Goal: Task Accomplishment & Management: Manage account settings

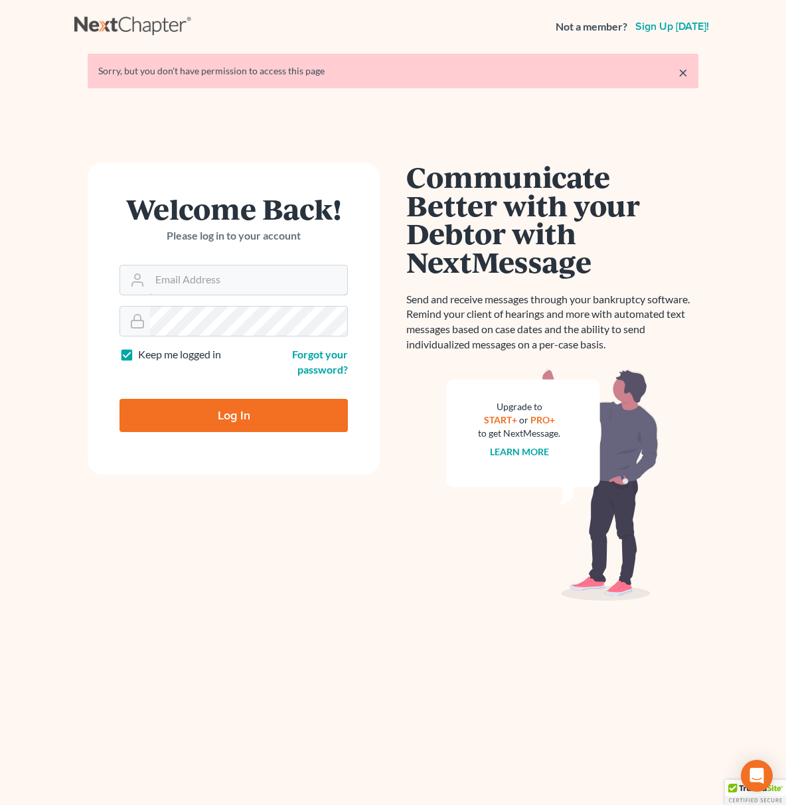
type input "[EMAIL_ADDRESS][DOMAIN_NAME]"
click at [262, 424] on input "Log In" at bounding box center [234, 415] width 228 height 33
type input "Thinking..."
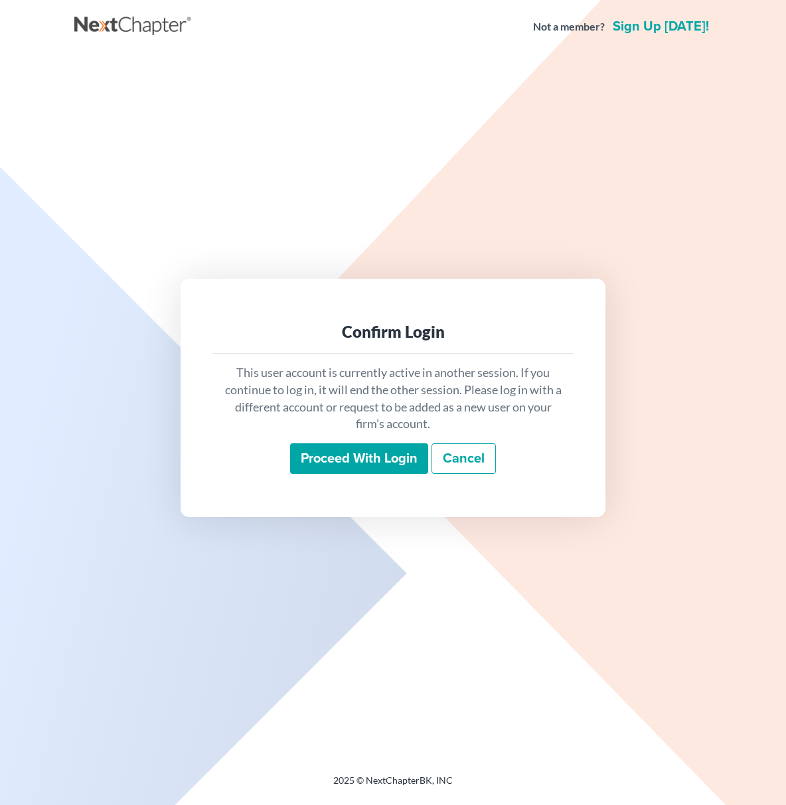
click at [396, 470] on input "Proceed with login" at bounding box center [359, 459] width 138 height 31
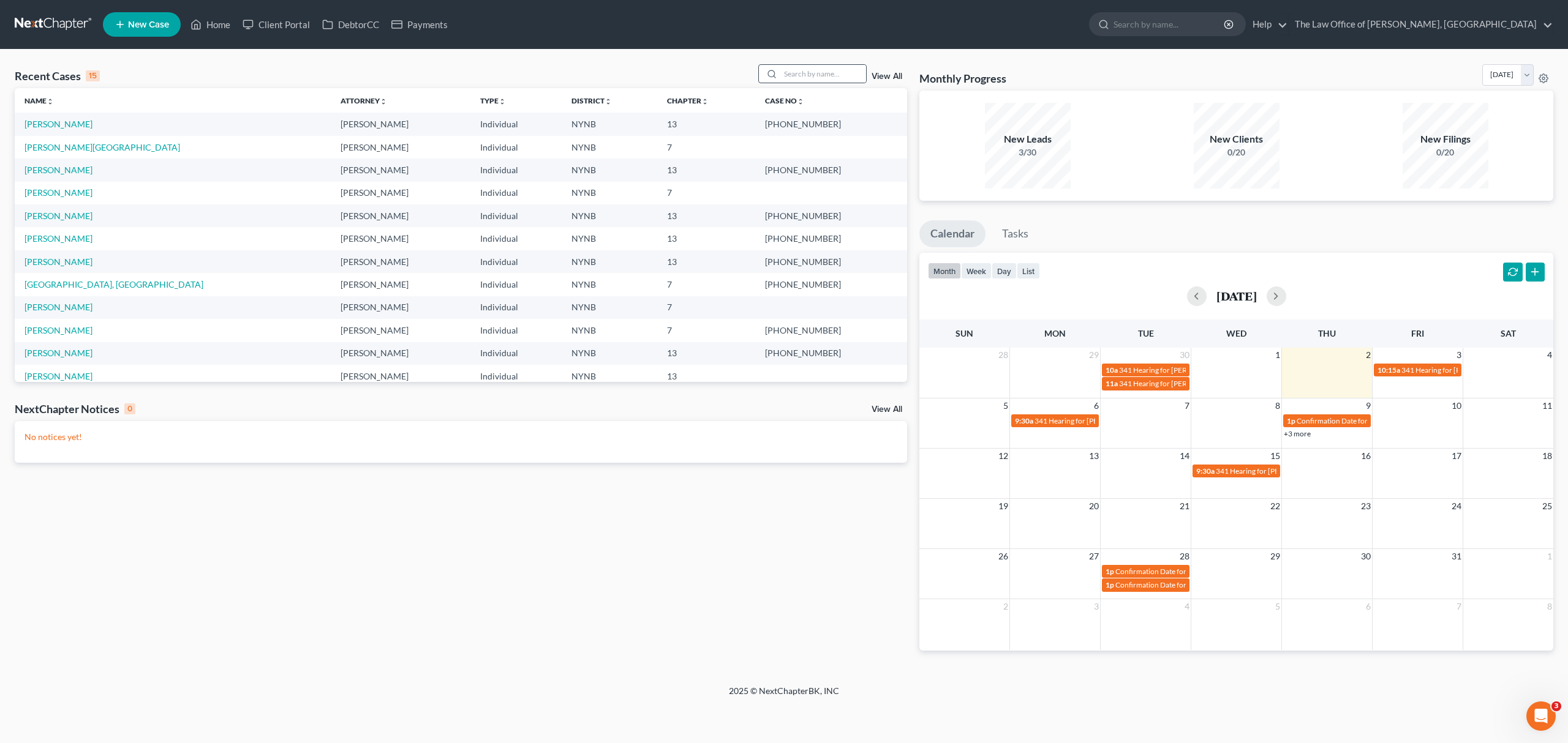
click at [725, 65] on div at bounding box center [813, 74] width 109 height 19
click at [725, 67] on input "search" at bounding box center [823, 73] width 86 height 18
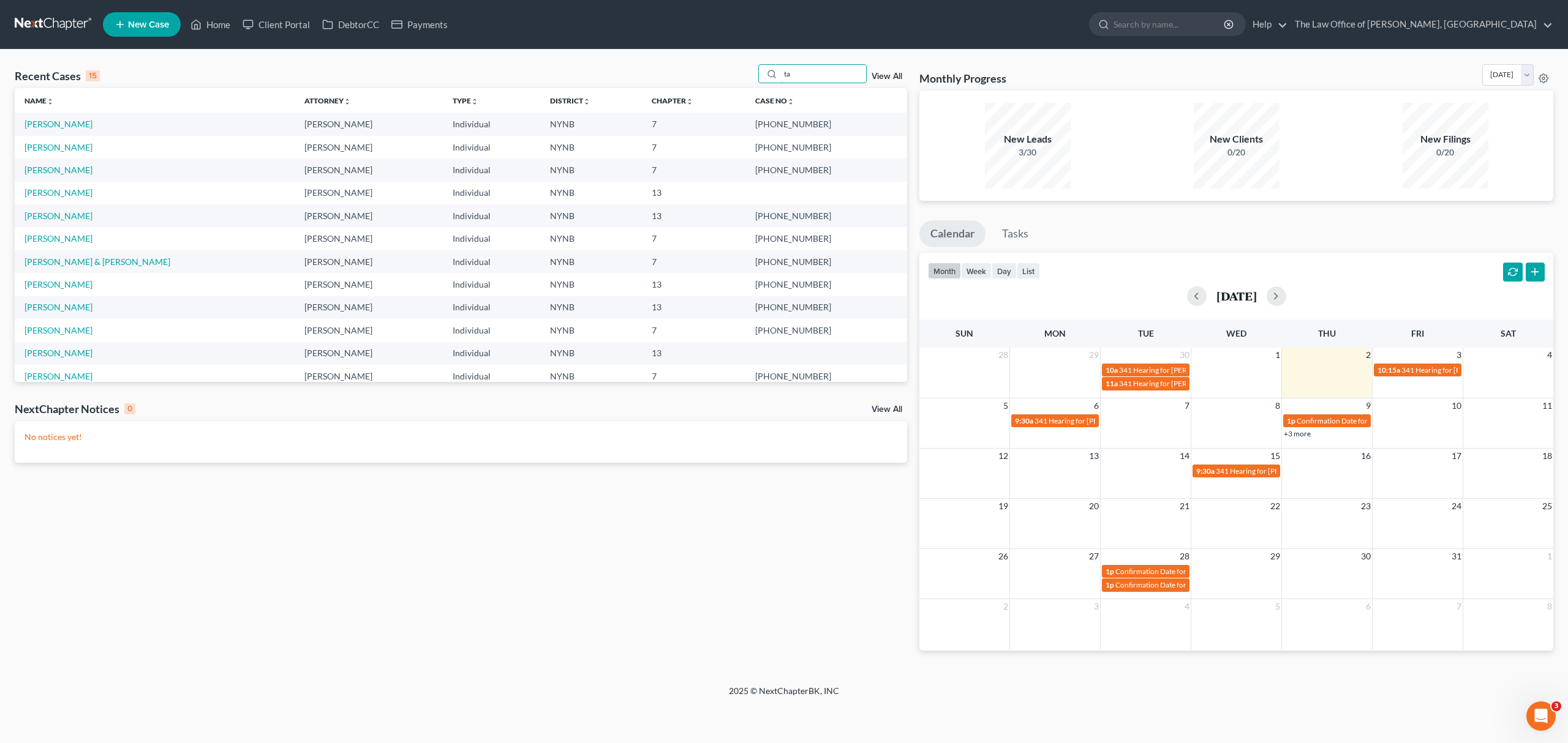
type input "t"
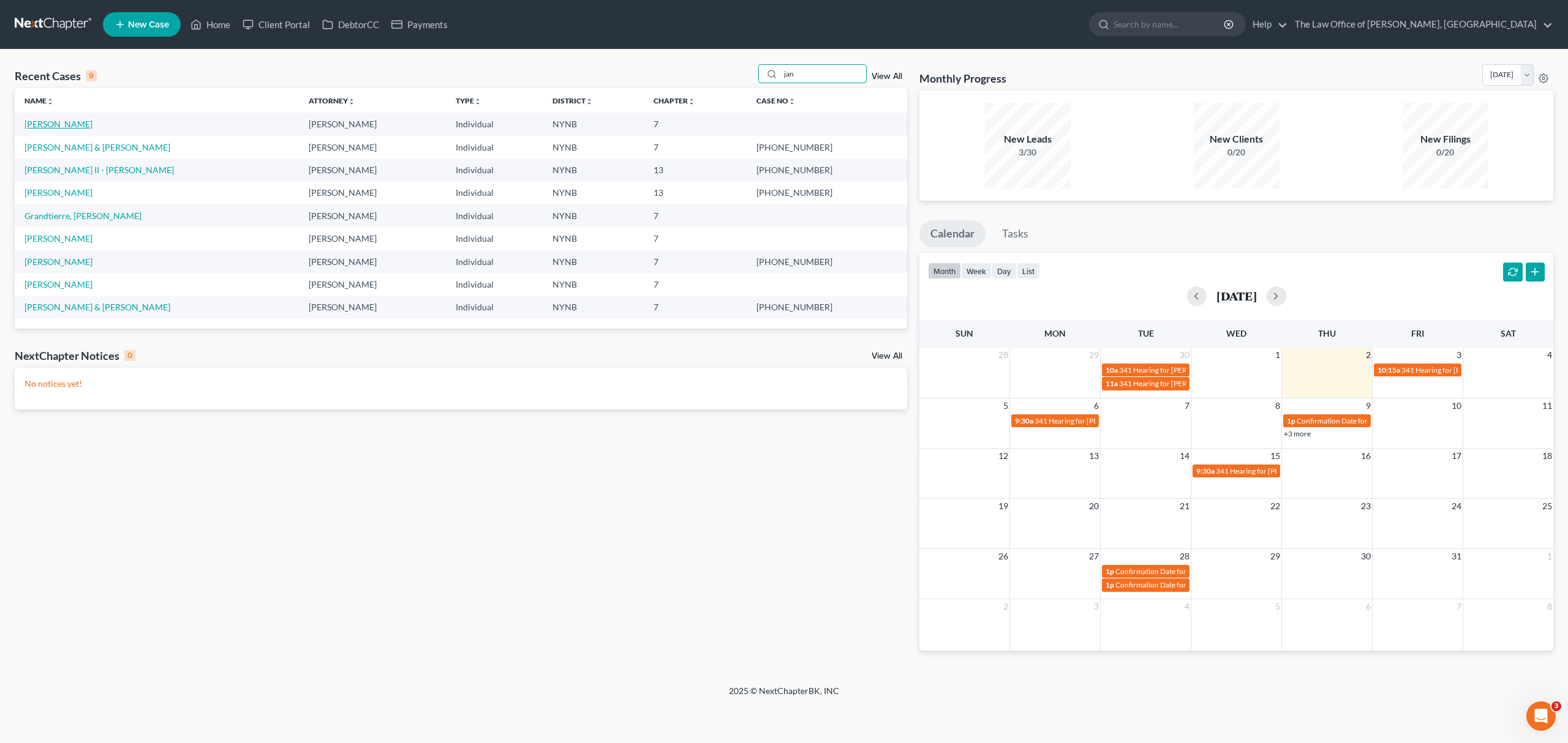
type input "jan"
click at [53, 123] on link "Timko, Janine" at bounding box center [59, 124] width 68 height 10
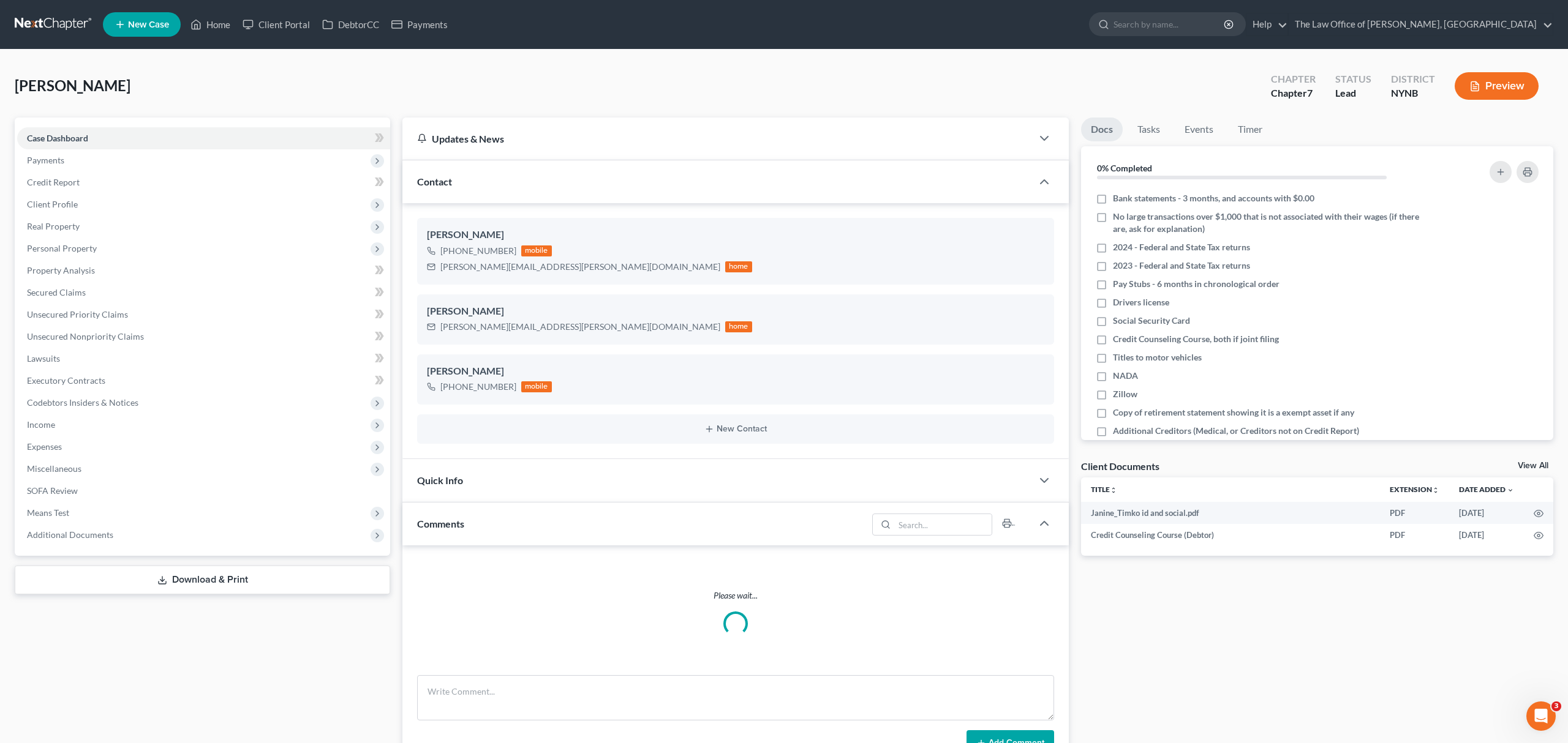
click at [81, 538] on span "Additional Documents" at bounding box center [204, 535] width 373 height 22
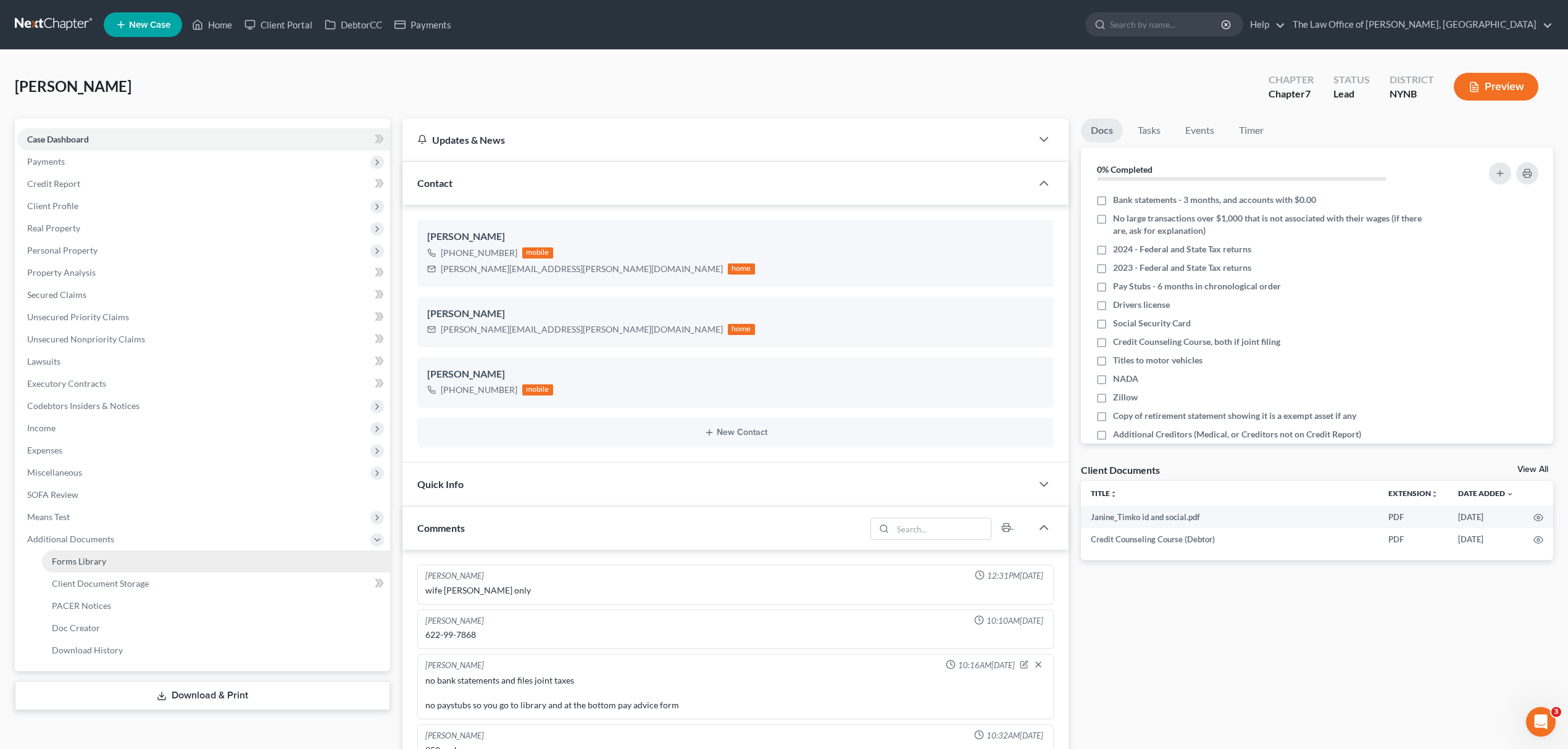
scroll to position [29, 0]
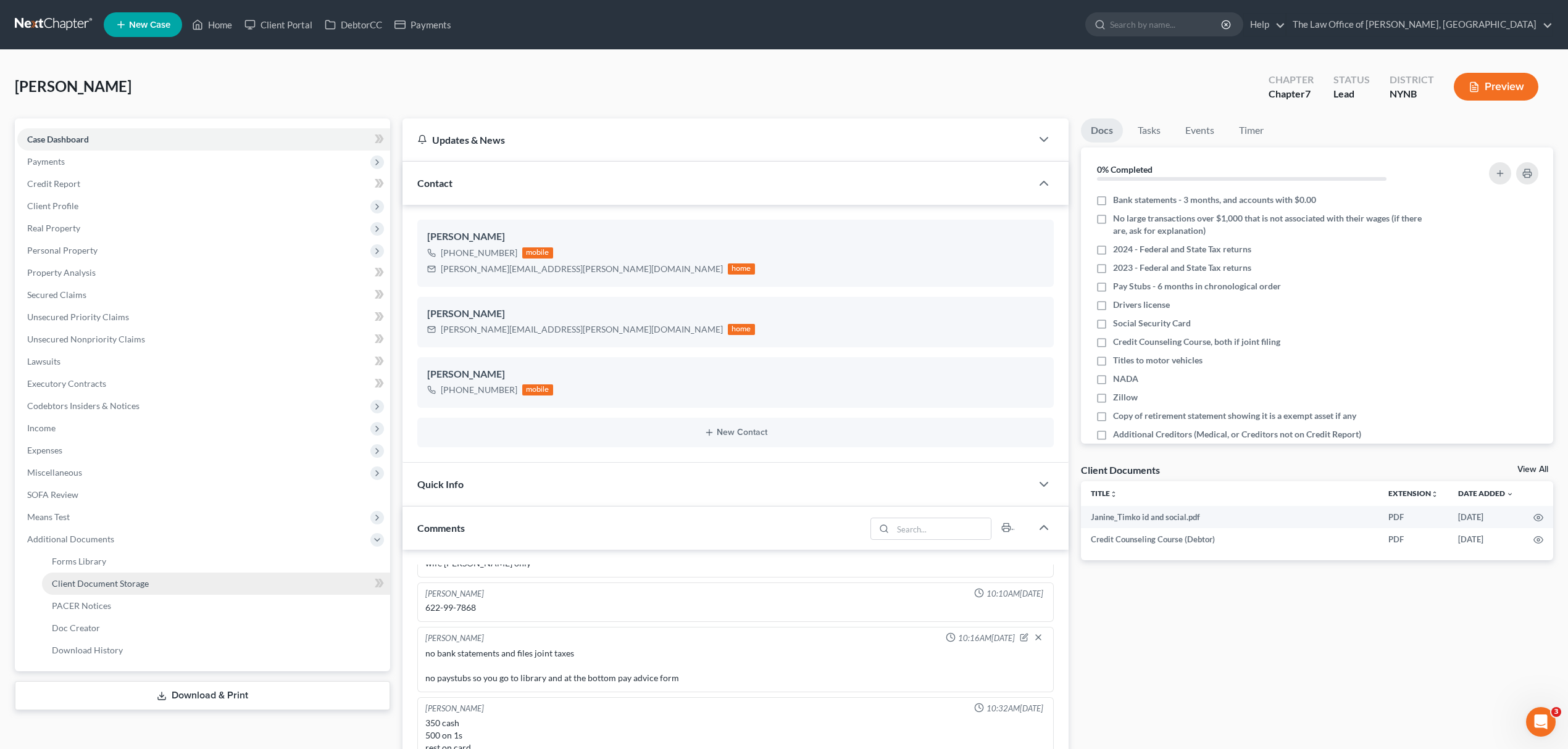
click at [222, 586] on link "Client Document Storage" at bounding box center [216, 584] width 349 height 22
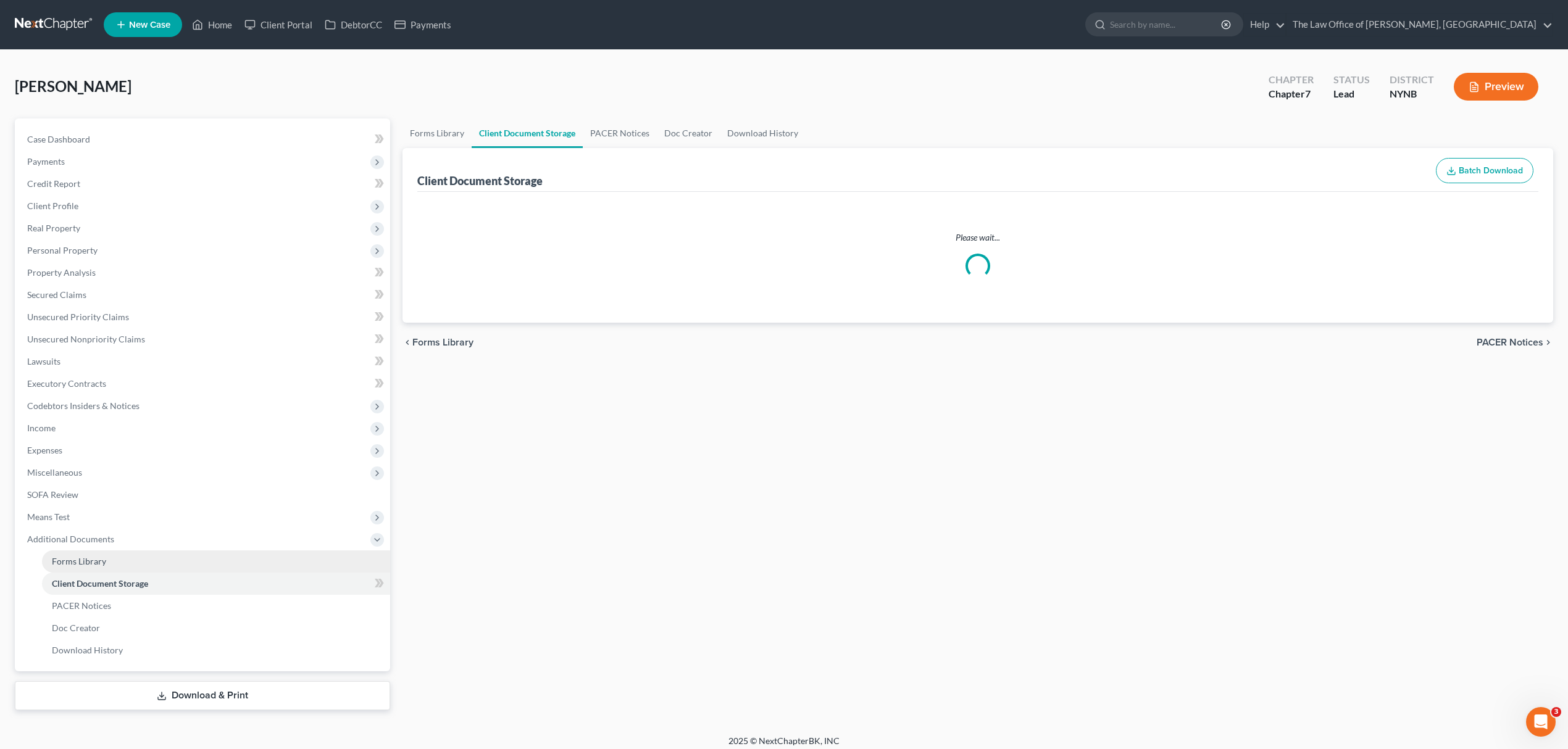
select select "1"
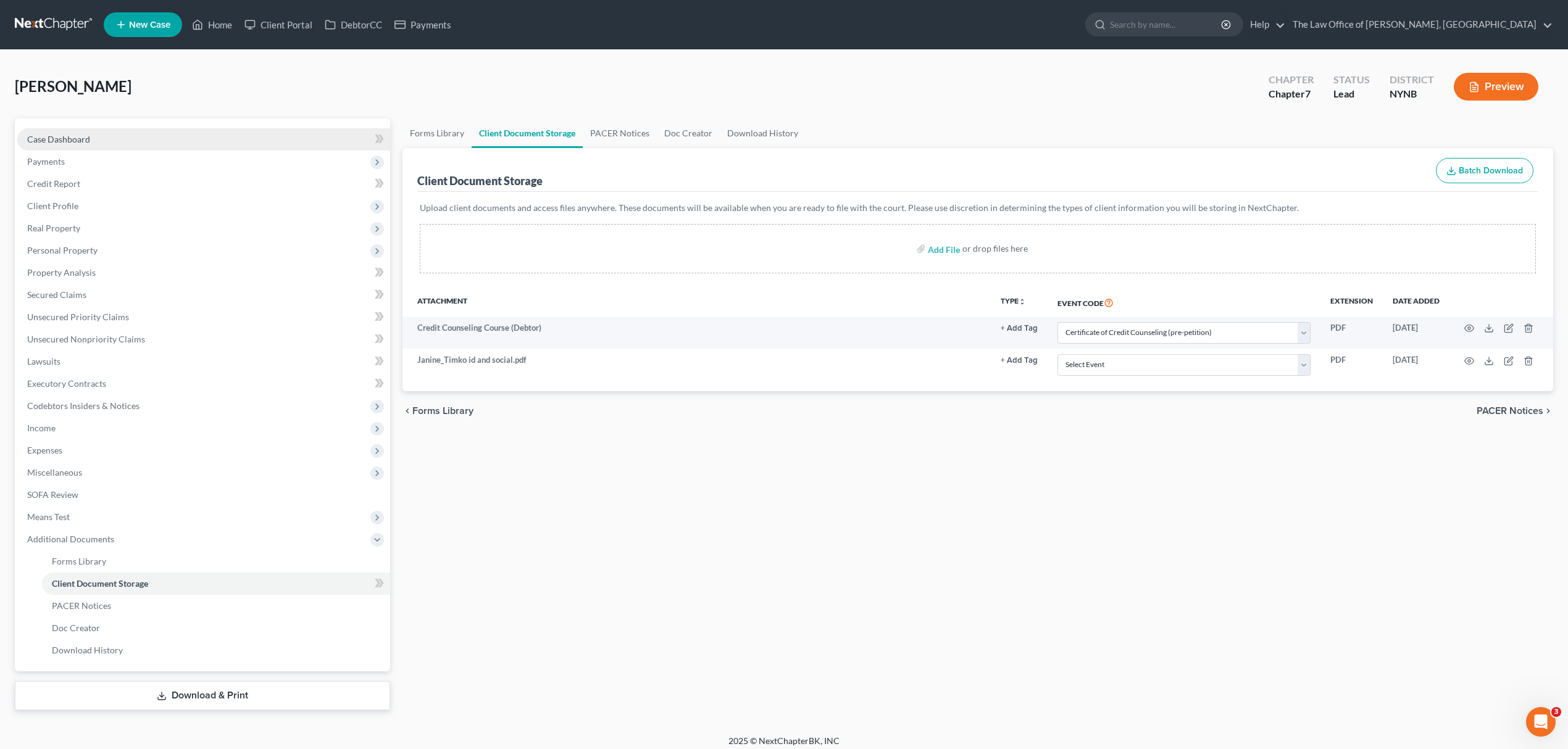
click at [205, 138] on link "Case Dashboard" at bounding box center [204, 139] width 373 height 22
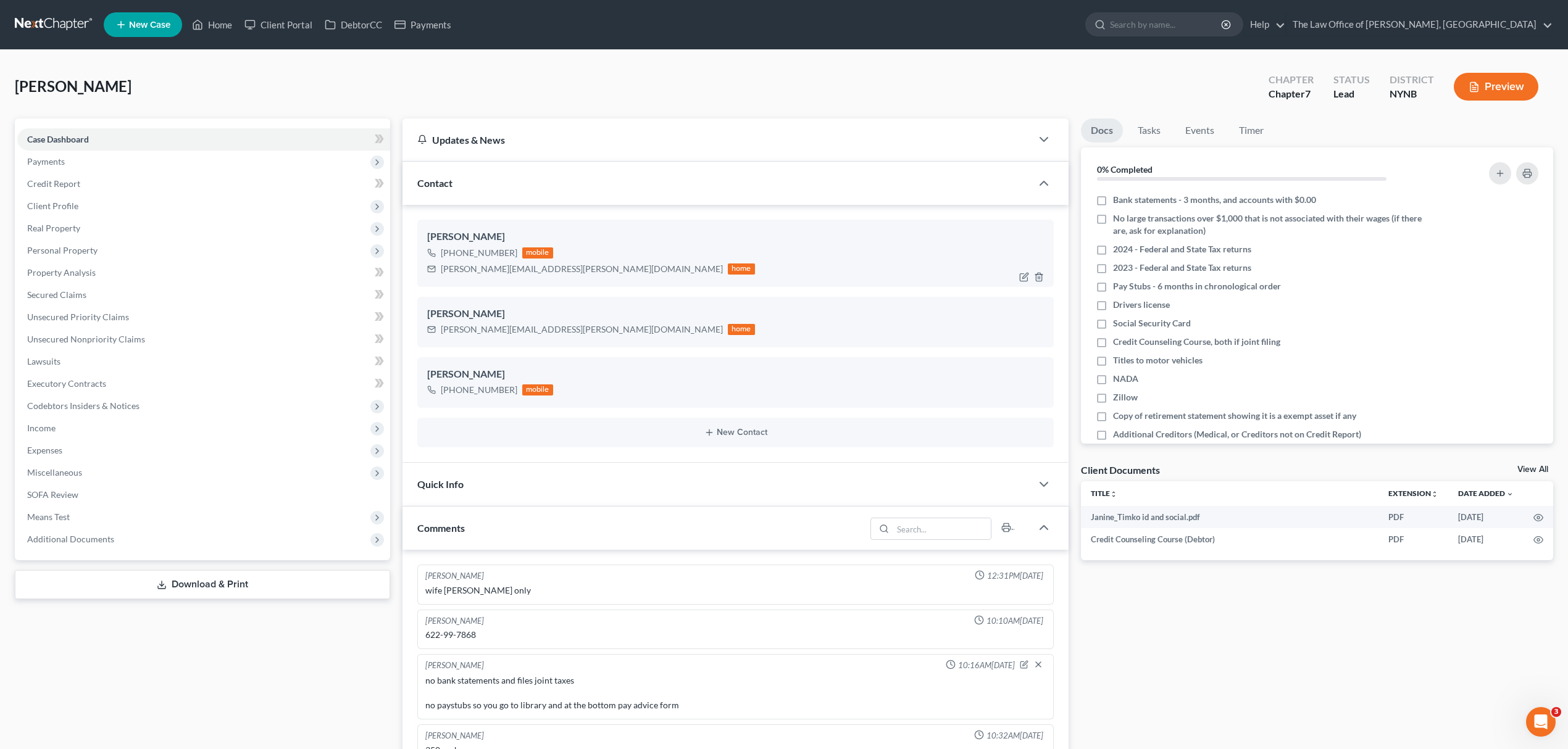
scroll to position [29, 0]
click at [504, 269] on div "Janine.timko@gmail.com" at bounding box center [581, 269] width 282 height 12
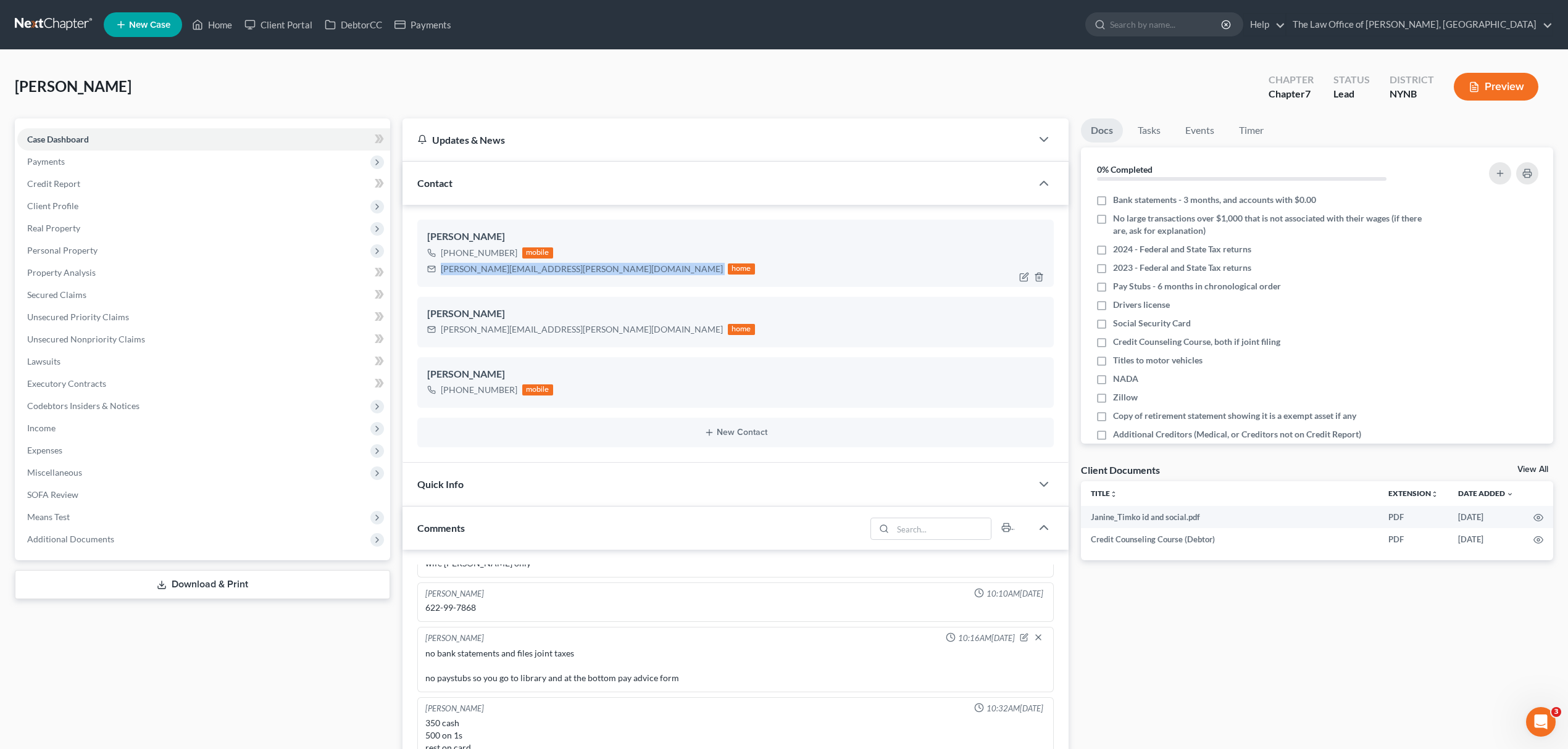
click at [504, 269] on div "Janine.timko@gmail.com" at bounding box center [581, 269] width 282 height 12
copy div "Janine.timko@gmail.com"
click at [72, 31] on link at bounding box center [54, 25] width 79 height 22
click at [72, 31] on link at bounding box center [54, 25] width 79 height 22
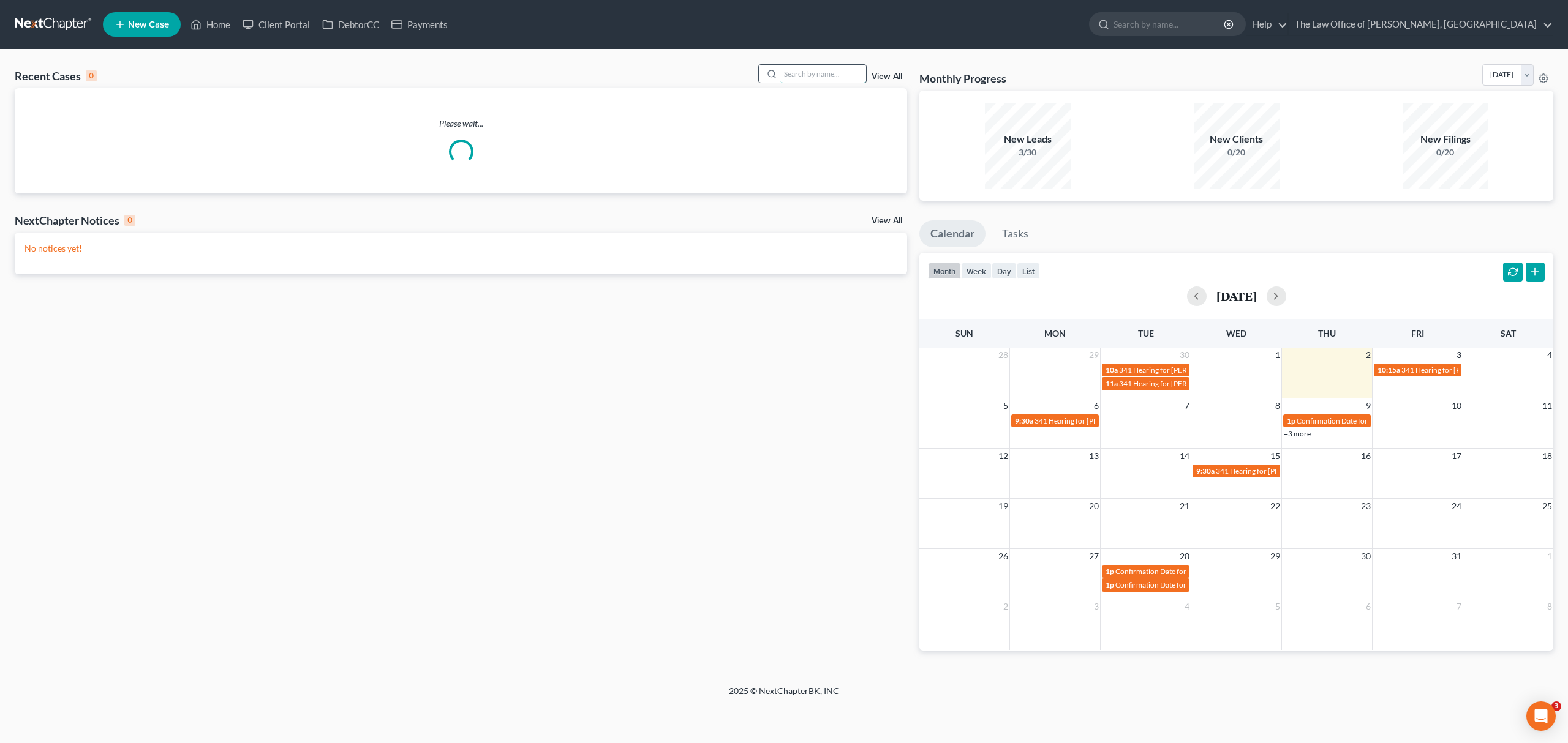
click at [825, 75] on input "search" at bounding box center [823, 73] width 86 height 18
type input "a"
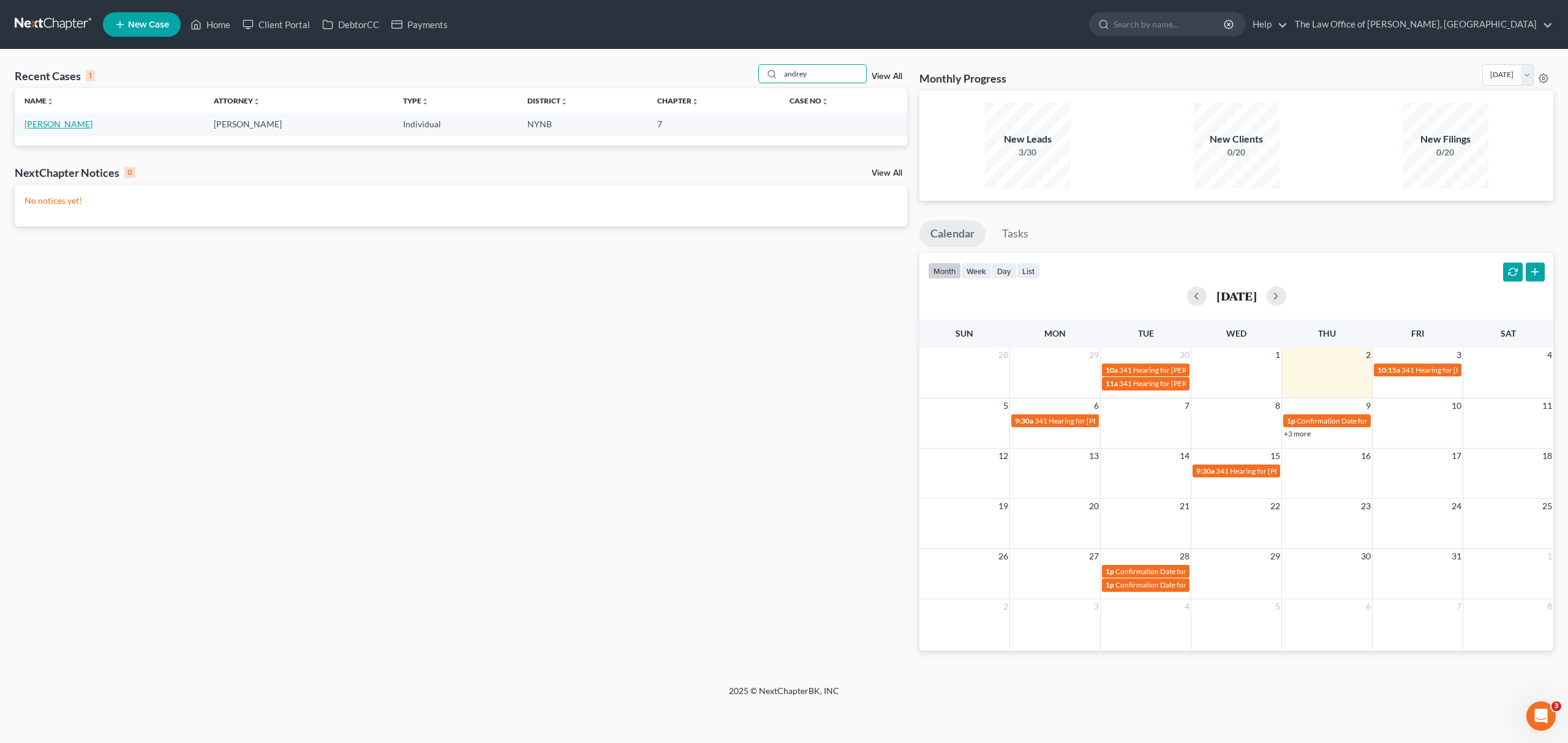
type input "andrey"
click at [55, 127] on link "[PERSON_NAME]" at bounding box center [59, 124] width 68 height 10
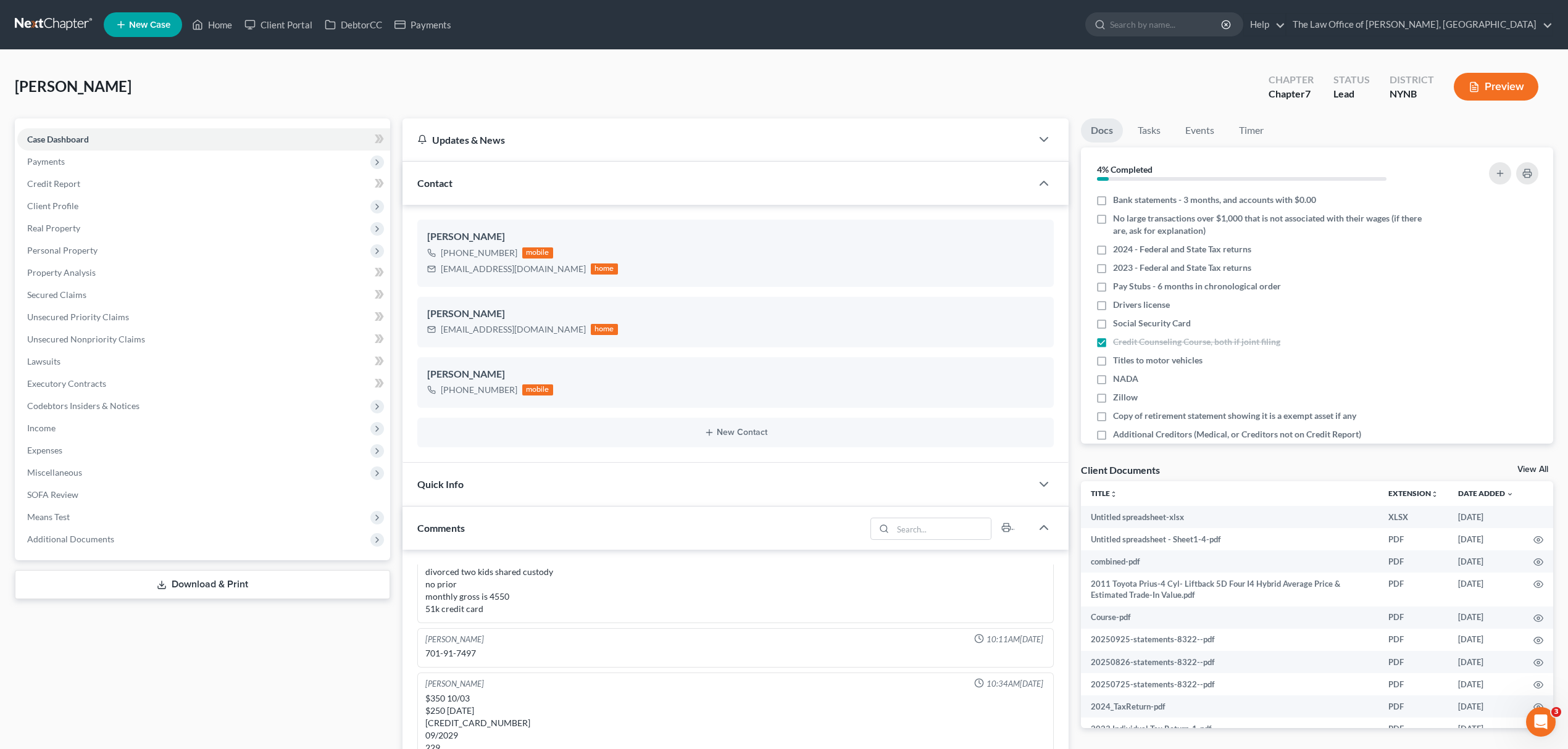
scroll to position [714, 0]
click at [136, 538] on span "Additional Documents" at bounding box center [204, 539] width 373 height 22
click at [137, 576] on link "Client Document Storage" at bounding box center [216, 584] width 349 height 22
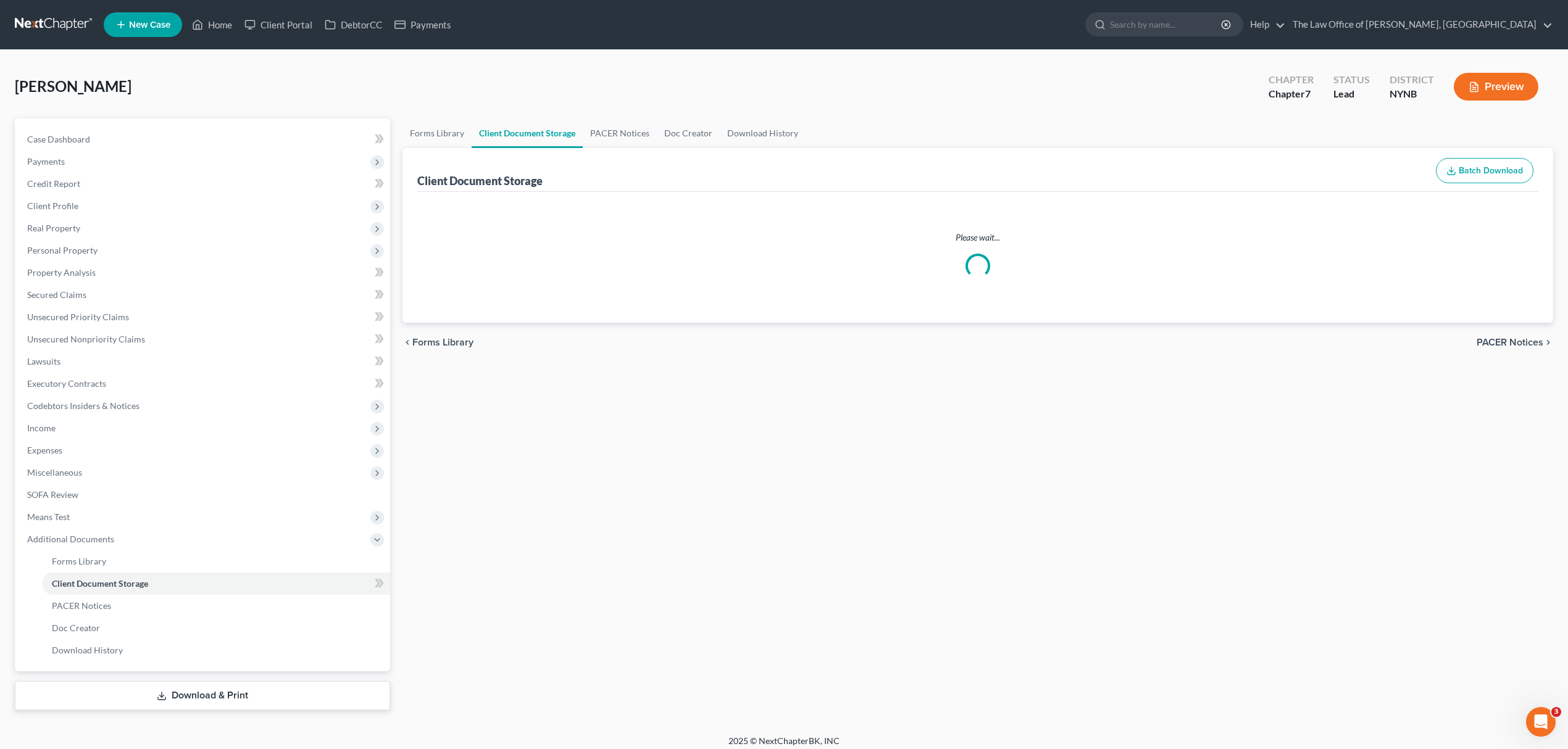
select select "1"
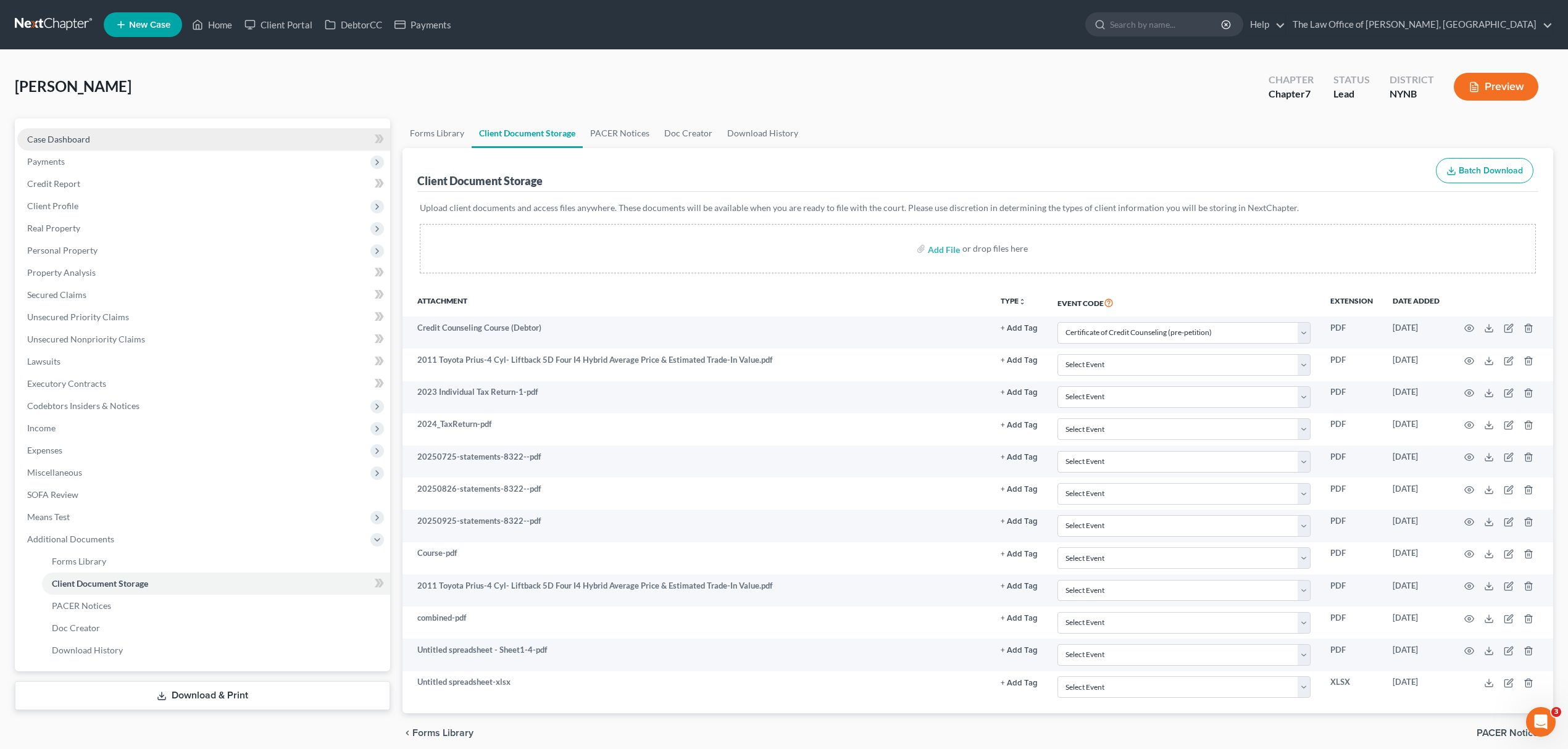
click at [187, 144] on link "Case Dashboard" at bounding box center [204, 139] width 373 height 22
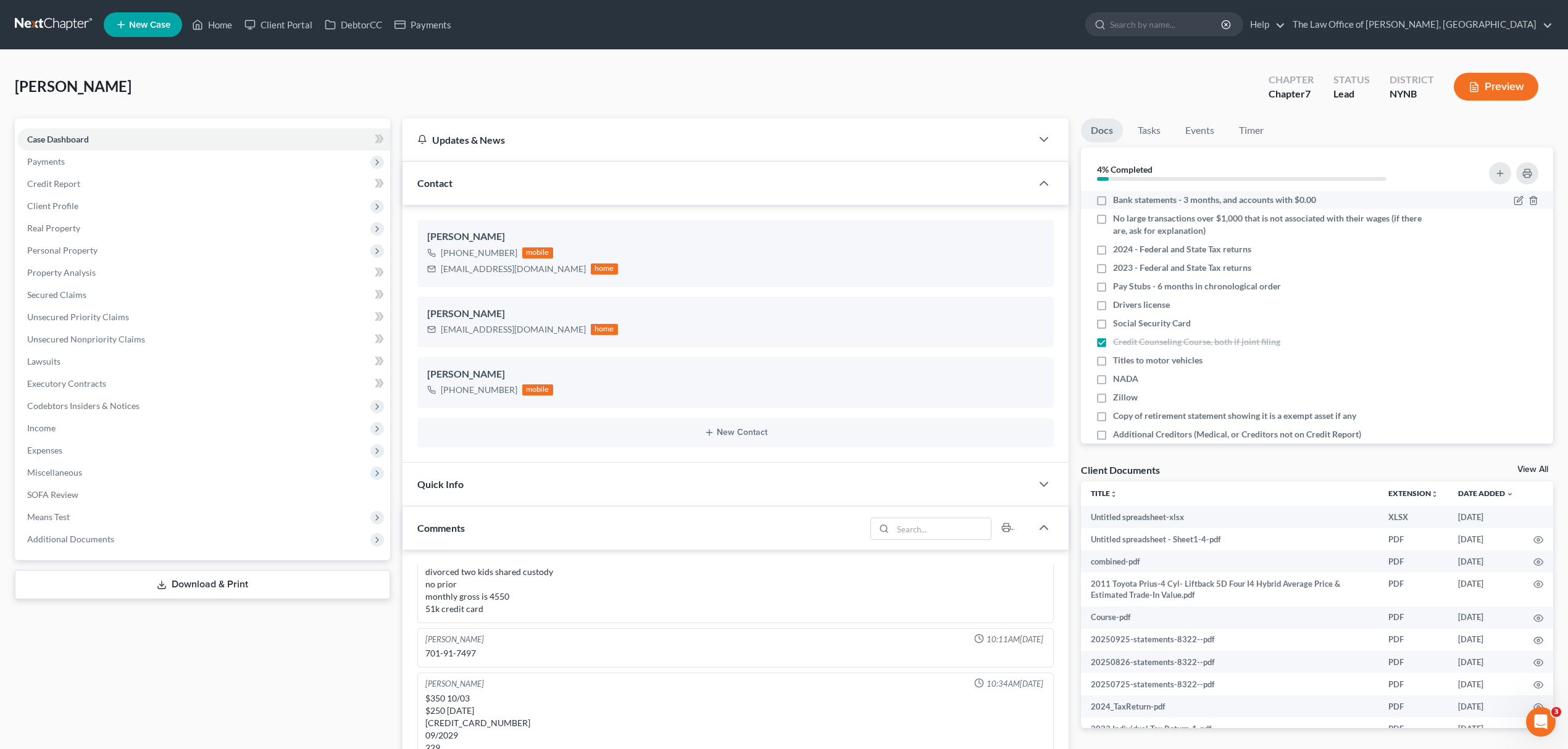
scroll to position [714, 0]
drag, startPoint x: 1162, startPoint y: 199, endPoint x: 1116, endPoint y: 205, distance: 46.4
click at [1162, 199] on span "Bank statements - 3 months, and accounts with $0.00" at bounding box center [1214, 199] width 203 height 12
click at [1126, 199] on input "Bank statements - 3 months, and accounts with $0.00" at bounding box center [1122, 197] width 8 height 8
checkbox input "true"
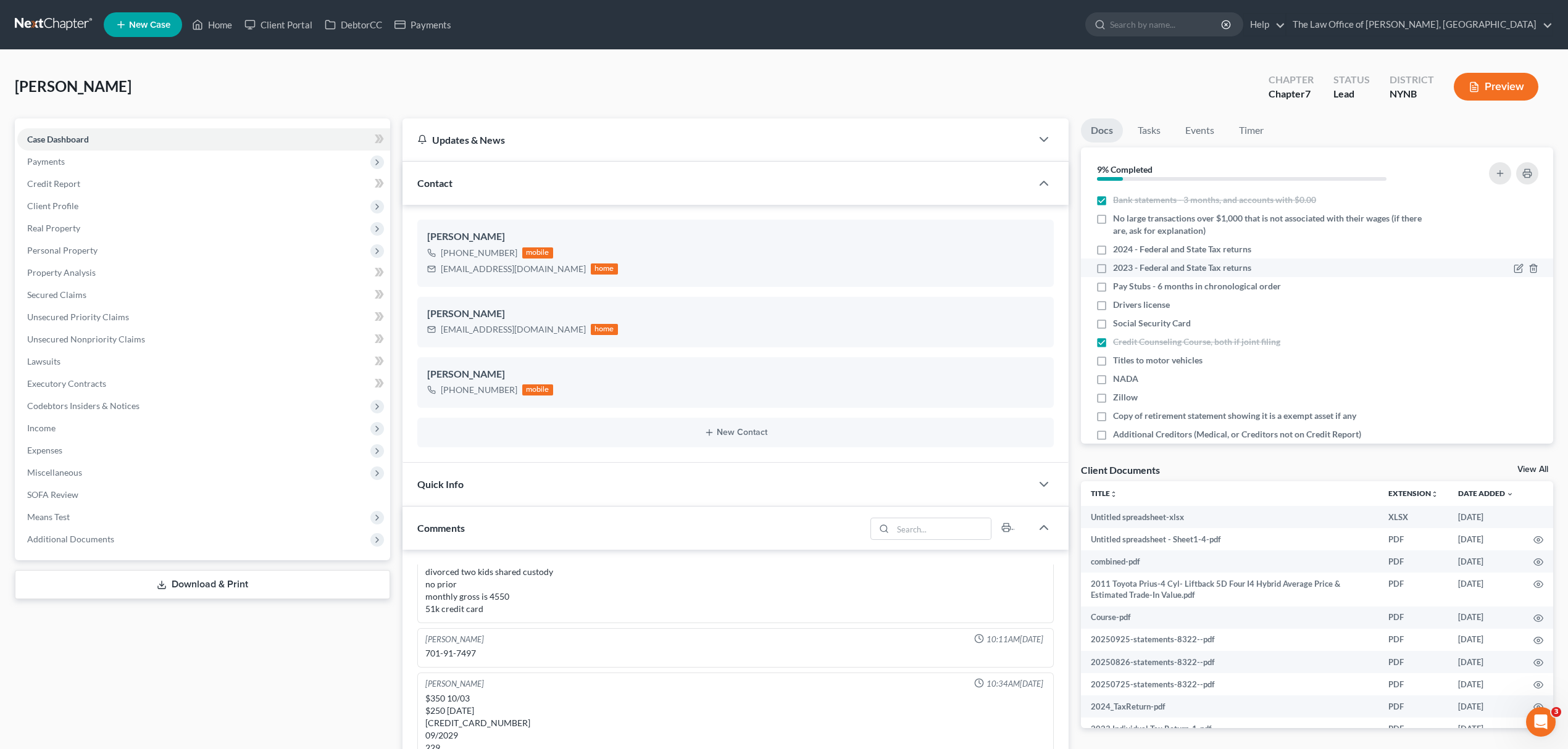
drag, startPoint x: 1151, startPoint y: 225, endPoint x: 1149, endPoint y: 264, distance: 39.1
click at [1152, 225] on span "No large transactions over $1,000 that is not associated with their wages (if t…" at bounding box center [1268, 224] width 311 height 25
click at [1126, 220] on input "No large transactions over $1,000 that is not associated with their wages (if t…" at bounding box center [1122, 216] width 8 height 8
checkbox input "true"
drag, startPoint x: 1182, startPoint y: 240, endPoint x: 1179, endPoint y: 256, distance: 16.3
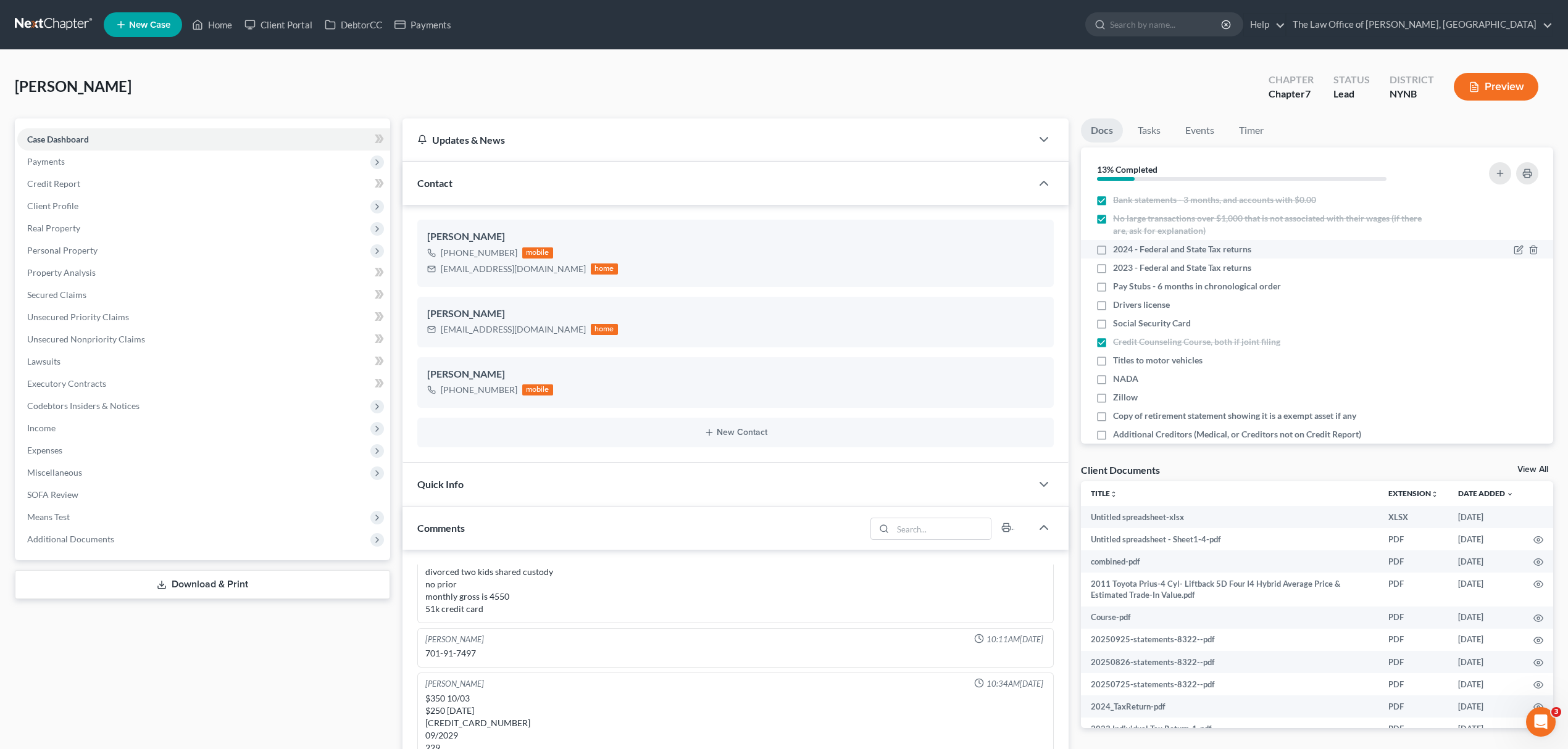
click at [1182, 240] on li "2024 - Federal and State Tax returns" at bounding box center [1317, 249] width 472 height 19
click at [1177, 266] on span "2023 - Federal and State Tax returns" at bounding box center [1181, 268] width 138 height 12
click at [1126, 266] on input "2023 - Federal and State Tax returns" at bounding box center [1122, 266] width 8 height 8
checkbox input "true"
click at [1113, 245] on label "2024 - Federal and State Tax returns" at bounding box center [1181, 249] width 138 height 12
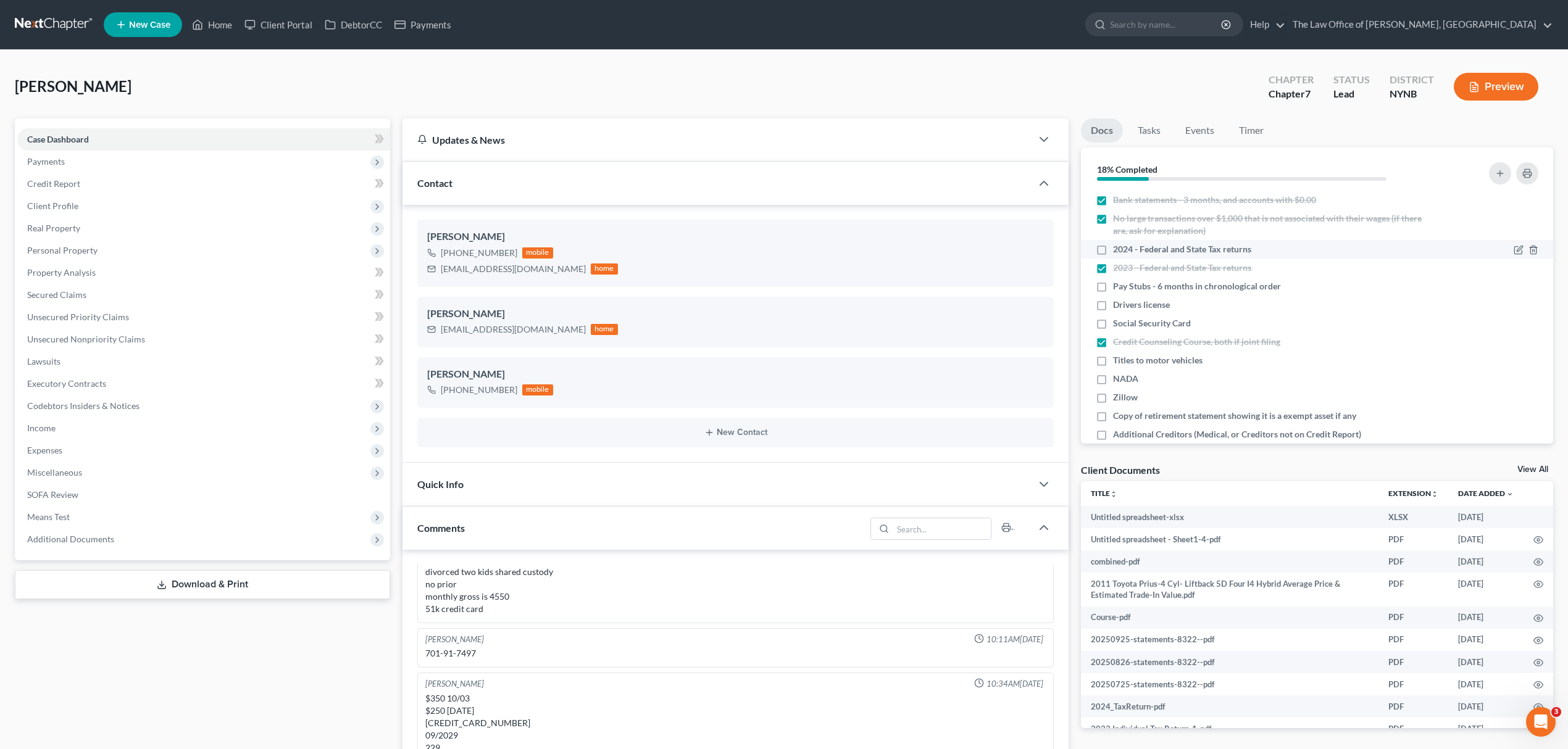
click at [1118, 245] on input "2024 - Federal and State Tax returns" at bounding box center [1122, 247] width 8 height 8
checkbox input "true"
click at [1159, 375] on div "NADA" at bounding box center [1260, 378] width 329 height 12
click at [1113, 378] on label "NADA" at bounding box center [1125, 378] width 25 height 12
click at [1118, 378] on input "NADA" at bounding box center [1122, 376] width 8 height 8
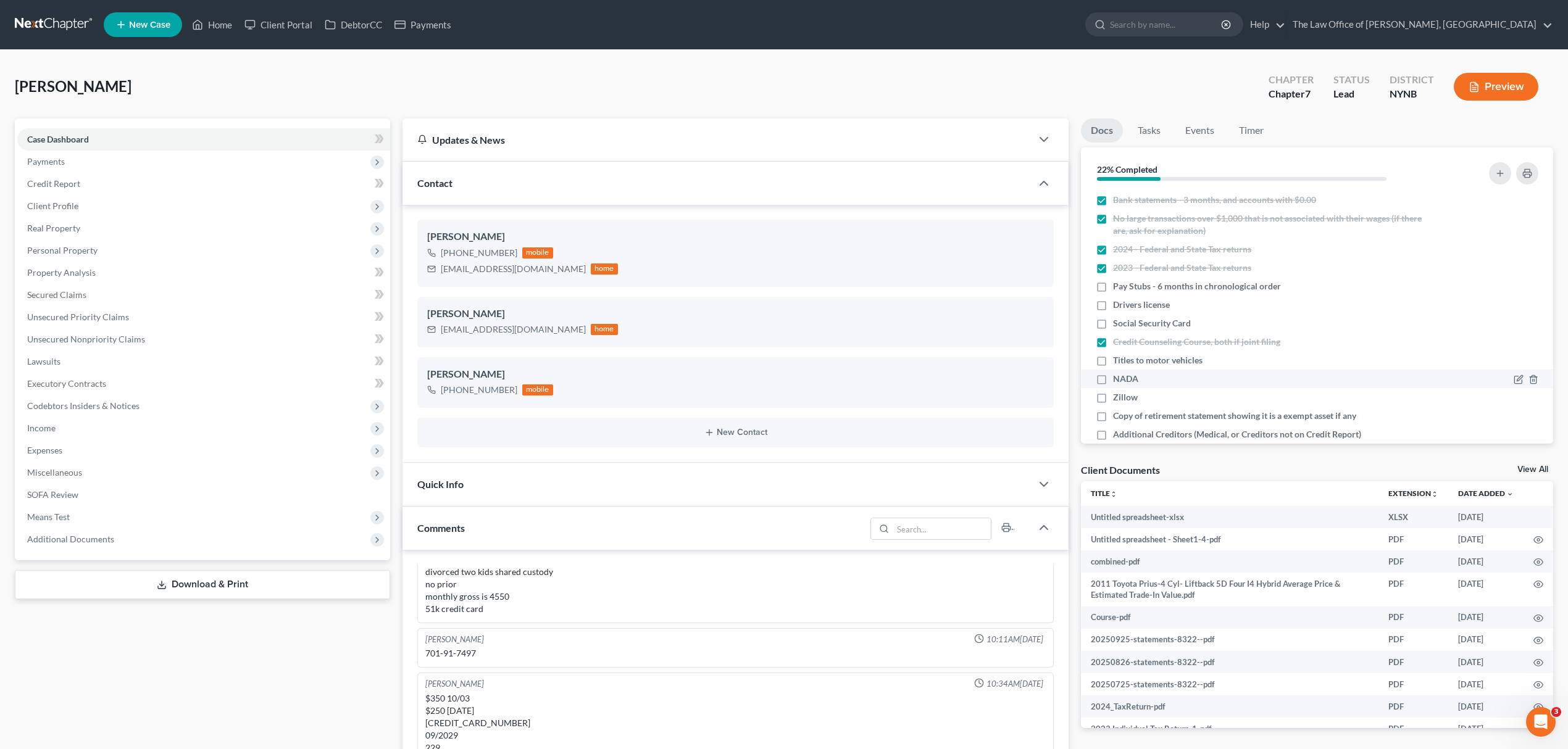
checkbox input "true"
click at [1216, 416] on span "Copy of retirement statement showing it is a exempt asset if any" at bounding box center [1234, 415] width 244 height 12
click at [1126, 416] on input "Copy of retirement statement showing it is a exempt asset if any" at bounding box center [1122, 414] width 8 height 8
checkbox input "true"
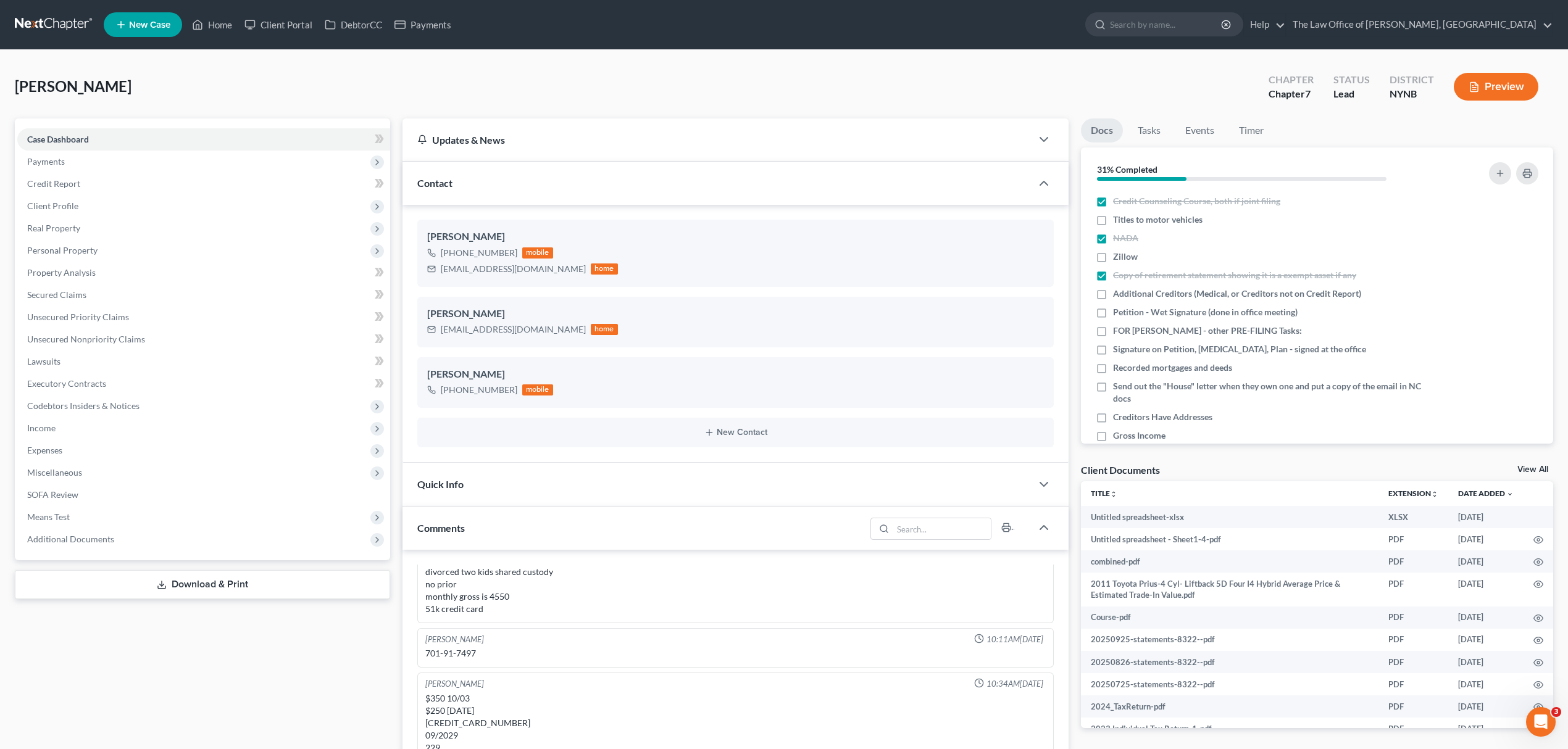
scroll to position [164, 0]
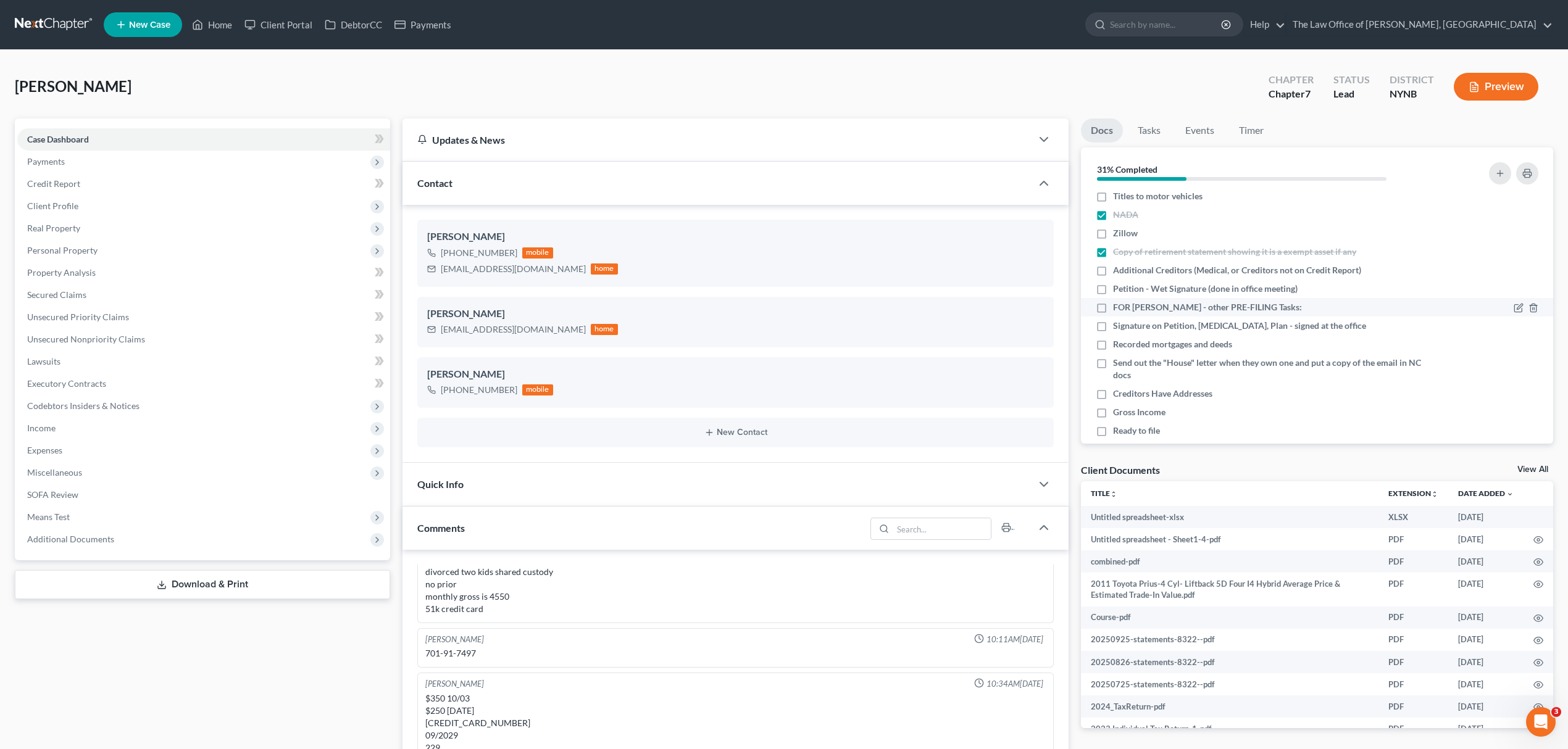
click at [1416, 298] on li "FOR [PERSON_NAME] - other PRE-FILING Tasks:" at bounding box center [1317, 308] width 472 height 19
click at [1113, 305] on label "FOR [PERSON_NAME] - other PRE-FILING Tasks:" at bounding box center [1206, 307] width 189 height 12
click at [1118, 305] on input "FOR [PERSON_NAME] - other PRE-FILING Tasks:" at bounding box center [1122, 305] width 8 height 8
checkbox input "true"
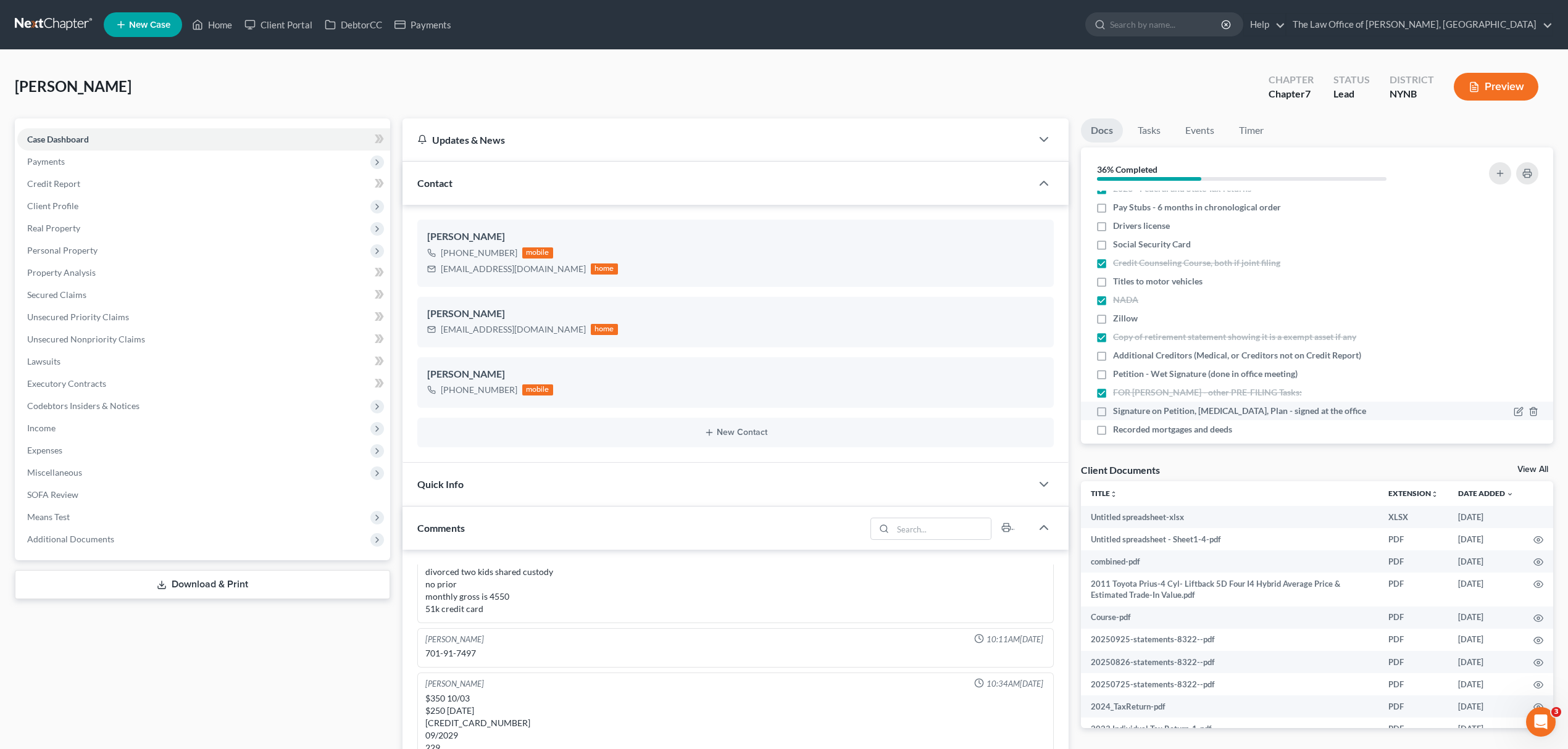
scroll to position [0, 0]
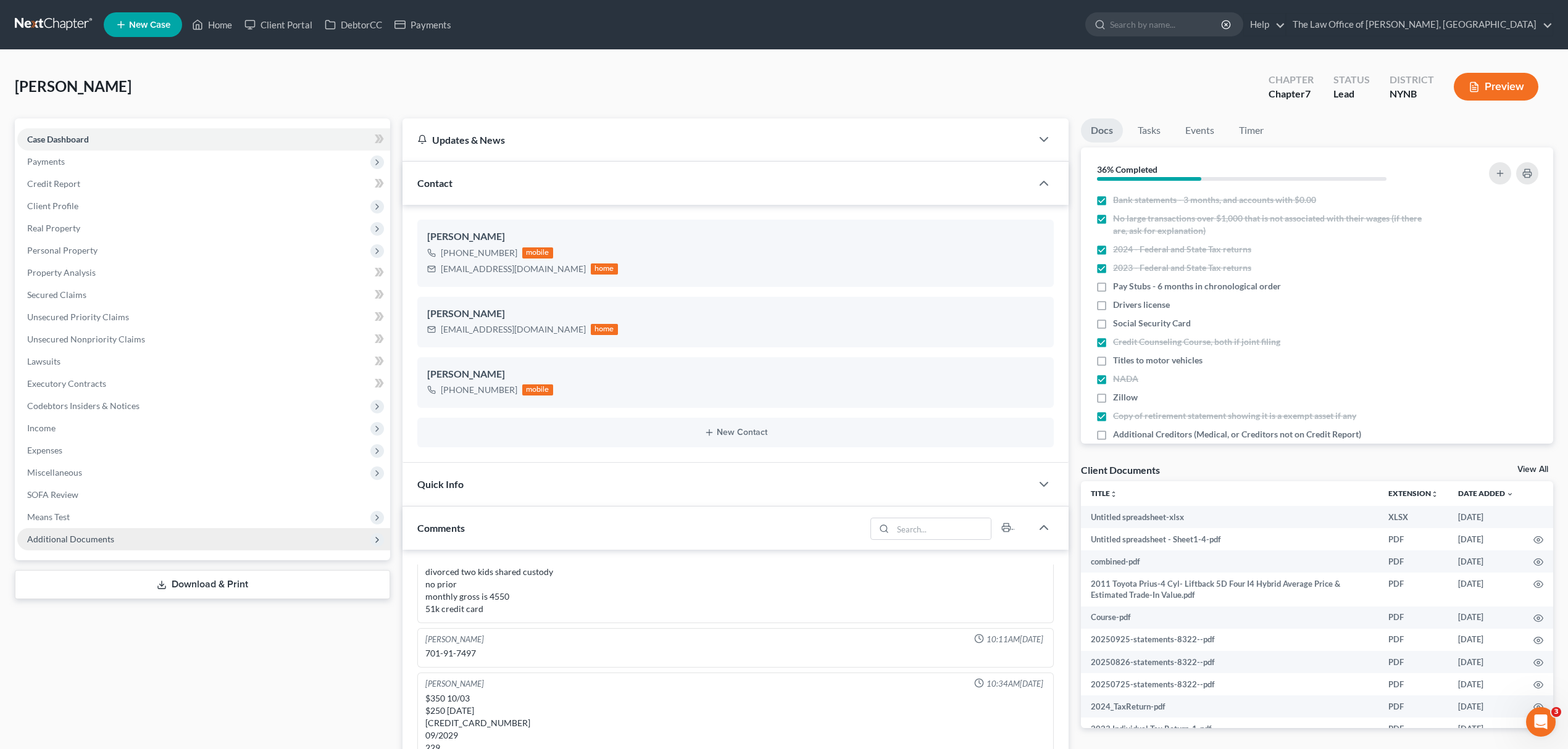
click at [125, 545] on span "Additional Documents" at bounding box center [204, 539] width 373 height 22
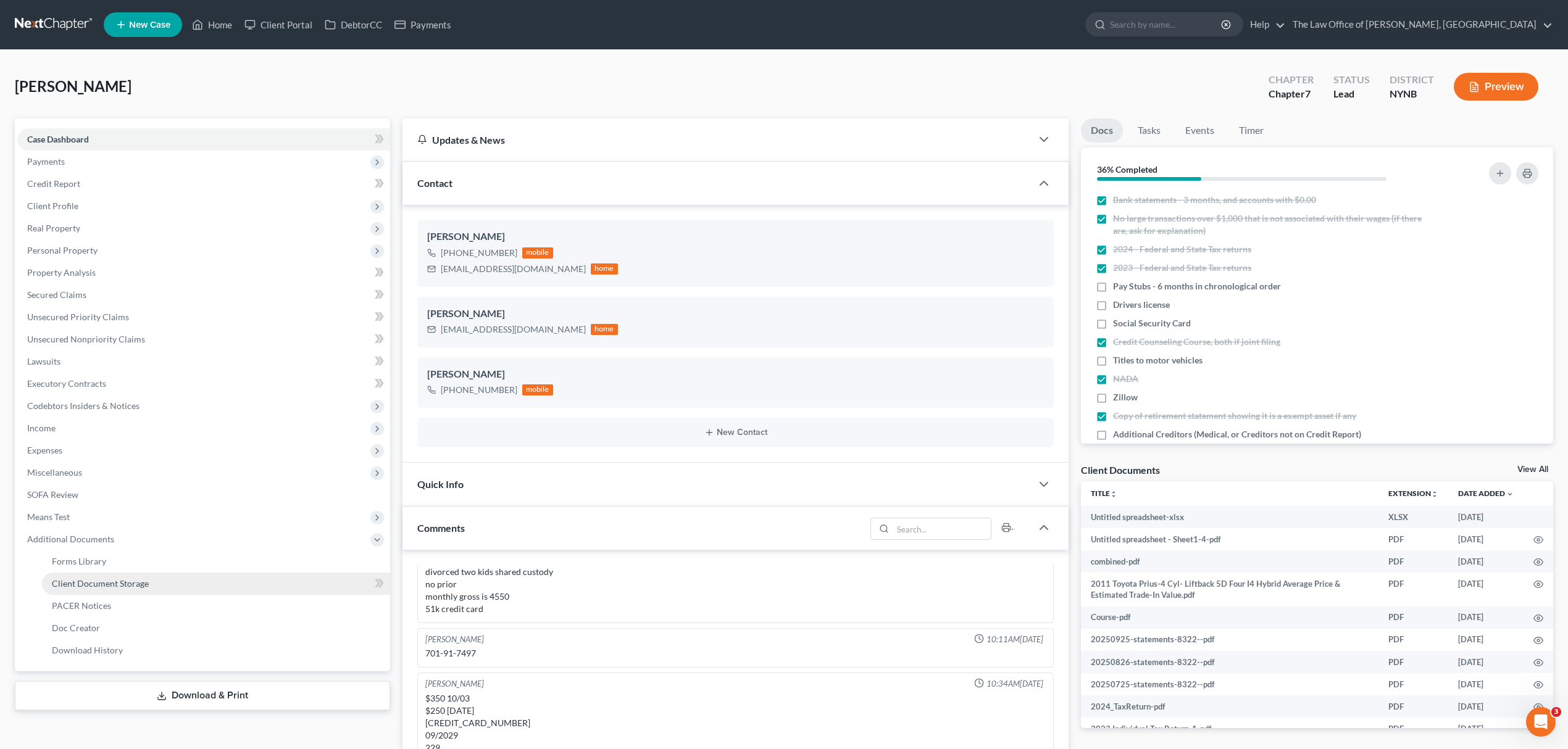
click at [184, 586] on link "Client Document Storage" at bounding box center [216, 584] width 349 height 22
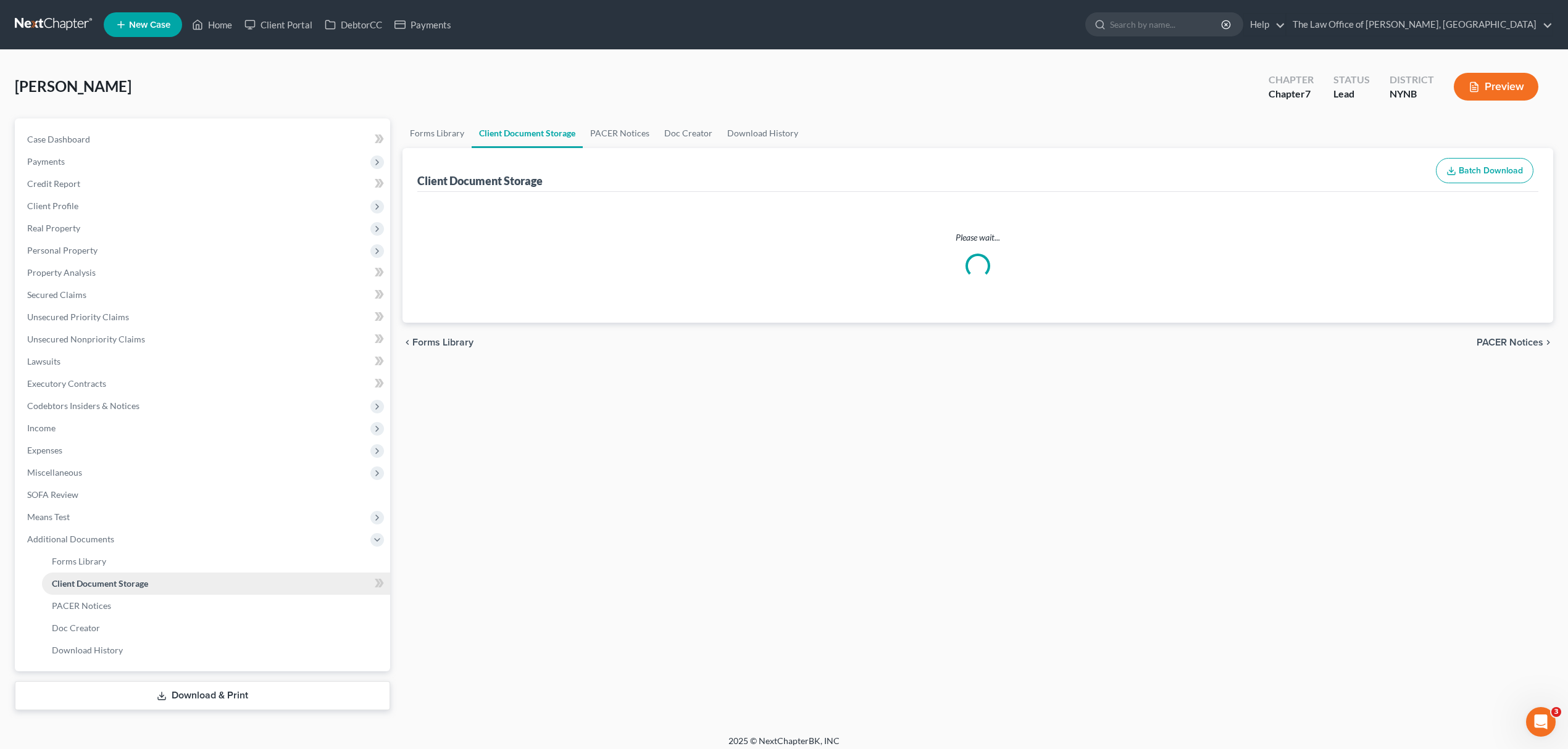
select select "1"
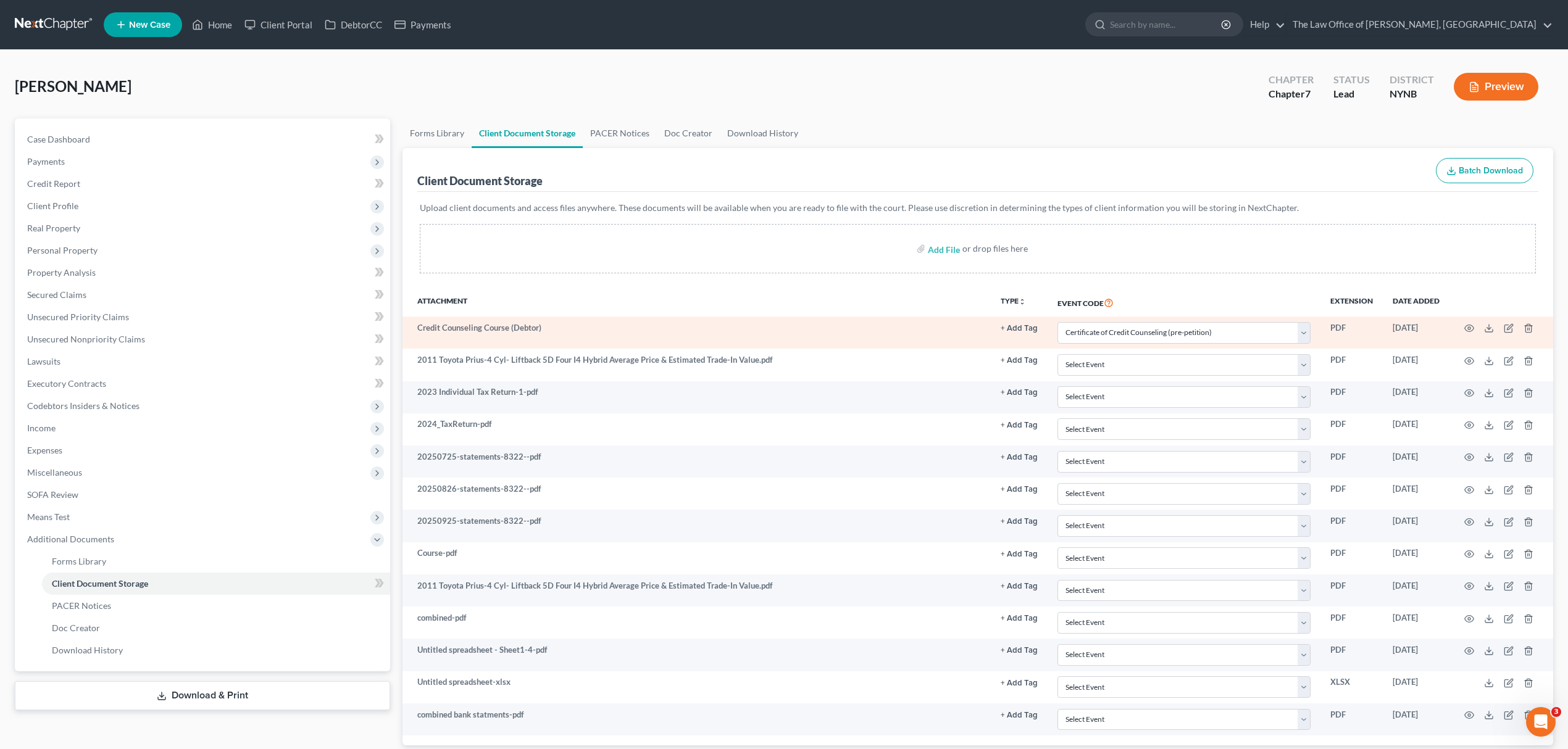
scroll to position [82, 0]
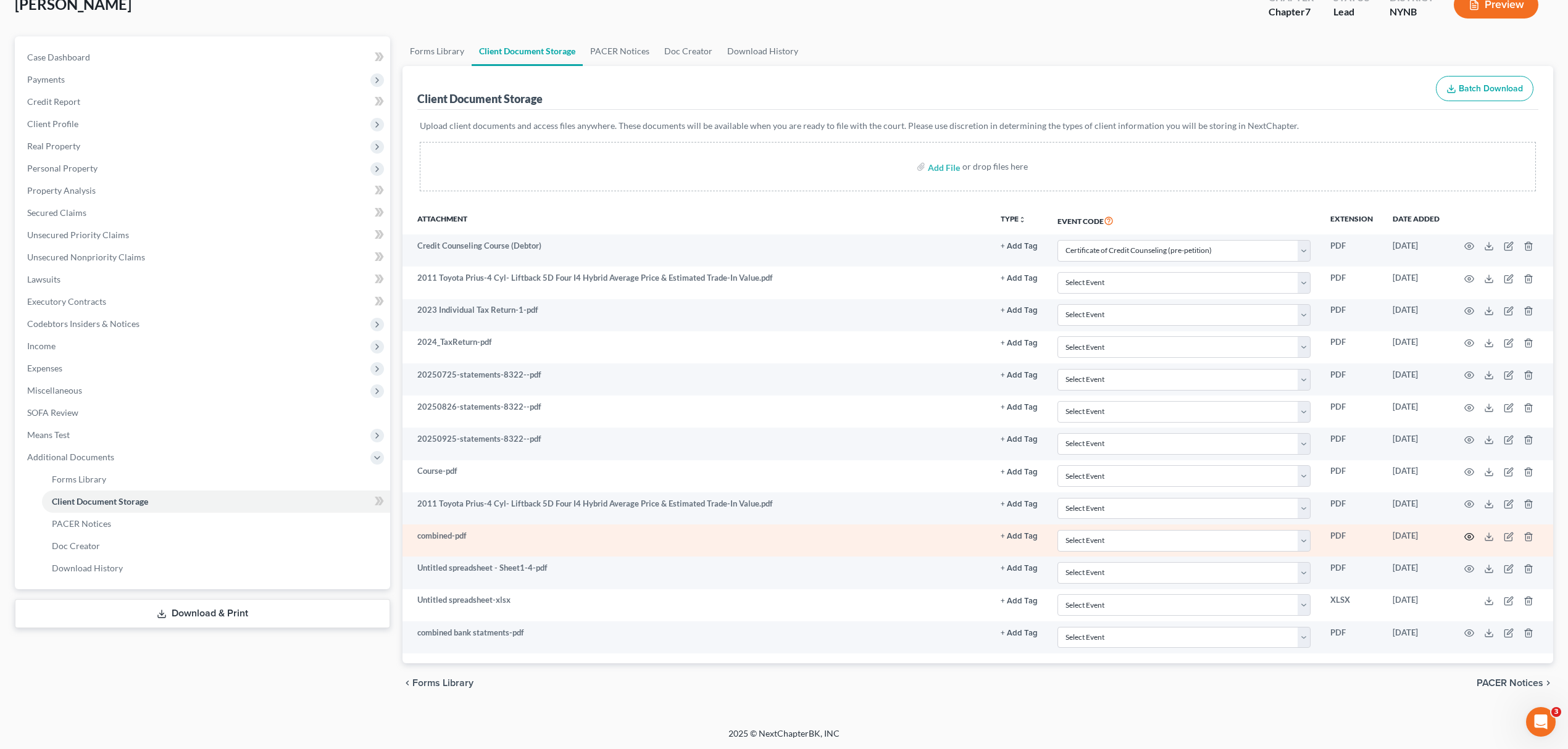
click at [1459, 534] on td at bounding box center [1501, 540] width 104 height 33
click at [1467, 534] on icon "button" at bounding box center [1469, 536] width 10 height 10
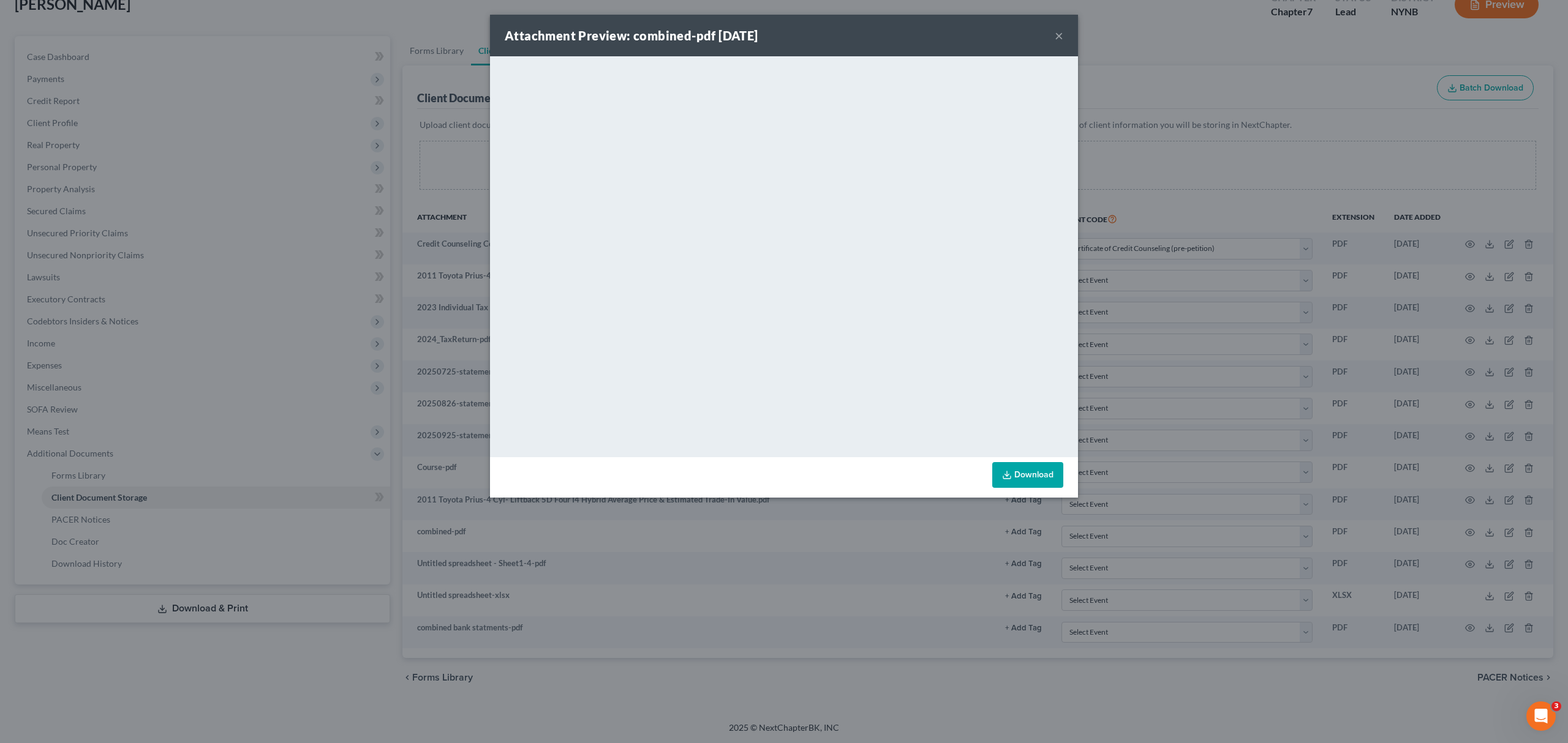
click at [1058, 35] on button "×" at bounding box center [1058, 36] width 8 height 15
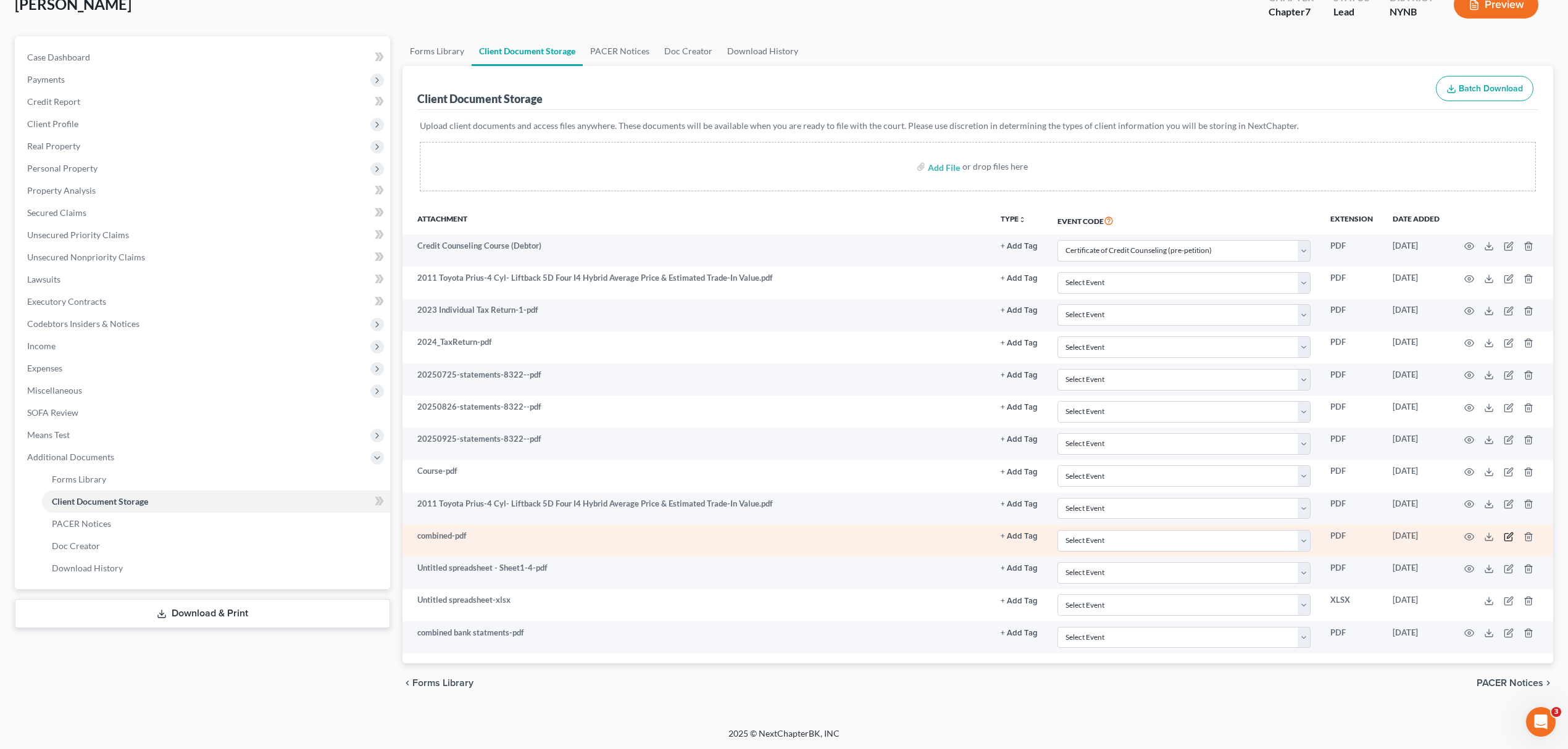
click at [1505, 538] on icon "button" at bounding box center [1509, 536] width 10 height 10
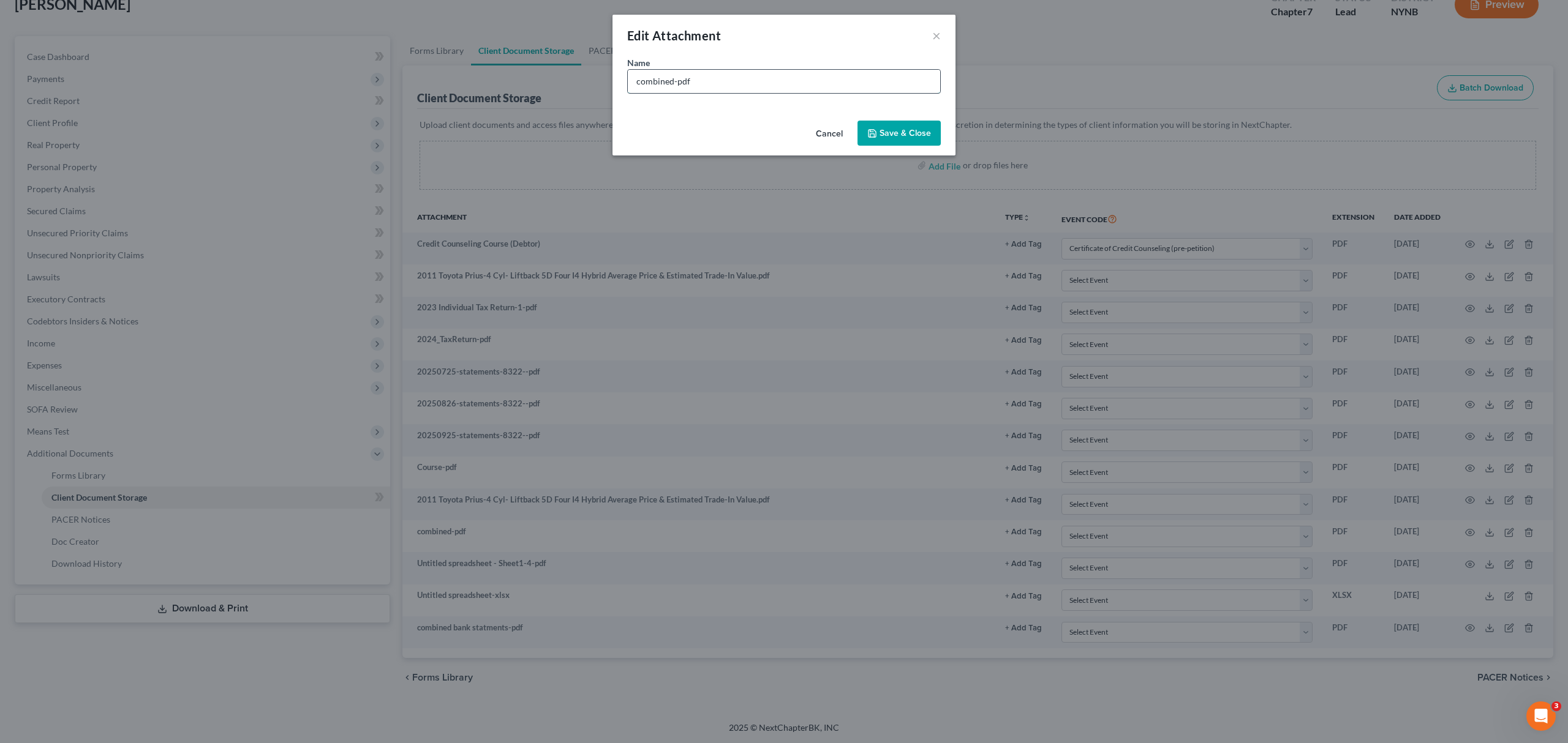
click at [673, 86] on input "combined-pdf" at bounding box center [784, 81] width 313 height 23
type input "combined pay-pdf"
click at [885, 130] on span "Save & Close" at bounding box center [906, 133] width 52 height 10
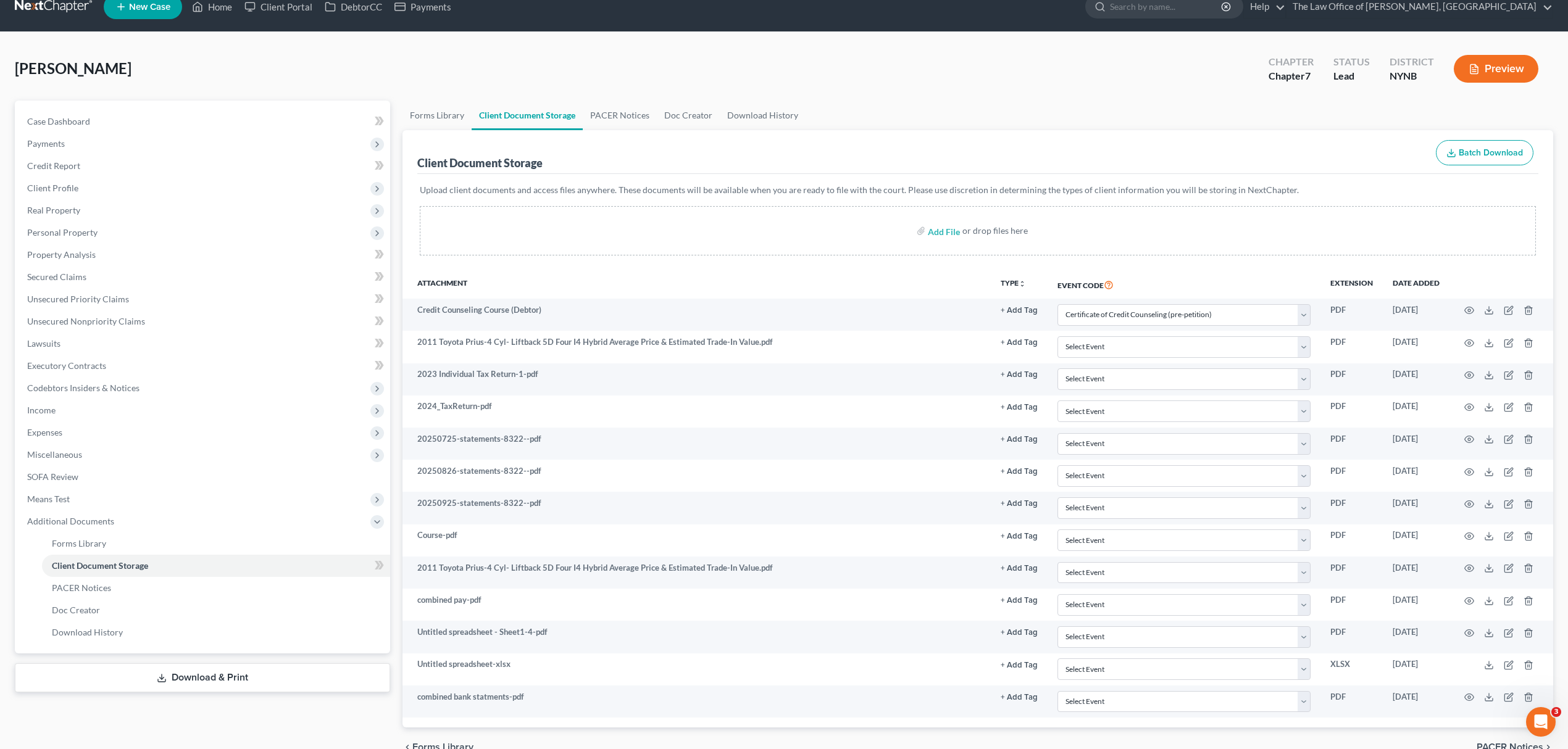
scroll to position [0, 0]
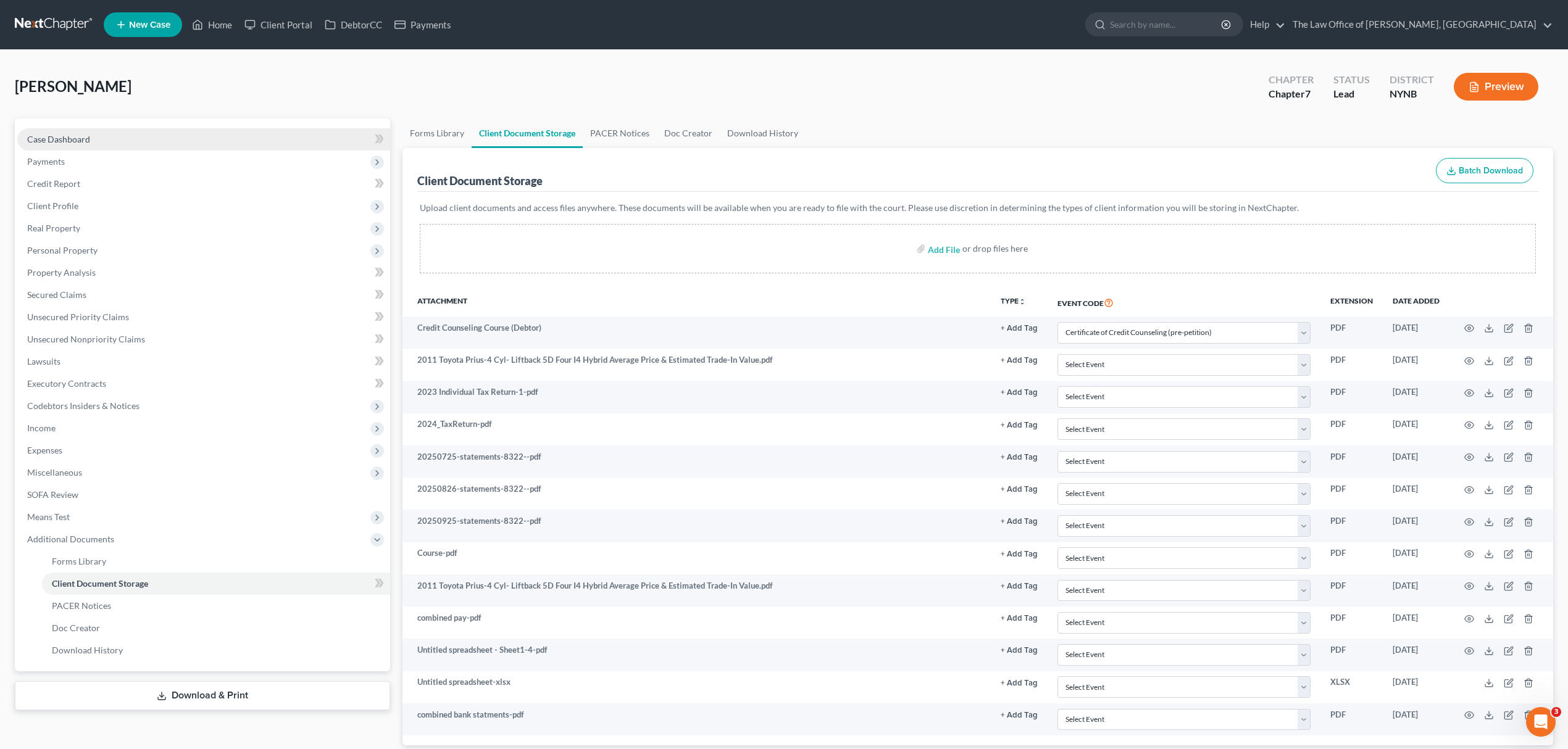
click at [61, 135] on span "Case Dashboard" at bounding box center [59, 138] width 63 height 10
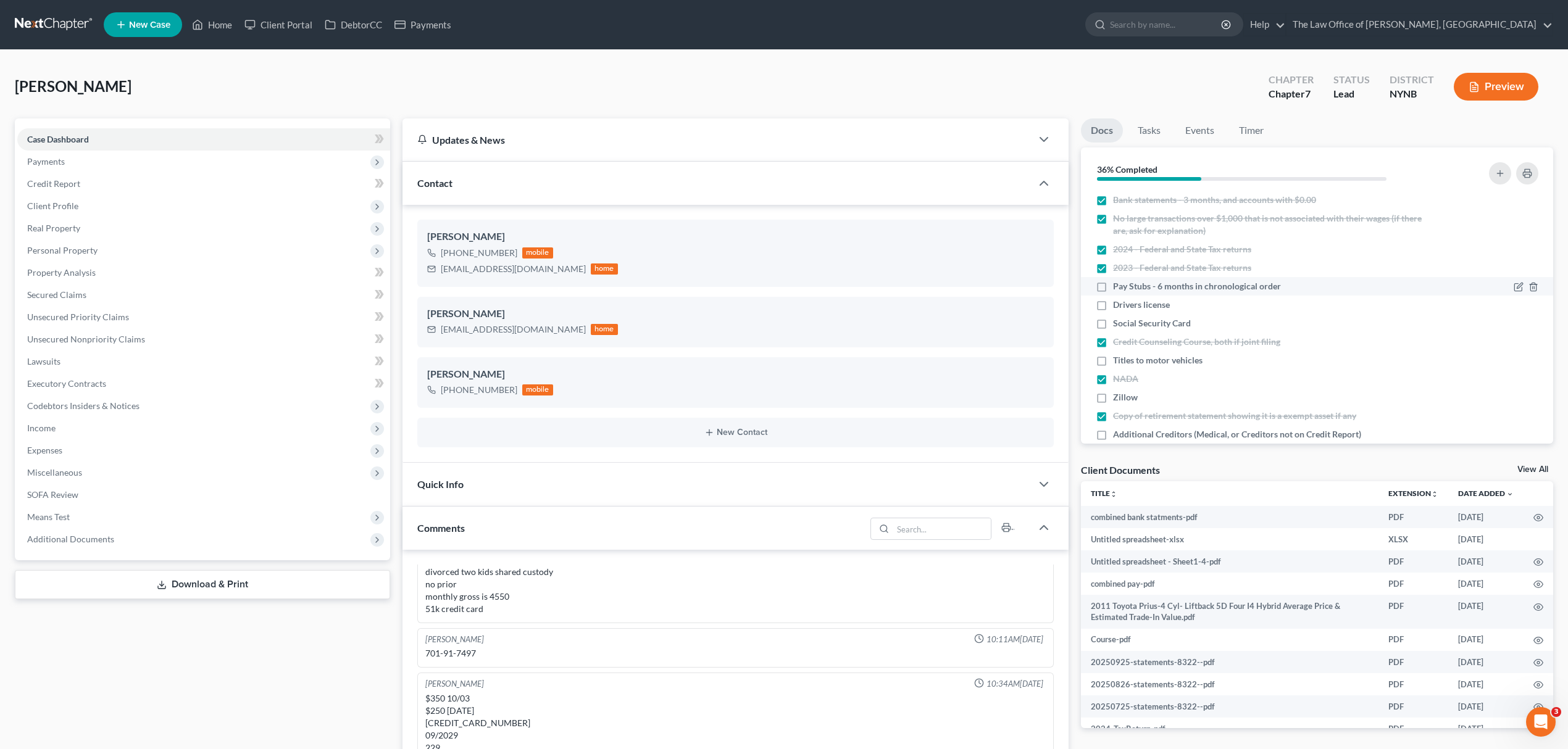
scroll to position [714, 0]
click at [1152, 287] on span "Pay Stubs - 6 months in chronological order" at bounding box center [1196, 285] width 168 height 12
click at [1126, 287] on input "Pay Stubs - 6 months in chronological order" at bounding box center [1122, 283] width 8 height 8
checkbox input "true"
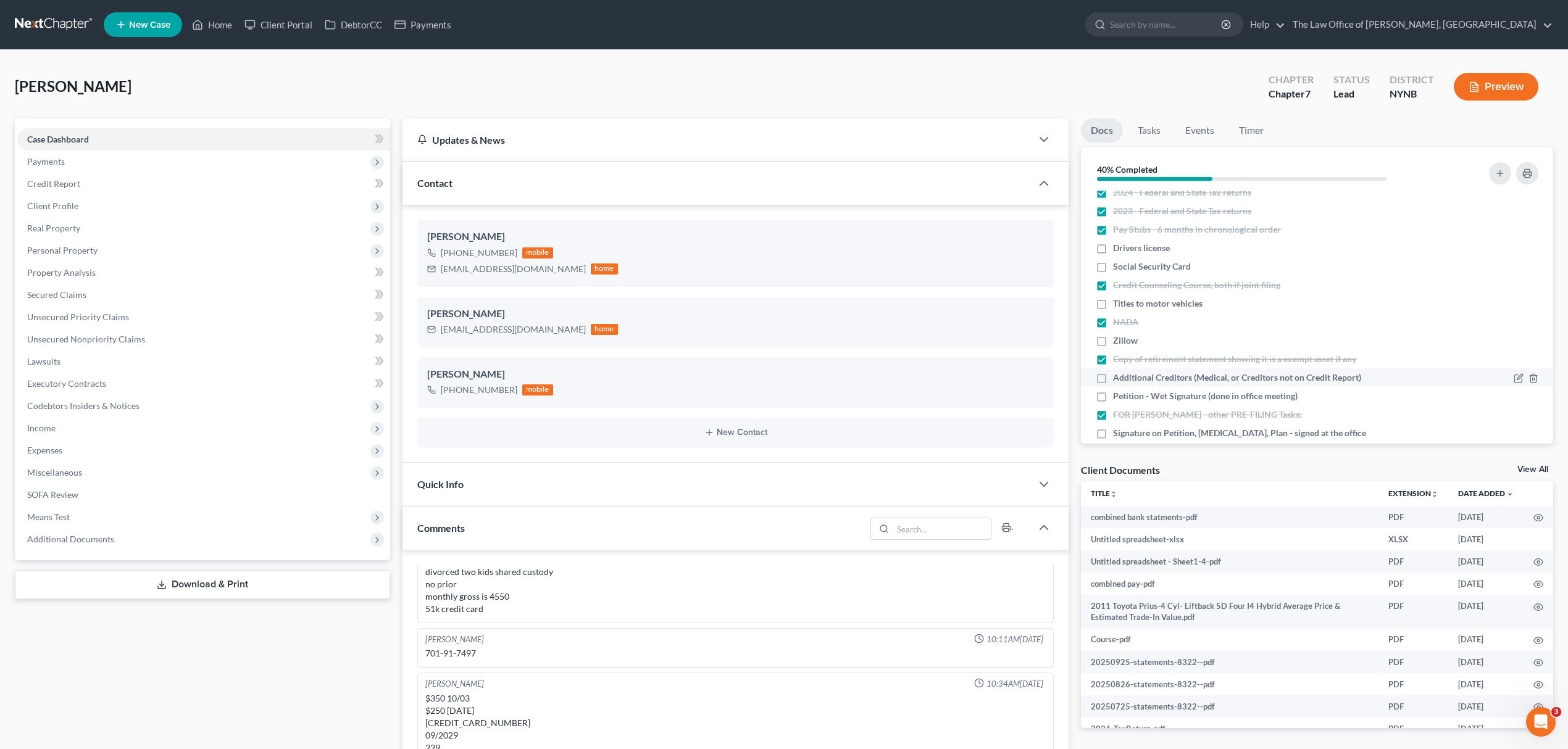
scroll to position [82, 0]
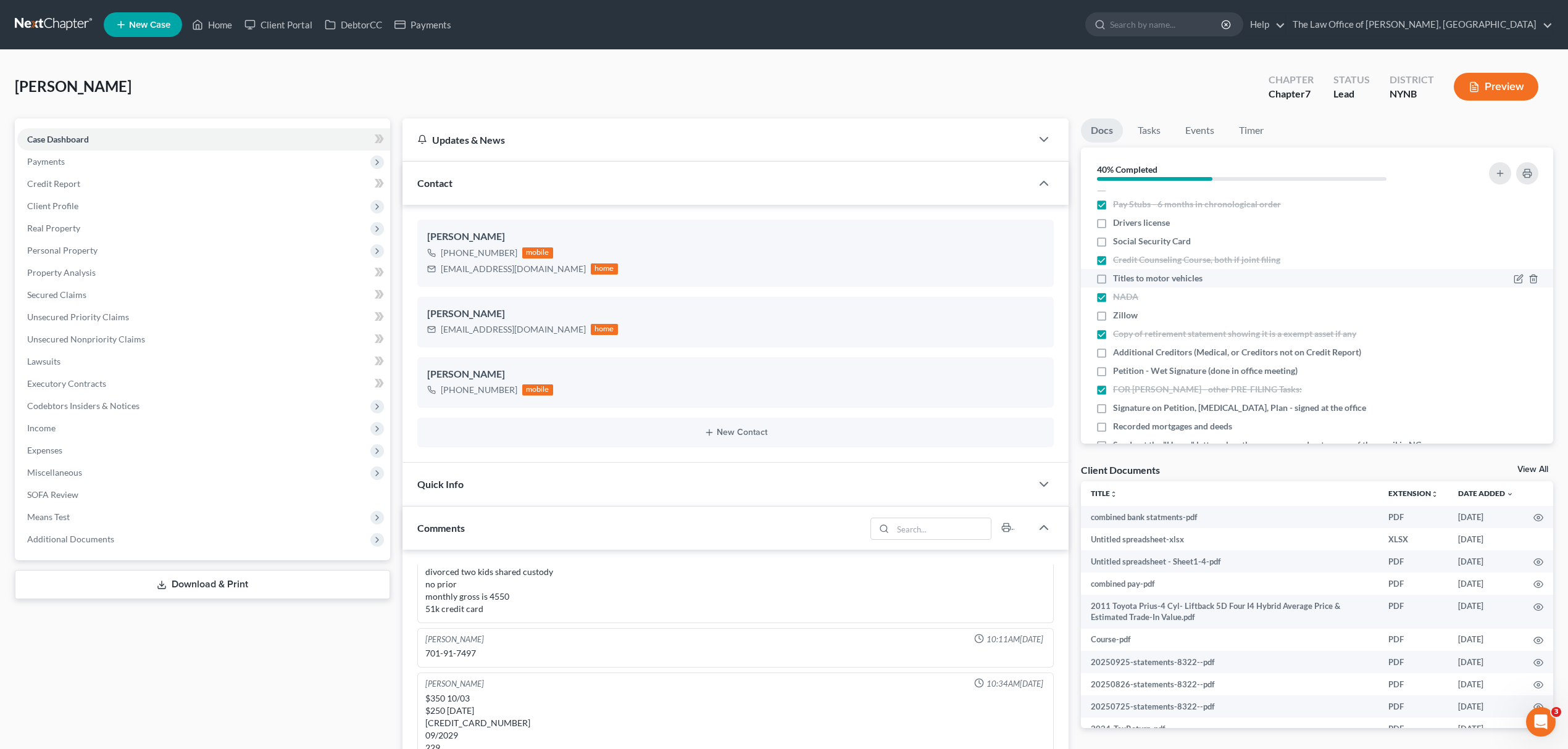
click at [1155, 279] on span "Titles to motor vehicles" at bounding box center [1157, 278] width 89 height 12
click at [1126, 279] on input "Titles to motor vehicles" at bounding box center [1122, 276] width 8 height 8
checkbox input "true"
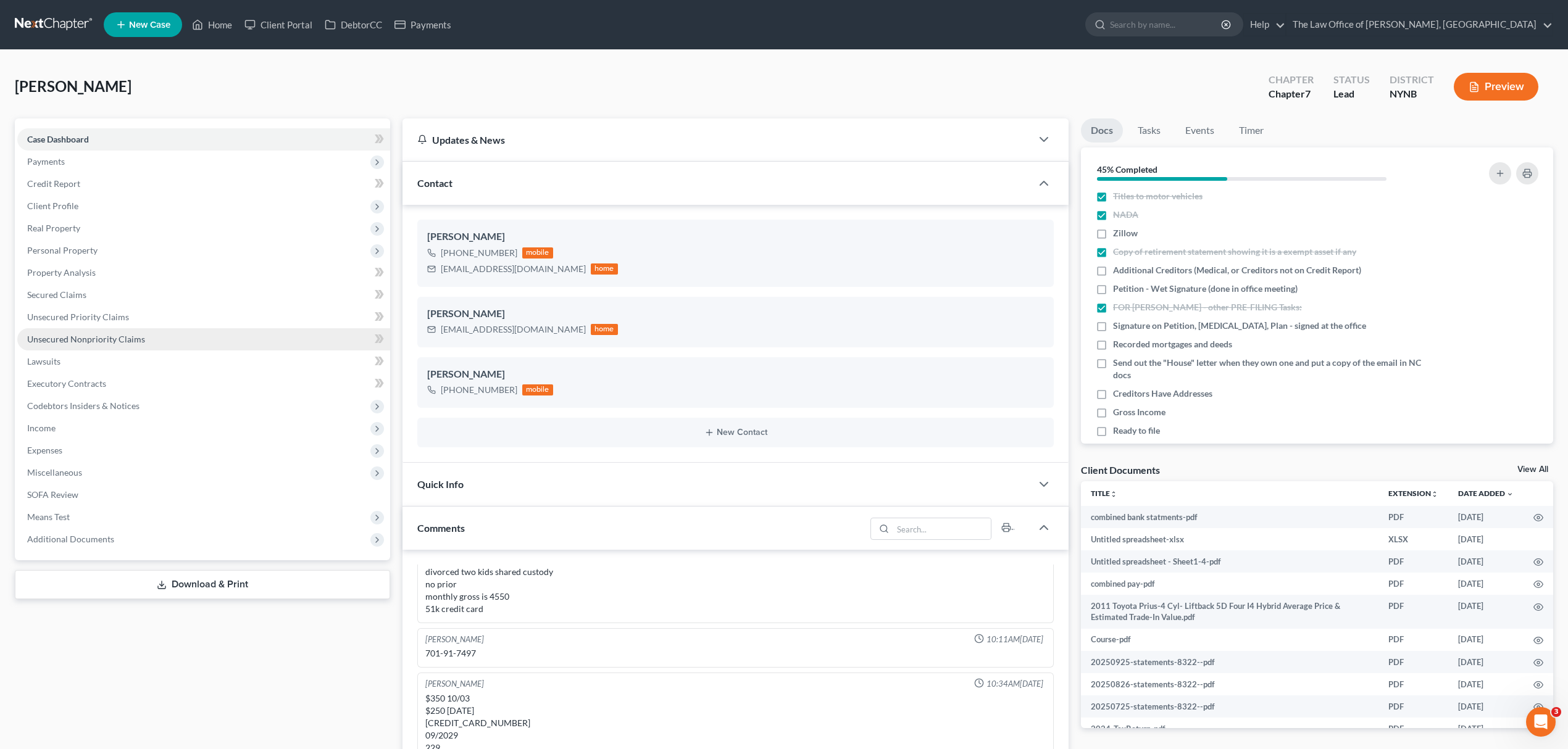
click at [137, 332] on link "Unsecured Nonpriority Claims" at bounding box center [204, 339] width 373 height 22
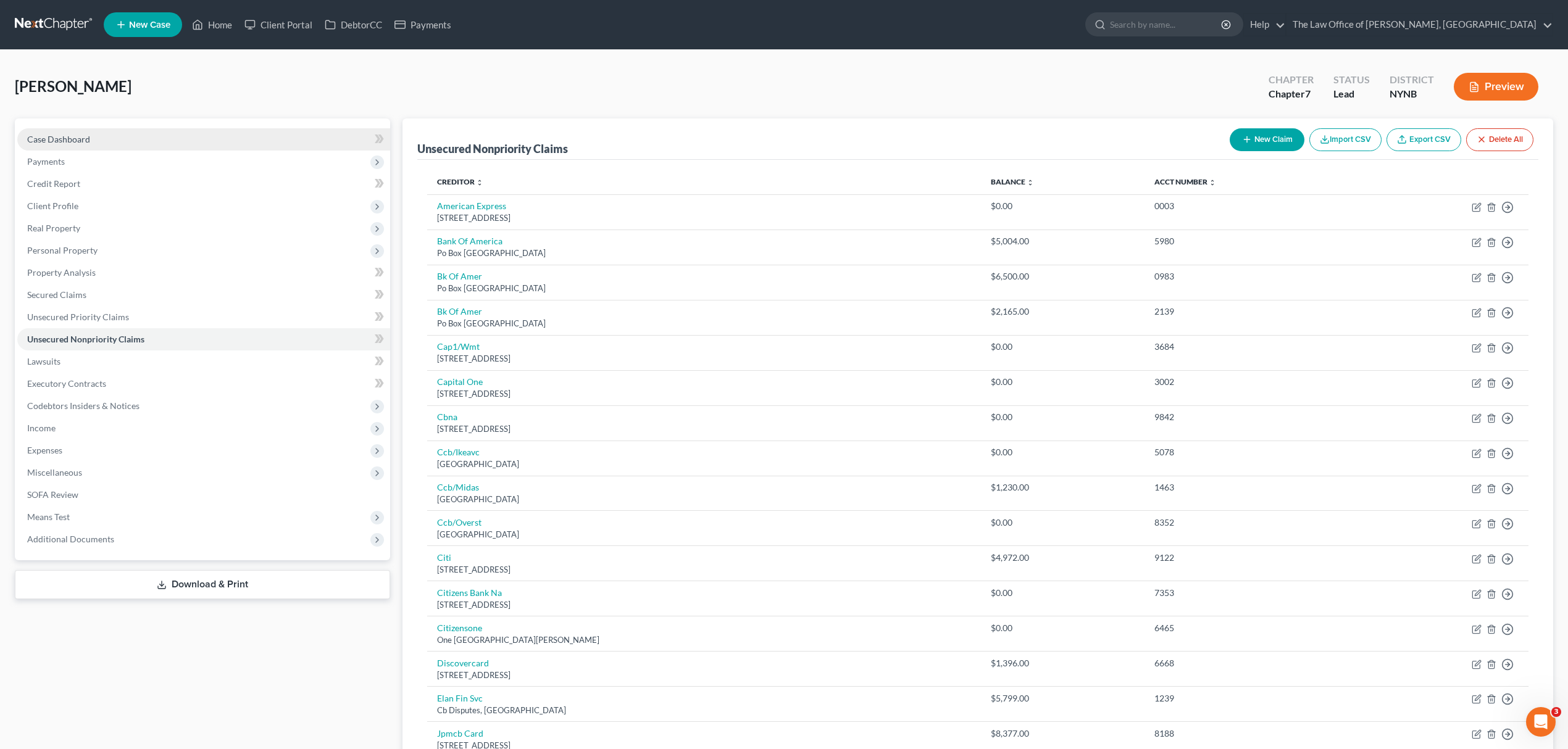
click at [64, 138] on span "Case Dashboard" at bounding box center [59, 138] width 63 height 10
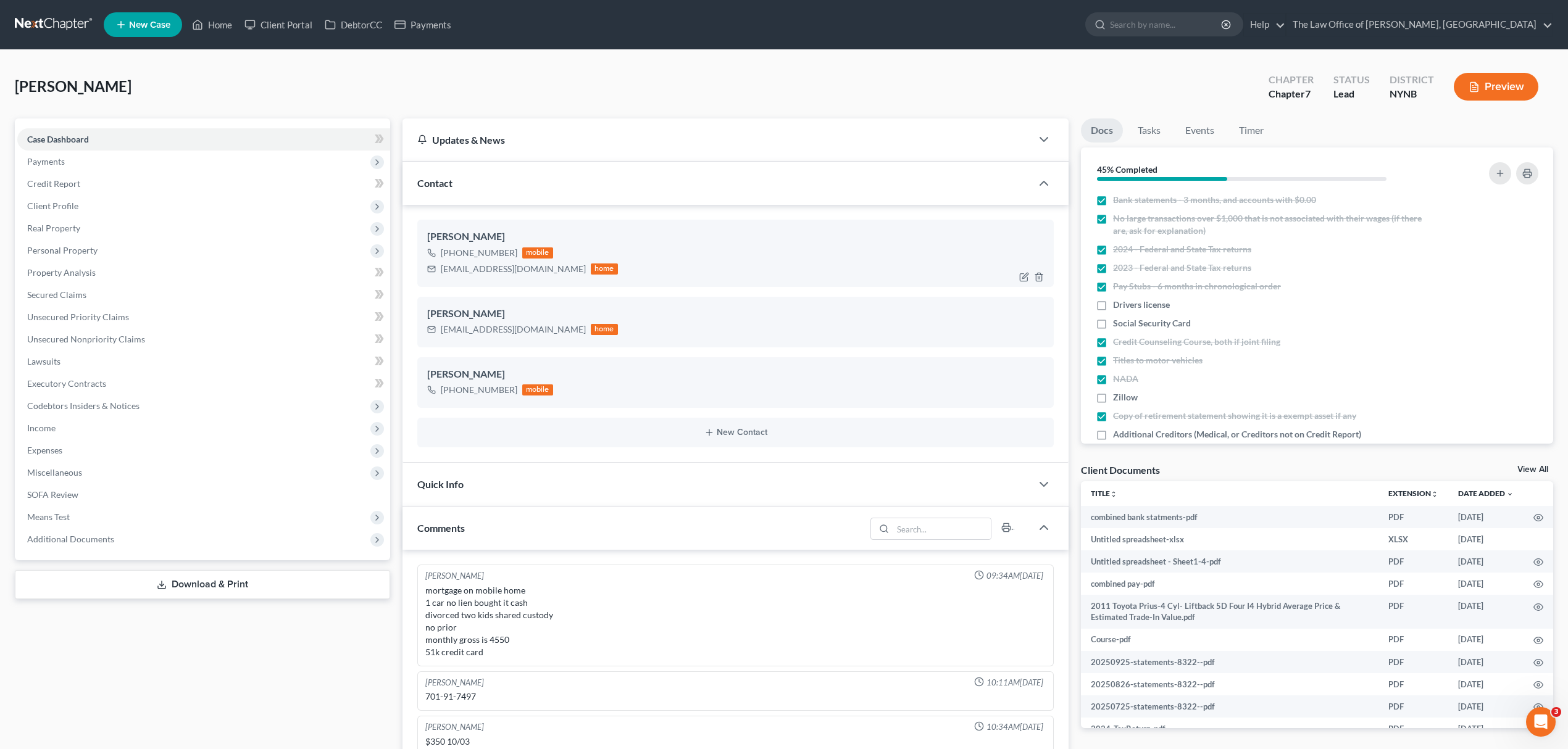
click at [477, 269] on div "adiitia@gmail.com" at bounding box center [513, 269] width 145 height 12
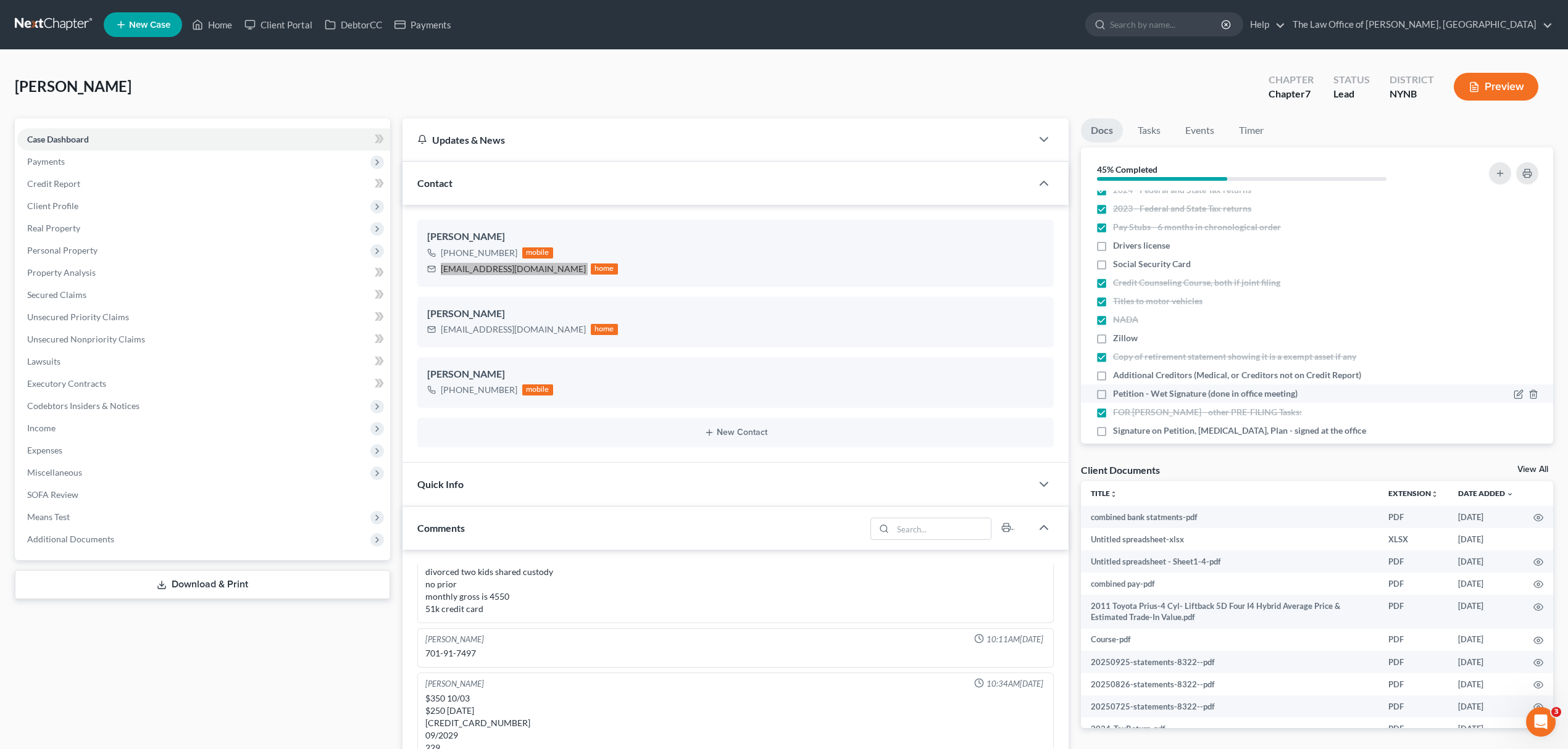
scroll to position [82, 0]
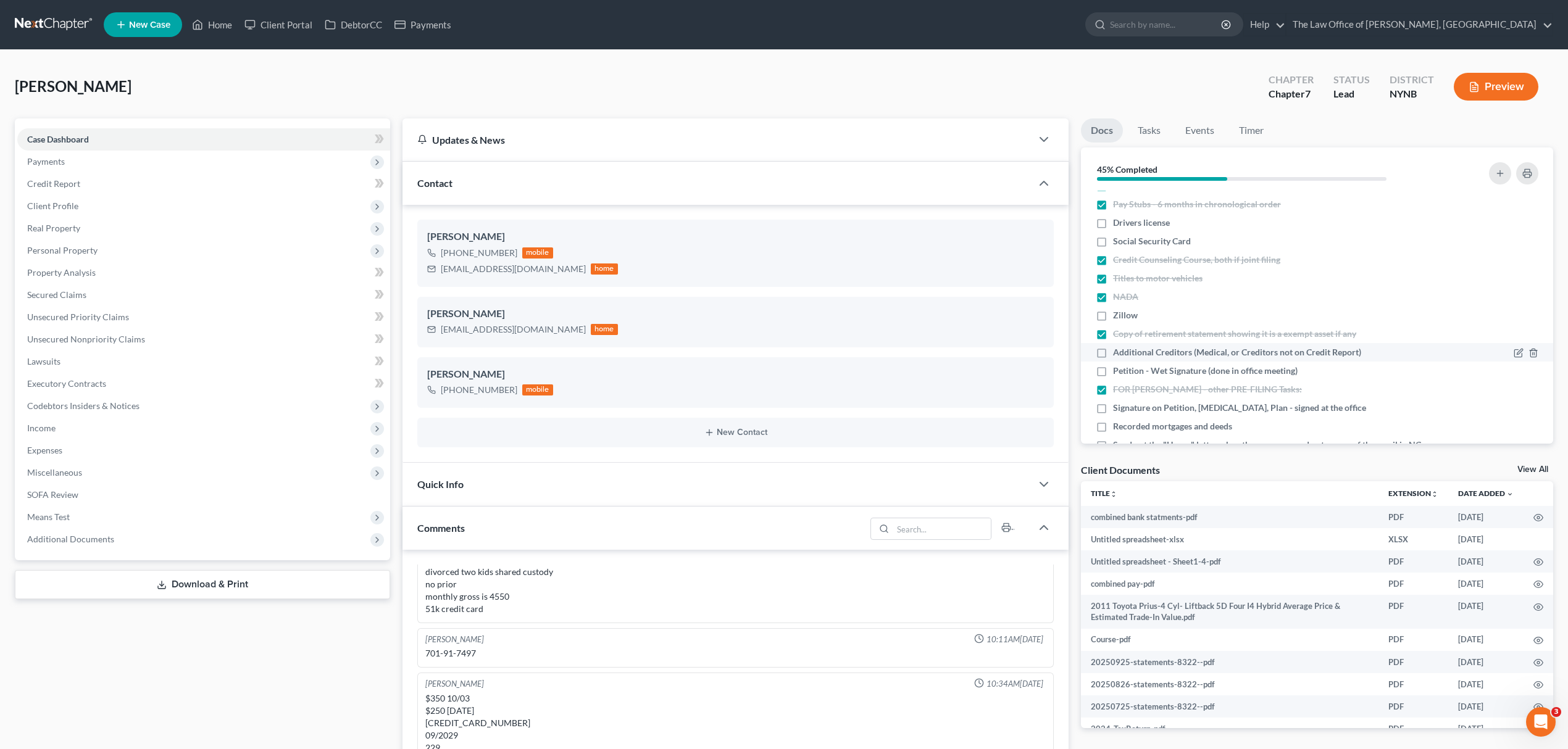
click at [1192, 347] on span "Additional Creditors (Medical, or Creditors not on Credit Report)" at bounding box center [1236, 352] width 248 height 12
click at [1126, 347] on input "Additional Creditors (Medical, or Creditors not on Credit Report)" at bounding box center [1122, 350] width 8 height 8
checkbox input "true"
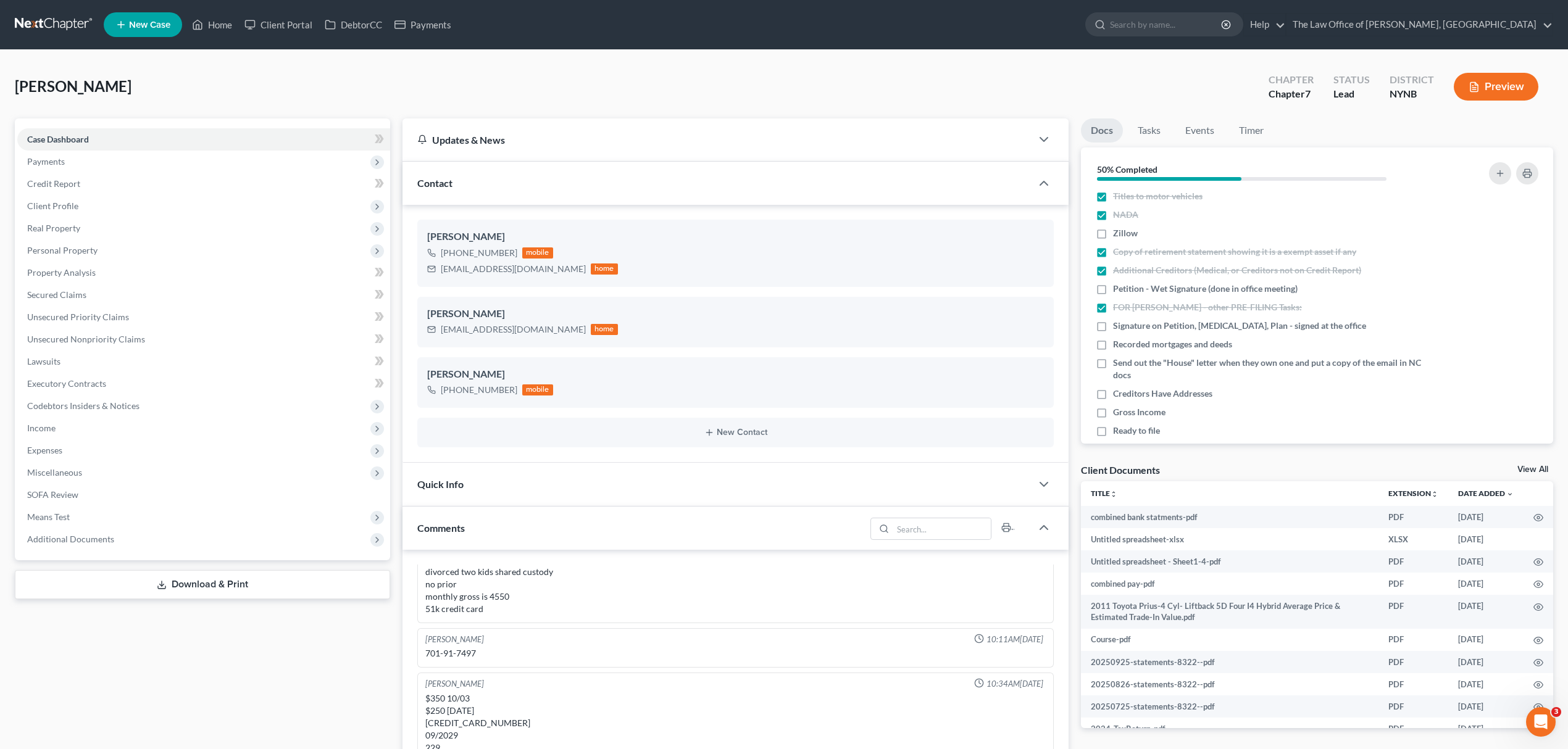
drag, startPoint x: 115, startPoint y: 541, endPoint x: 138, endPoint y: 563, distance: 31.8
click at [115, 541] on span "Additional Documents" at bounding box center [204, 539] width 373 height 22
click at [146, 590] on link "Client Document Storage" at bounding box center [216, 584] width 349 height 22
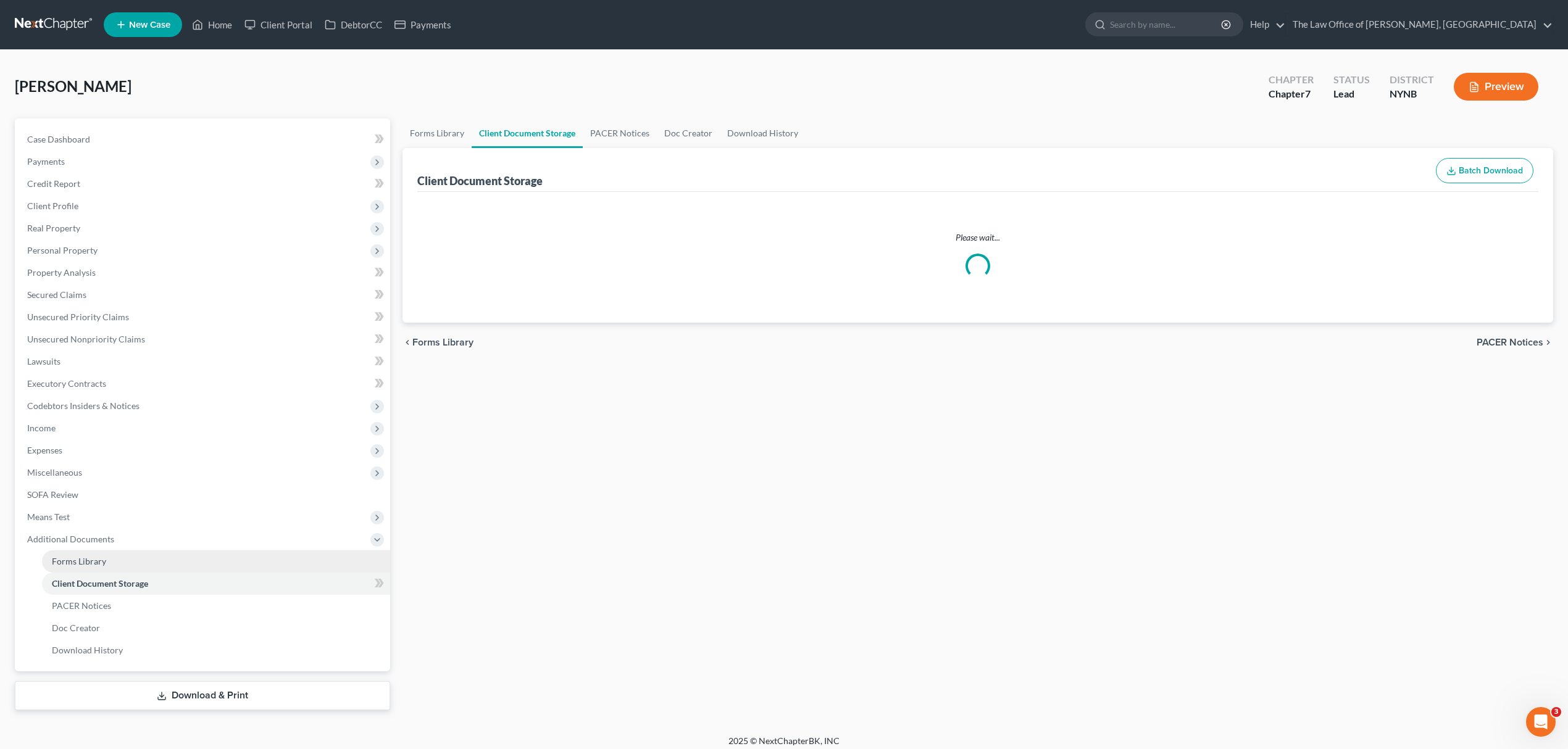
select select "1"
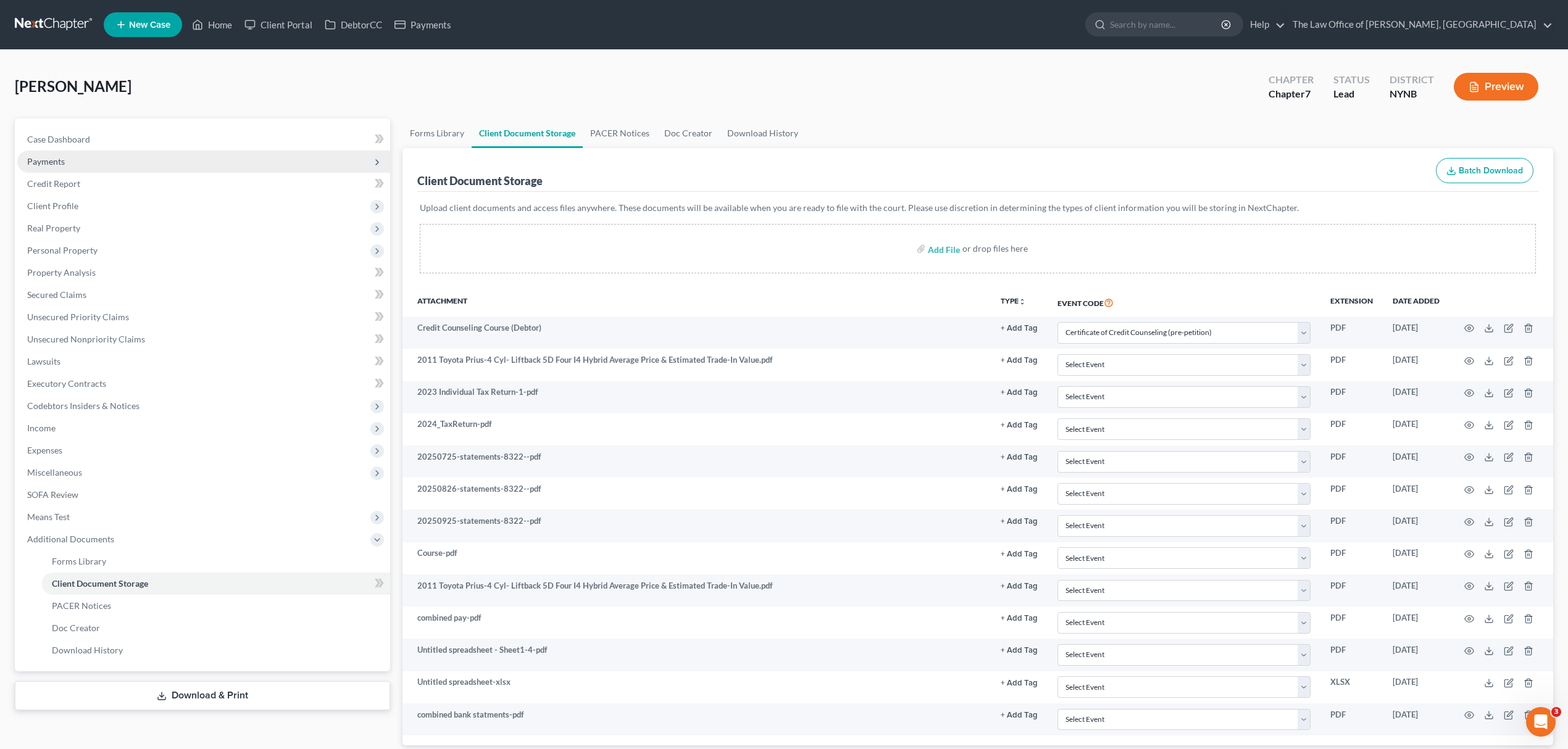
click at [138, 151] on span "Payments" at bounding box center [204, 162] width 373 height 22
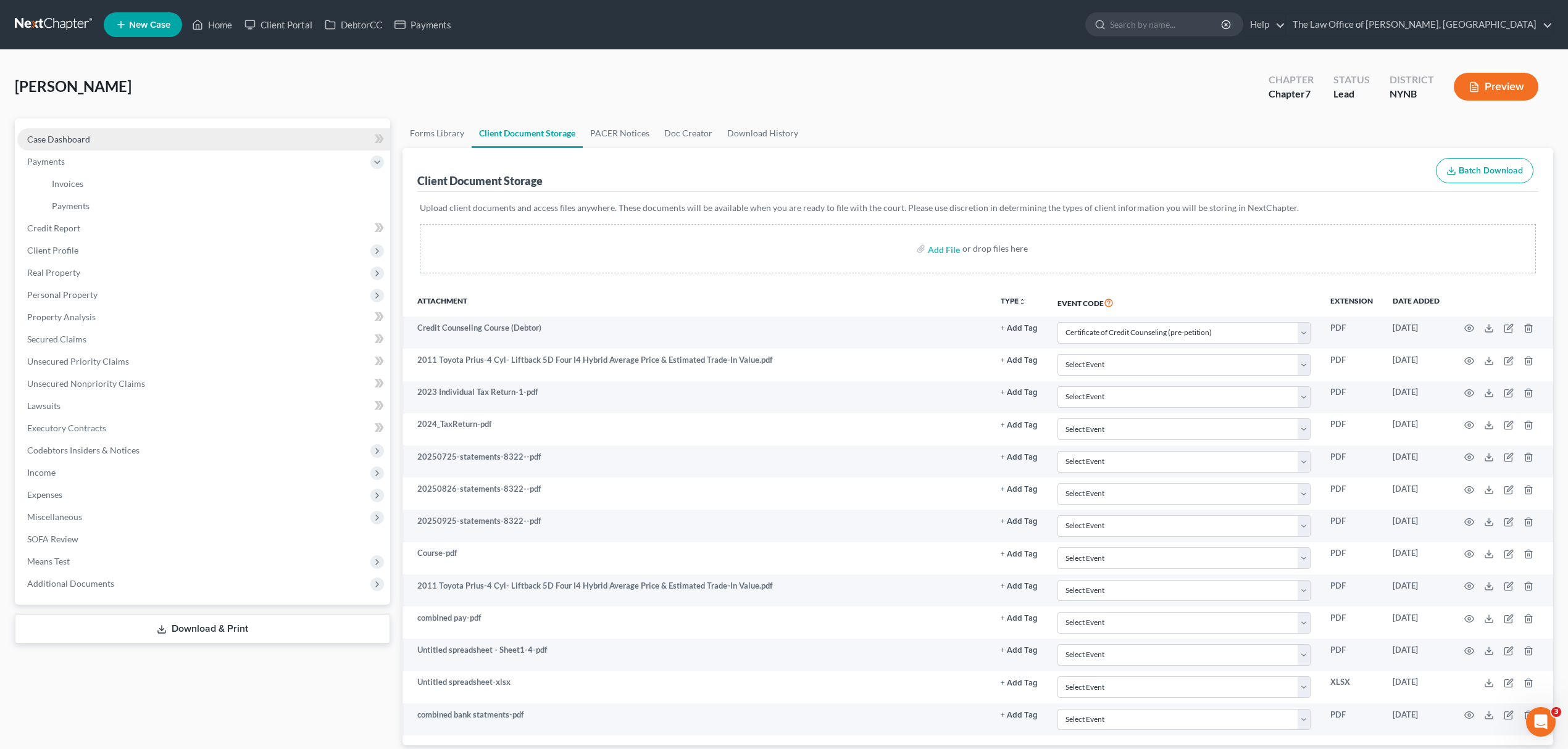
click at [146, 138] on link "Case Dashboard" at bounding box center [204, 139] width 373 height 22
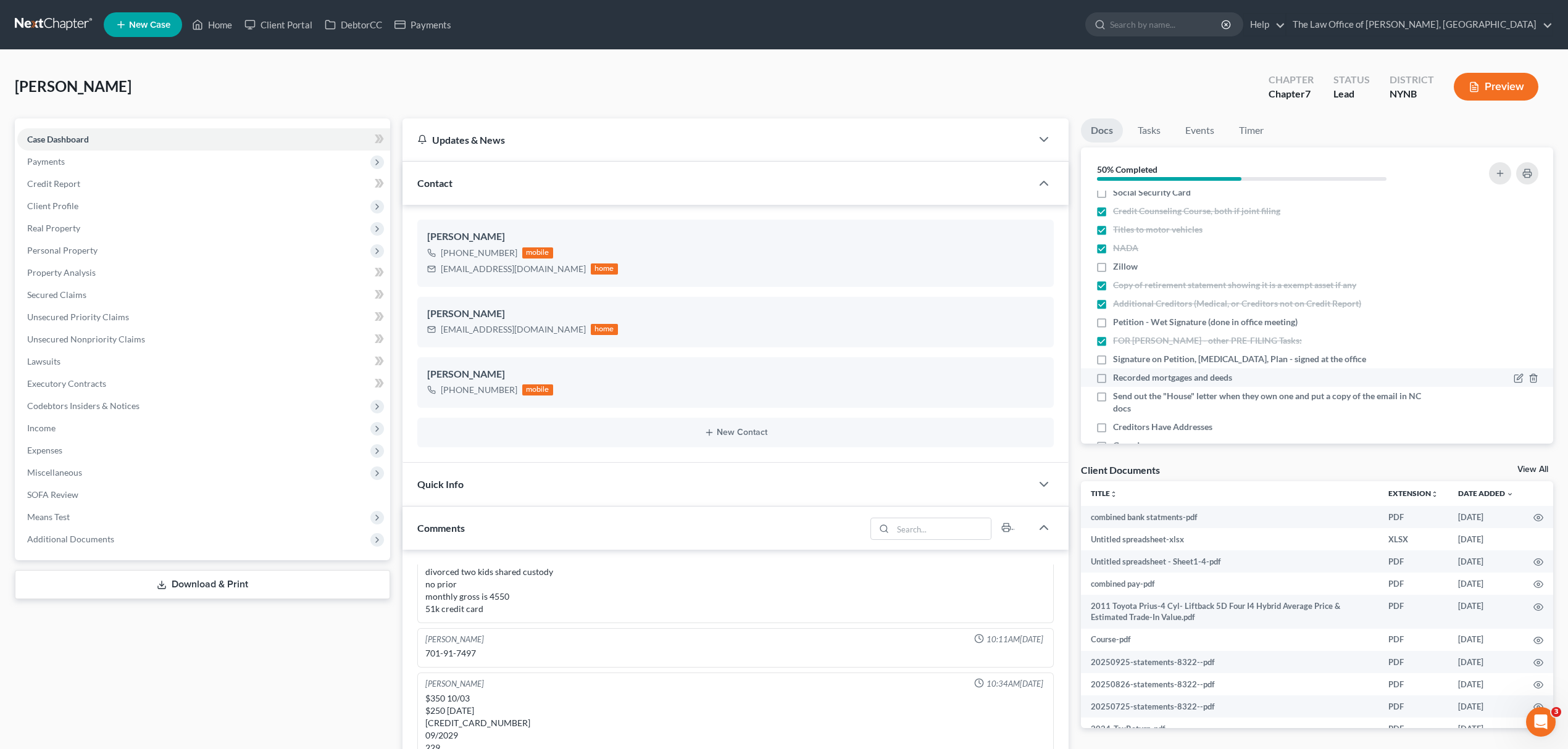
scroll to position [164, 0]
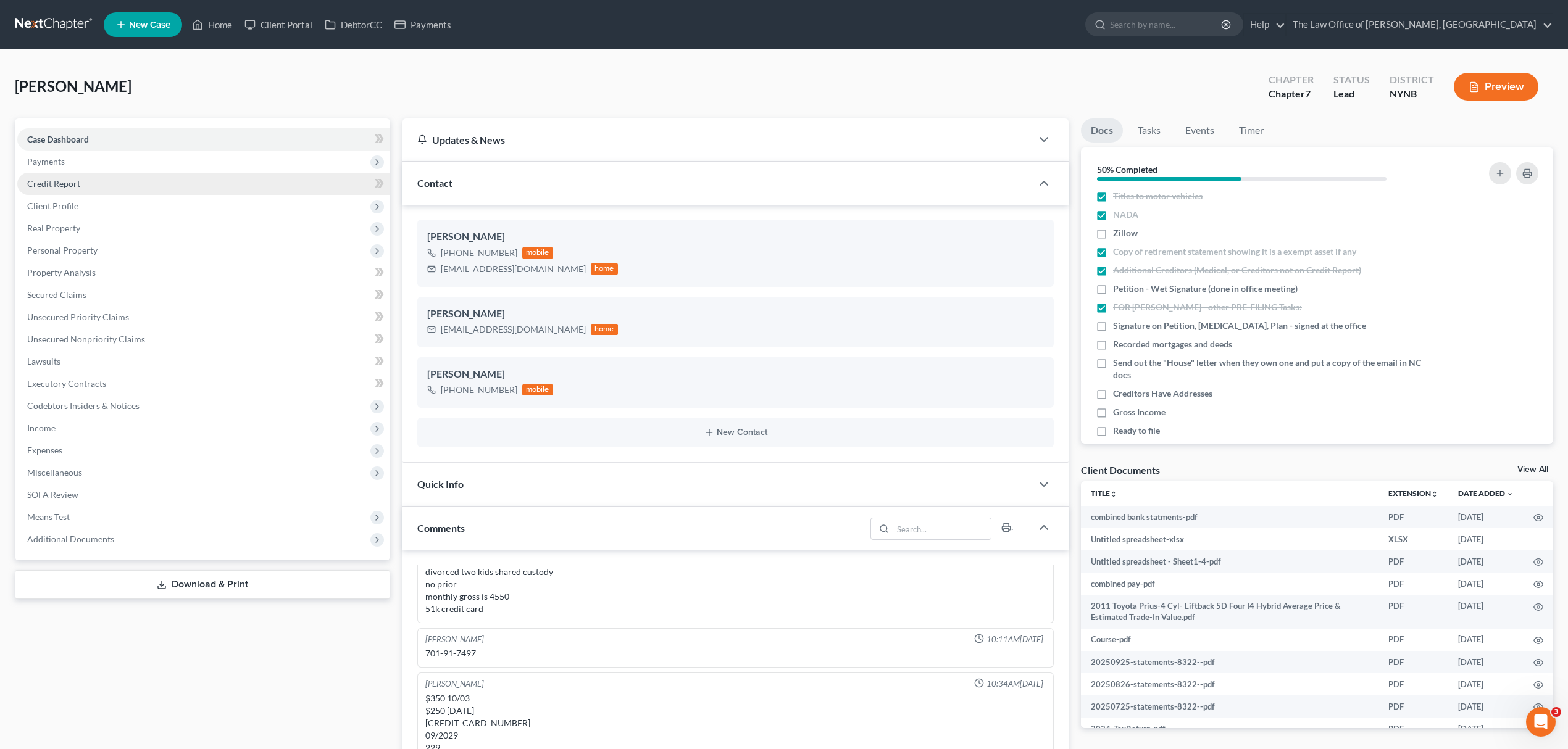
click at [137, 173] on link "Credit Report" at bounding box center [204, 184] width 373 height 22
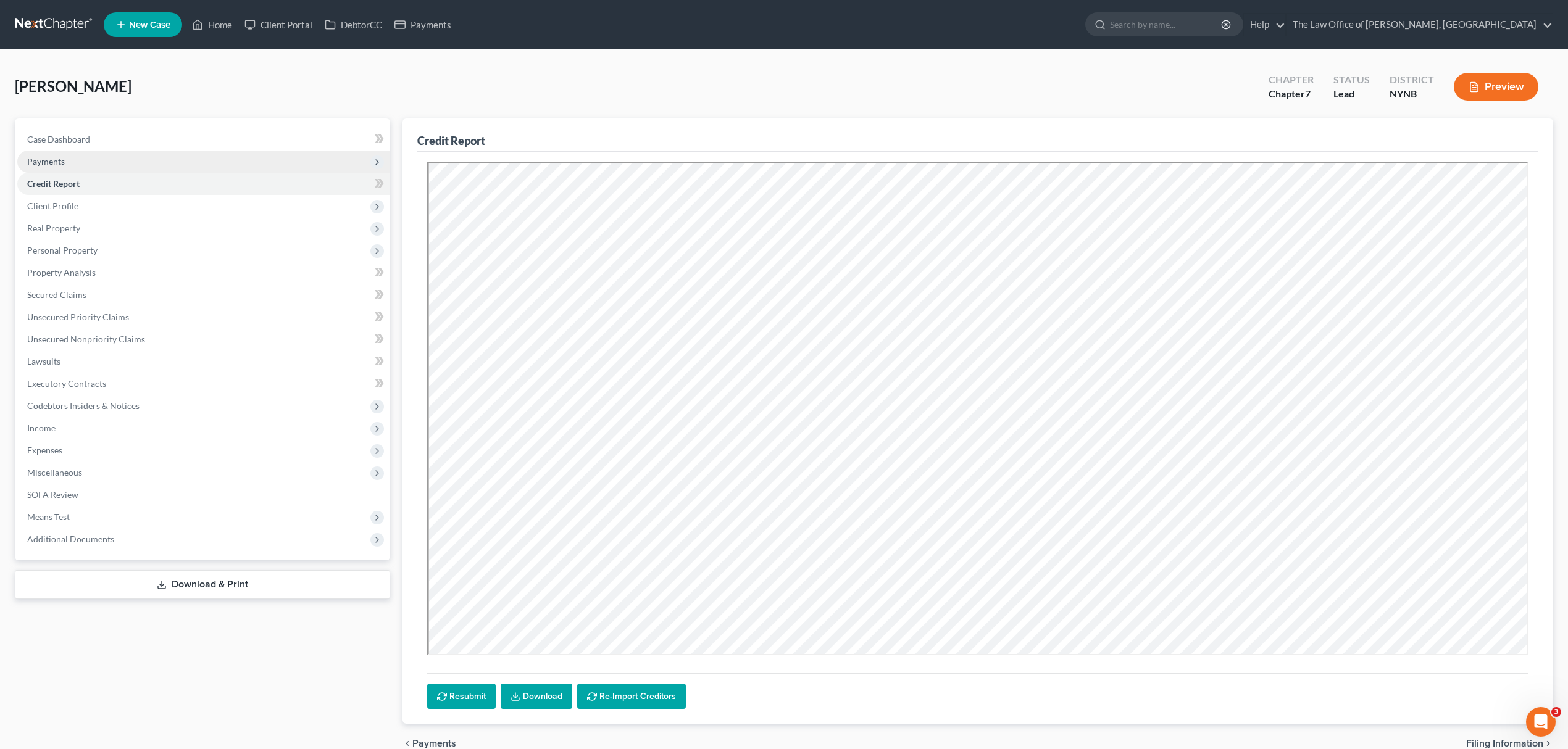
click at [125, 155] on span "Payments" at bounding box center [204, 162] width 373 height 22
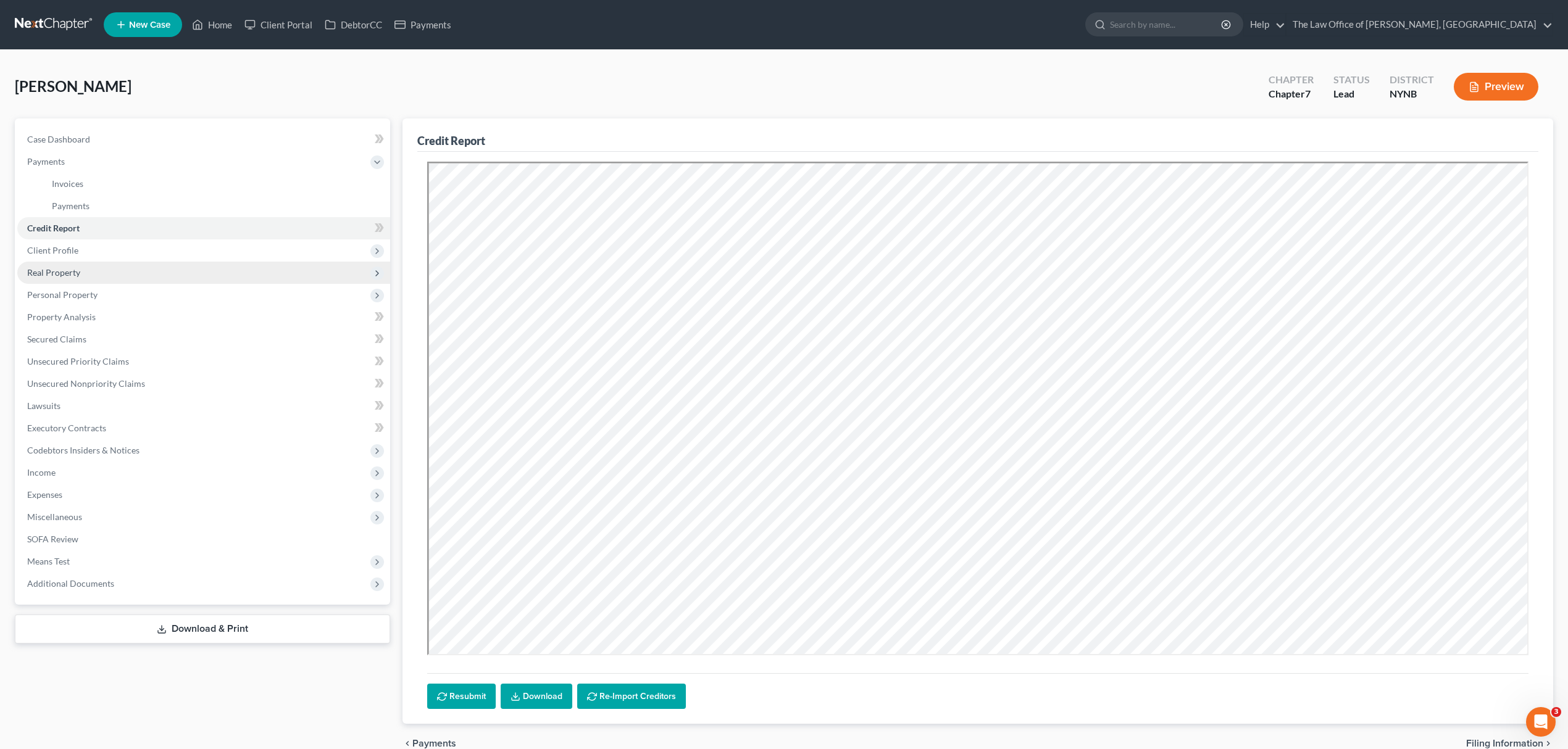
click at [110, 269] on span "Real Property" at bounding box center [204, 273] width 373 height 22
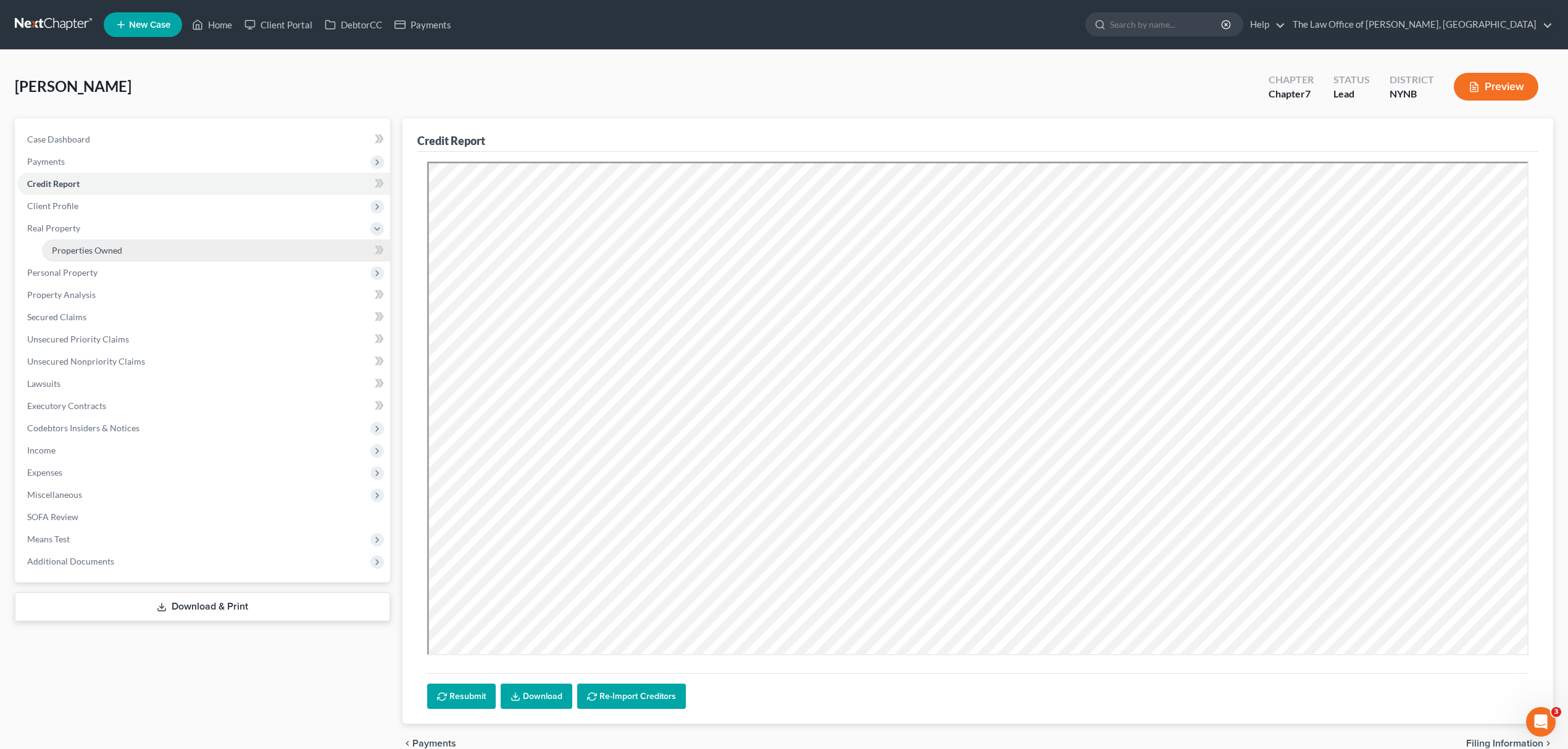
click at [136, 247] on link "Properties Owned" at bounding box center [216, 251] width 349 height 22
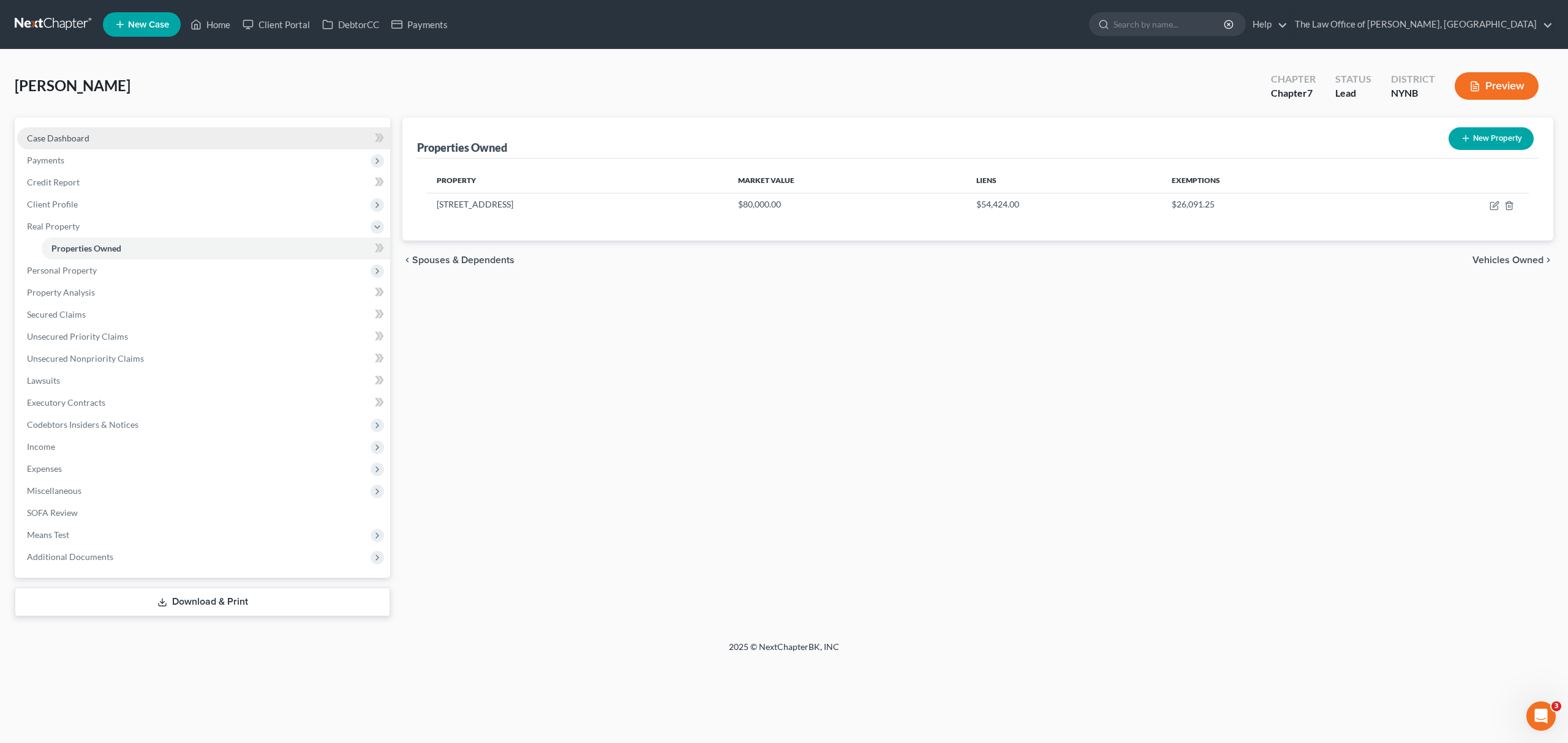
click at [160, 127] on link "Case Dashboard" at bounding box center [204, 138] width 373 height 22
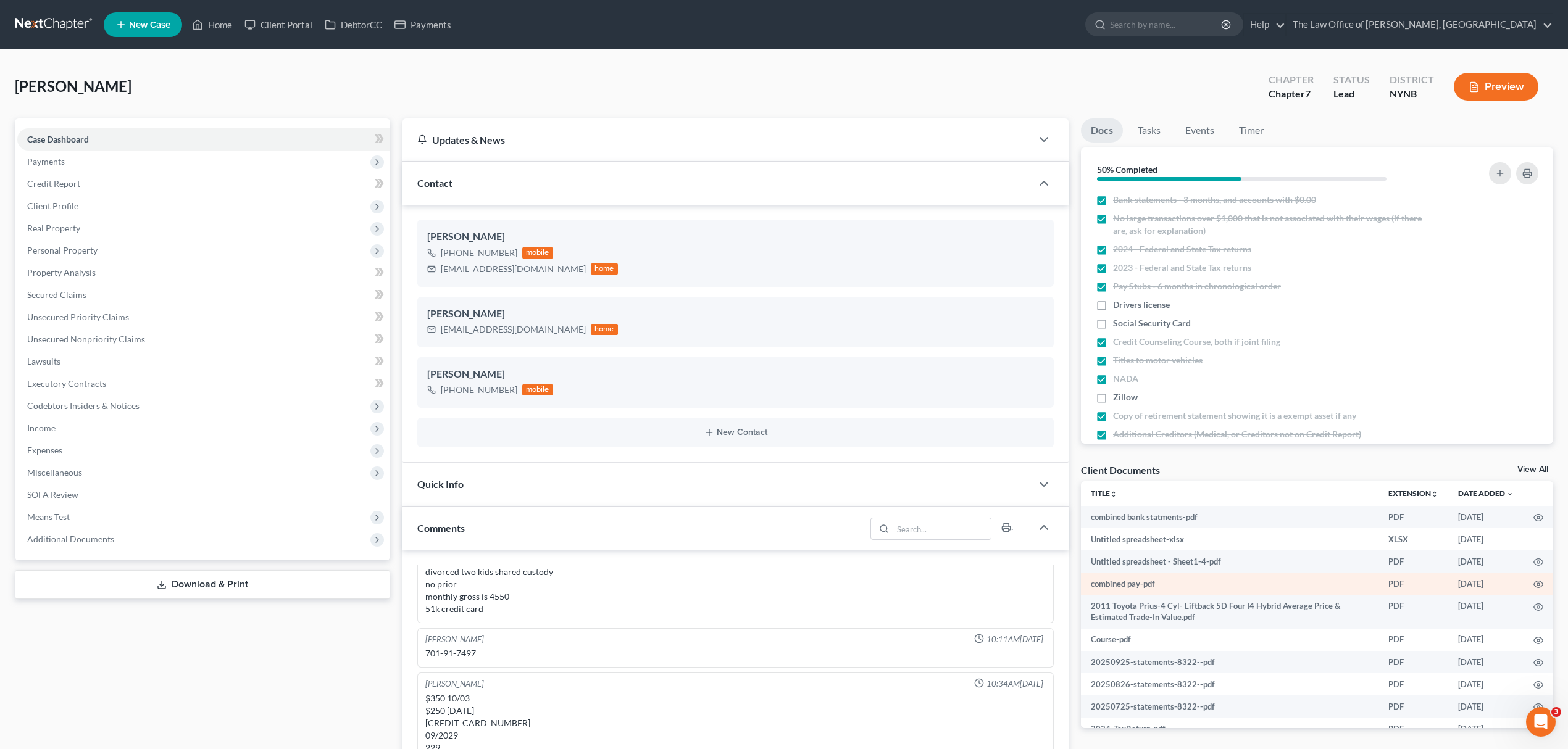
scroll to position [714, 0]
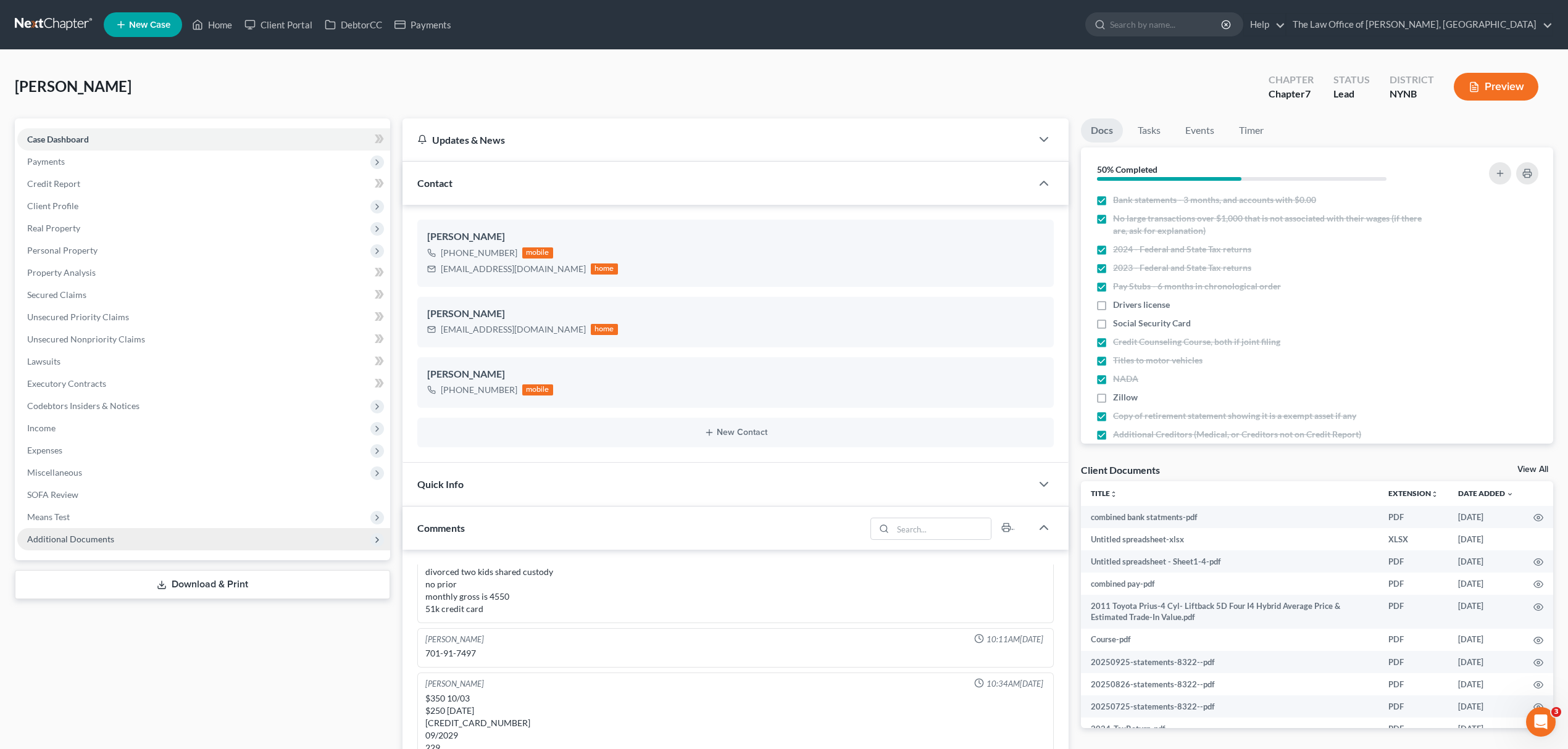
click at [291, 539] on span "Additional Documents" at bounding box center [204, 539] width 373 height 22
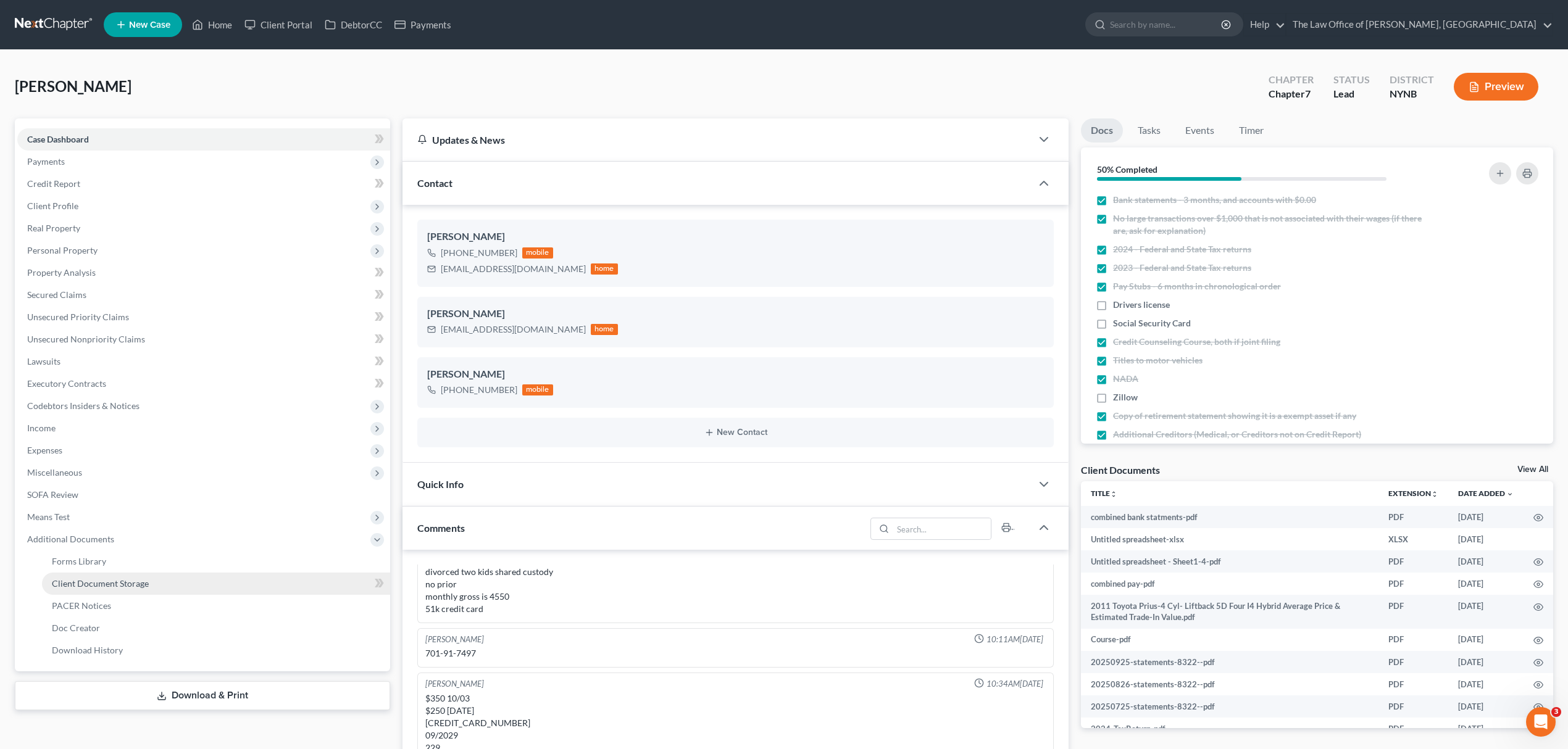
click at [257, 585] on link "Client Document Storage" at bounding box center [216, 584] width 349 height 22
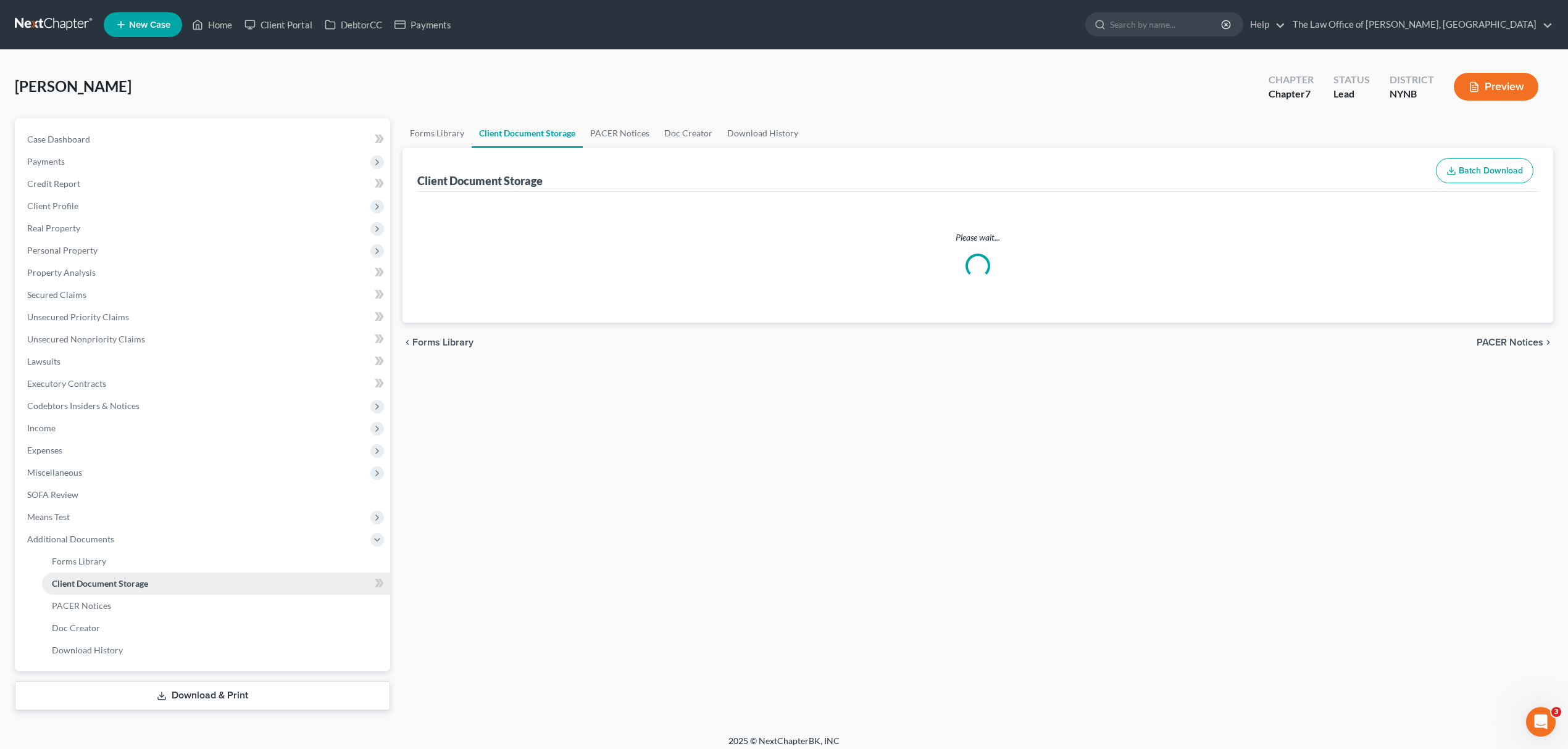
select select "1"
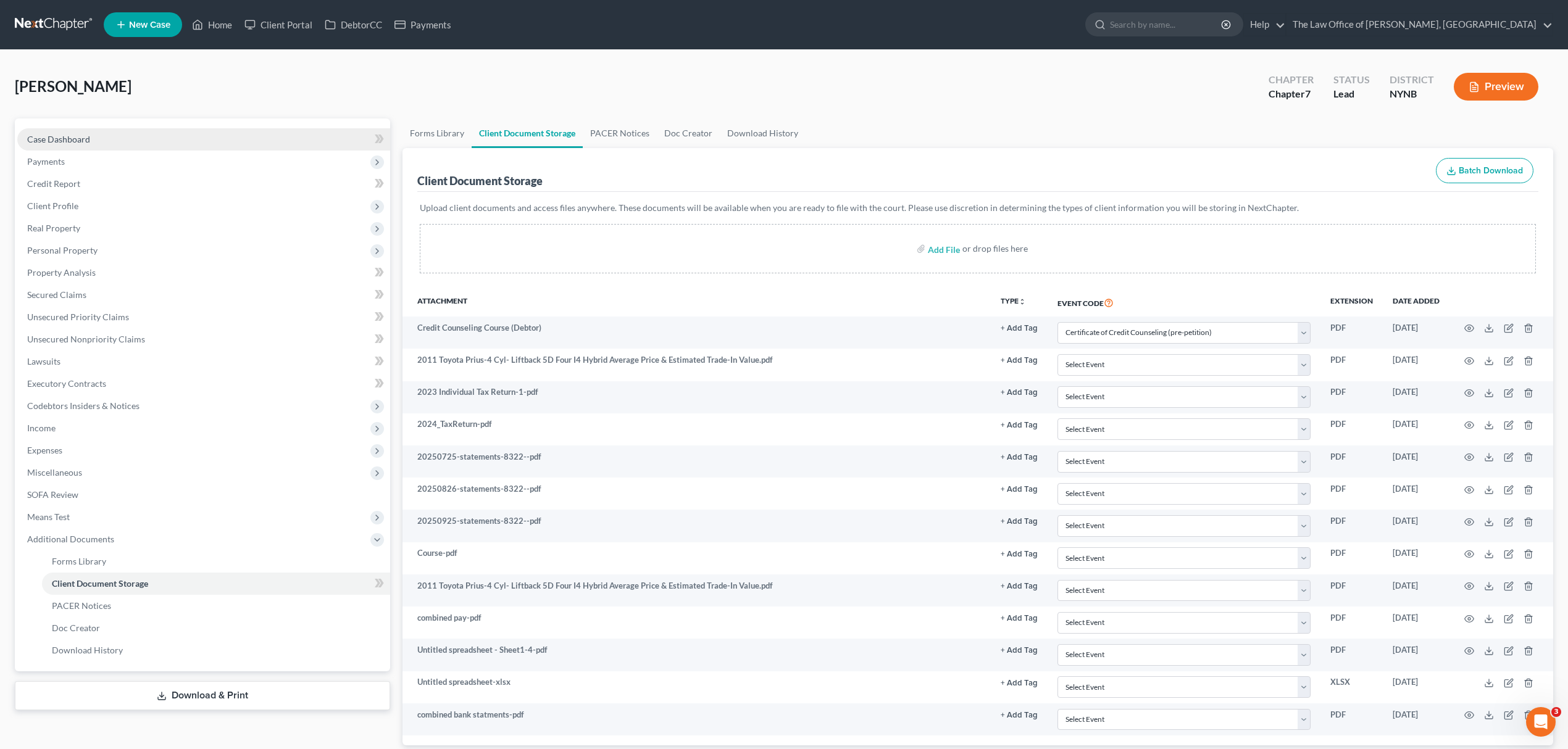
click at [216, 147] on link "Case Dashboard" at bounding box center [204, 139] width 373 height 22
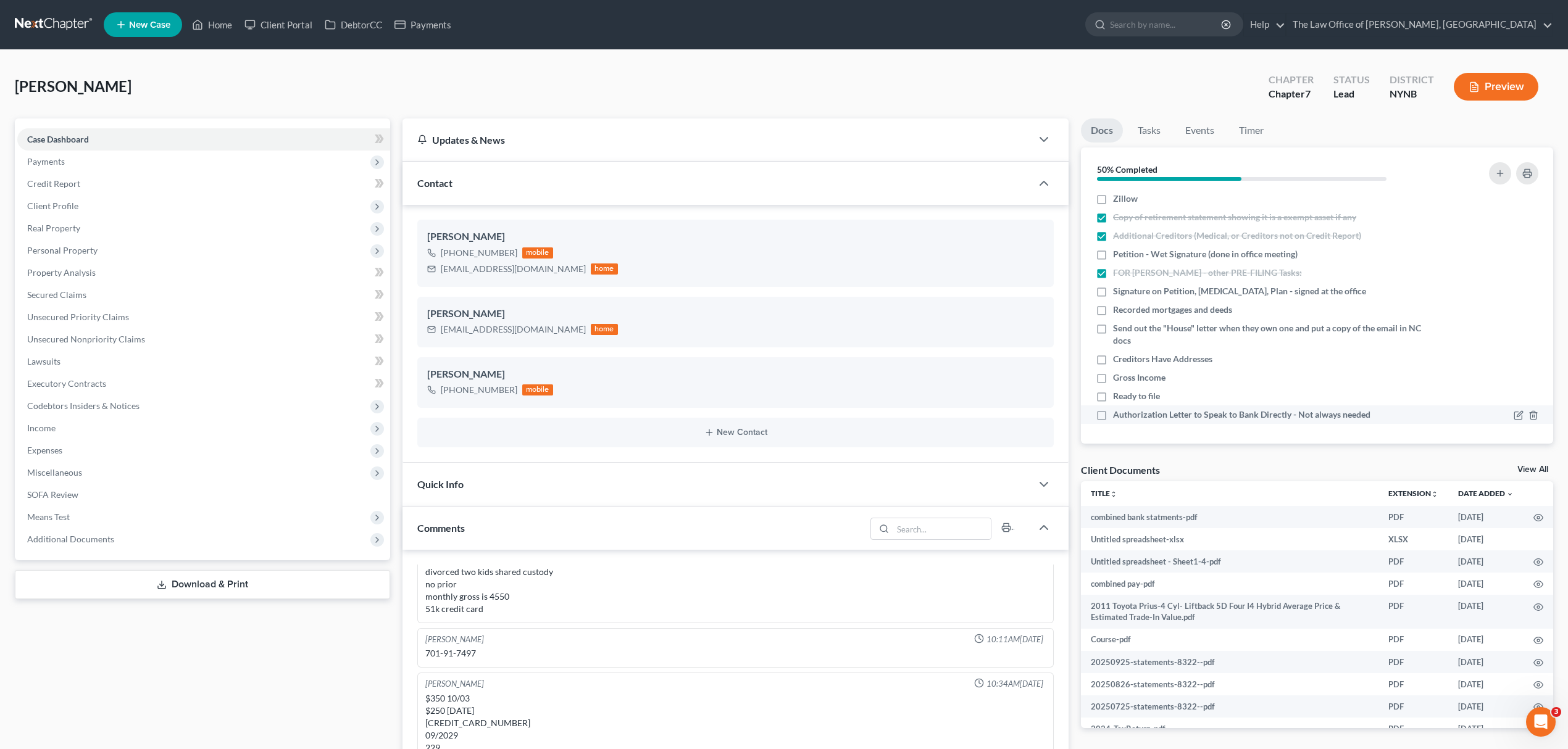
click at [1153, 405] on li "Authorization Letter to Speak to Bank Directly - Not always needed" at bounding box center [1317, 414] width 472 height 19
click at [1113, 416] on label "Authorization Letter to Speak to Bank Directly - Not always needed" at bounding box center [1241, 414] width 257 height 12
click at [1118, 416] on input "Authorization Letter to Speak to Bank Directly - Not always needed" at bounding box center [1122, 413] width 8 height 8
checkbox input "true"
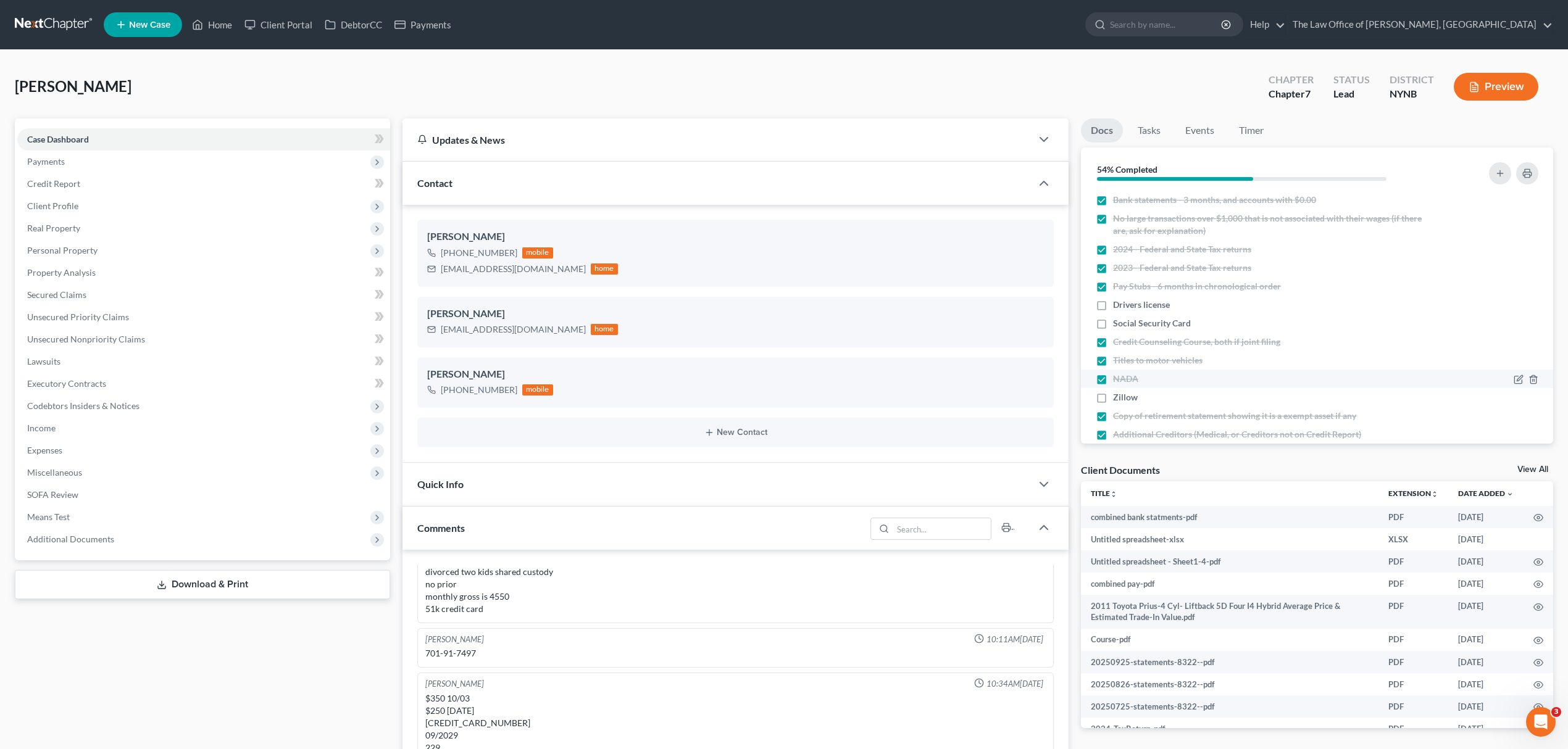
scroll to position [199, 0]
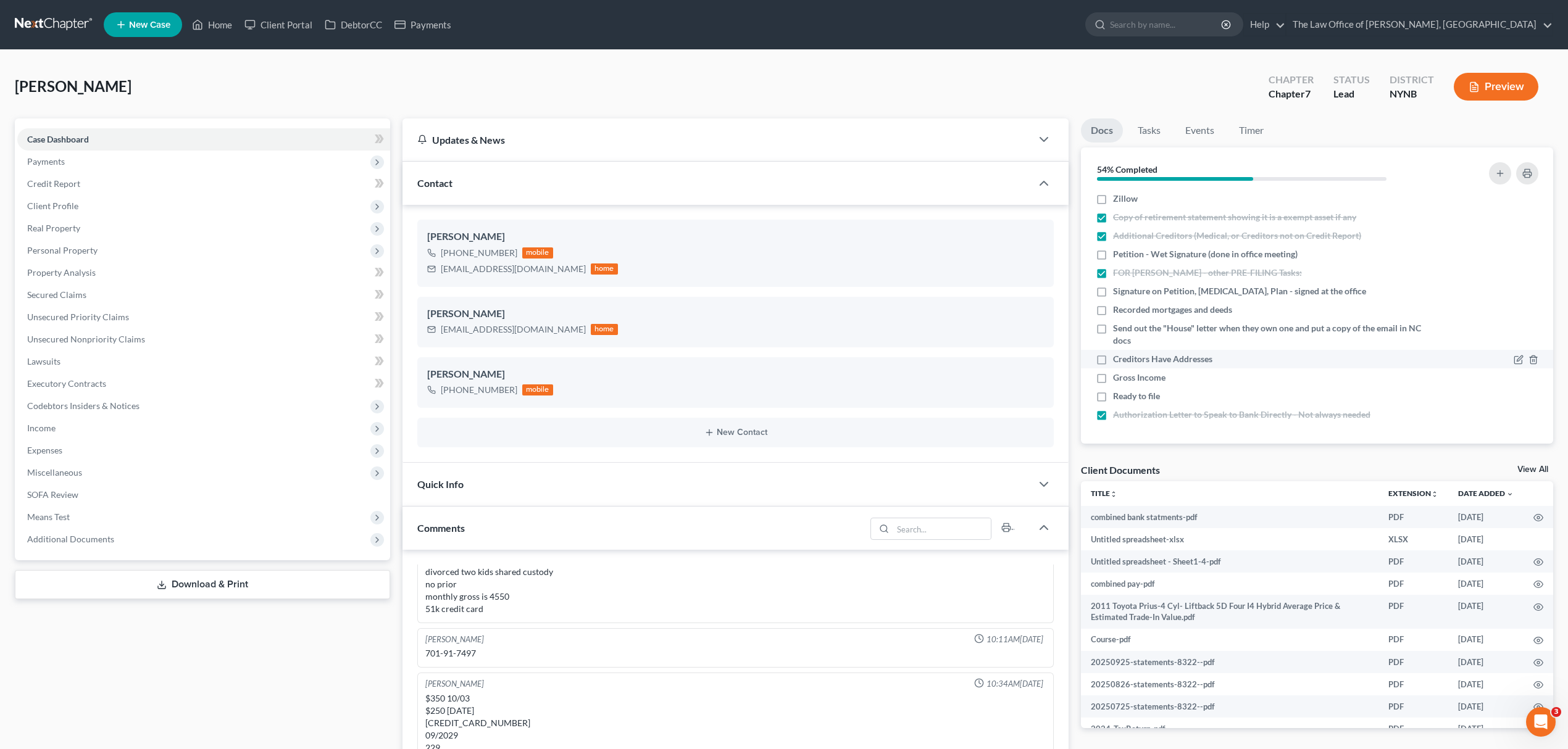
click at [1202, 362] on span "Creditors Have Addresses" at bounding box center [1162, 359] width 99 height 12
click at [1126, 361] on input "Creditors Have Addresses" at bounding box center [1122, 357] width 8 height 8
checkbox input "true"
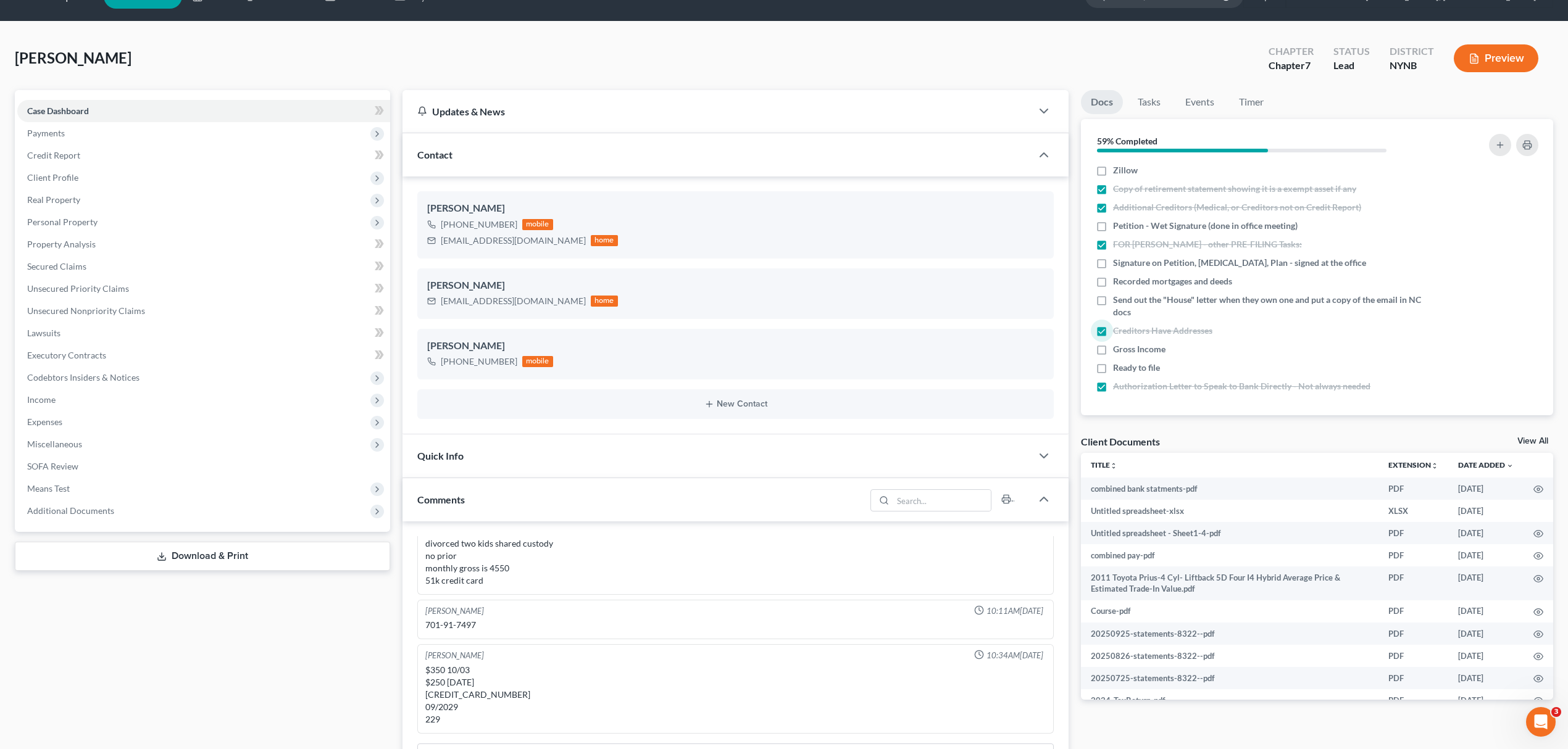
scroll to position [0, 0]
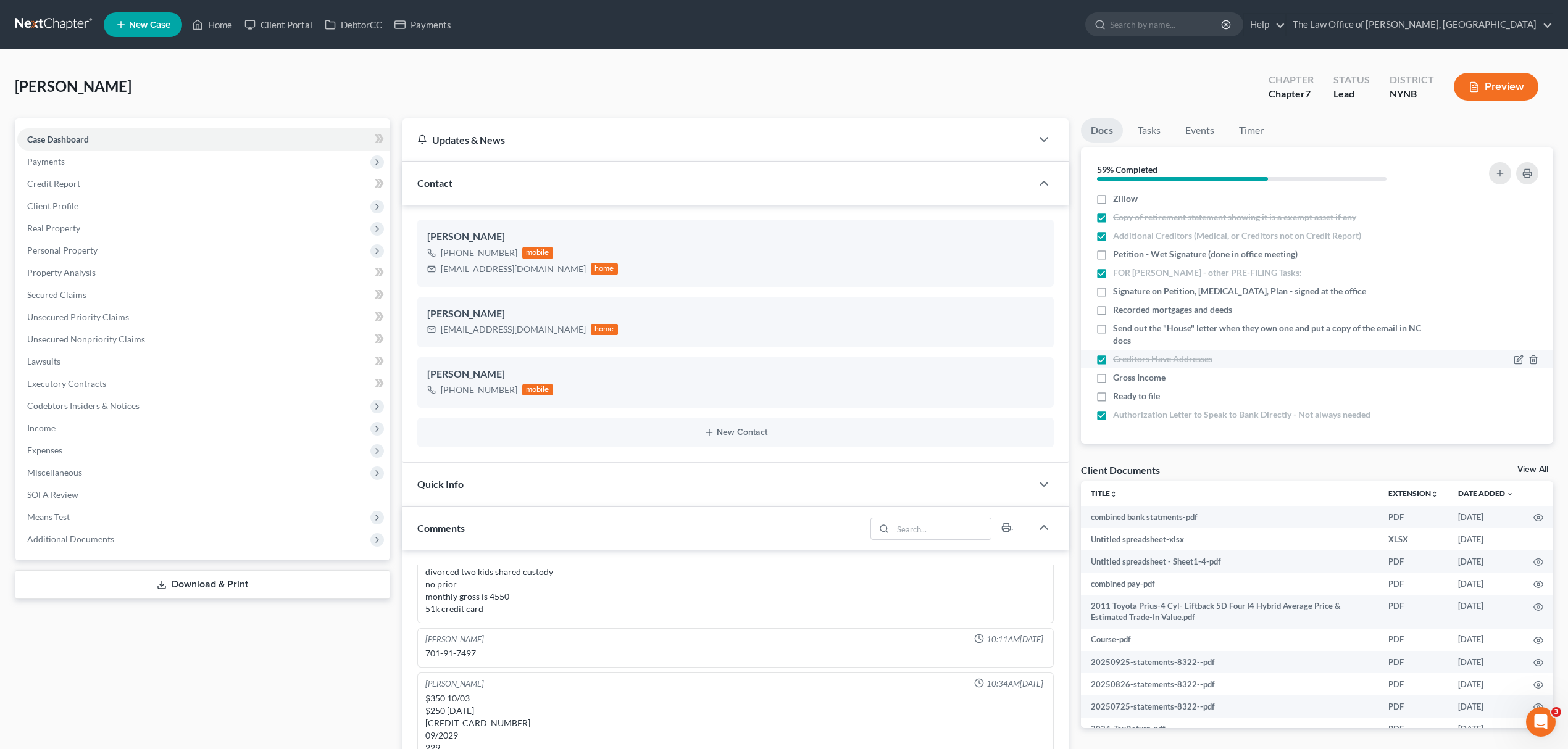
drag, startPoint x: 1213, startPoint y: 374, endPoint x: 1215, endPoint y: 362, distance: 12.2
click at [1215, 373] on div "Gross Income" at bounding box center [1260, 377] width 329 height 12
drag, startPoint x: 150, startPoint y: 533, endPoint x: 262, endPoint y: 546, distance: 112.8
click at [150, 533] on span "Additional Documents" at bounding box center [204, 539] width 373 height 22
click at [234, 578] on link "Client Document Storage" at bounding box center [216, 584] width 349 height 22
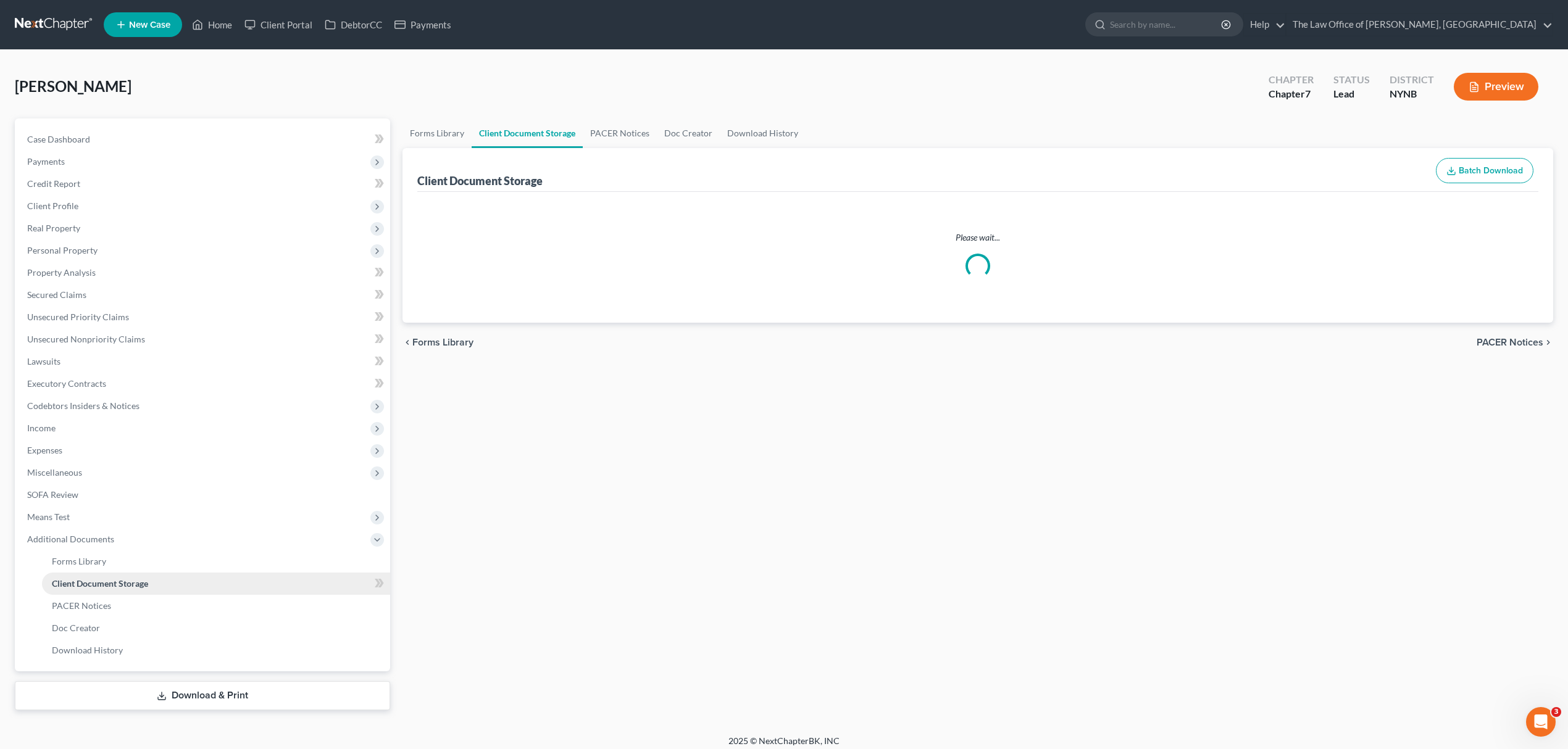
select select "1"
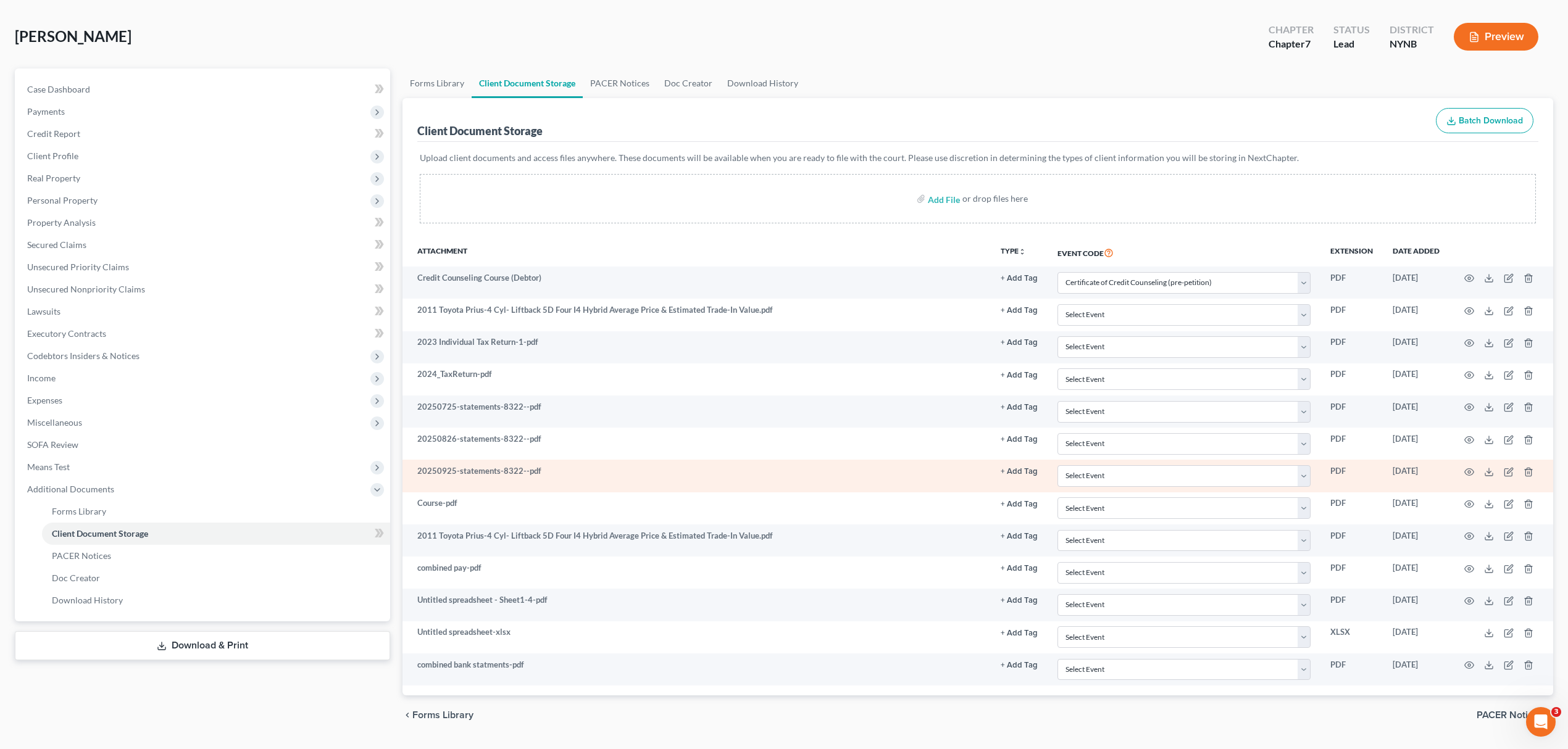
scroll to position [87, 0]
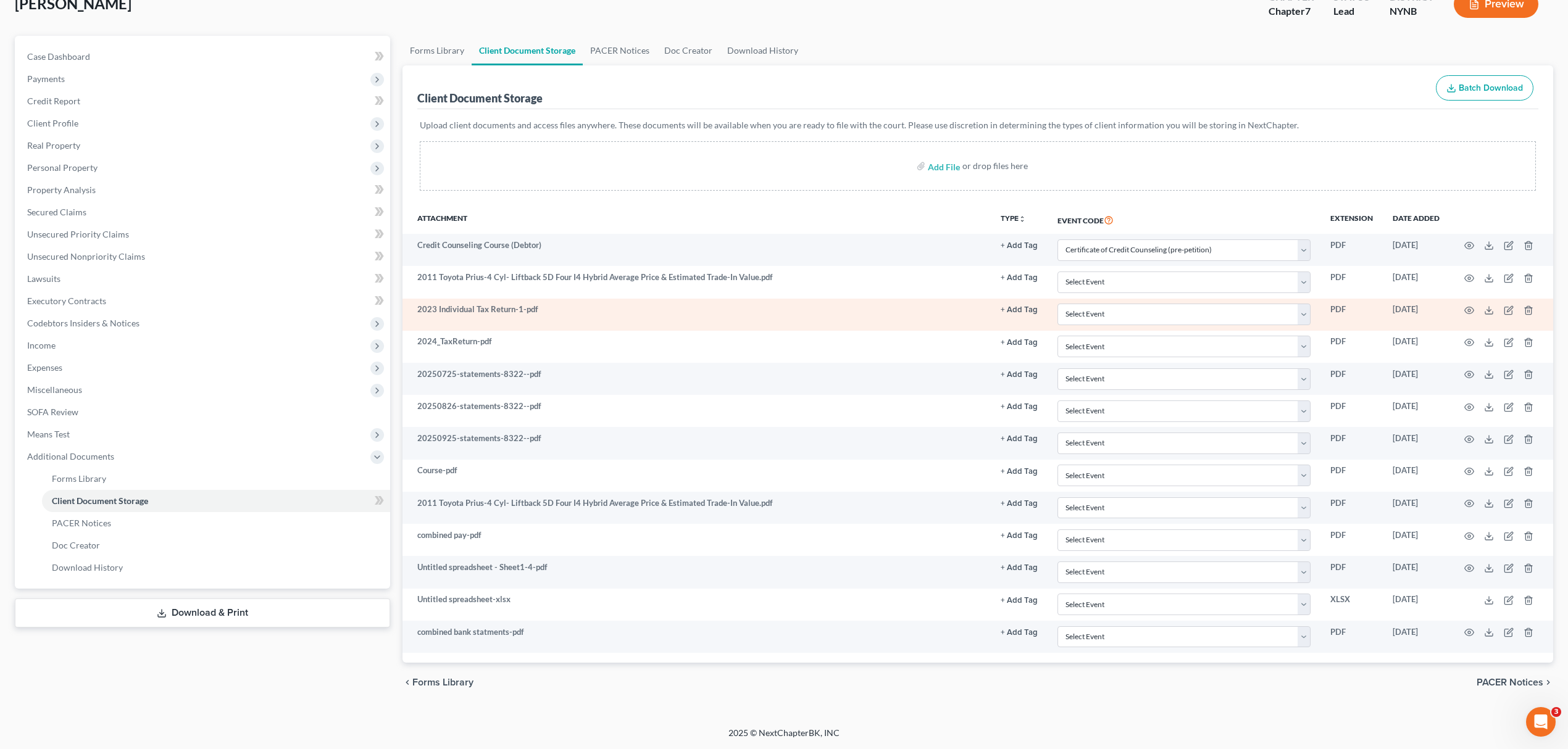
click at [1468, 299] on td at bounding box center [1501, 314] width 104 height 33
click at [1465, 306] on icon "button" at bounding box center [1469, 310] width 10 height 10
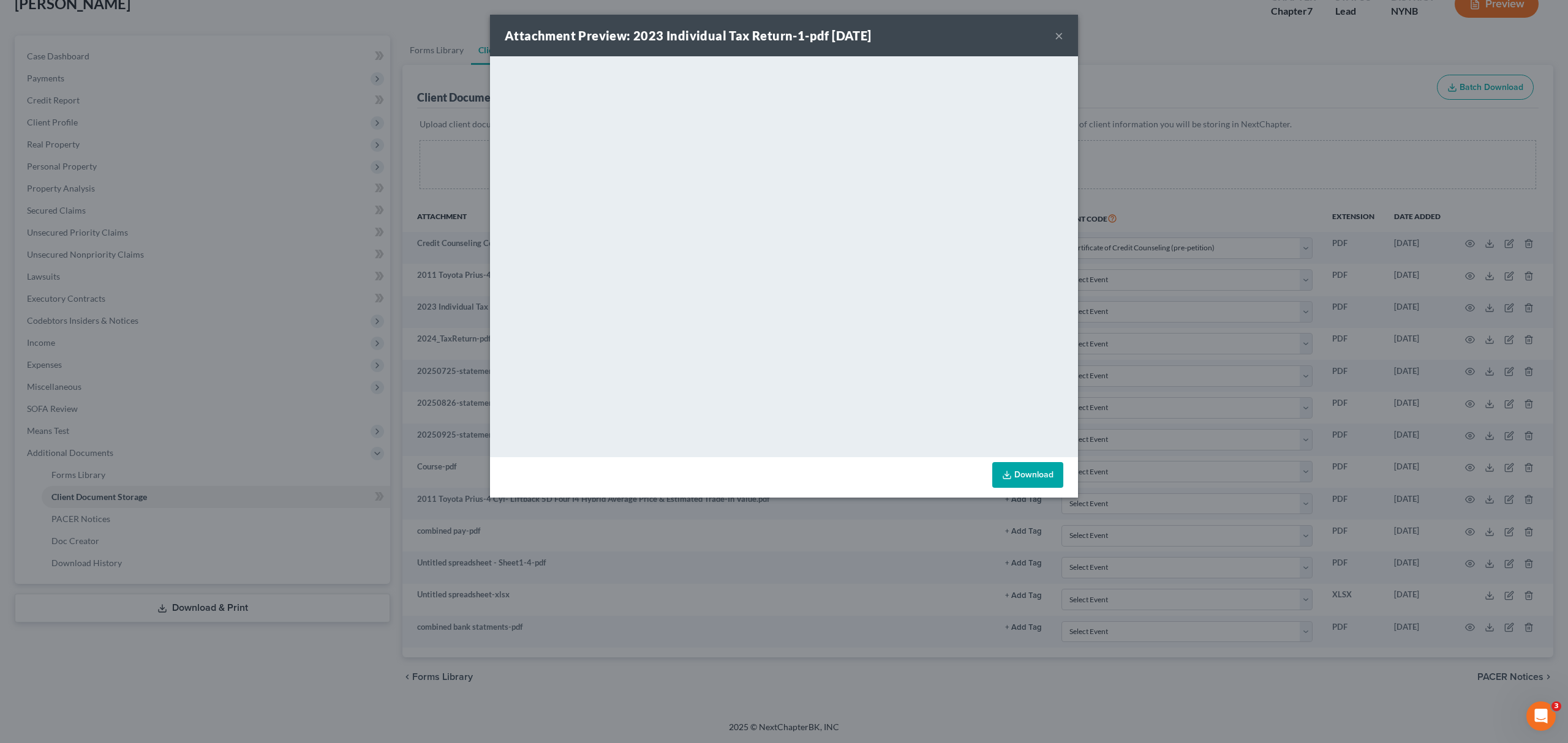
drag, startPoint x: 1060, startPoint y: 35, endPoint x: 1058, endPoint y: 57, distance: 22.1
click at [1060, 36] on button "×" at bounding box center [1058, 36] width 8 height 15
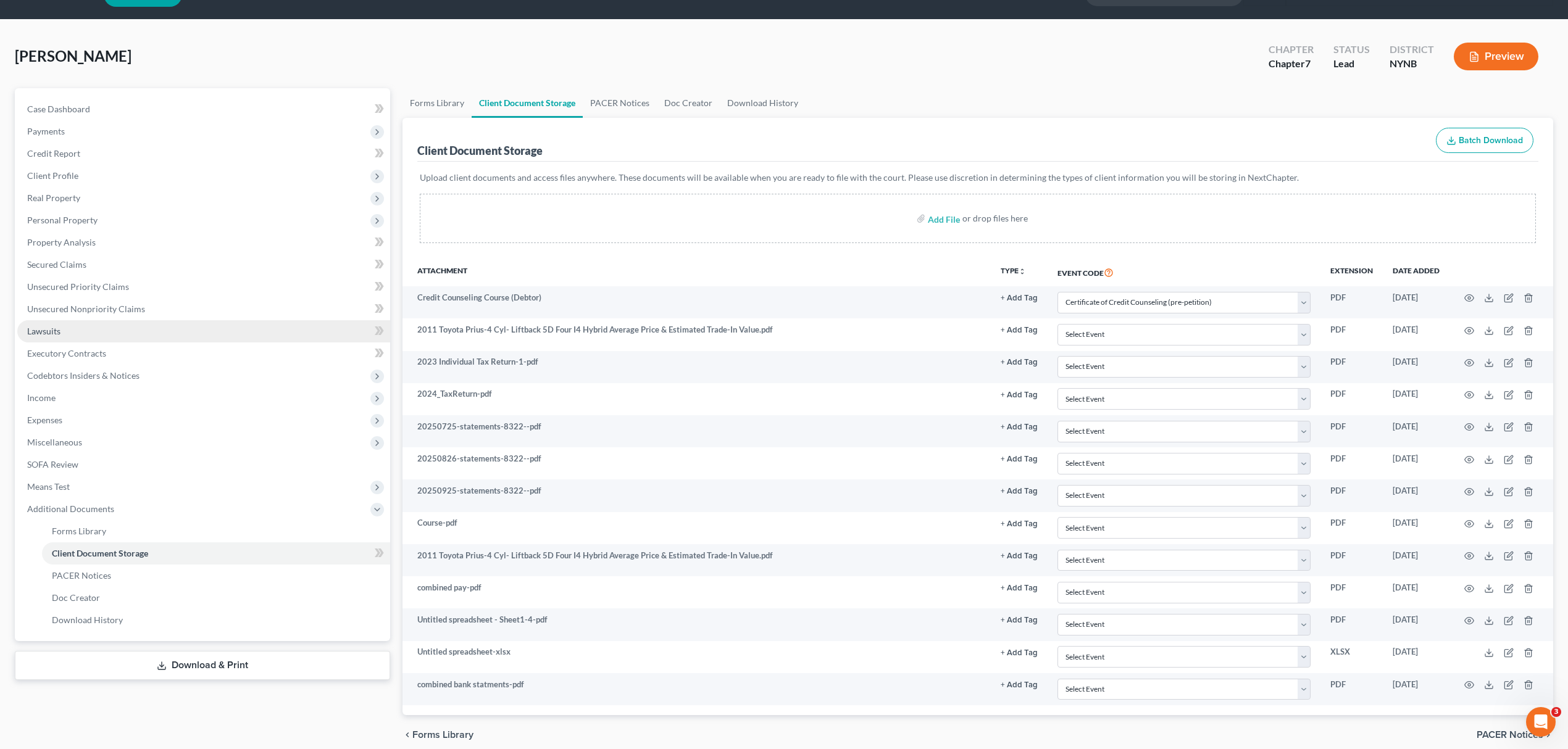
scroll to position [0, 0]
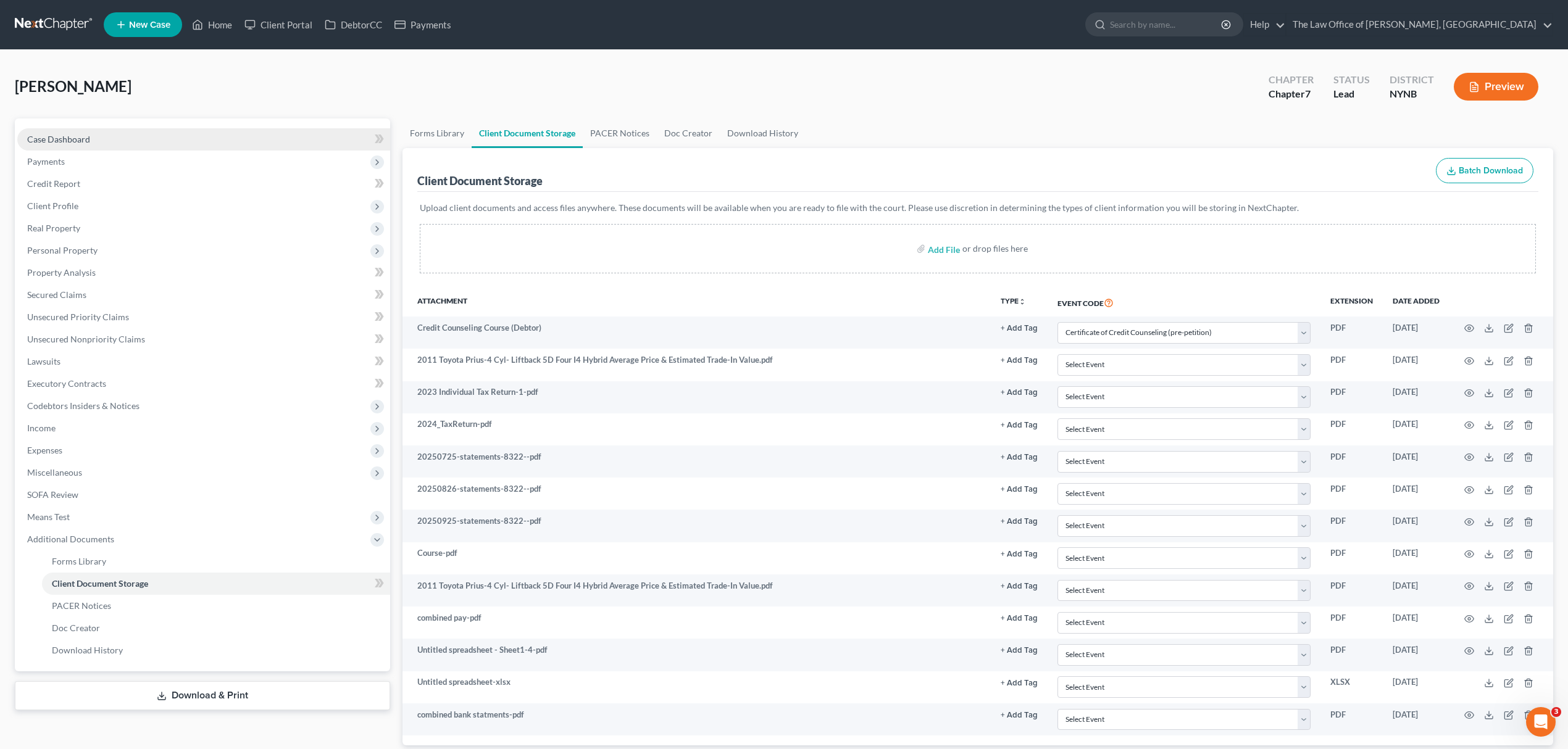
click at [127, 129] on link "Case Dashboard" at bounding box center [204, 139] width 373 height 22
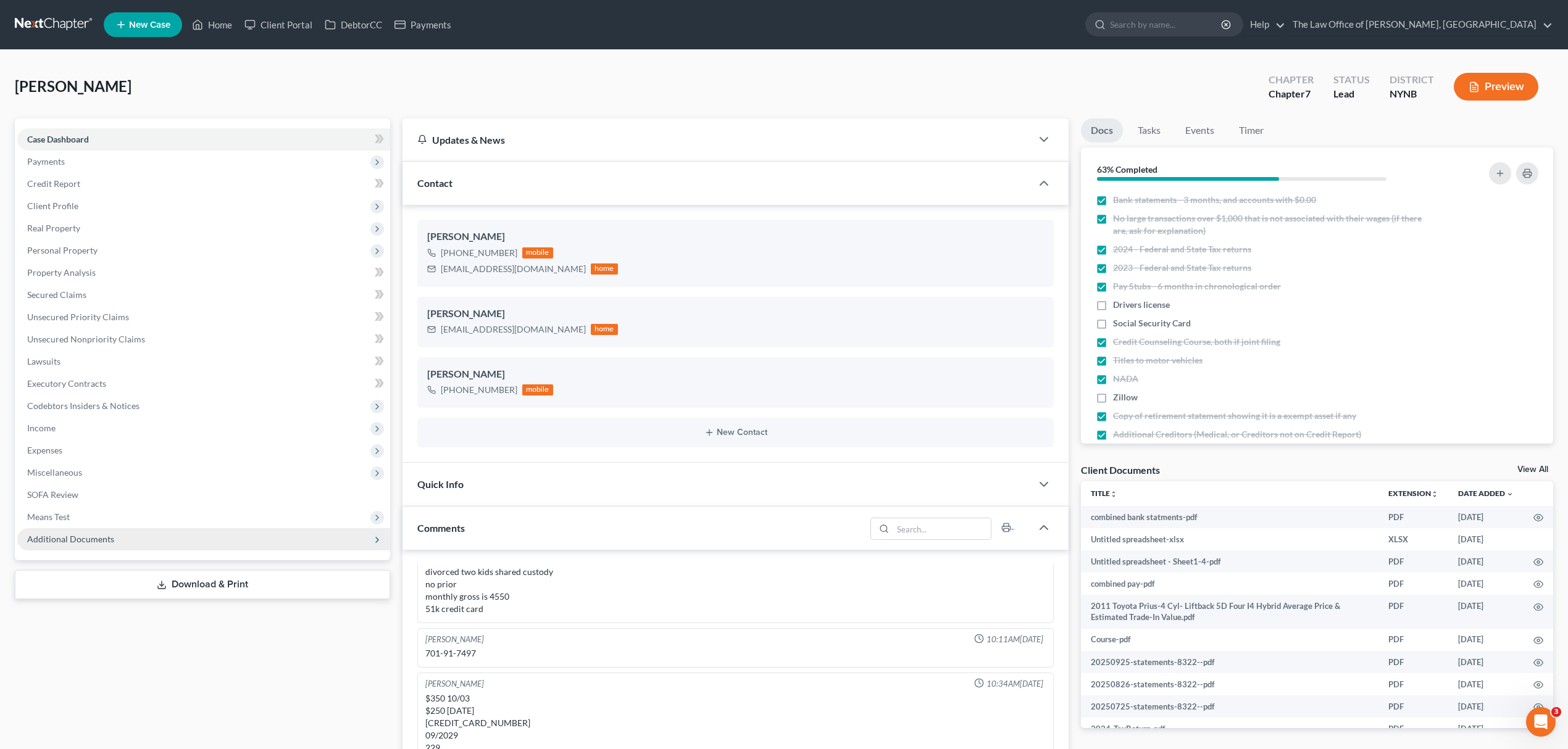
click at [193, 551] on div "Case Dashboard Payments Invoices Payments Payments Credit Report Client Profile…" at bounding box center [203, 338] width 376 height 441
click at [197, 548] on span "Additional Documents" at bounding box center [204, 539] width 373 height 22
click at [204, 545] on span "Additional Documents" at bounding box center [204, 539] width 373 height 22
click at [232, 544] on span "Additional Documents" at bounding box center [204, 539] width 373 height 22
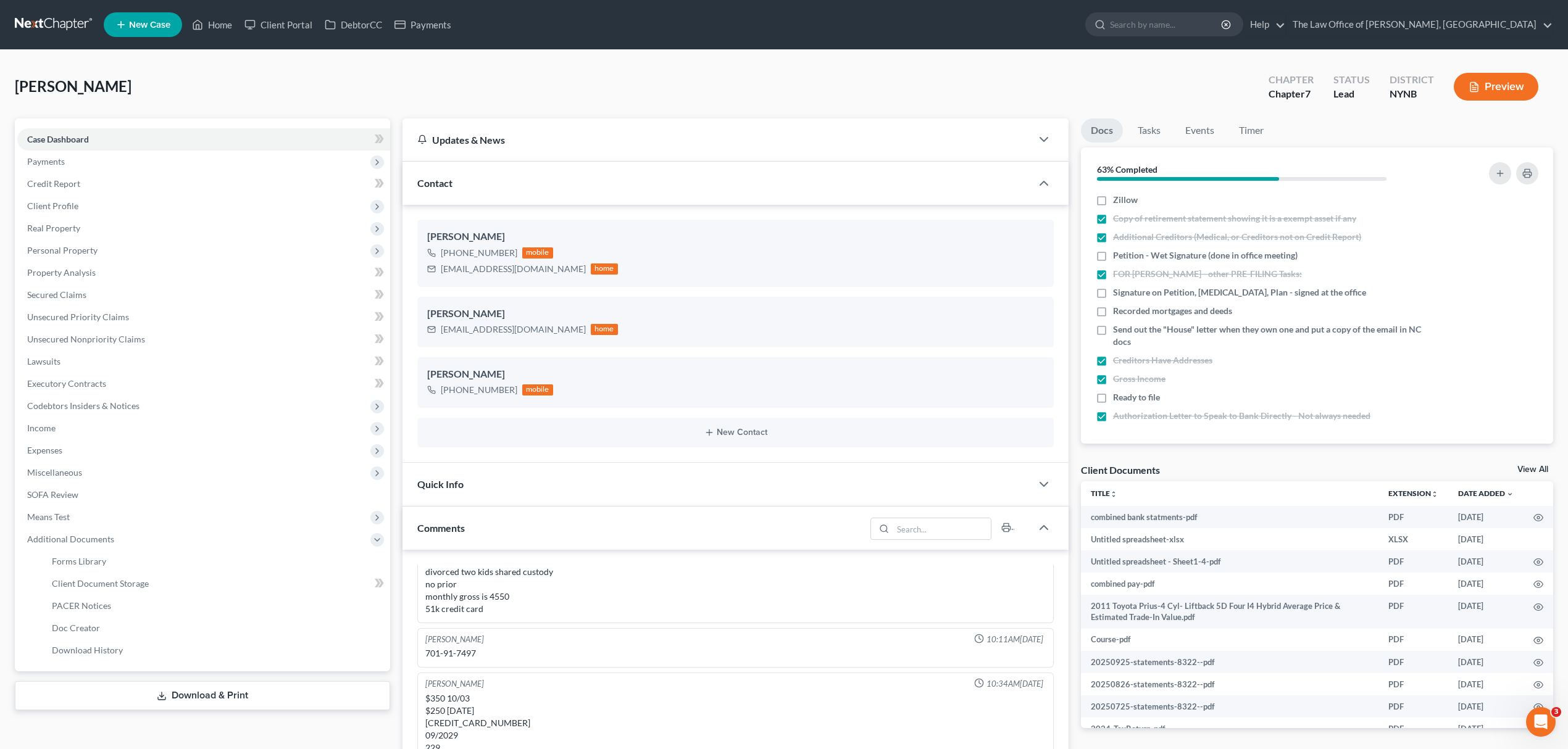
scroll to position [199, 0]
click at [1279, 285] on span "Signature on Petition, Retainer, Plan - signed at the office" at bounding box center [1239, 291] width 253 height 12
click at [1126, 285] on input "Signature on Petition, Retainer, Plan - signed at the office" at bounding box center [1122, 289] width 8 height 8
checkbox input "true"
click at [1181, 253] on span "Petition - Wet Signature (done in office meeting)" at bounding box center [1205, 254] width 185 height 12
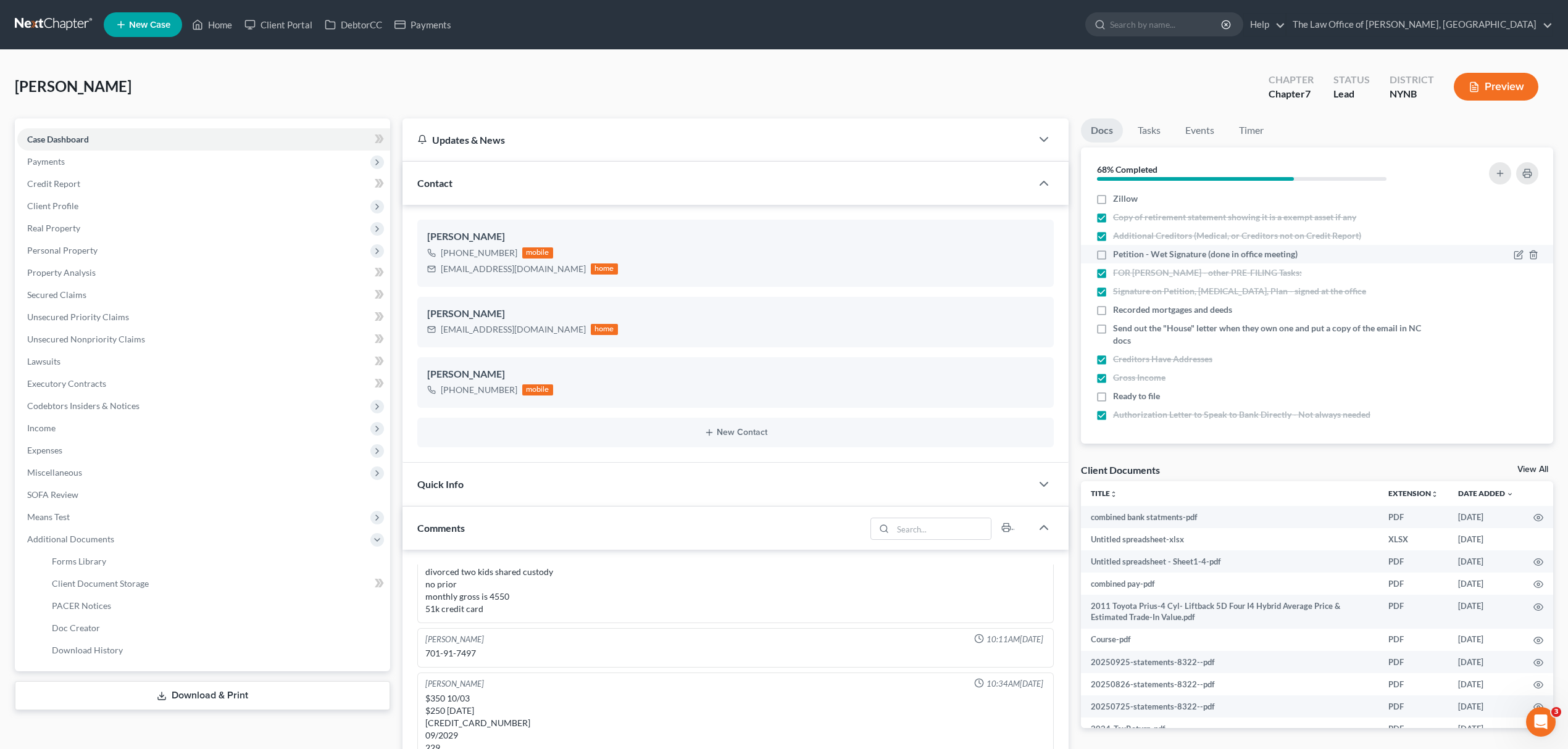
click at [1126, 253] on input "Petition - Wet Signature (done in office meeting)" at bounding box center [1122, 252] width 8 height 8
checkbox input "true"
click at [1155, 316] on li "Recorded mortgages and deeds" at bounding box center [1317, 309] width 472 height 19
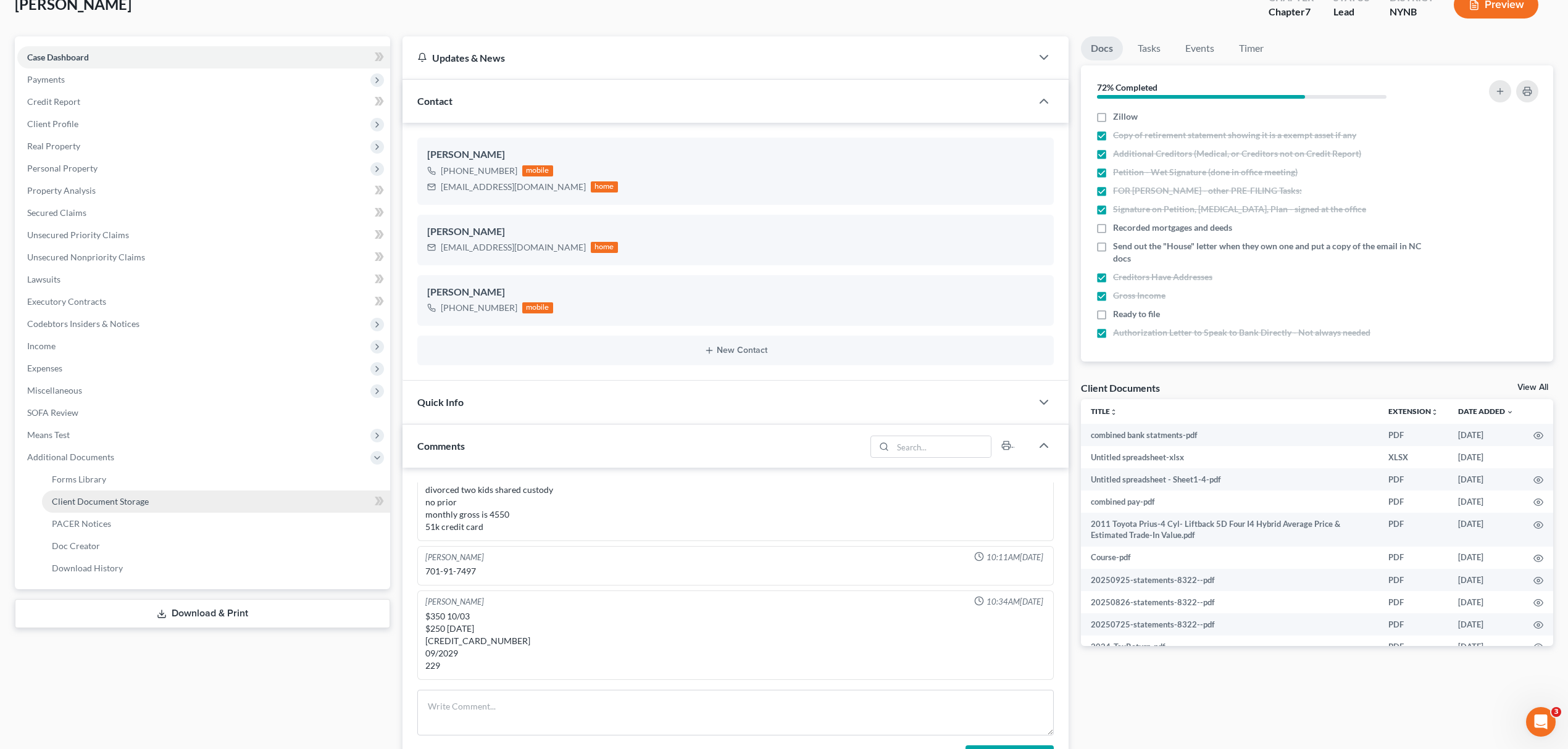
click at [321, 491] on link "Client Document Storage" at bounding box center [216, 502] width 349 height 22
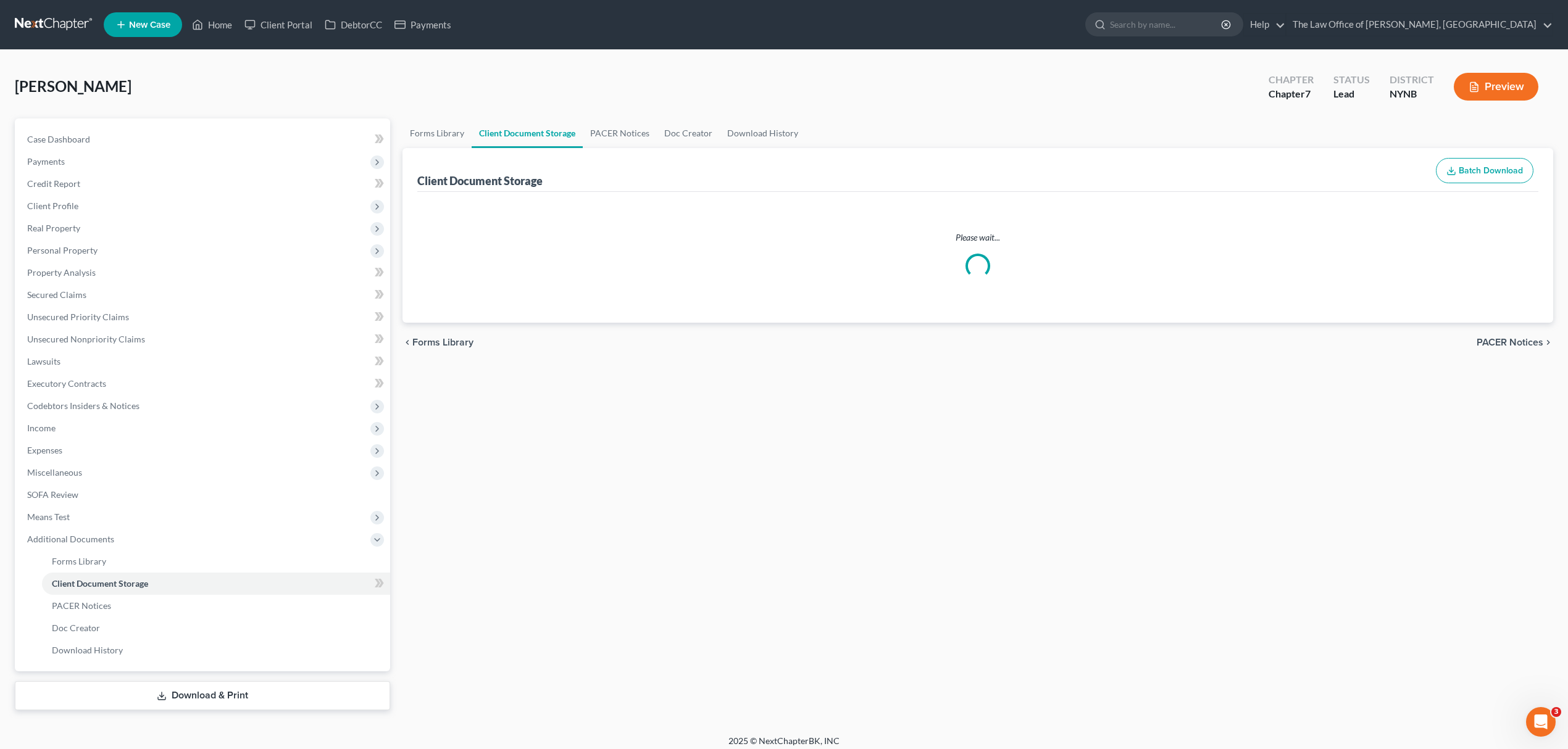
select select "1"
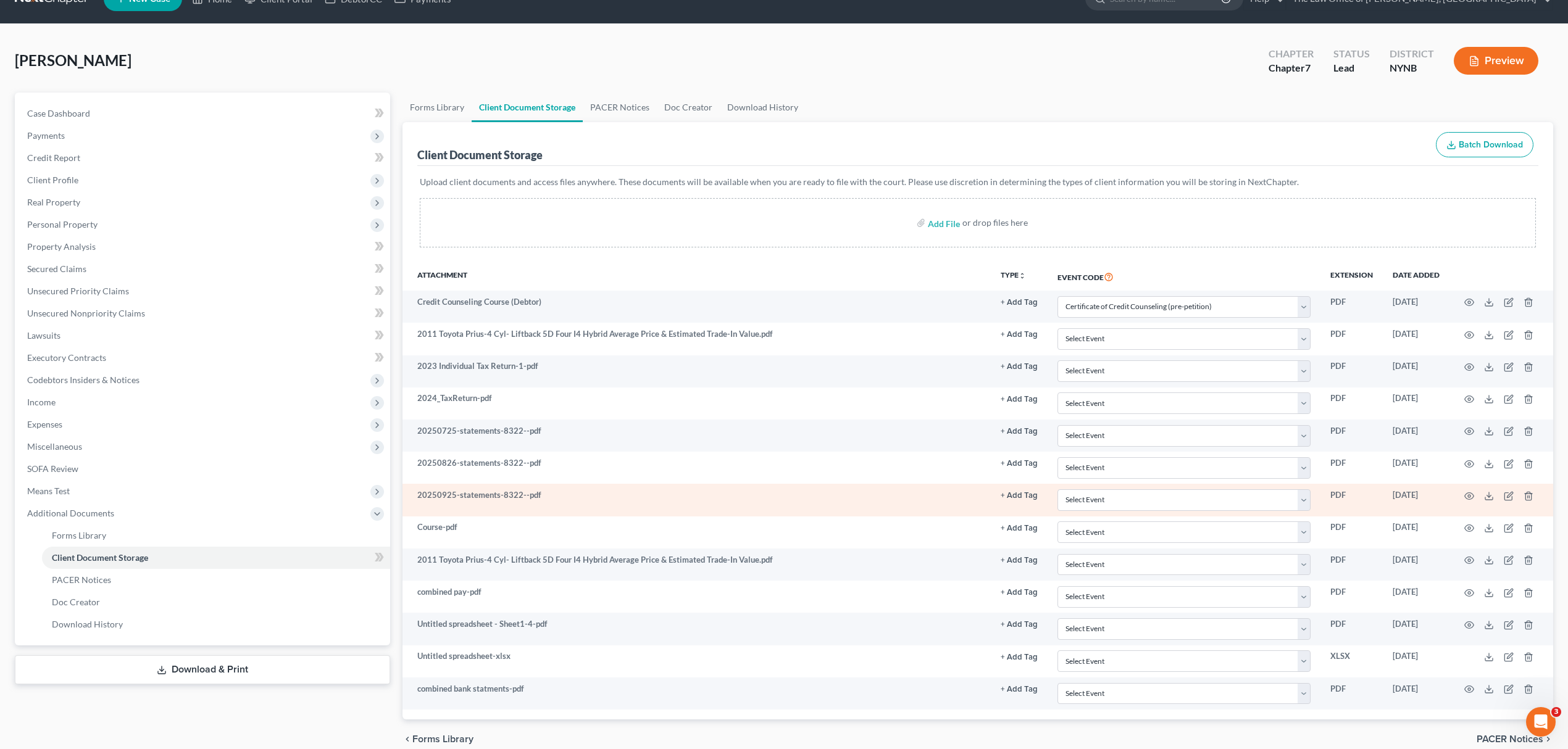
scroll to position [87, 0]
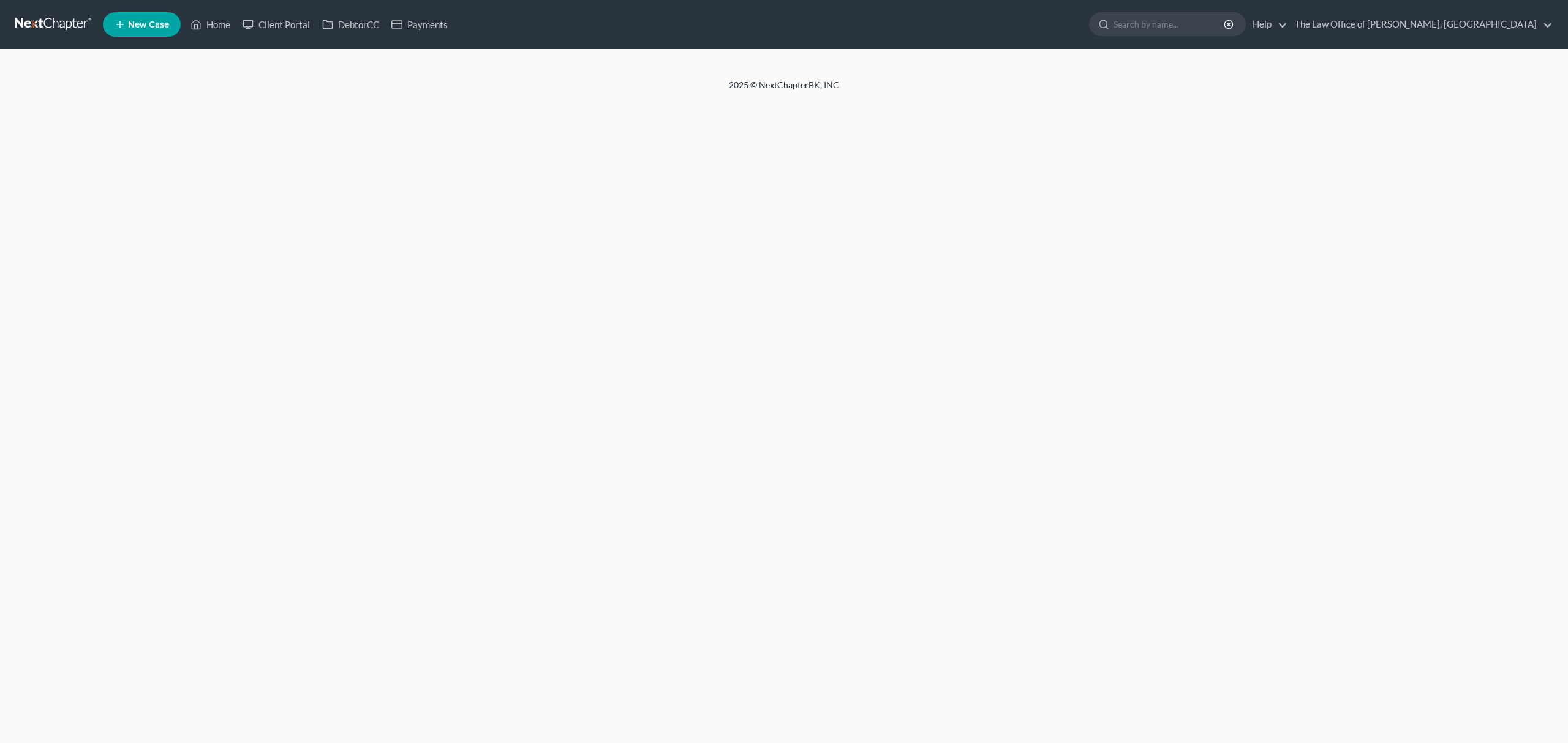
select select "1"
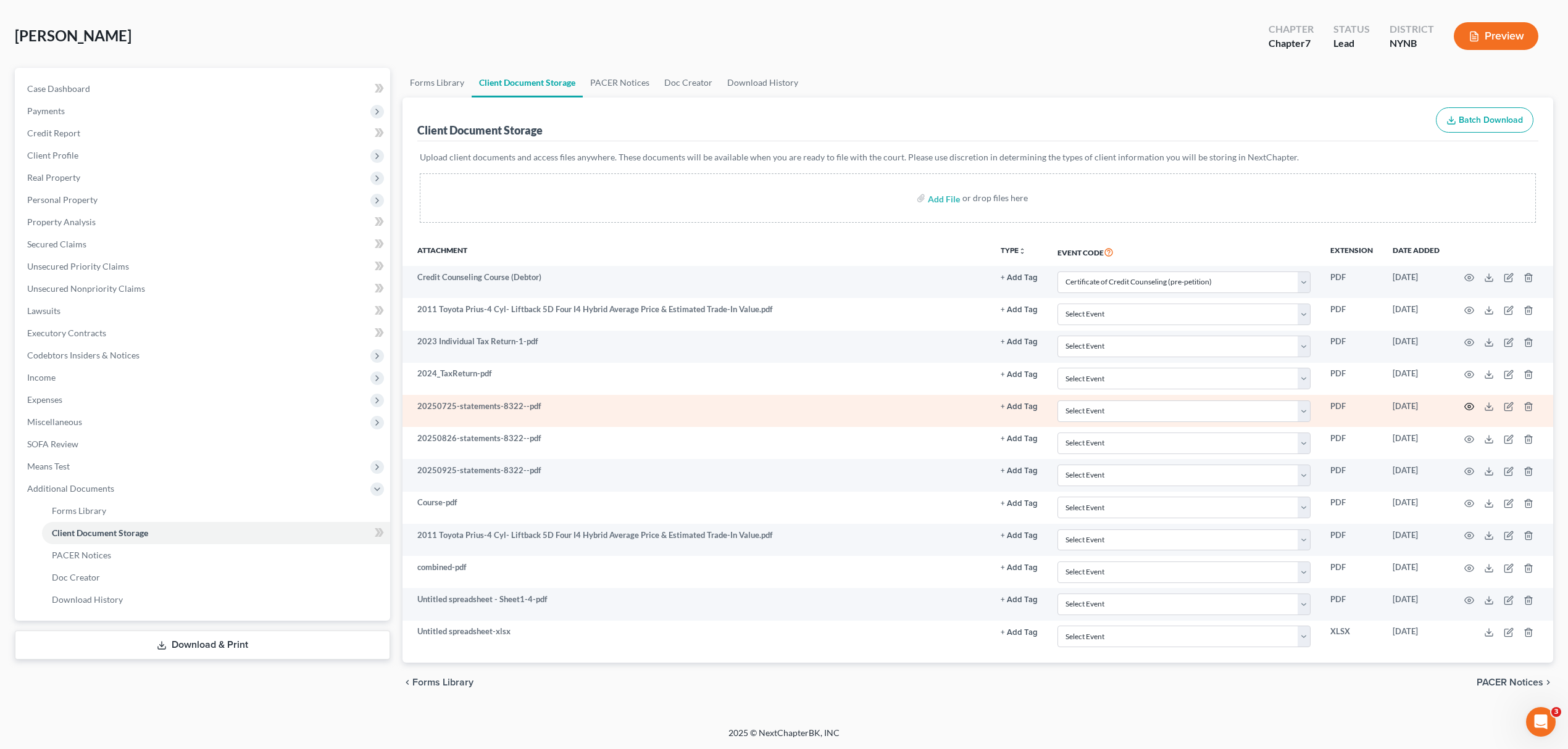
click at [1467, 401] on icon "button" at bounding box center [1469, 406] width 10 height 10
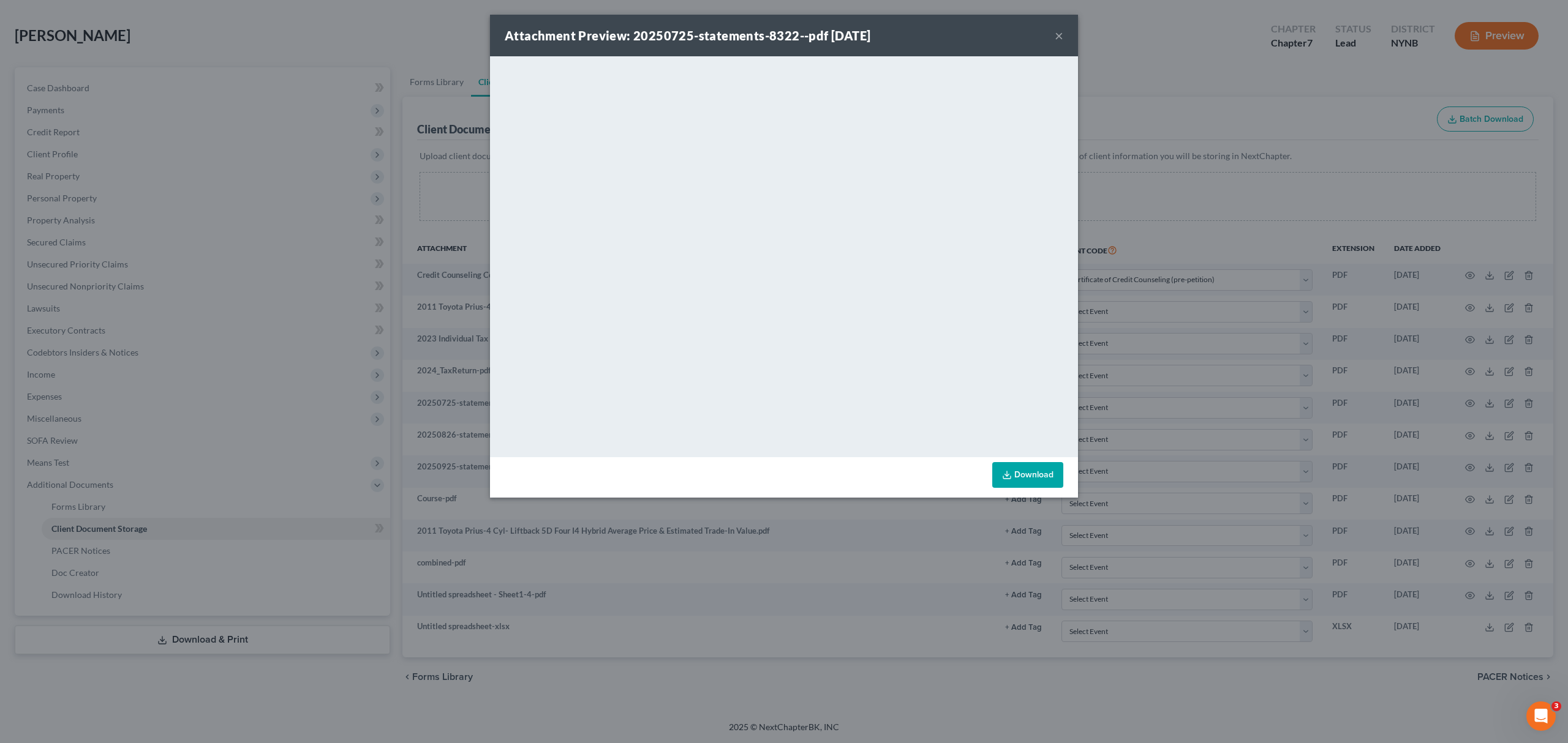
click at [1050, 33] on div "Attachment Preview: 20250725-statements-8322--pdf 10/01/2025 ×" at bounding box center [783, 35] width 588 height 41
click at [1052, 33] on div "Attachment Preview: 20250725-statements-8322--pdf 10/01/2025 ×" at bounding box center [783, 35] width 588 height 41
click at [1054, 35] on button "×" at bounding box center [1058, 36] width 8 height 15
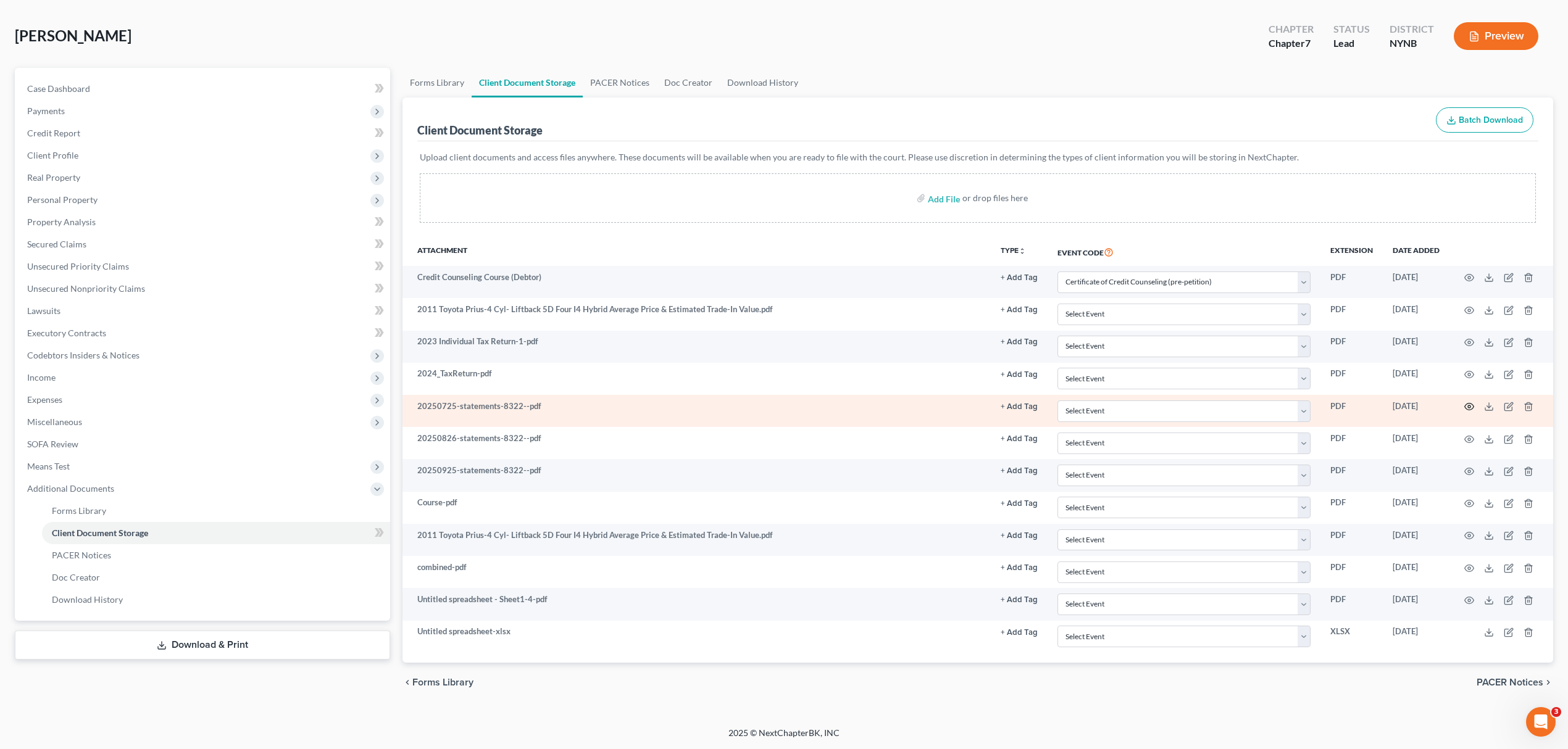
click at [1465, 403] on icon "button" at bounding box center [1469, 406] width 10 height 10
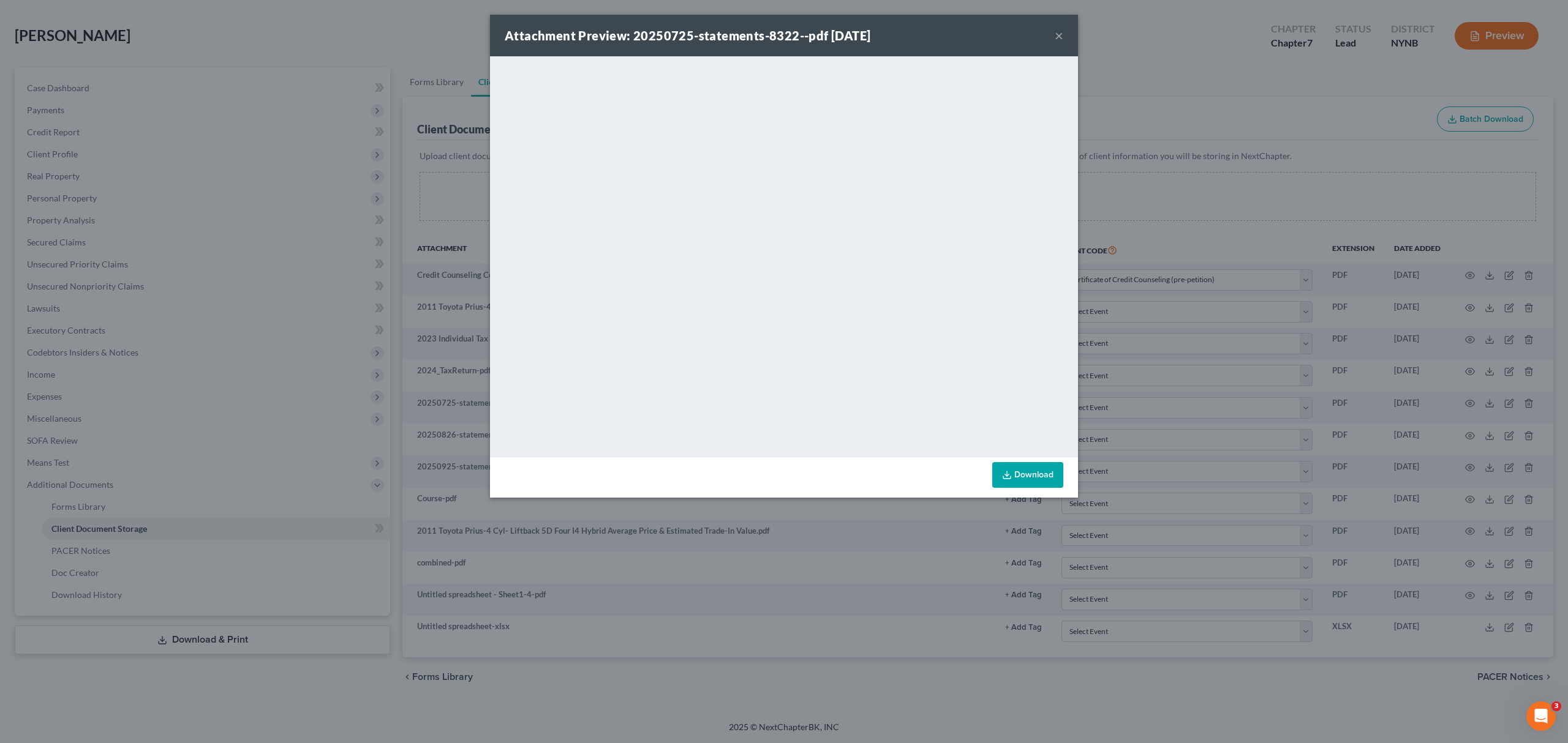
click at [1062, 32] on button "×" at bounding box center [1058, 36] width 8 height 15
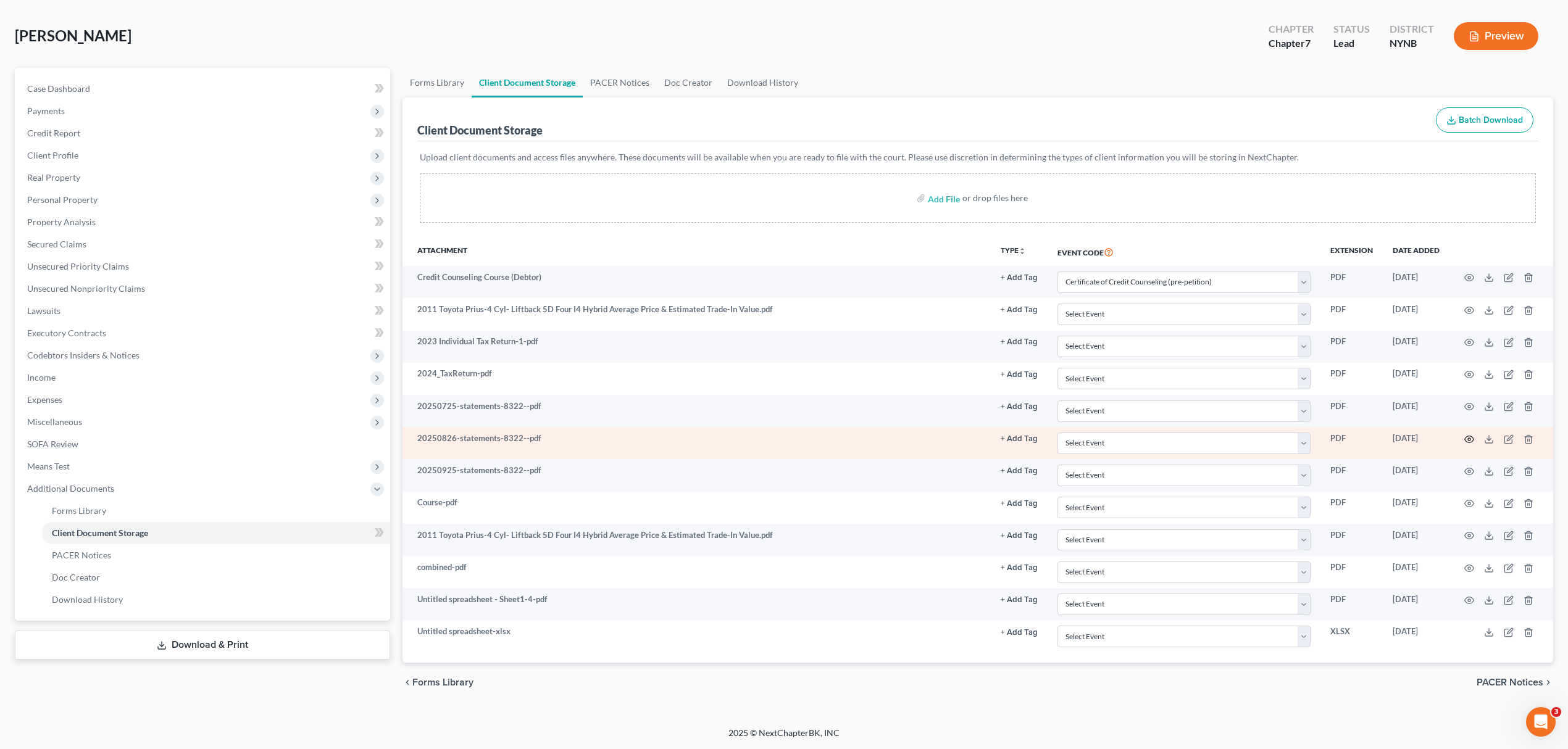
click at [1470, 434] on icon "button" at bounding box center [1469, 439] width 10 height 10
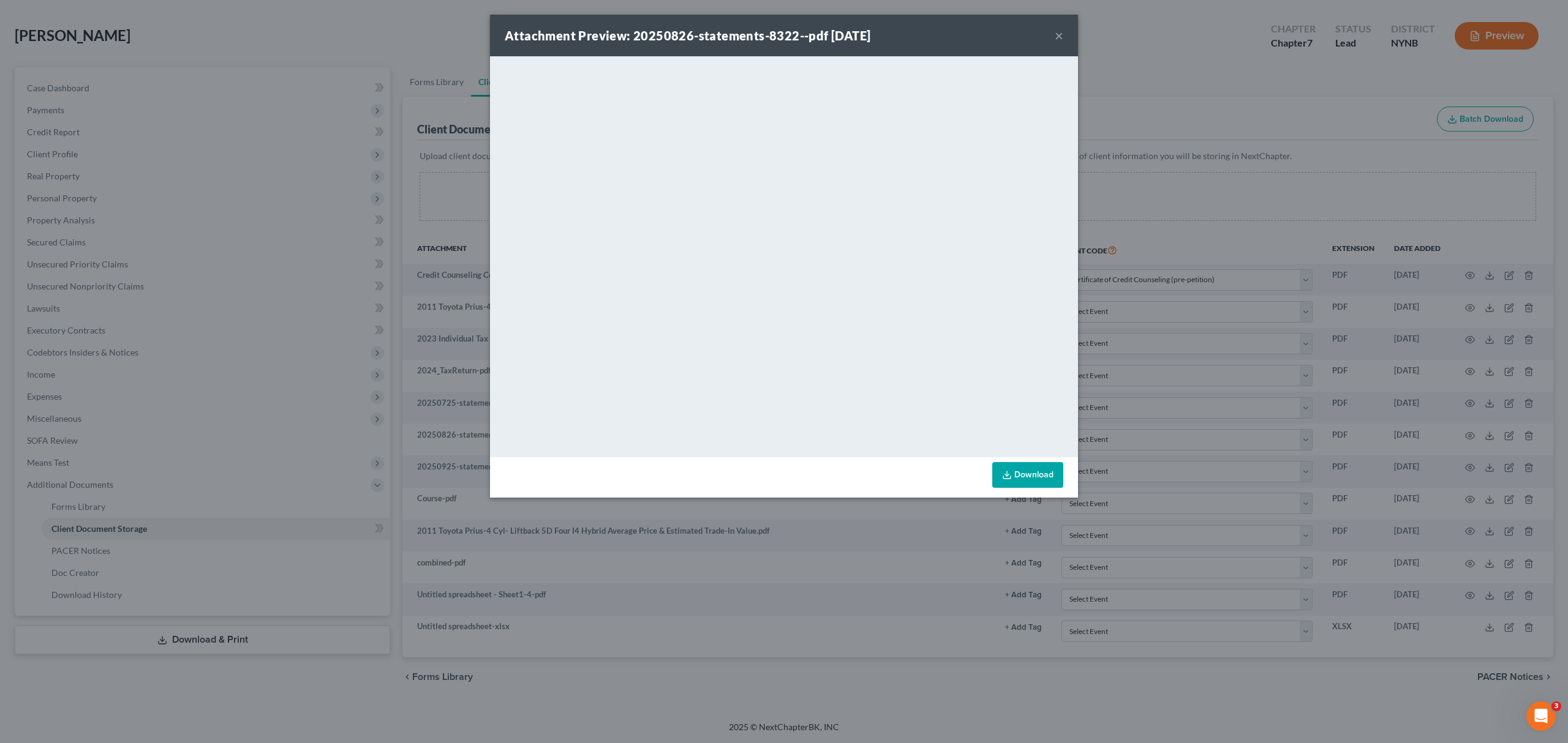
click at [1058, 32] on button "×" at bounding box center [1058, 36] width 8 height 15
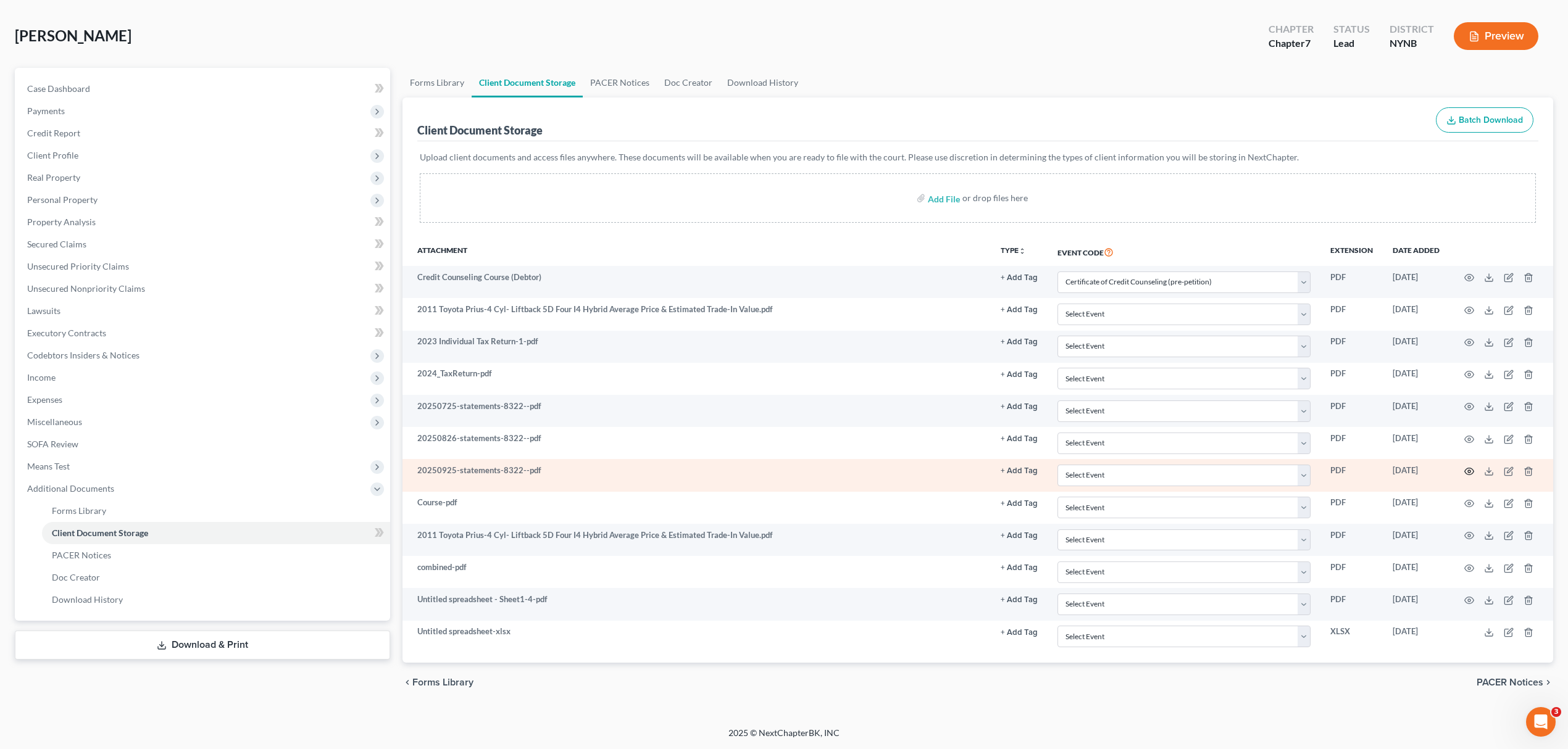
click at [1472, 466] on icon "button" at bounding box center [1469, 471] width 10 height 10
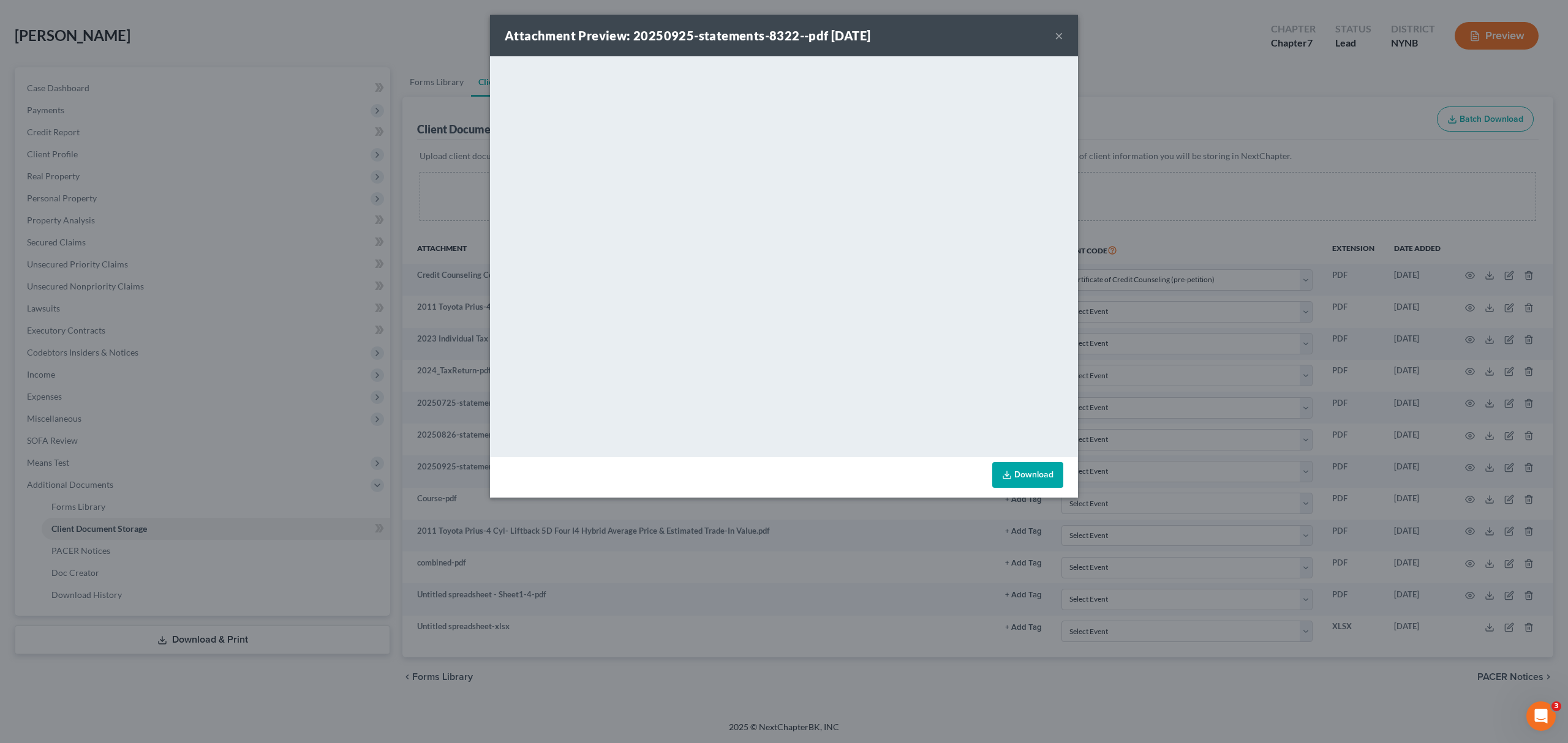
click at [1054, 35] on div "Attachment Preview: 20250925-statements-8322--pdf 10/01/2025 ×" at bounding box center [783, 35] width 588 height 41
click at [1058, 35] on button "×" at bounding box center [1058, 36] width 8 height 15
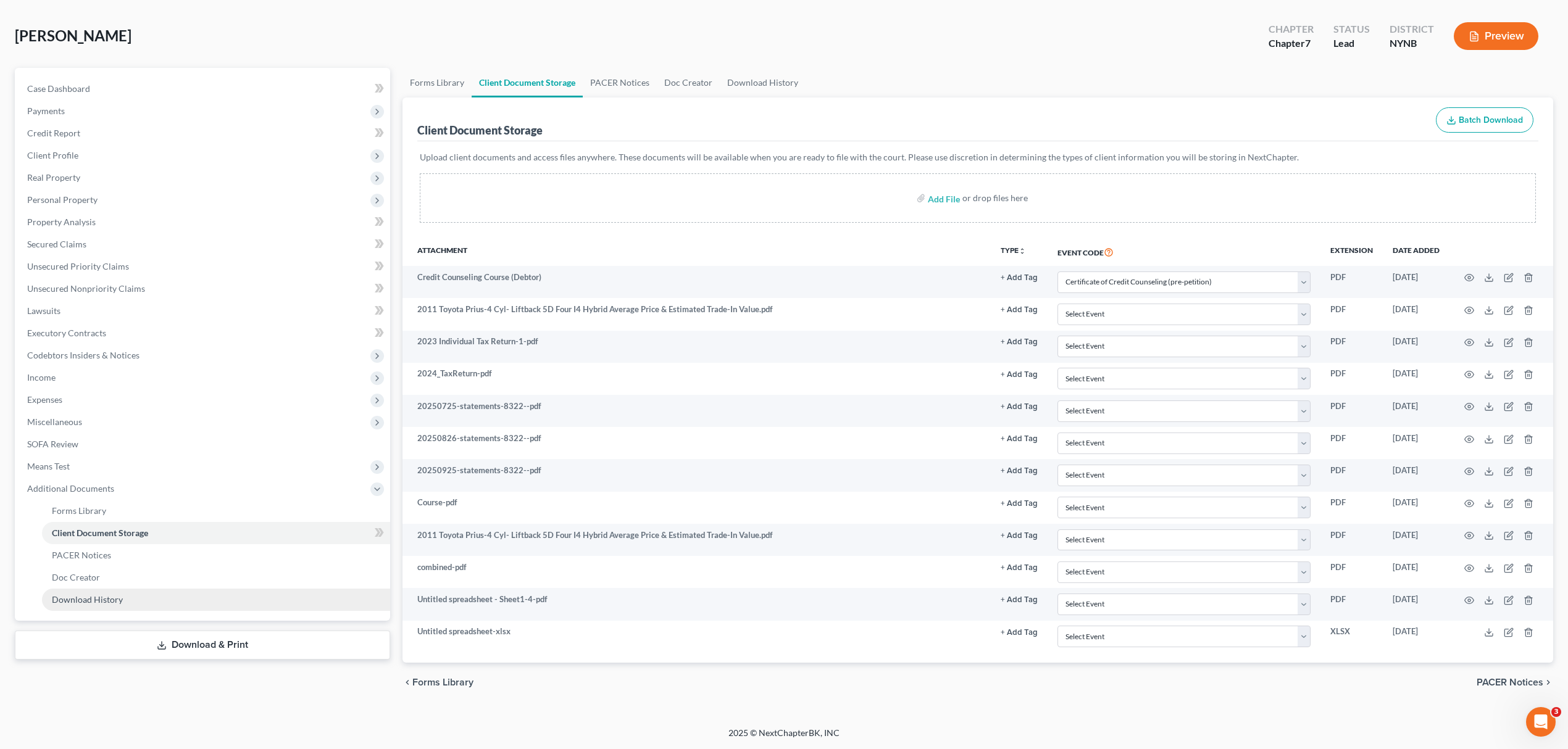
drag, startPoint x: 189, startPoint y: 639, endPoint x: 260, endPoint y: 627, distance: 72.0
click at [189, 639] on link "Download & Print" at bounding box center [203, 645] width 376 height 29
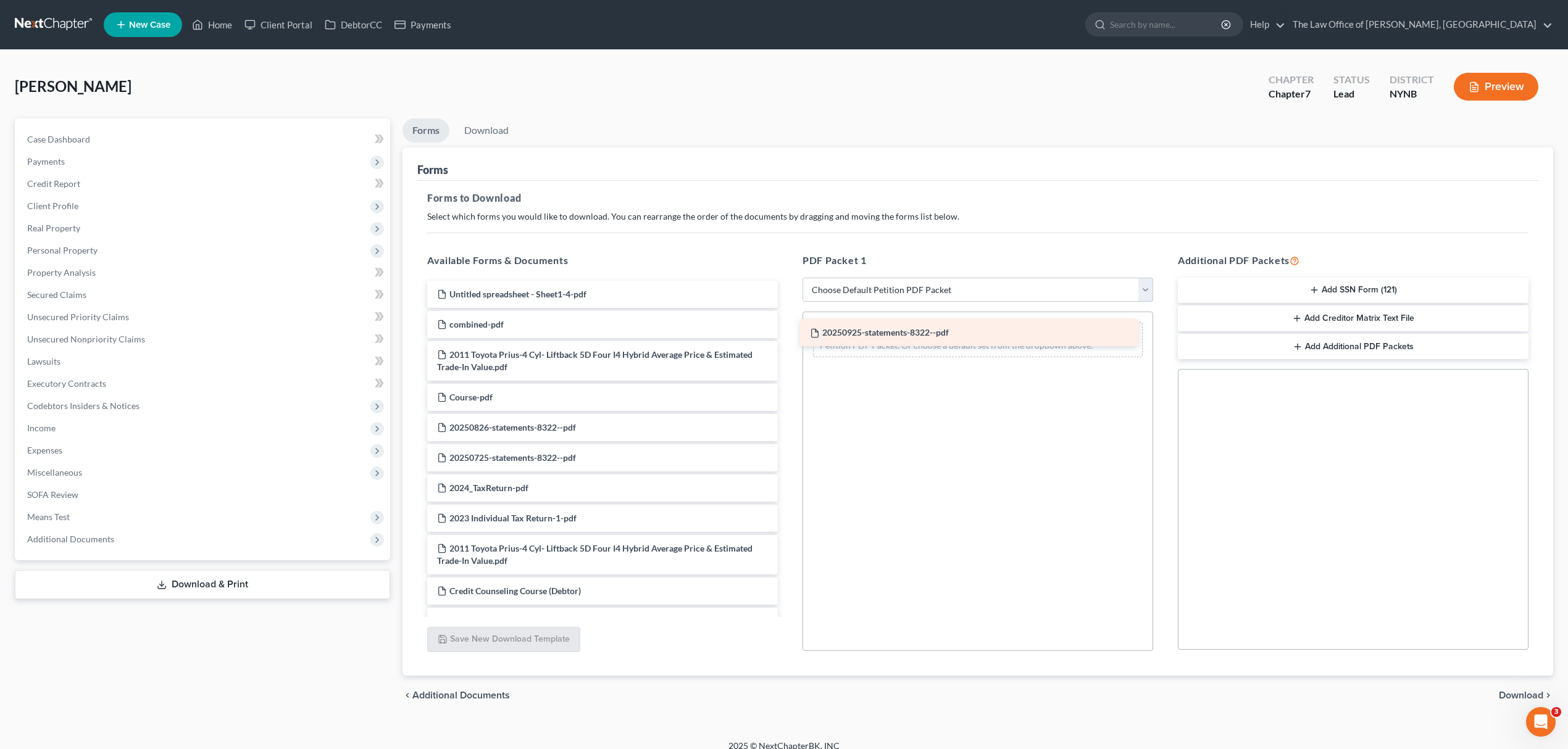
drag, startPoint x: 547, startPoint y: 427, endPoint x: 921, endPoint y: 332, distance: 385.9
click at [787, 332] on div "20250925-statements-8322--pdf Untitled spreadsheet - Sheet1-4-pdf combined-pdf …" at bounding box center [602, 715] width 370 height 868
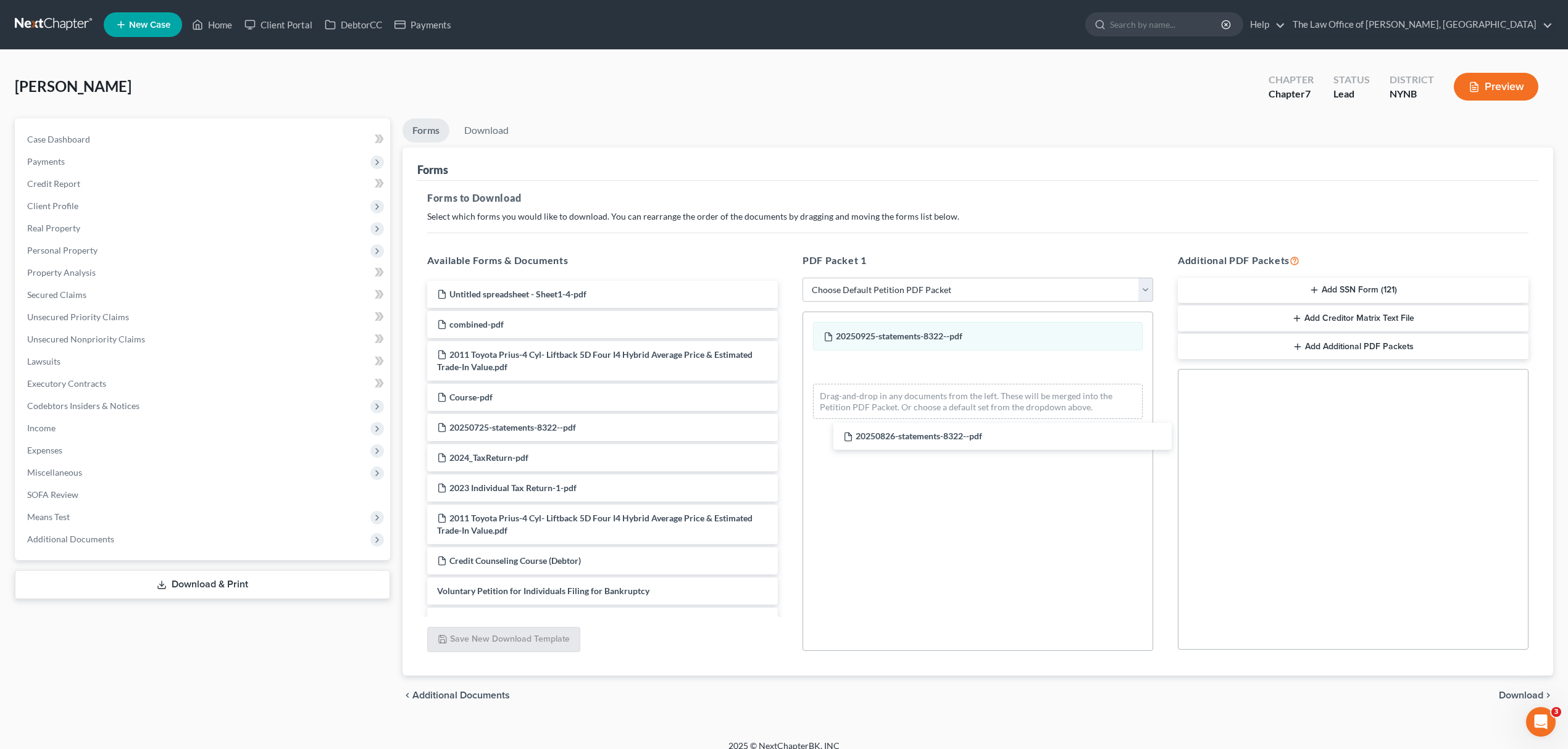
drag, startPoint x: 513, startPoint y: 428, endPoint x: 842, endPoint y: 437, distance: 329.1
click at [787, 437] on div "20250826-statements-8322--pdf Untitled spreadsheet - Sheet1-4-pdf combined-pdf …" at bounding box center [602, 700] width 370 height 838
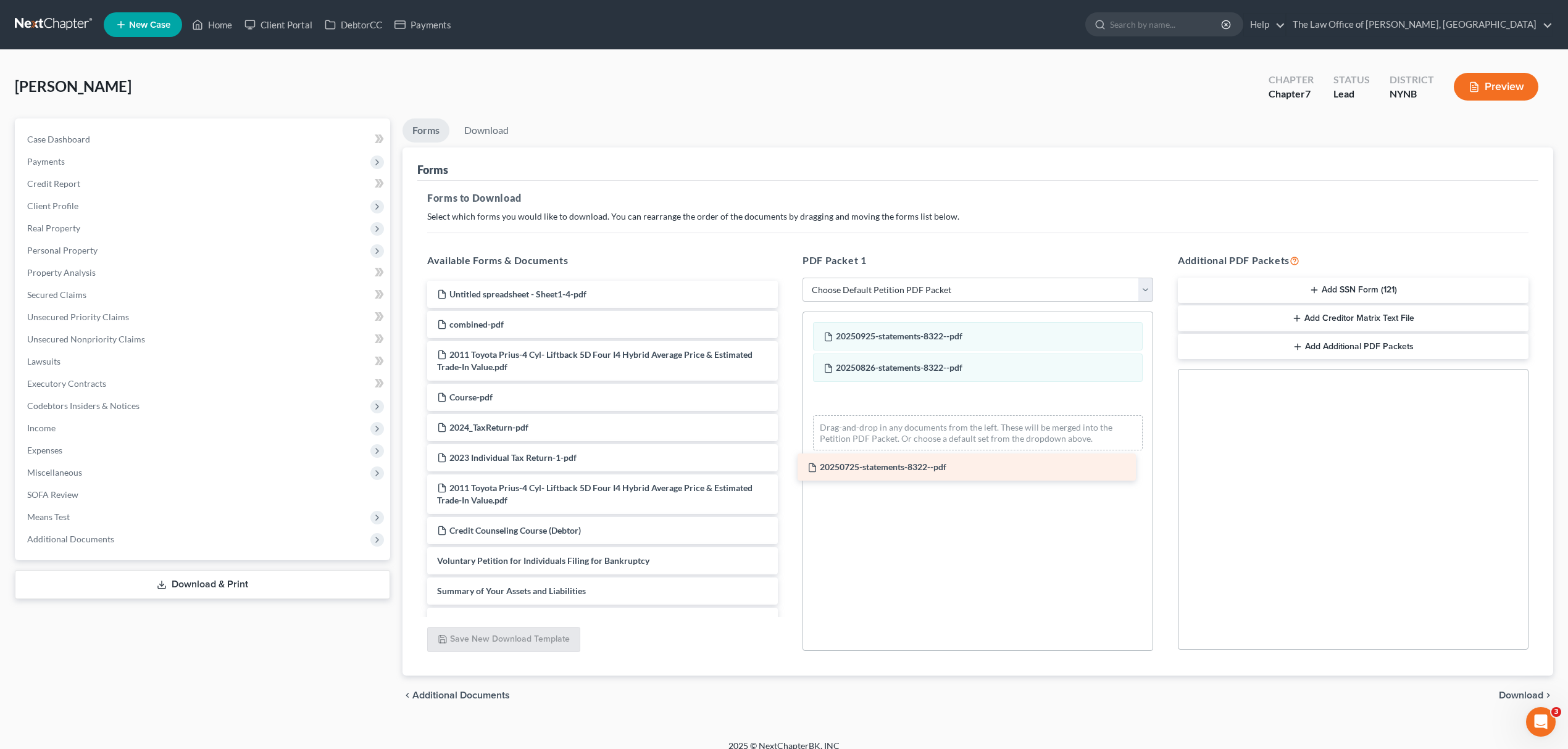
drag, startPoint x: 576, startPoint y: 427, endPoint x: 947, endPoint y: 467, distance: 373.2
click at [787, 467] on div "20250725-statements-8322--pdf Untitled spreadsheet - Sheet1-4-pdf combined-pdf …" at bounding box center [602, 684] width 370 height 808
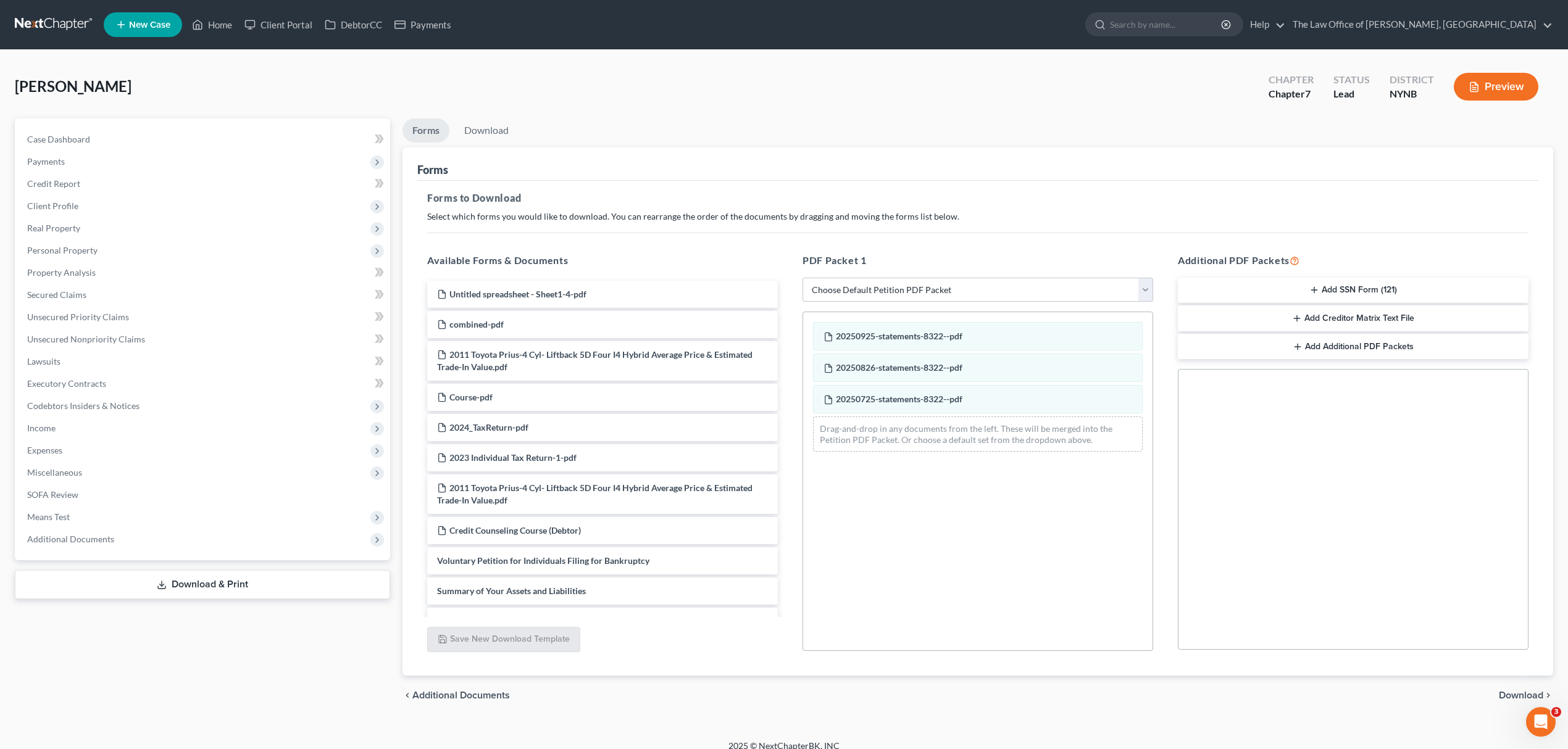
click at [1500, 691] on span "Download" at bounding box center [1521, 695] width 45 height 10
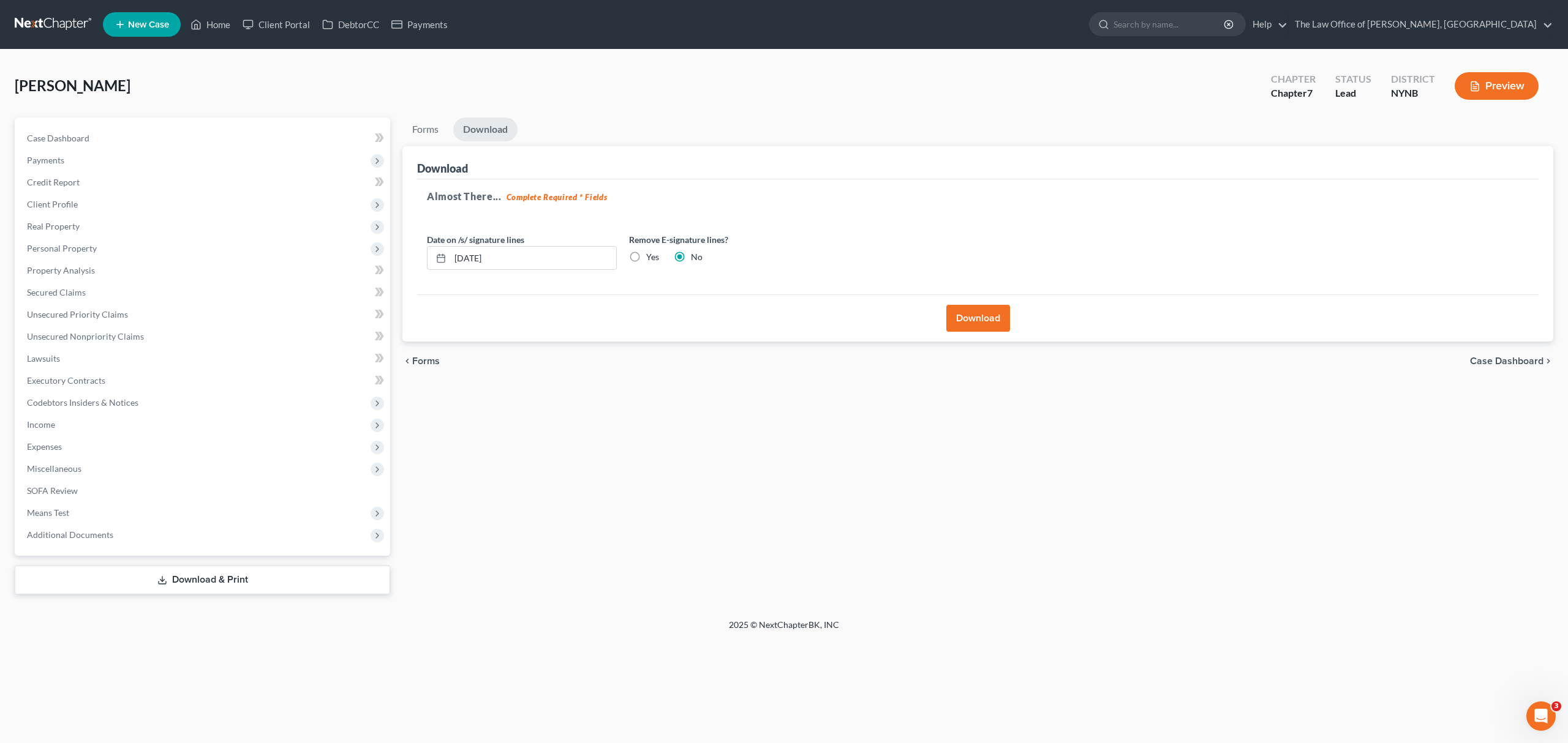
click at [968, 313] on button "Download" at bounding box center [978, 318] width 64 height 27
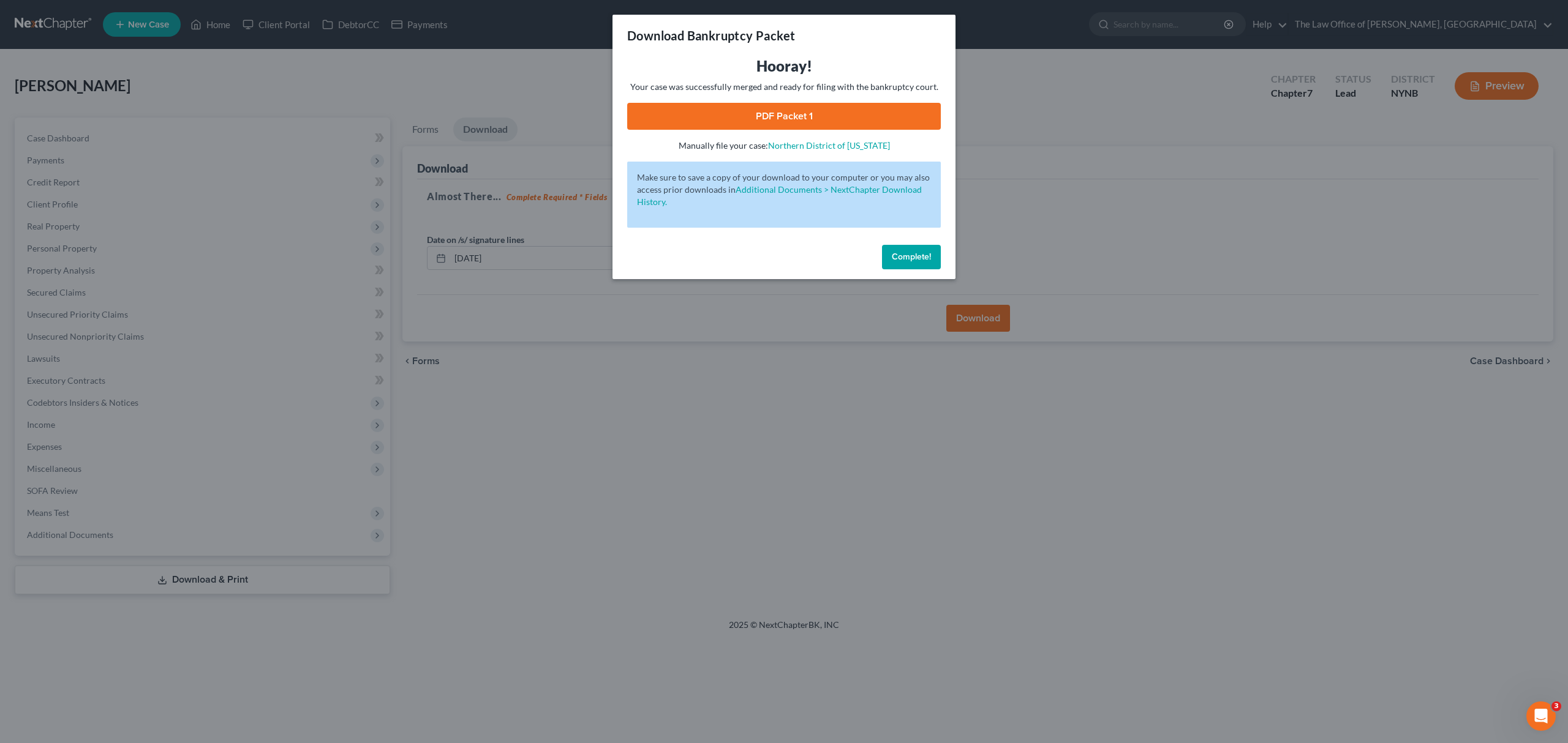
click at [811, 112] on link "PDF Packet 1" at bounding box center [784, 116] width 314 height 27
click at [909, 245] on button "Complete!" at bounding box center [911, 257] width 59 height 25
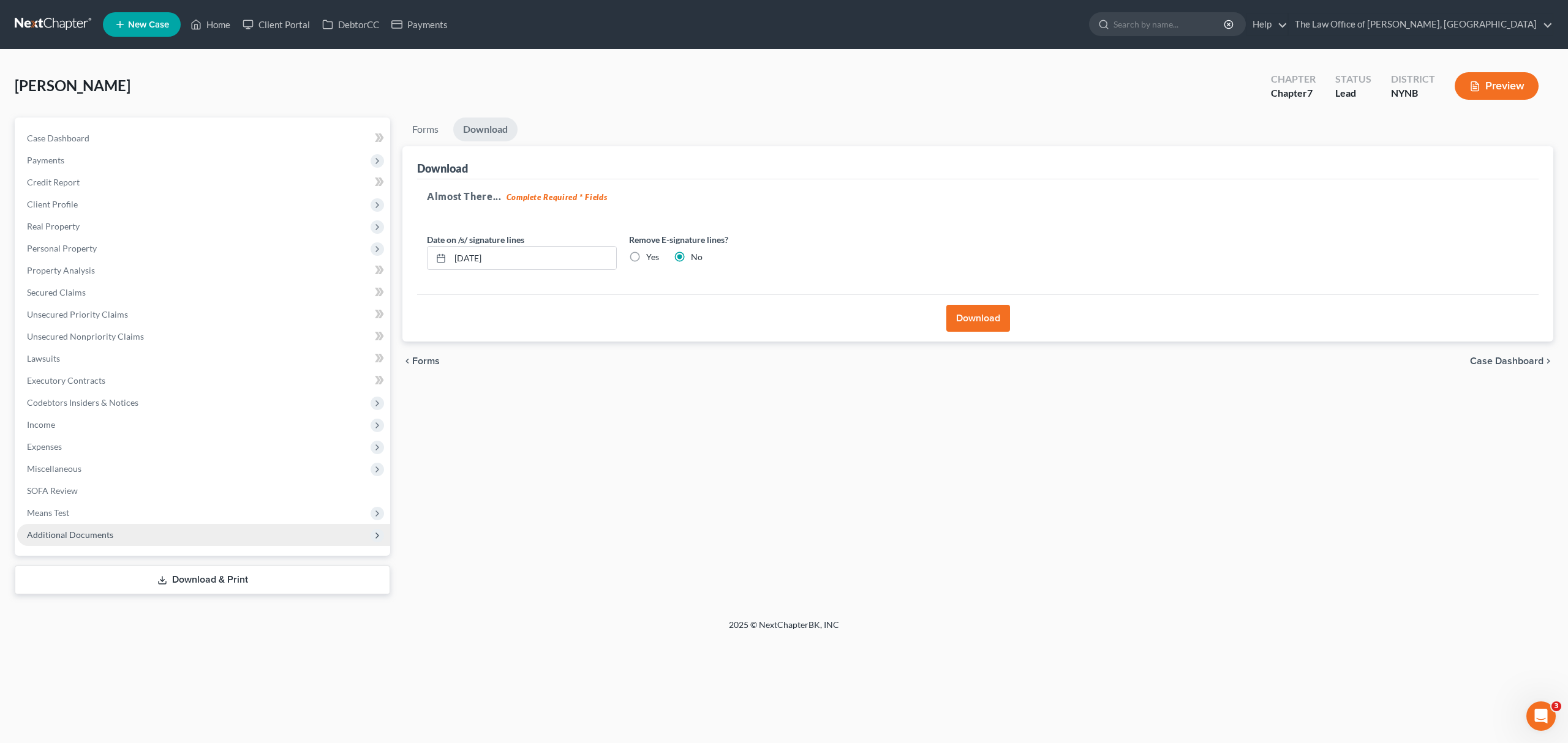
click at [114, 532] on span "Additional Documents" at bounding box center [204, 535] width 373 height 22
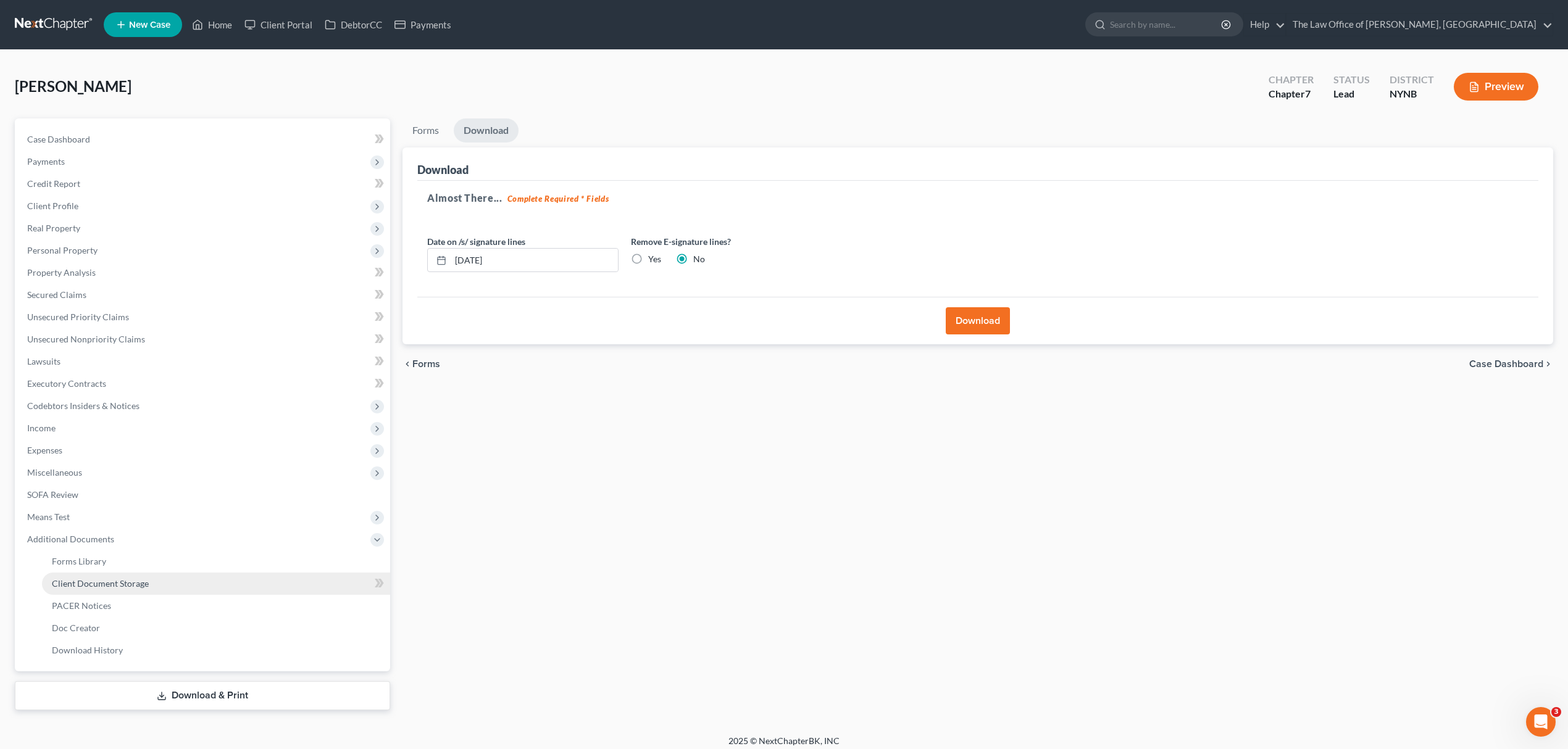
click at [181, 583] on link "Client Document Storage" at bounding box center [216, 584] width 349 height 22
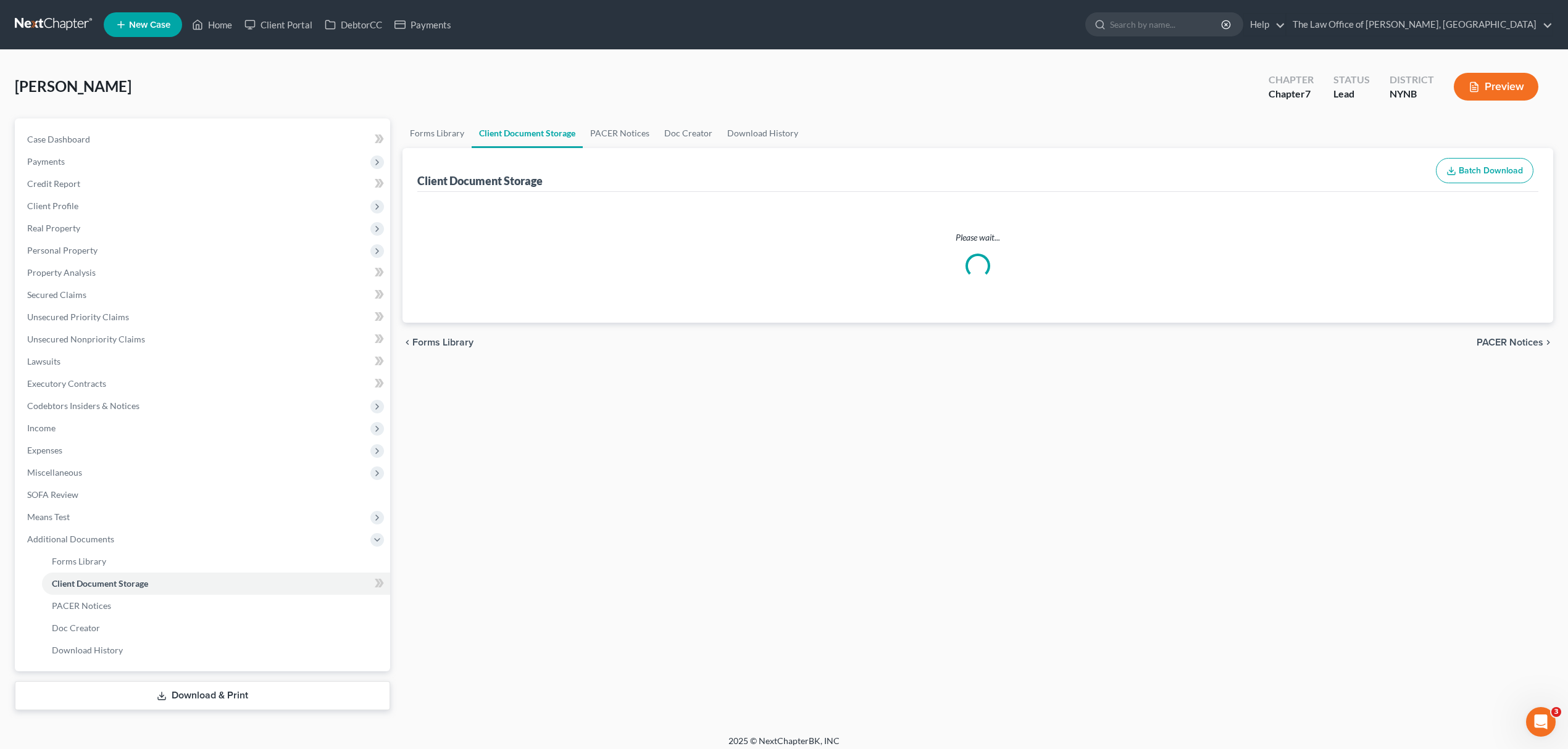
select select "1"
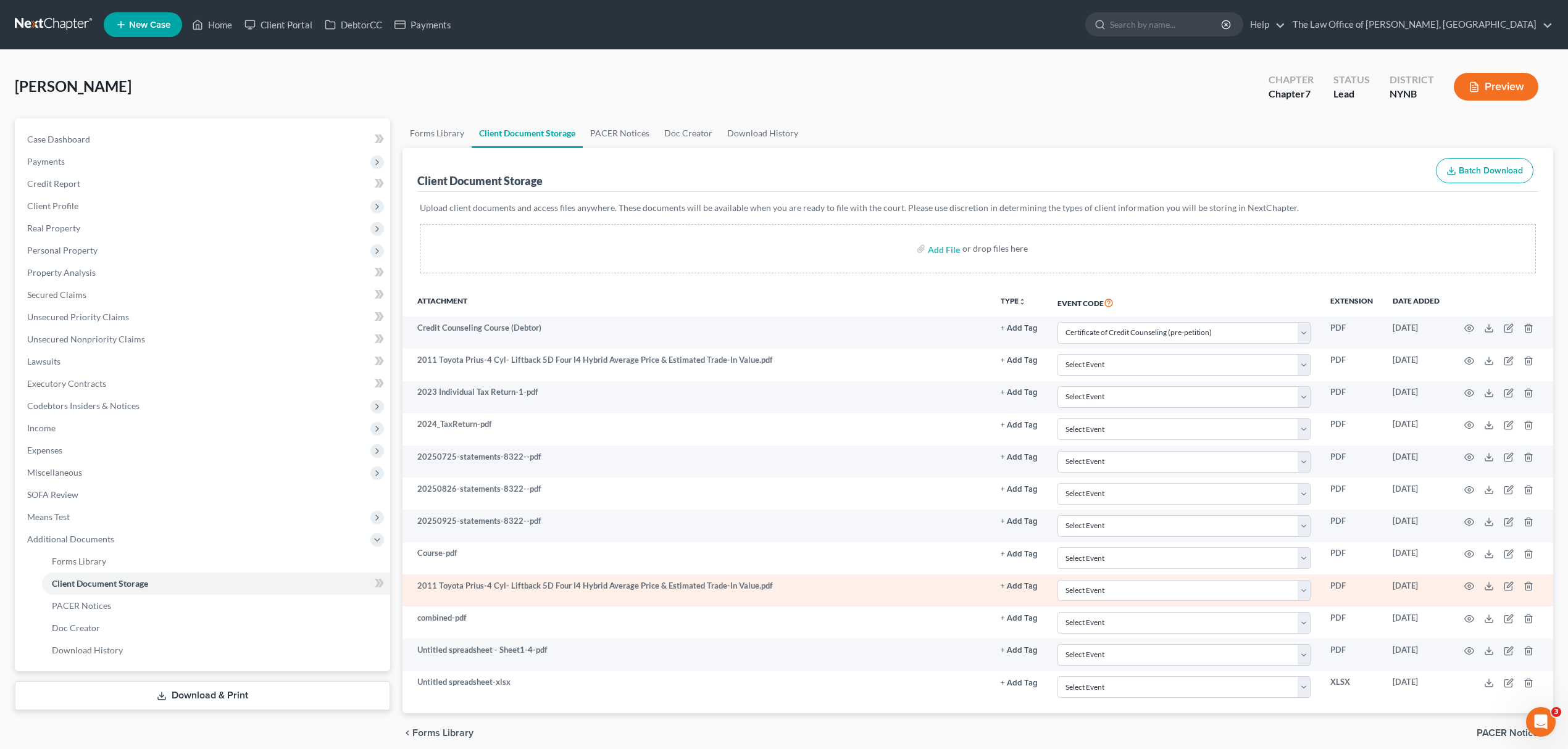
select select "1"
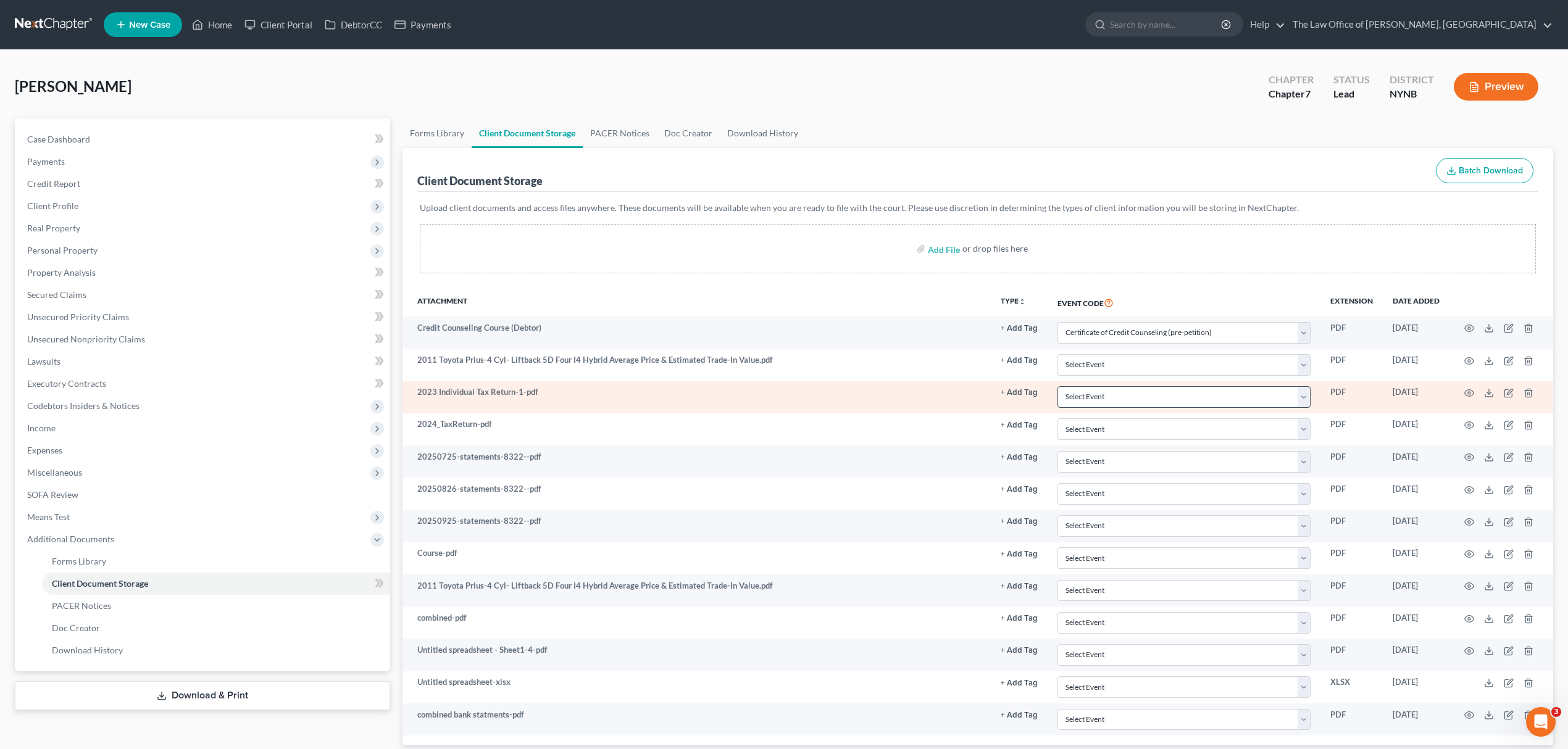
scroll to position [55, 0]
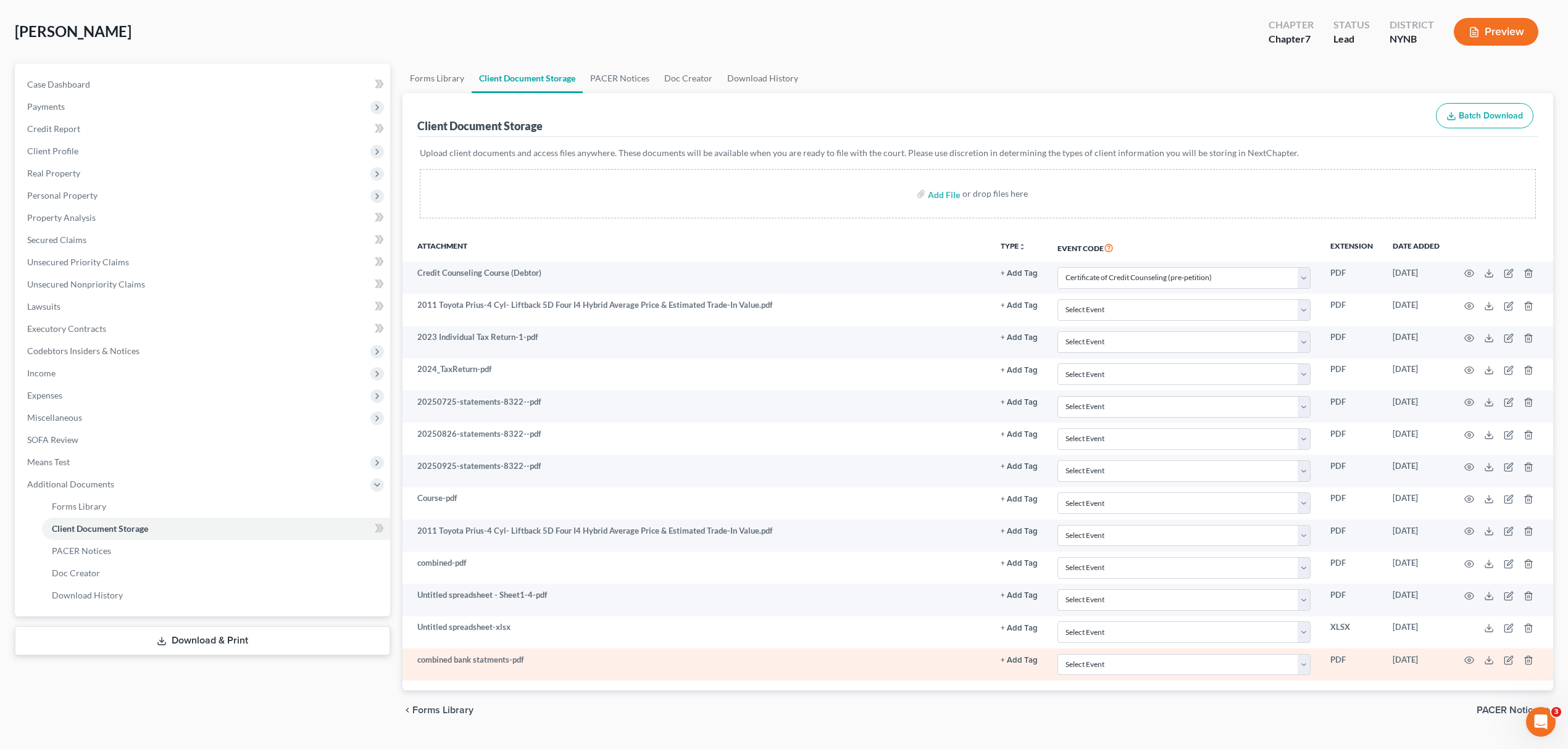
click at [1016, 665] on link "+ Add Tag" at bounding box center [1019, 660] width 37 height 12
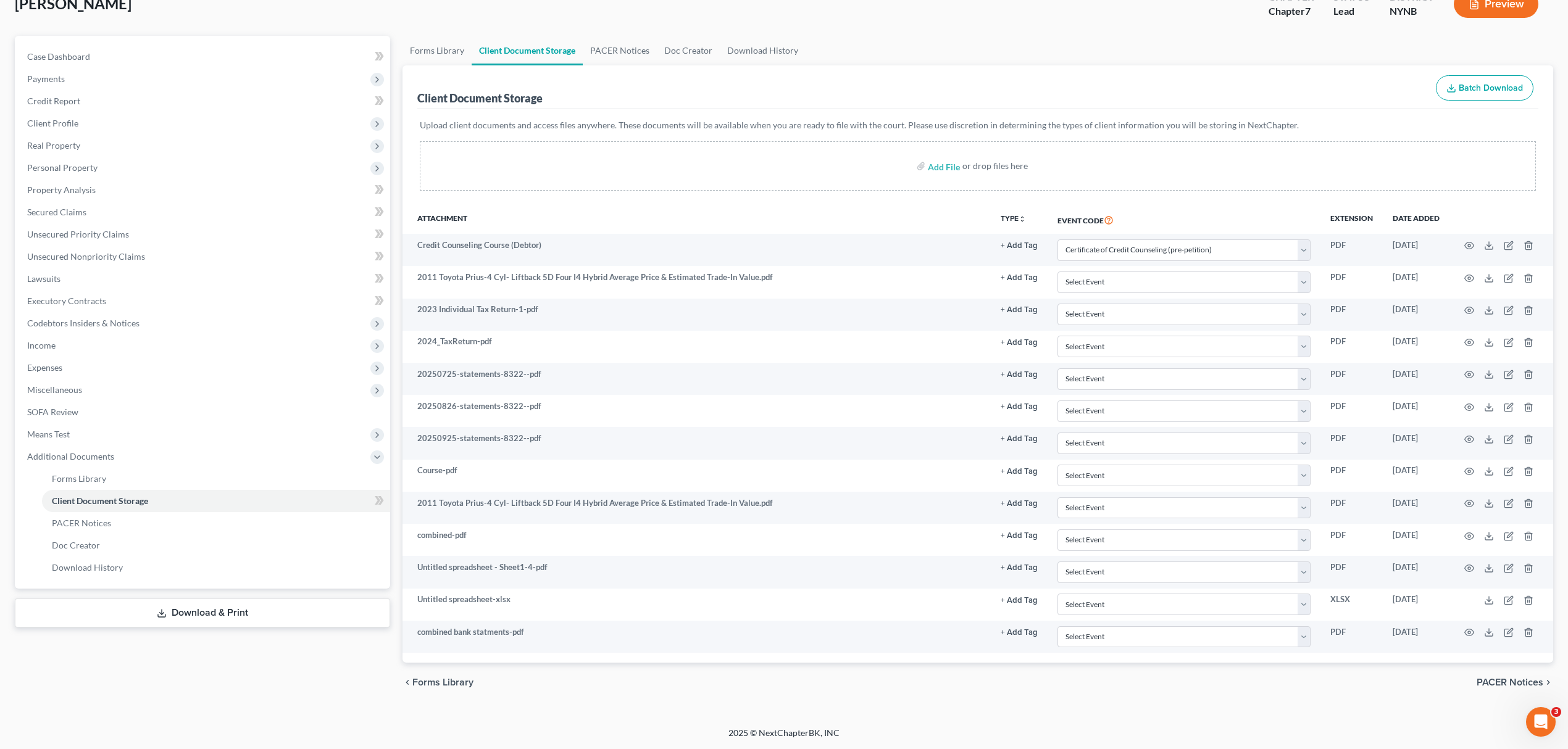
scroll to position [87, 0]
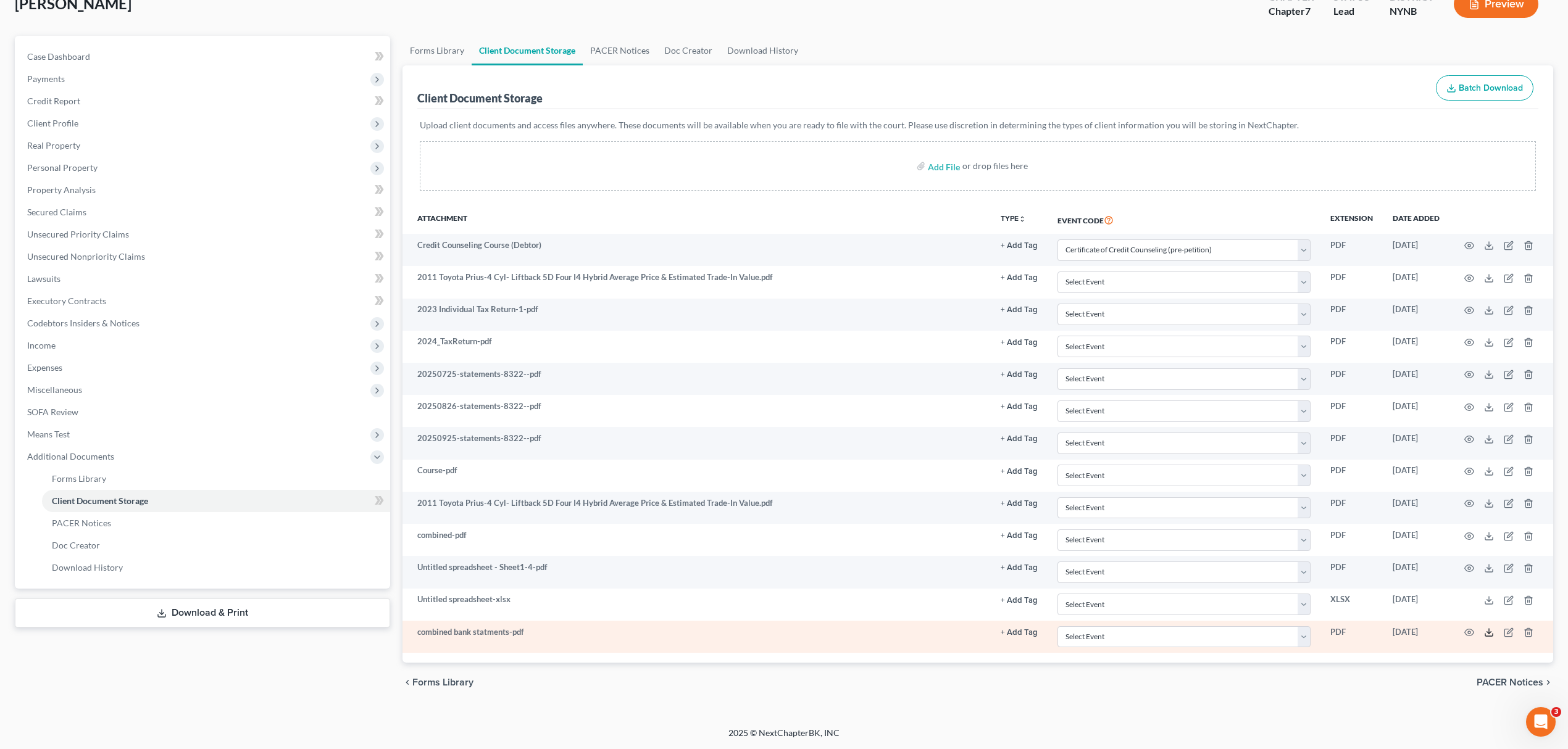
click at [1491, 635] on icon at bounding box center [1488, 632] width 10 height 10
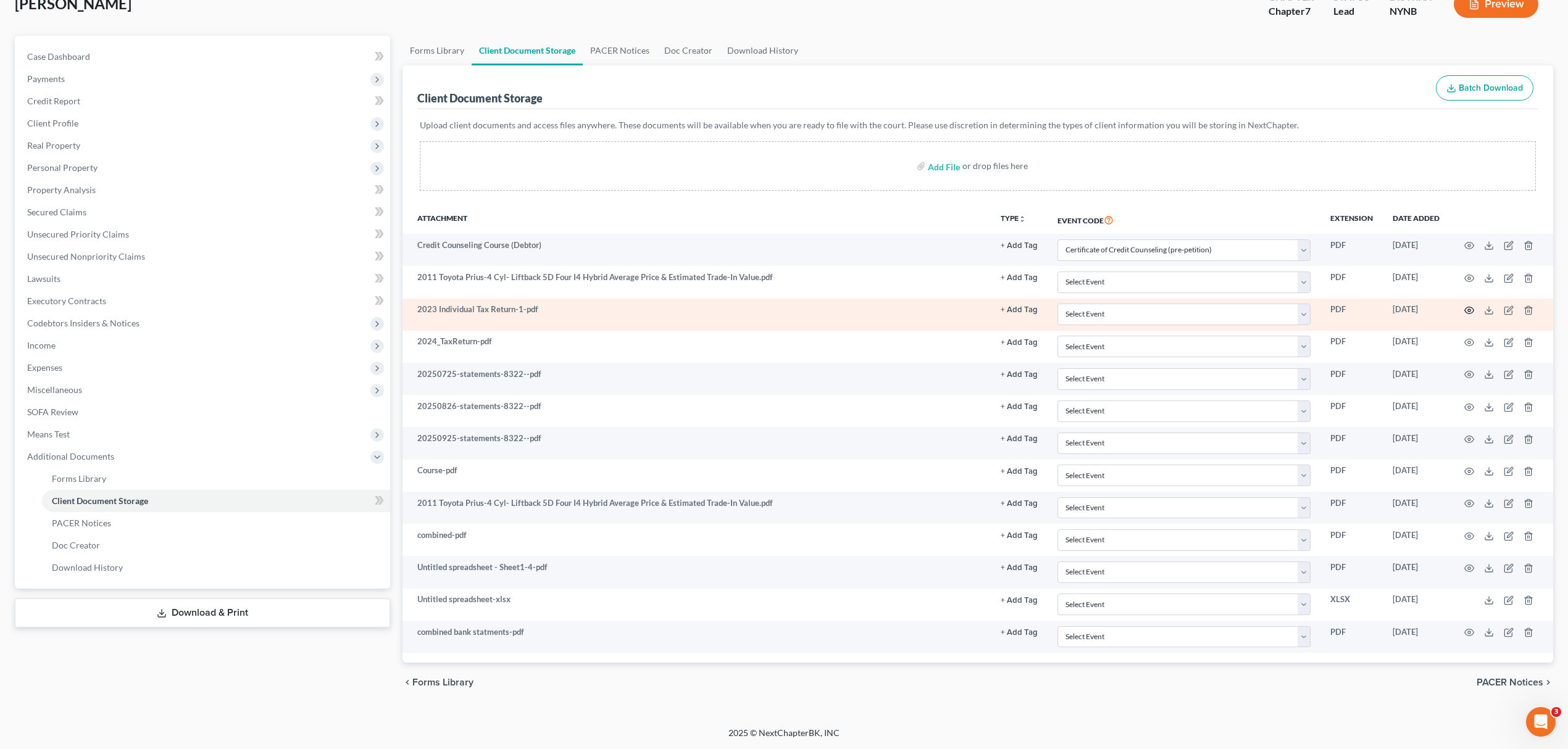
click at [1464, 306] on icon "button" at bounding box center [1469, 310] width 10 height 10
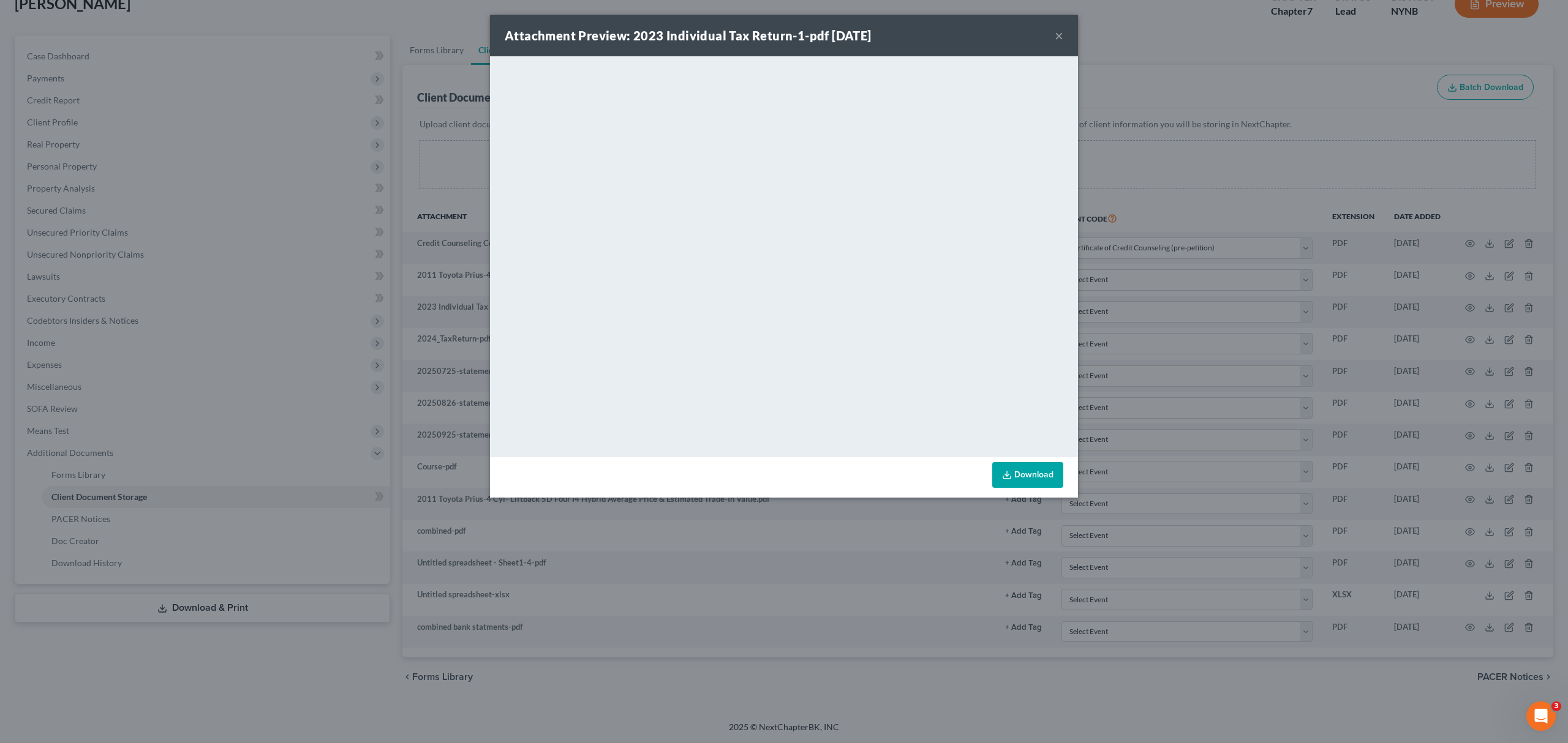
click at [1059, 32] on button "×" at bounding box center [1058, 36] width 8 height 15
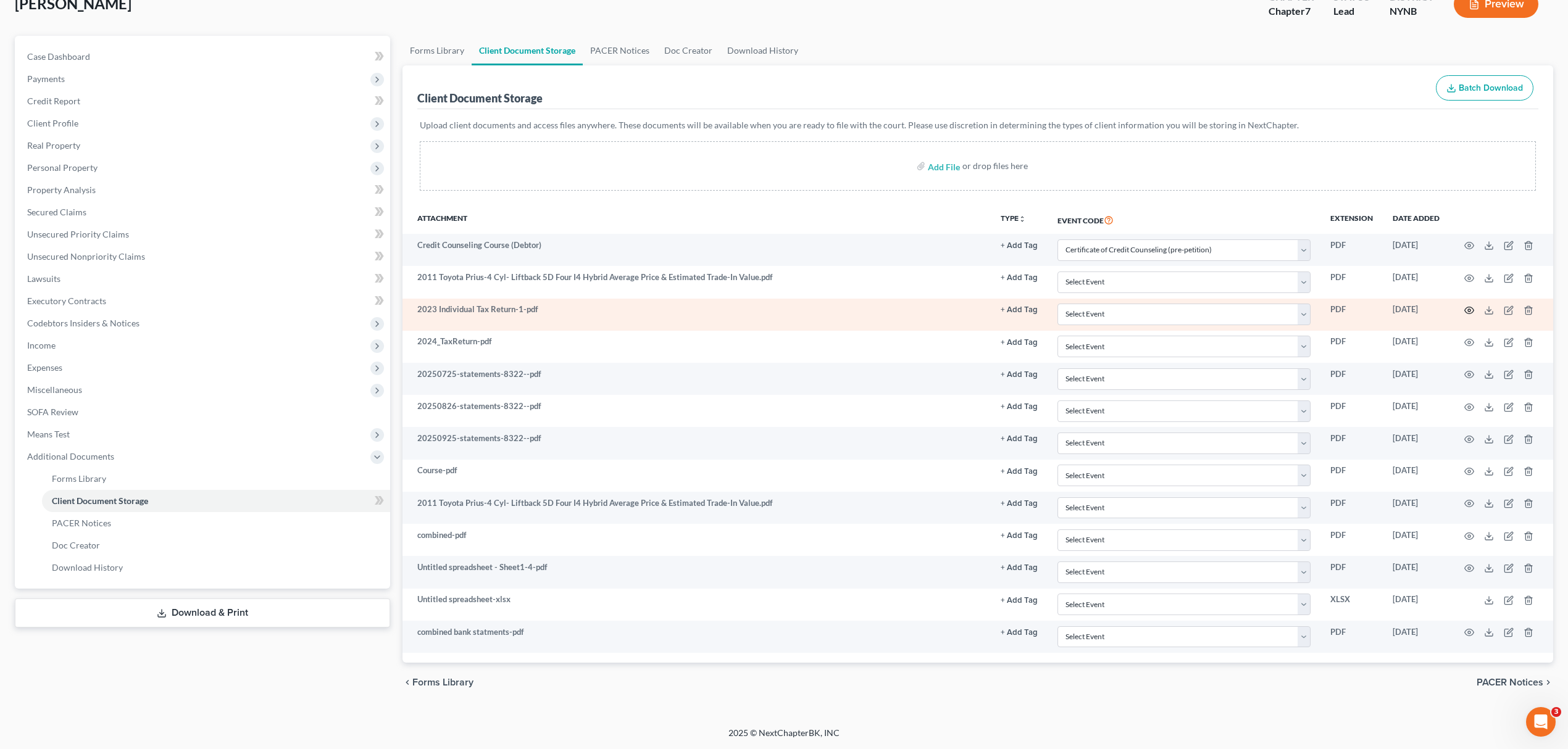
click at [1467, 307] on icon "button" at bounding box center [1469, 310] width 10 height 10
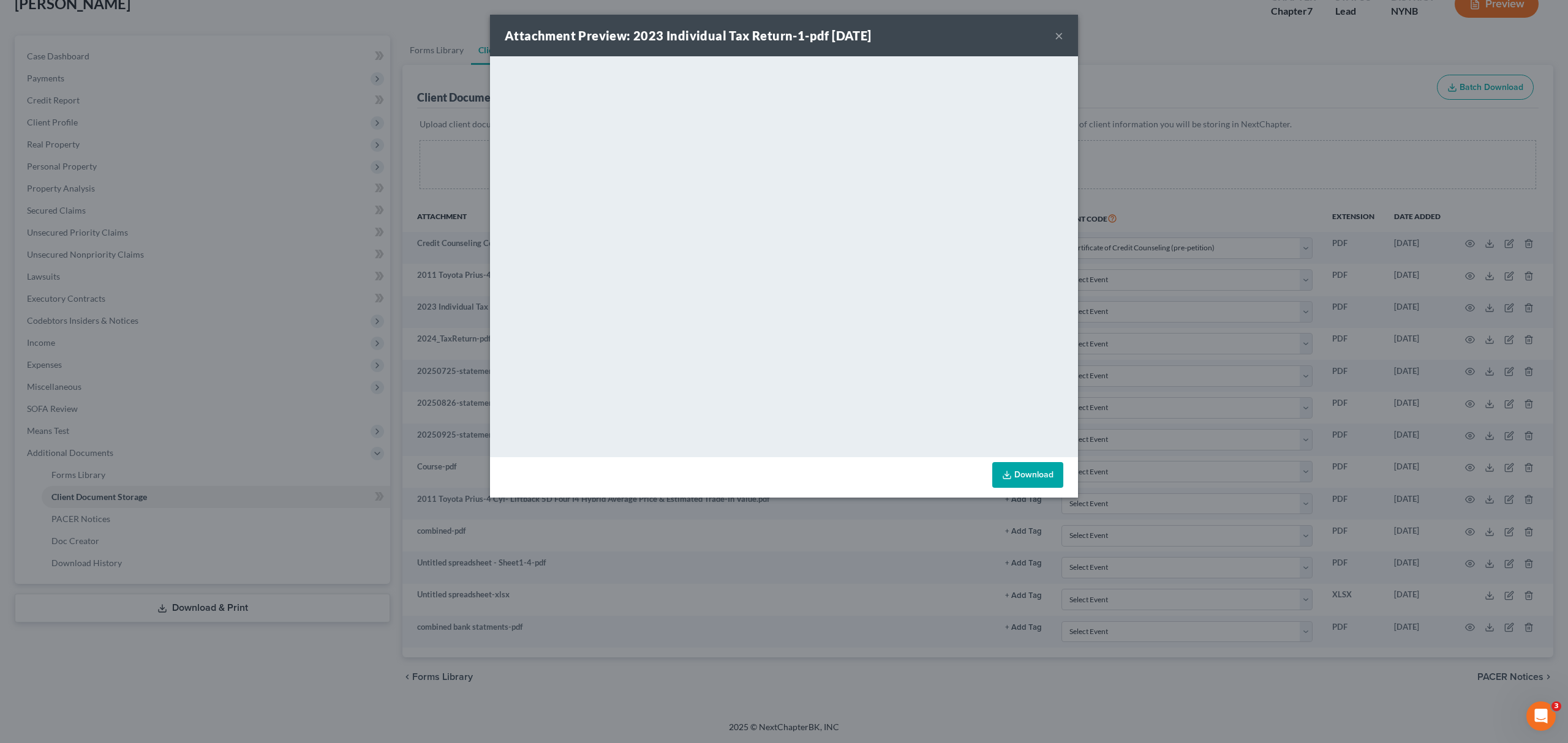
click at [1050, 30] on div "Attachment Preview: 2023 Individual Tax Return-1-pdf 10/01/2025 ×" at bounding box center [783, 35] width 588 height 41
click at [1056, 29] on button "×" at bounding box center [1058, 36] width 8 height 15
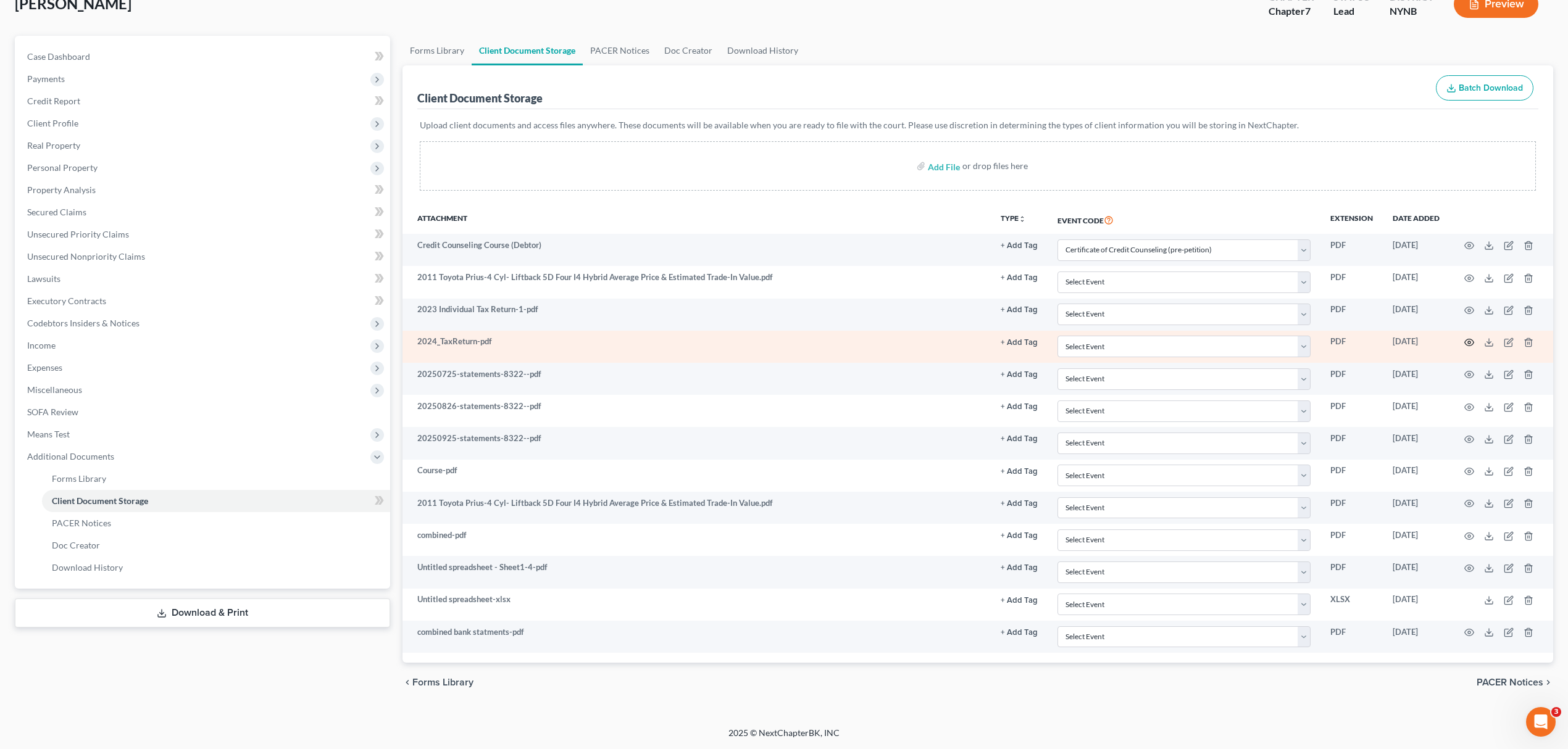
click at [1467, 339] on icon "button" at bounding box center [1469, 342] width 9 height 7
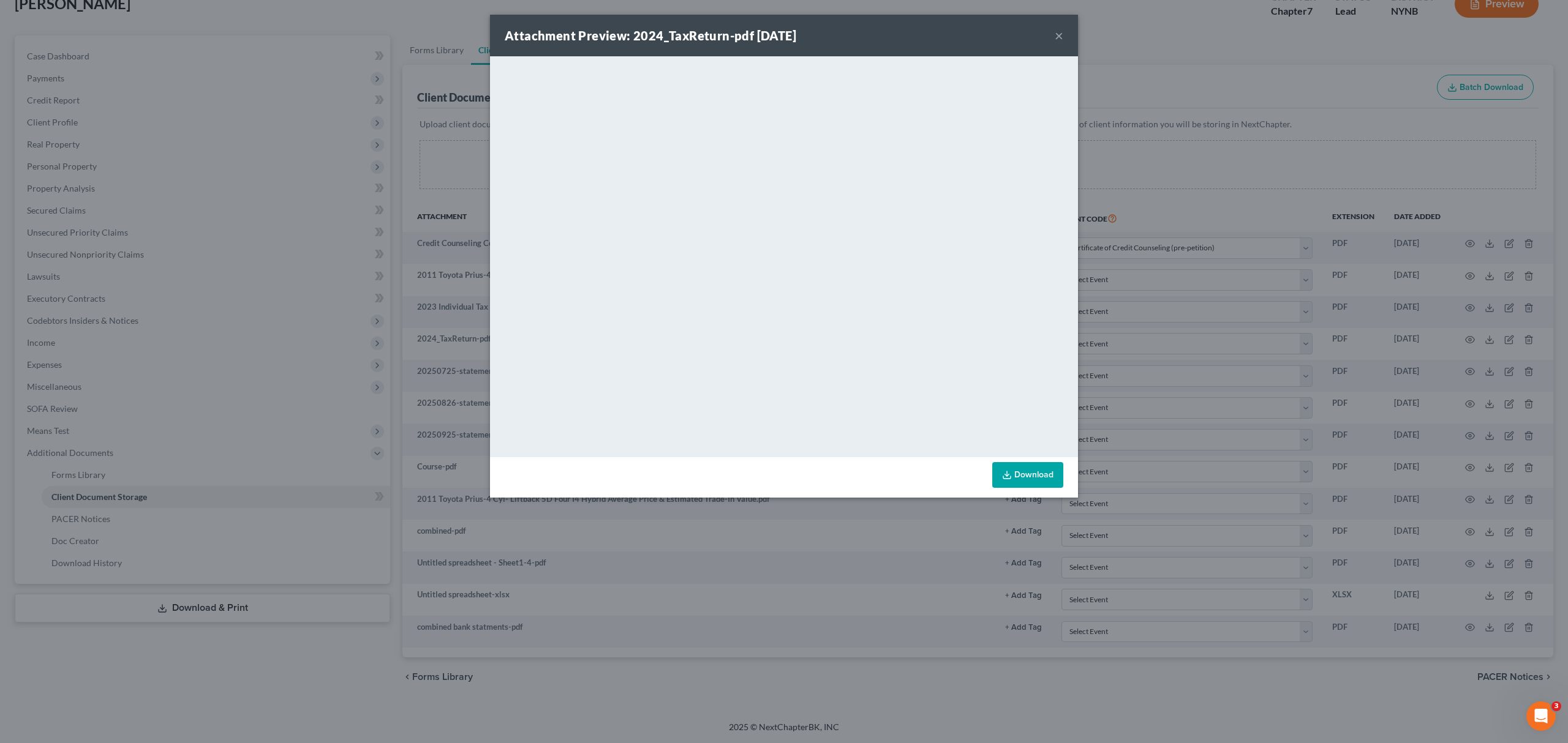
click at [1052, 39] on div "Attachment Preview: 2024_TaxReturn-pdf 10/01/2025 ×" at bounding box center [783, 35] width 588 height 41
click at [1052, 38] on div "Attachment Preview: 2024_TaxReturn-pdf 10/01/2025 ×" at bounding box center [783, 35] width 588 height 41
click at [1057, 37] on button "×" at bounding box center [1058, 36] width 8 height 15
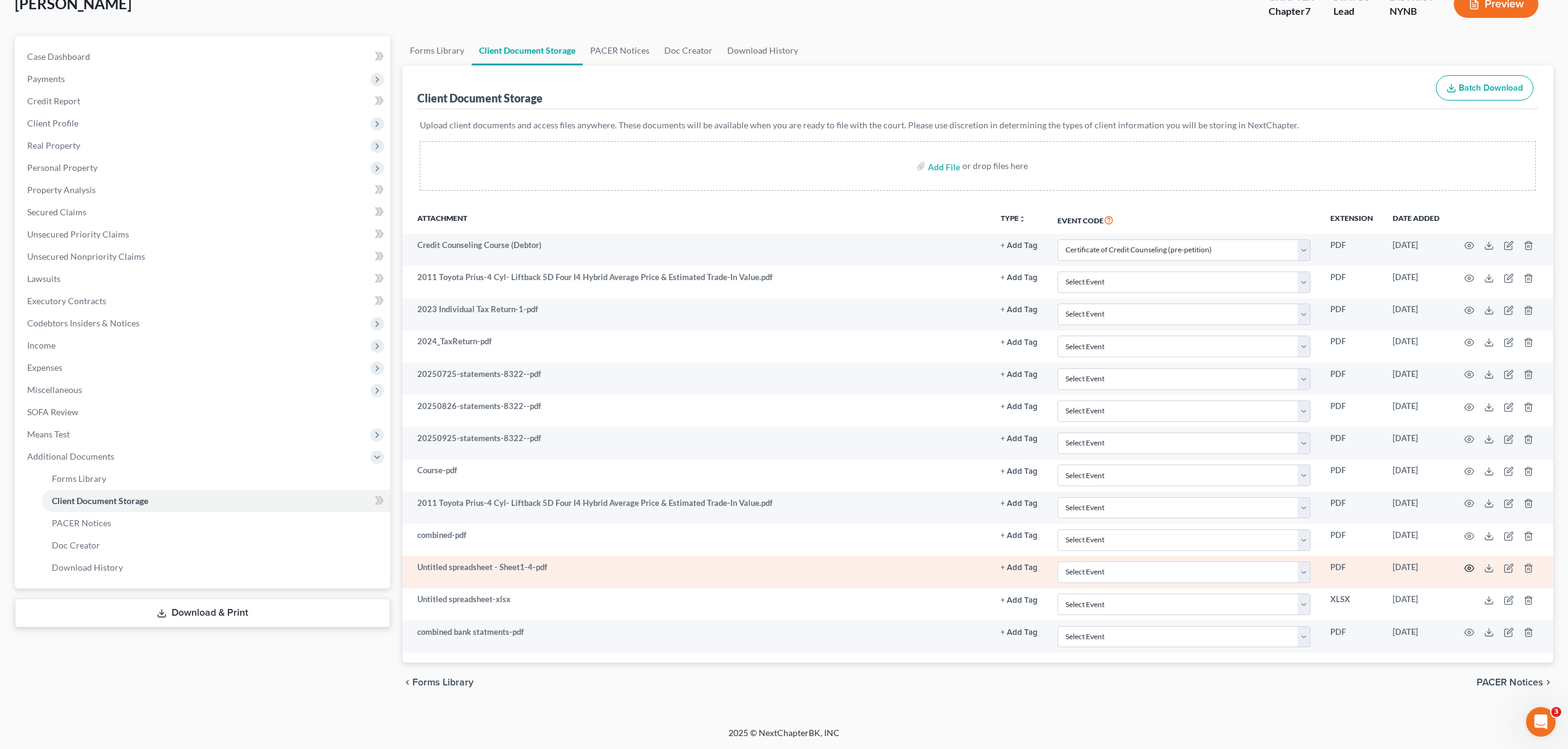
click at [1472, 572] on td at bounding box center [1501, 572] width 104 height 33
click at [1471, 571] on icon "button" at bounding box center [1469, 568] width 9 height 7
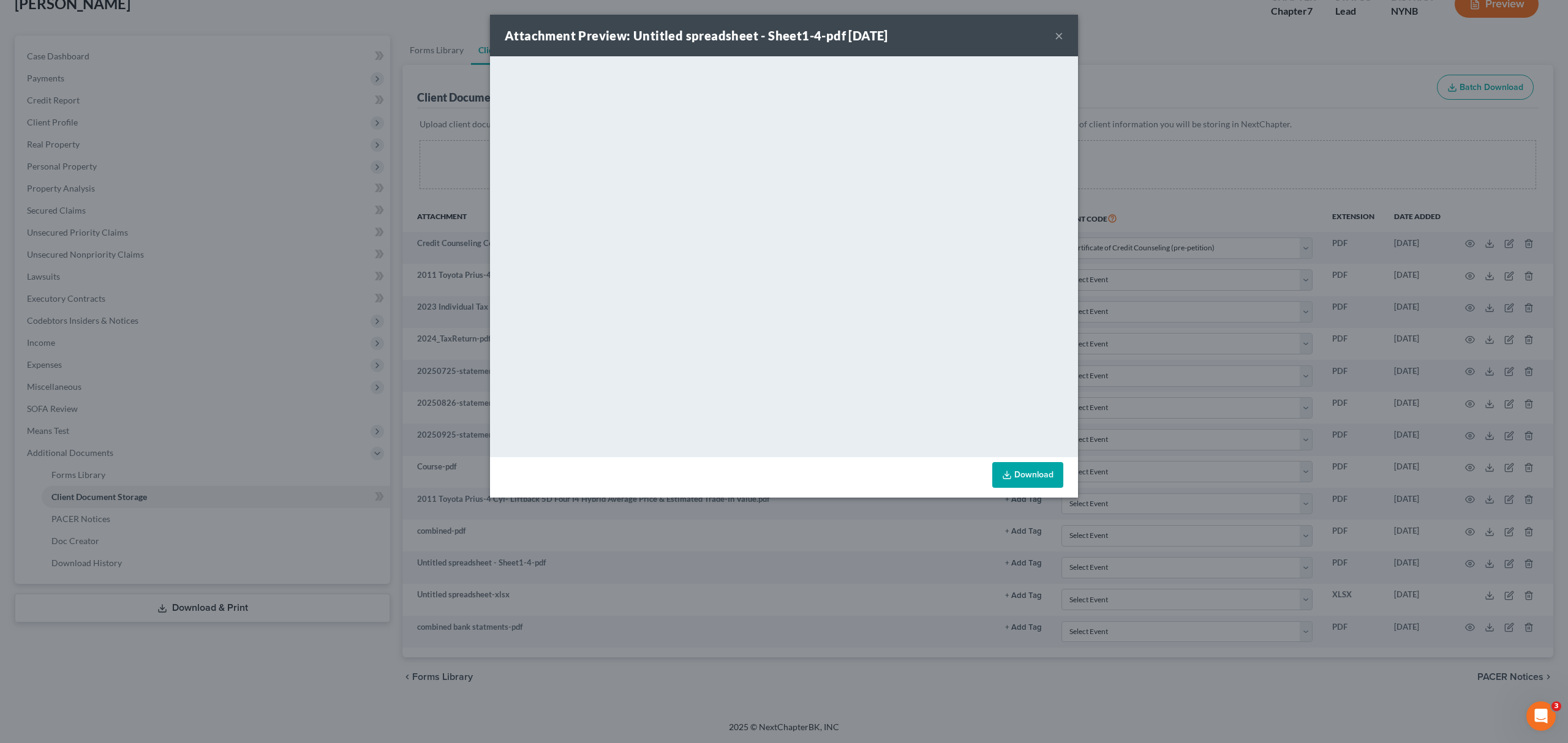
click at [1054, 34] on button "×" at bounding box center [1058, 36] width 8 height 15
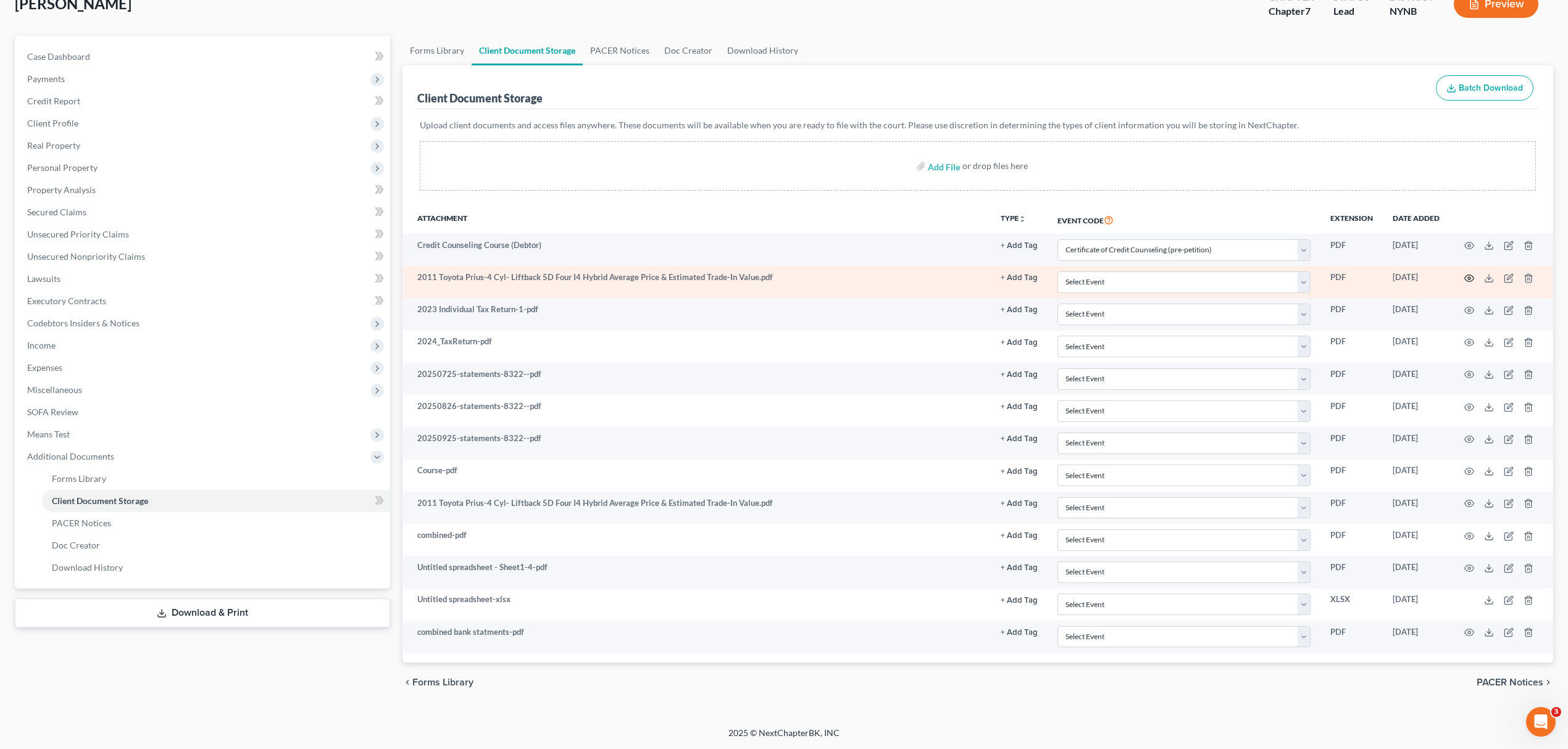
click at [1465, 273] on icon "button" at bounding box center [1469, 278] width 10 height 10
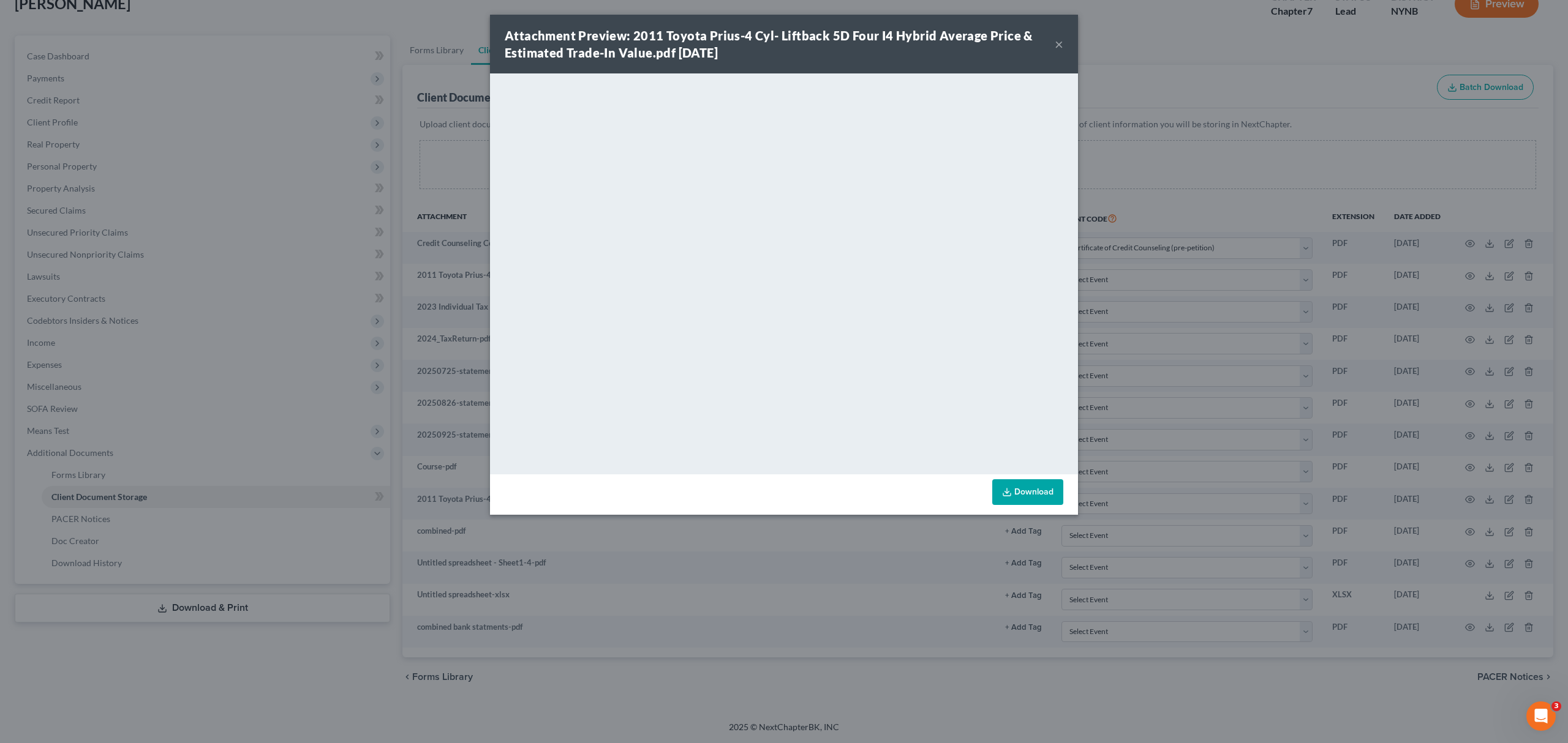
click at [1057, 47] on button "×" at bounding box center [1058, 44] width 8 height 15
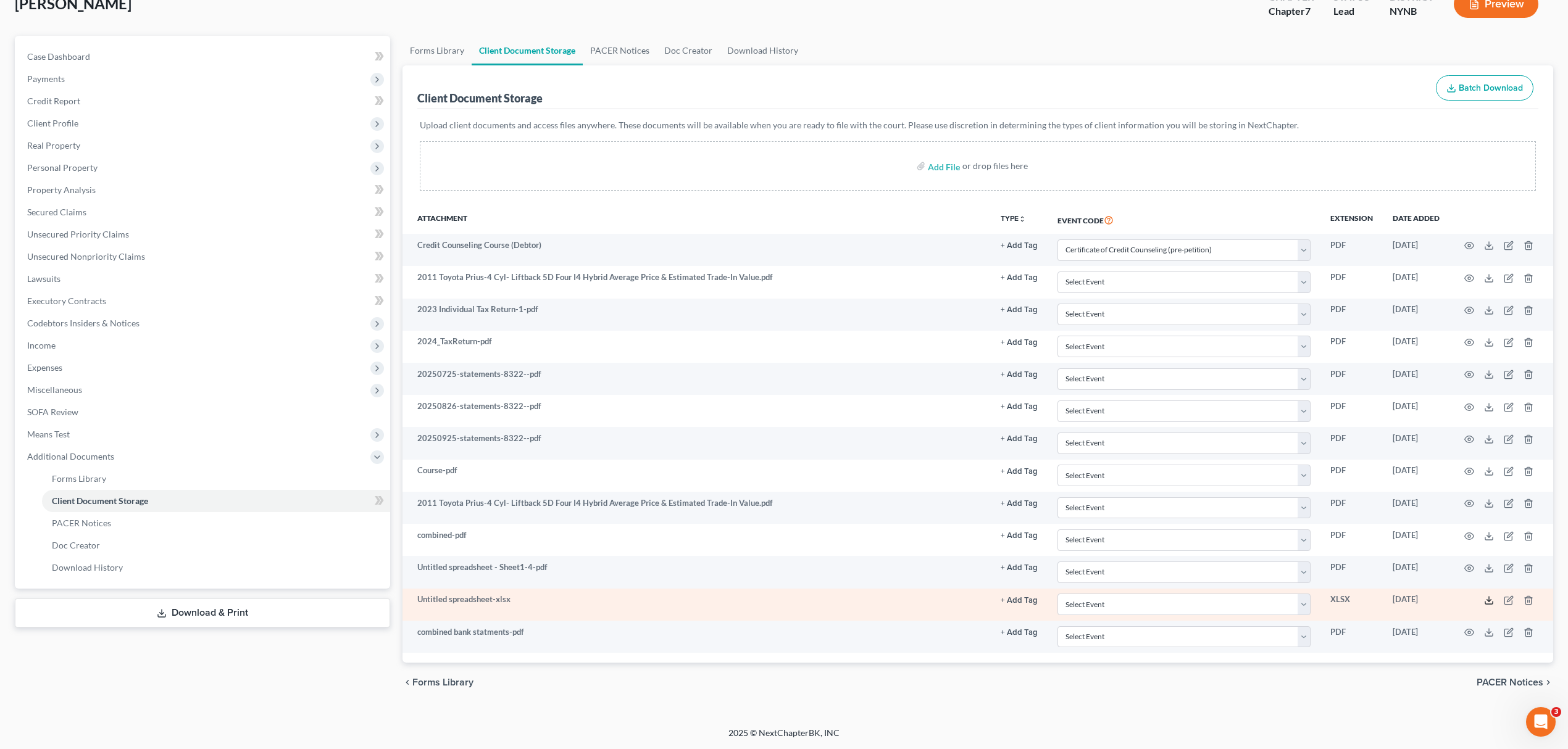
click at [1490, 602] on icon at bounding box center [1488, 600] width 10 height 10
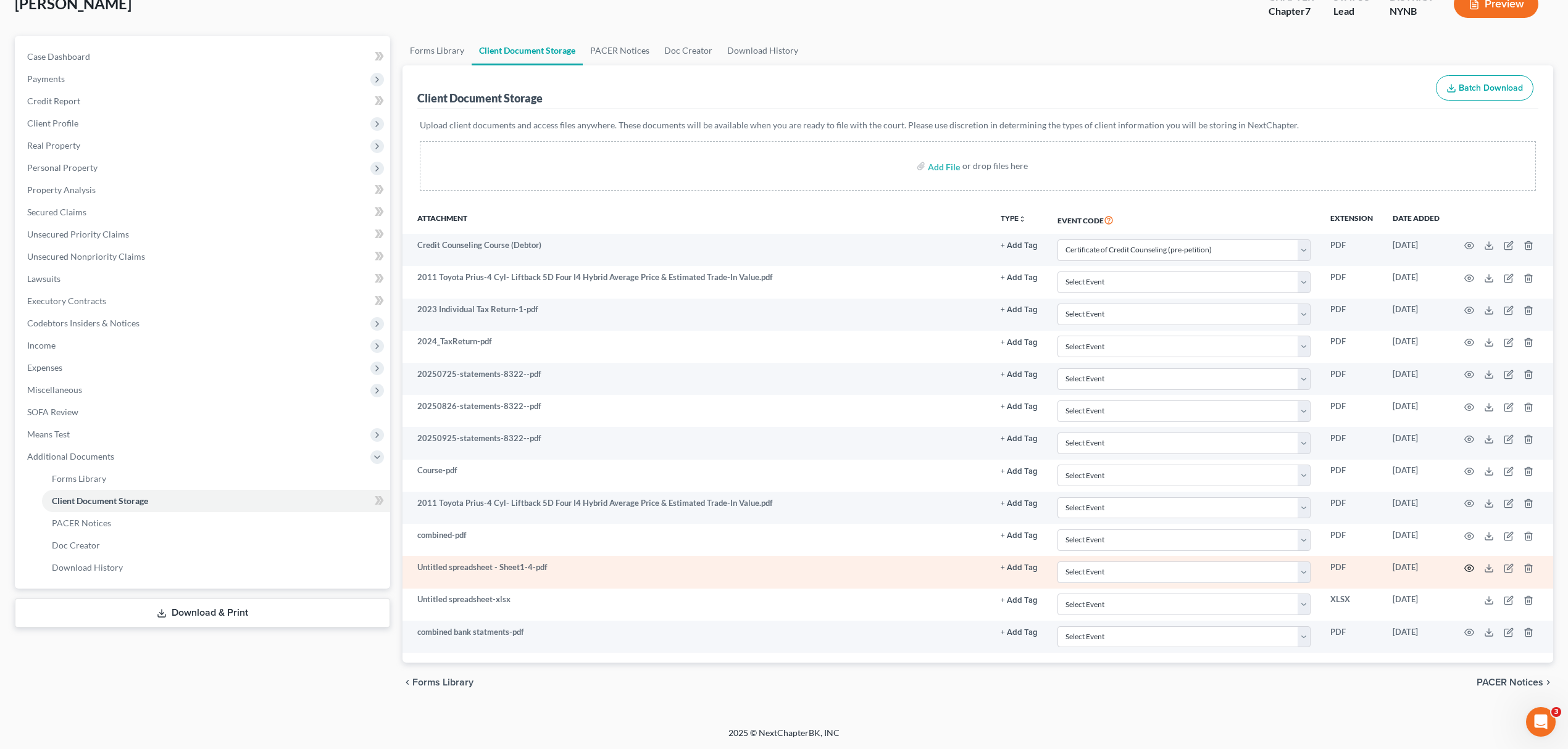
click at [1467, 565] on icon "button" at bounding box center [1469, 568] width 9 height 7
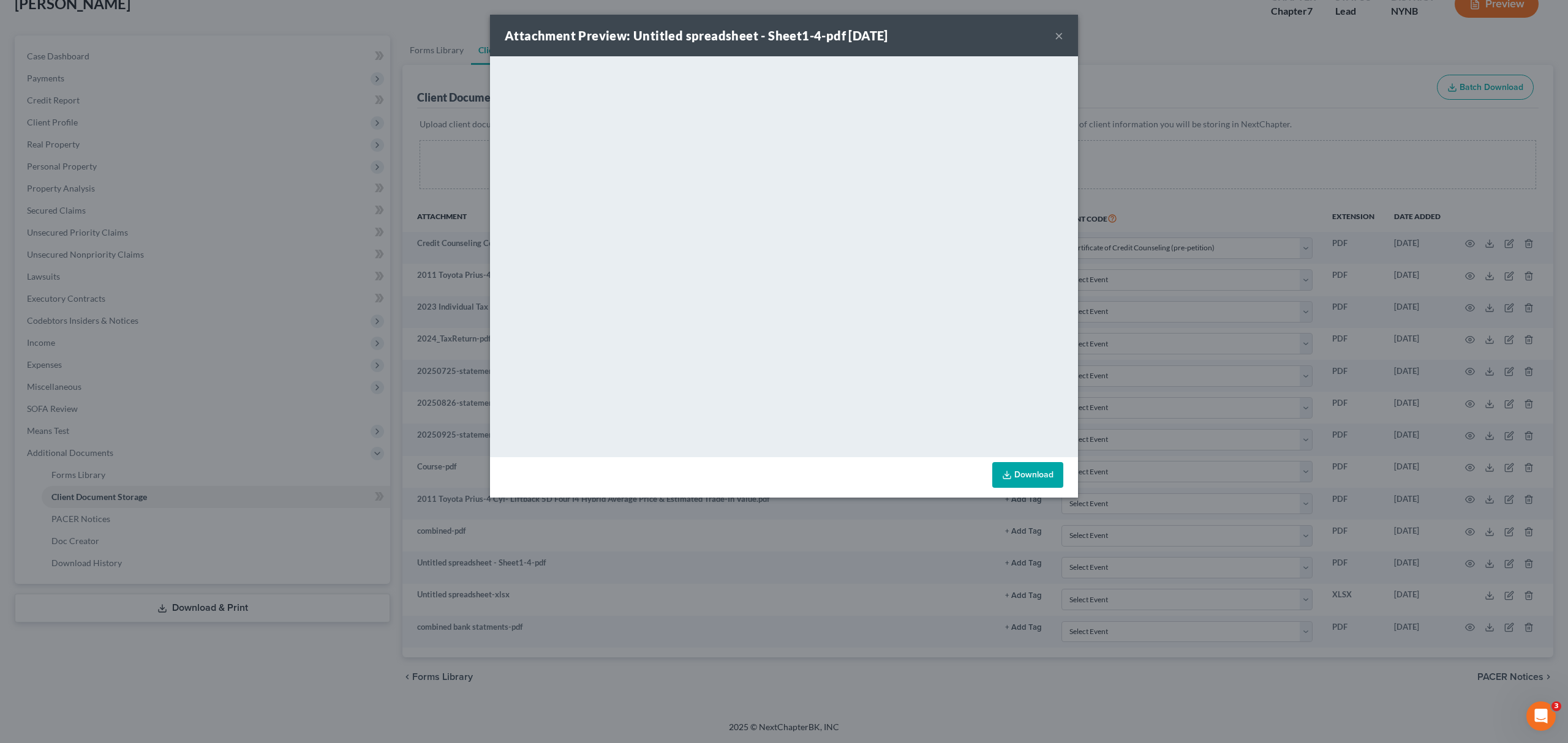
click at [1056, 39] on button "×" at bounding box center [1058, 36] width 8 height 15
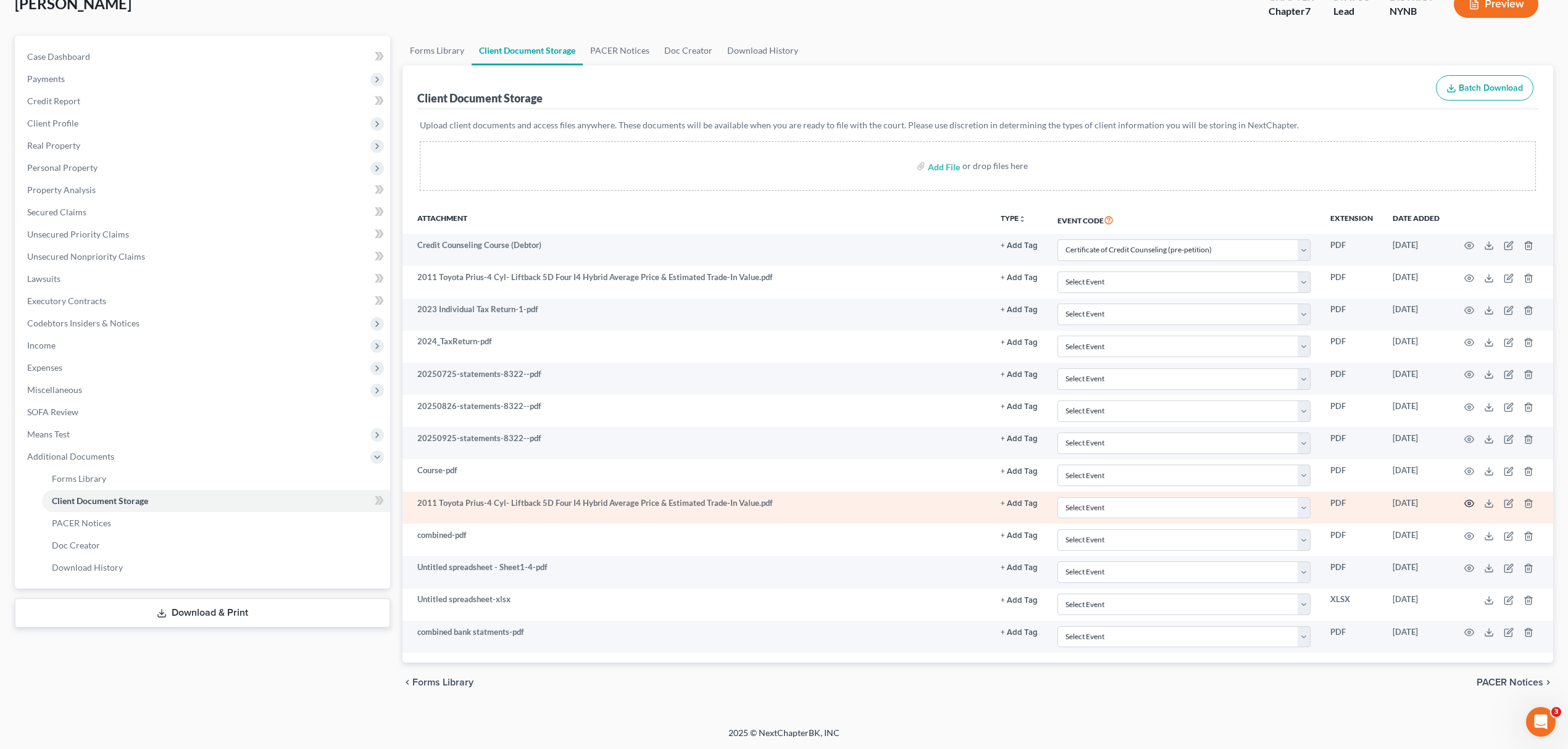
click at [1470, 500] on icon "button" at bounding box center [1469, 504] width 10 height 10
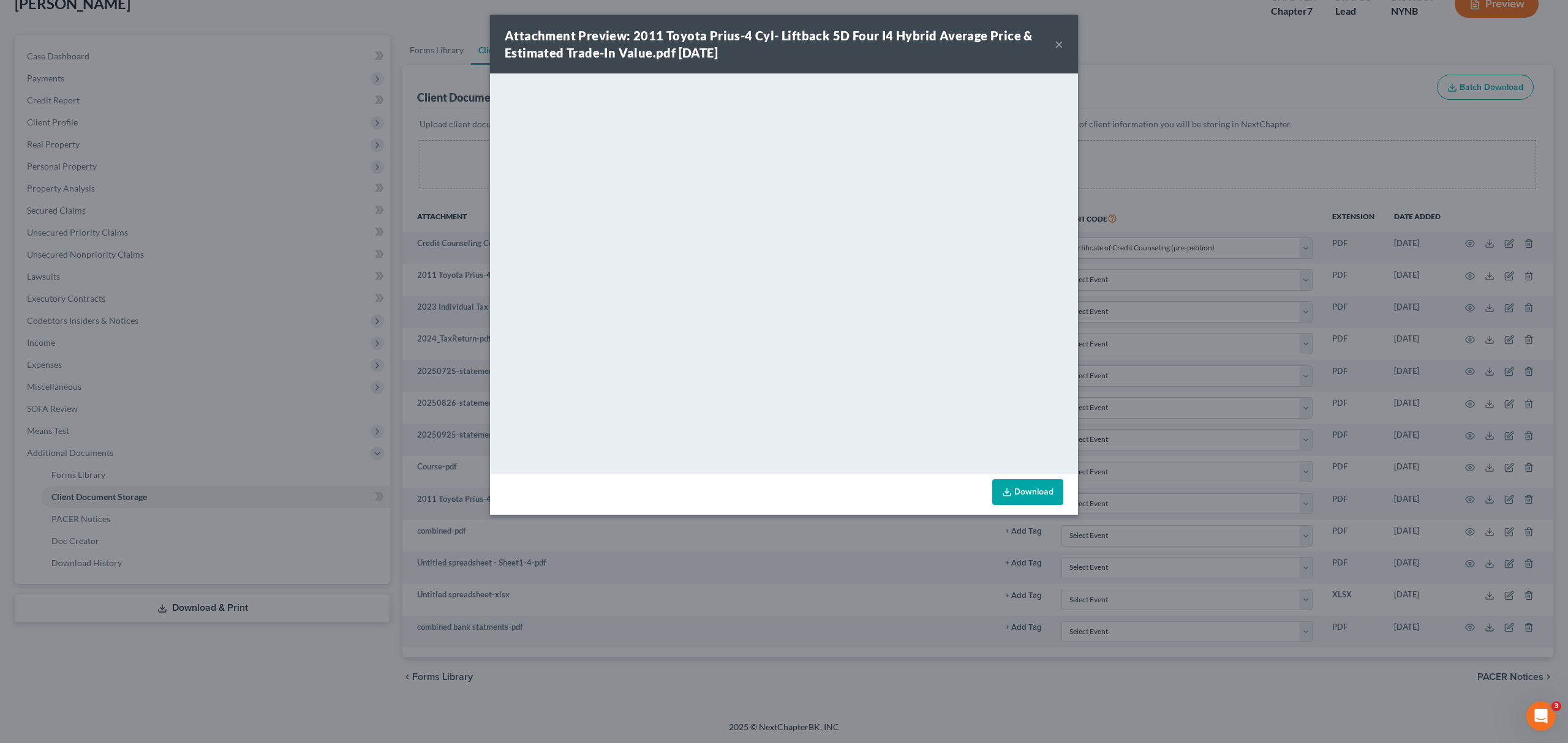
click at [1054, 42] on button "×" at bounding box center [1058, 44] width 8 height 15
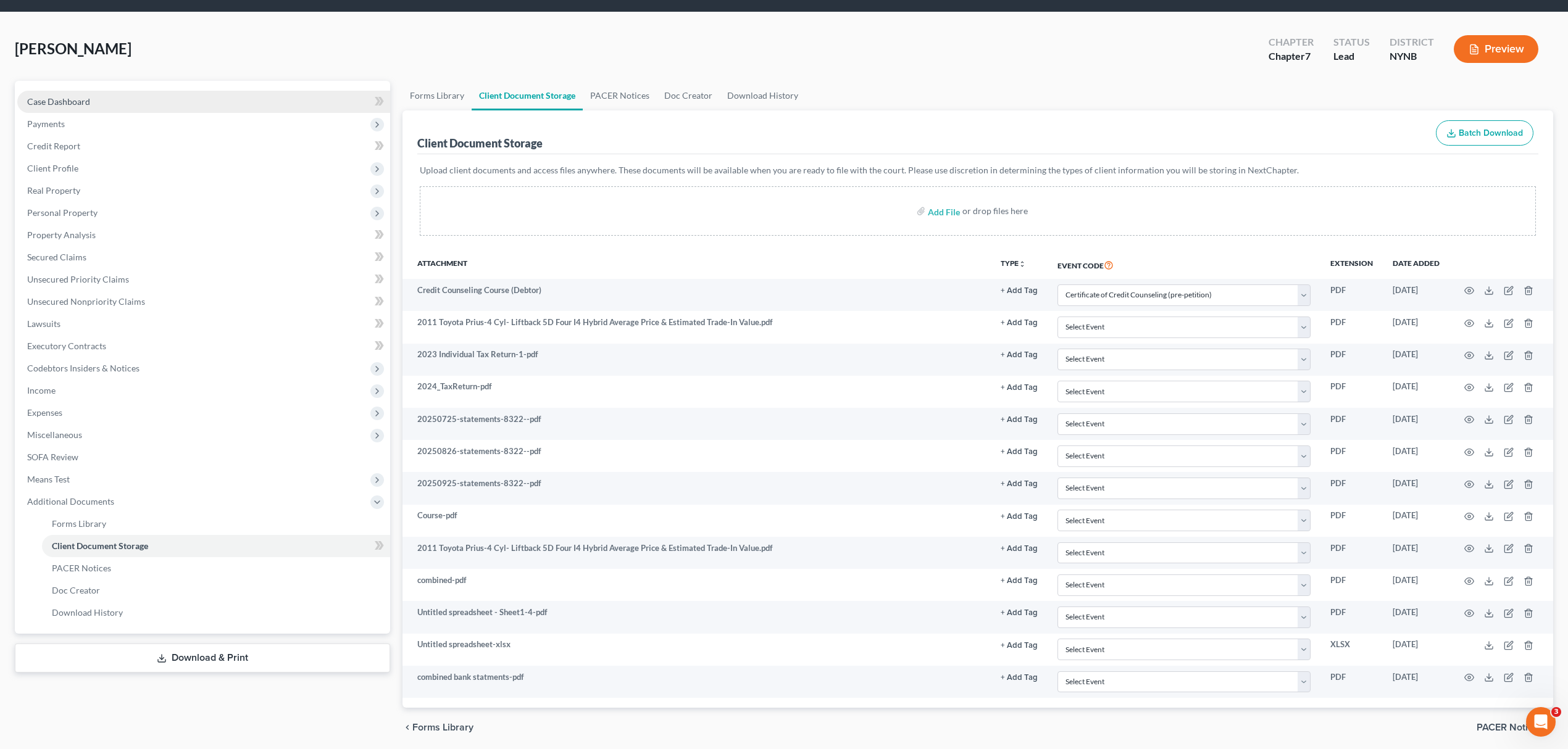
scroll to position [0, 0]
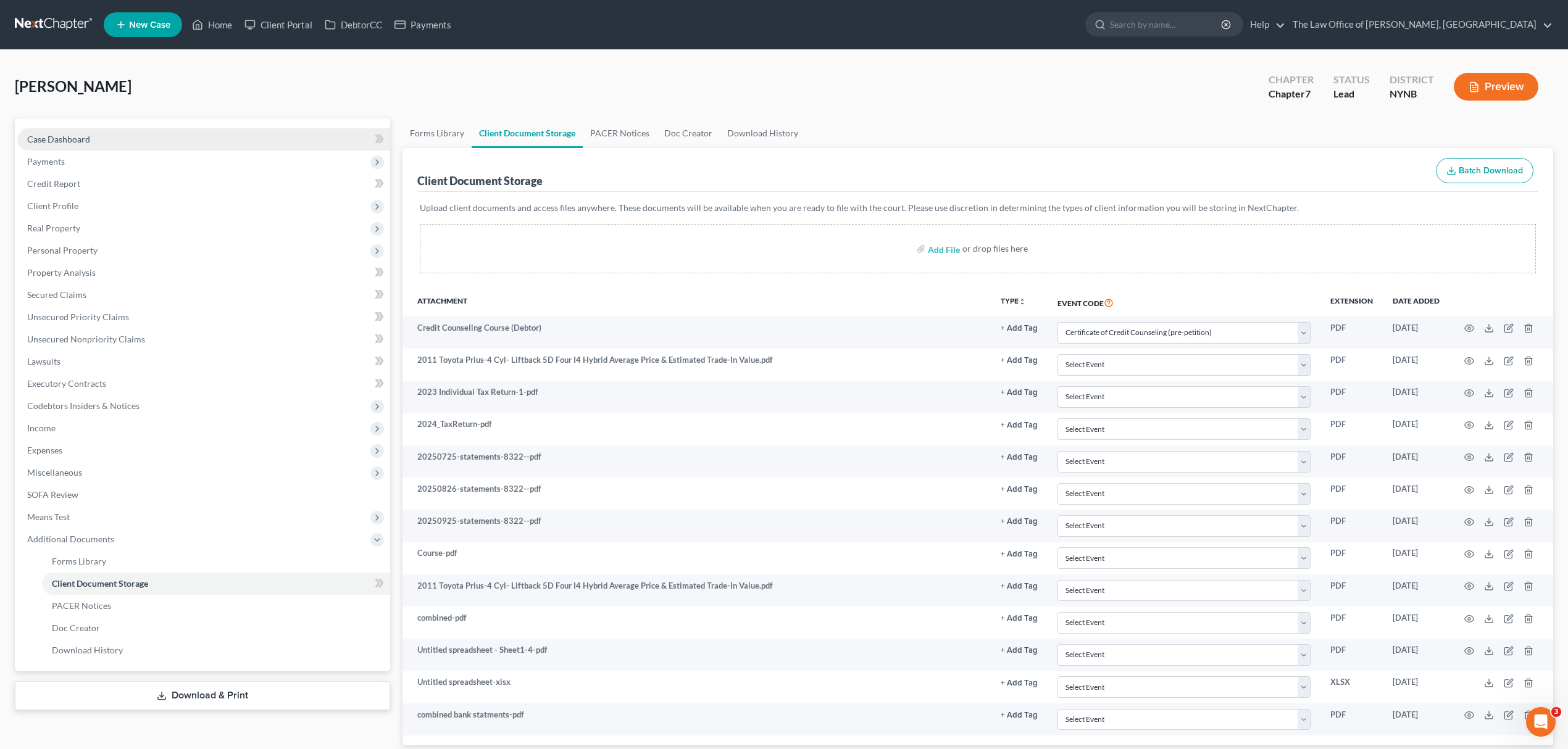
click at [135, 137] on link "Case Dashboard" at bounding box center [204, 139] width 373 height 22
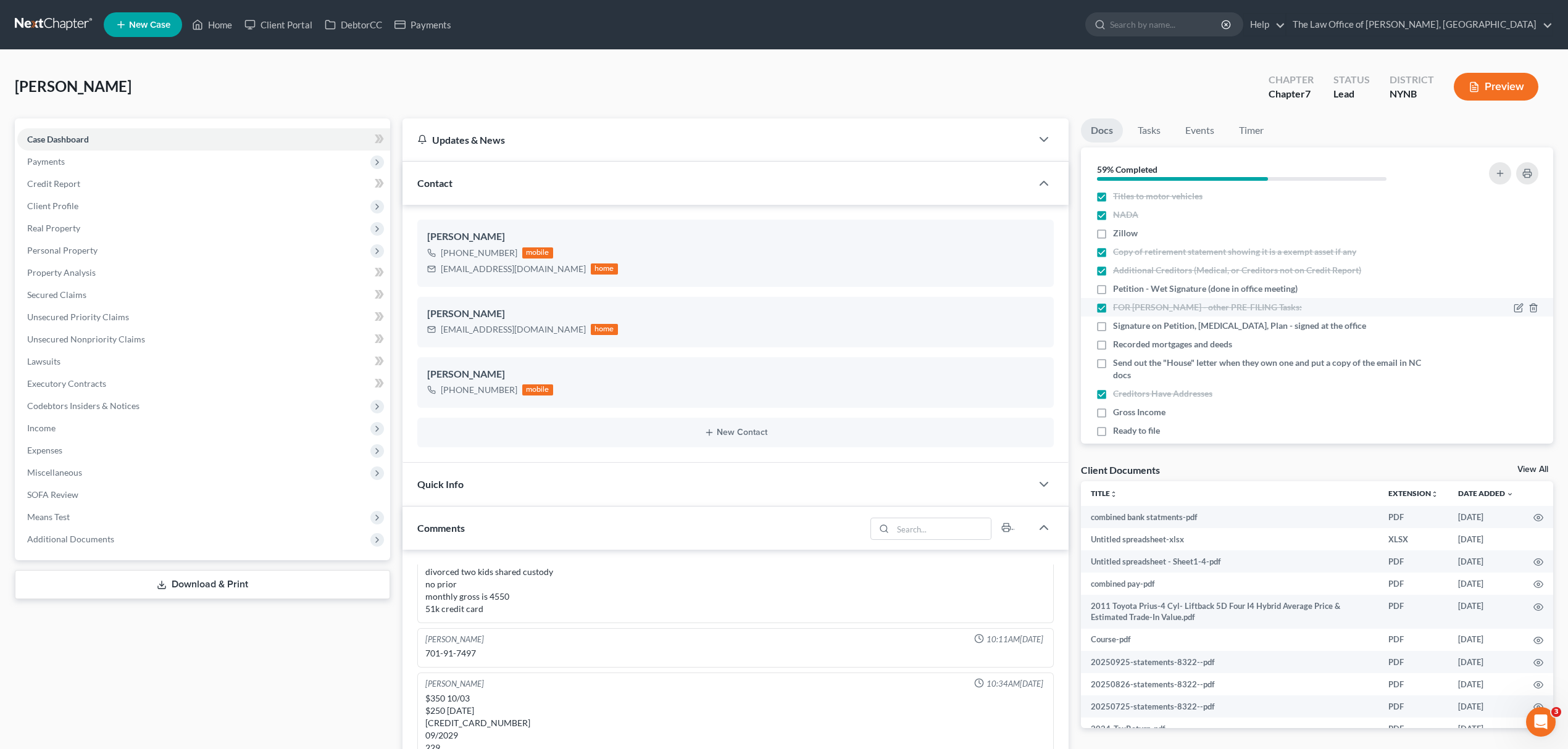
scroll to position [714, 0]
click at [1153, 411] on span "Gross Income" at bounding box center [1139, 412] width 52 height 12
click at [1126, 411] on input "Gross Income" at bounding box center [1122, 410] width 8 height 8
checkbox input "true"
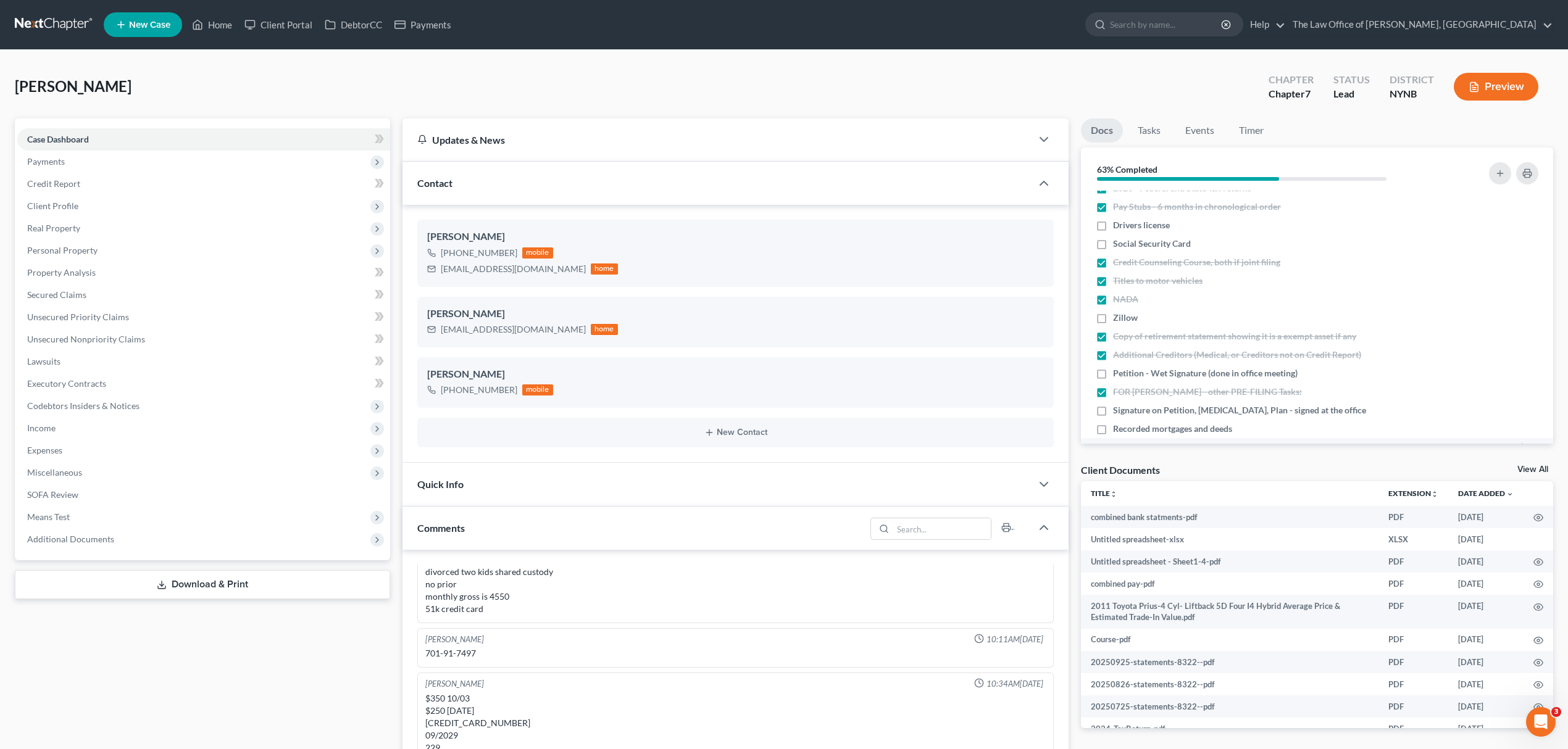
scroll to position [0, 0]
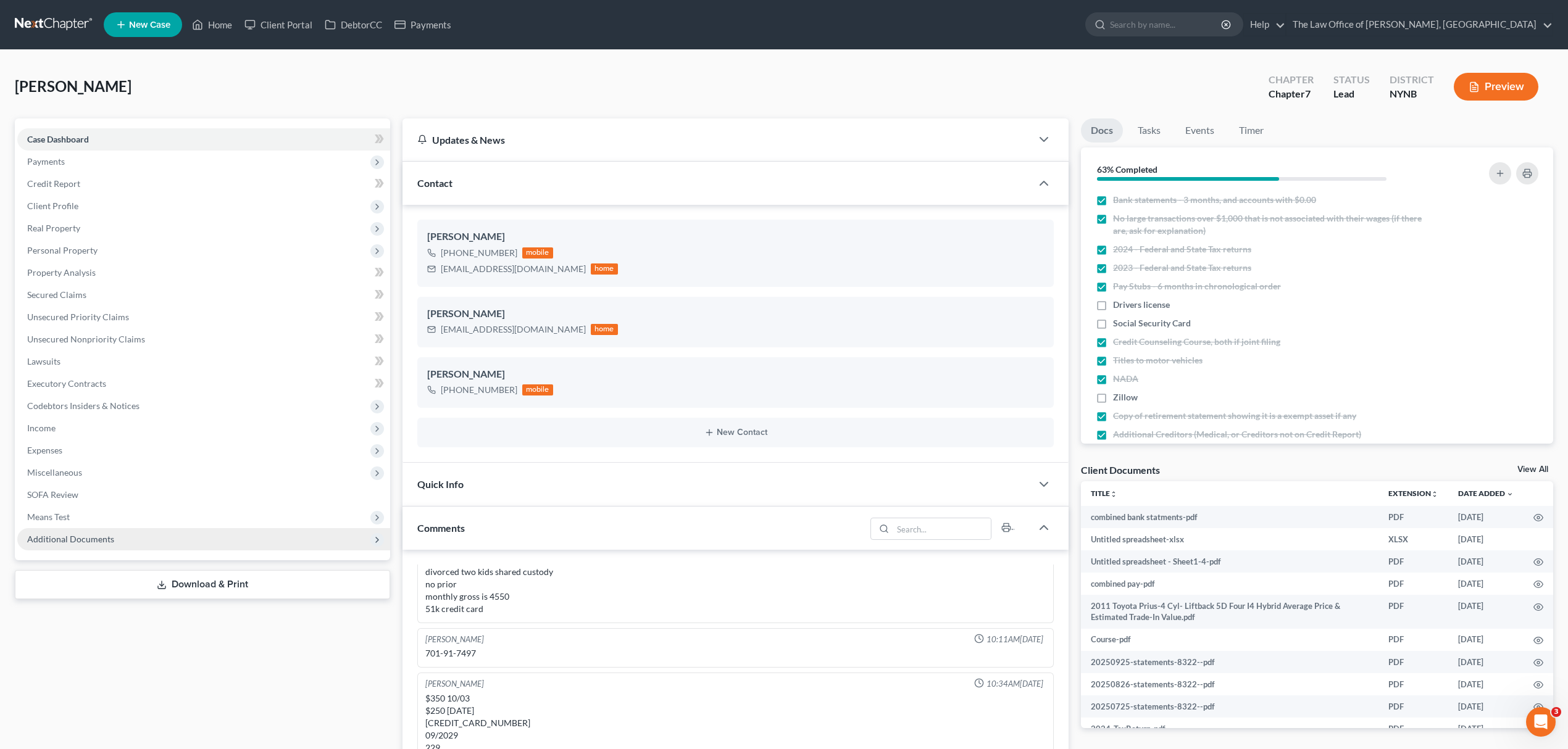
drag, startPoint x: 72, startPoint y: 532, endPoint x: 90, endPoint y: 529, distance: 18.2
click at [72, 532] on span "Additional Documents" at bounding box center [204, 539] width 373 height 22
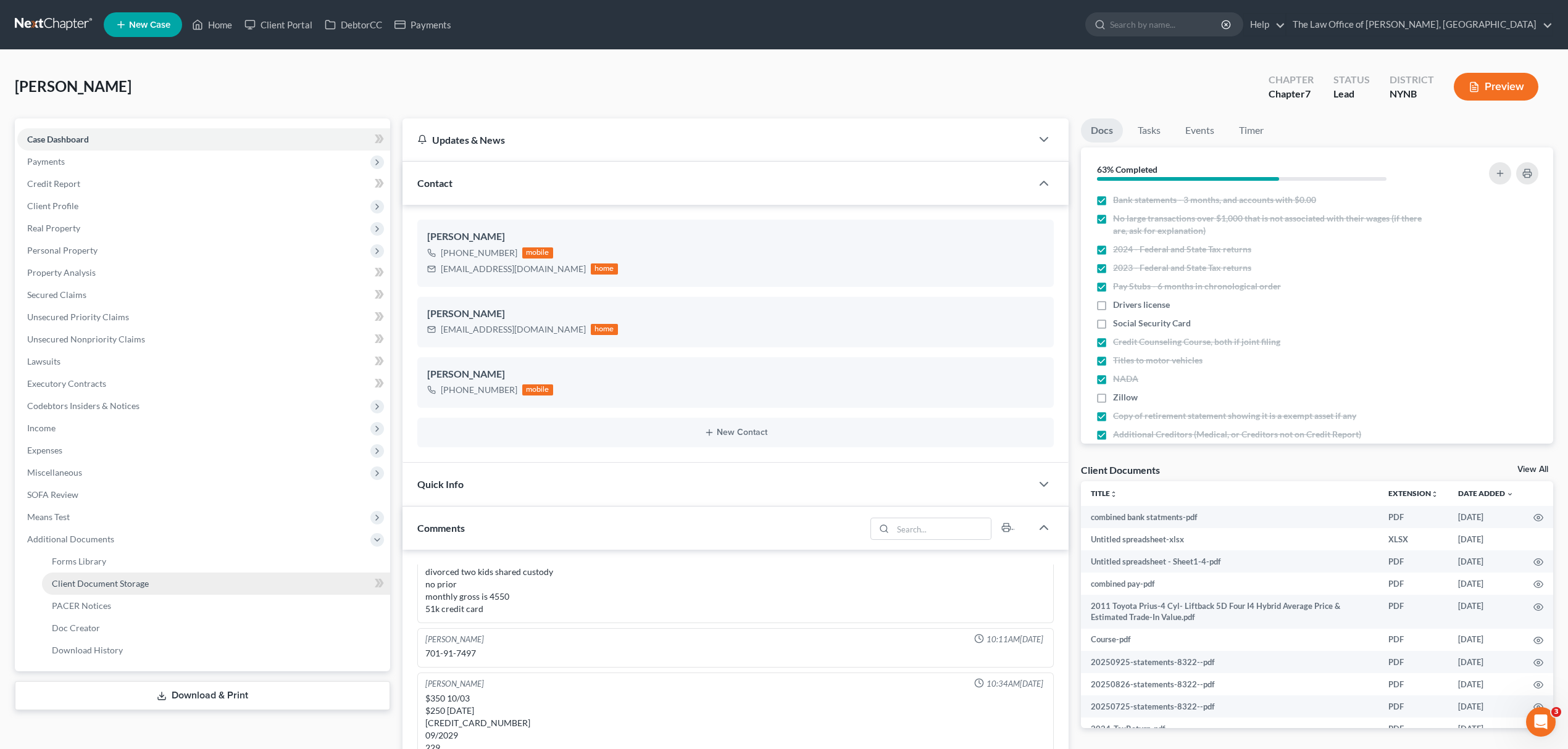
click at [227, 590] on link "Client Document Storage" at bounding box center [216, 584] width 349 height 22
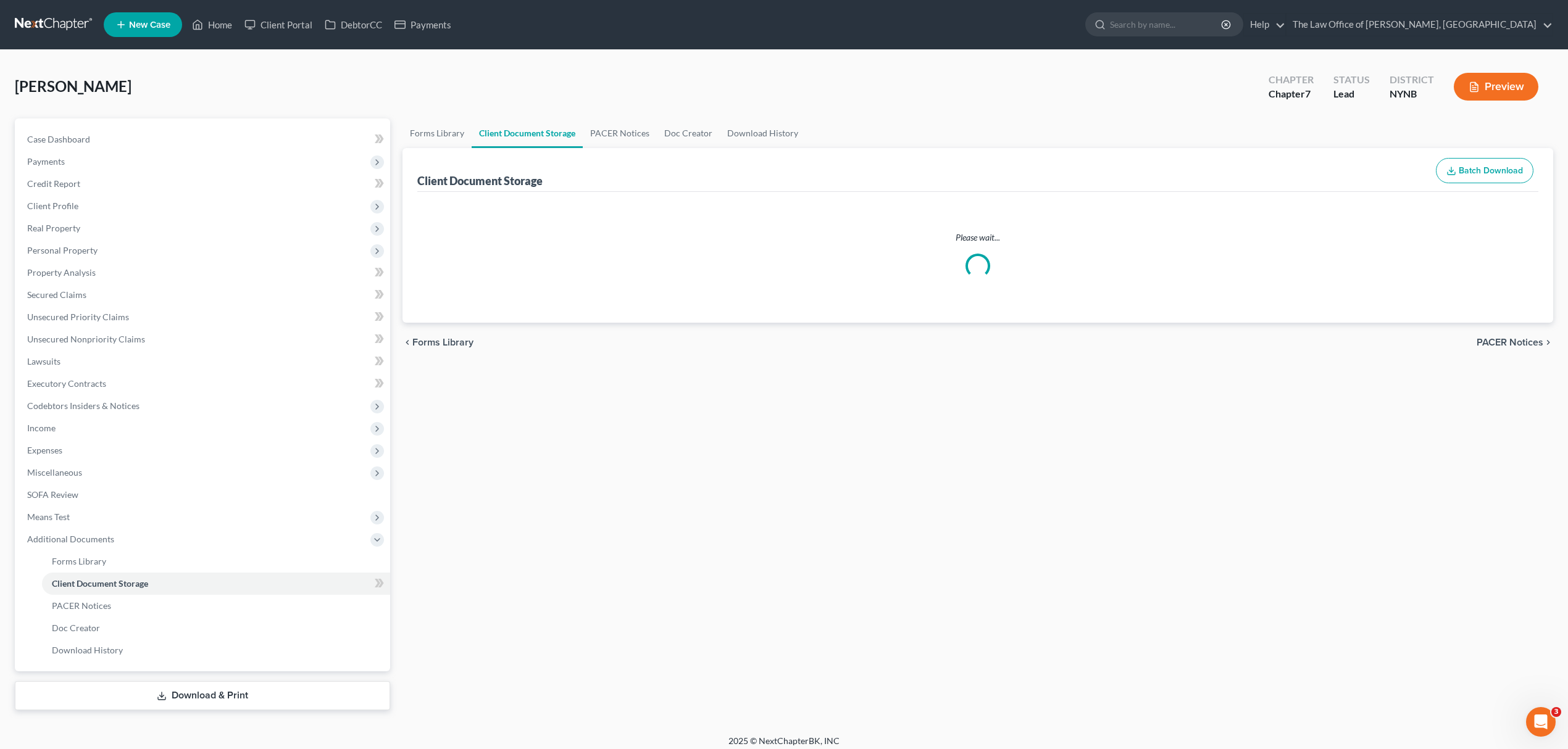
select select "1"
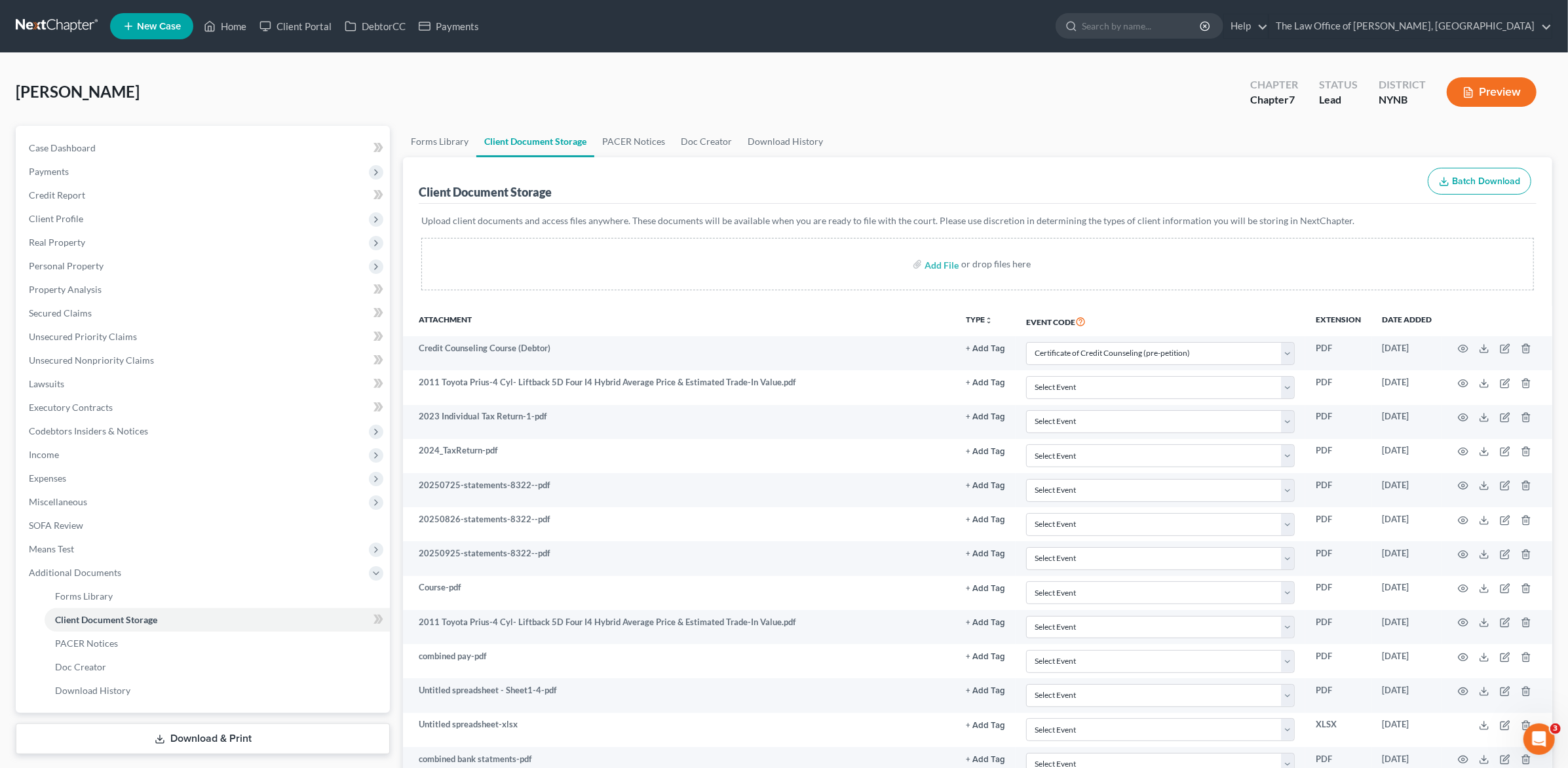
click at [65, 15] on link at bounding box center [57, 27] width 84 height 24
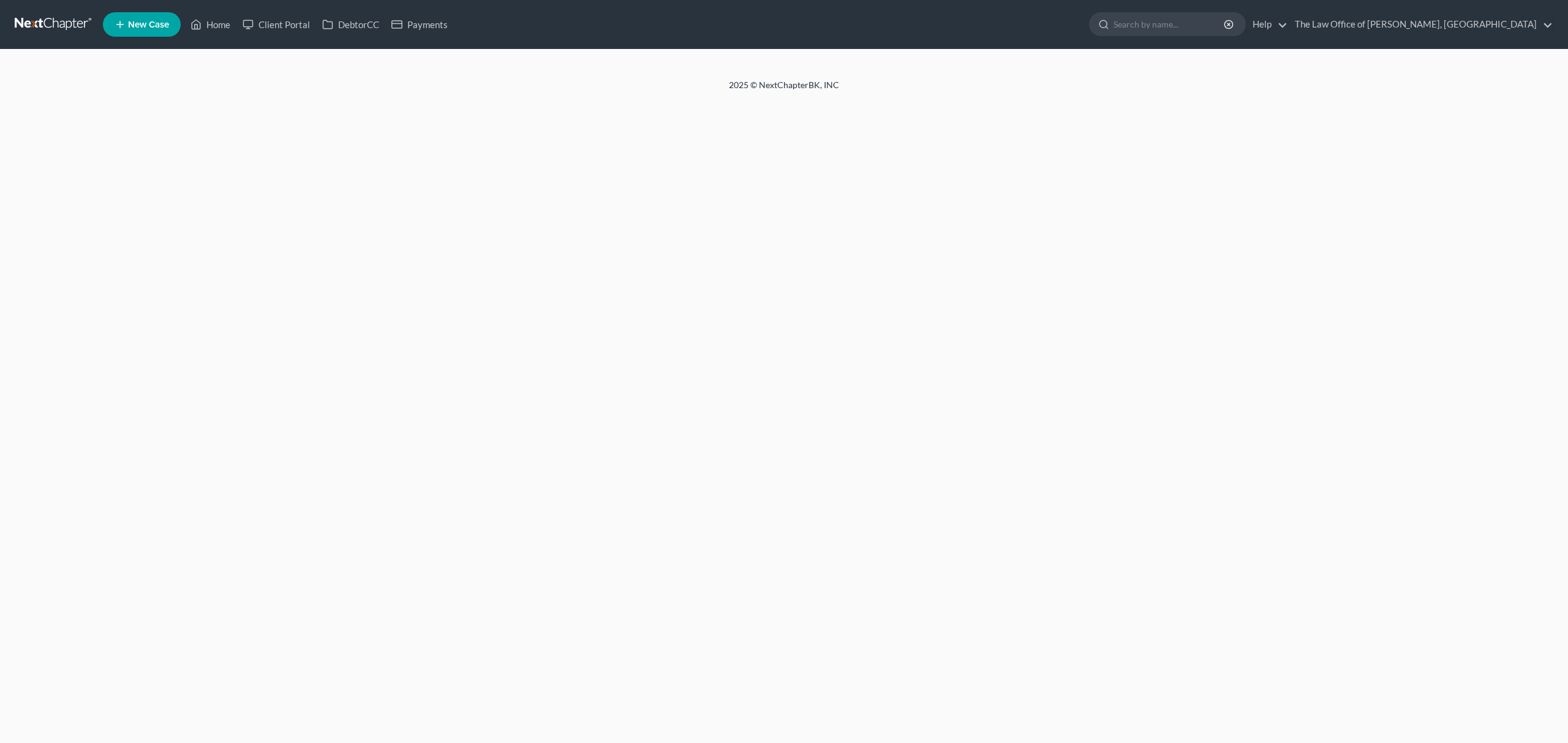
select select "1"
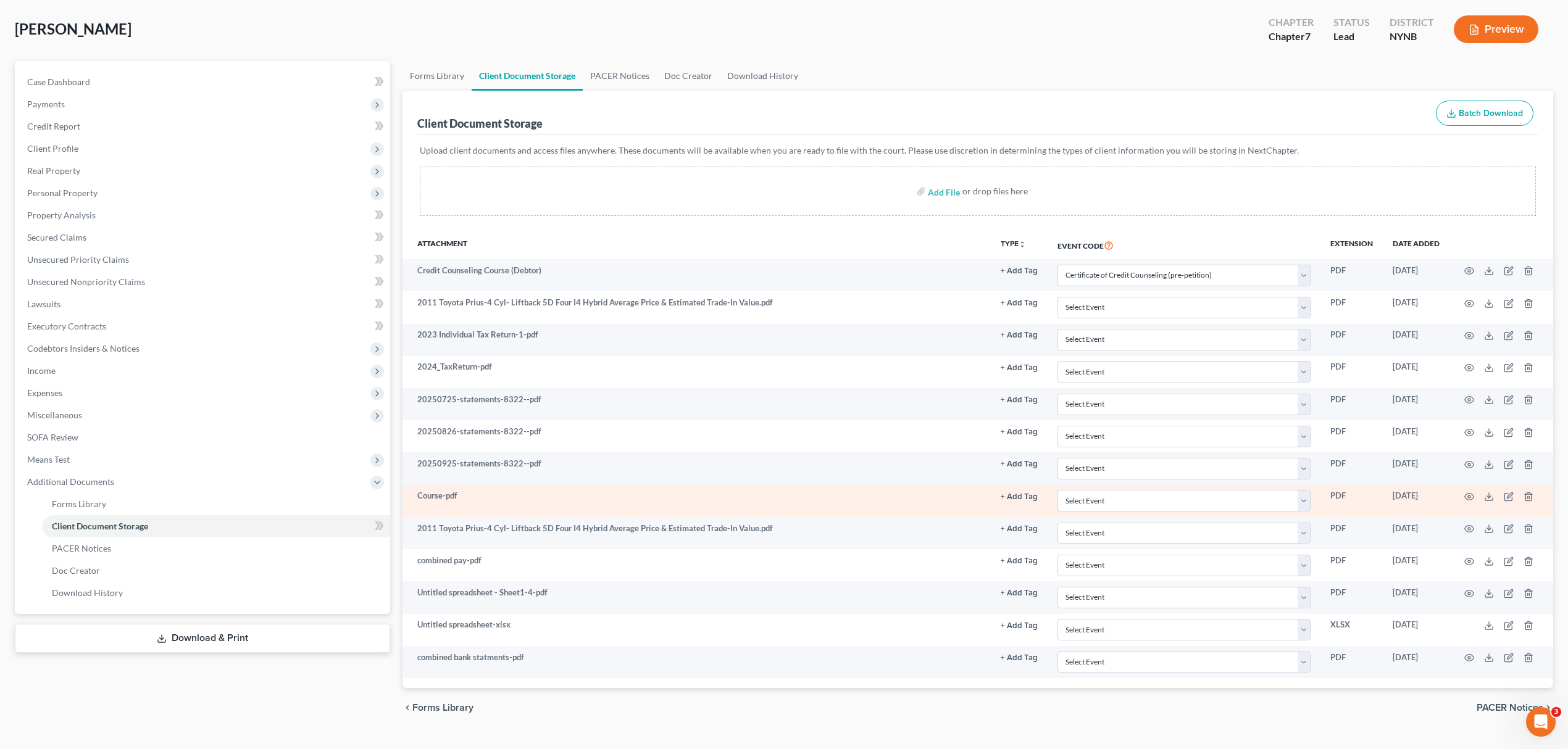
click at [1464, 492] on td at bounding box center [1501, 501] width 104 height 33
click at [1467, 492] on td at bounding box center [1501, 501] width 104 height 33
click at [1467, 501] on icon "button" at bounding box center [1469, 496] width 9 height 7
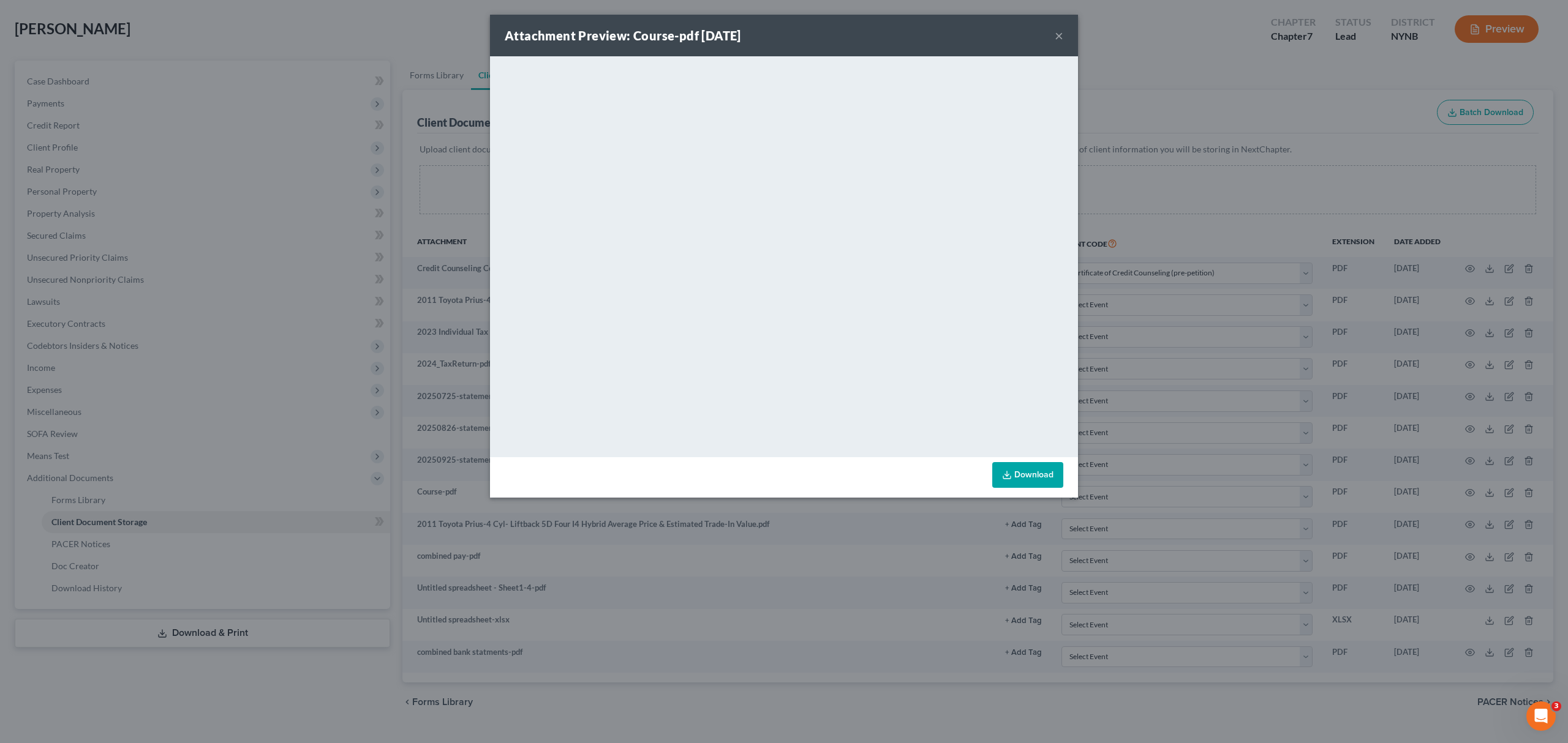
click at [1049, 30] on div "Attachment Preview: Course-pdf 10/01/2025 ×" at bounding box center [783, 35] width 588 height 41
drag, startPoint x: 1068, startPoint y: 30, endPoint x: 1060, endPoint y: 29, distance: 8.1
click at [1064, 30] on div "Attachment Preview: Course-pdf 10/01/2025 ×" at bounding box center [783, 35] width 588 height 41
click at [1056, 29] on button "×" at bounding box center [1058, 36] width 8 height 15
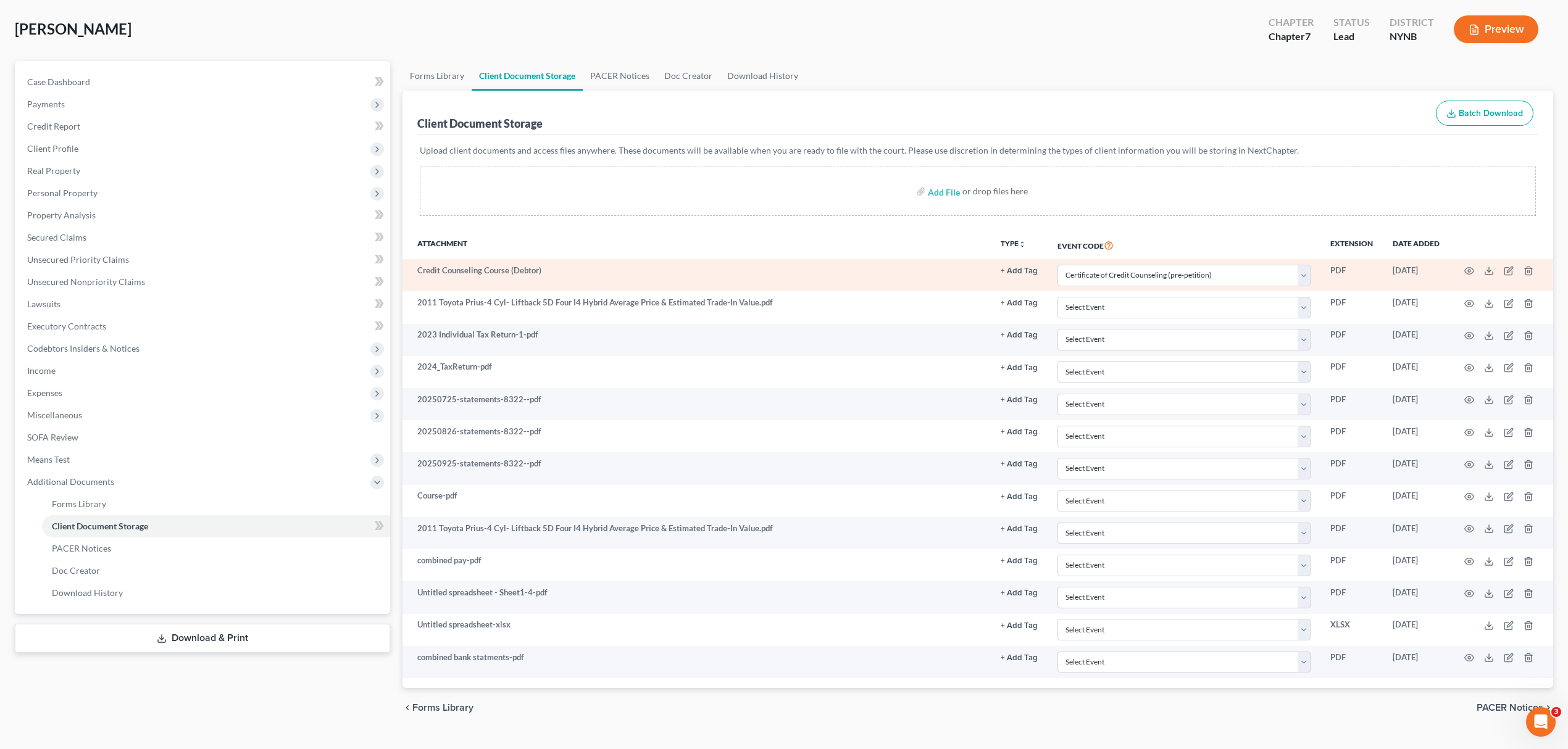
click at [1460, 272] on td at bounding box center [1501, 275] width 104 height 33
click at [1469, 269] on circle "button" at bounding box center [1469, 270] width 3 height 3
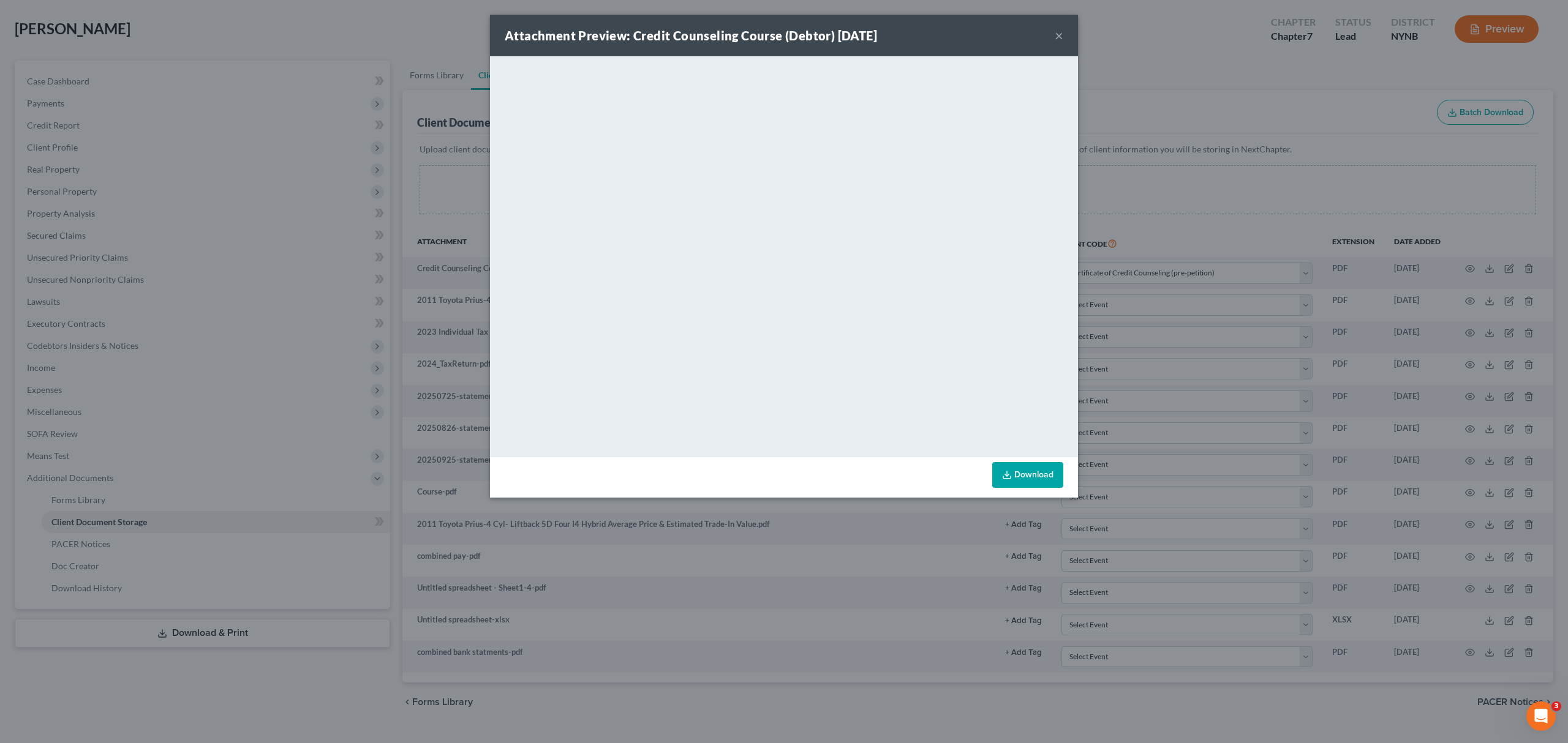
click at [1020, 39] on div "Attachment Preview: Credit Counseling Course (Debtor) 10/01/2025 ×" at bounding box center [783, 35] width 588 height 41
click at [1045, 32] on div "Attachment Preview: Credit Counseling Course (Debtor) 10/01/2025 ×" at bounding box center [783, 35] width 588 height 41
click at [1059, 32] on button "×" at bounding box center [1058, 36] width 8 height 15
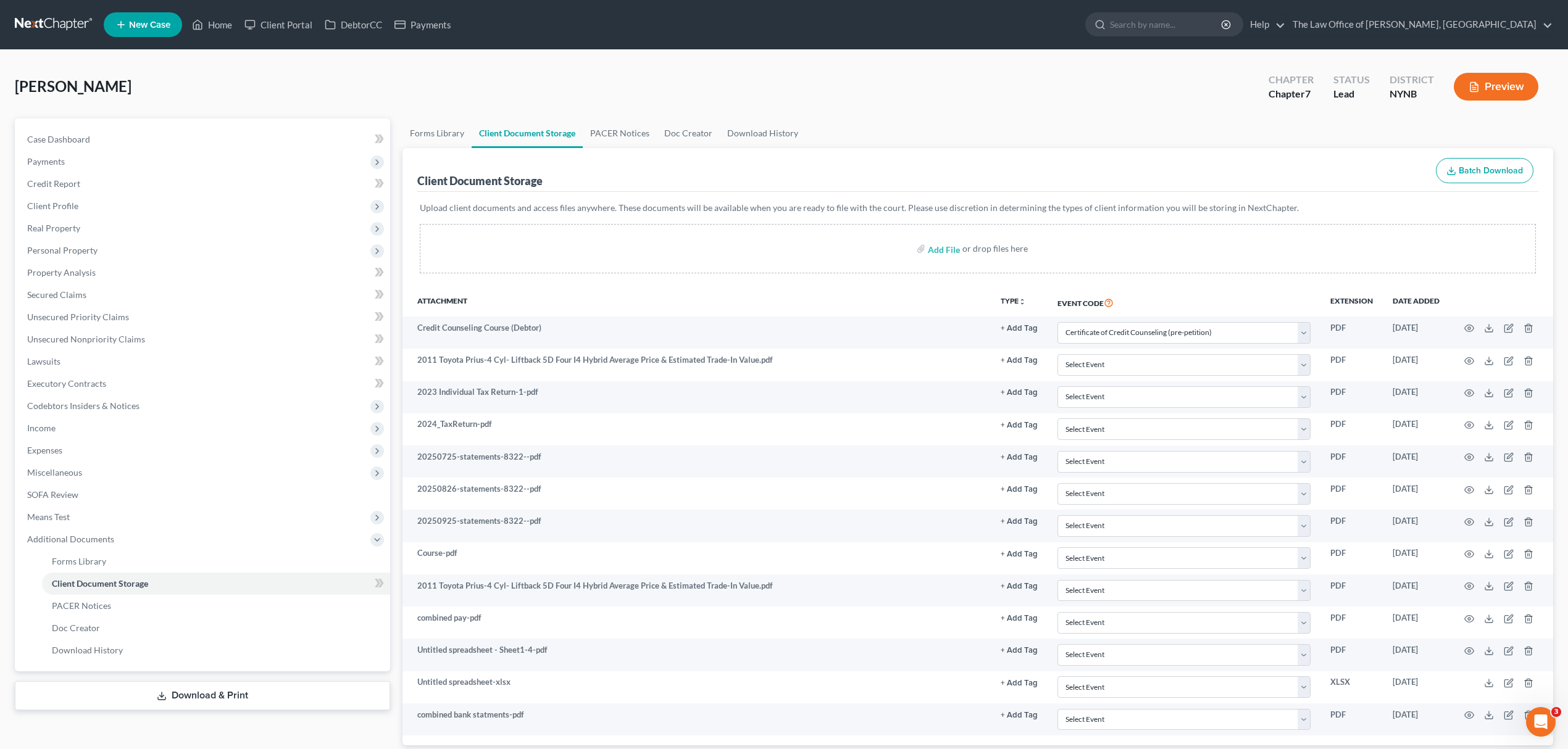
click at [596, 86] on div "Teslenko, Andrey Upgraded Chapter Chapter 7 Status Lead District NYNB Preview" at bounding box center [784, 92] width 1538 height 54
click at [174, 146] on link "Case Dashboard" at bounding box center [204, 139] width 373 height 22
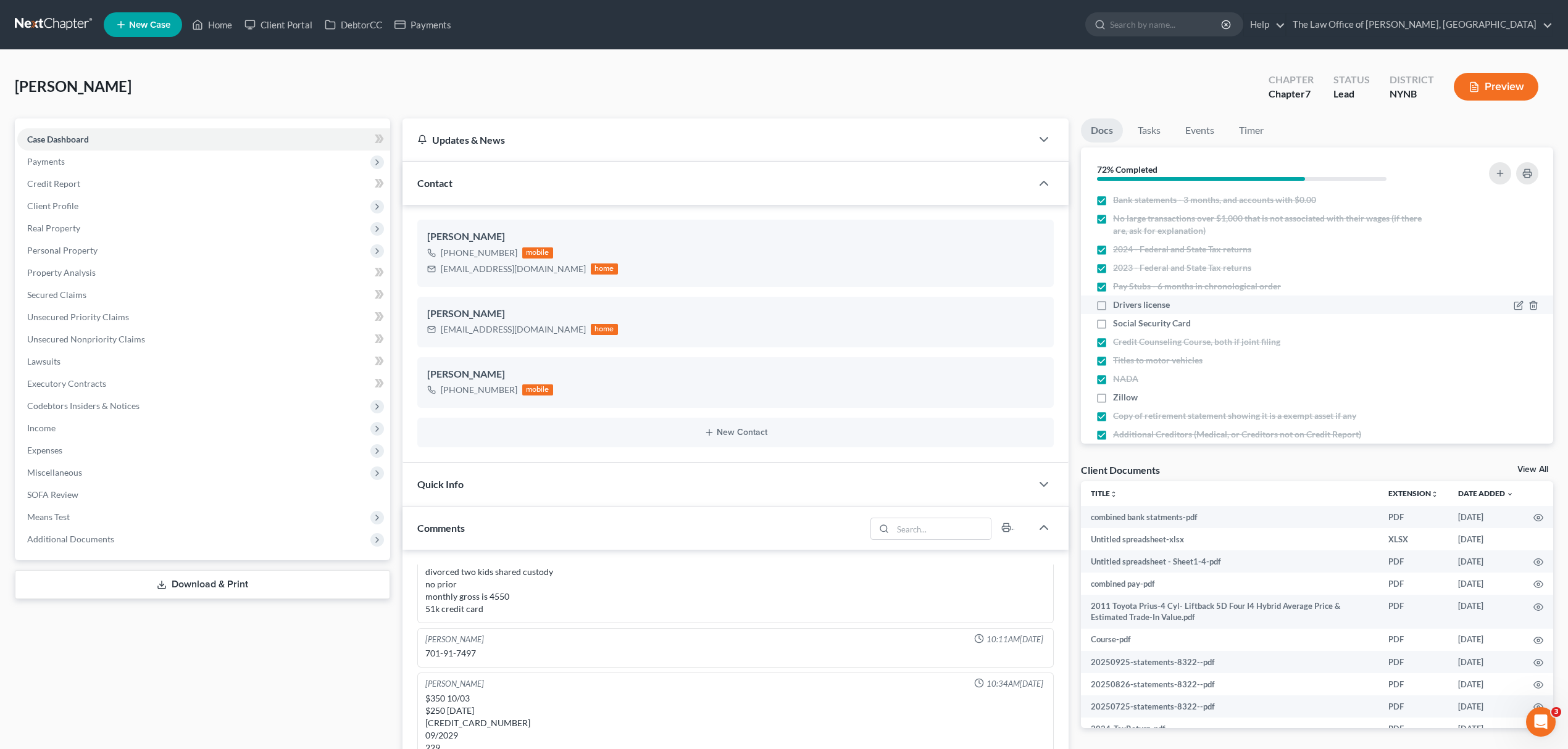
click at [1163, 300] on span "Drivers license" at bounding box center [1140, 304] width 57 height 12
click at [1126, 300] on input "Drivers license" at bounding box center [1122, 302] width 8 height 8
checkbox input "true"
click at [1160, 317] on span "Social Security Card" at bounding box center [1152, 322] width 78 height 12
click at [1126, 317] on input "Social Security Card" at bounding box center [1122, 321] width 8 height 8
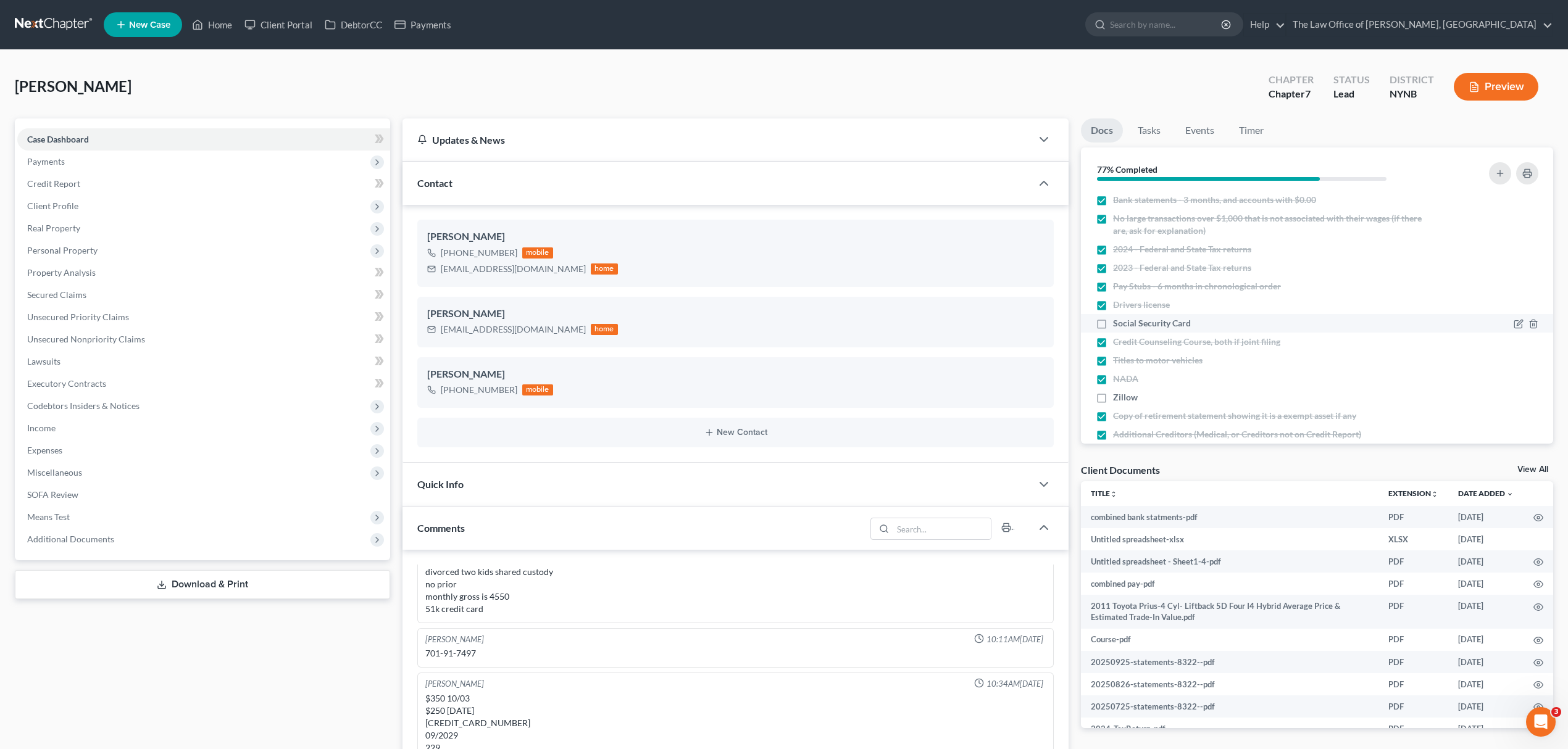
checkbox input "true"
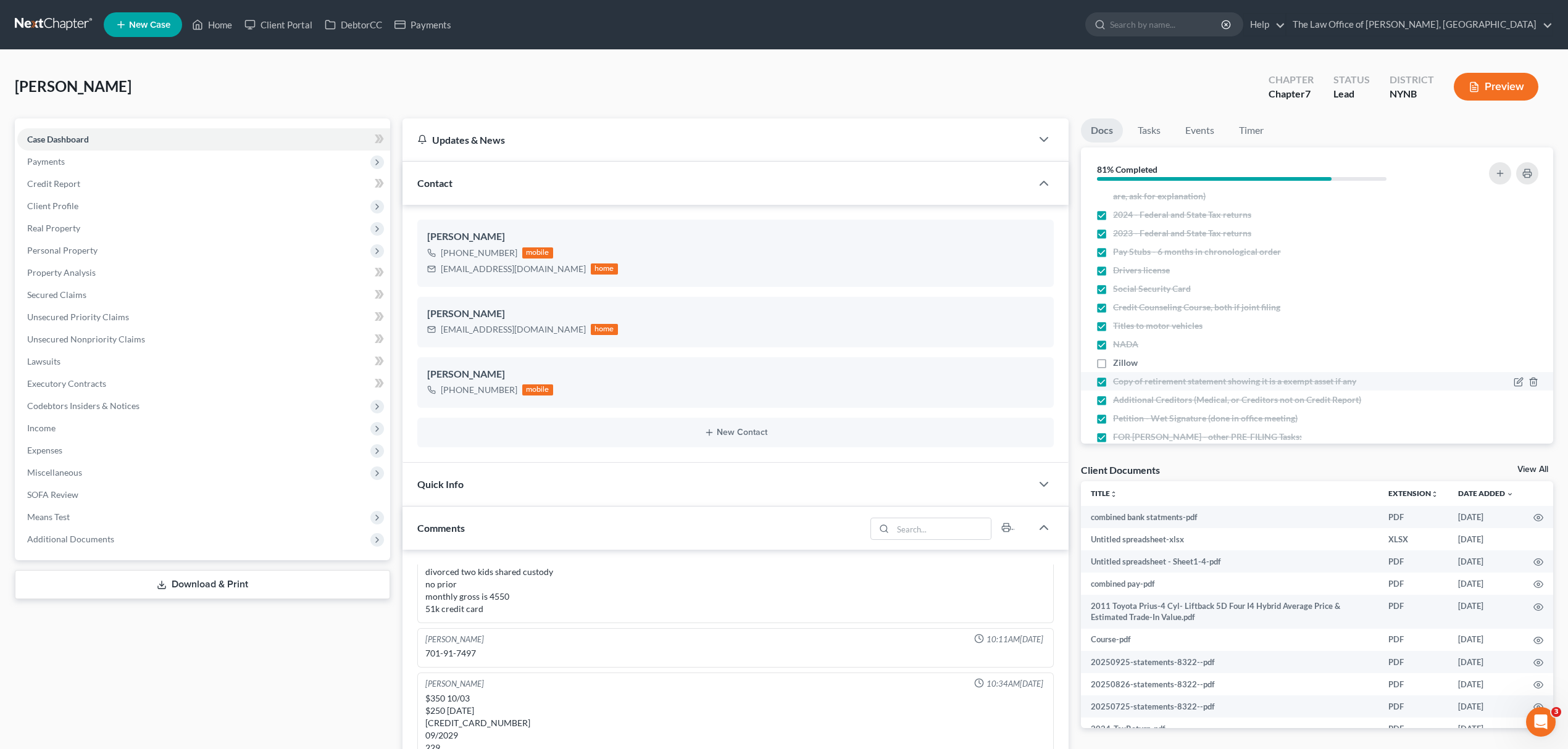
scroll to position [199, 0]
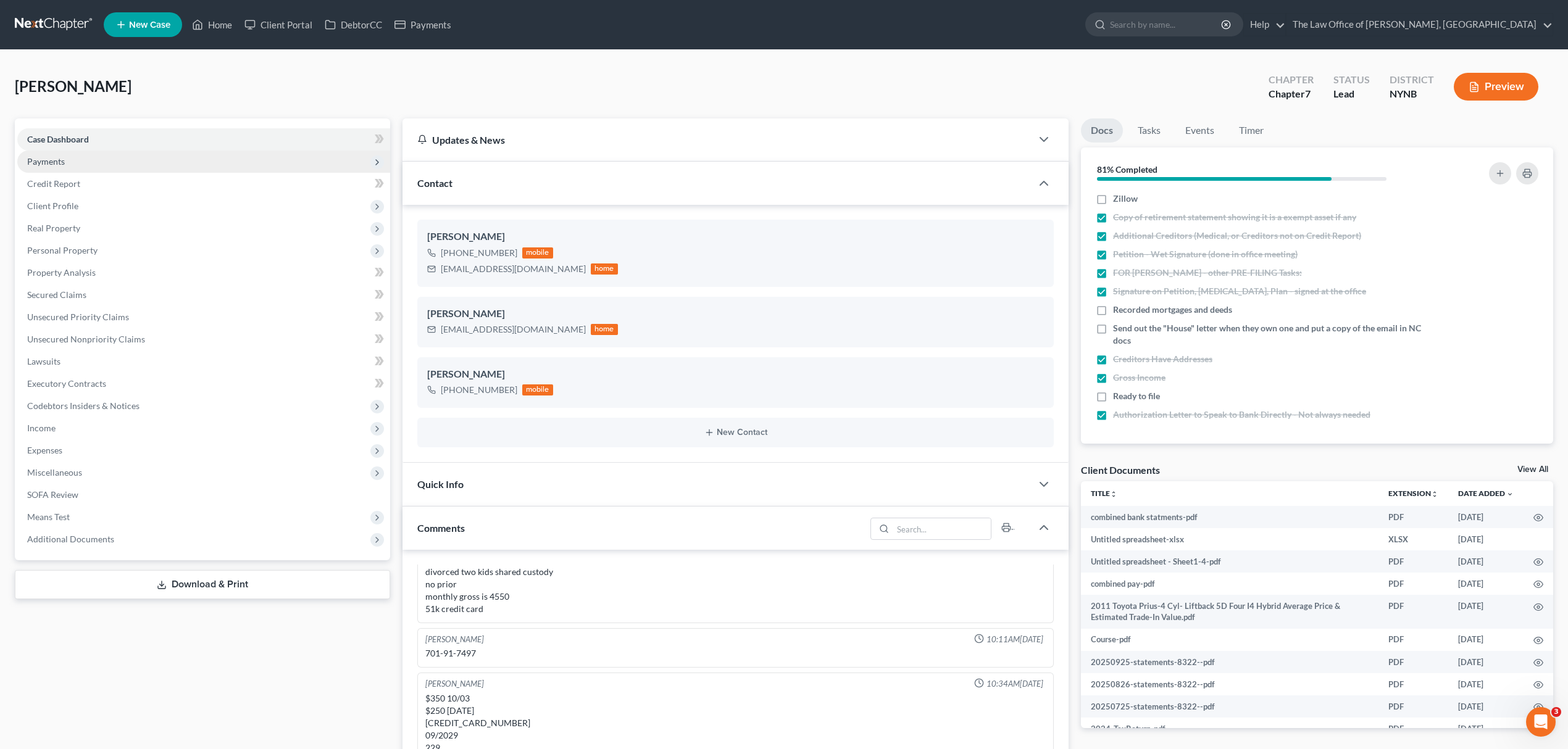
click at [106, 168] on span "Payments" at bounding box center [204, 162] width 373 height 22
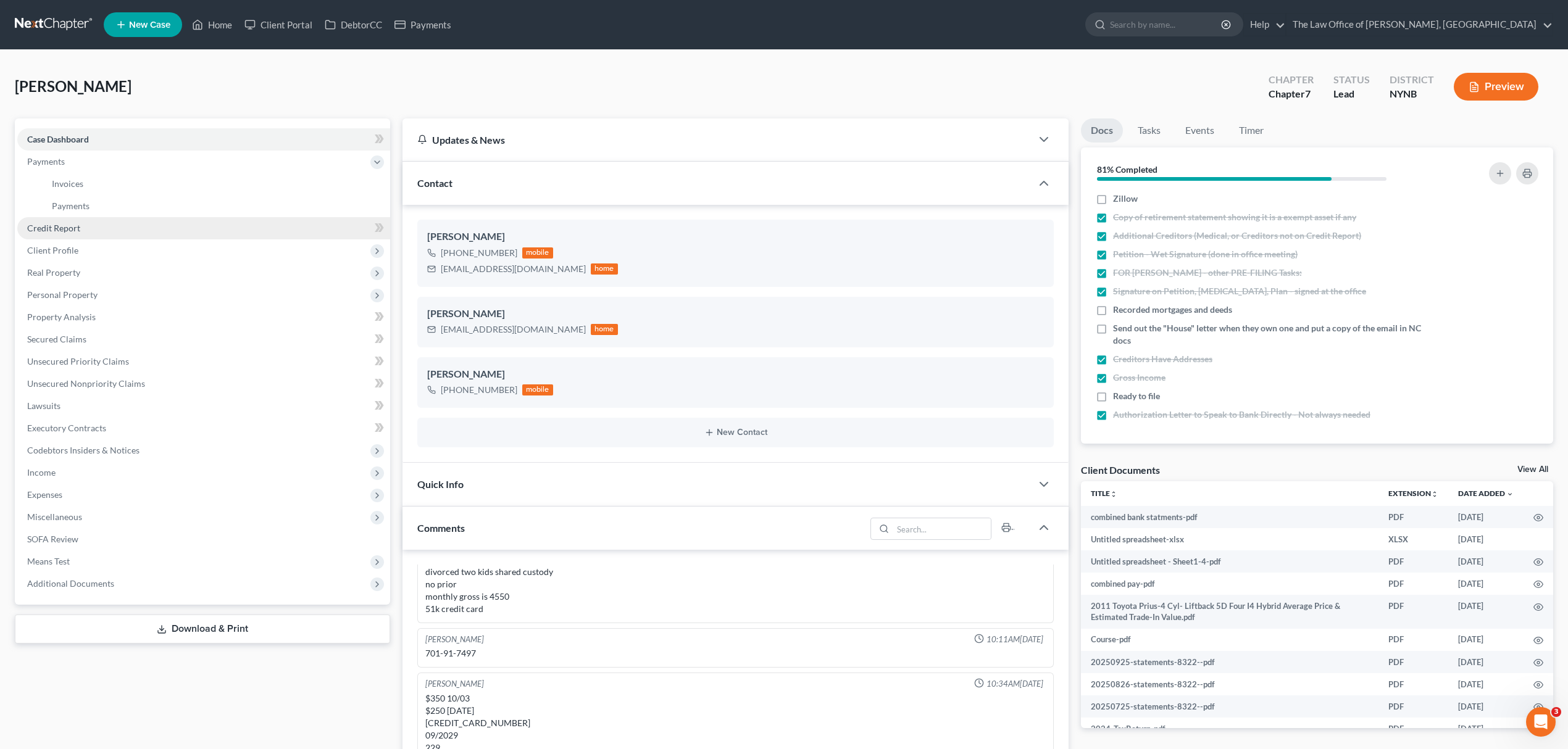
click at [107, 218] on link "Credit Report" at bounding box center [204, 229] width 373 height 22
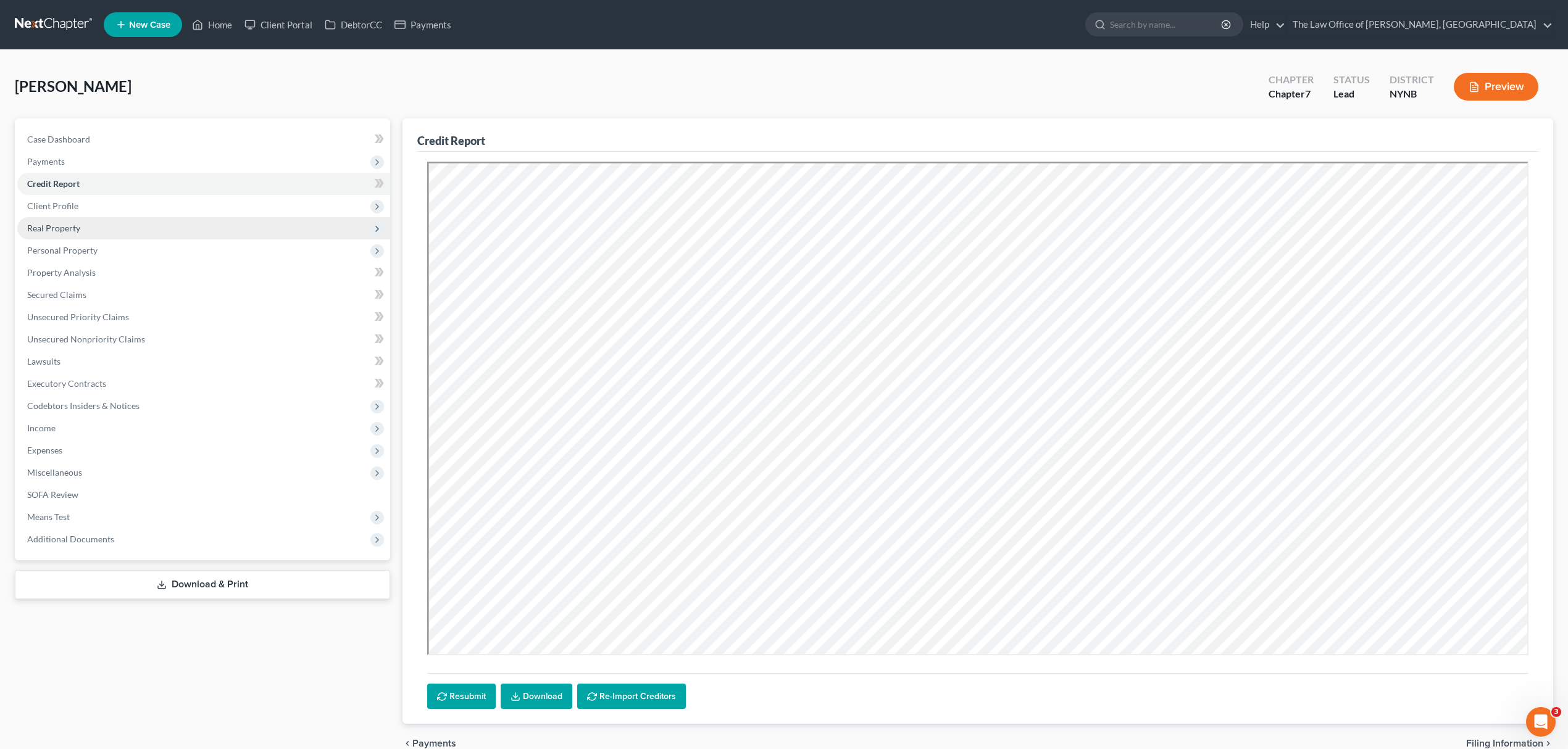
click at [101, 221] on span "Real Property" at bounding box center [204, 229] width 373 height 22
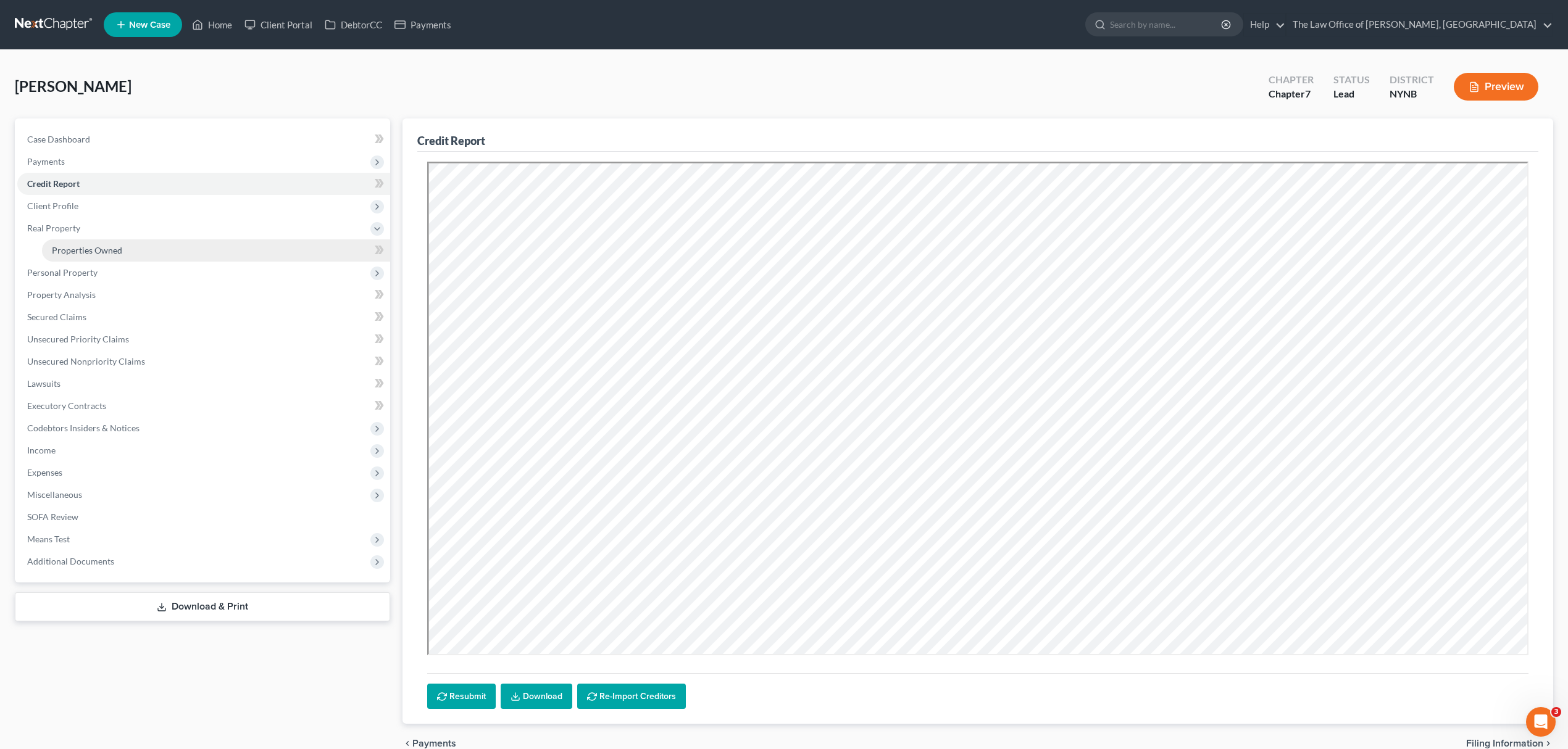
click at [266, 255] on link "Properties Owned" at bounding box center [216, 251] width 349 height 22
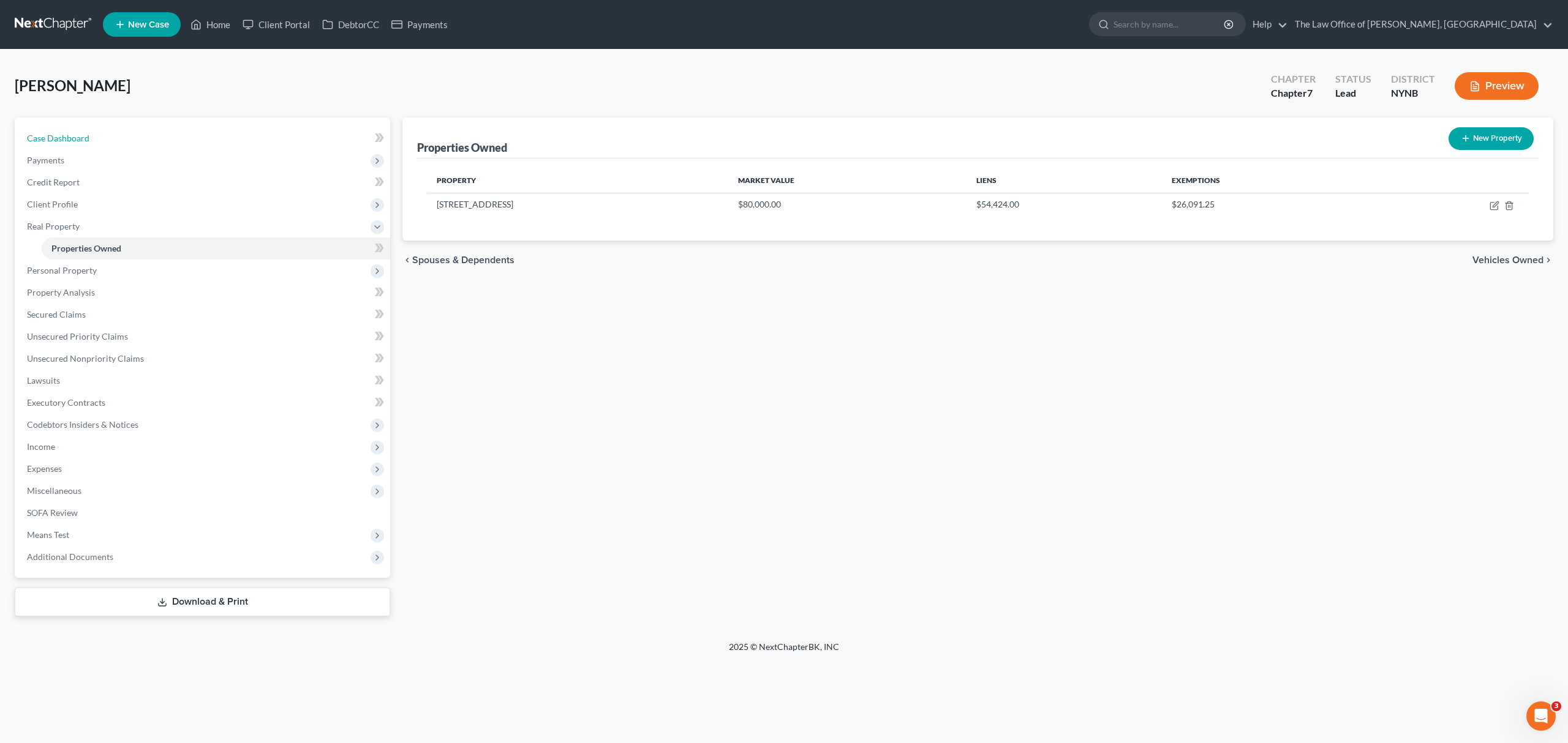
drag, startPoint x: 141, startPoint y: 125, endPoint x: 659, endPoint y: 1, distance: 532.6
click at [141, 127] on link "Case Dashboard" at bounding box center [204, 138] width 373 height 22
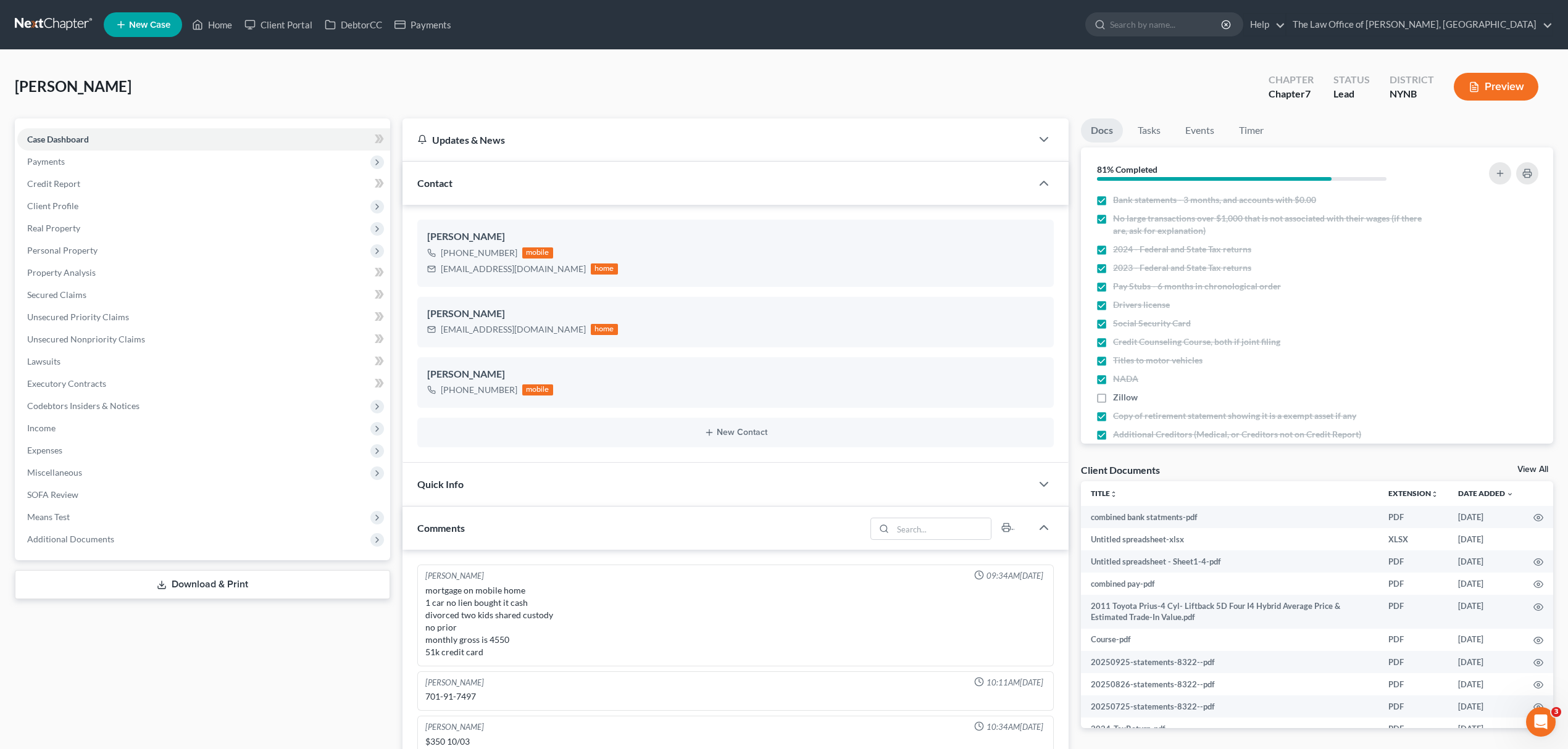
scroll to position [714, 0]
click at [484, 267] on div "adiitia@gmail.com" at bounding box center [513, 269] width 145 height 12
click at [484, 266] on div "adiitia@gmail.com" at bounding box center [513, 269] width 145 height 12
copy div "adiitia@gmail.com"
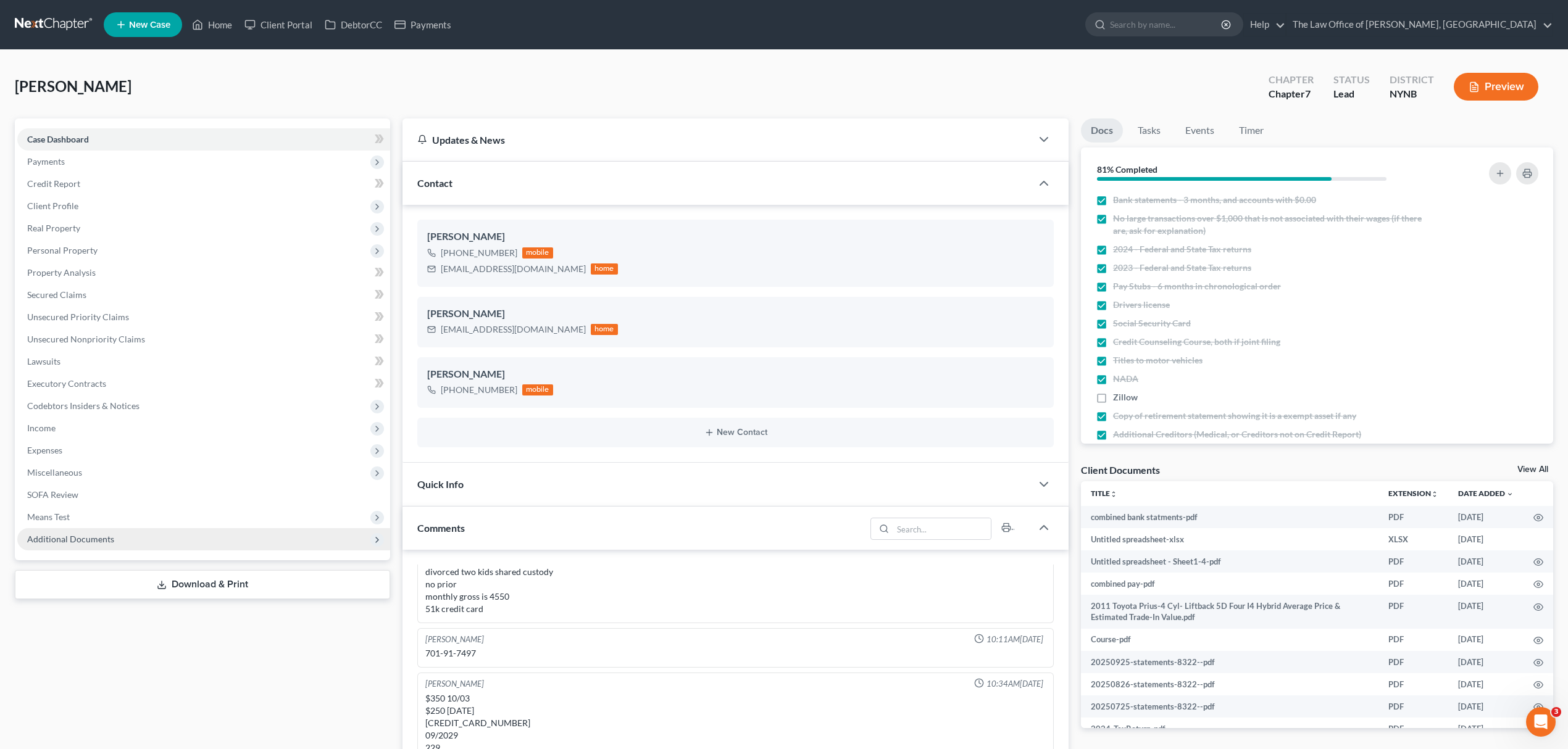
click at [232, 538] on span "Additional Documents" at bounding box center [204, 539] width 373 height 22
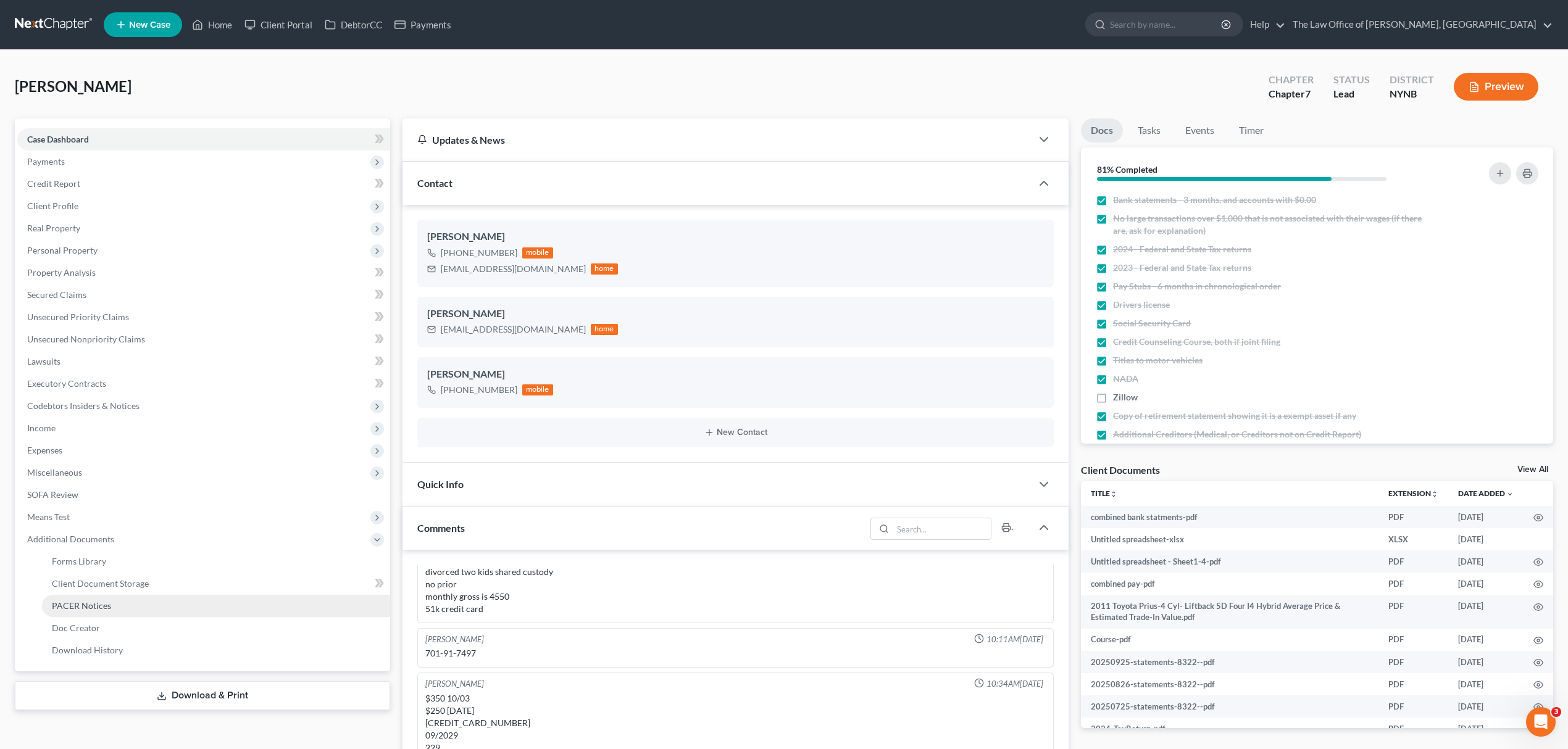
click at [228, 595] on link "PACER Notices" at bounding box center [216, 606] width 349 height 22
click at [235, 578] on link "Client Document Storage" at bounding box center [216, 584] width 349 height 22
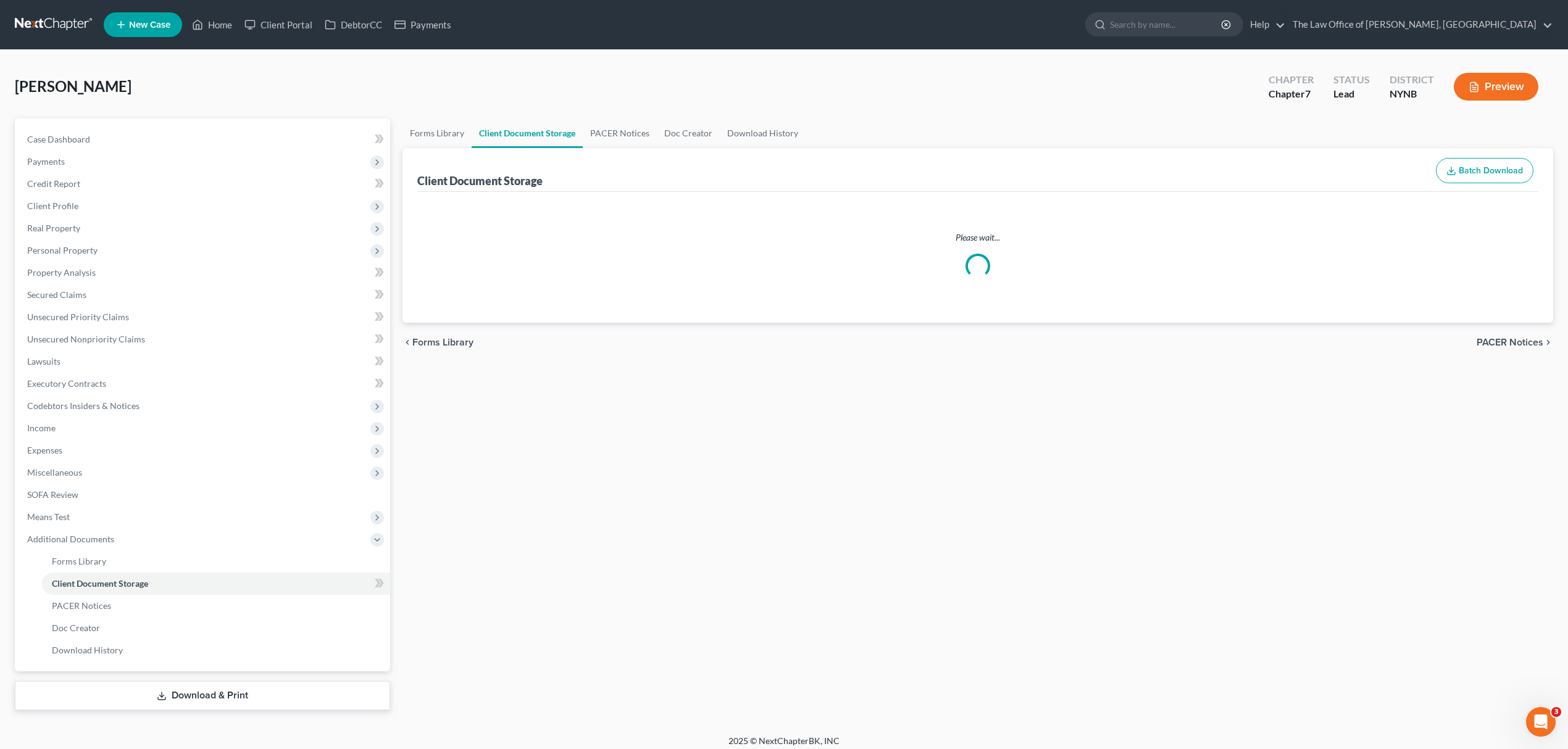
select select "1"
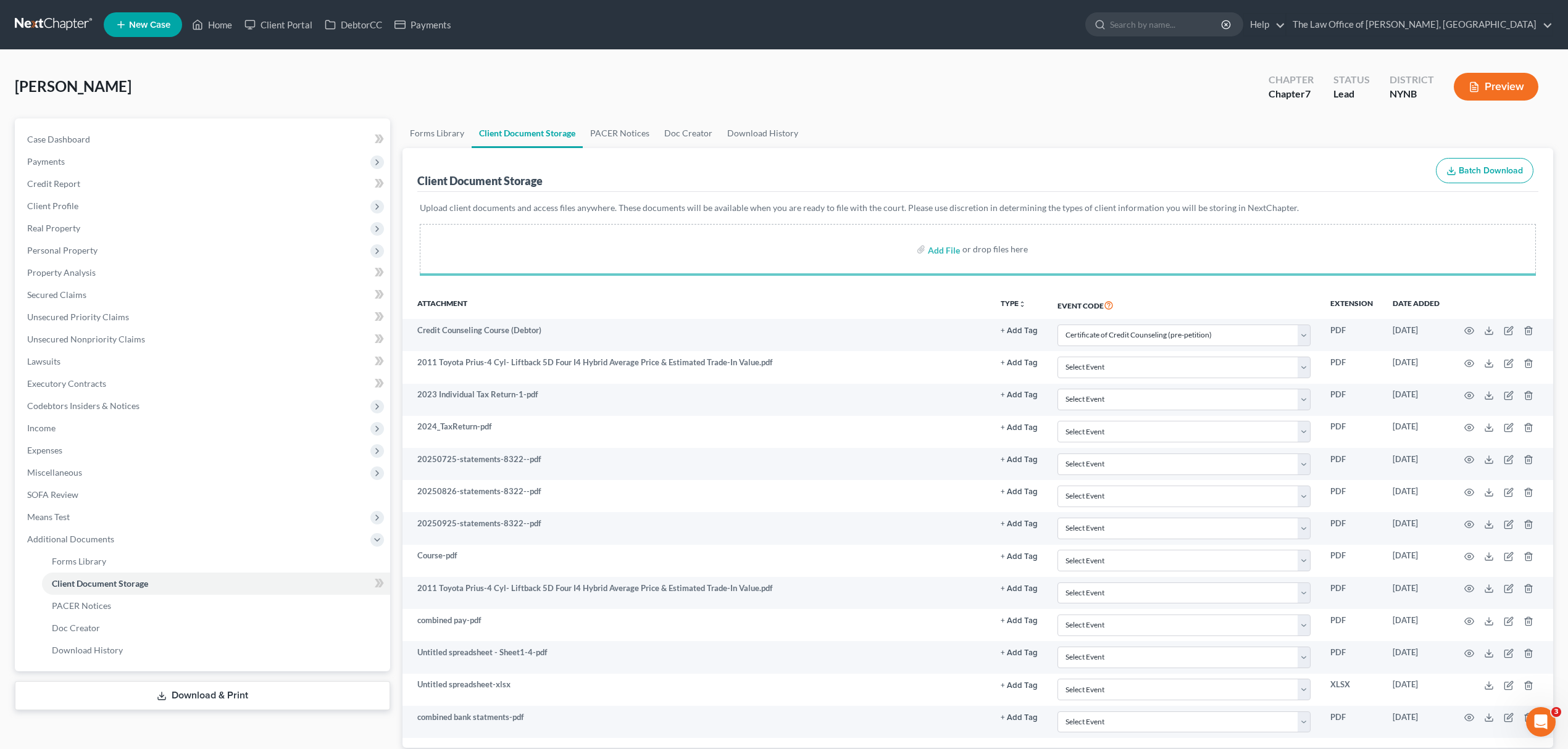
select select "1"
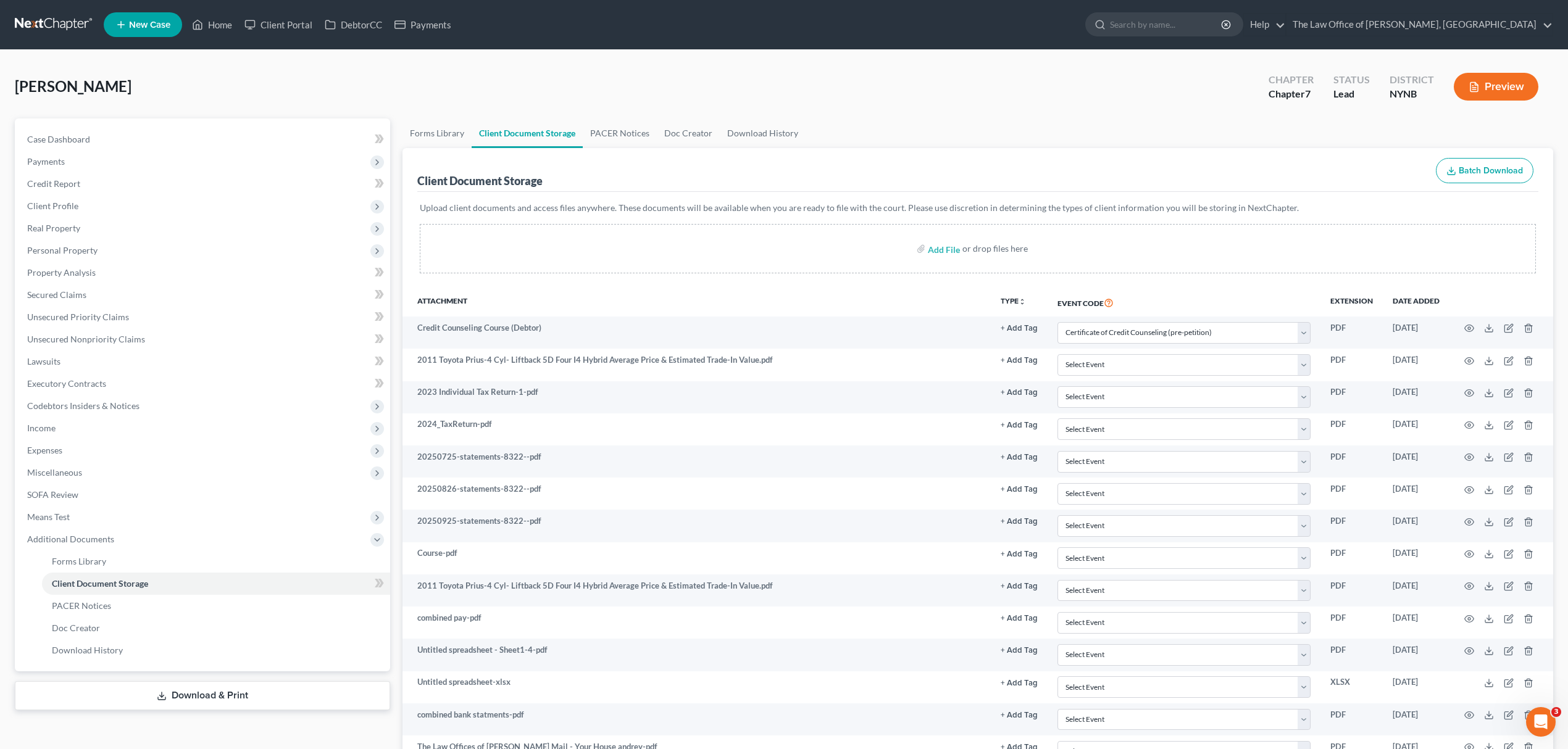
scroll to position [87, 0]
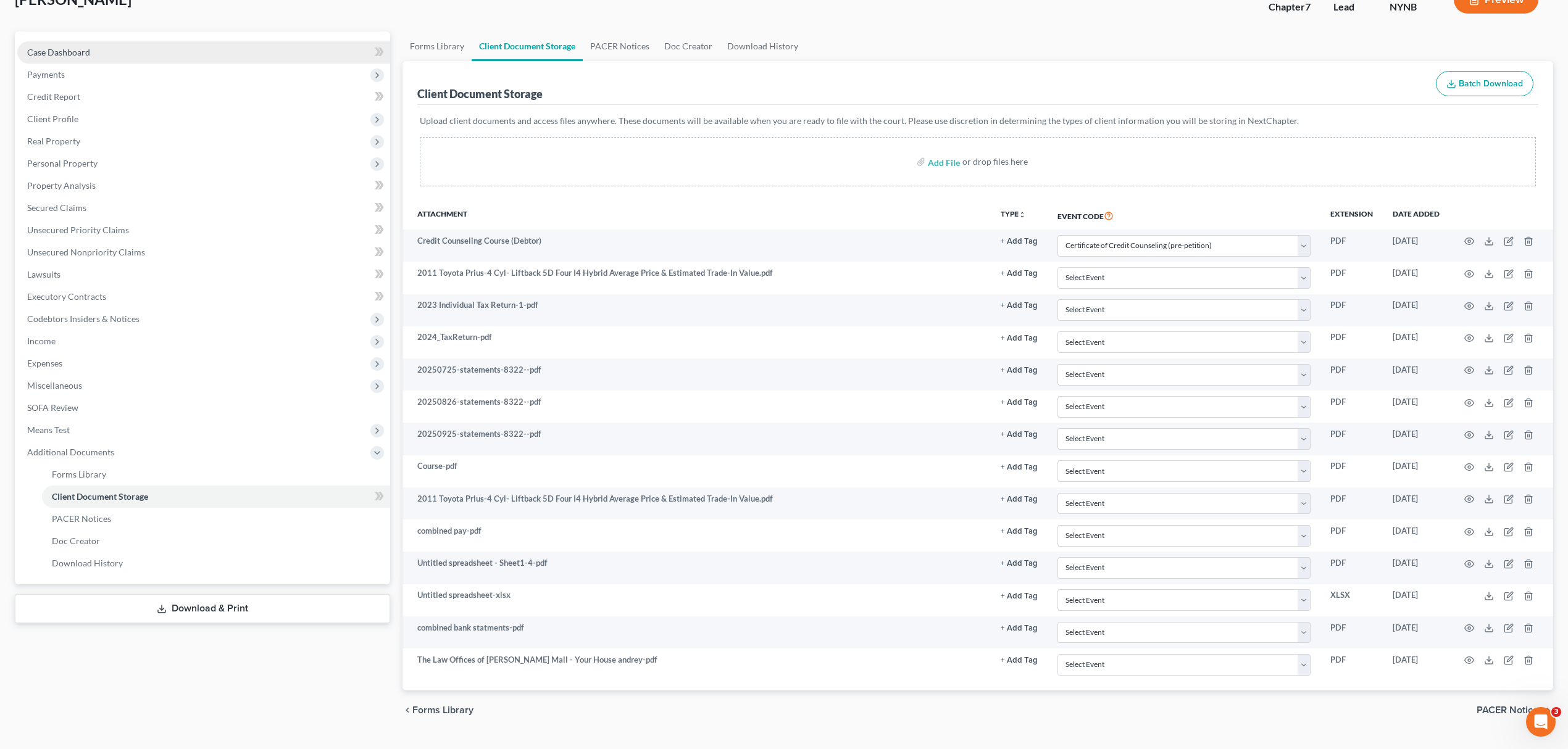
click at [170, 46] on link "Case Dashboard" at bounding box center [204, 52] width 373 height 22
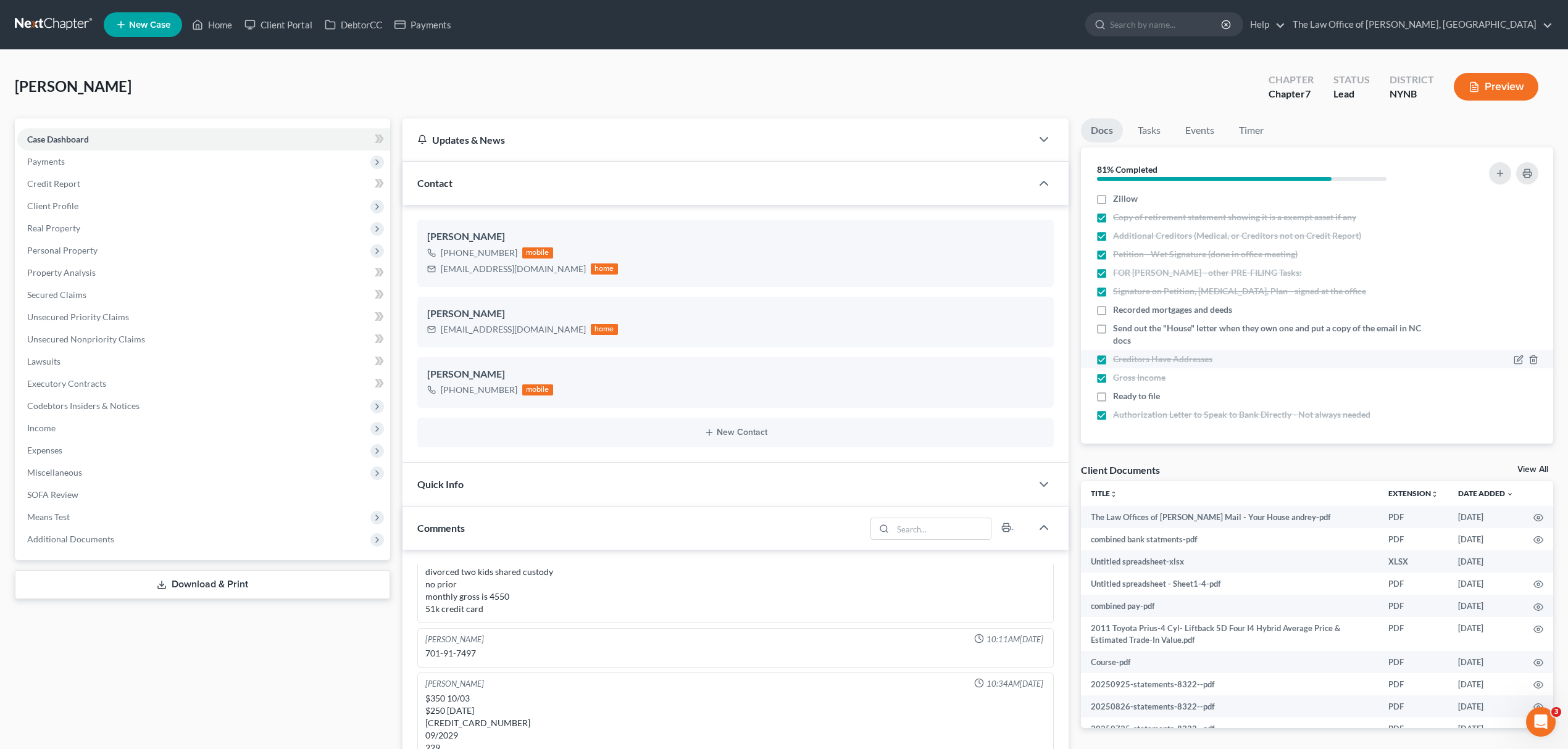
scroll to position [714, 0]
click at [1163, 332] on span "Send out the "House" letter when they own one and put a copy of the email in NC…" at bounding box center [1268, 335] width 311 height 25
click at [1126, 330] on input "Send out the "House" letter when they own one and put a copy of the email in NC…" at bounding box center [1122, 326] width 8 height 8
checkbox input "true"
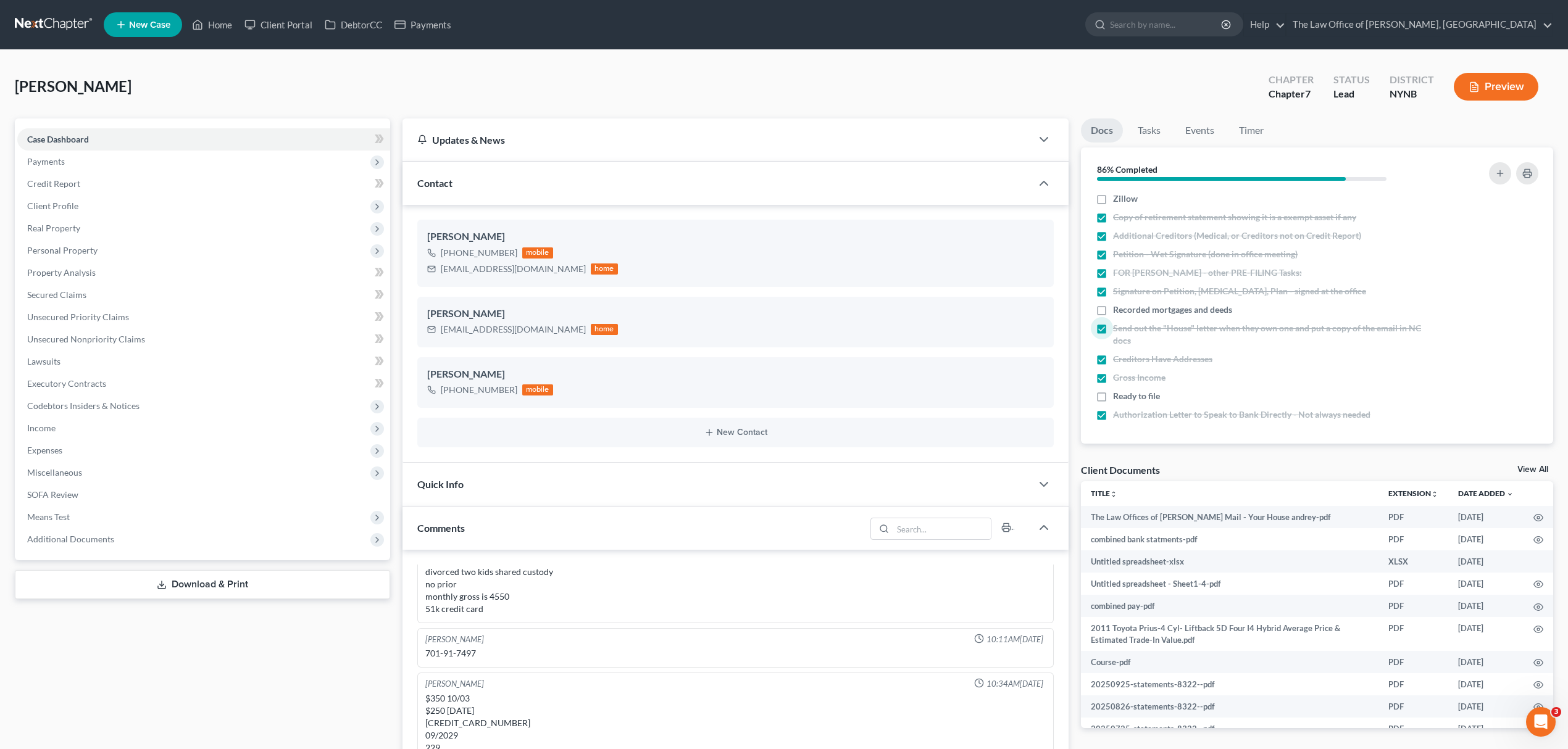
drag, startPoint x: 72, startPoint y: 21, endPoint x: 469, endPoint y: 53, distance: 398.3
click at [72, 20] on link at bounding box center [54, 25] width 79 height 22
click at [72, 20] on link at bounding box center [54, 25] width 79 height 22
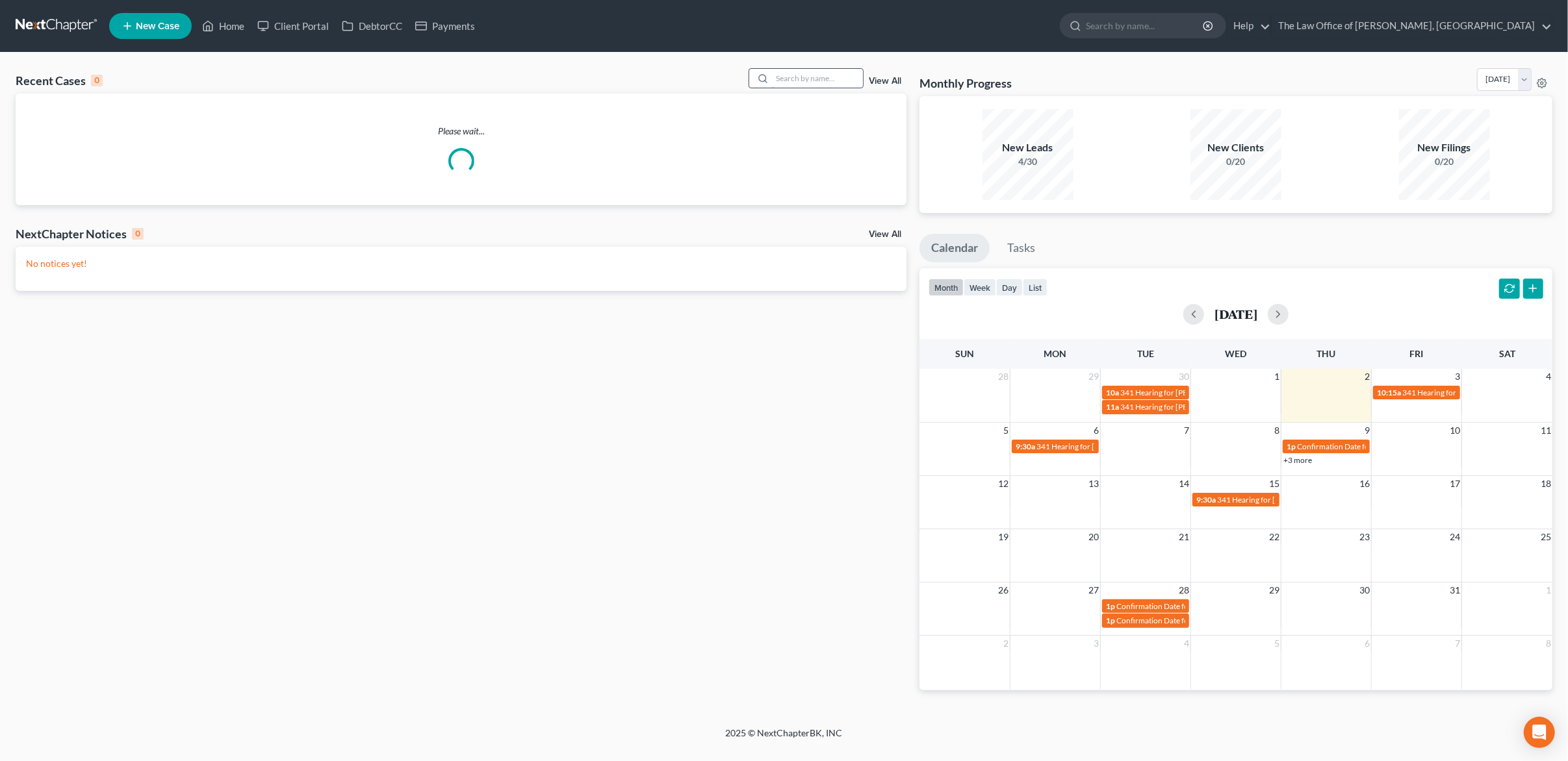
click at [804, 81] on input "search" at bounding box center [817, 77] width 91 height 19
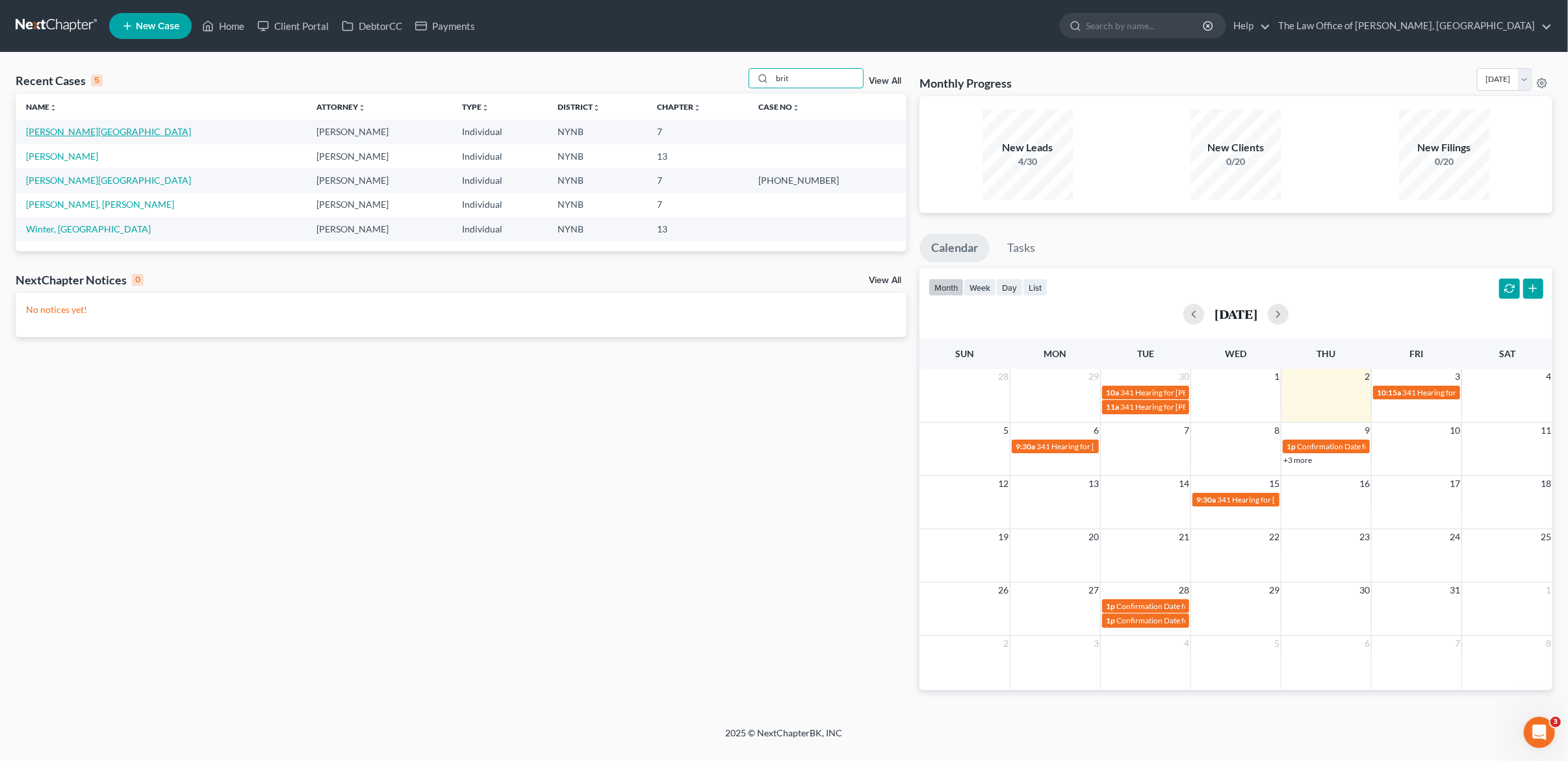
type input "brit"
click at [38, 131] on link "[PERSON_NAME][GEOGRAPHIC_DATA]" at bounding box center [109, 131] width 165 height 11
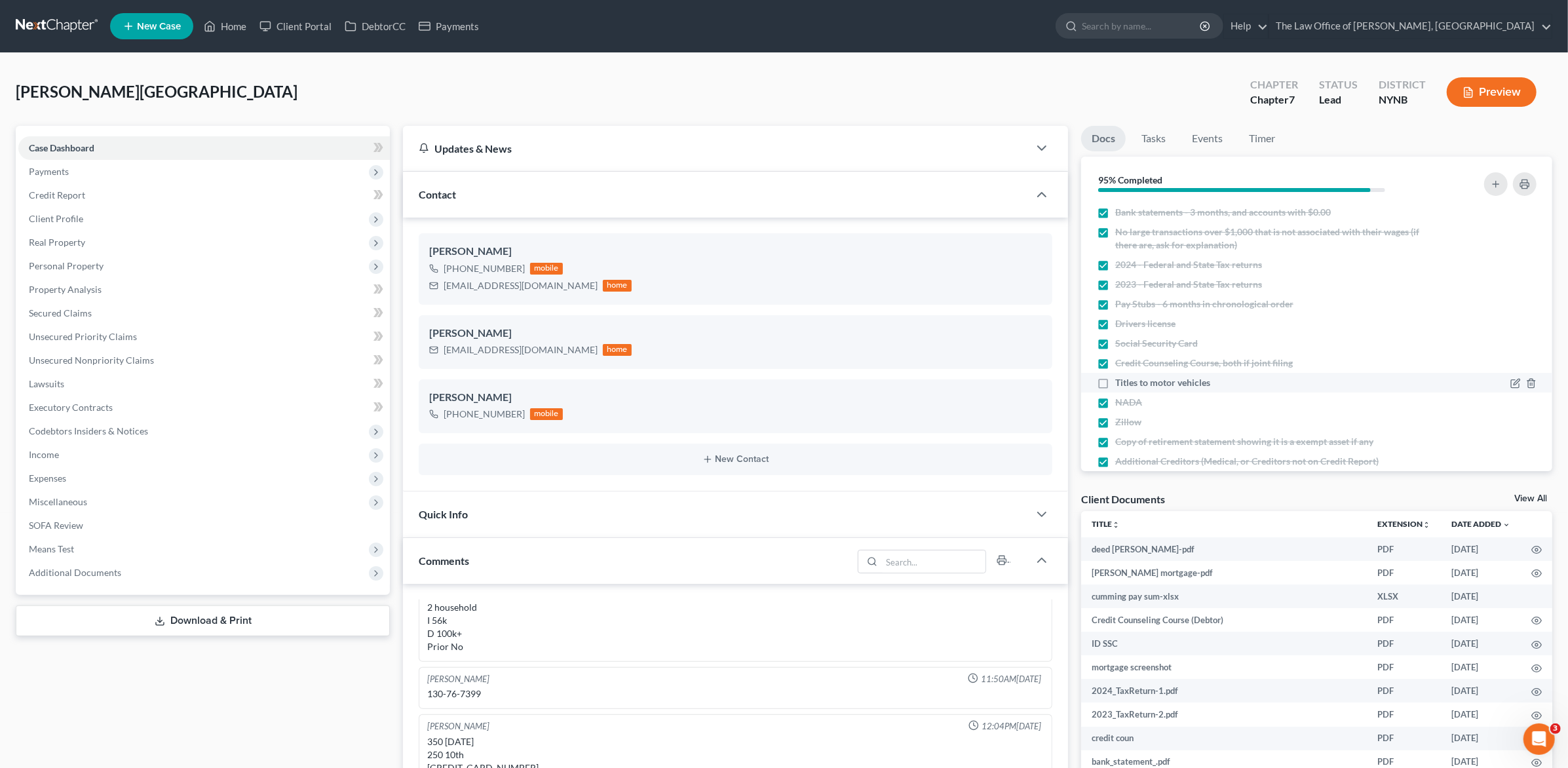
click at [1169, 376] on span "Titles to motor vehicles" at bounding box center [1162, 382] width 95 height 13
click at [1129, 376] on input "Titles to motor vehicles" at bounding box center [1124, 380] width 9 height 9
checkbox input "true"
click at [243, 567] on span "Additional Documents" at bounding box center [204, 573] width 371 height 24
click at [239, 612] on link "Client Document Storage" at bounding box center [217, 620] width 345 height 24
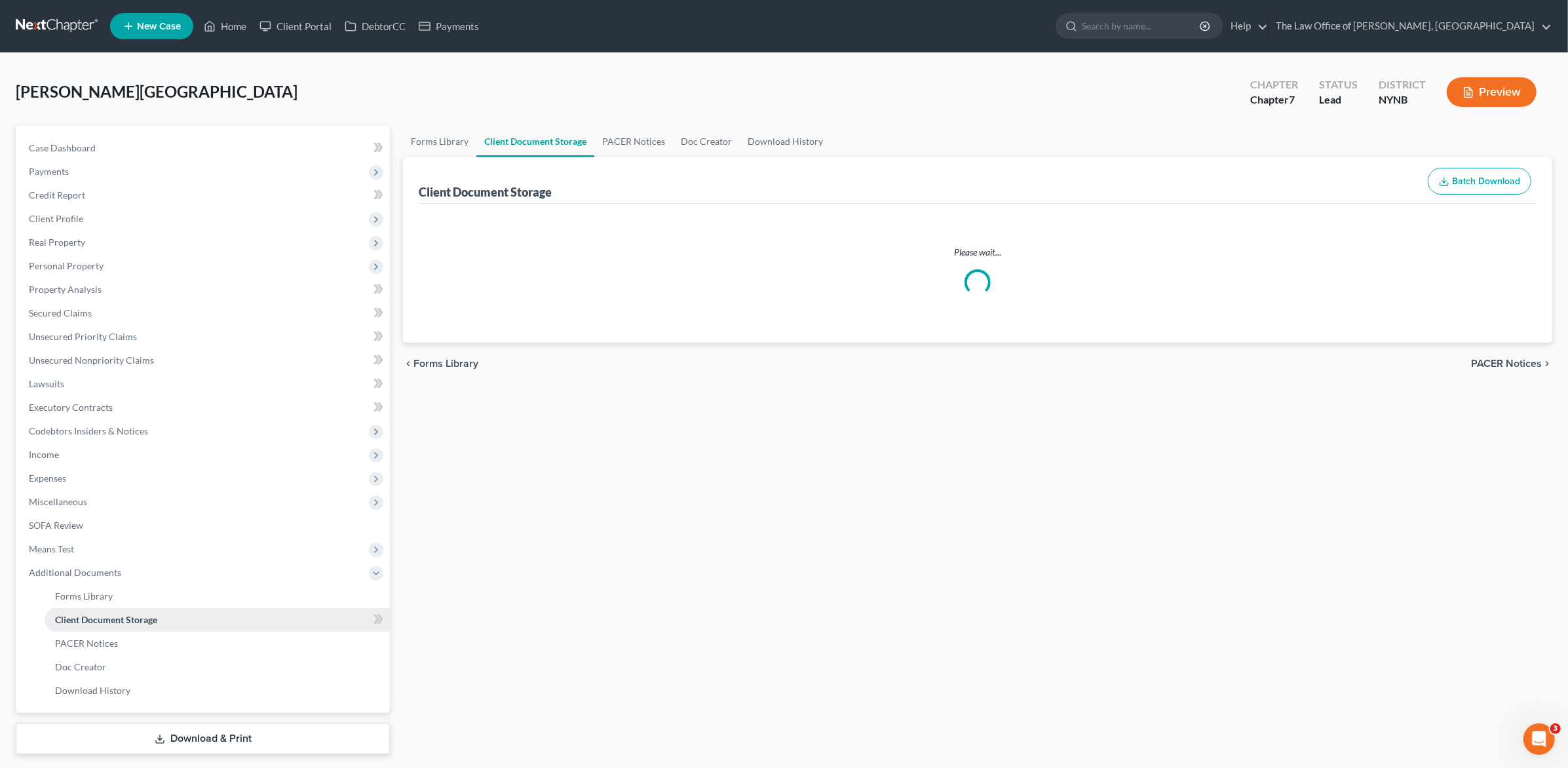
select select "1"
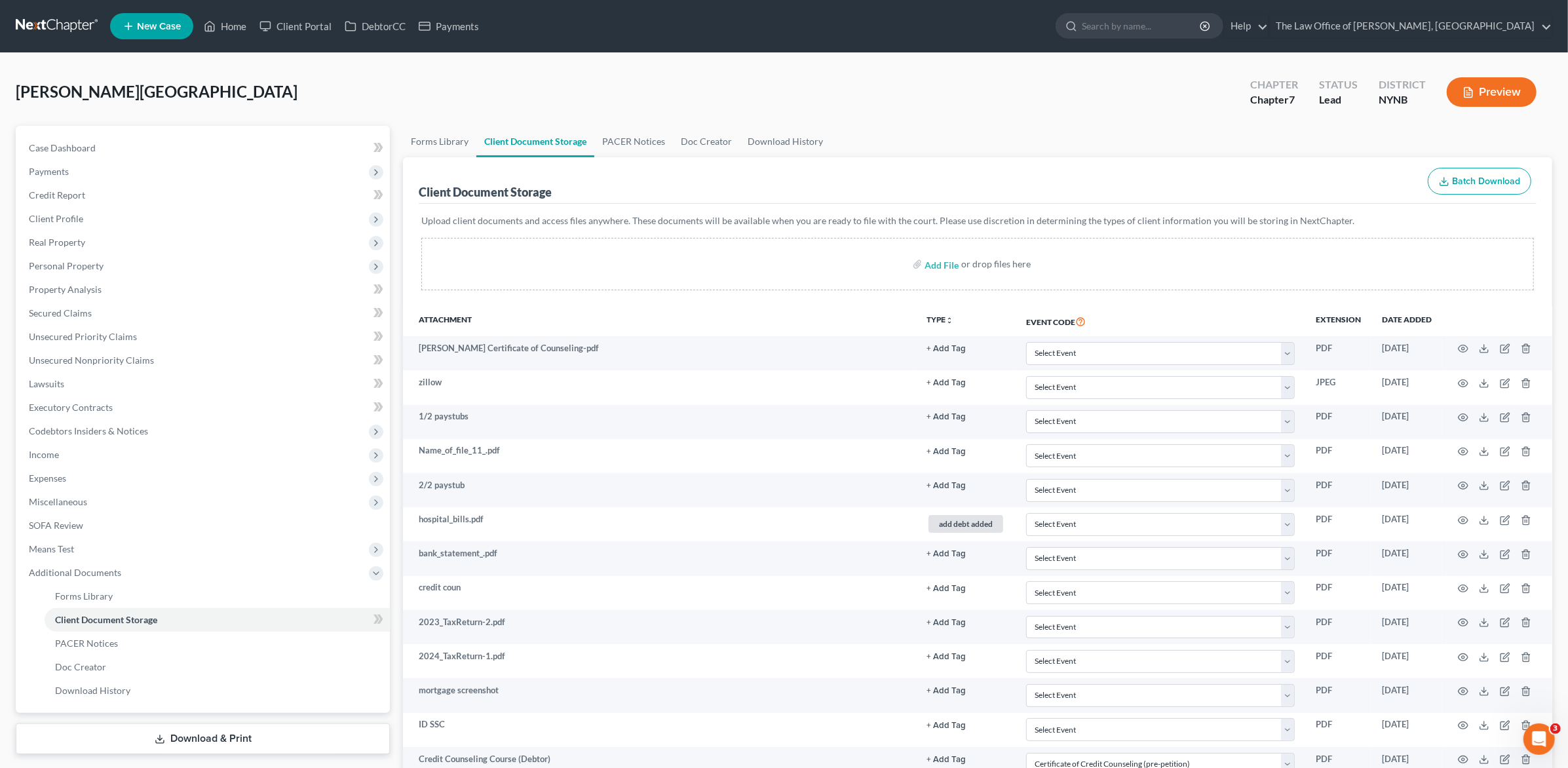
click at [40, 19] on link at bounding box center [57, 27] width 84 height 24
click at [41, 19] on link at bounding box center [57, 27] width 84 height 24
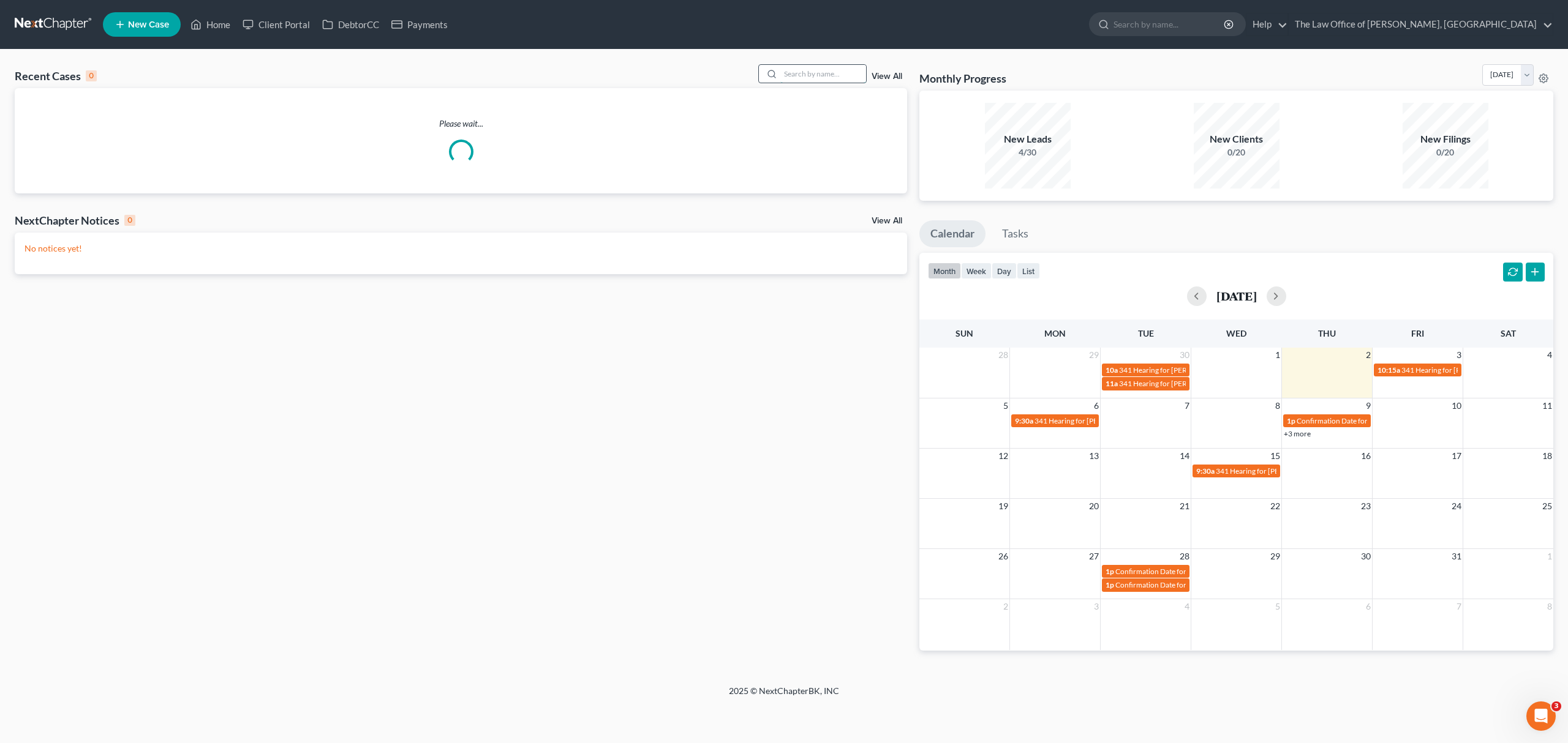
click at [821, 79] on input "search" at bounding box center [823, 73] width 86 height 18
click at [821, 77] on input "search" at bounding box center [823, 73] width 86 height 18
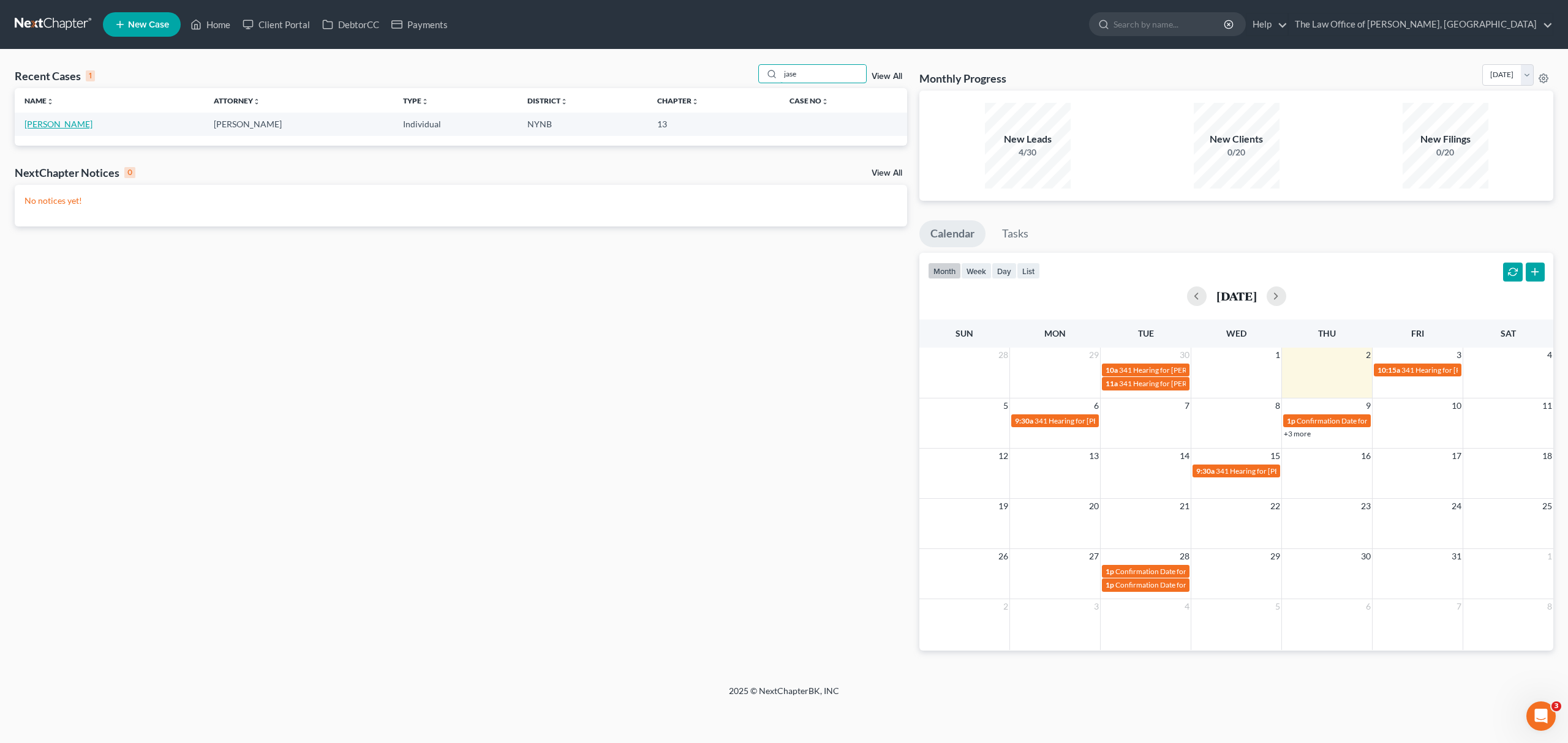
type input "jase"
click at [72, 125] on link "[PERSON_NAME]" at bounding box center [59, 124] width 68 height 10
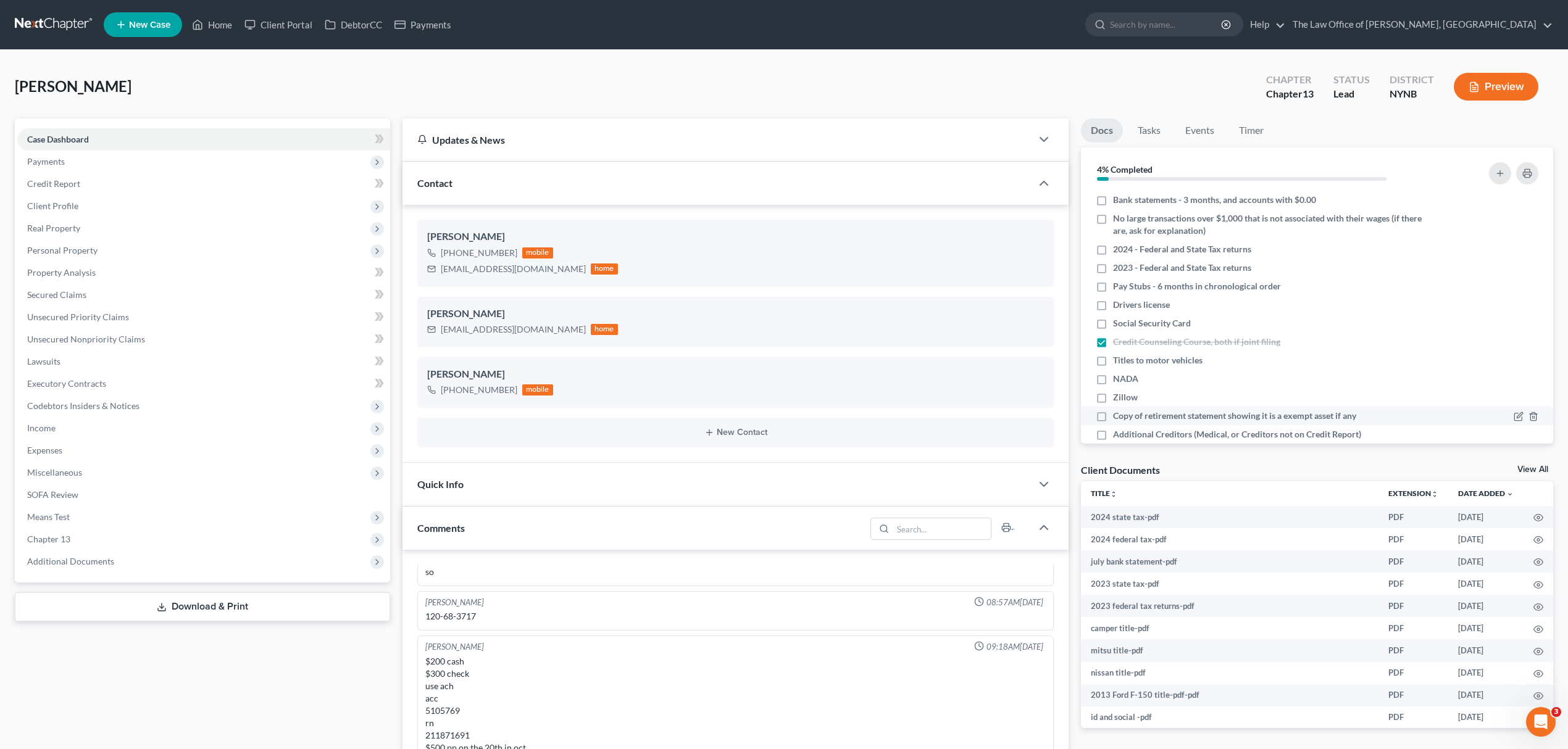
scroll to position [637, 0]
click at [187, 559] on span "Additional Documents" at bounding box center [204, 561] width 373 height 22
click at [179, 598] on link "Client Document Storage" at bounding box center [216, 606] width 349 height 22
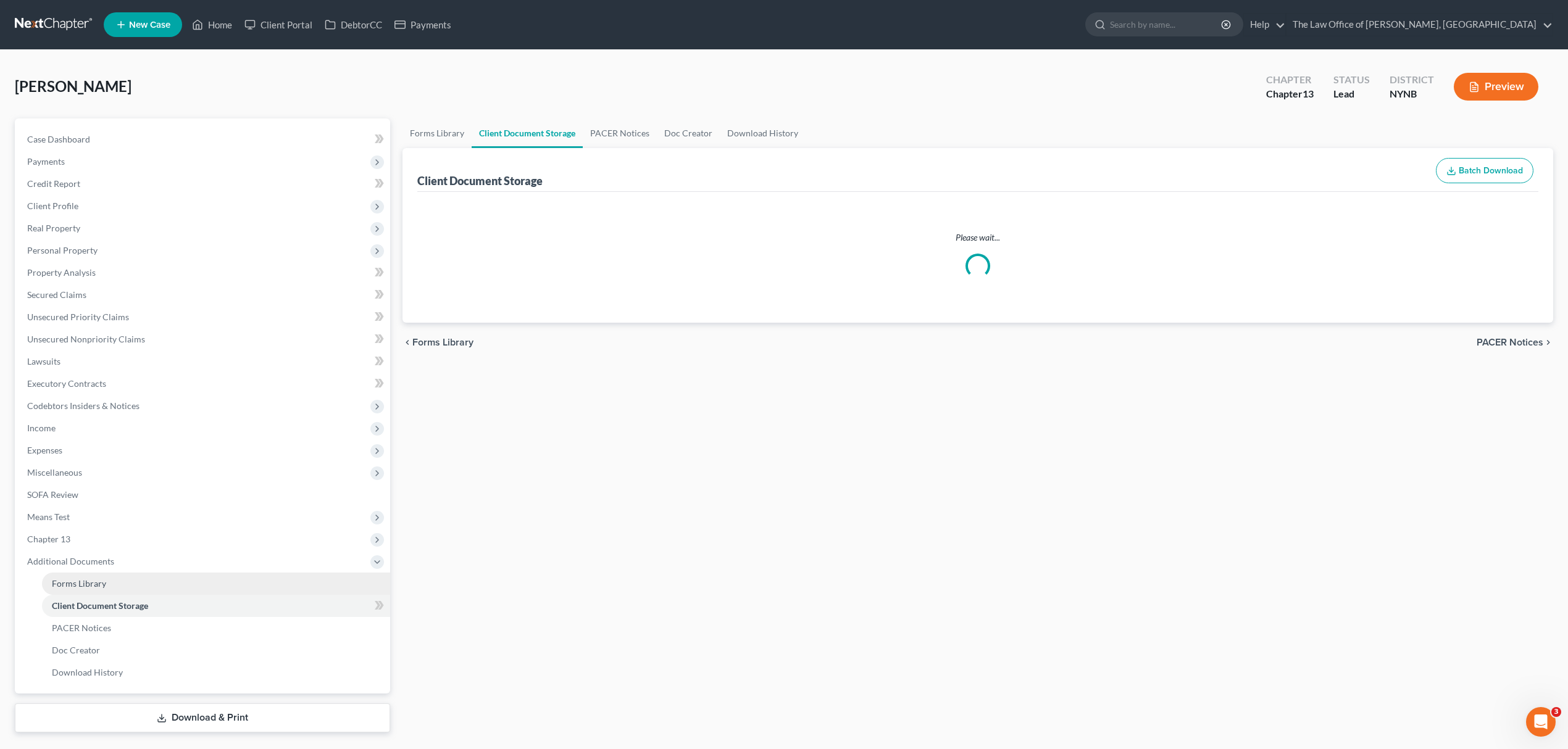
select select "1"
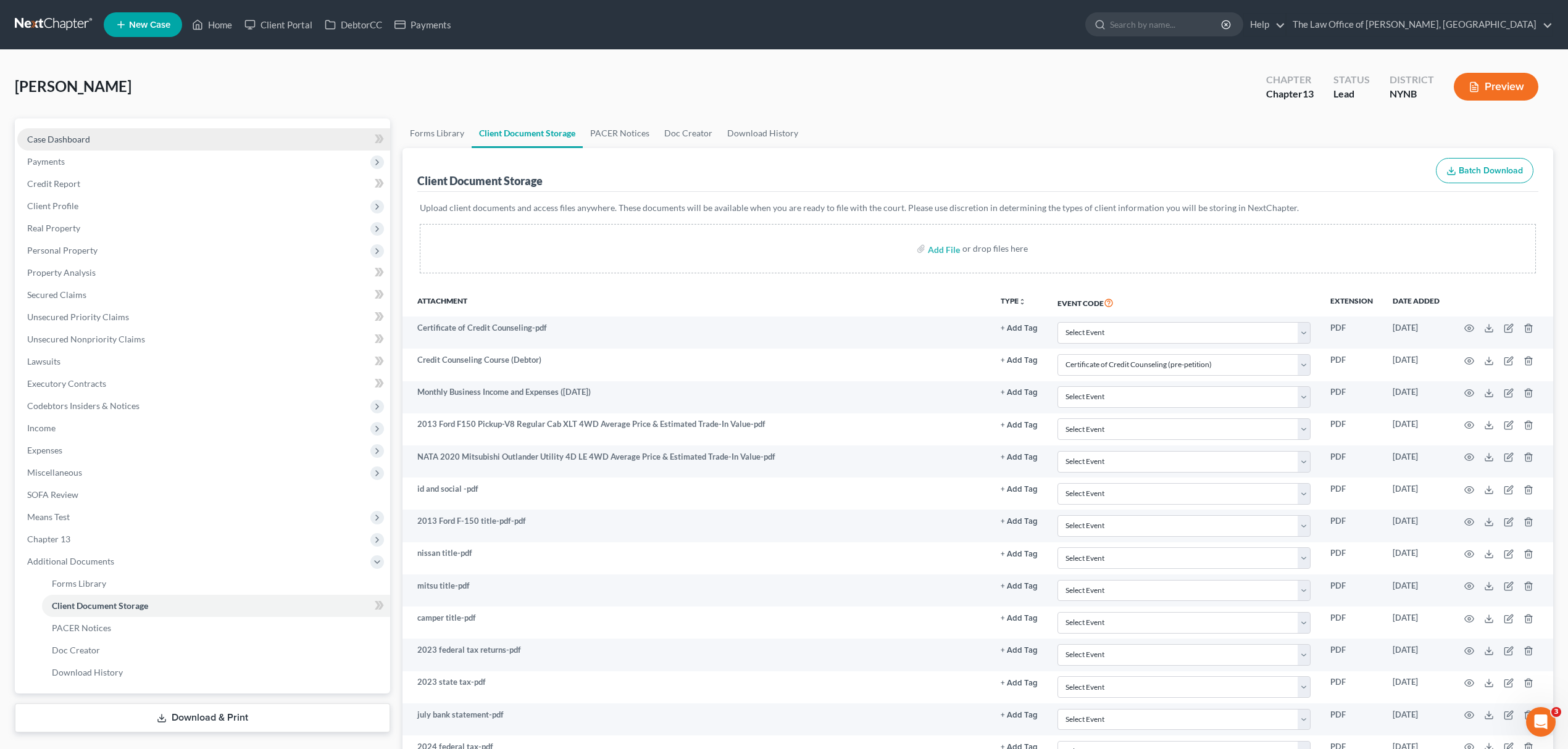
click at [169, 138] on link "Case Dashboard" at bounding box center [204, 139] width 373 height 22
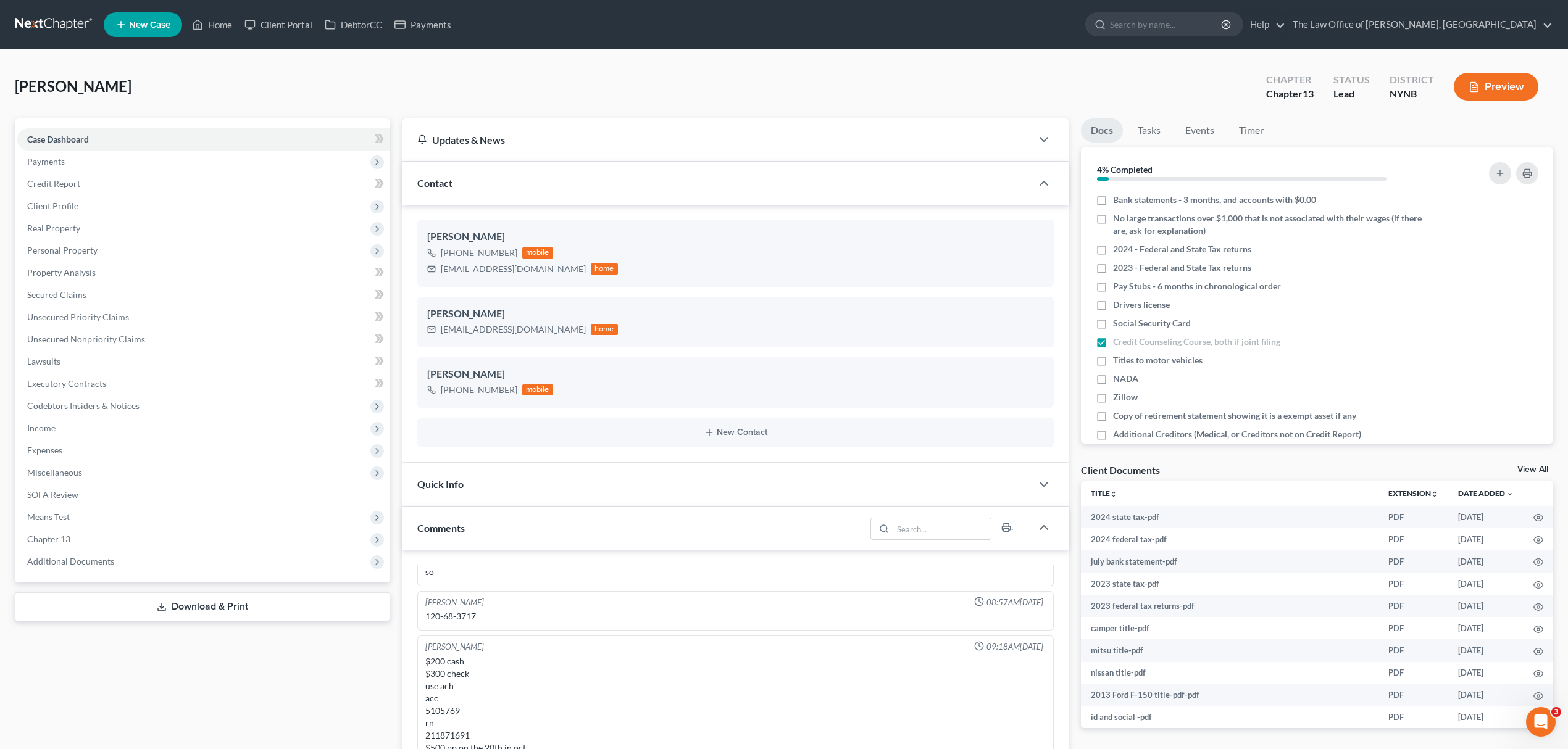
scroll to position [637, 0]
click at [86, 80] on span "[PERSON_NAME]" at bounding box center [72, 85] width 116 height 18
click at [47, 80] on span "[PERSON_NAME]" at bounding box center [72, 85] width 116 height 18
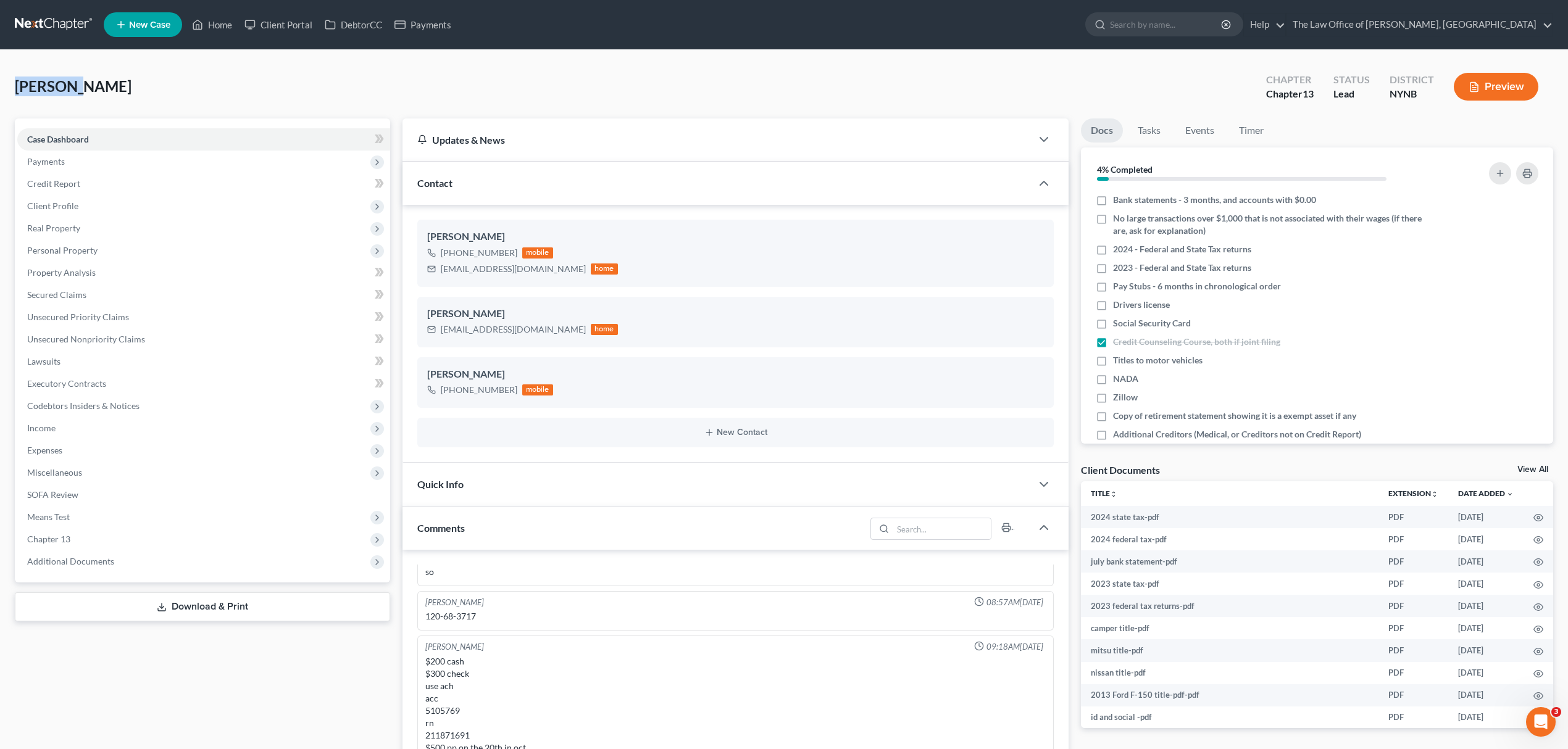
click at [47, 80] on span "[PERSON_NAME]" at bounding box center [72, 85] width 116 height 18
click at [48, 82] on span "[PERSON_NAME]" at bounding box center [72, 85] width 116 height 18
click at [50, 95] on span "[PERSON_NAME]" at bounding box center [72, 85] width 116 height 18
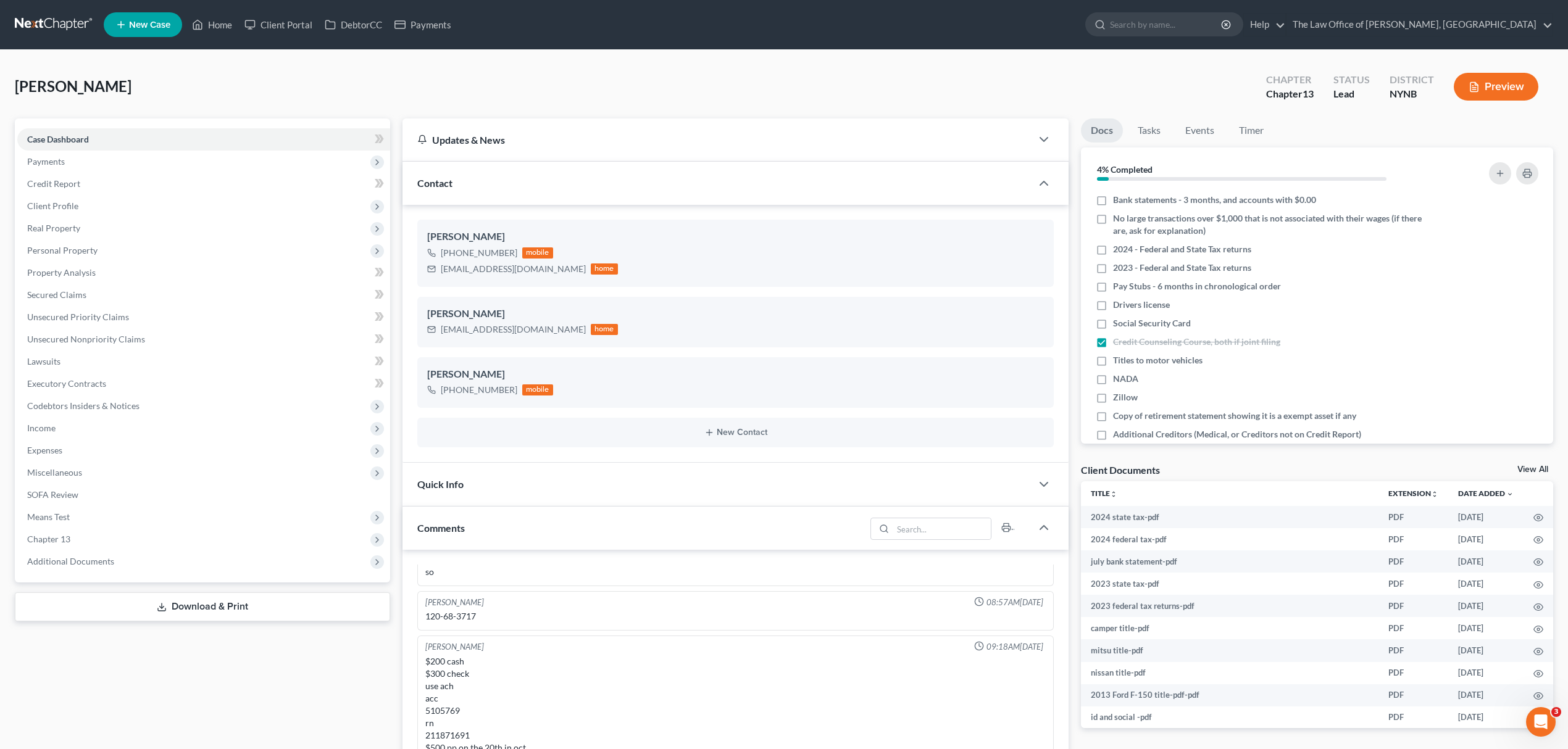
click at [124, 74] on div "[PERSON_NAME] Upgraded Chapter Chapter 13 Status Lead District NYNB Preview" at bounding box center [784, 92] width 1538 height 54
click at [33, 82] on span "[PERSON_NAME]" at bounding box center [72, 85] width 116 height 18
copy span "[PERSON_NAME]"
drag, startPoint x: 1145, startPoint y: 379, endPoint x: 1114, endPoint y: 380, distance: 31.0
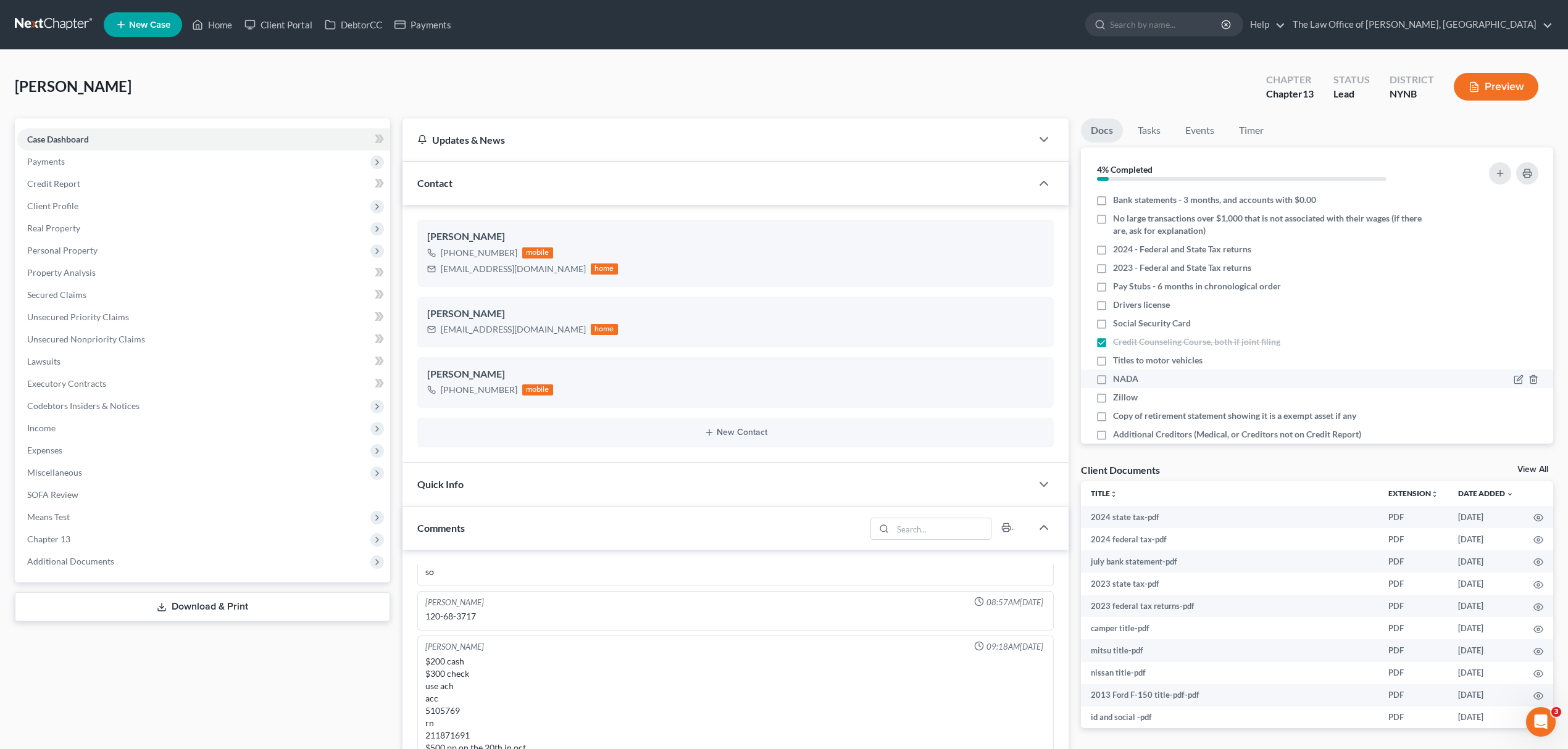
click at [1145, 379] on div "NADA" at bounding box center [1260, 378] width 329 height 12
click at [1113, 381] on label "NADA" at bounding box center [1125, 378] width 25 height 12
click at [1118, 381] on input "NADA" at bounding box center [1122, 376] width 8 height 8
checkbox input "true"
click at [1113, 361] on label "Titles to motor vehicles" at bounding box center [1157, 360] width 89 height 12
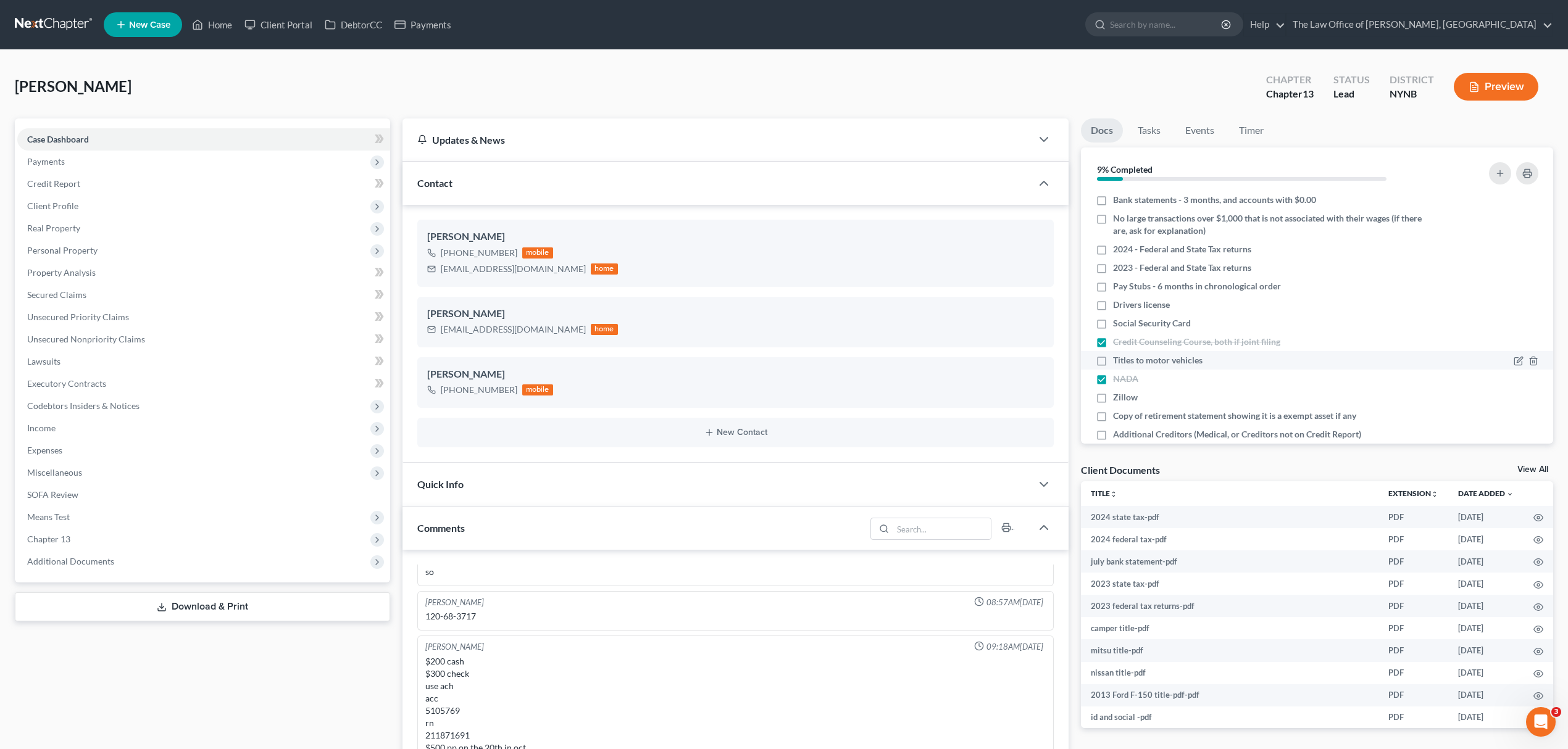
click at [1118, 361] on input "Titles to motor vehicles" at bounding box center [1122, 358] width 8 height 8
checkbox input "true"
click at [1113, 324] on label "Social Security Card" at bounding box center [1152, 322] width 78 height 12
click at [1118, 324] on input "Social Security Card" at bounding box center [1122, 321] width 8 height 8
checkbox input "true"
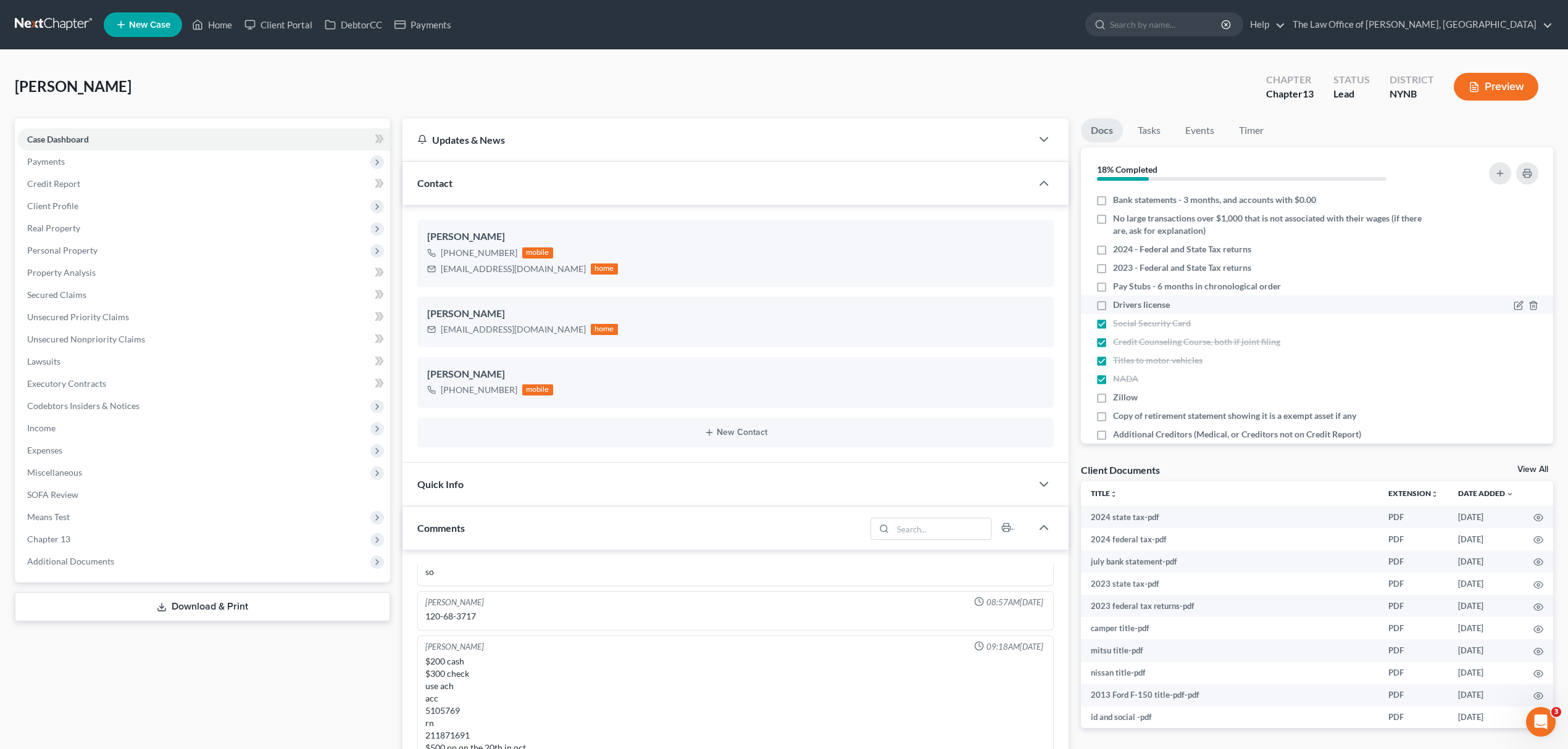
click at [1113, 306] on label "Drivers license" at bounding box center [1140, 304] width 57 height 12
click at [1118, 306] on input "Drivers license" at bounding box center [1122, 302] width 8 height 8
checkbox input "true"
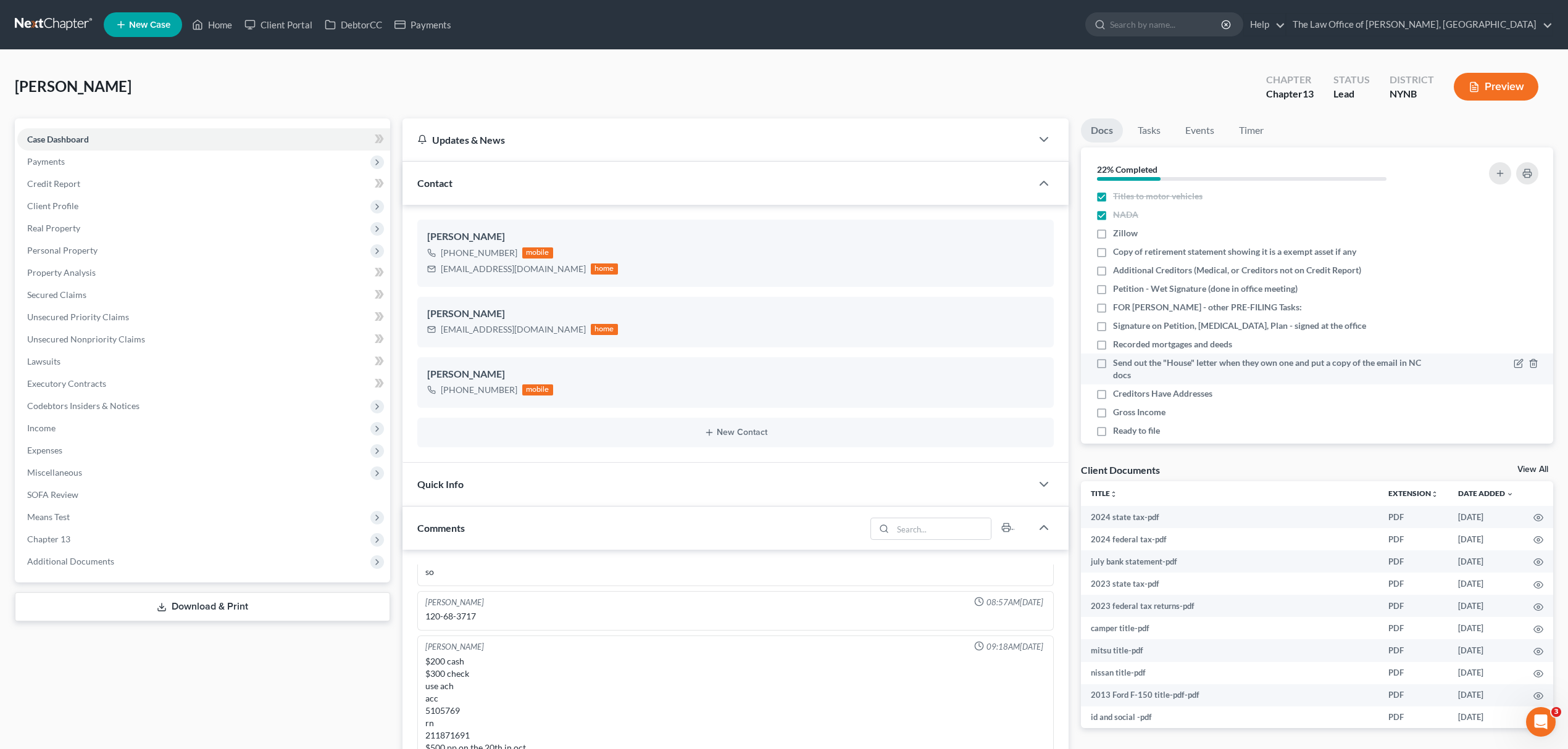
scroll to position [199, 0]
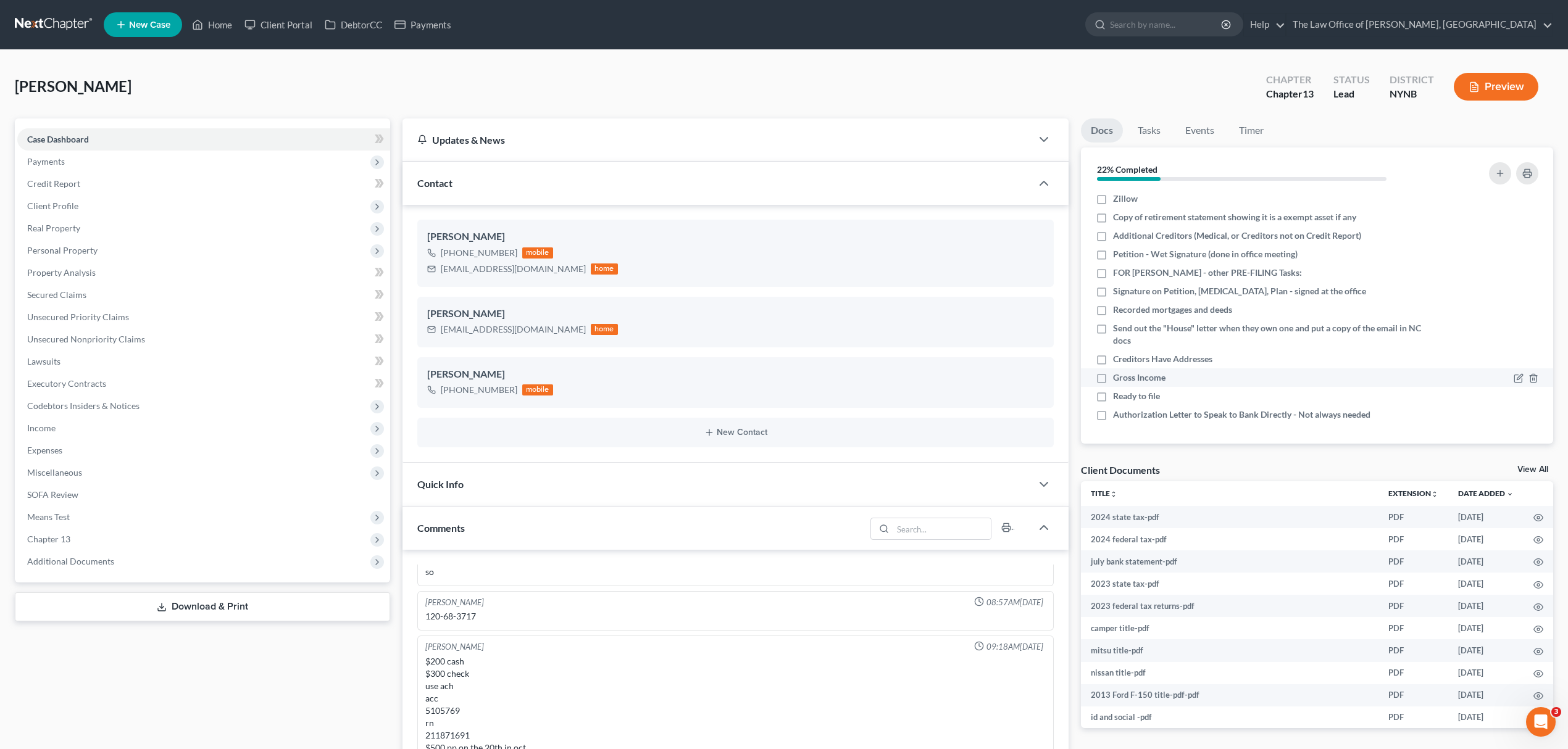
click at [1176, 376] on div "Gross Income" at bounding box center [1260, 377] width 329 height 12
click at [1113, 373] on label "Gross Income" at bounding box center [1139, 377] width 52 height 12
click at [1118, 373] on input "Gross Income" at bounding box center [1122, 375] width 8 height 8
checkbox input "true"
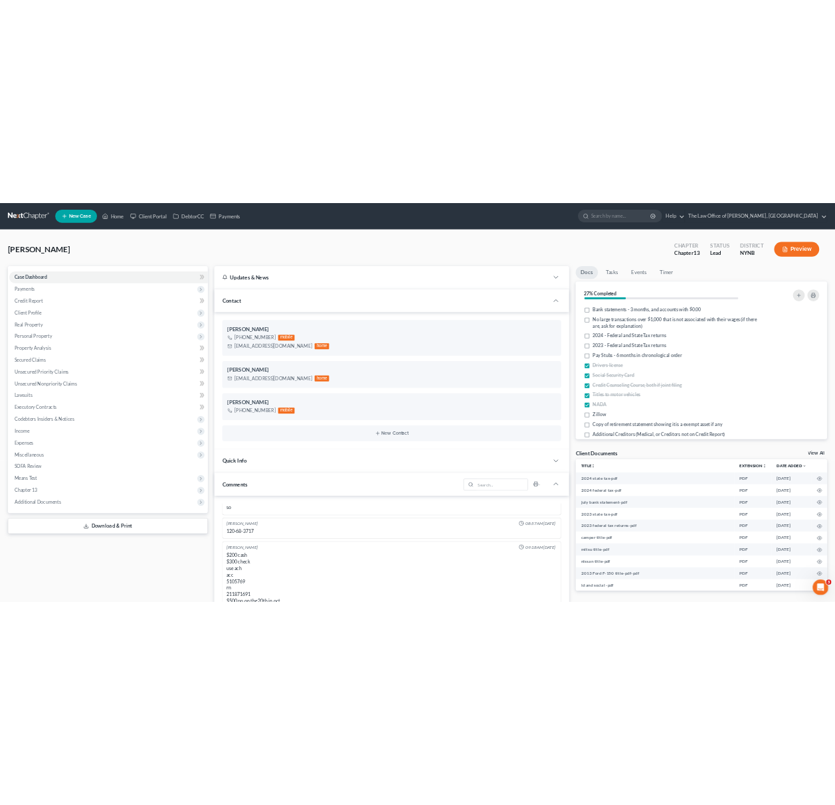
scroll to position [153, 0]
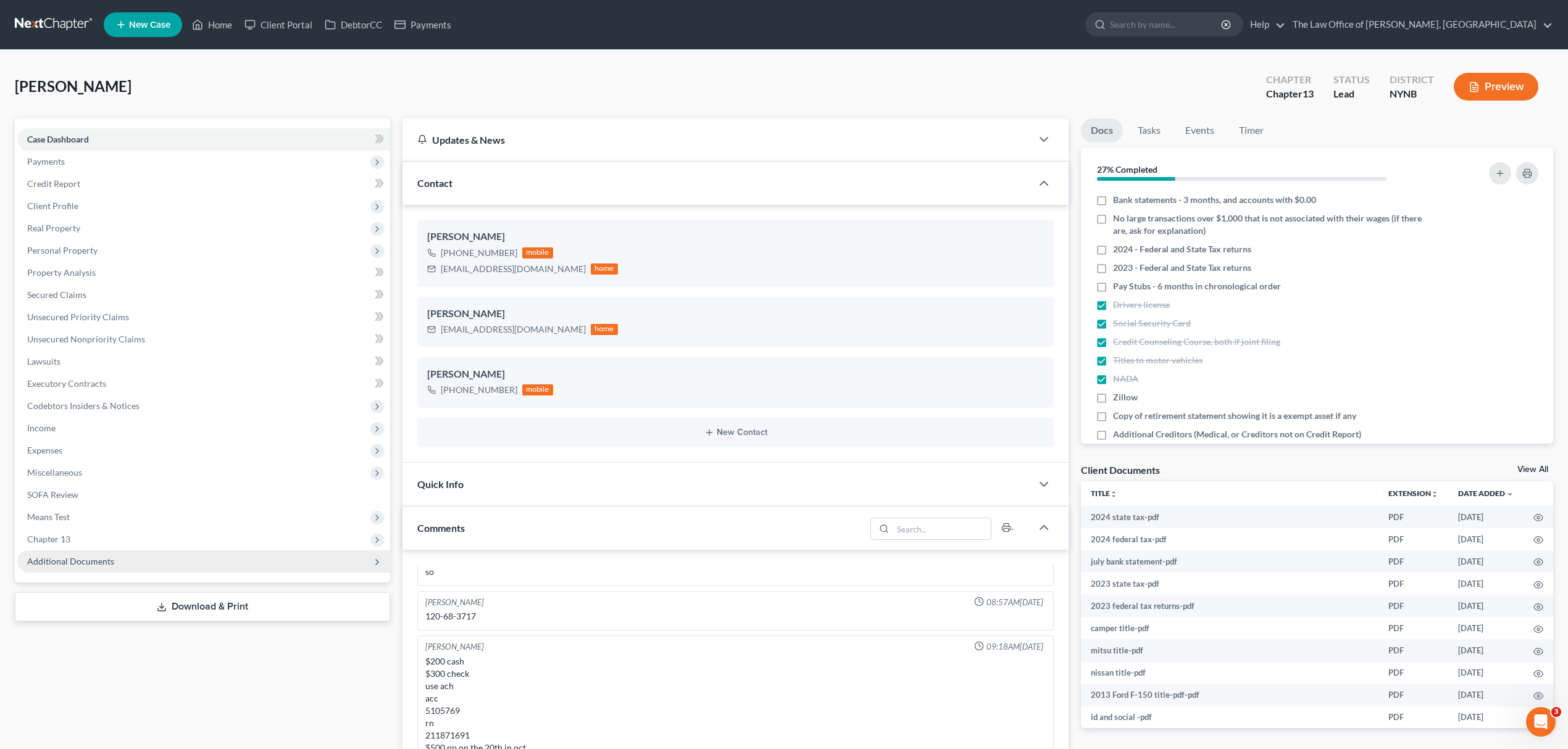
drag, startPoint x: 170, startPoint y: 563, endPoint x: 186, endPoint y: 556, distance: 17.5
click at [170, 563] on span "Additional Documents" at bounding box center [204, 561] width 373 height 22
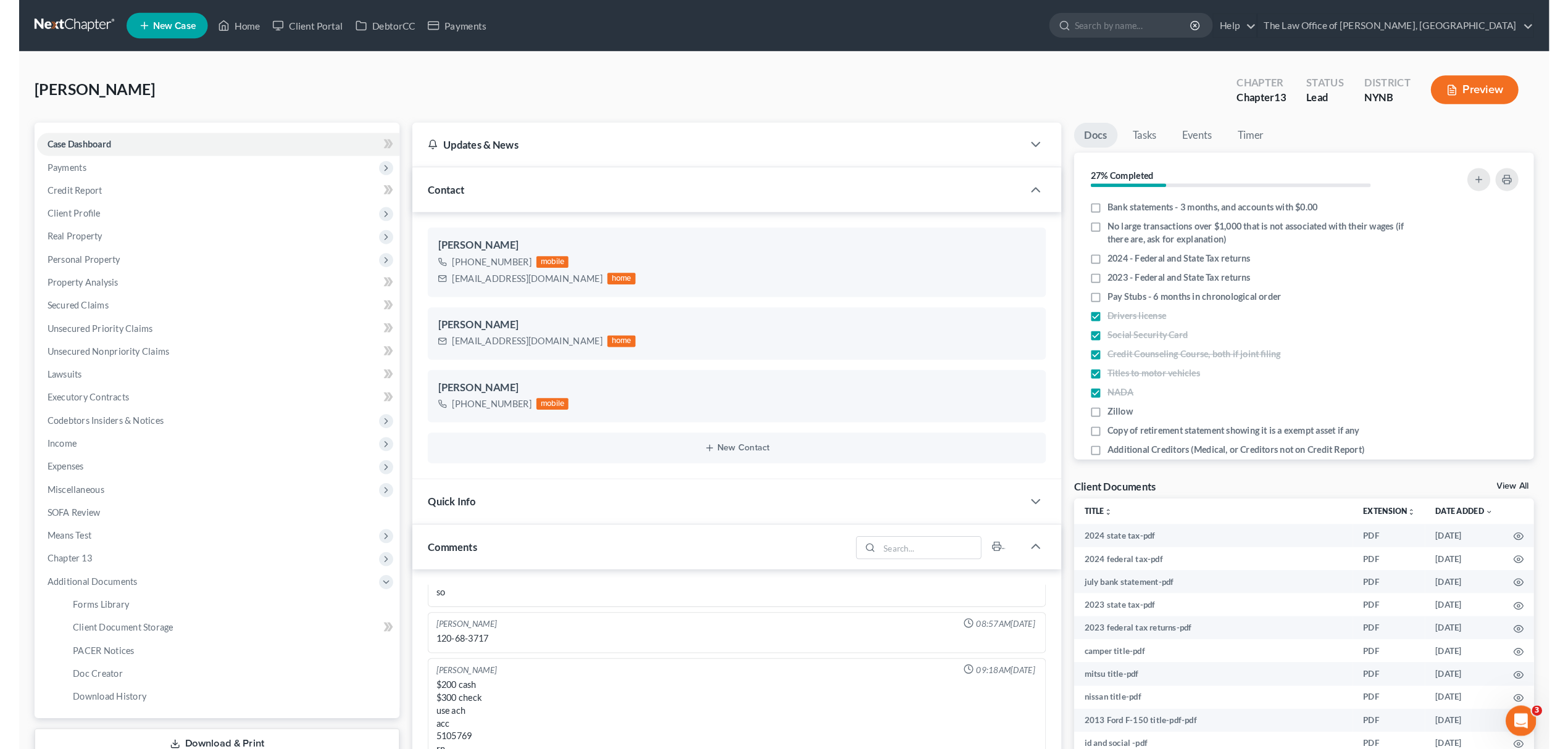
scroll to position [637, 0]
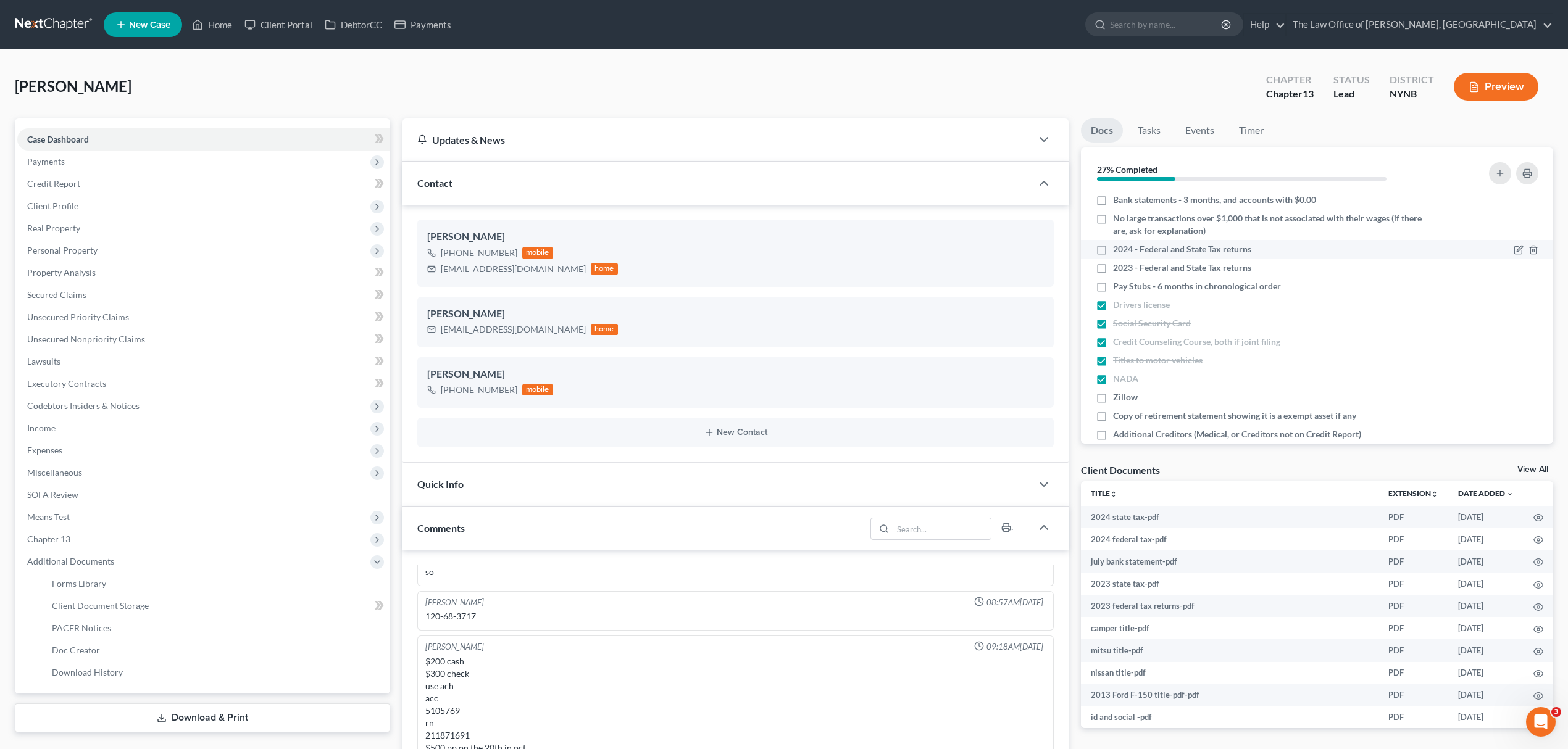
click at [1175, 247] on span "2024 - Federal and State Tax returns" at bounding box center [1181, 249] width 138 height 12
click at [1126, 247] on input "2024 - Federal and State Tax returns" at bounding box center [1122, 247] width 8 height 8
checkbox input "true"
click at [1182, 266] on span "2023 - Federal and State Tax returns" at bounding box center [1181, 268] width 138 height 12
click at [1126, 266] on input "2023 - Federal and State Tax returns" at bounding box center [1122, 266] width 8 height 8
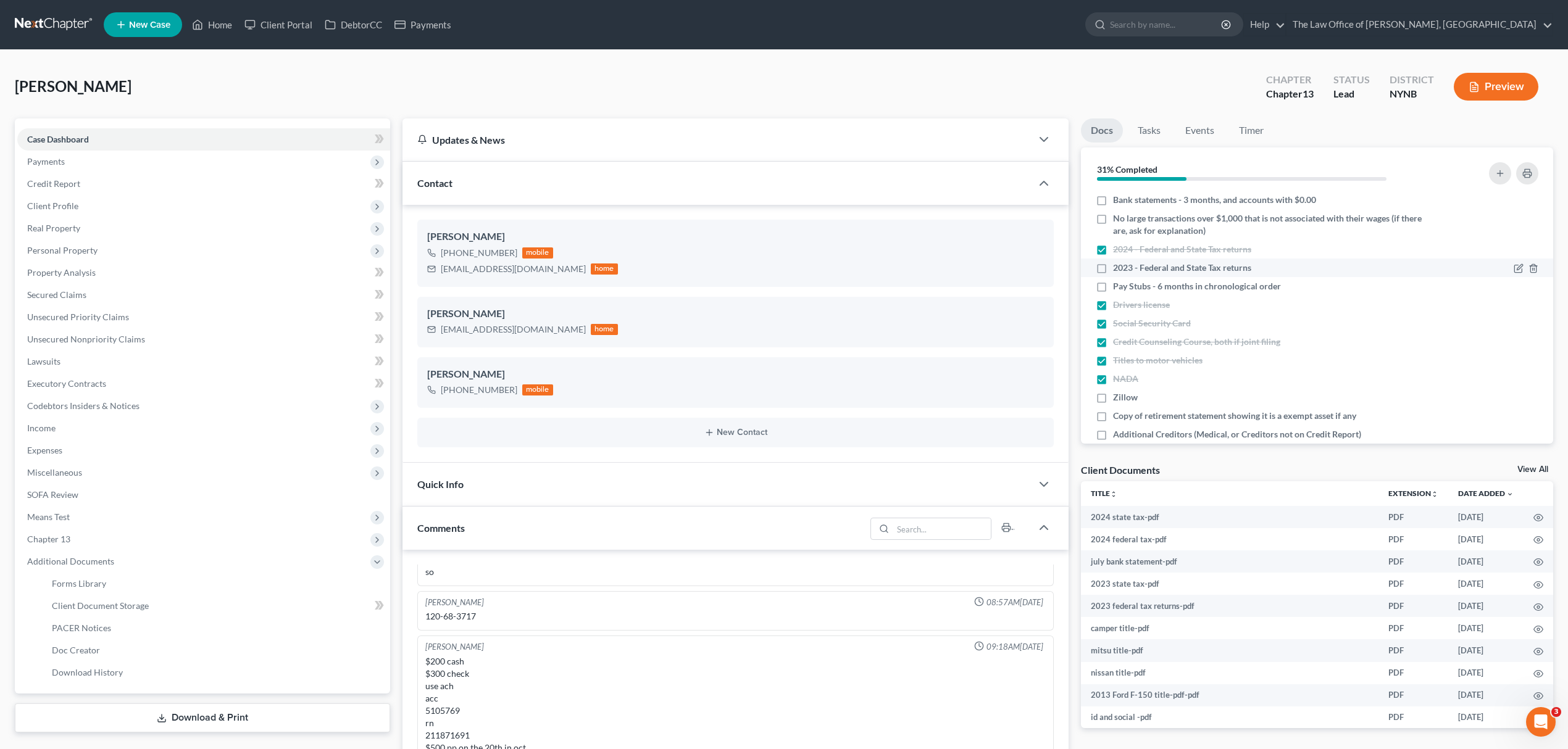
checkbox input "true"
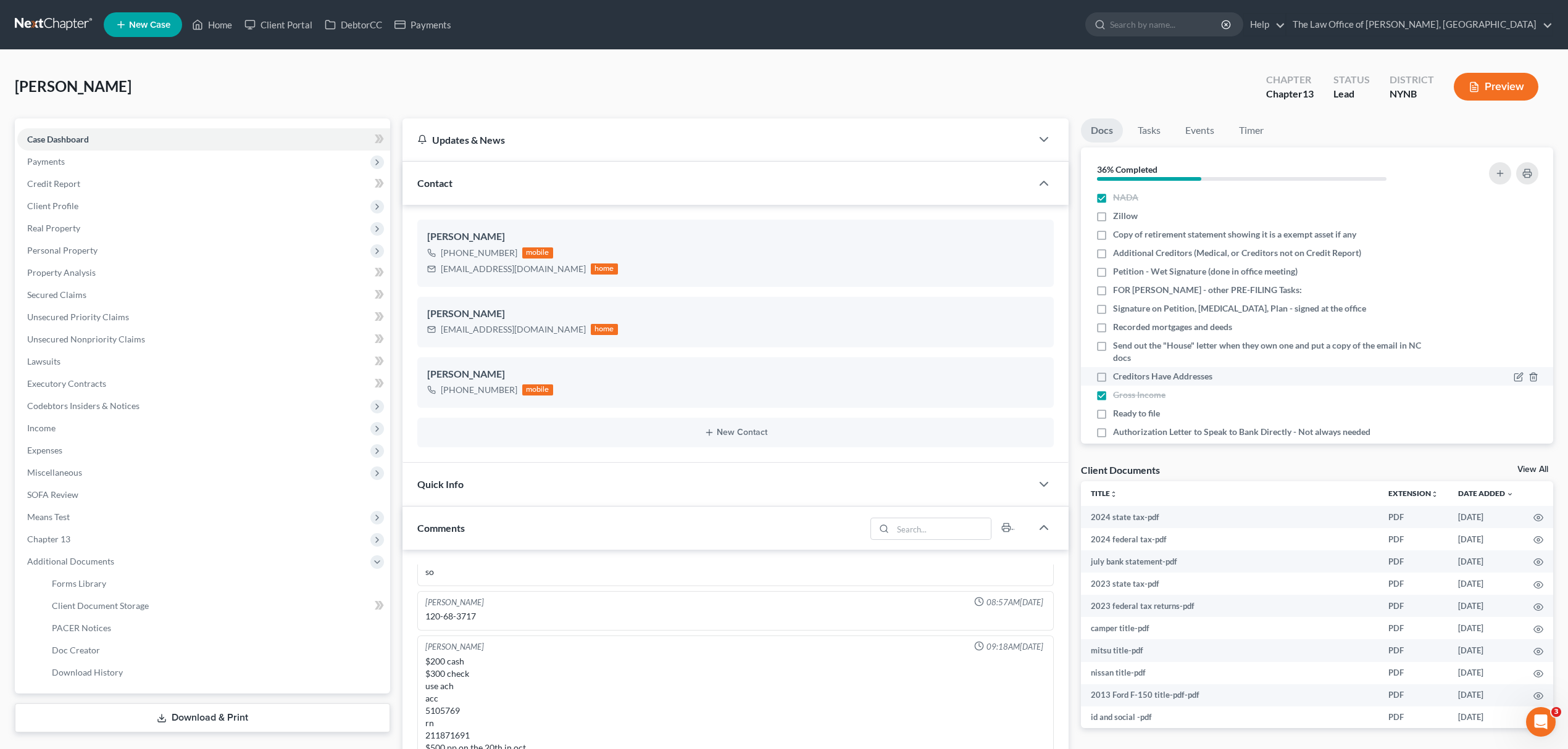
scroll to position [199, 0]
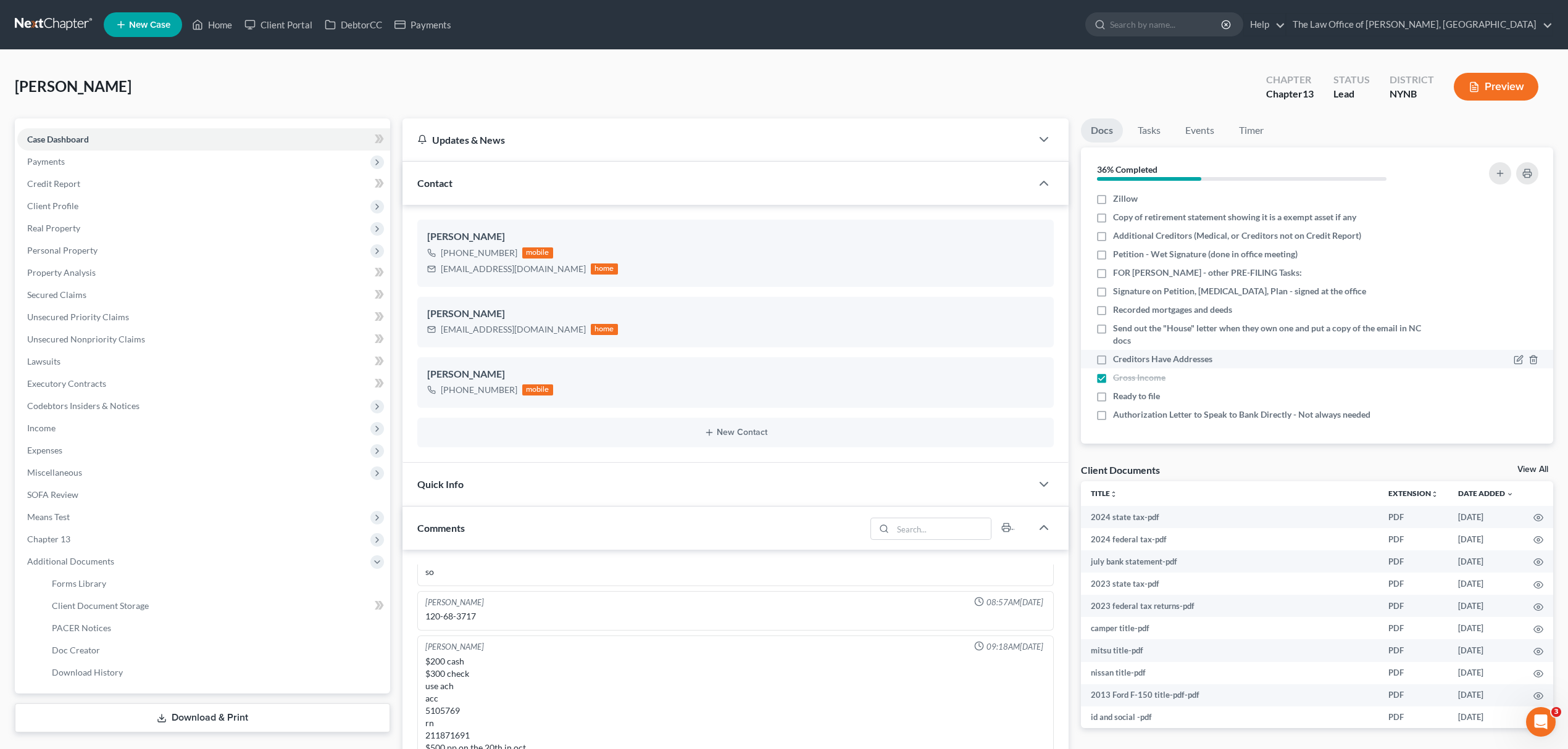
click at [1162, 361] on span "Creditors Have Addresses" at bounding box center [1162, 359] width 99 height 12
click at [1126, 361] on input "Creditors Have Addresses" at bounding box center [1122, 357] width 8 height 8
checkbox input "true"
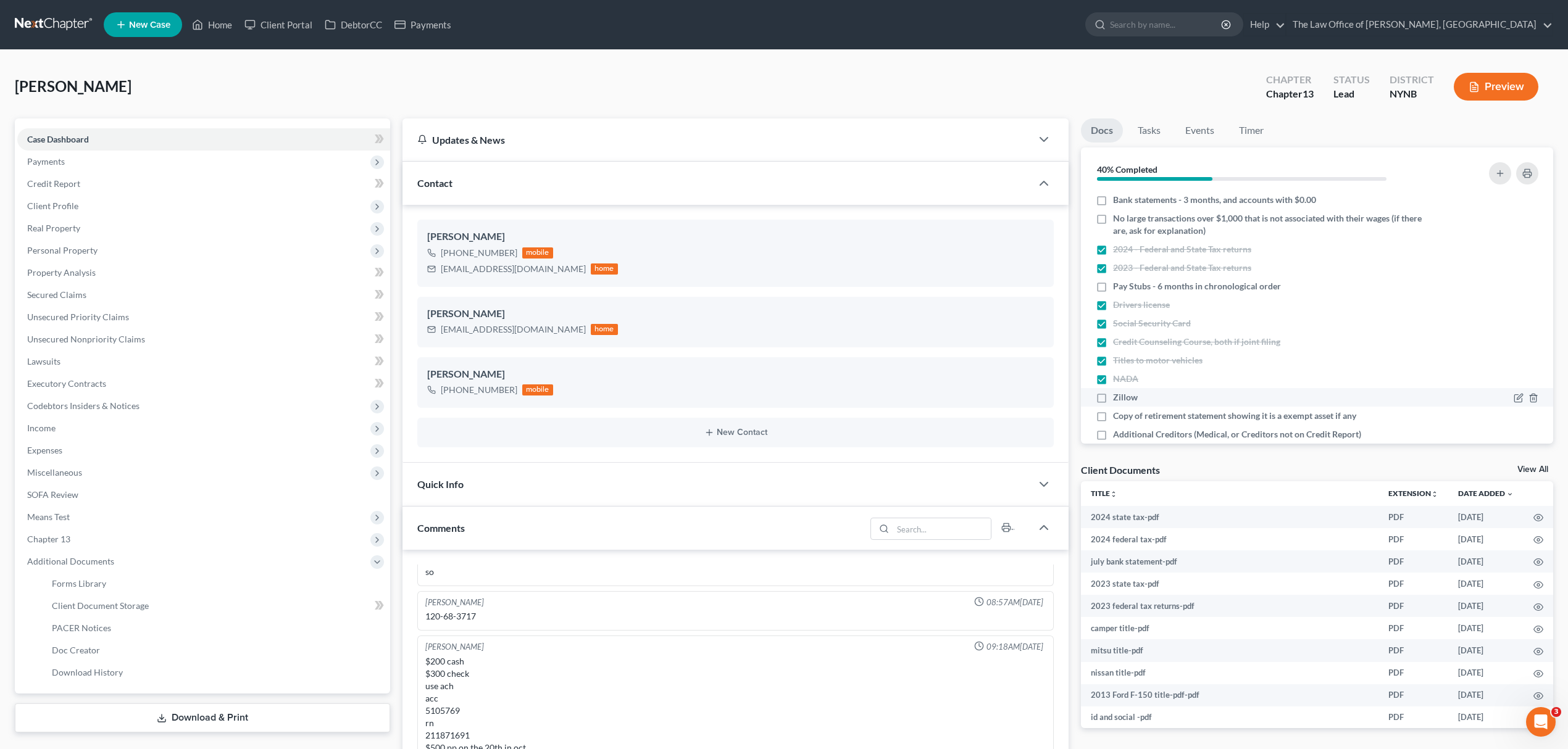
scroll to position [82, 0]
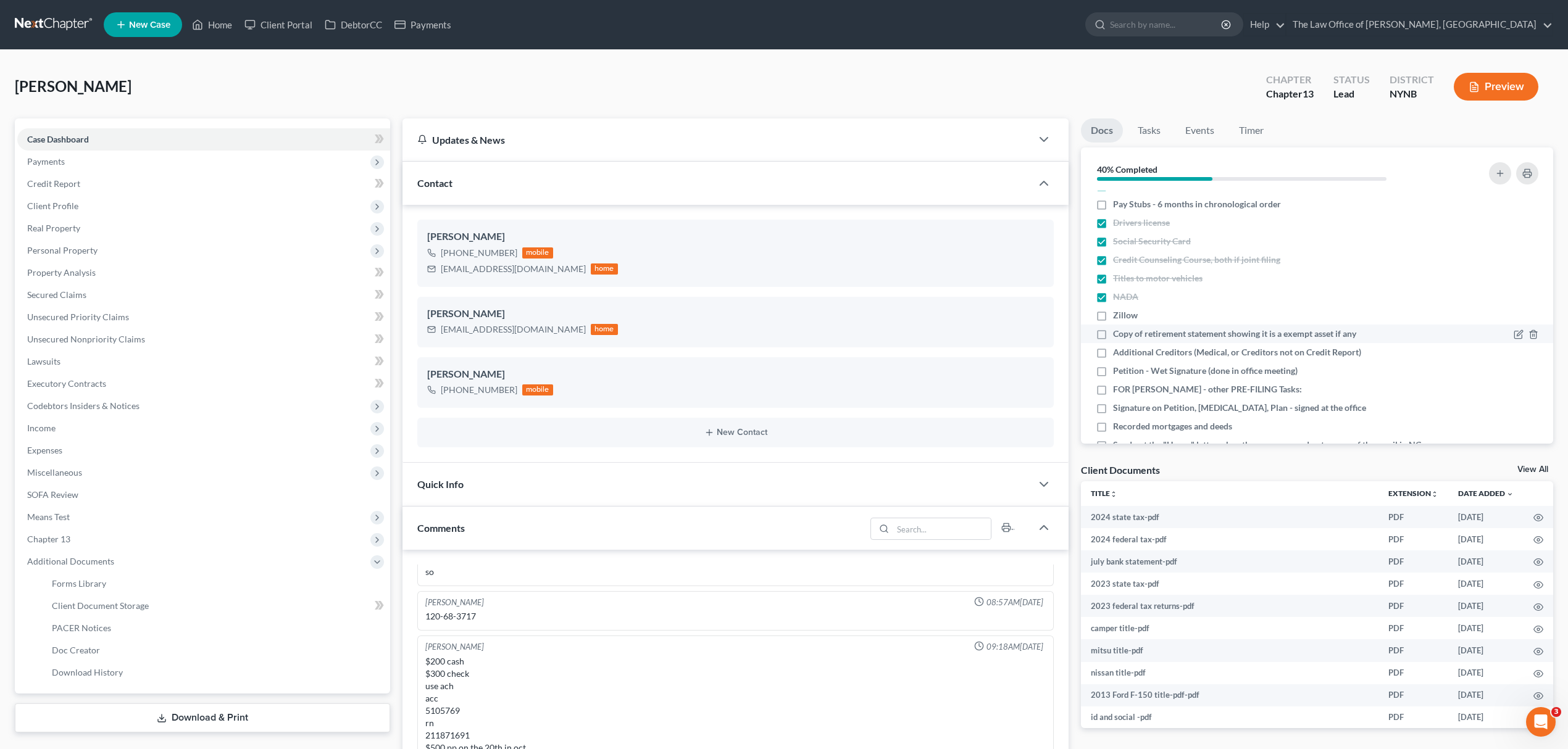
click at [1182, 334] on span "Copy of retirement statement showing it is a exempt asset if any" at bounding box center [1234, 334] width 244 height 12
click at [1126, 334] on input "Copy of retirement statement showing it is a exempt asset if any" at bounding box center [1122, 332] width 8 height 8
checkbox input "true"
click at [1171, 355] on span "Additional Creditors (Medical, or Creditors not on Credit Report)" at bounding box center [1236, 352] width 248 height 12
click at [1126, 354] on input "Additional Creditors (Medical, or Creditors not on Credit Report)" at bounding box center [1122, 350] width 8 height 8
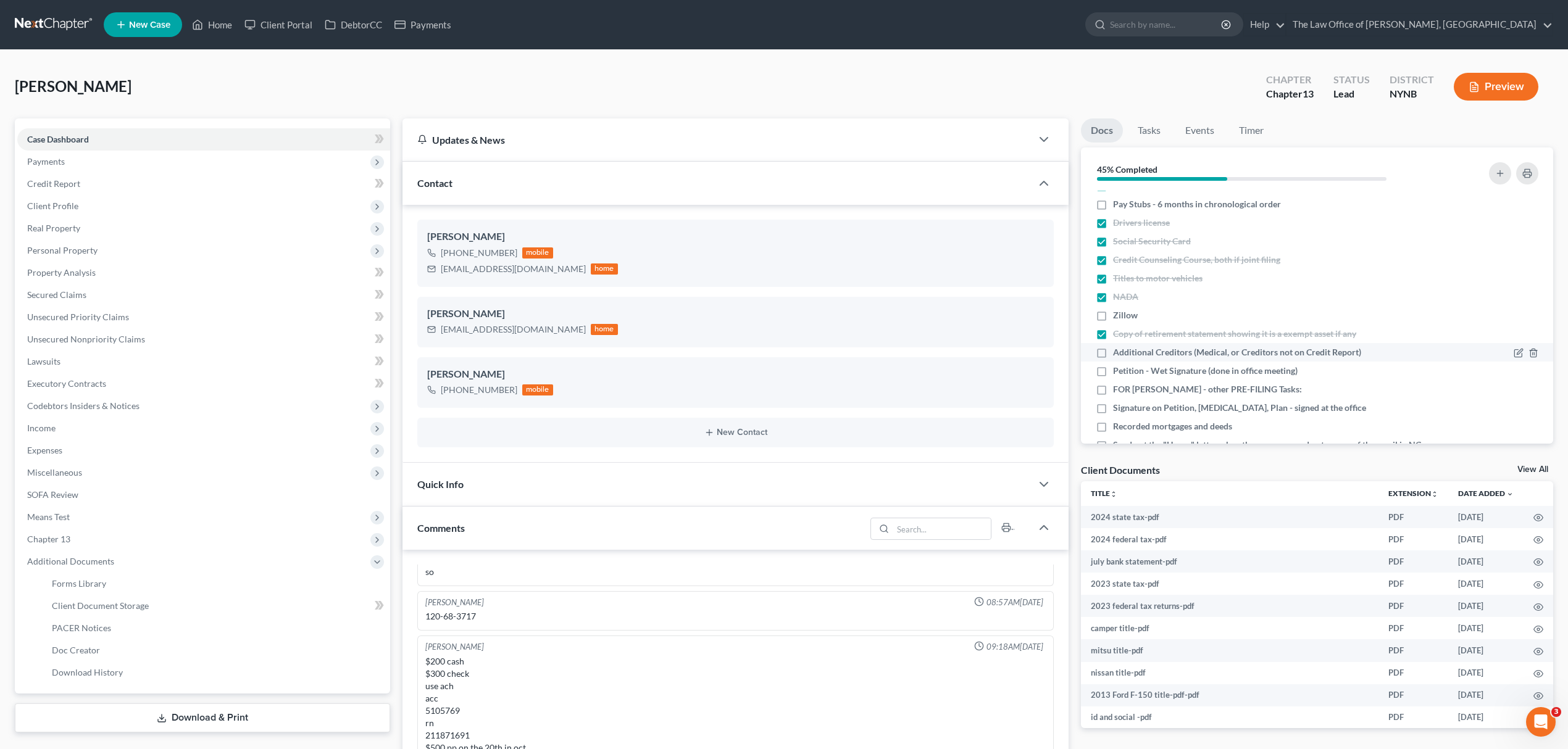
checkbox input "true"
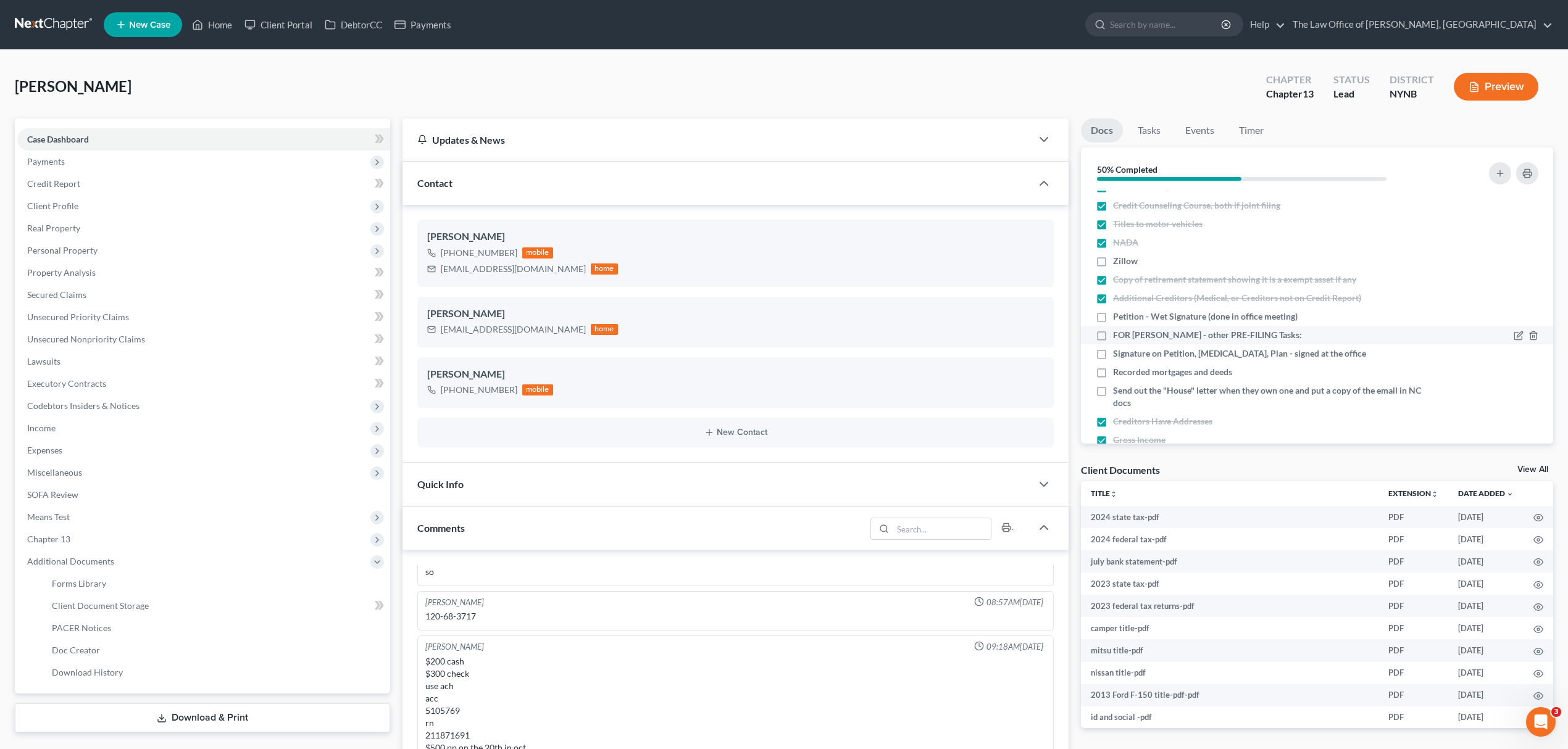
scroll to position [164, 0]
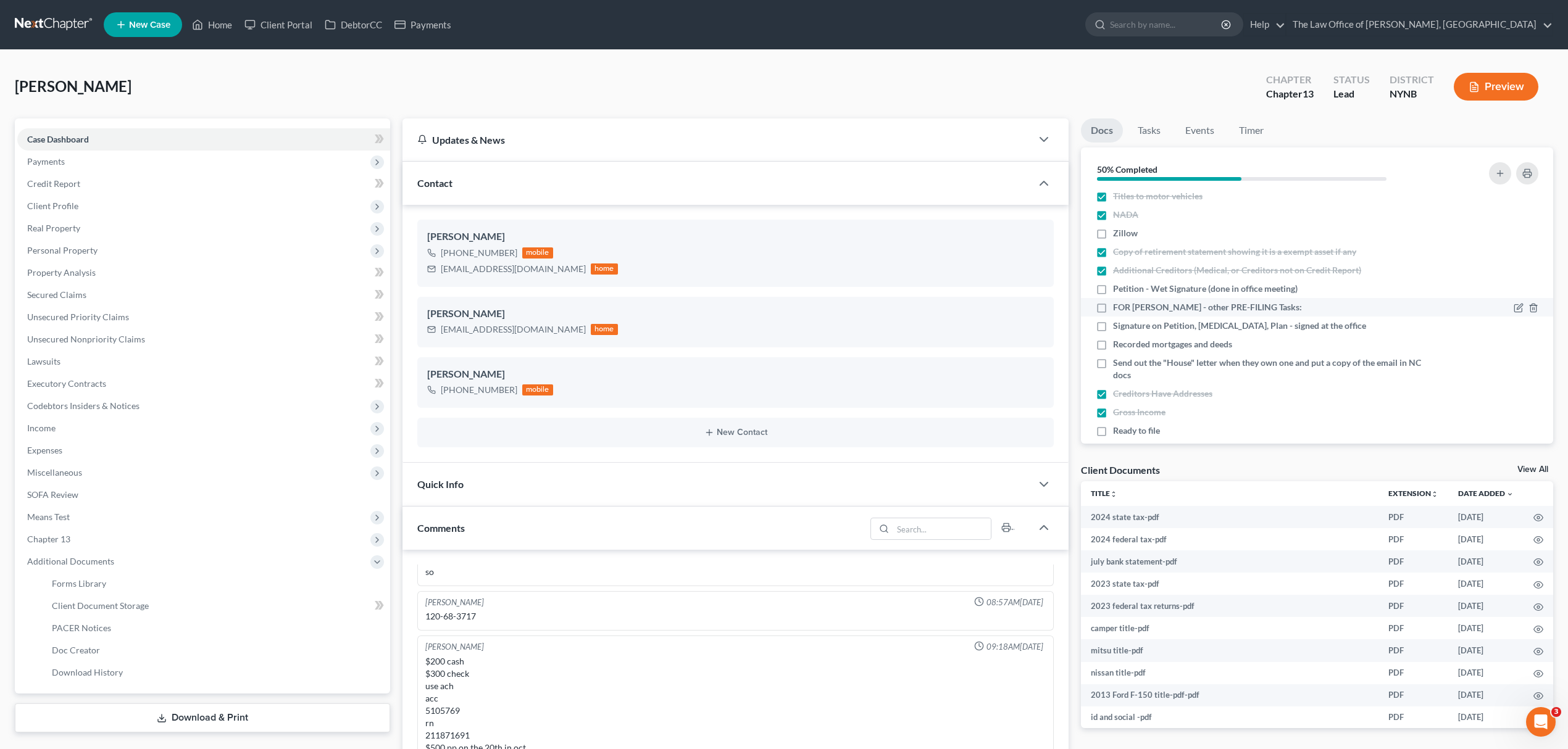
click at [1186, 304] on span "FOR [PERSON_NAME] - other PRE-FILING Tasks:" at bounding box center [1206, 307] width 189 height 12
click at [1126, 304] on input "FOR [PERSON_NAME] - other PRE-FILING Tasks:" at bounding box center [1122, 305] width 8 height 8
checkbox input "true"
drag, startPoint x: 1342, startPoint y: 324, endPoint x: 1107, endPoint y: 322, distance: 235.0
click at [1107, 322] on div "Signature on Petition, [MEDICAL_DATA], Plan - signed at the office" at bounding box center [1260, 325] width 329 height 12
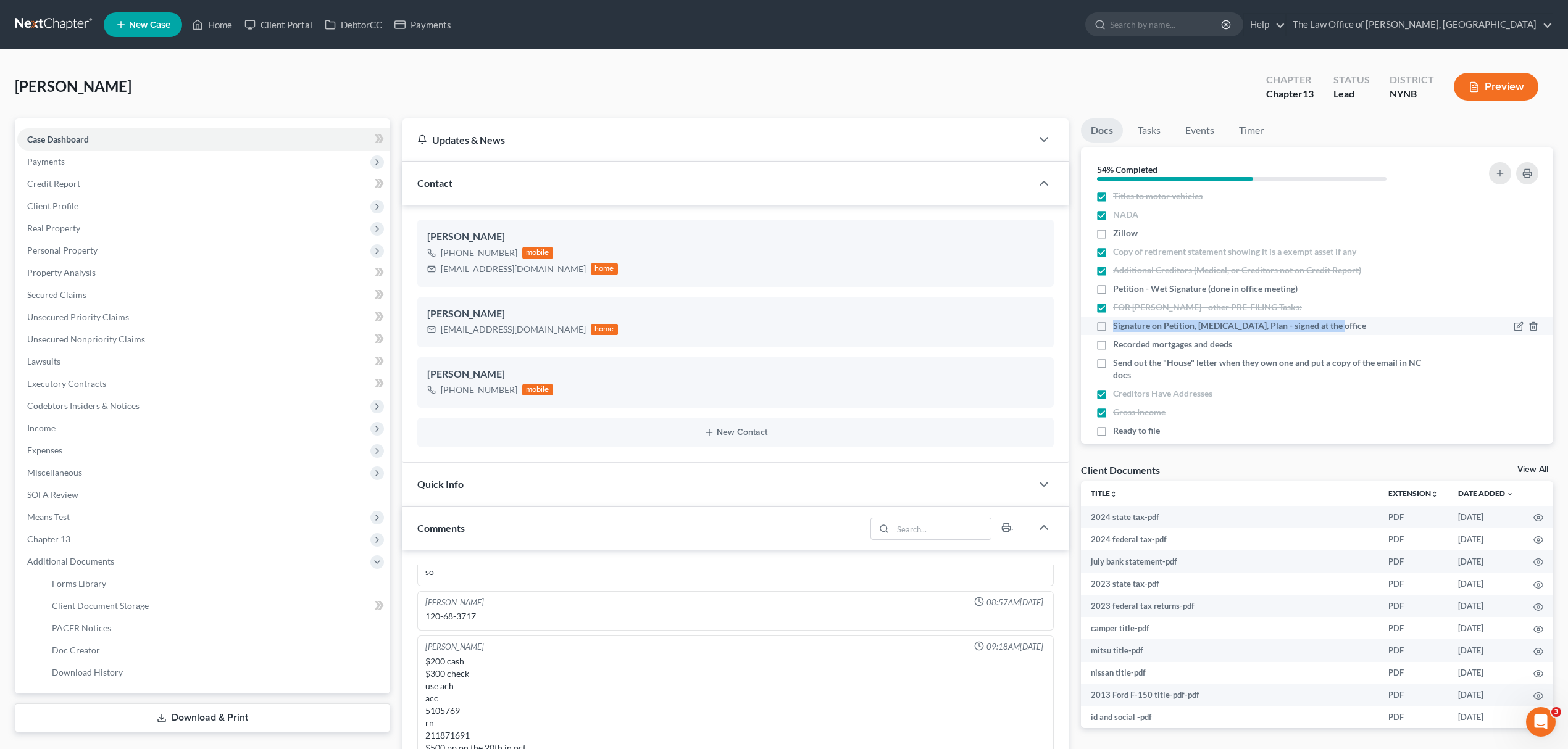
copy span "Signature on Petition, [MEDICAL_DATA], Plan - signed at the office"
drag, startPoint x: 1314, startPoint y: 287, endPoint x: 1110, endPoint y: 282, distance: 204.1
click at [1110, 283] on div "Petition - Wet Signature (done in office meeting)" at bounding box center [1260, 288] width 329 height 12
copy span "Petition - Wet Signature (done in office meeting)"
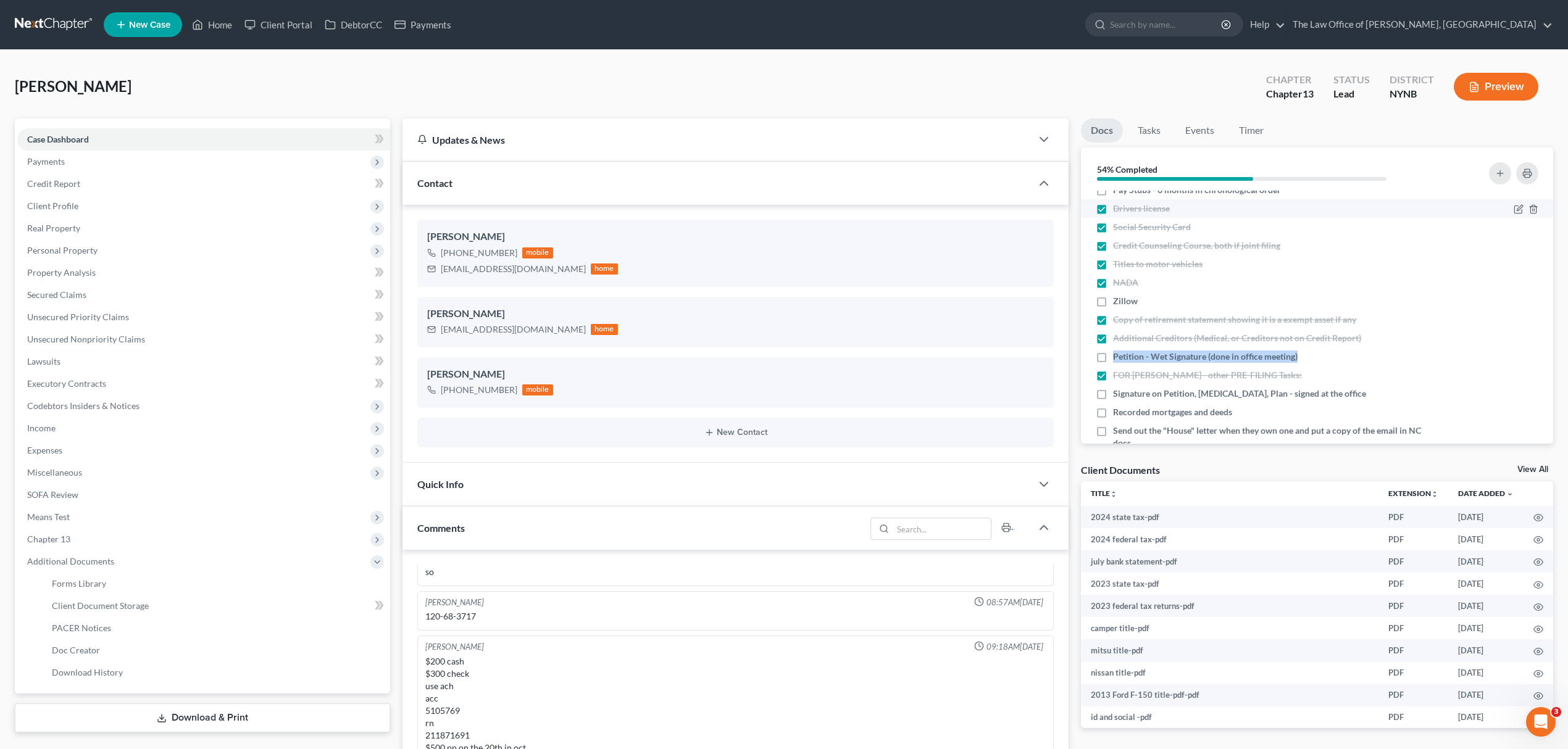
scroll to position [0, 0]
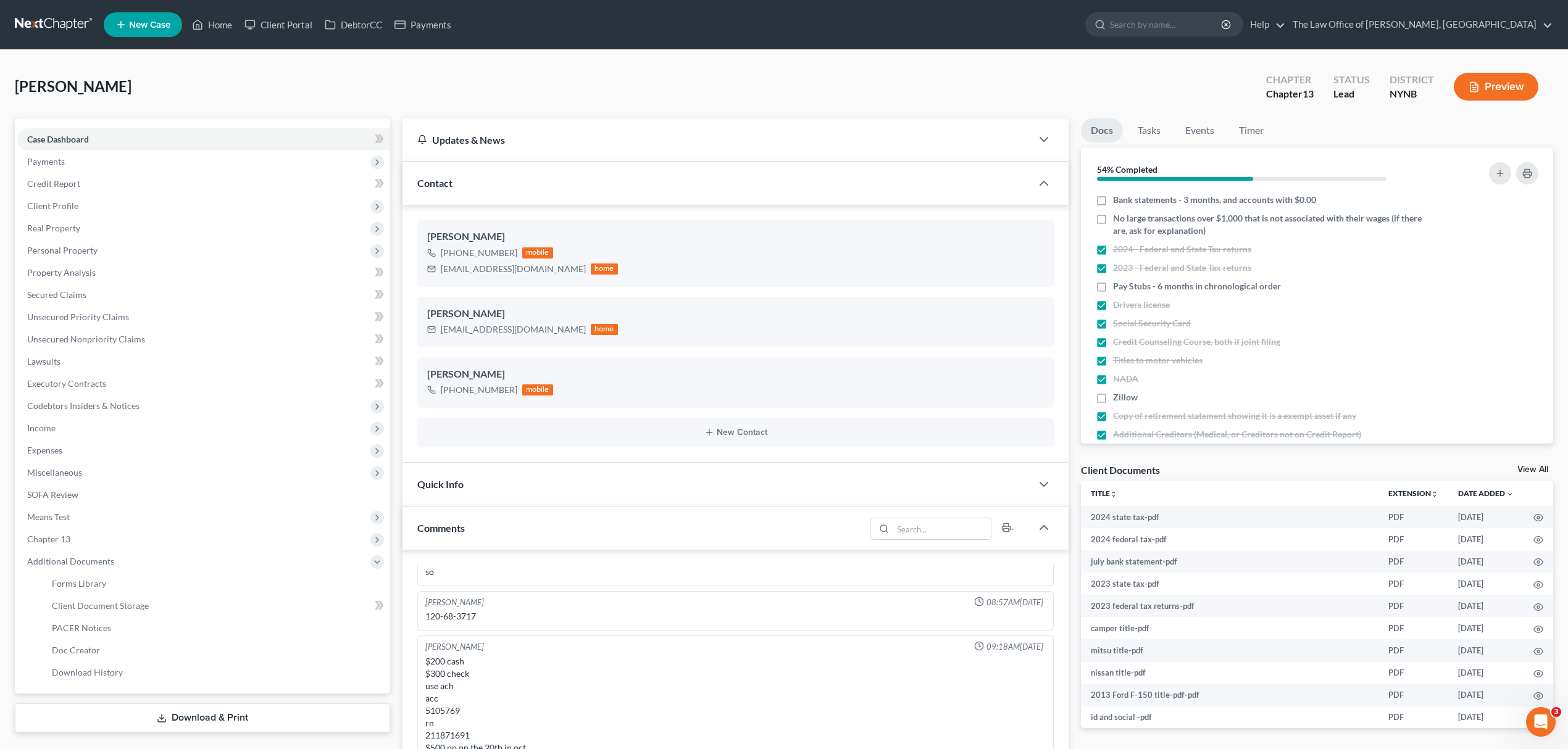
click at [53, 19] on link at bounding box center [54, 25] width 79 height 22
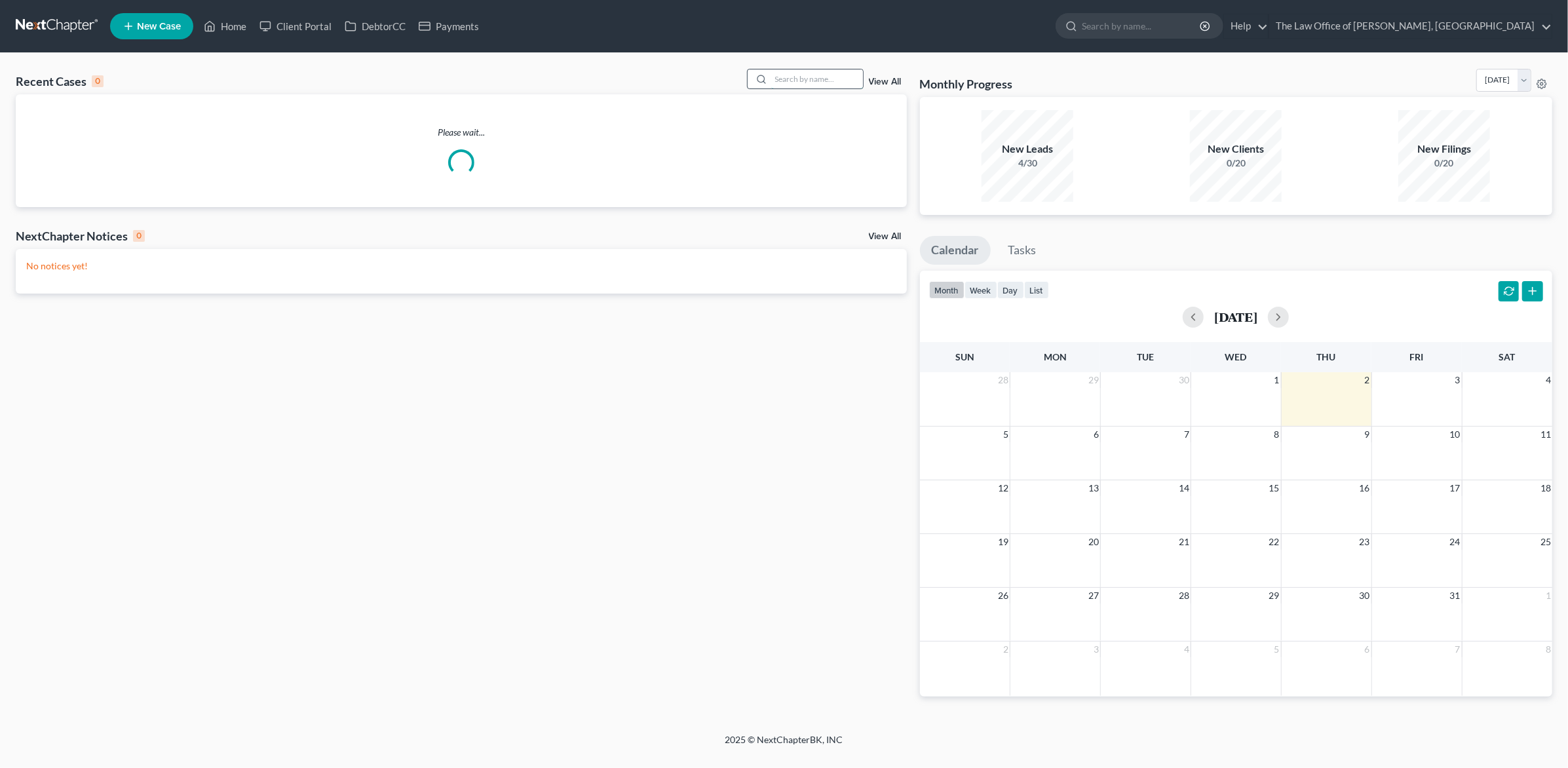
click at [805, 79] on input "search" at bounding box center [817, 78] width 92 height 19
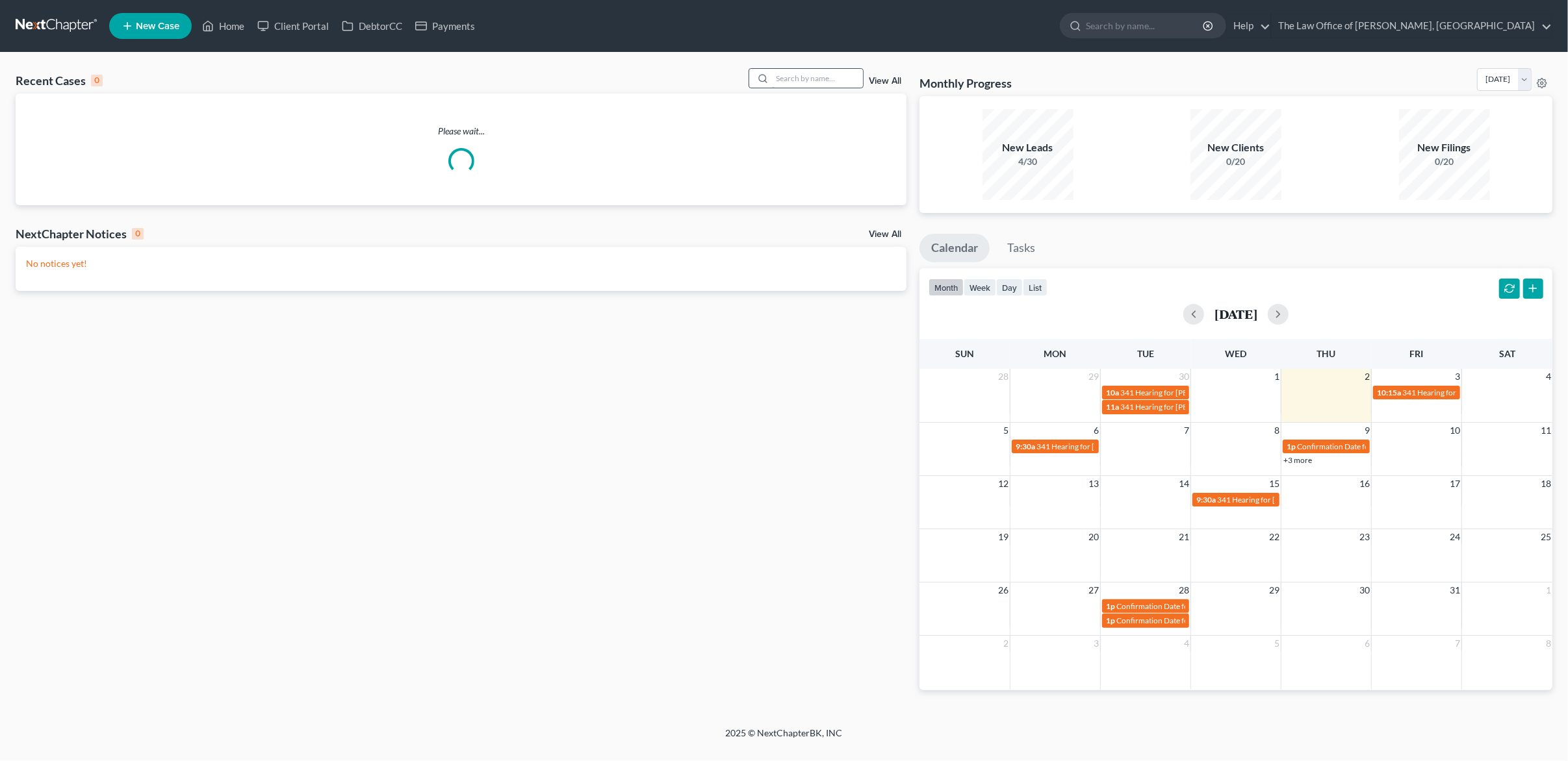
paste input "Jasewicz"
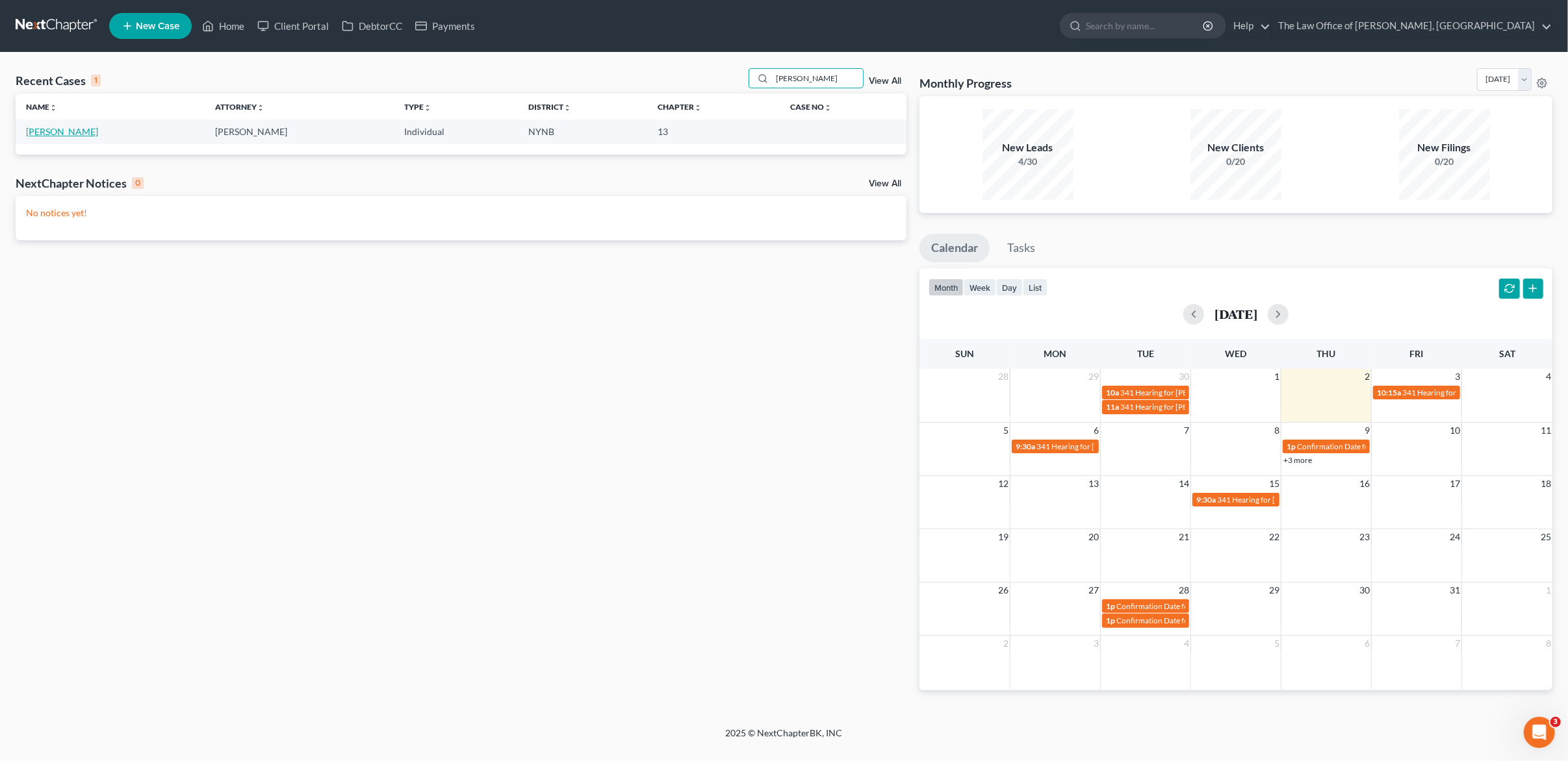
type input "Jasewicz"
click at [63, 135] on link "[PERSON_NAME]" at bounding box center [63, 131] width 72 height 11
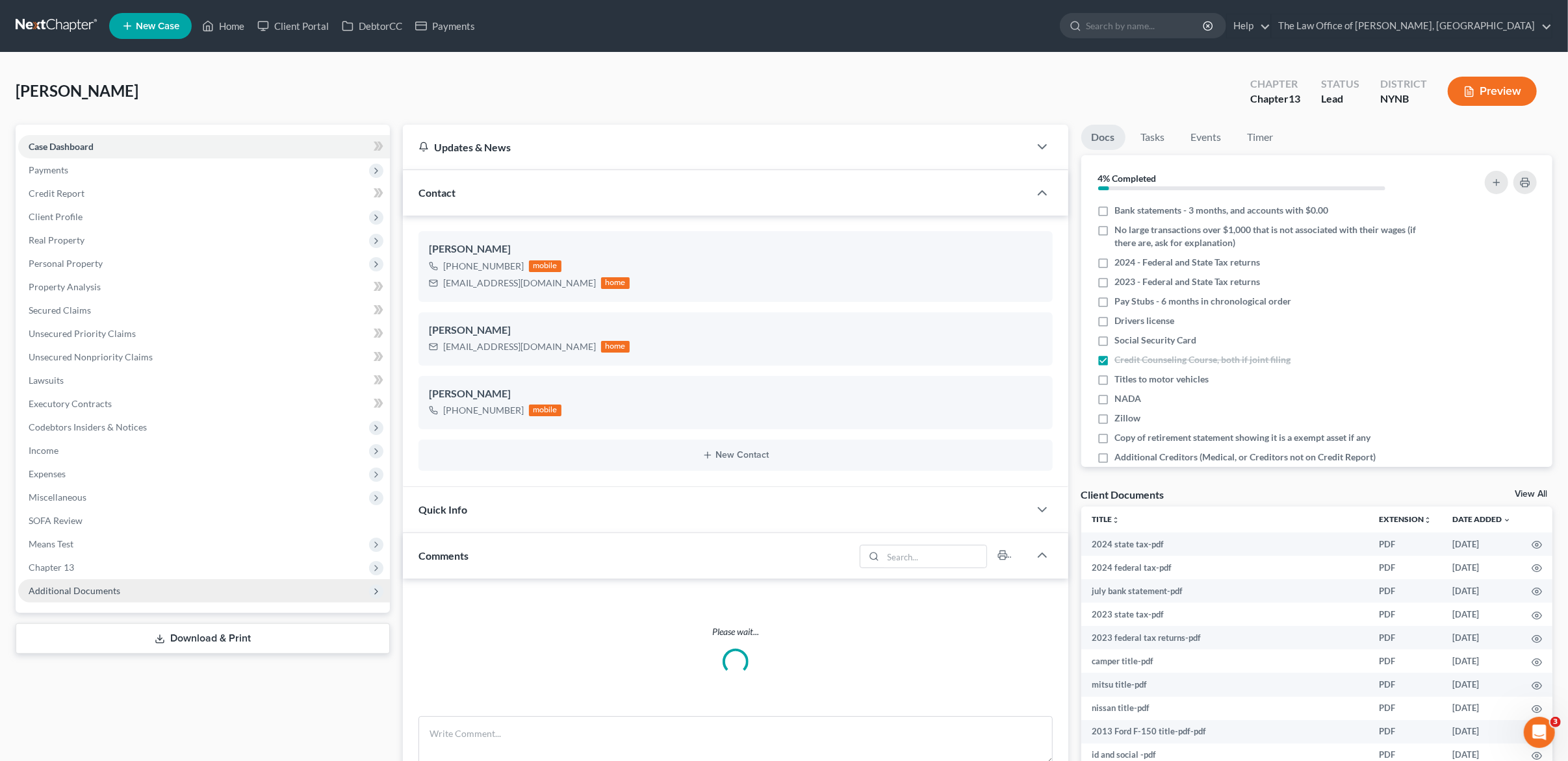
click at [148, 585] on span "Additional Documents" at bounding box center [205, 591] width 372 height 23
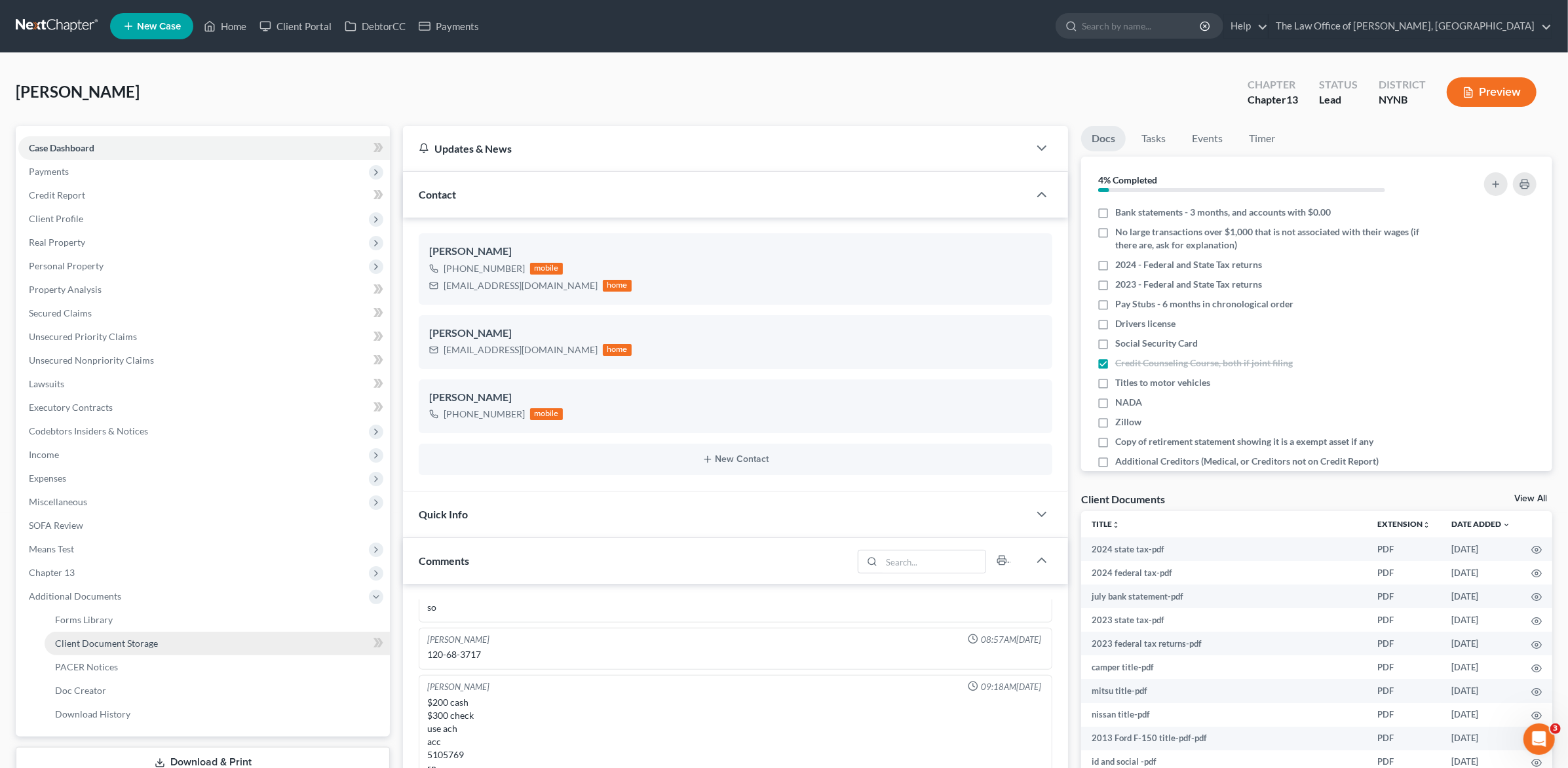
scroll to position [677, 0]
drag, startPoint x: 91, startPoint y: 651, endPoint x: 283, endPoint y: 651, distance: 192.0
click at [91, 651] on link "Client Document Storage" at bounding box center [217, 644] width 345 height 24
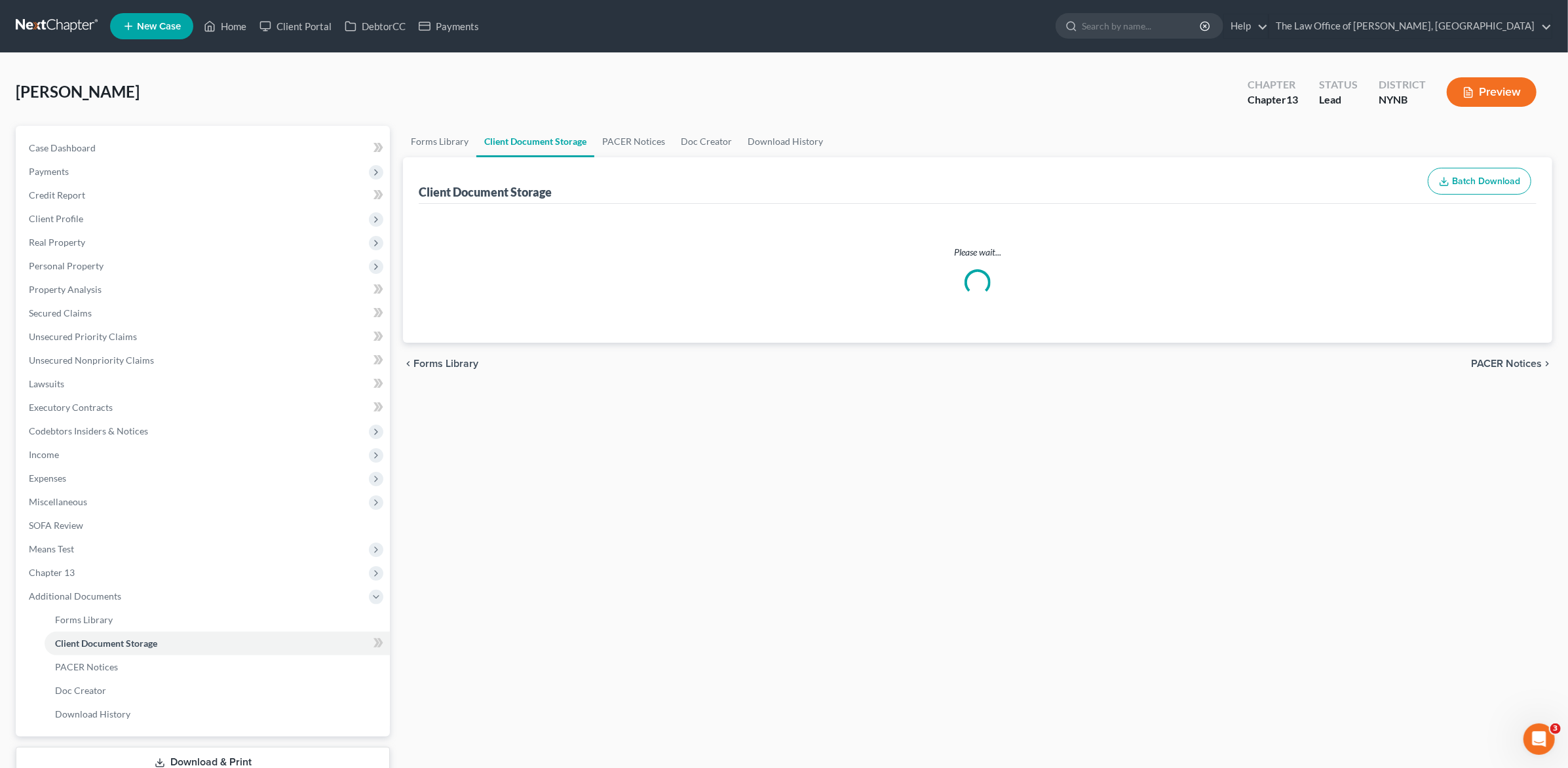
select select "1"
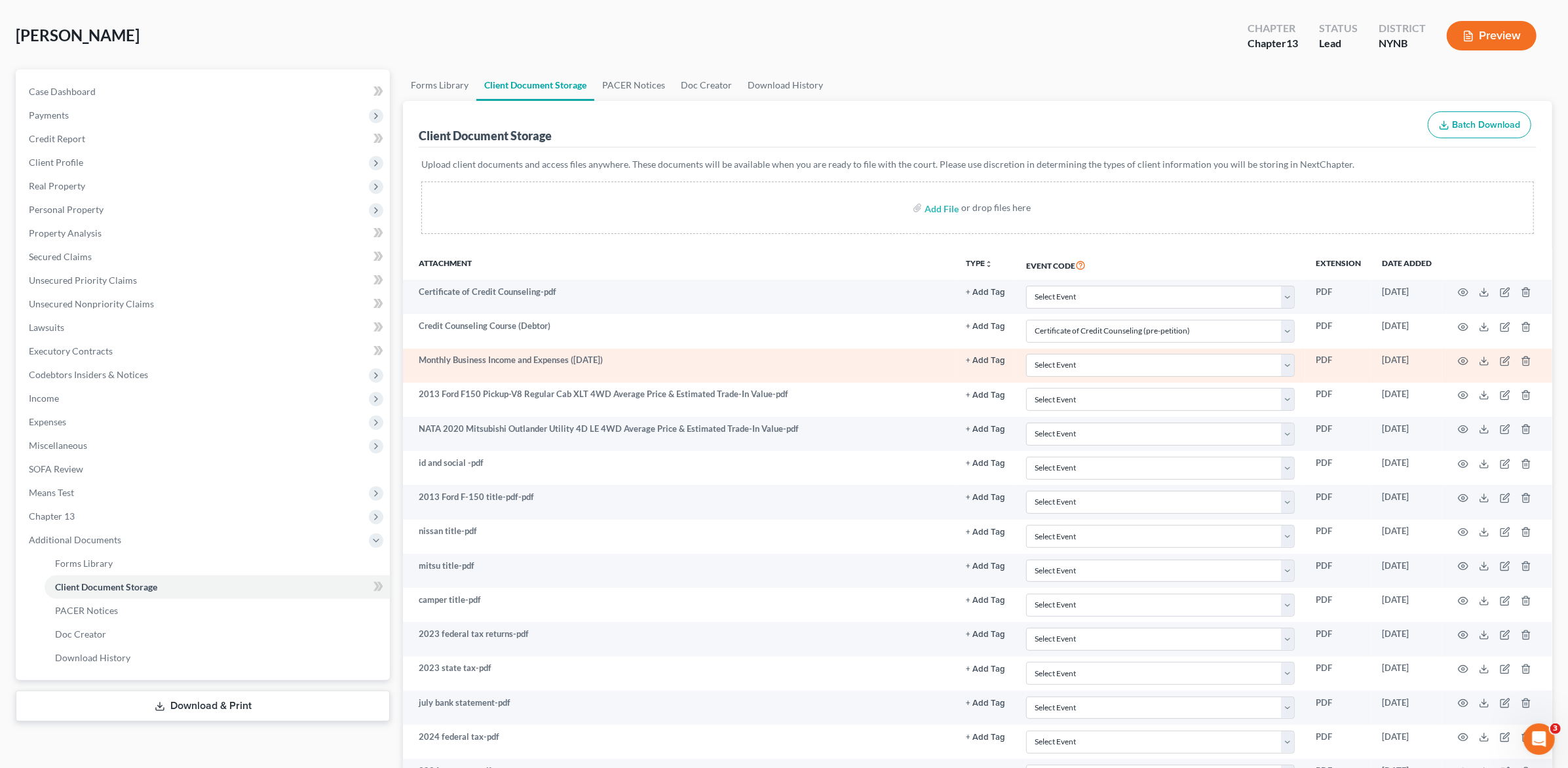
scroll to position [87, 0]
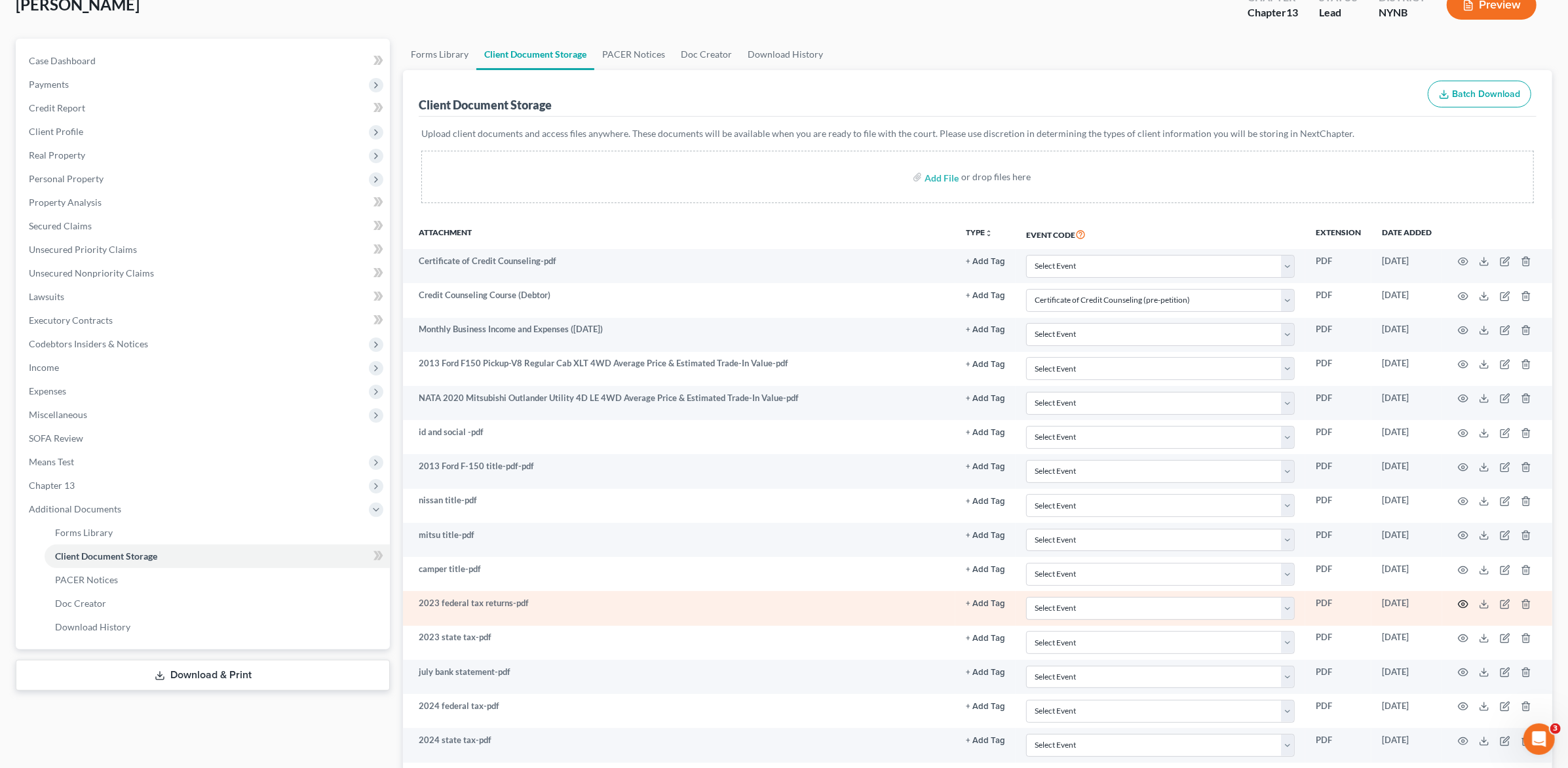
click at [1460, 606] on icon "button" at bounding box center [1462, 604] width 11 height 11
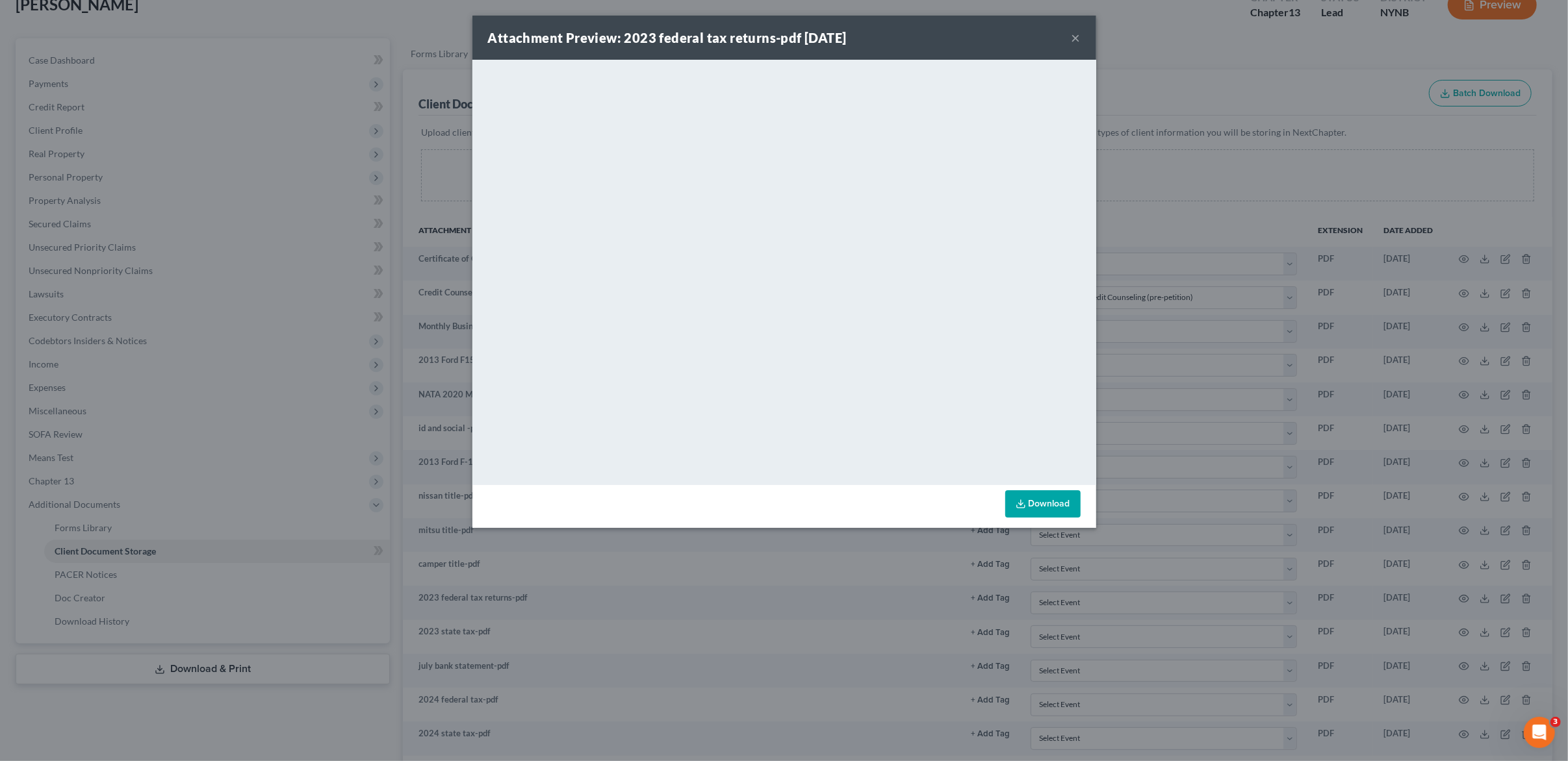
click at [1073, 37] on button "×" at bounding box center [1076, 38] width 9 height 16
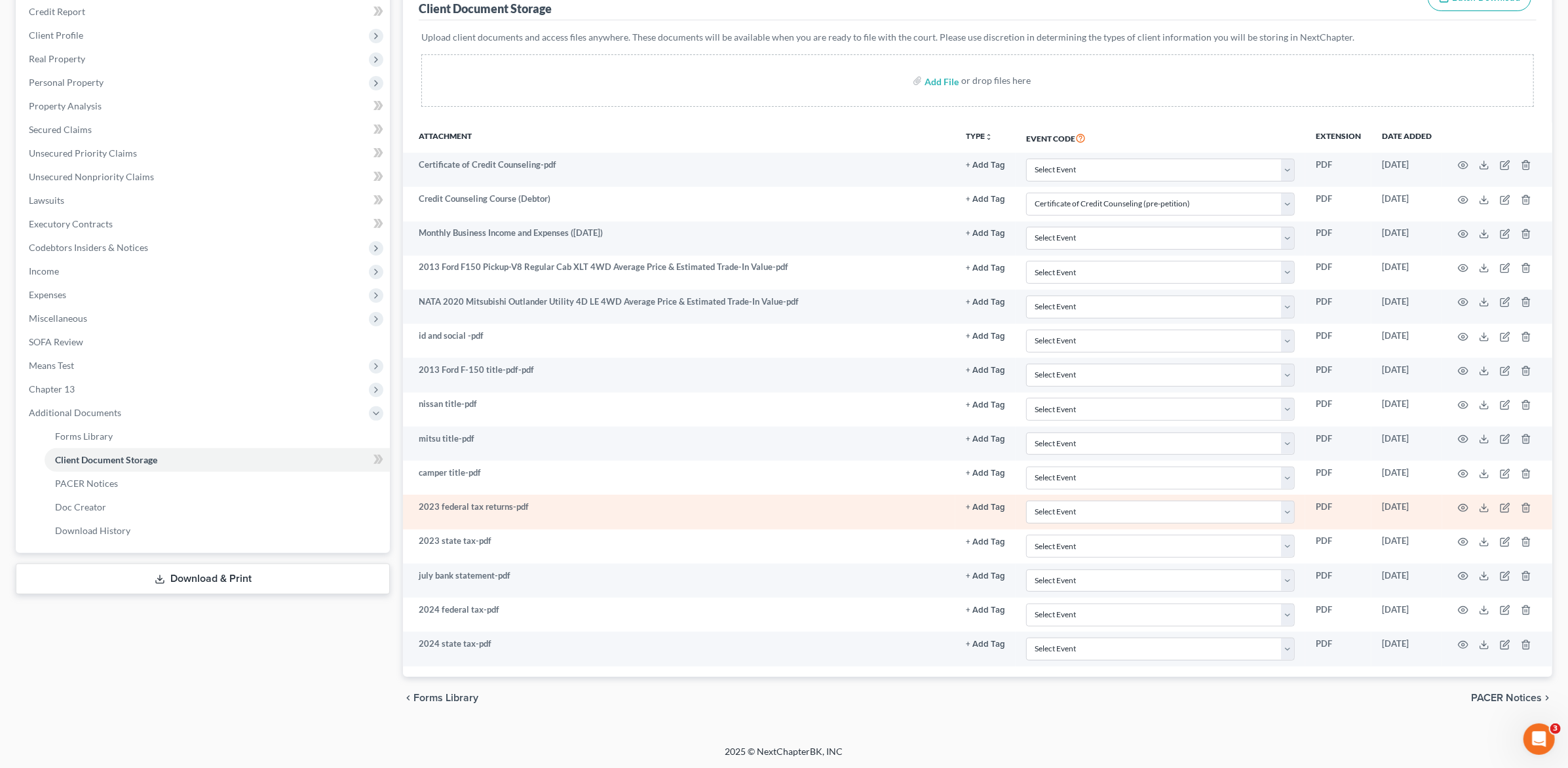
scroll to position [191, 0]
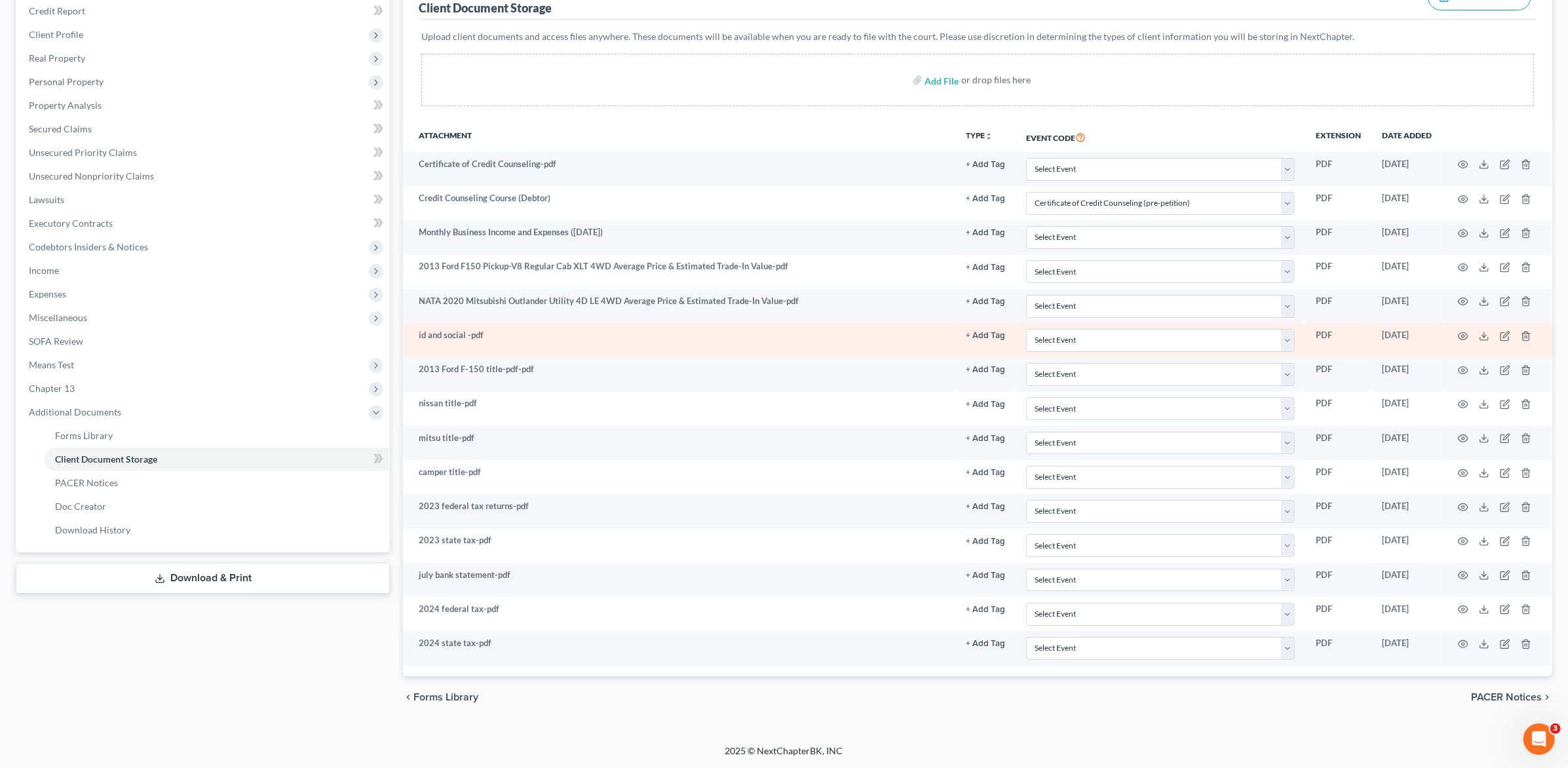
click at [1463, 337] on td at bounding box center [1497, 340] width 111 height 35
click at [1463, 336] on td at bounding box center [1497, 340] width 111 height 35
click at [1459, 331] on icon "button" at bounding box center [1462, 336] width 11 height 11
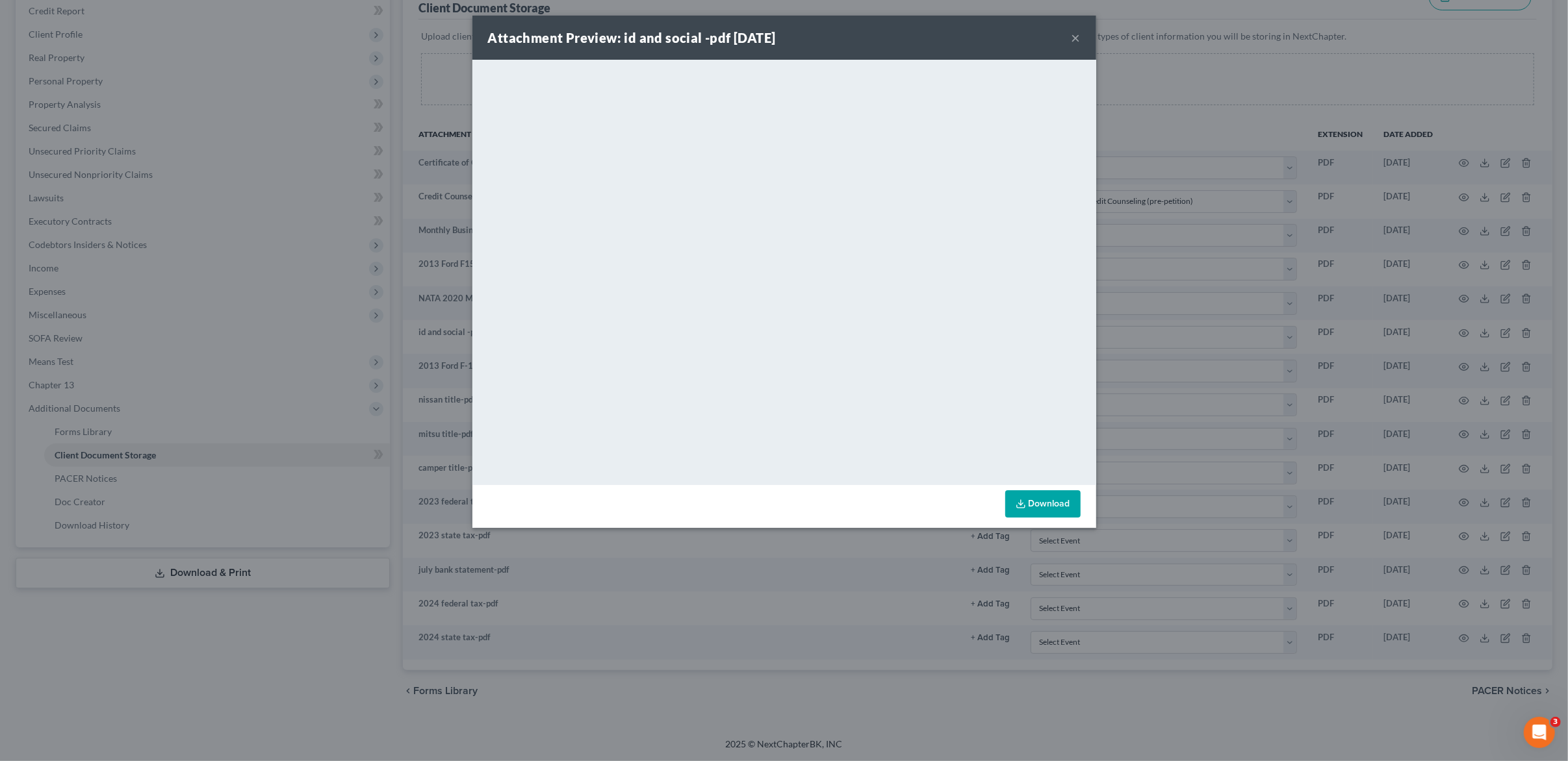
drag, startPoint x: 1083, startPoint y: 45, endPoint x: 1077, endPoint y: 41, distance: 7.2
click at [1083, 45] on div "Attachment Preview: id and social -pdf 09/30/2025 ×" at bounding box center [784, 37] width 623 height 44
click at [1077, 41] on button "×" at bounding box center [1076, 38] width 9 height 16
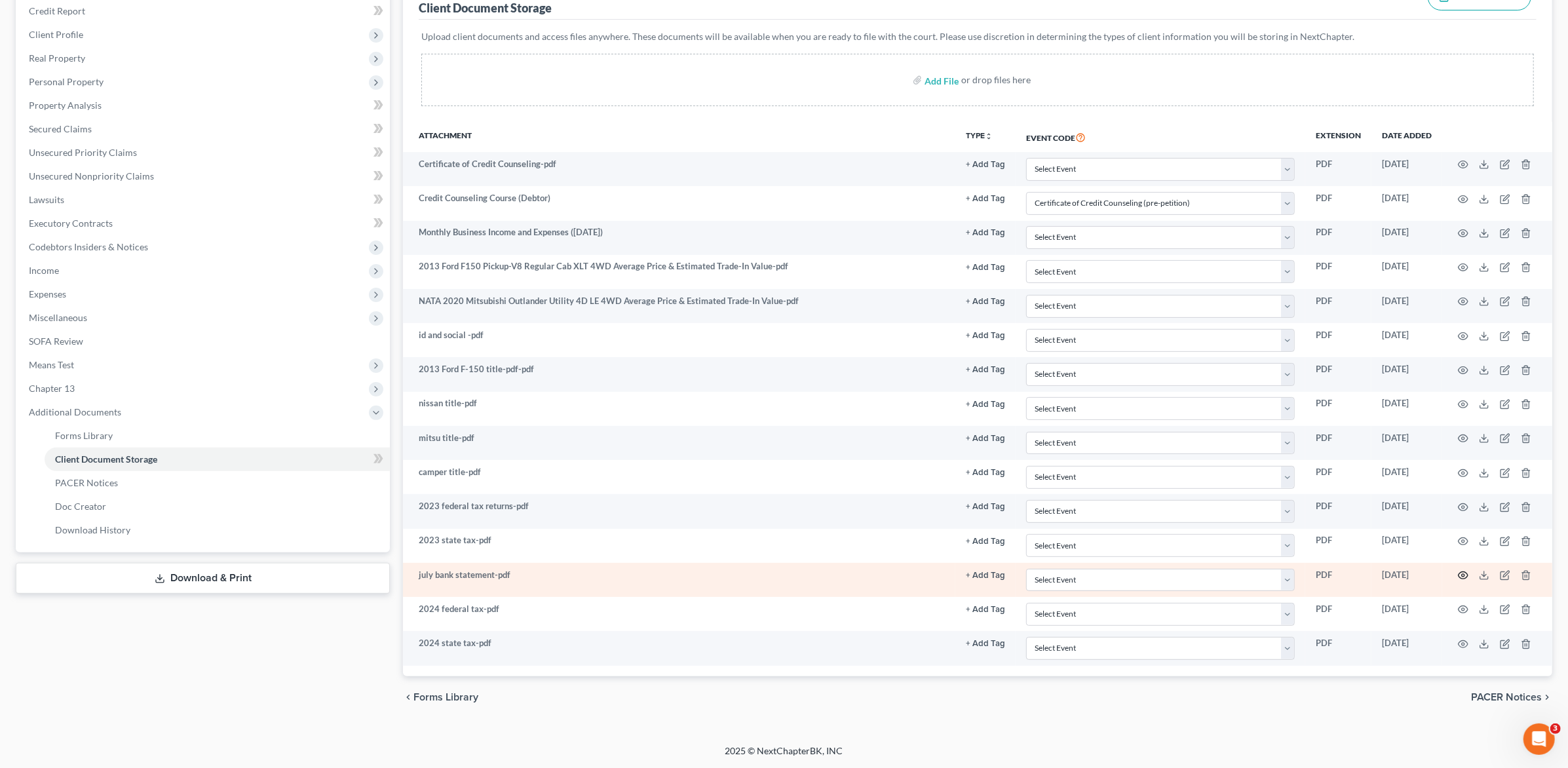
click at [1463, 571] on icon "button" at bounding box center [1462, 576] width 11 height 11
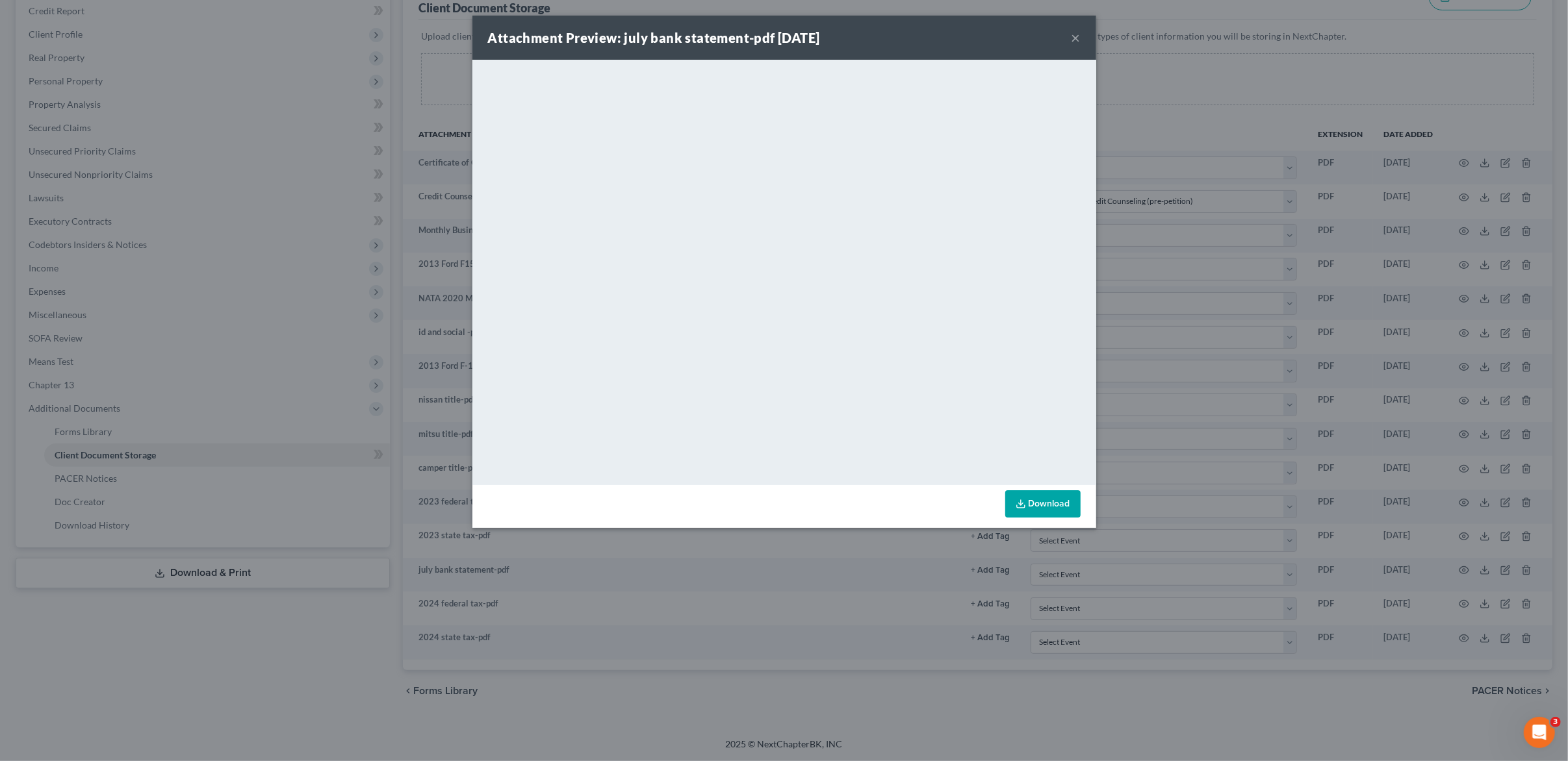
click at [1078, 36] on button "×" at bounding box center [1076, 38] width 9 height 16
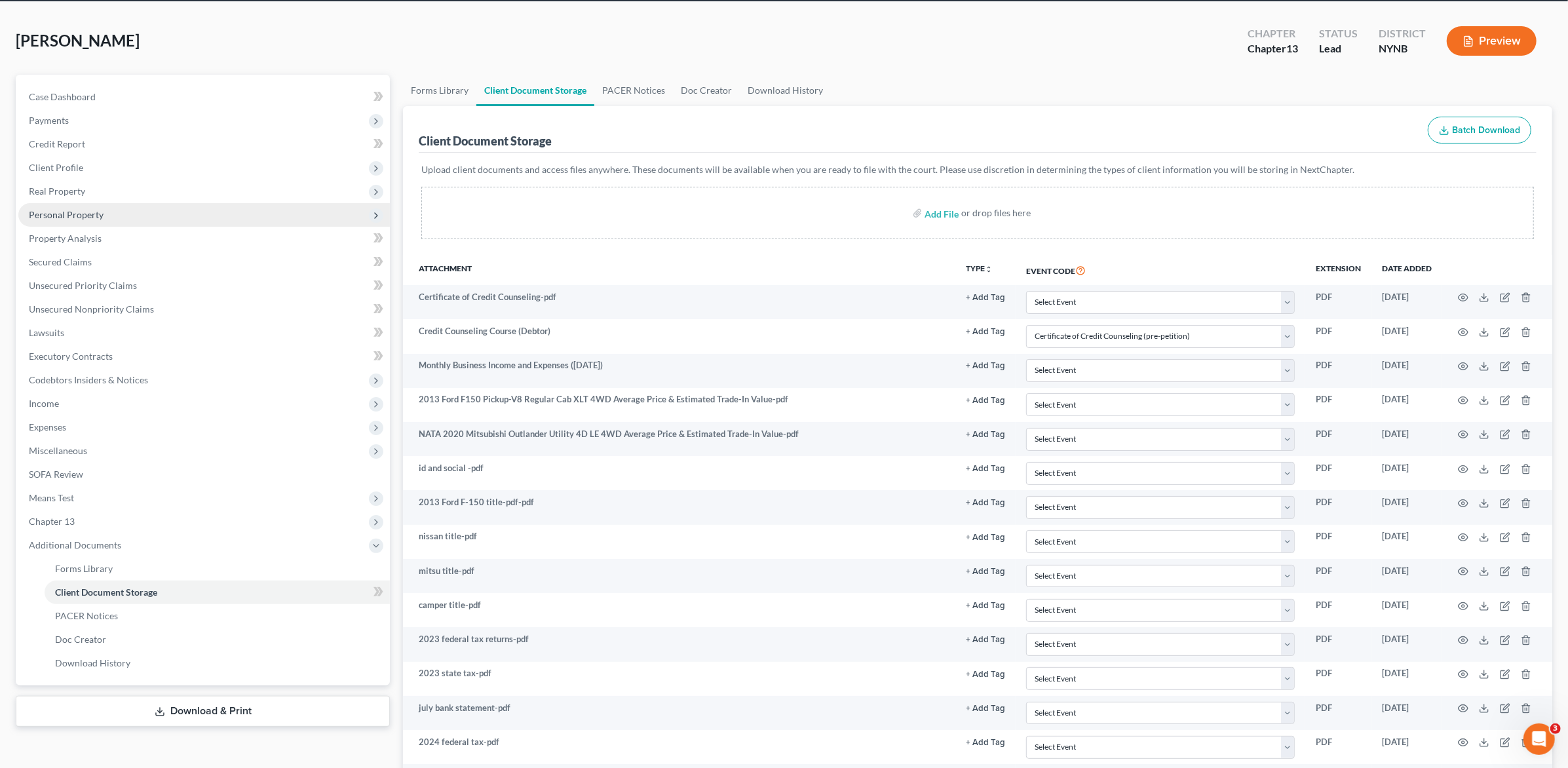
scroll to position [16, 0]
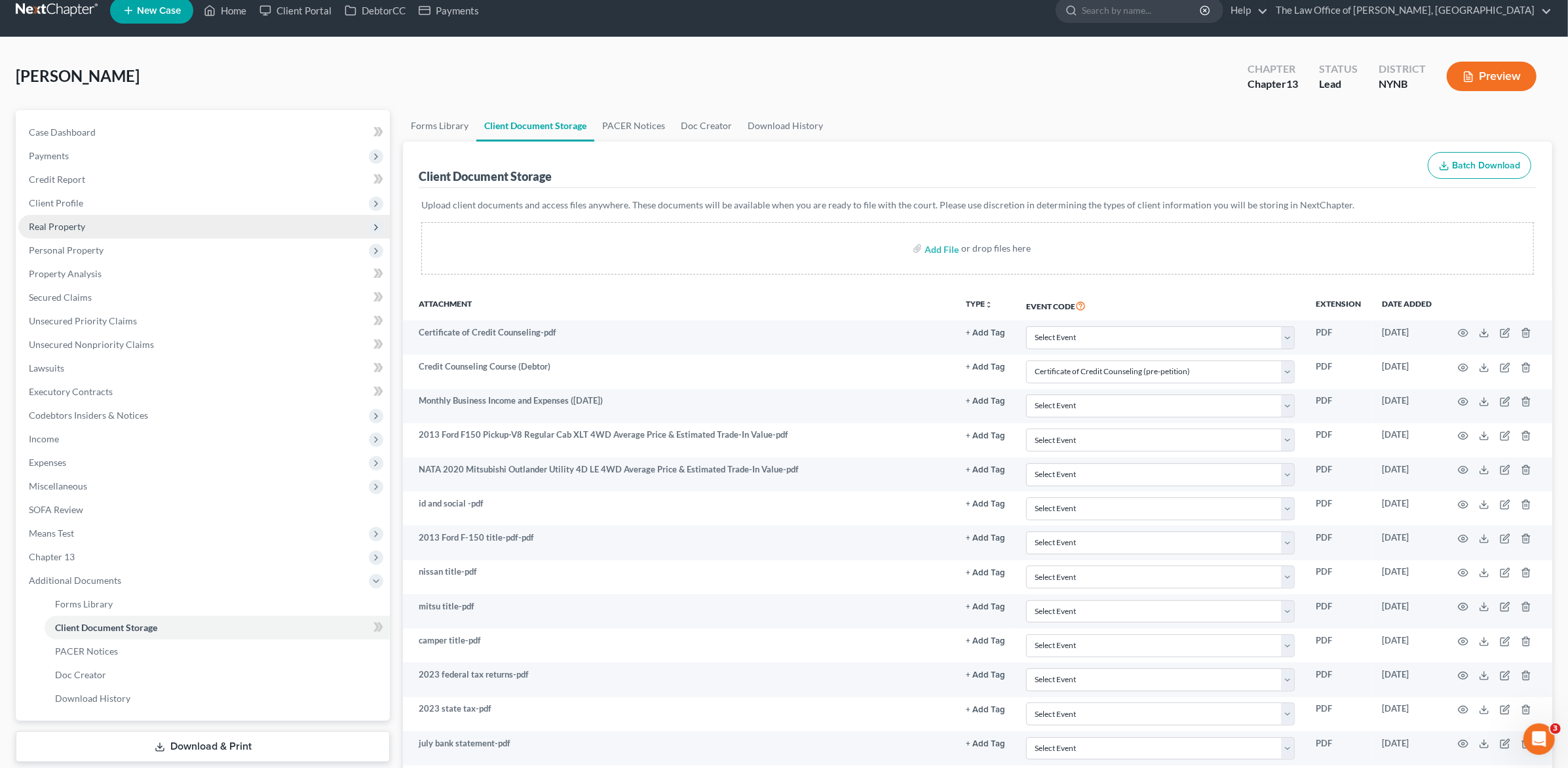
click at [118, 223] on span "Real Property" at bounding box center [204, 227] width 371 height 24
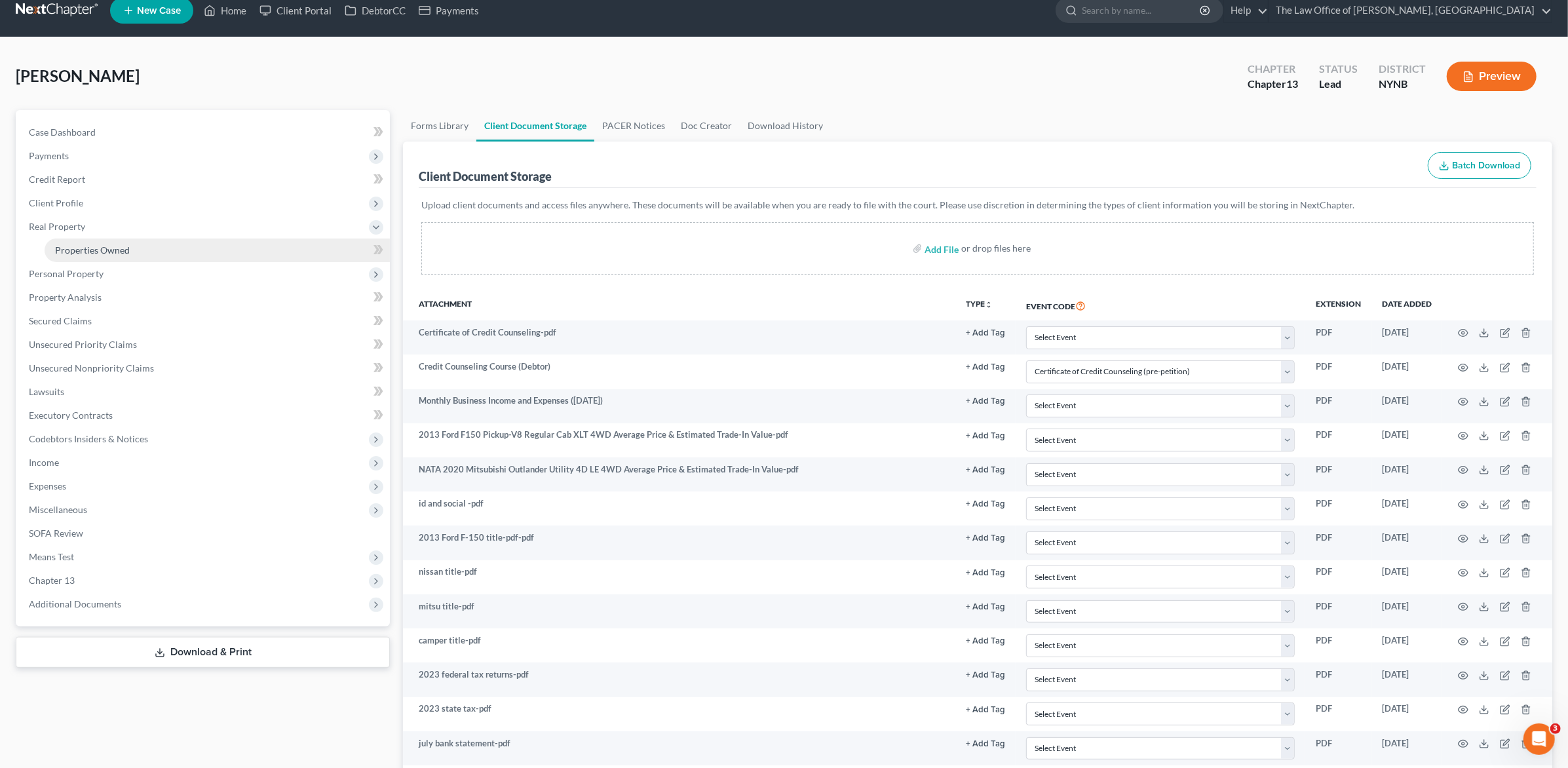
click at [179, 248] on link "Properties Owned" at bounding box center [217, 251] width 345 height 24
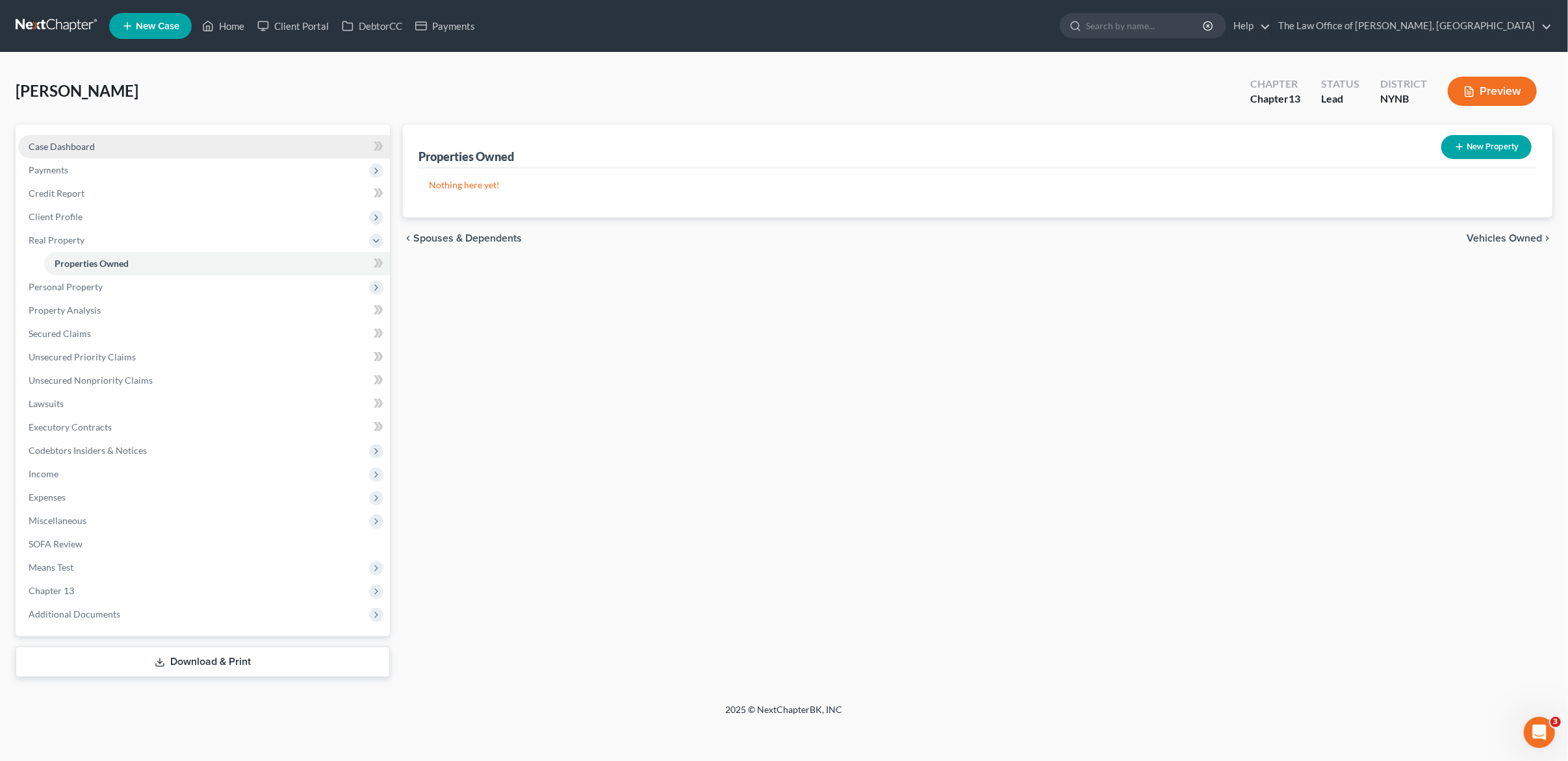
click at [128, 149] on link "Case Dashboard" at bounding box center [205, 147] width 372 height 23
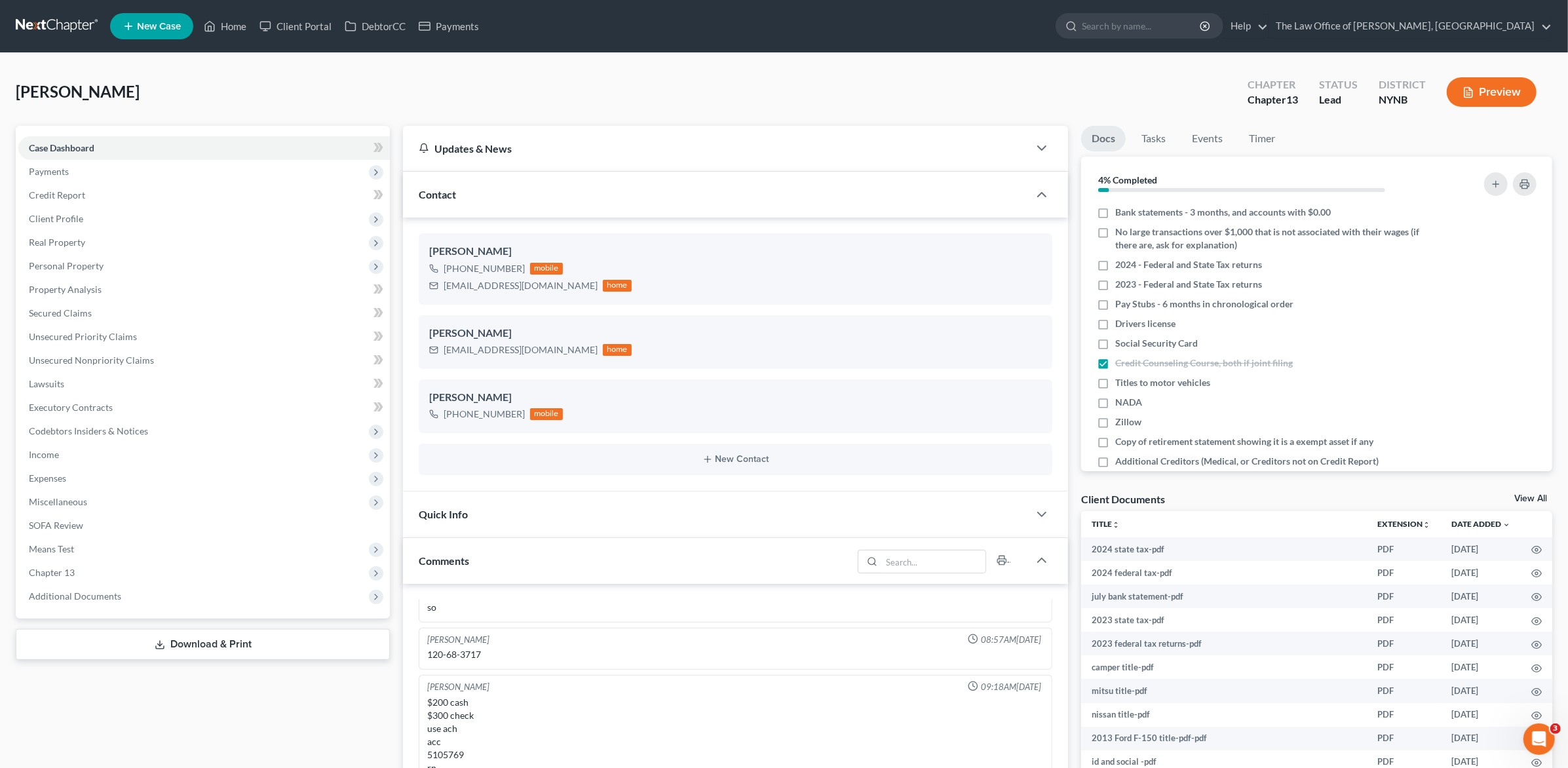
scroll to position [677, 0]
click at [153, 601] on span "Additional Documents" at bounding box center [204, 596] width 371 height 24
click at [181, 635] on link "Client Document Storage" at bounding box center [217, 644] width 345 height 24
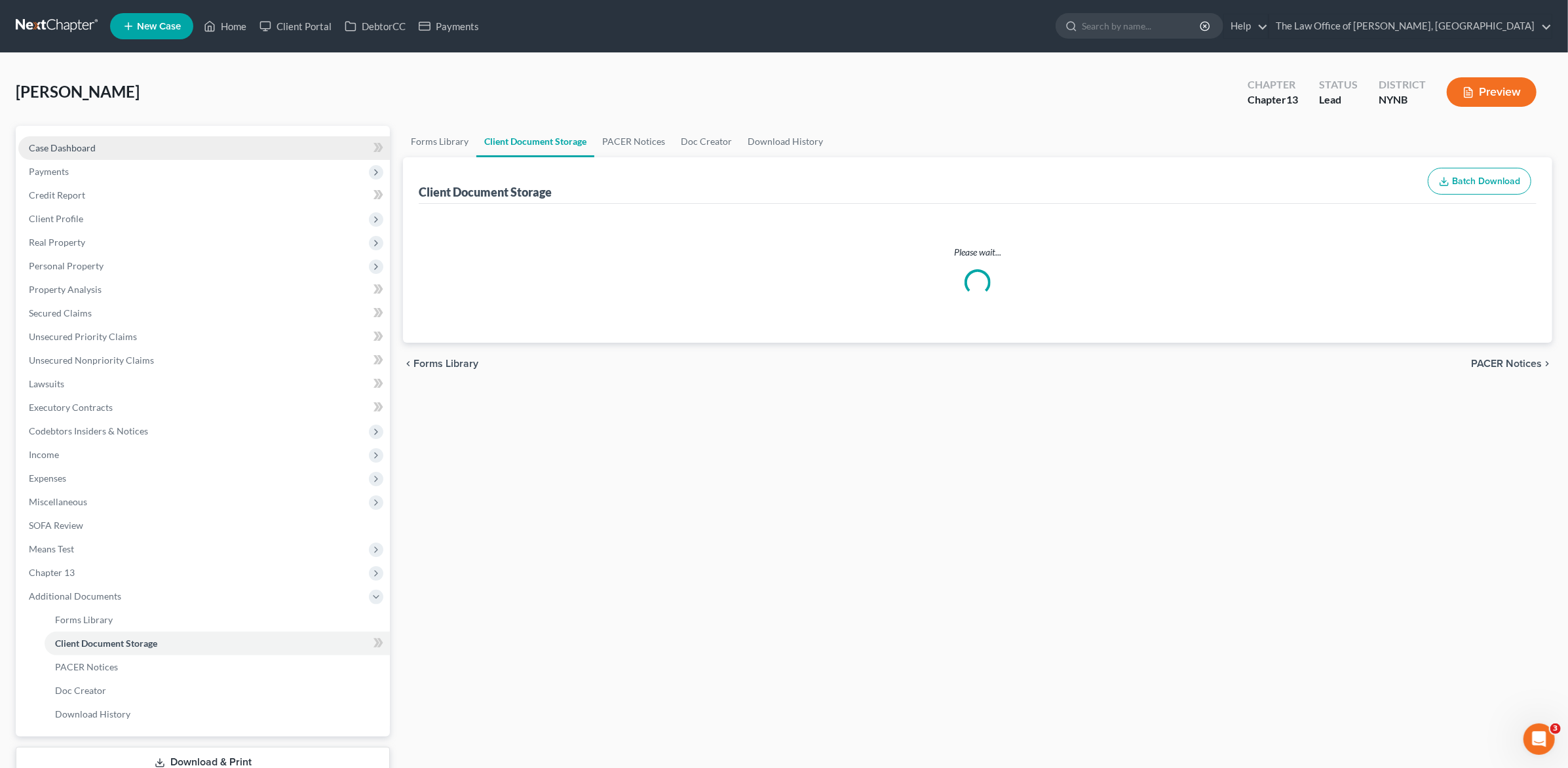
click at [250, 144] on link "Case Dashboard" at bounding box center [204, 148] width 371 height 24
click at [251, 144] on link "Case Dashboard" at bounding box center [204, 148] width 371 height 24
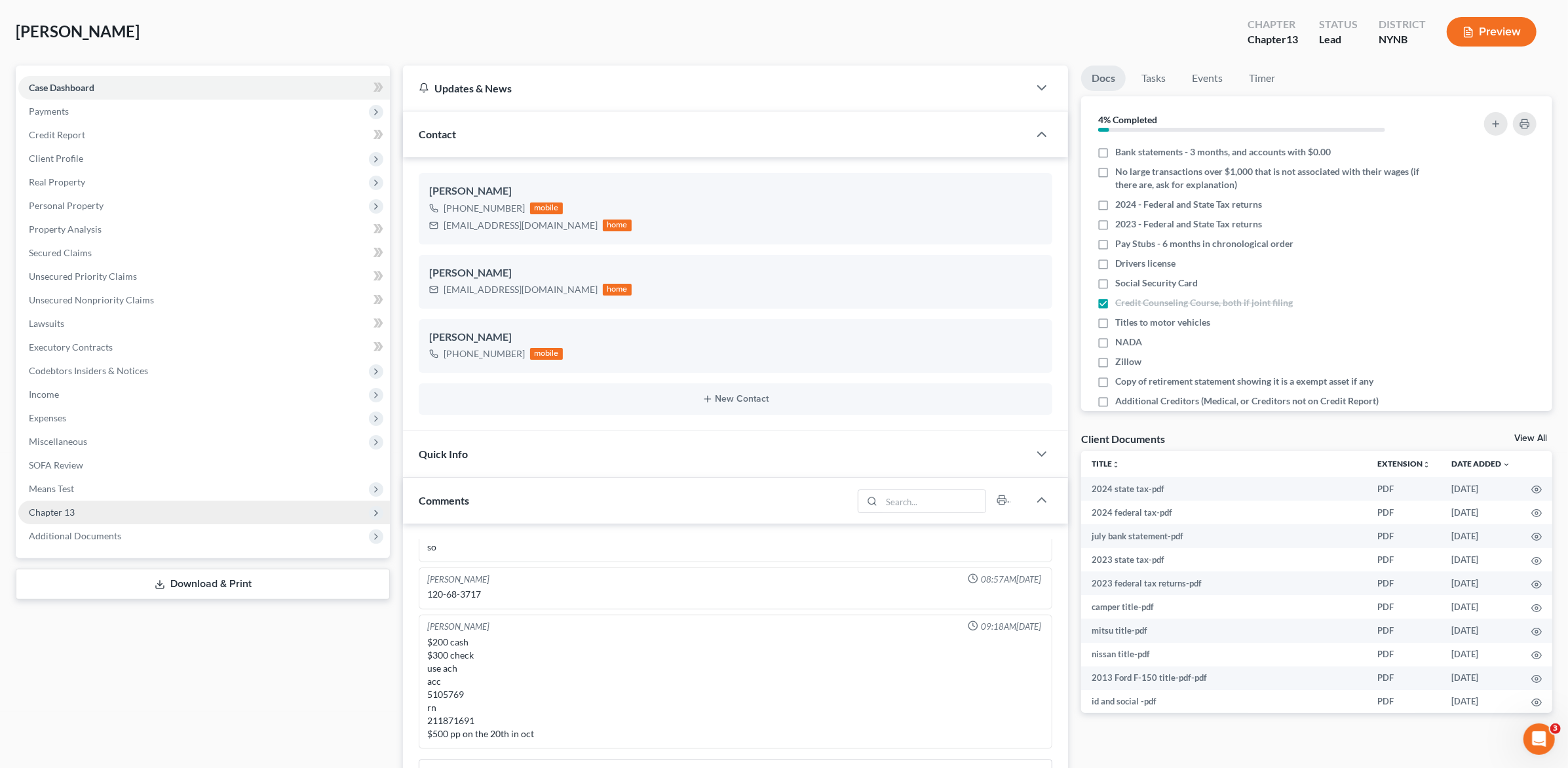
scroll to position [87, 0]
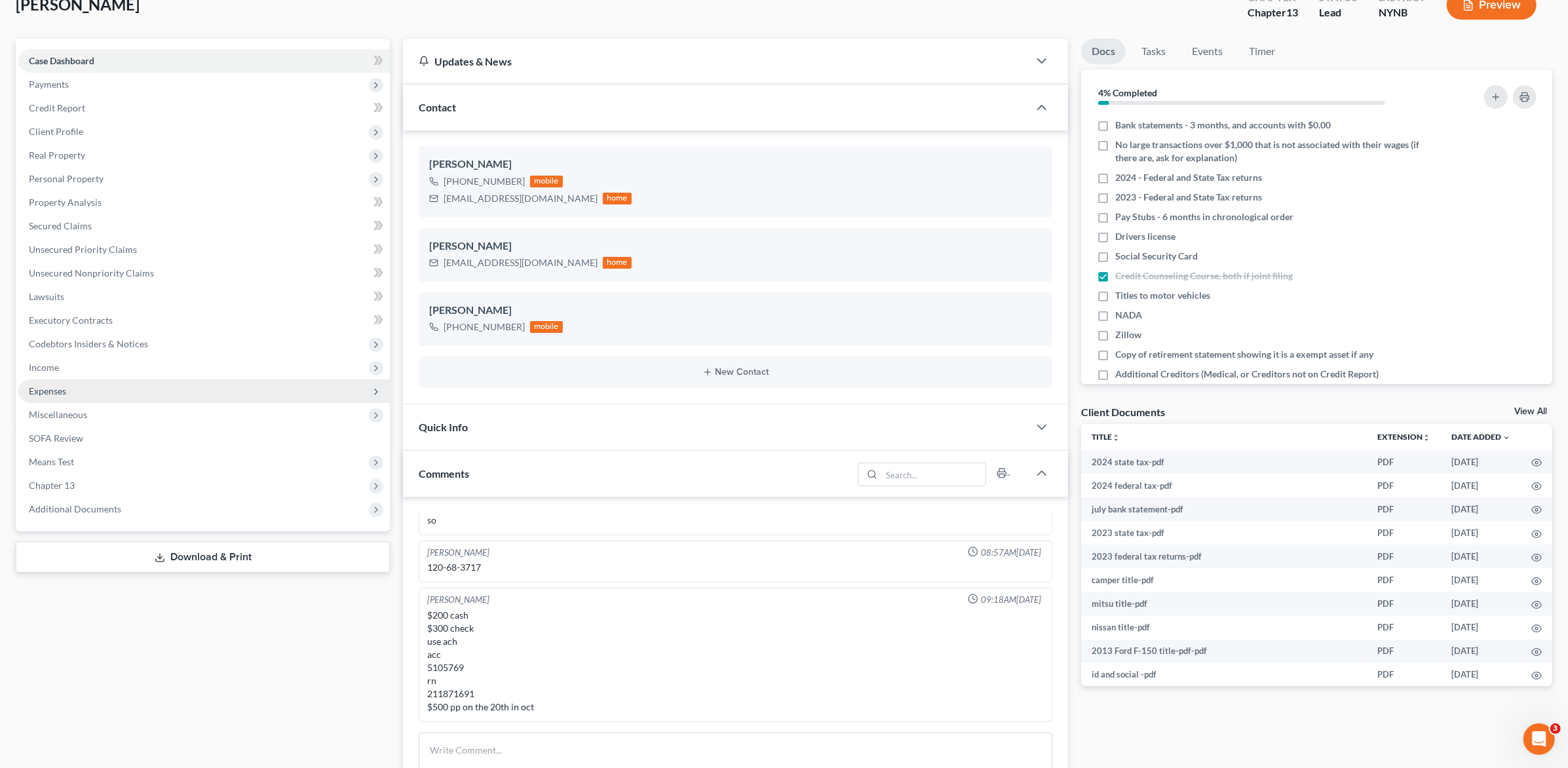
click at [121, 388] on span "Expenses" at bounding box center [204, 391] width 371 height 24
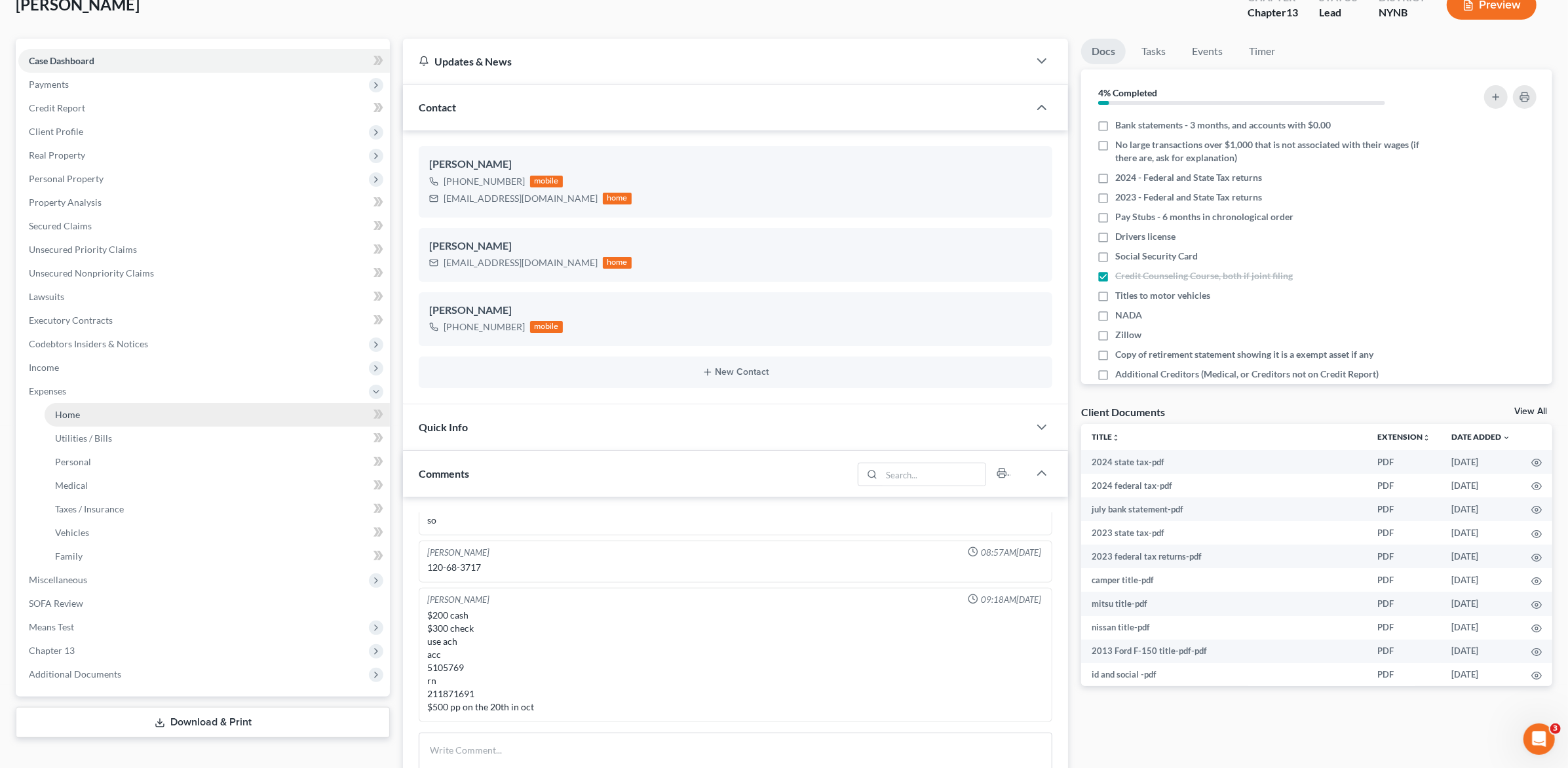
click at [124, 407] on link "Home" at bounding box center [217, 415] width 345 height 24
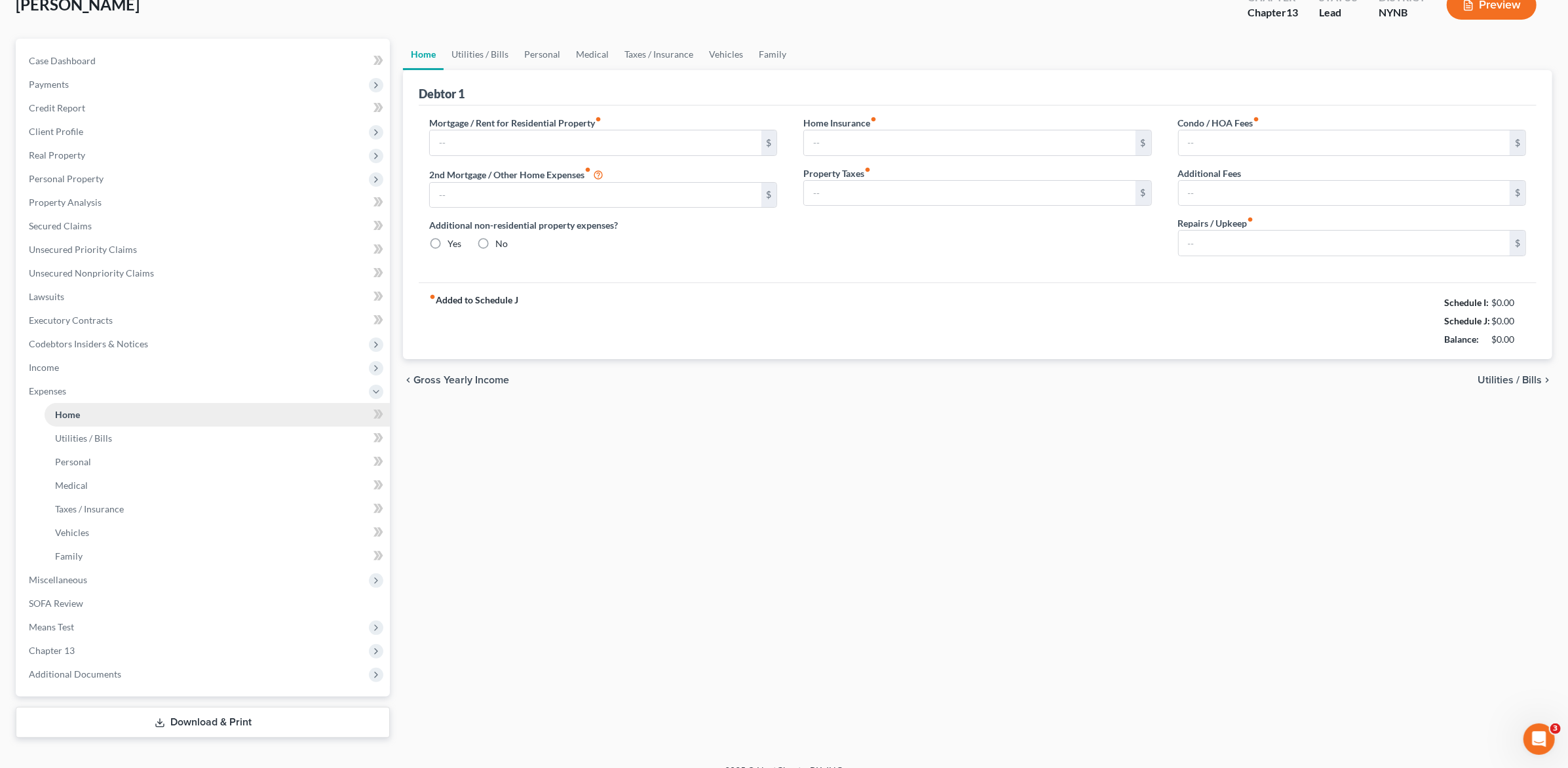
type input "1,000.00"
type input "0.00"
radio input "true"
type input "0.00"
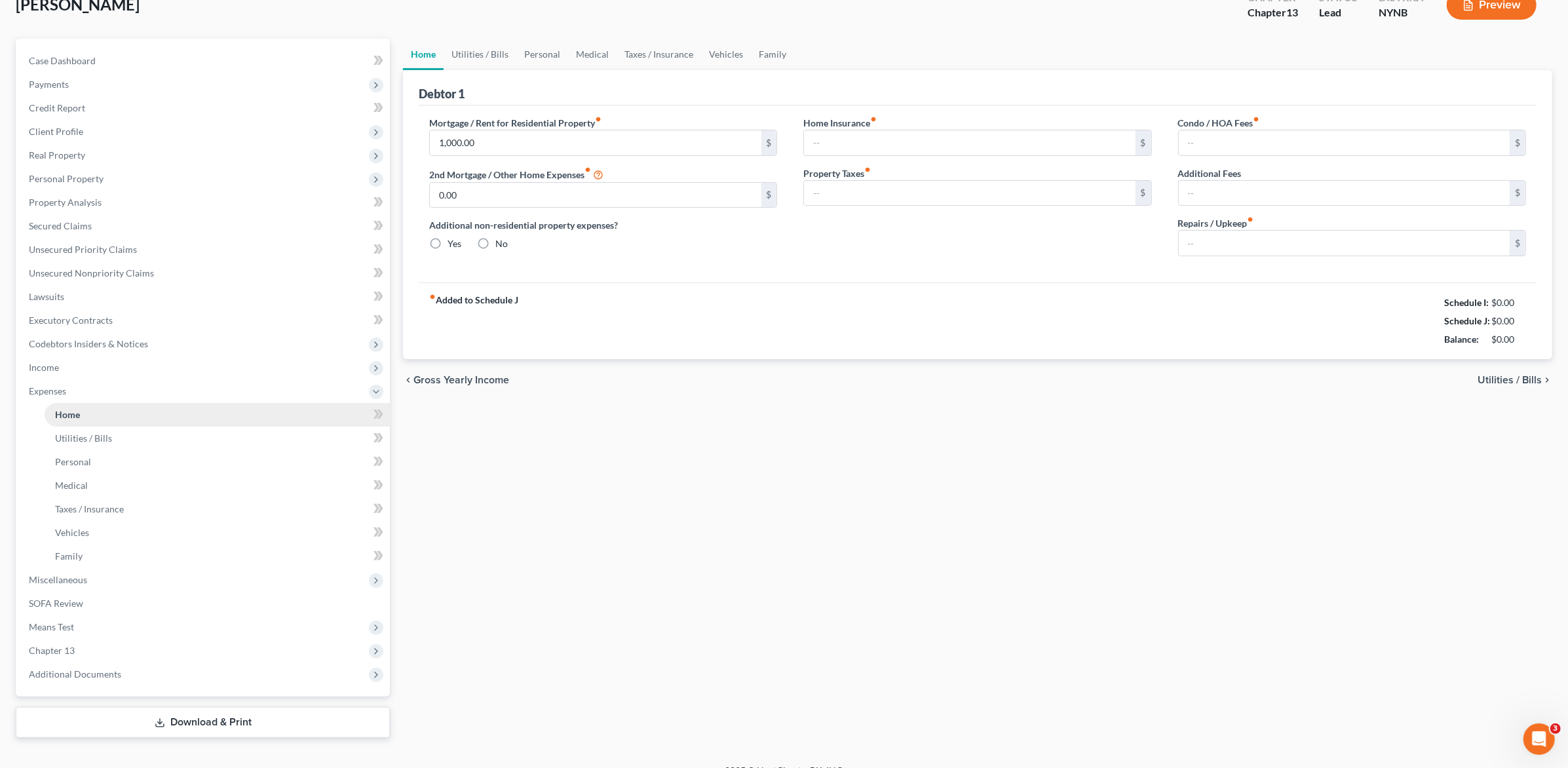
type input "0.00"
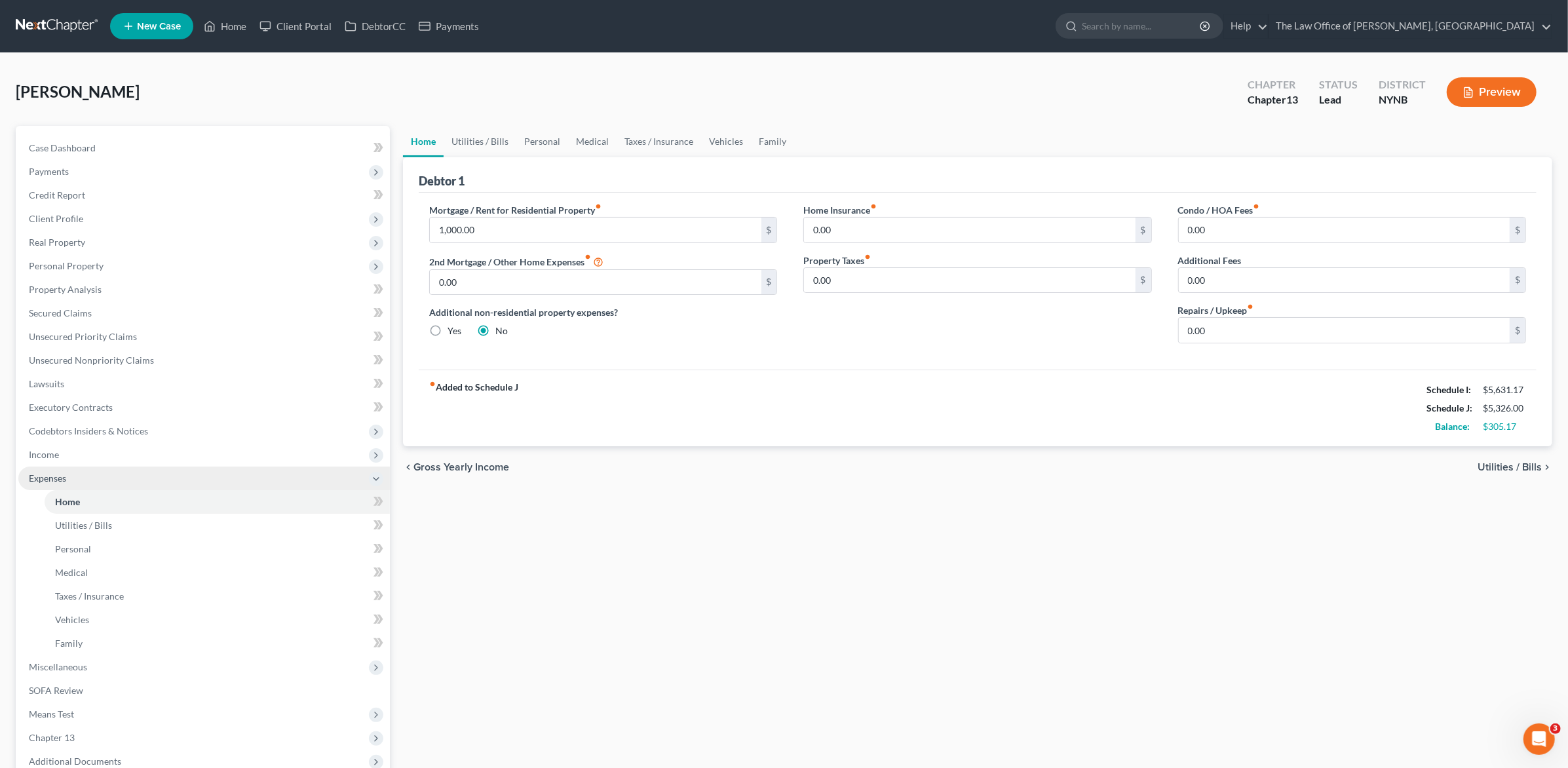
click at [101, 473] on span "Expenses" at bounding box center [204, 479] width 371 height 24
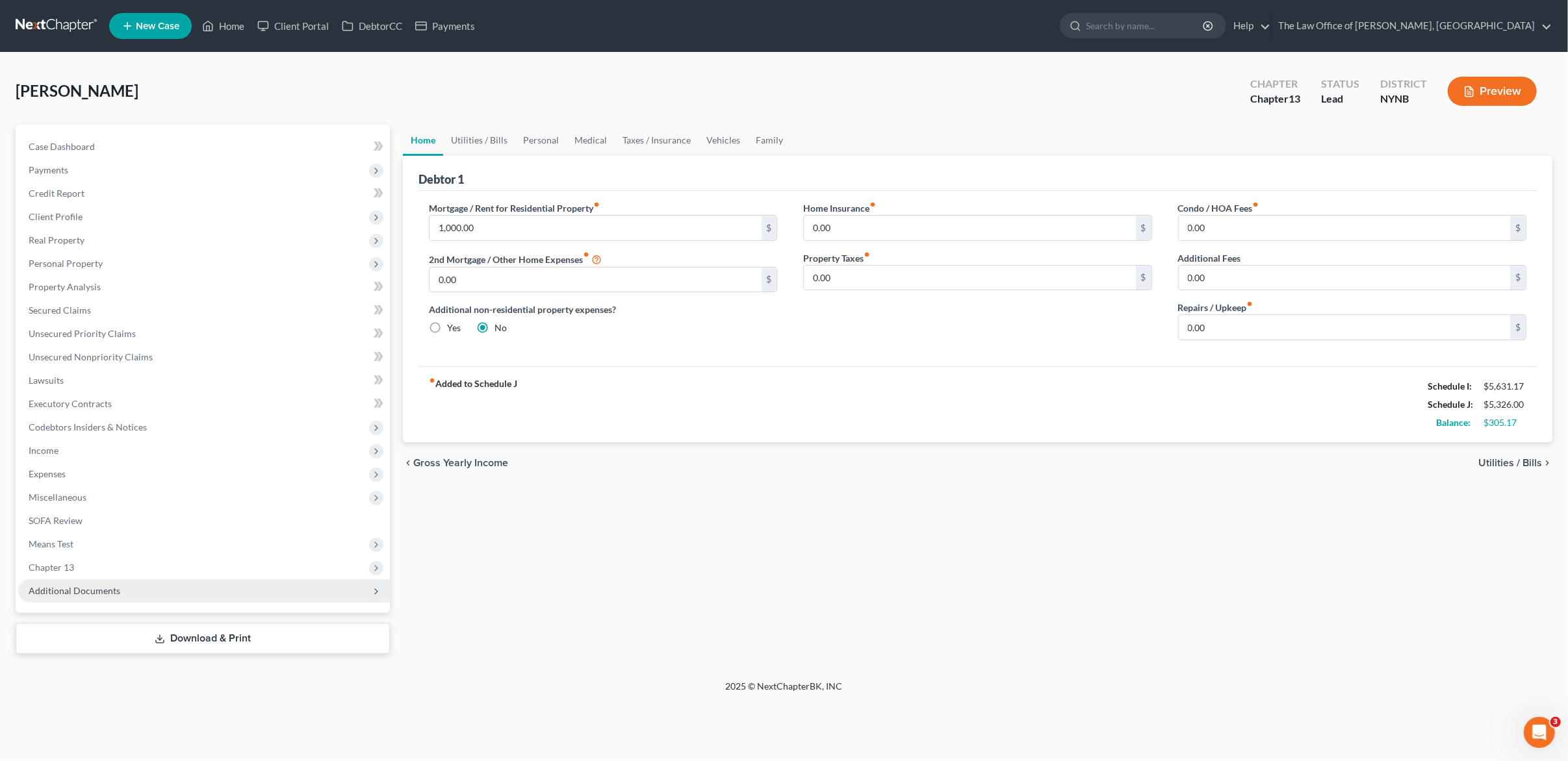
click at [117, 588] on span "Additional Documents" at bounding box center [205, 591] width 372 height 23
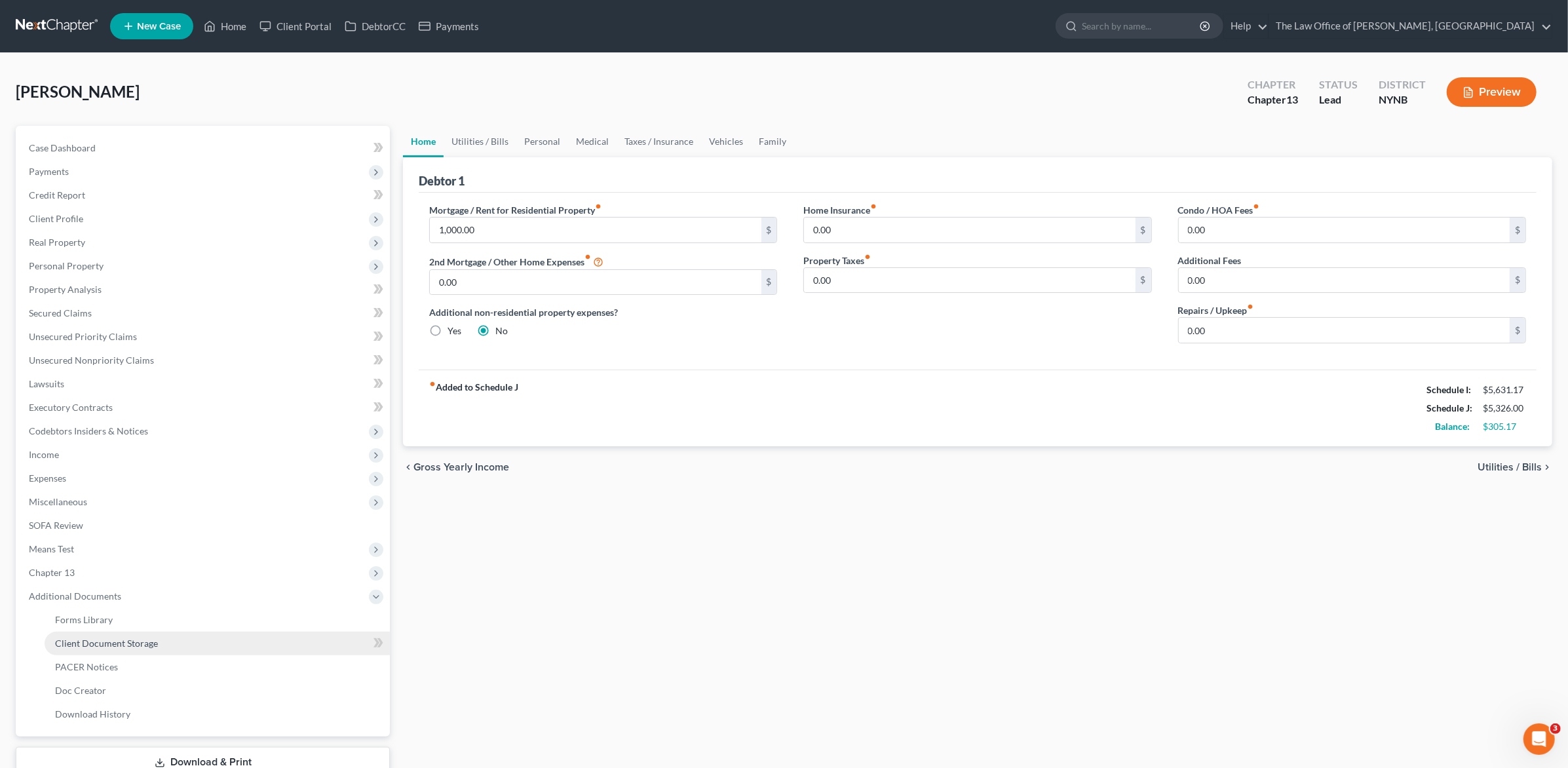
click at [225, 636] on link "Client Document Storage" at bounding box center [217, 644] width 345 height 24
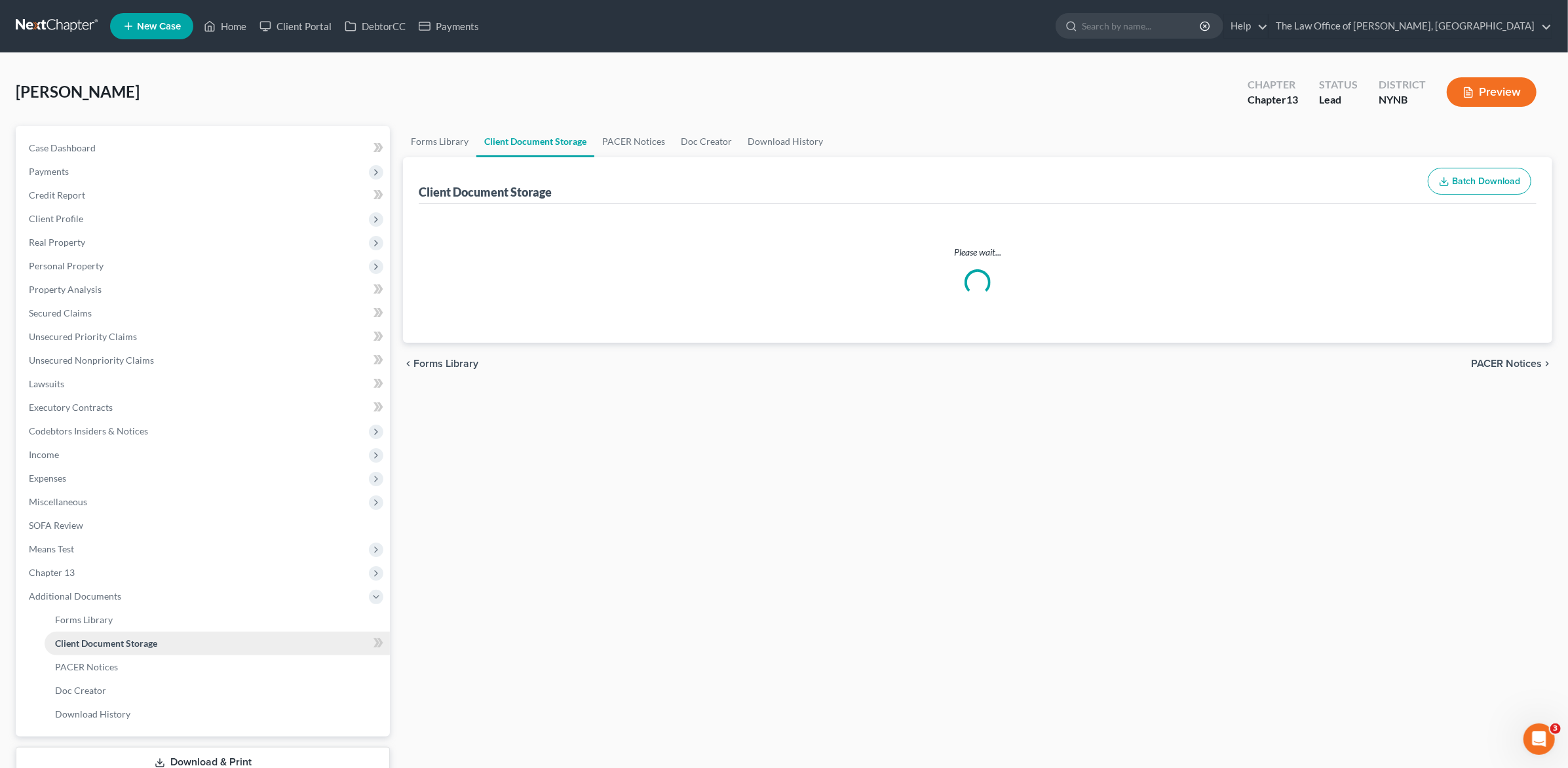
select select "1"
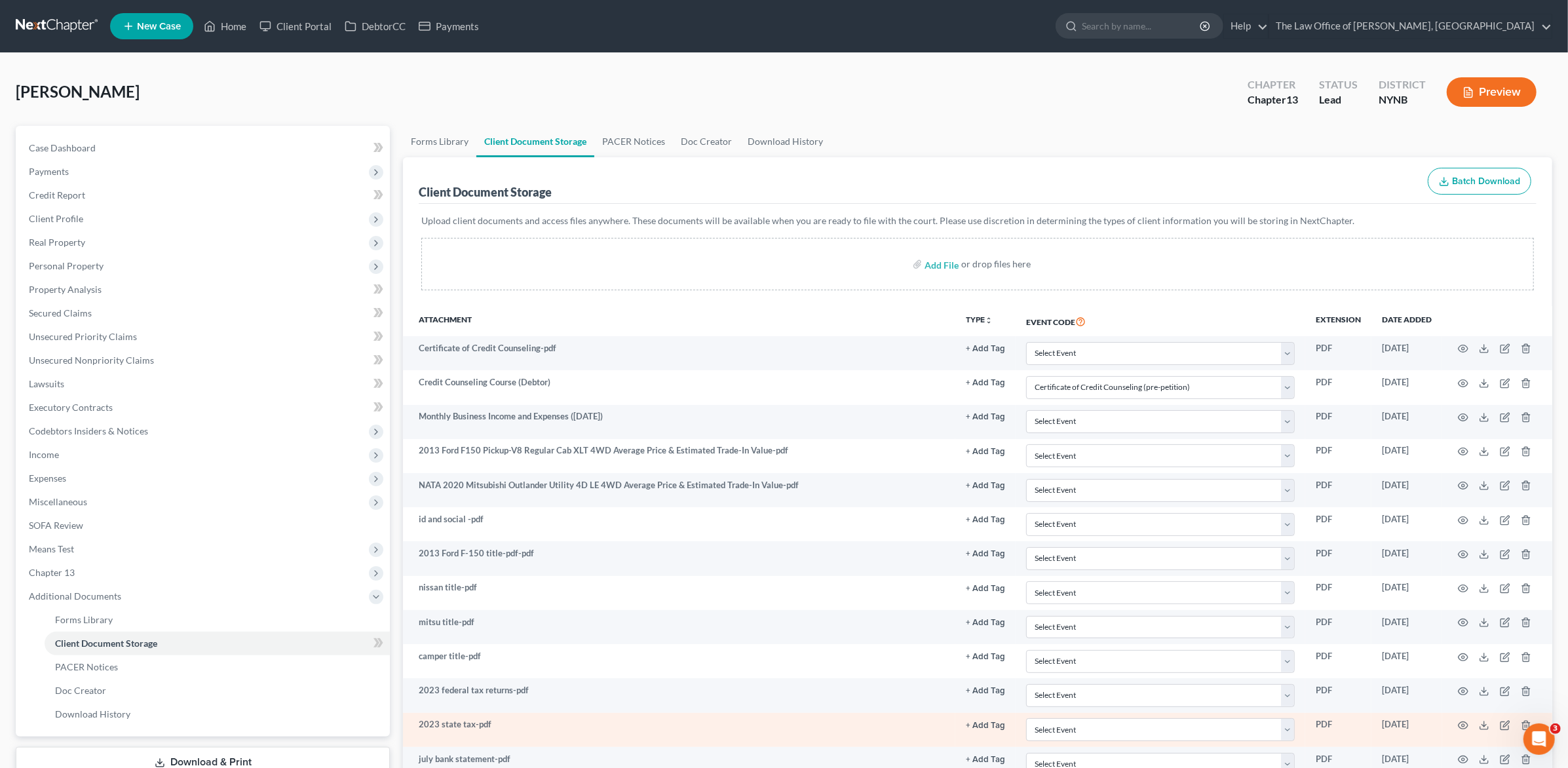
scroll to position [191, 0]
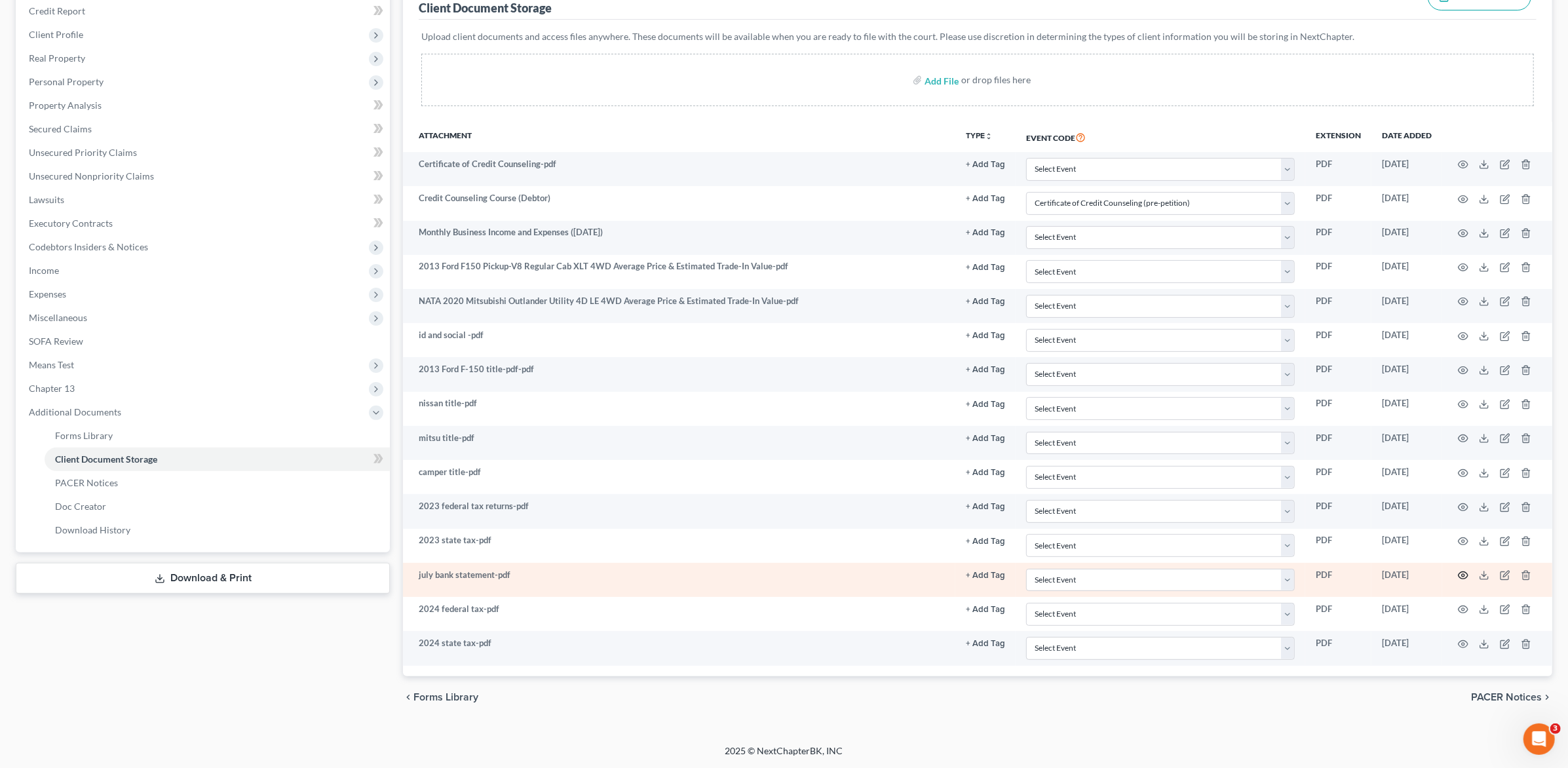
click at [1460, 575] on icon "button" at bounding box center [1462, 576] width 11 height 11
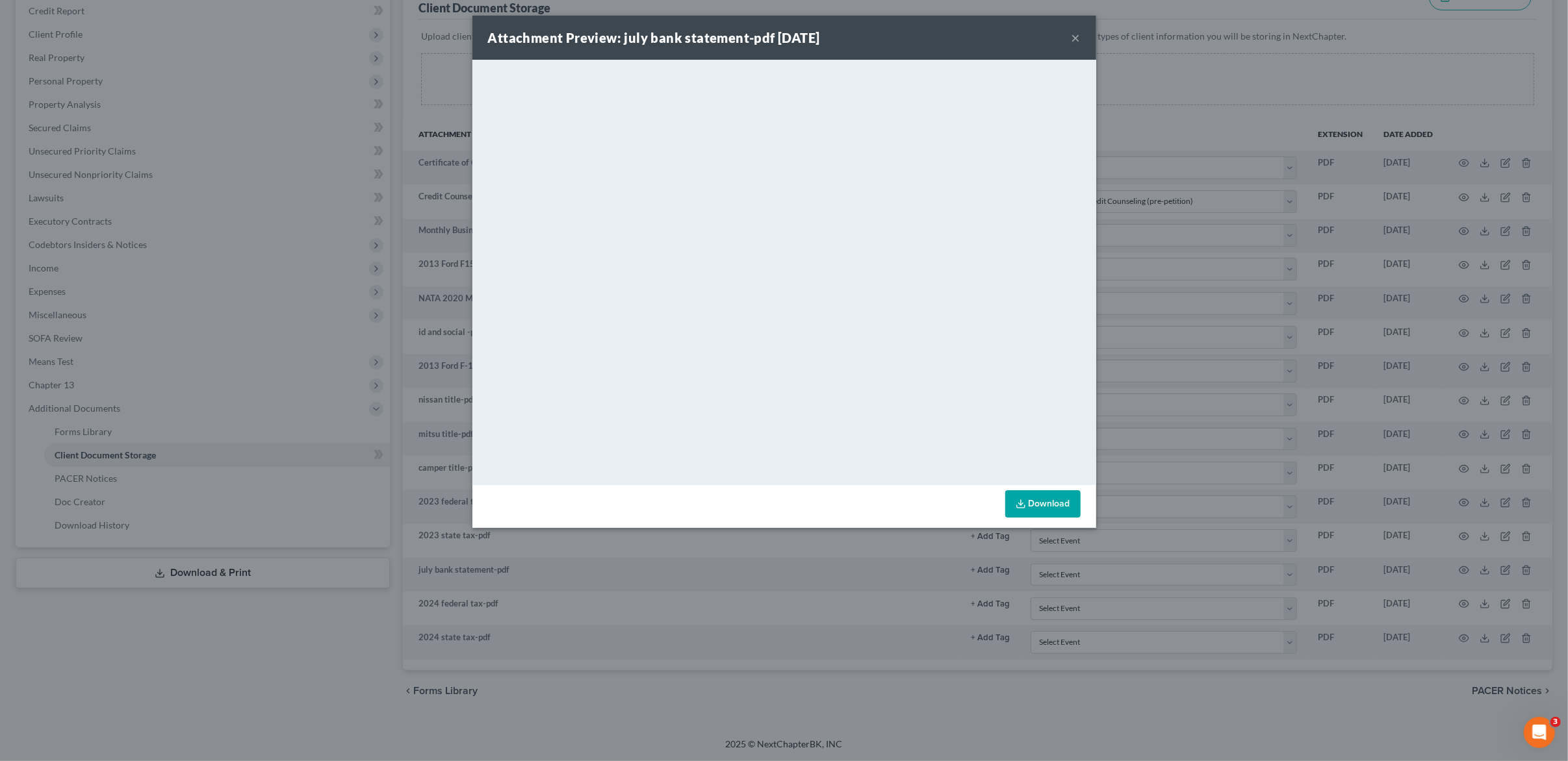
click at [1077, 40] on button "×" at bounding box center [1076, 38] width 9 height 16
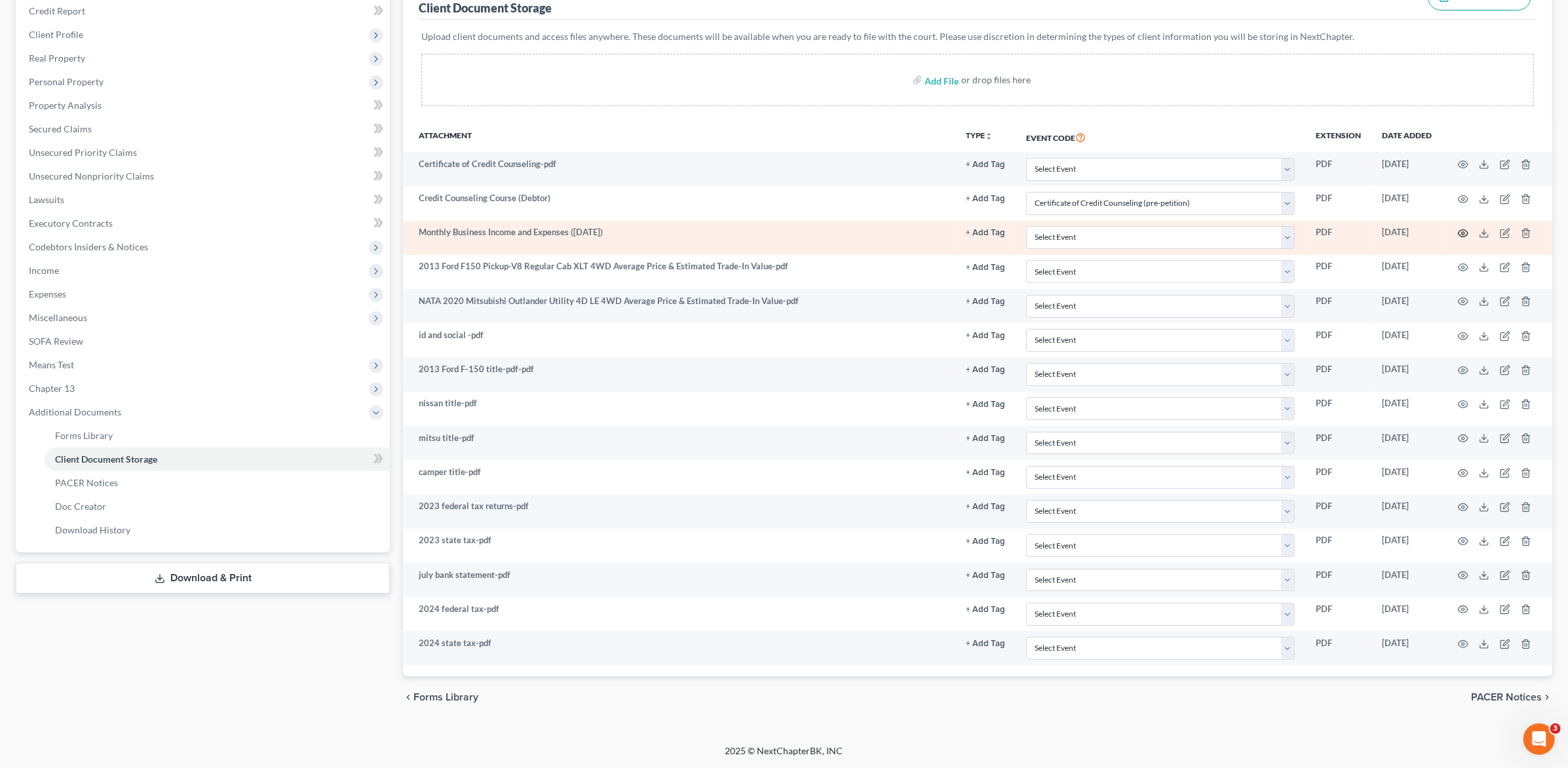
click at [1457, 228] on icon "button" at bounding box center [1462, 233] width 11 height 11
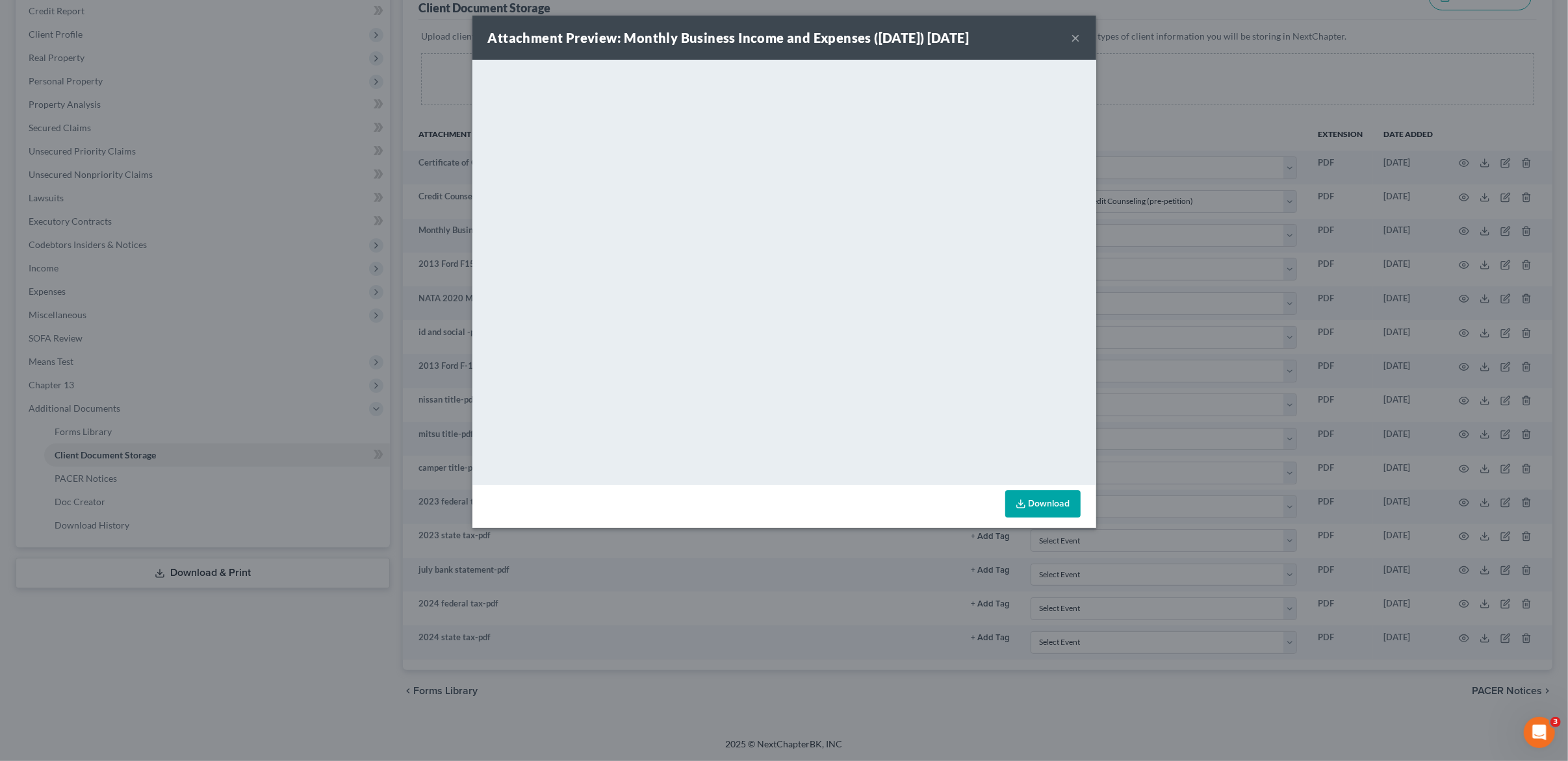
click at [1072, 41] on button "×" at bounding box center [1076, 38] width 9 height 16
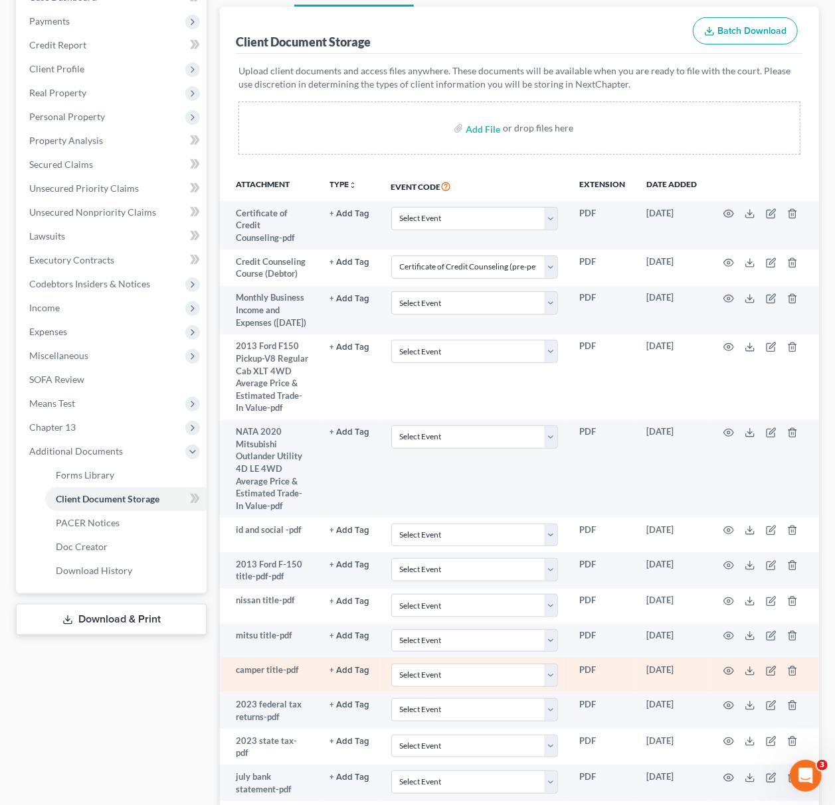
scroll to position [266, 0]
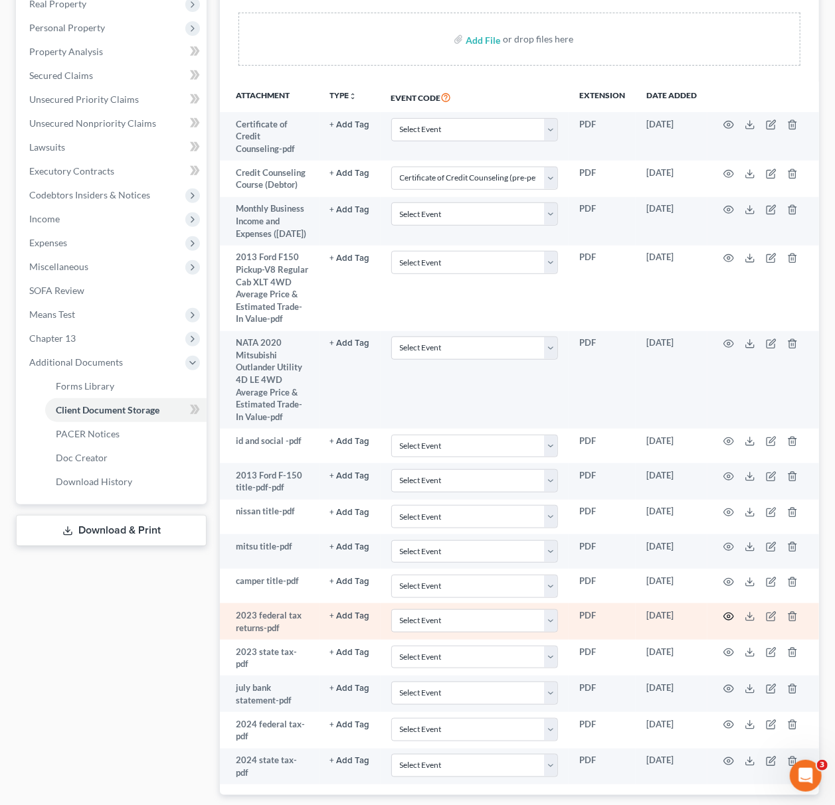
click at [728, 622] on icon "button" at bounding box center [728, 617] width 11 height 11
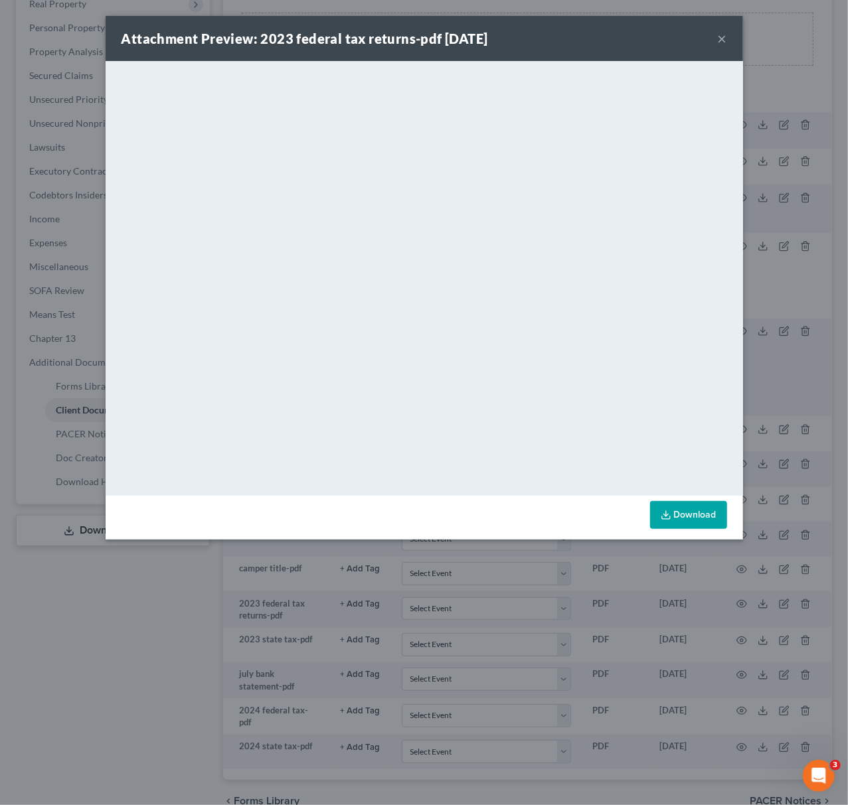
click at [728, 40] on div "Attachment Preview: 2023 federal tax returns-pdf 09/30/2025 ×" at bounding box center [424, 38] width 637 height 45
click at [724, 40] on button "×" at bounding box center [722, 39] width 9 height 16
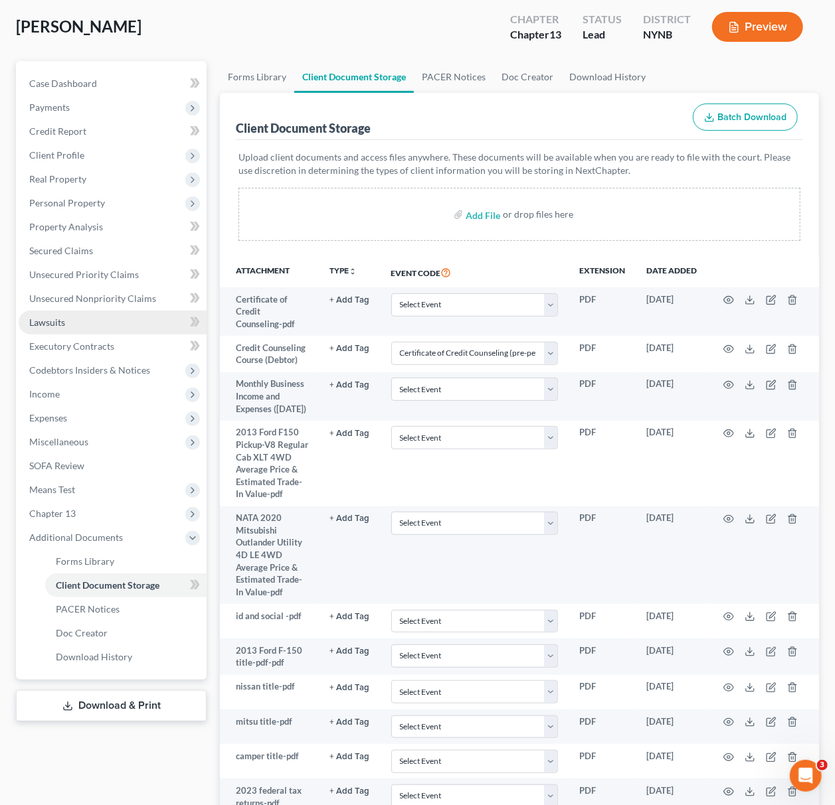
scroll to position [88, 0]
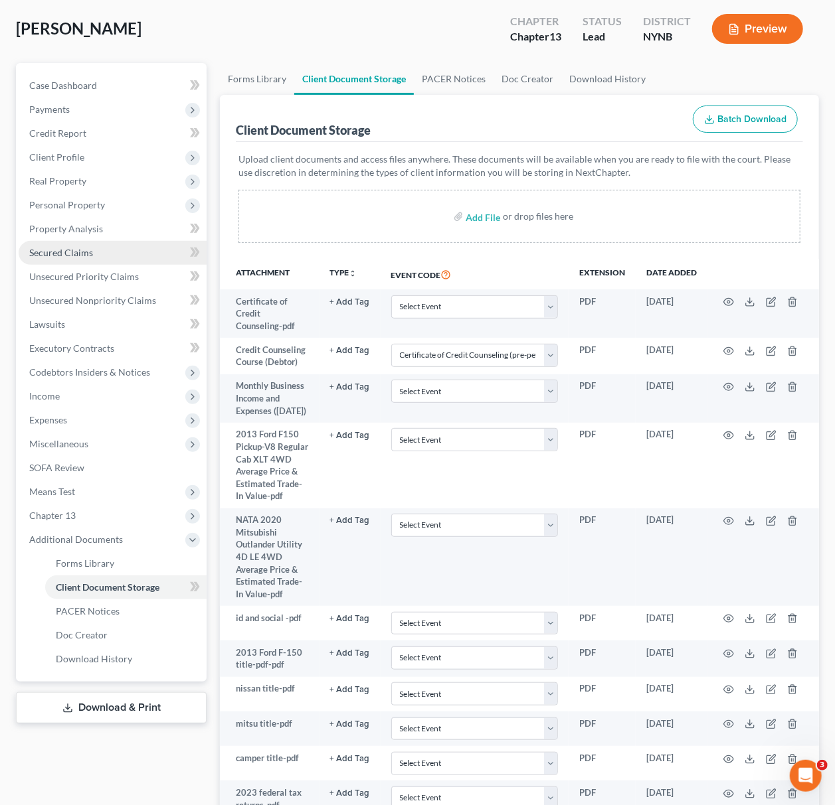
drag, startPoint x: 77, startPoint y: 195, endPoint x: 77, endPoint y: 240, distance: 45.2
click at [77, 195] on span "Personal Property" at bounding box center [113, 205] width 188 height 24
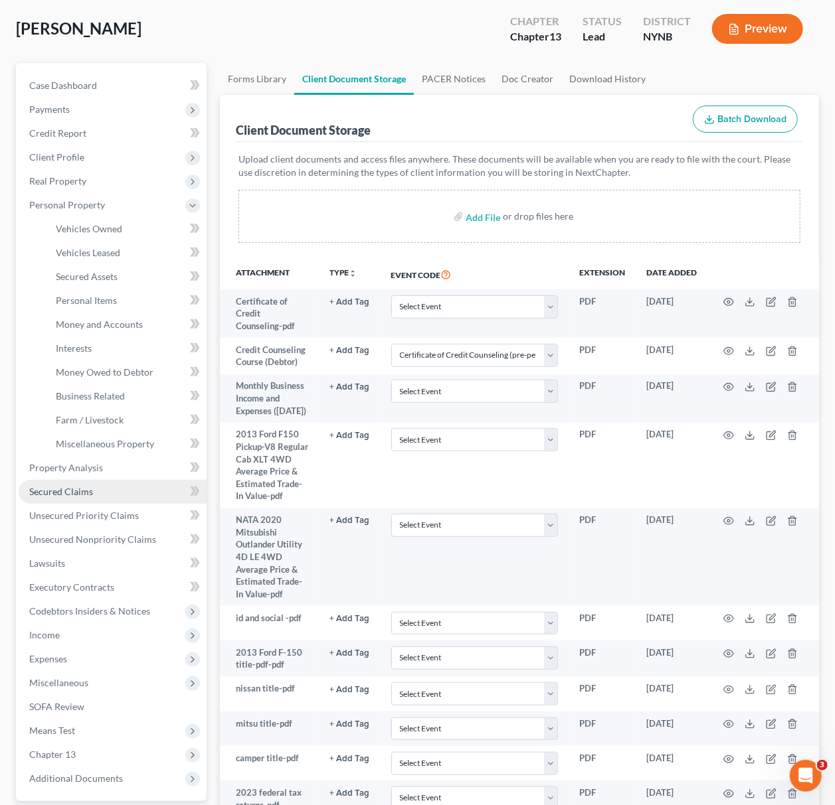
click at [56, 486] on span "Secured Claims" at bounding box center [61, 491] width 64 height 11
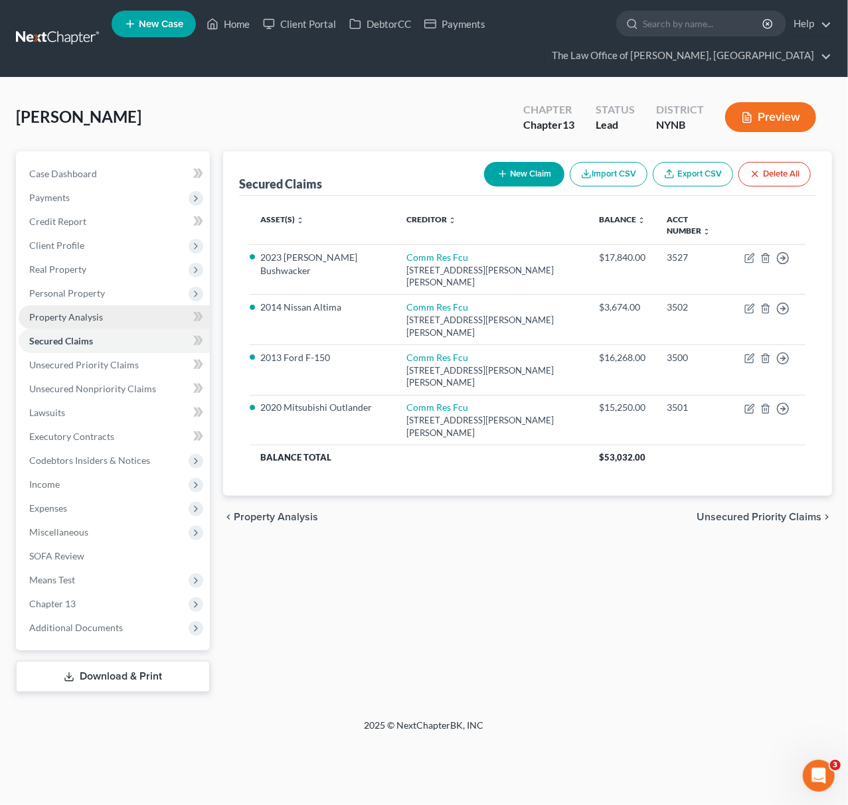
click at [74, 319] on span "Property Analysis" at bounding box center [66, 316] width 74 height 11
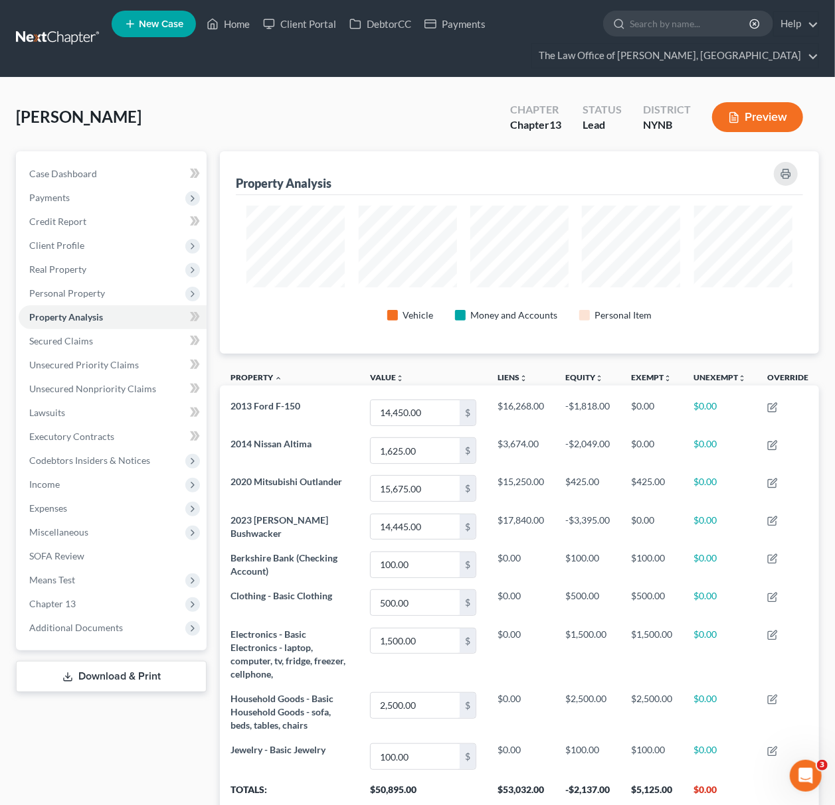
scroll to position [203, 598]
click at [81, 354] on link "Unsecured Priority Claims" at bounding box center [113, 365] width 188 height 24
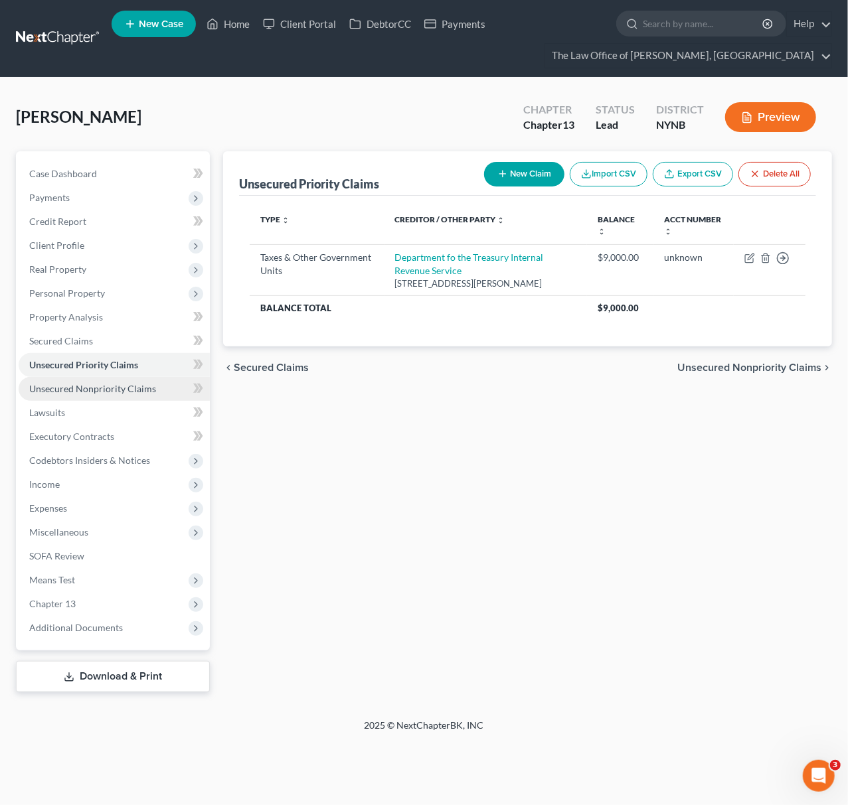
click at [70, 388] on span "Unsecured Nonpriority Claims" at bounding box center [92, 388] width 127 height 11
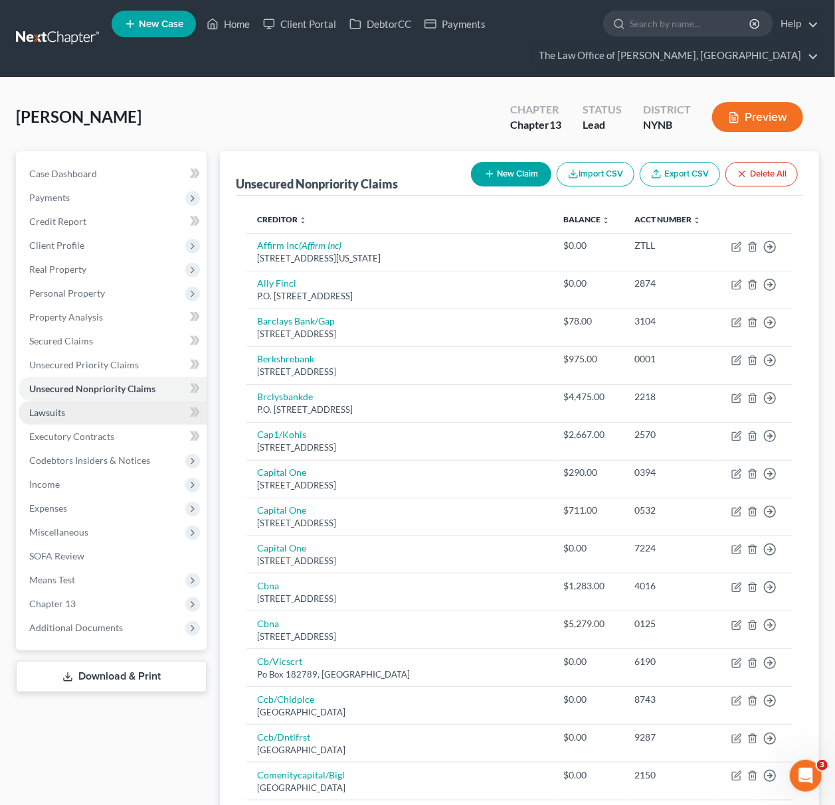
click at [102, 417] on link "Lawsuits" at bounding box center [113, 413] width 188 height 24
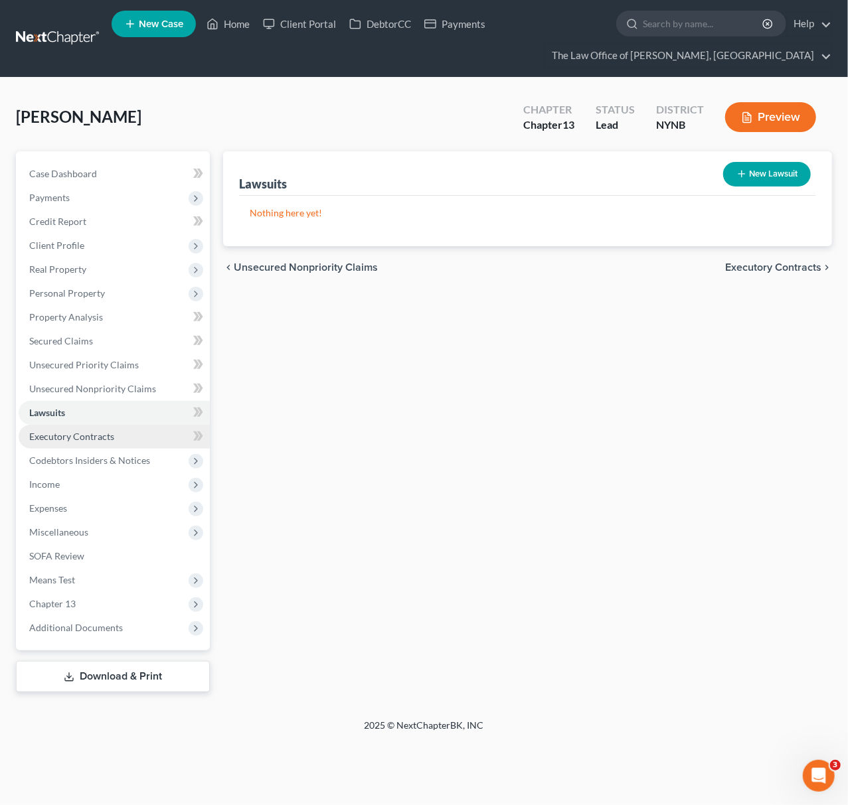
click at [105, 433] on span "Executory Contracts" at bounding box center [71, 436] width 85 height 11
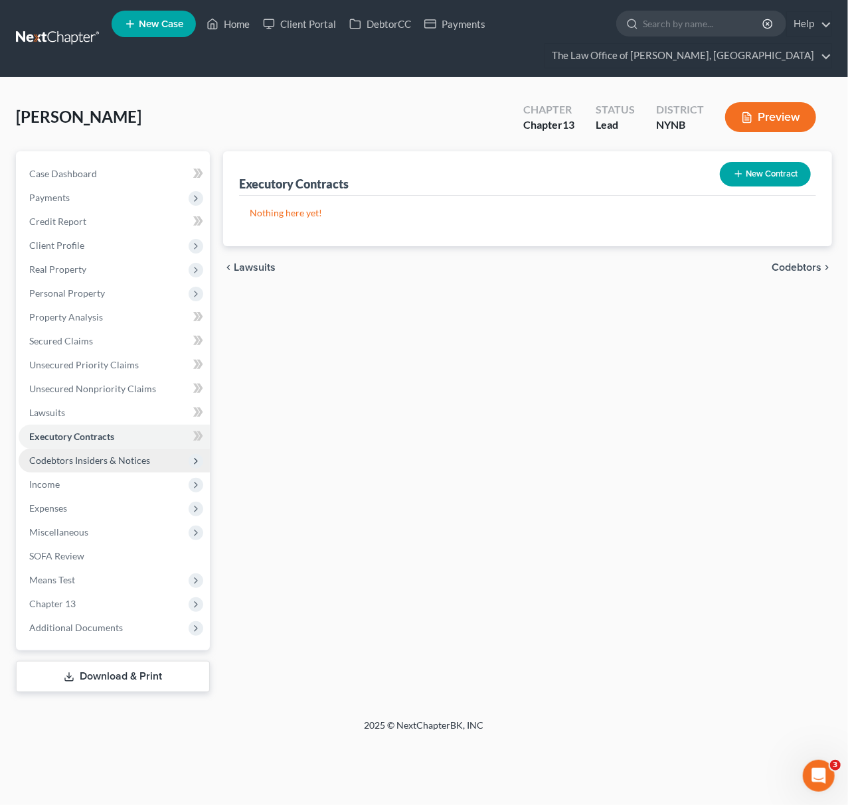
click at [126, 470] on span "Codebtors Insiders & Notices" at bounding box center [114, 461] width 191 height 24
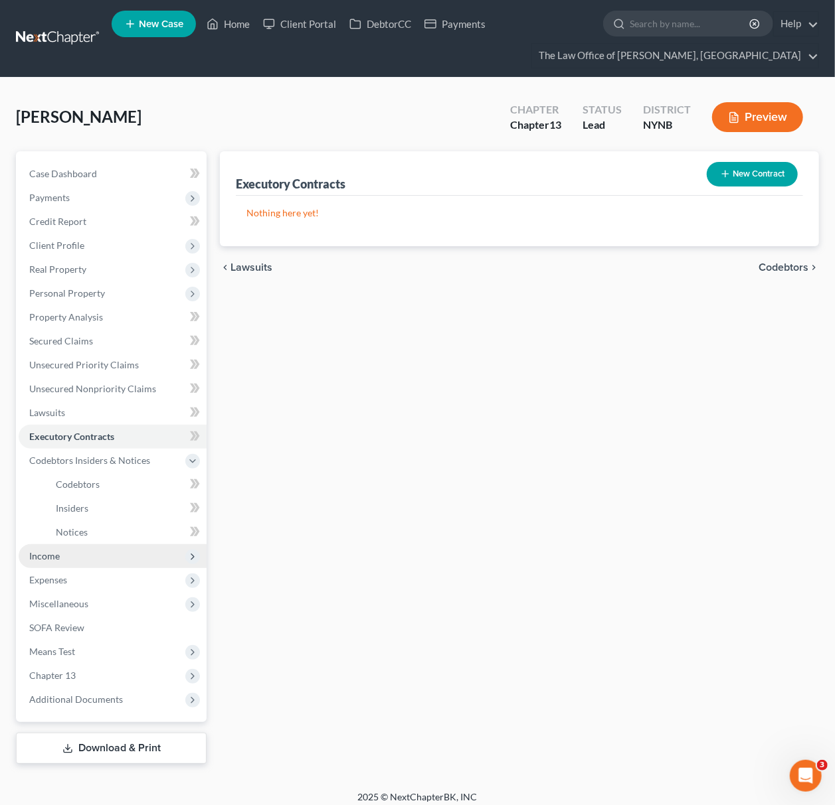
click at [90, 550] on span "Income" at bounding box center [113, 556] width 188 height 24
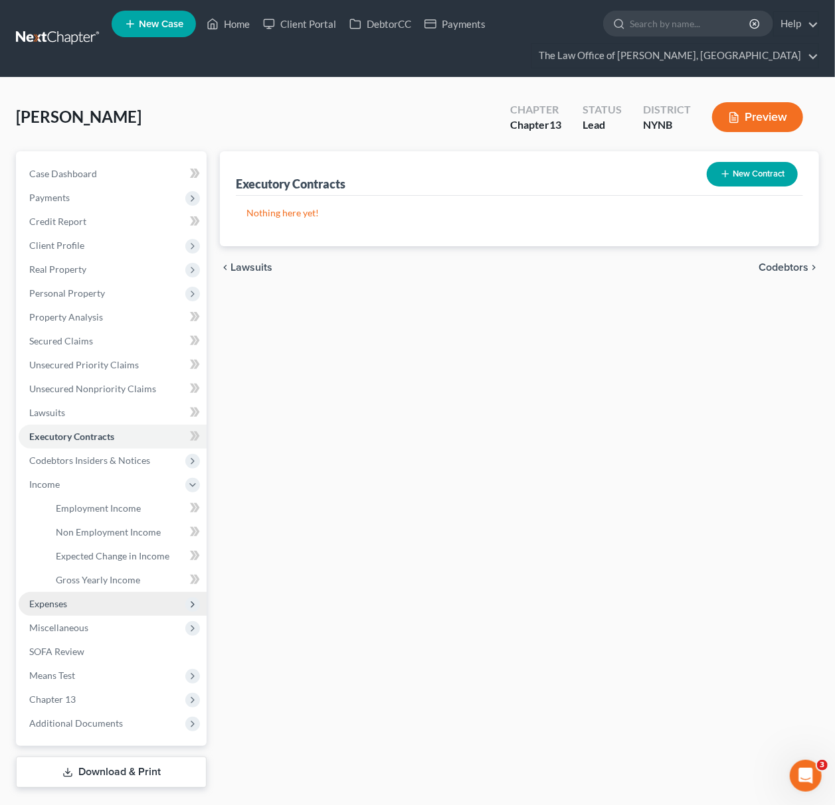
click at [93, 610] on span "Expenses" at bounding box center [113, 604] width 188 height 24
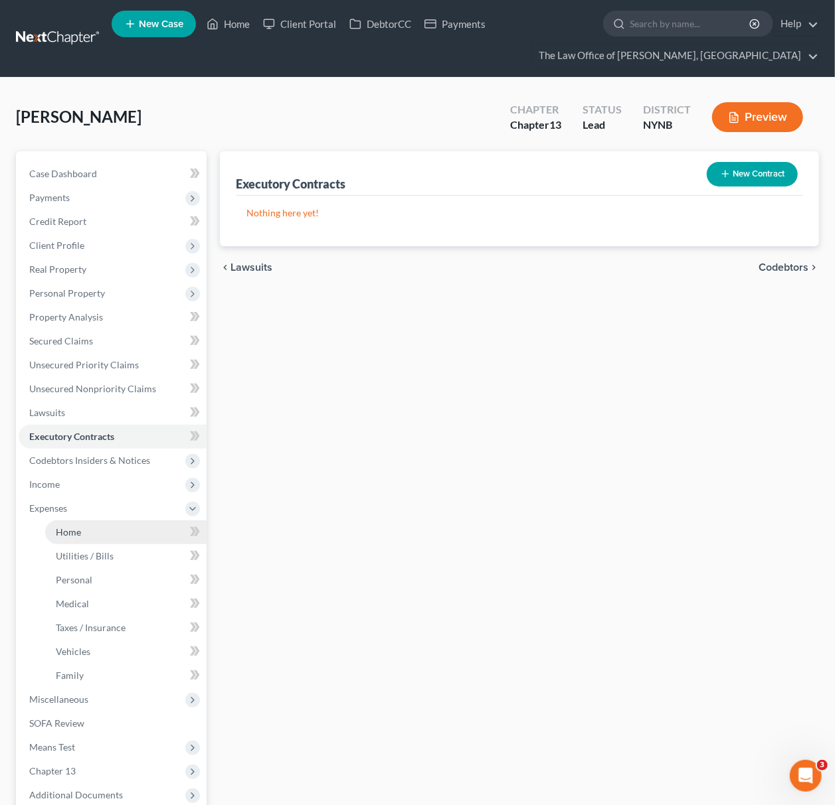
click at [96, 532] on link "Home" at bounding box center [125, 533] width 161 height 24
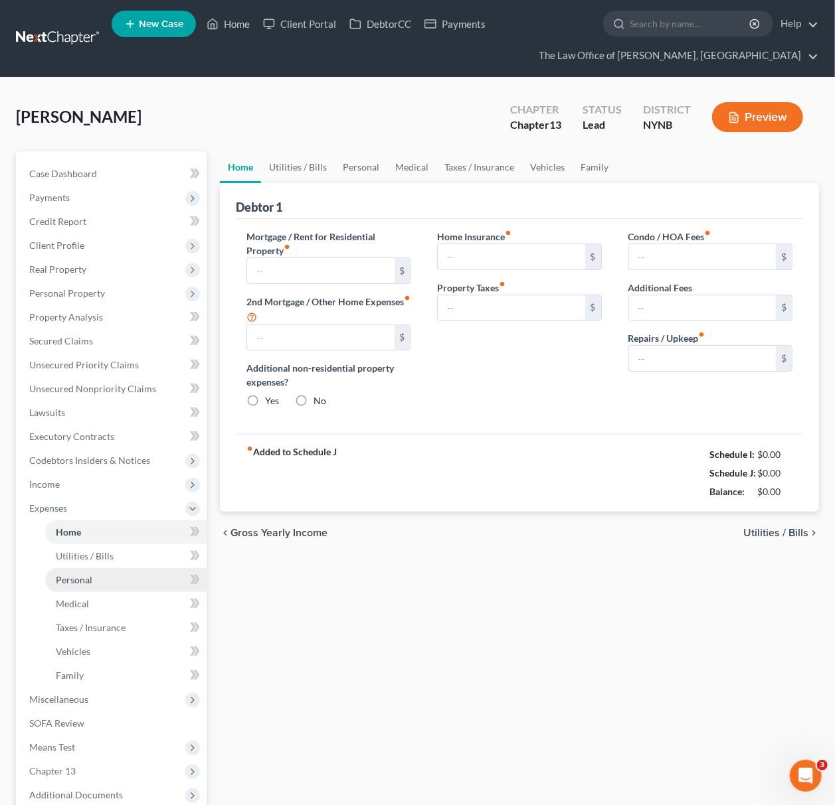
type input "1,000.00"
type input "0.00"
radio input "true"
type input "0.00"
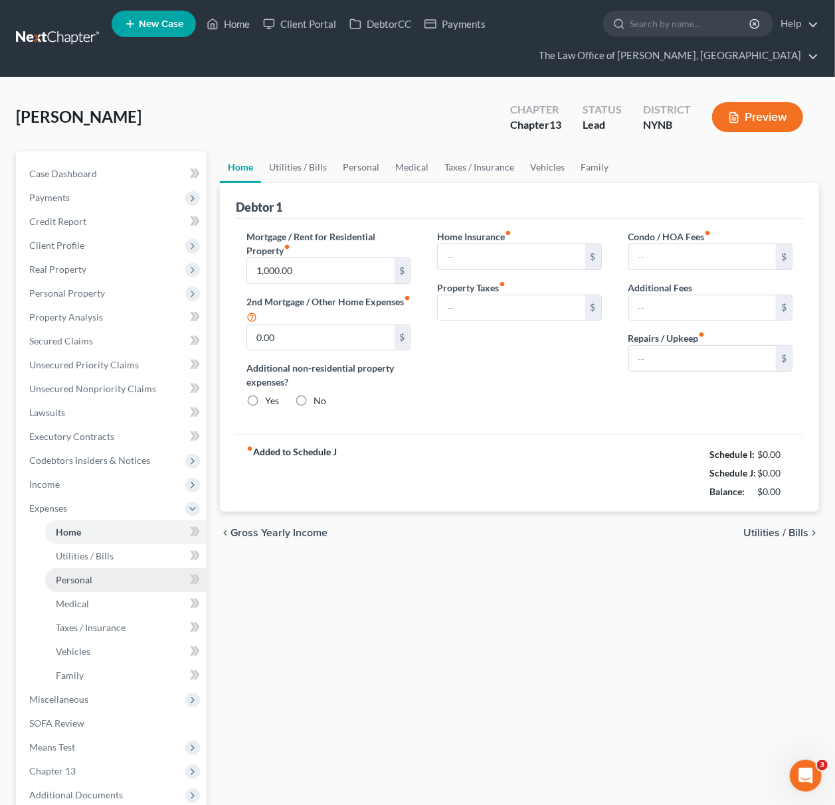
type input "0.00"
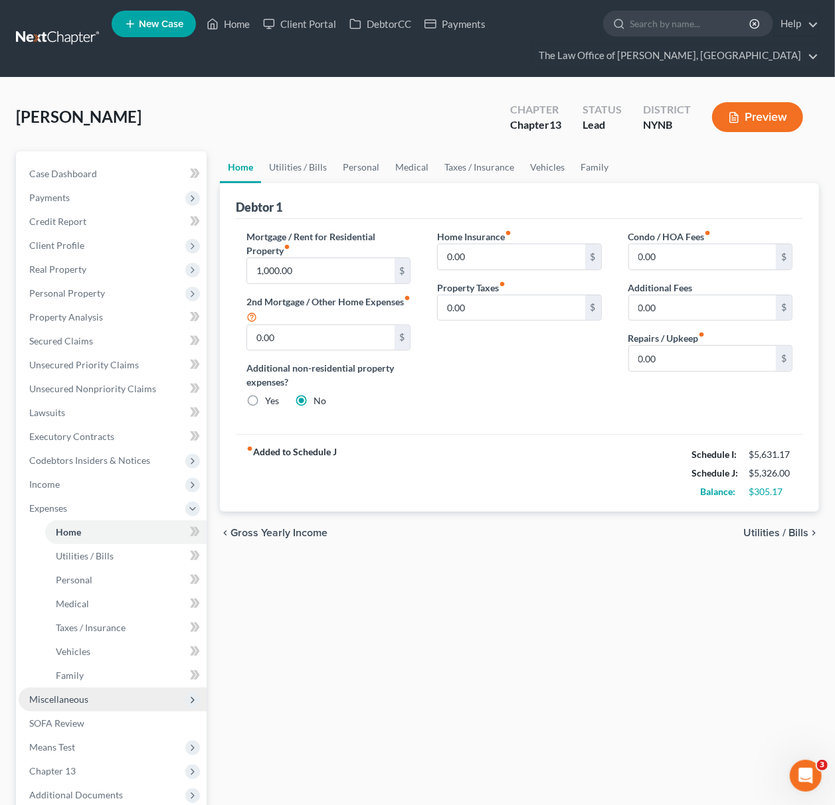
click at [56, 703] on span "Miscellaneous" at bounding box center [58, 699] width 59 height 11
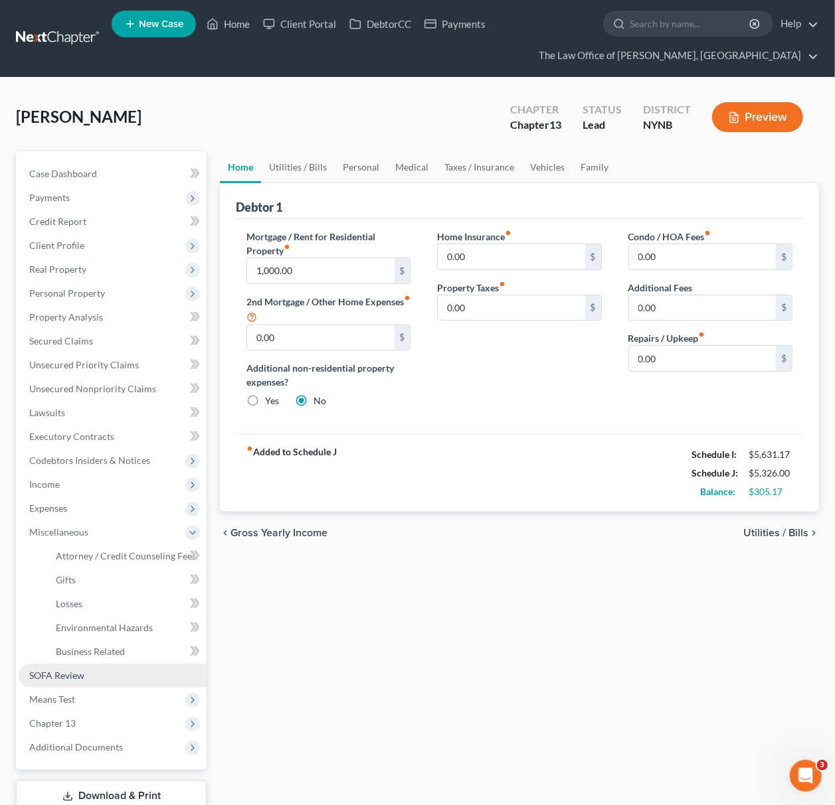
click at [90, 672] on link "SOFA Review" at bounding box center [113, 676] width 188 height 24
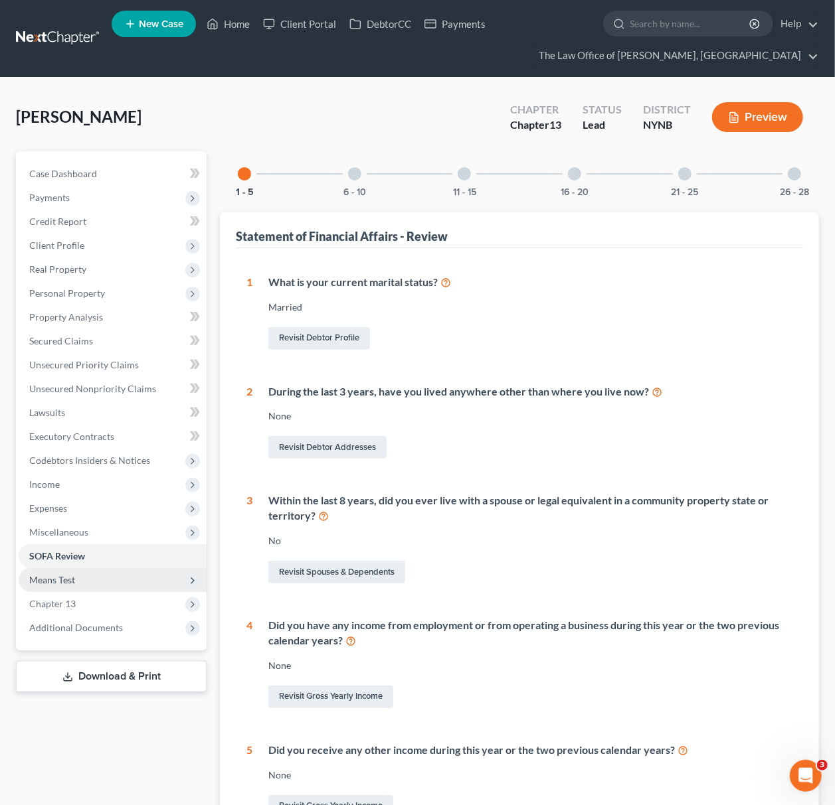
click at [96, 585] on span "Means Test" at bounding box center [113, 580] width 188 height 24
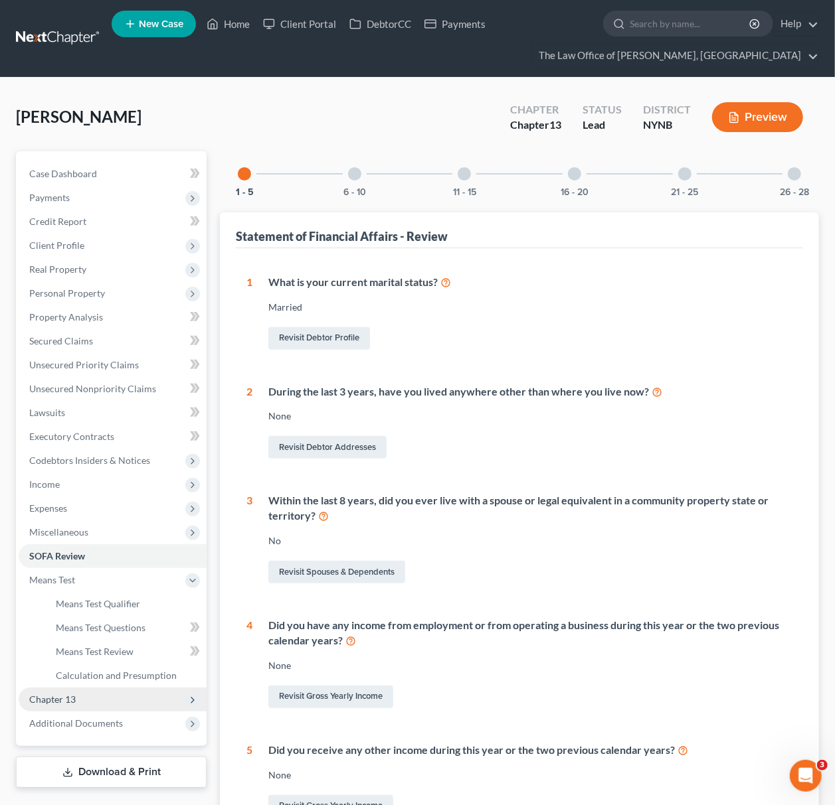
click at [89, 710] on span "Chapter 13" at bounding box center [113, 700] width 188 height 24
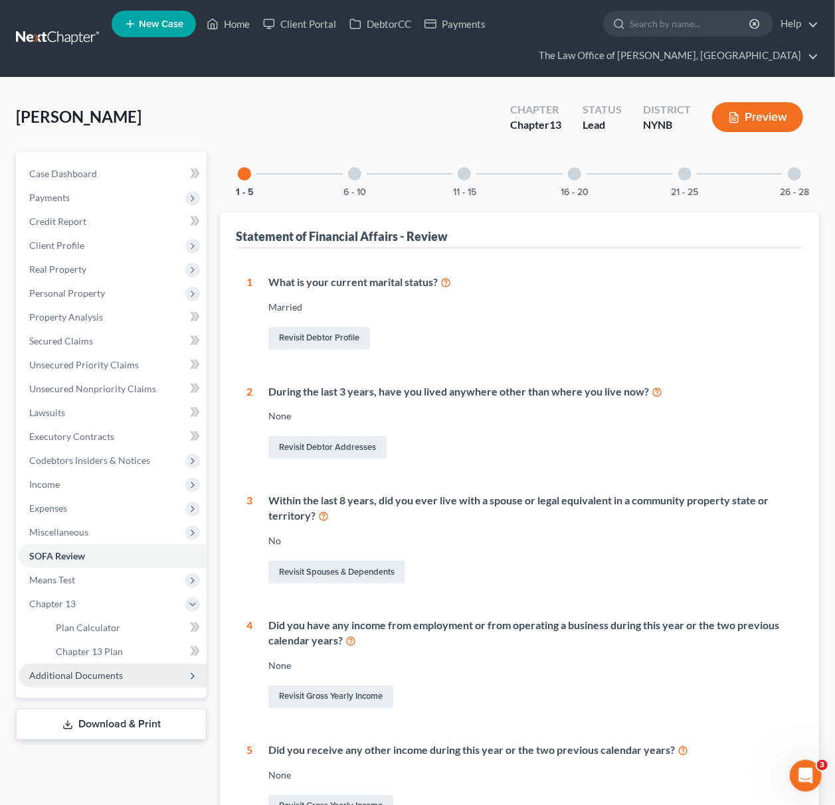
click at [112, 664] on span "Additional Documents" at bounding box center [113, 676] width 188 height 24
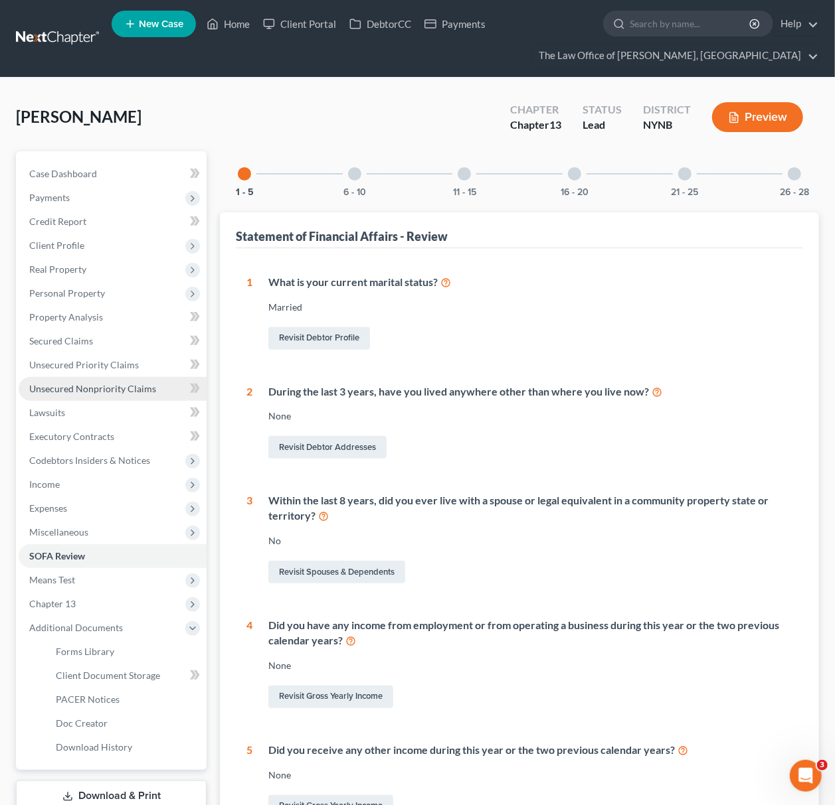
click at [104, 383] on span "Unsecured Nonpriority Claims" at bounding box center [92, 388] width 127 height 11
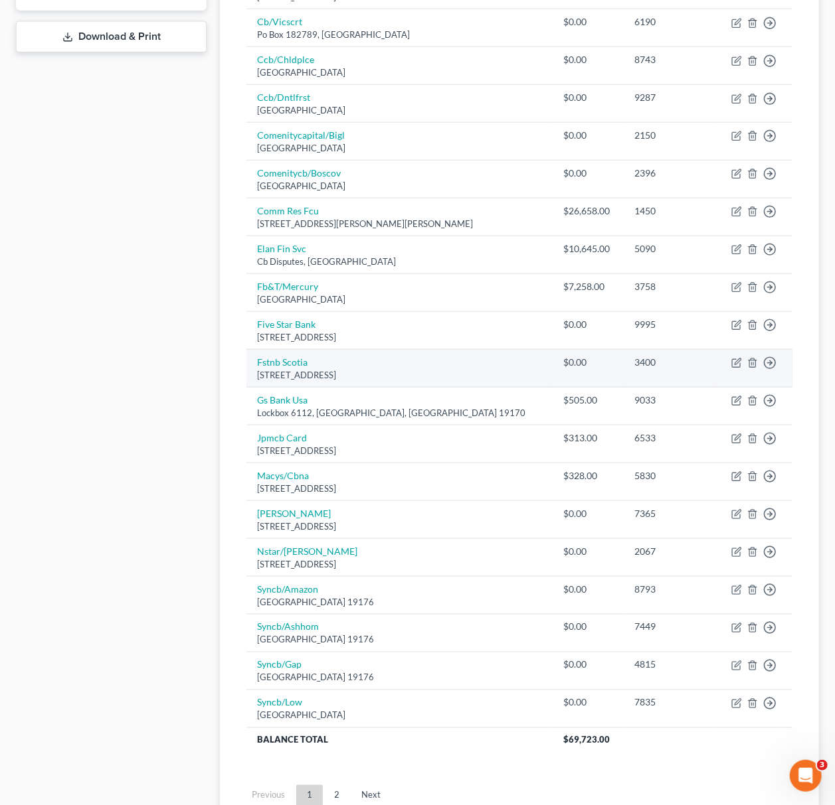
scroll to position [758, 0]
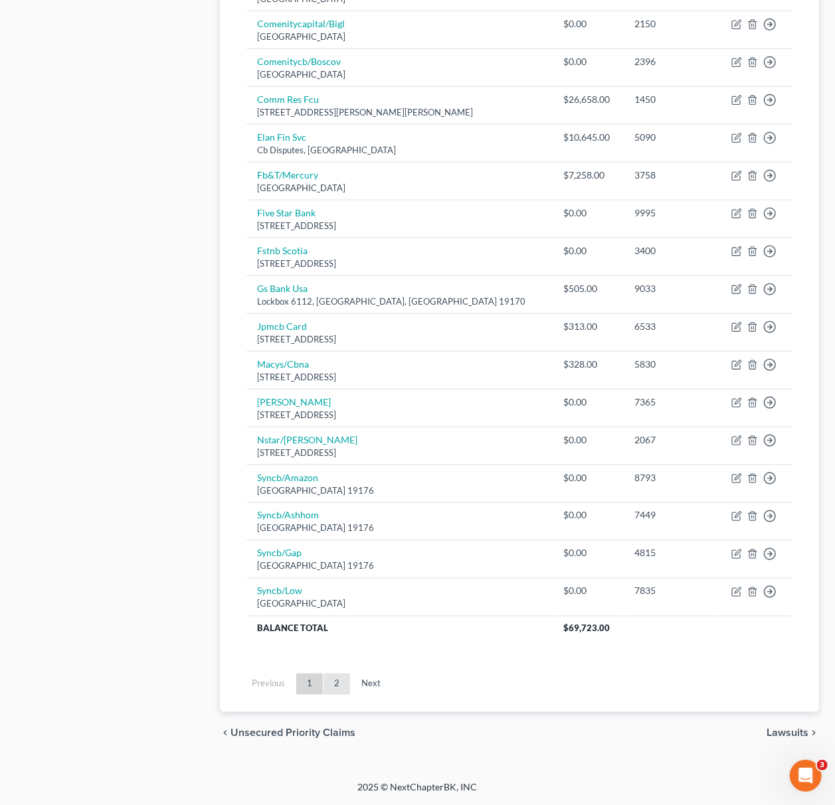
click at [345, 683] on link "2" at bounding box center [336, 684] width 27 height 21
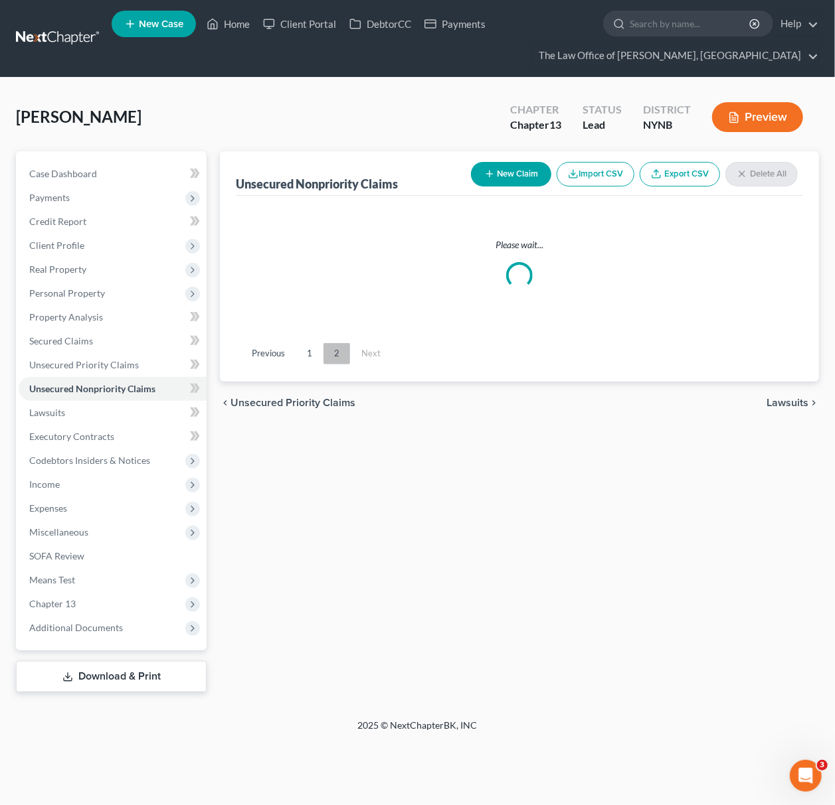
scroll to position [0, 0]
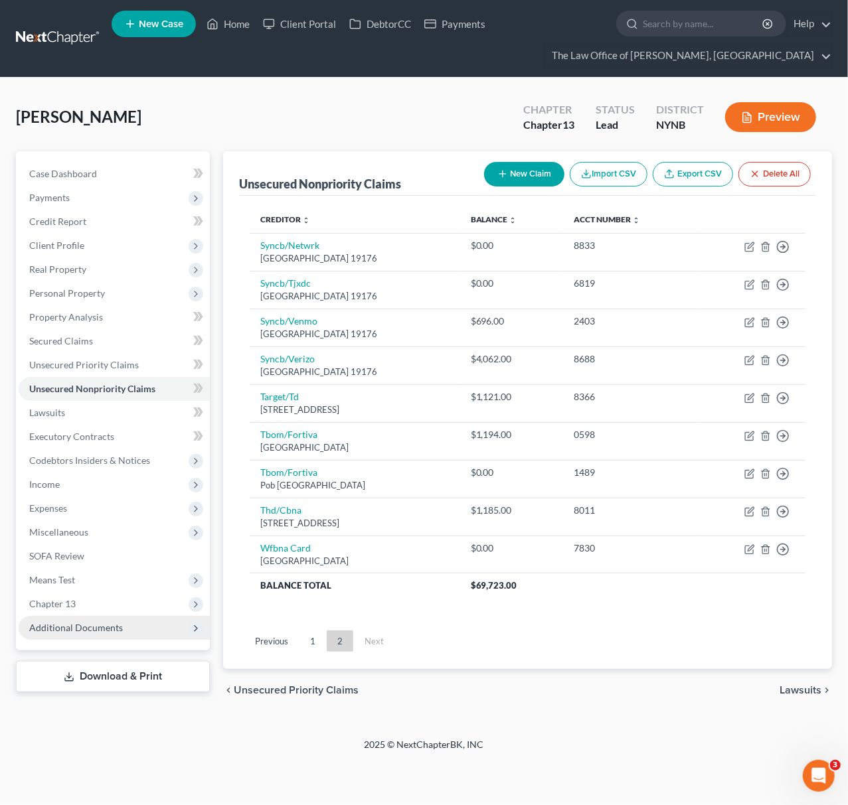
drag, startPoint x: 41, startPoint y: 620, endPoint x: 74, endPoint y: 620, distance: 33.2
click at [41, 620] on span "Additional Documents" at bounding box center [114, 628] width 191 height 24
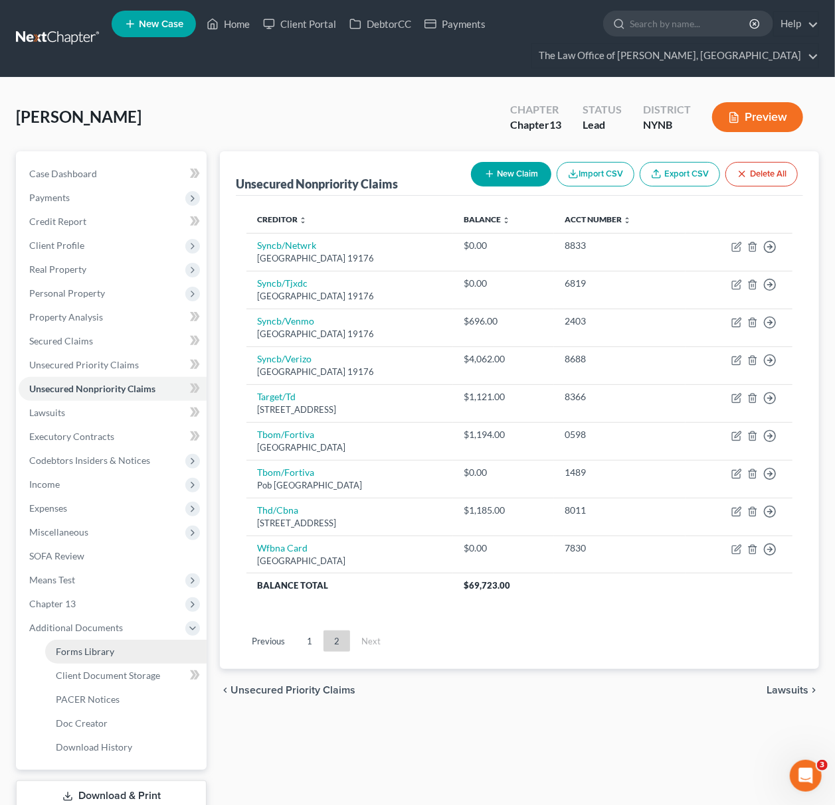
click at [133, 662] on link "Forms Library" at bounding box center [125, 652] width 161 height 24
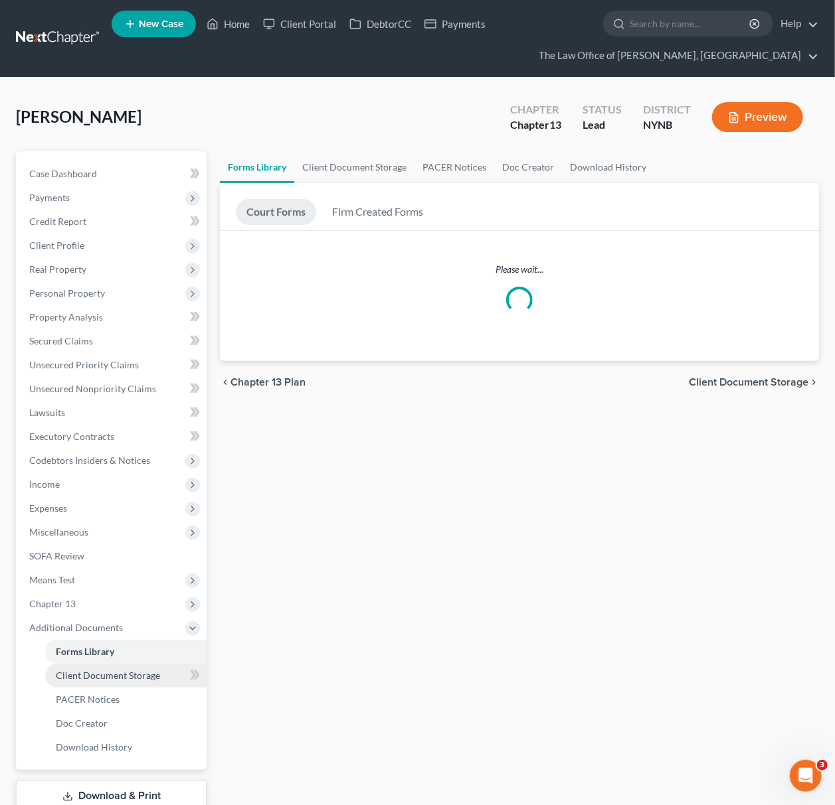
click at [127, 678] on span "Client Document Storage" at bounding box center [108, 675] width 104 height 11
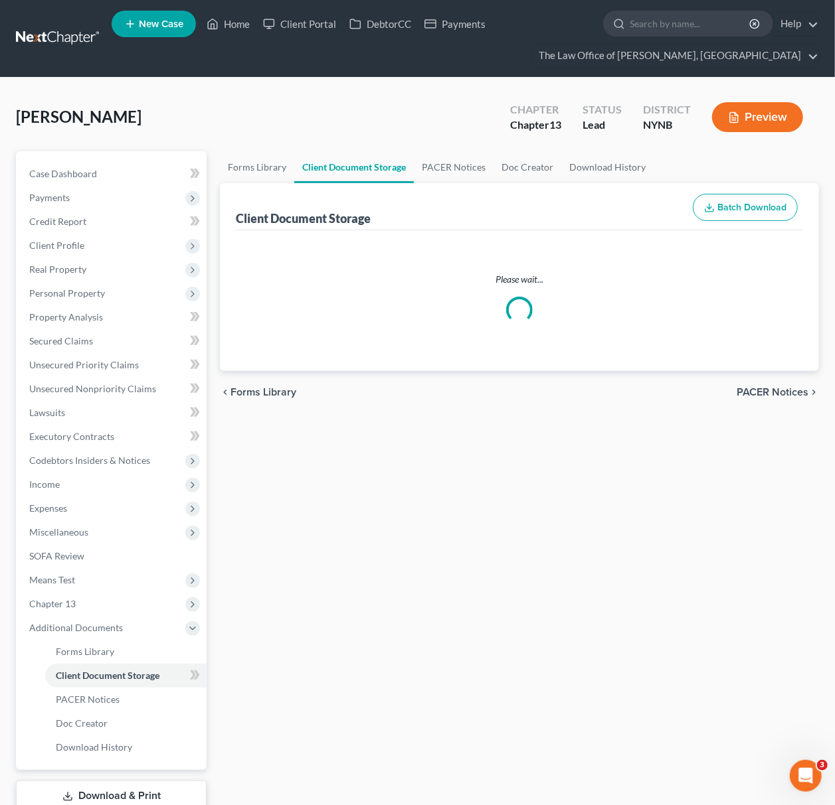
select select "1"
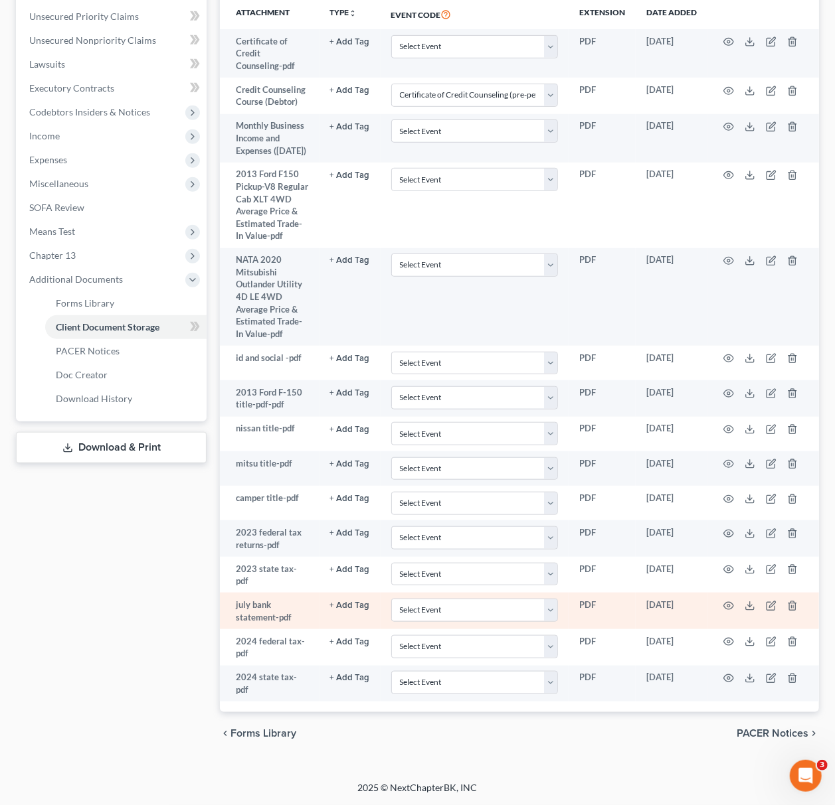
scroll to position [360, 0]
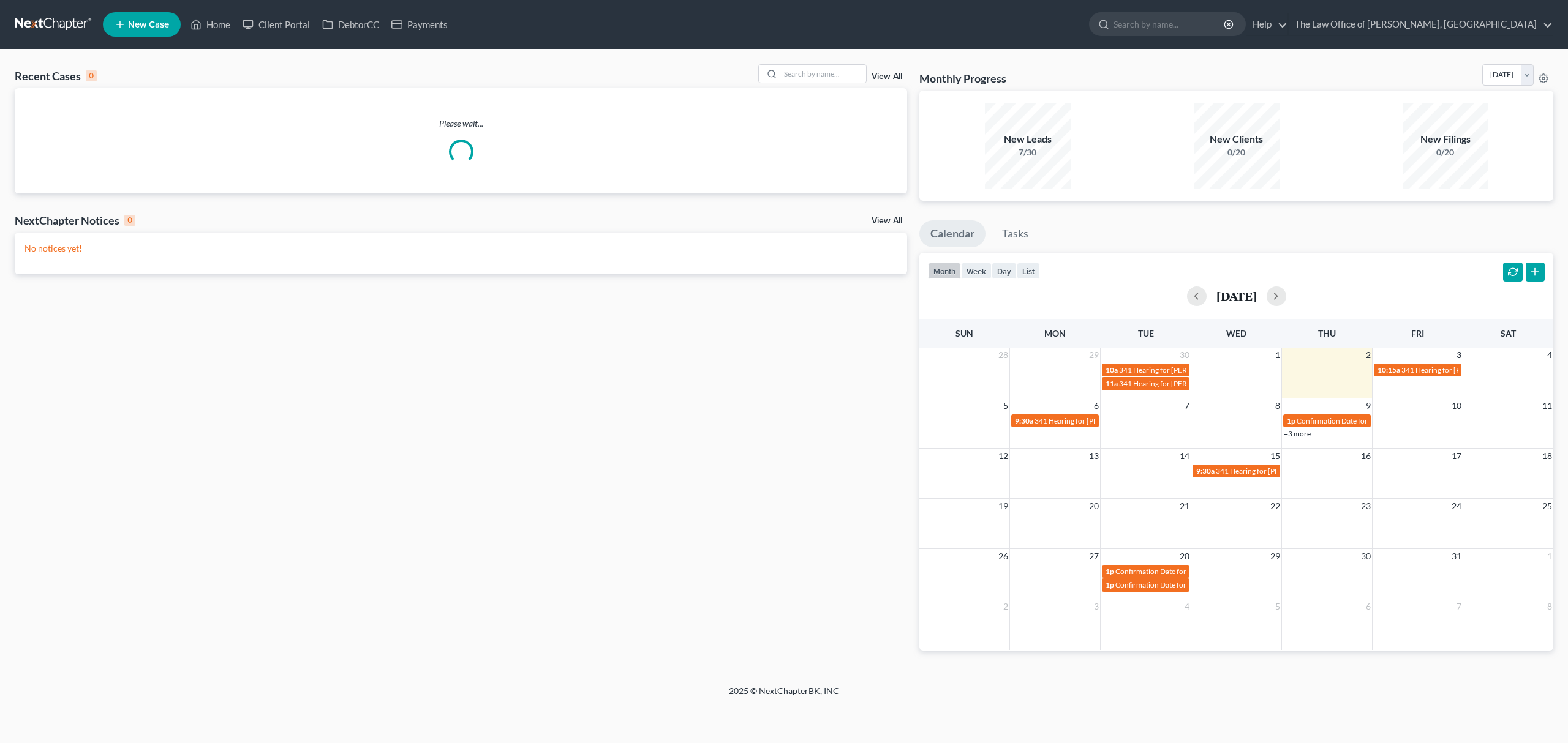
click at [821, 88] on div "Please wait..." at bounding box center [460, 141] width 892 height 105
click at [823, 77] on input "search" at bounding box center [823, 73] width 86 height 18
paste input "[PERSON_NAME]"
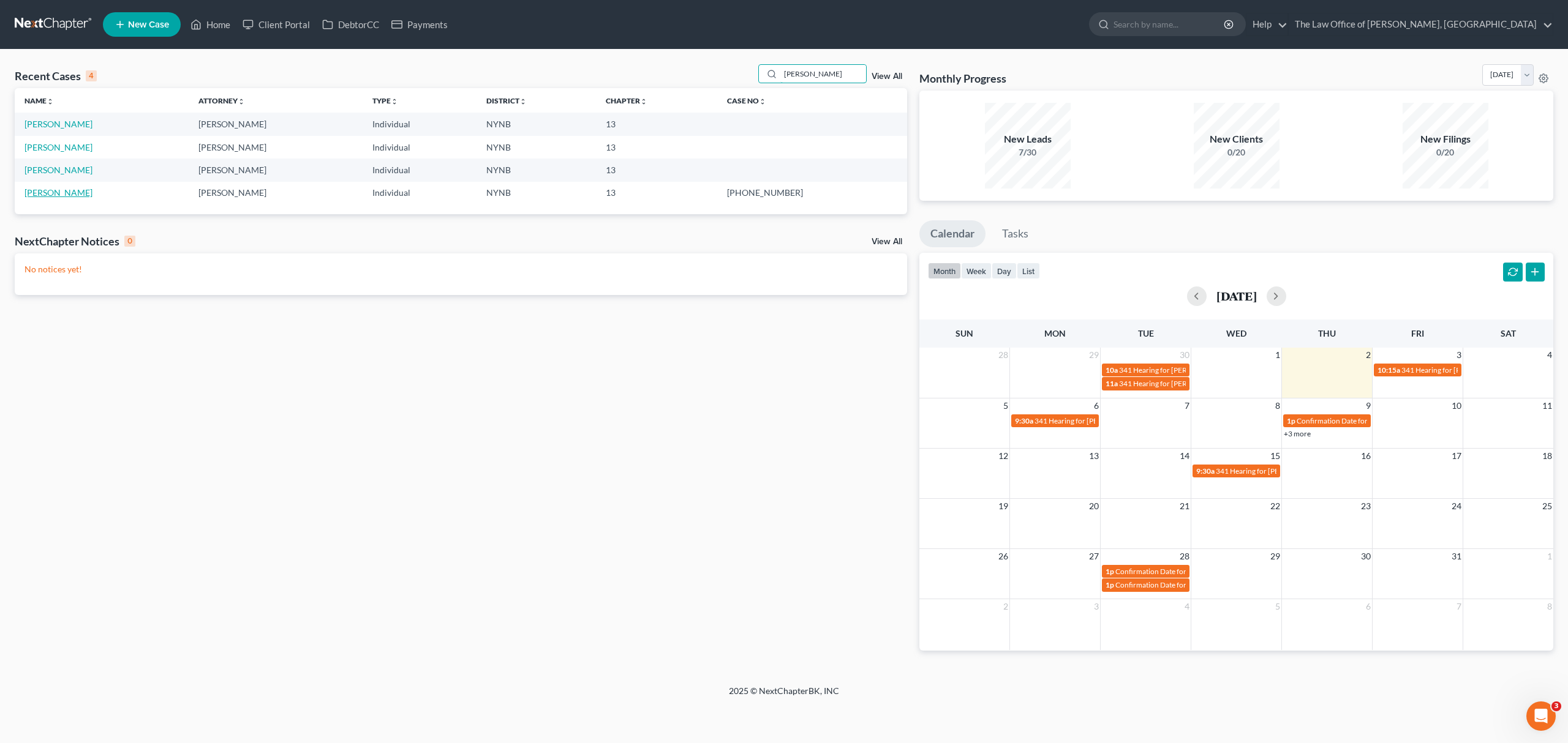
type input "[PERSON_NAME]"
click at [70, 189] on link "[PERSON_NAME]" at bounding box center [59, 192] width 68 height 10
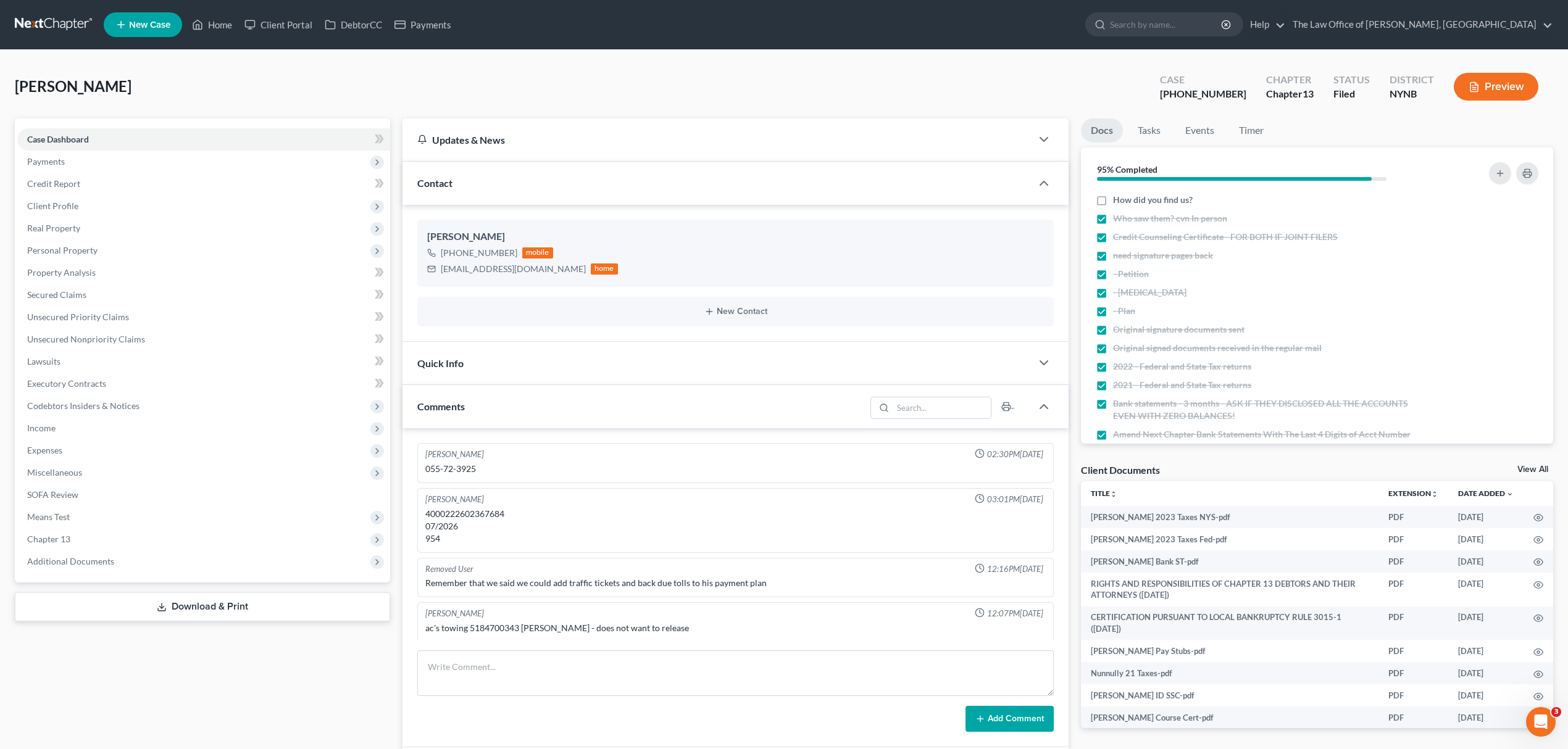
click at [60, 1] on nav "Home New Case Client Portal DebtorCC Payments The Law Office of [PERSON_NAME], …" at bounding box center [784, 24] width 1568 height 49
click at [68, 19] on link at bounding box center [54, 25] width 79 height 22
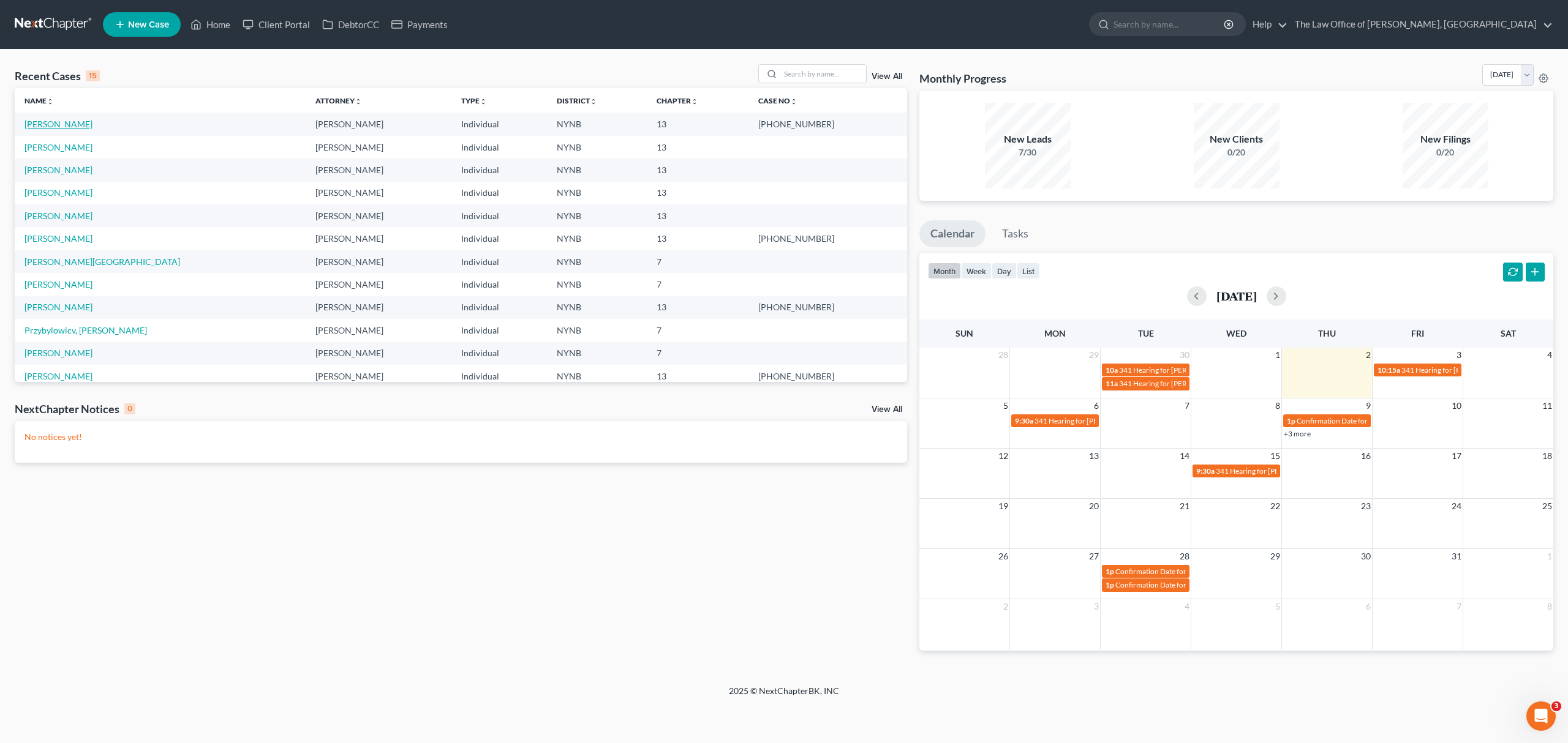
click at [68, 124] on link "[PERSON_NAME]" at bounding box center [59, 124] width 68 height 10
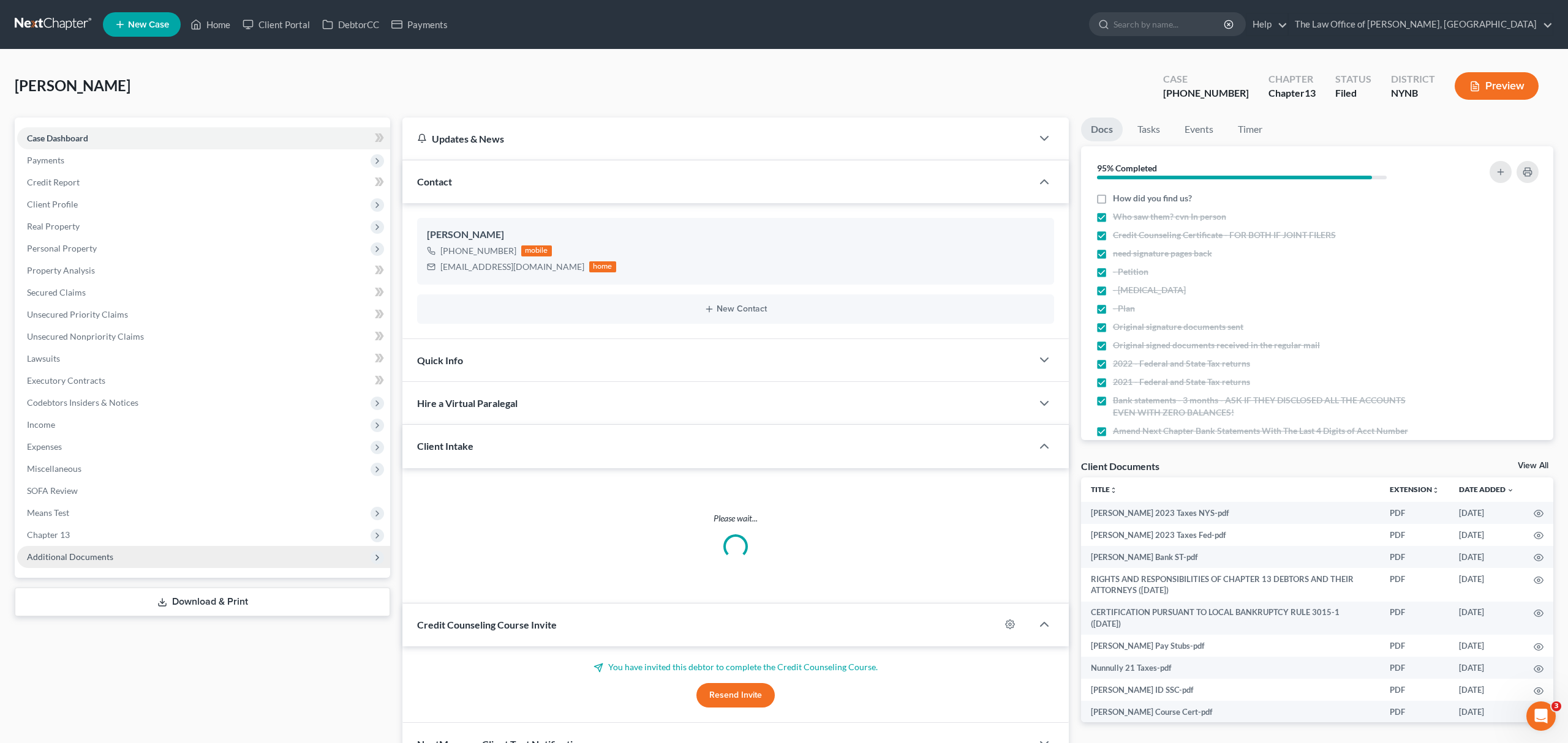
click at [128, 552] on span "Additional Documents" at bounding box center [204, 557] width 373 height 22
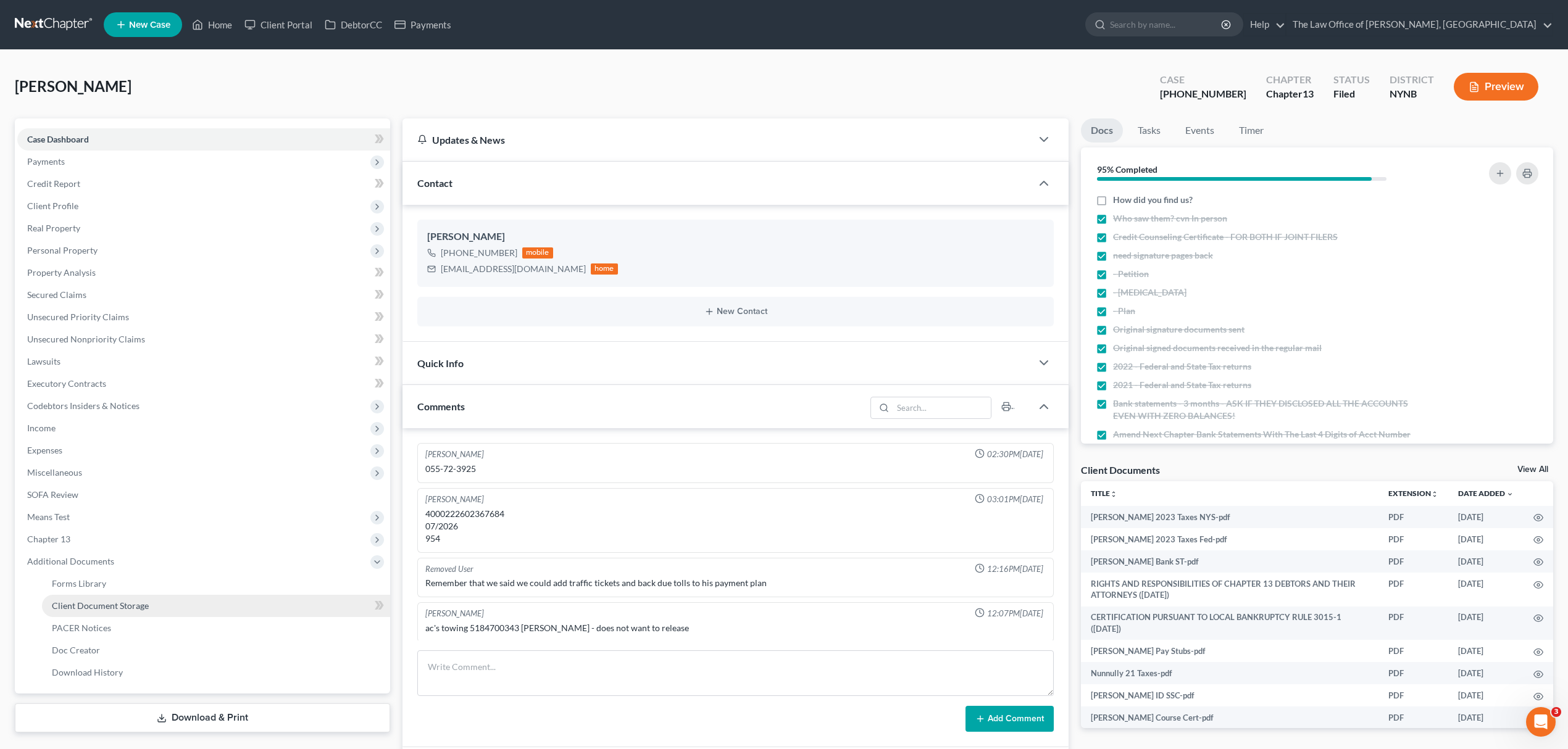
scroll to position [72, 0]
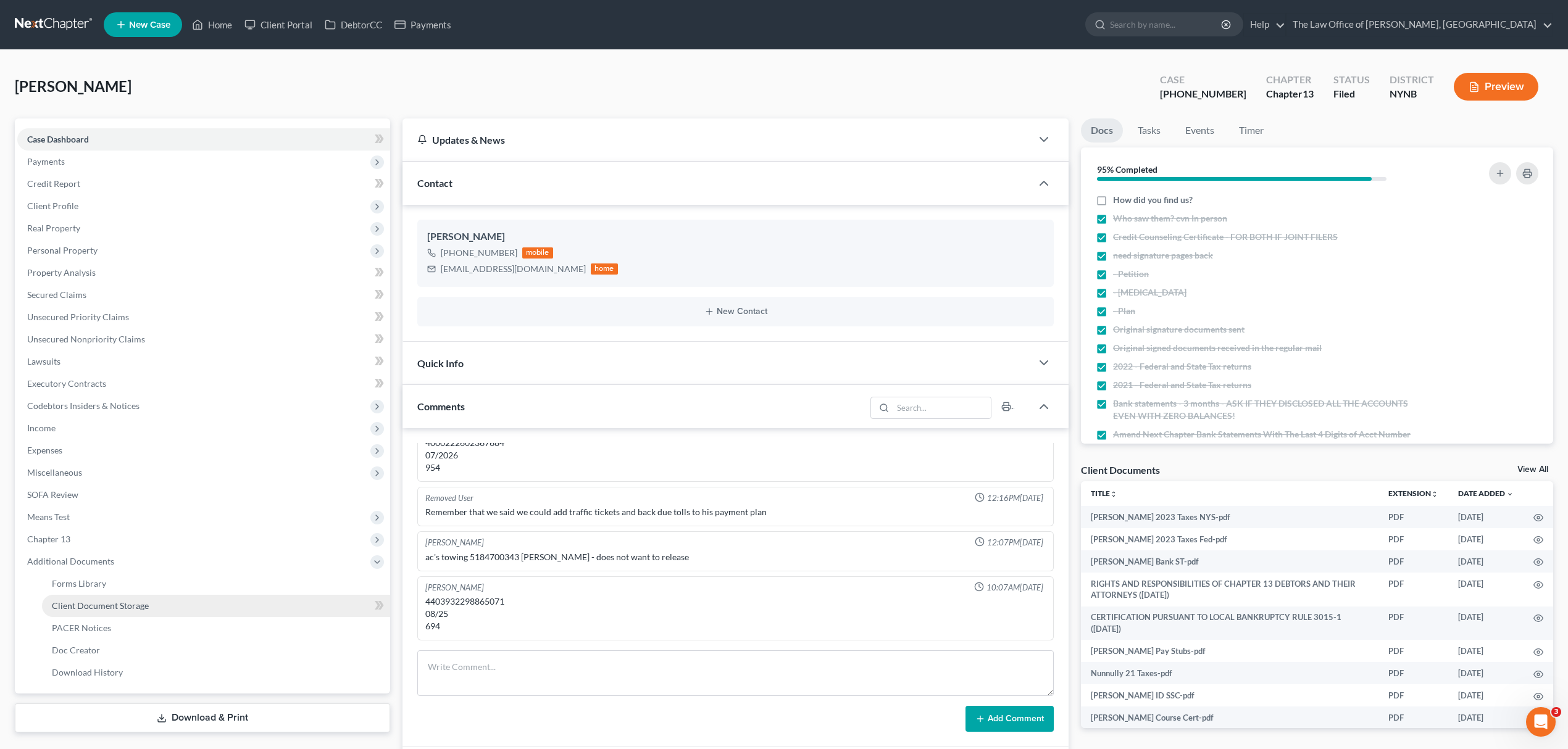
click at [207, 608] on link "Client Document Storage" at bounding box center [216, 606] width 349 height 22
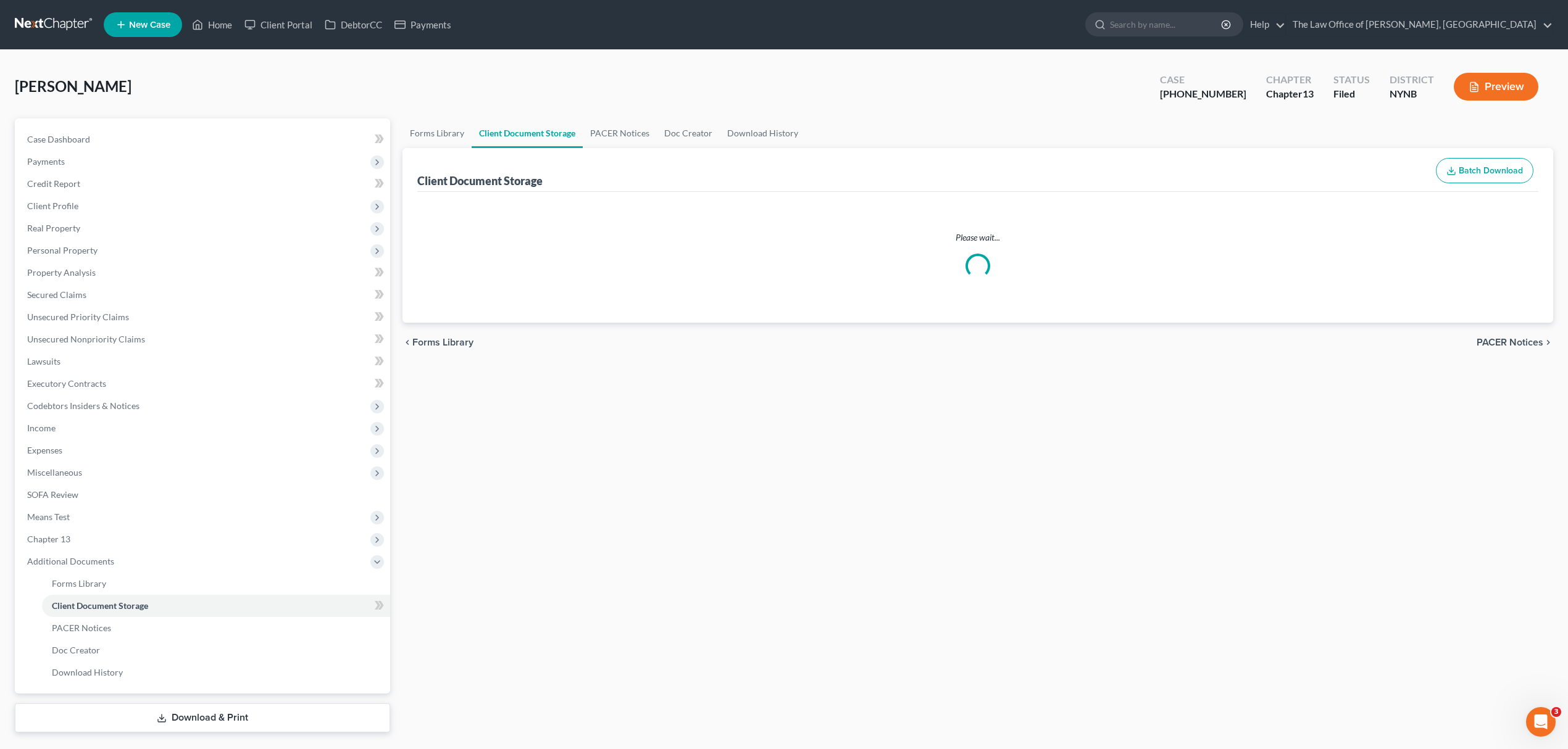
select select "1"
select select "5"
select select "2"
select select "6"
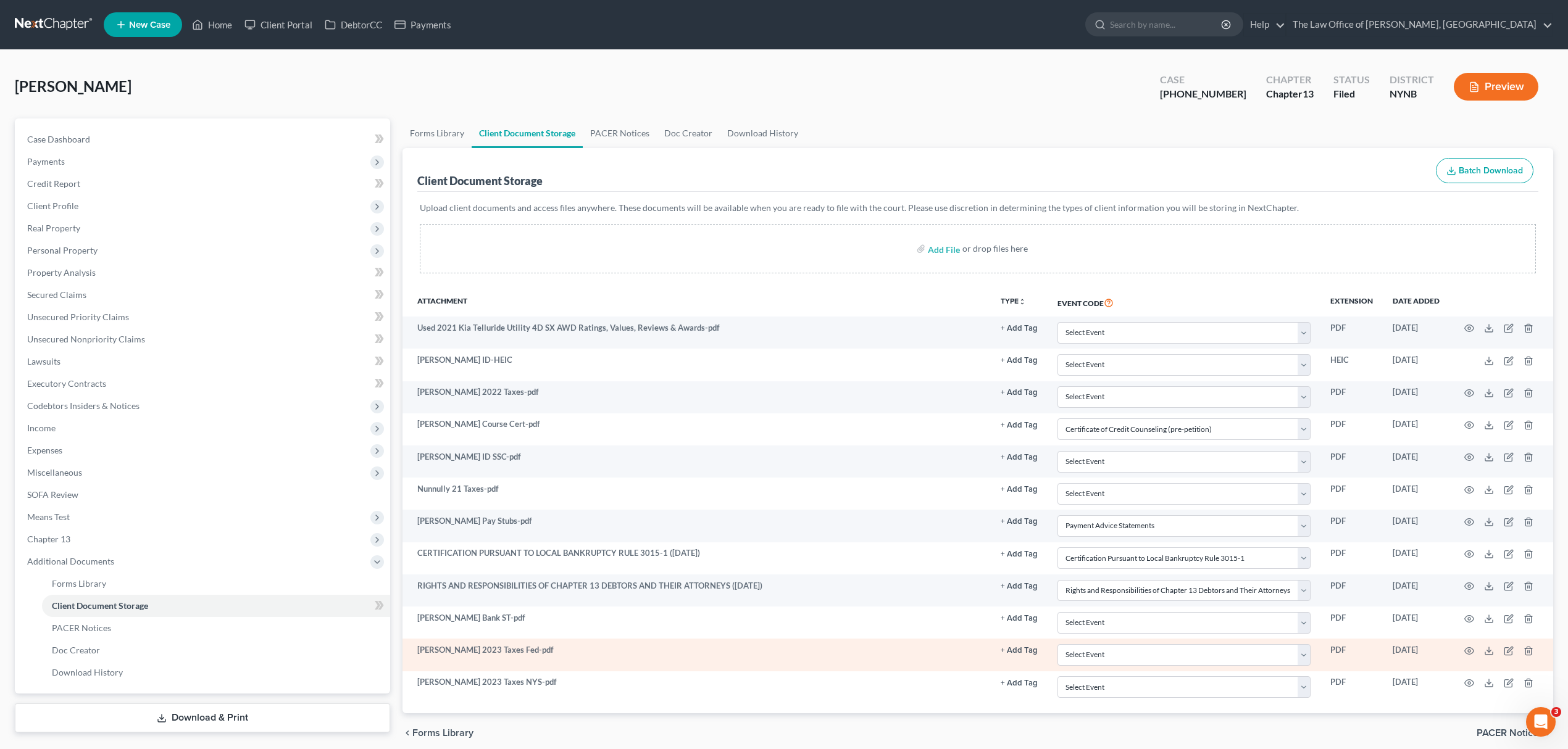
scroll to position [23, 0]
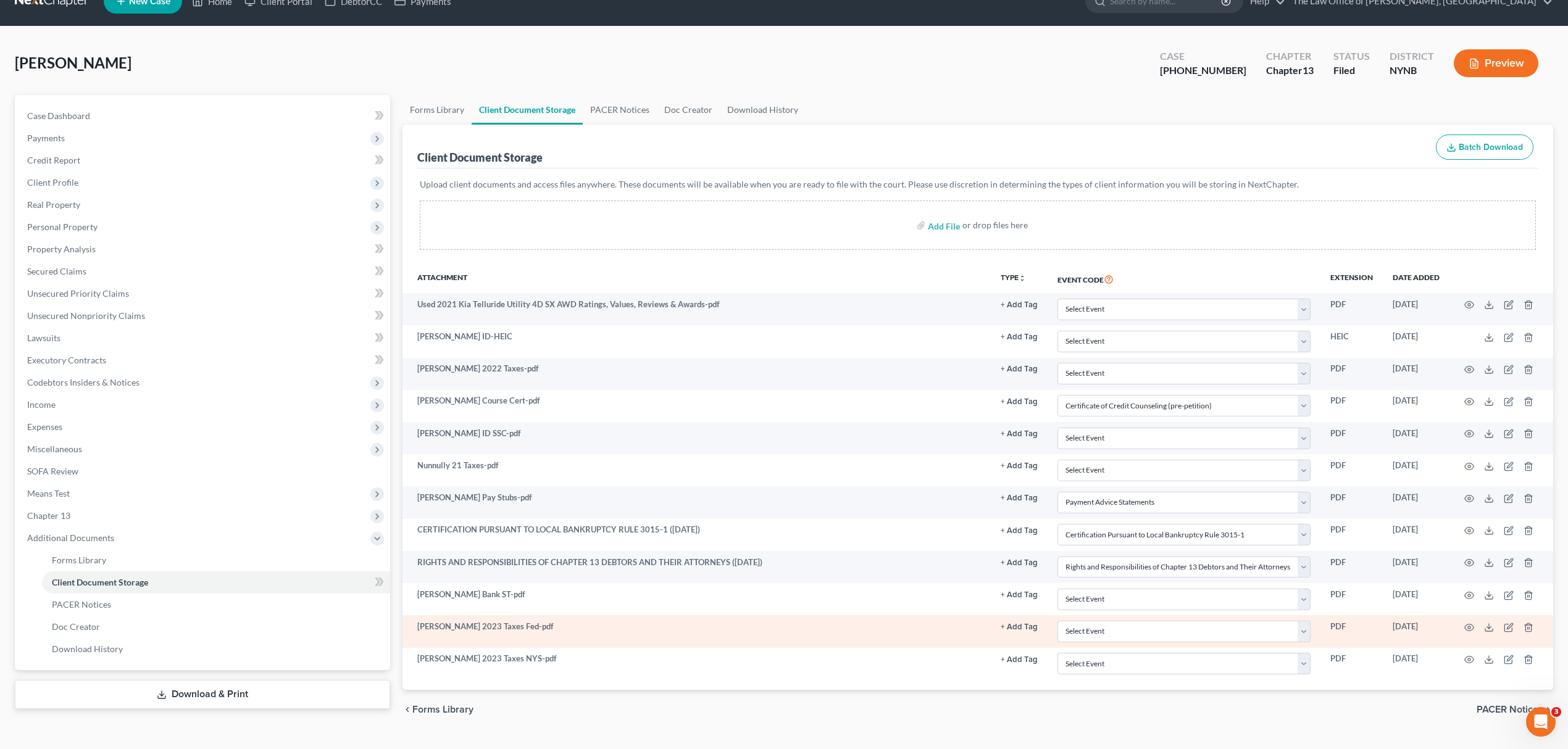
select select "1"
select select "5"
select select "2"
select select "6"
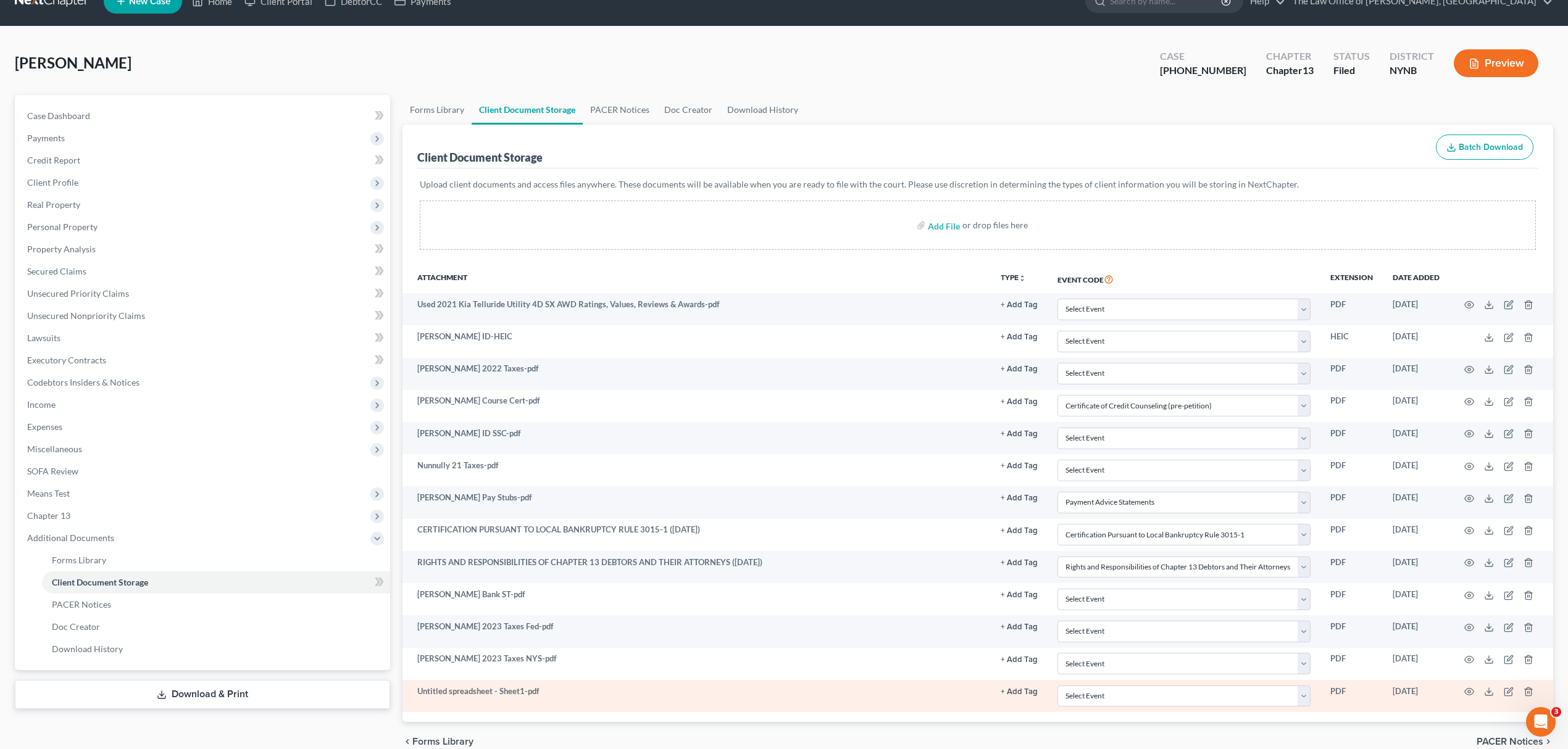
scroll to position [55, 0]
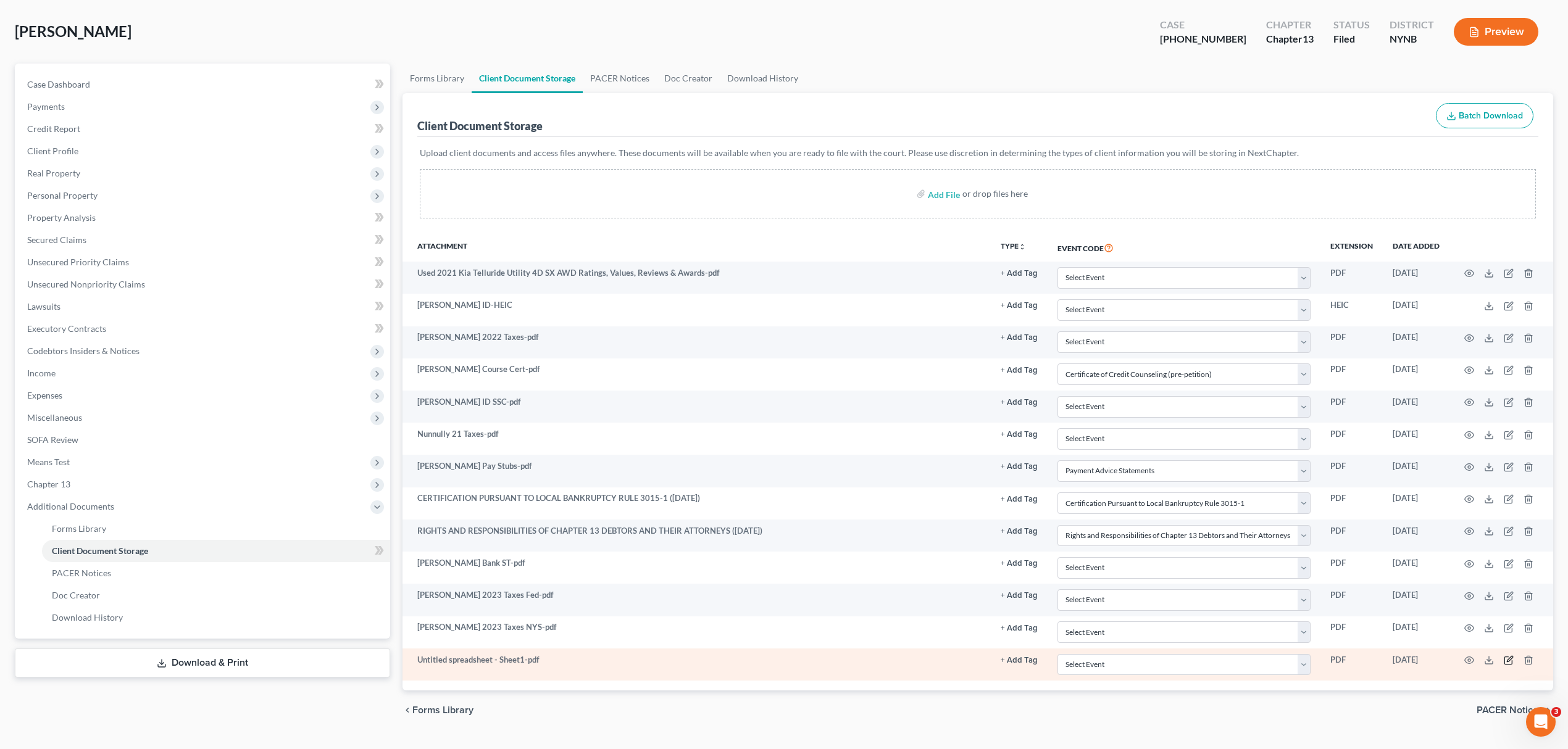
click at [1504, 664] on icon "button" at bounding box center [1508, 661] width 7 height 7
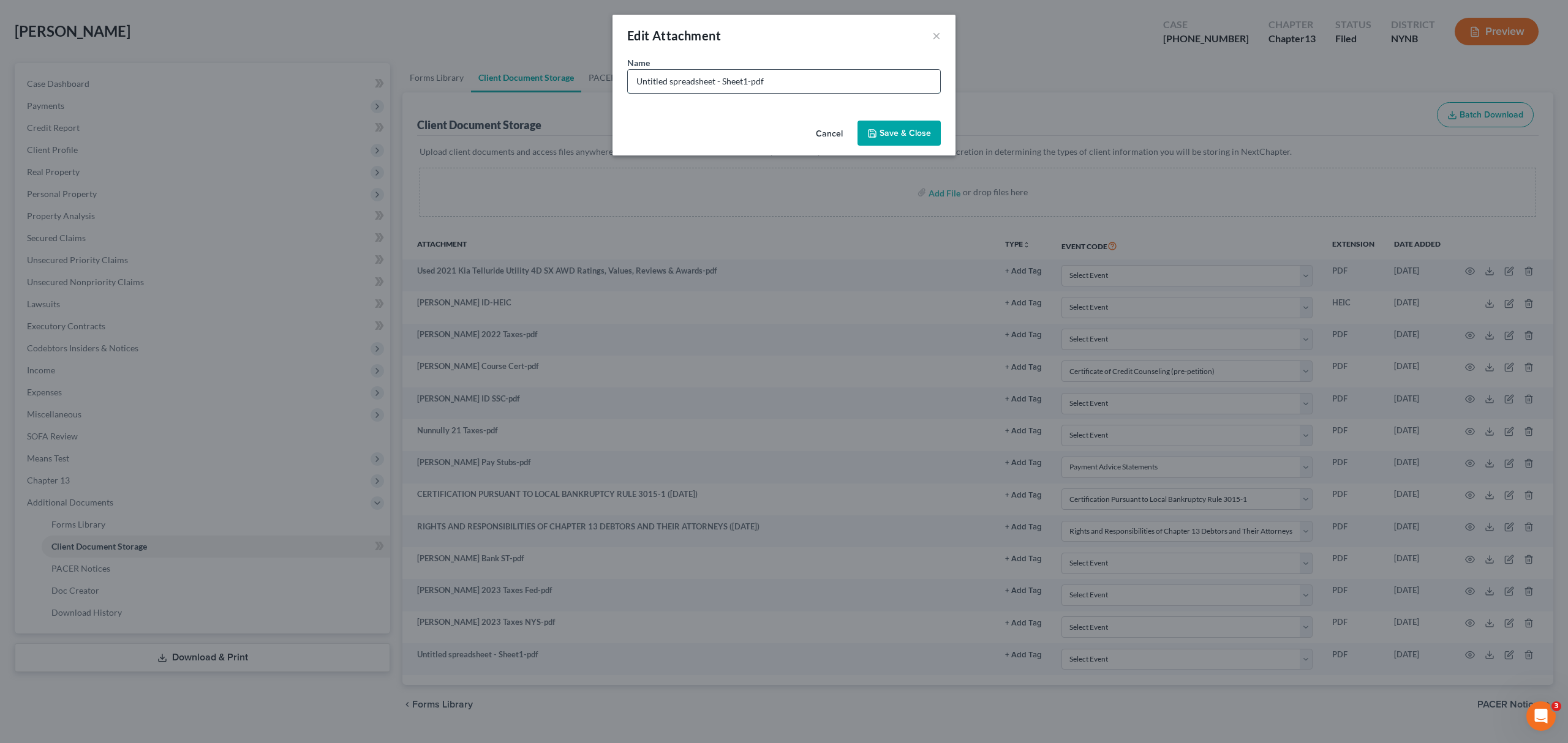
click at [714, 87] on input "Untitled spreadsheet - Sheet1-pdf" at bounding box center [784, 81] width 313 height 23
drag, startPoint x: 716, startPoint y: 86, endPoint x: 397, endPoint y: 88, distance: 319.0
click at [397, 88] on div "Edit Attachment × Name * Untitled spreadsheet - Sheet1-pdf Cancel Save & Close" at bounding box center [784, 372] width 1568 height 743
type input "[PERSON_NAME] comined pay - Sheet1-pdf"
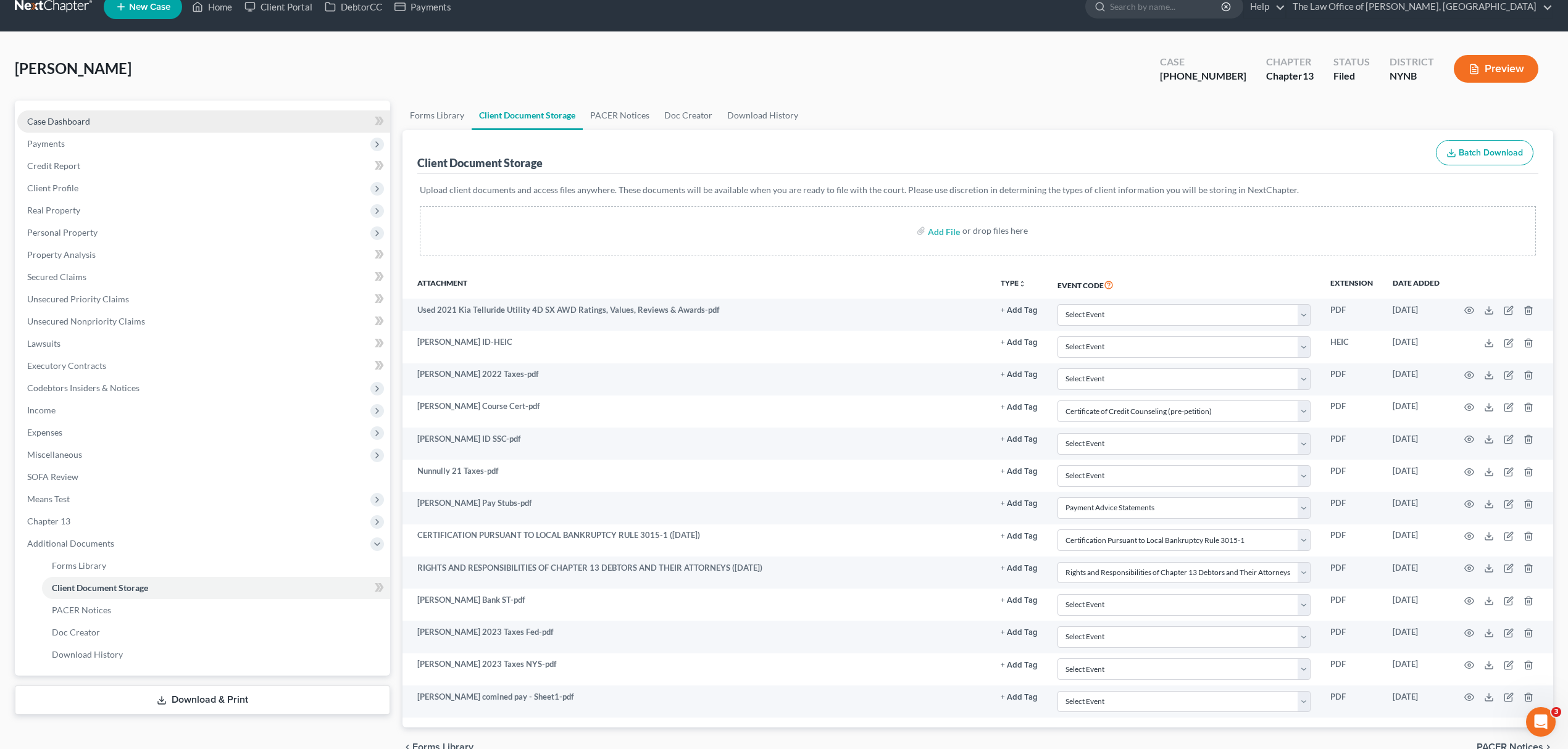
scroll to position [0, 0]
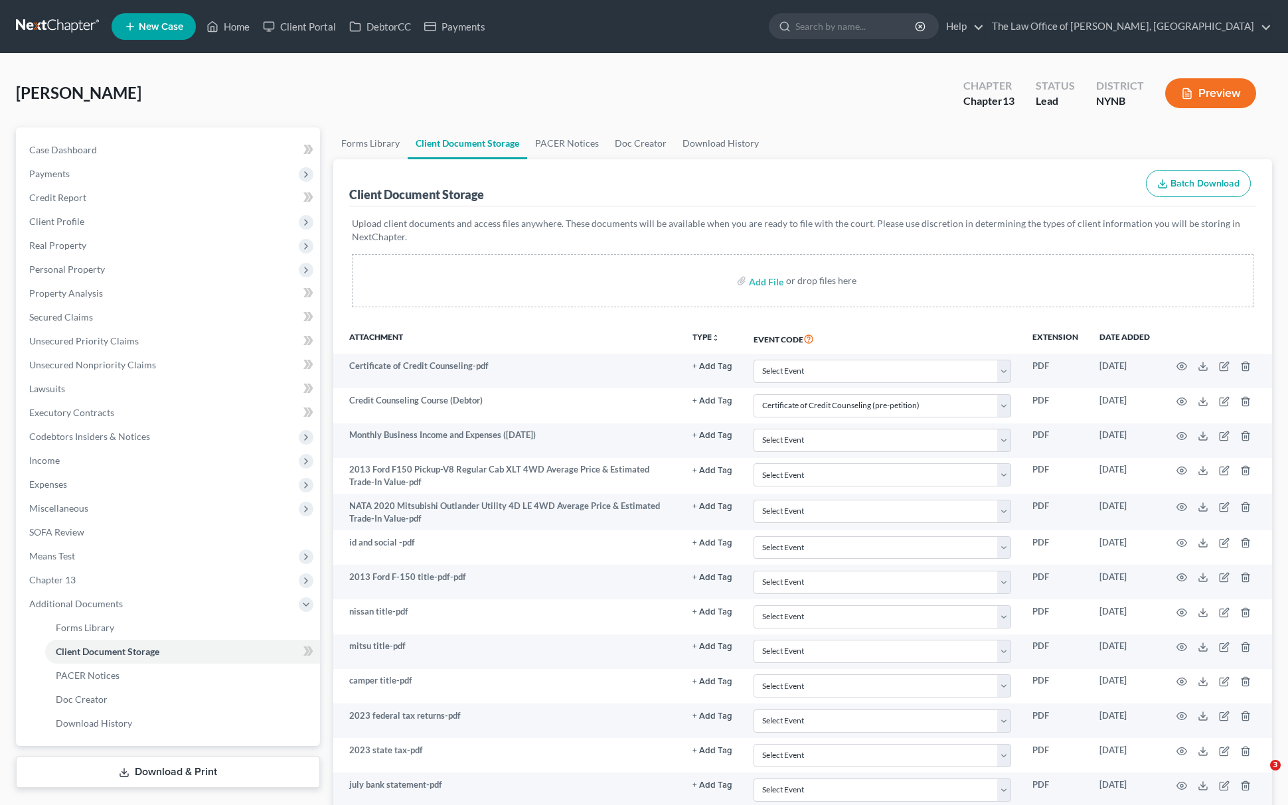
select select "1"
drag, startPoint x: 37, startPoint y: 31, endPoint x: 112, endPoint y: 175, distance: 162.7
click at [35, 30] on link at bounding box center [58, 27] width 85 height 24
click at [43, 24] on link at bounding box center [58, 27] width 85 height 24
click at [43, 23] on link at bounding box center [58, 27] width 85 height 24
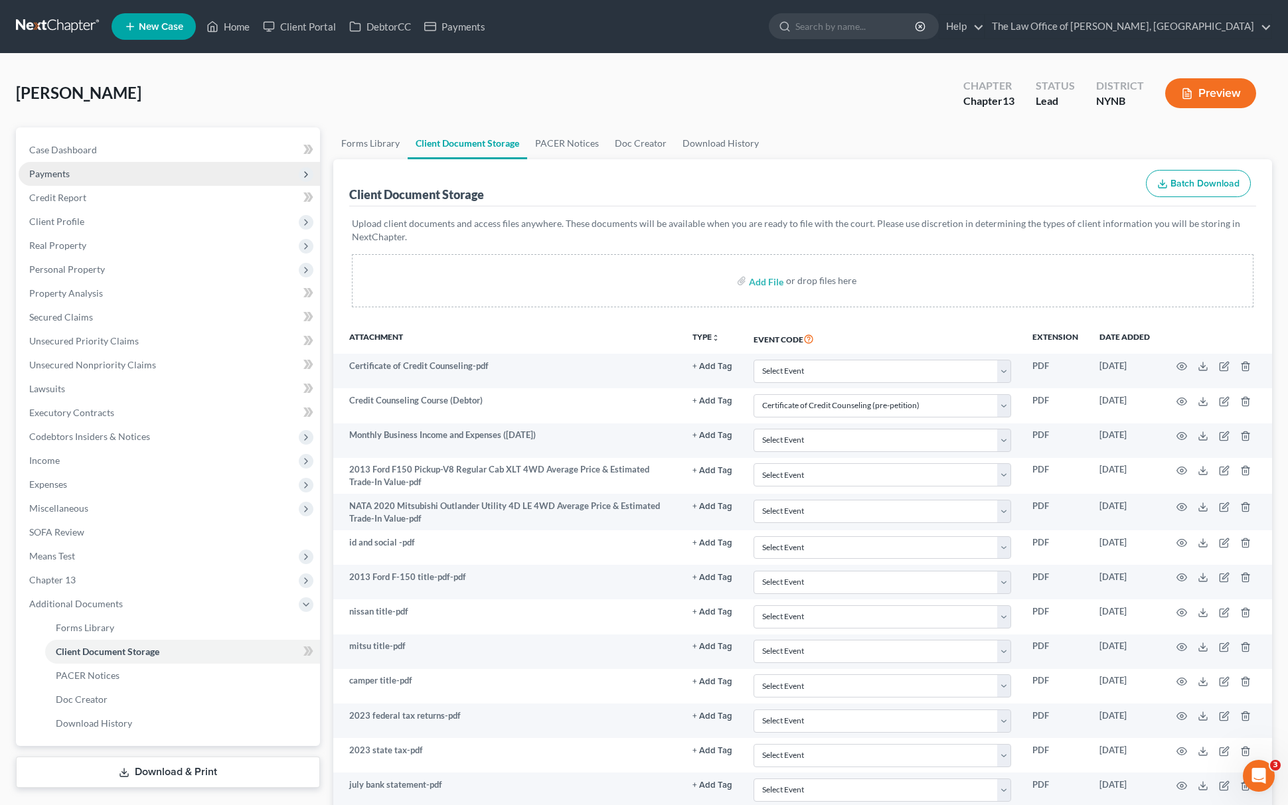
click at [43, 23] on link at bounding box center [58, 27] width 85 height 24
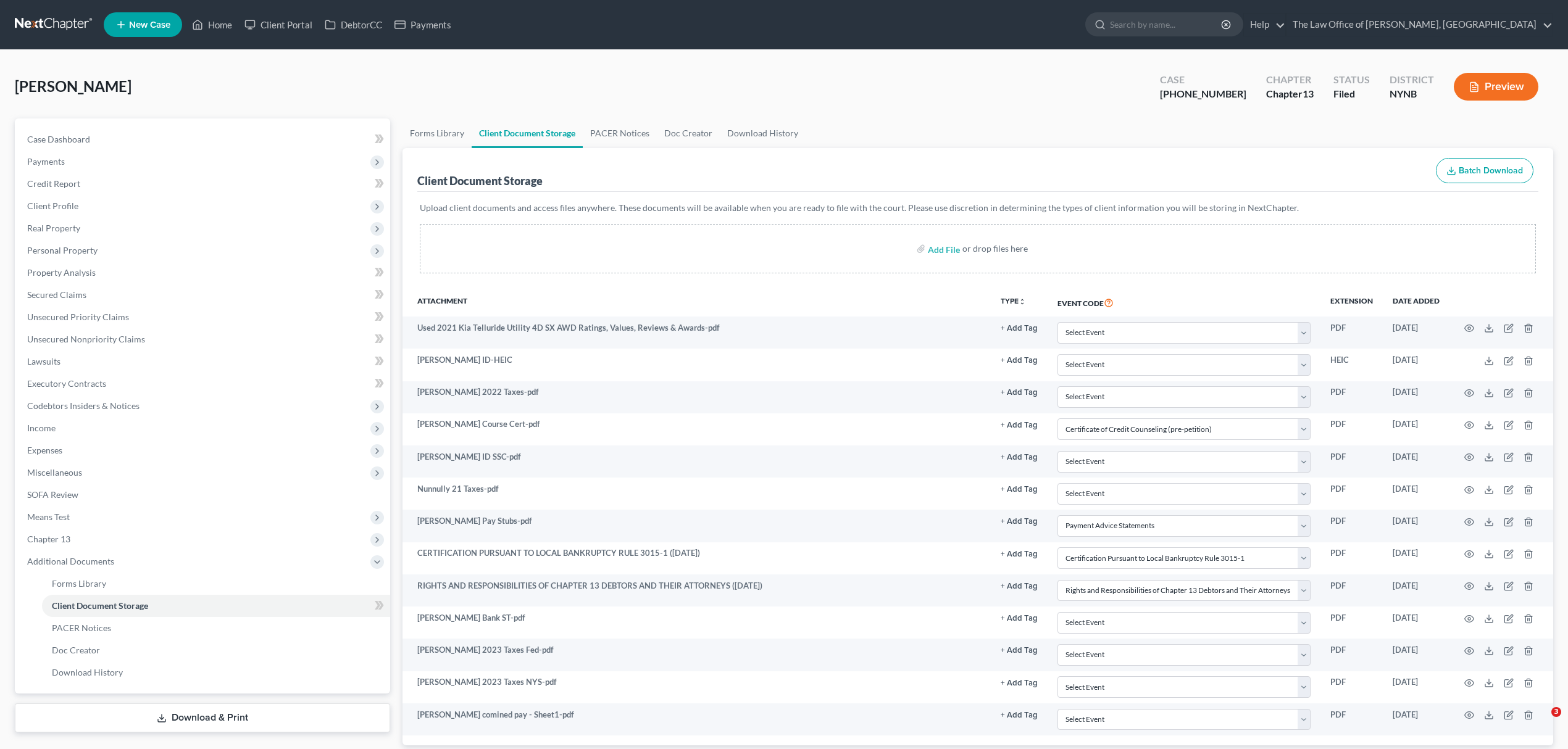
select select "1"
select select "5"
select select "2"
select select "6"
click at [40, 23] on link at bounding box center [54, 25] width 79 height 22
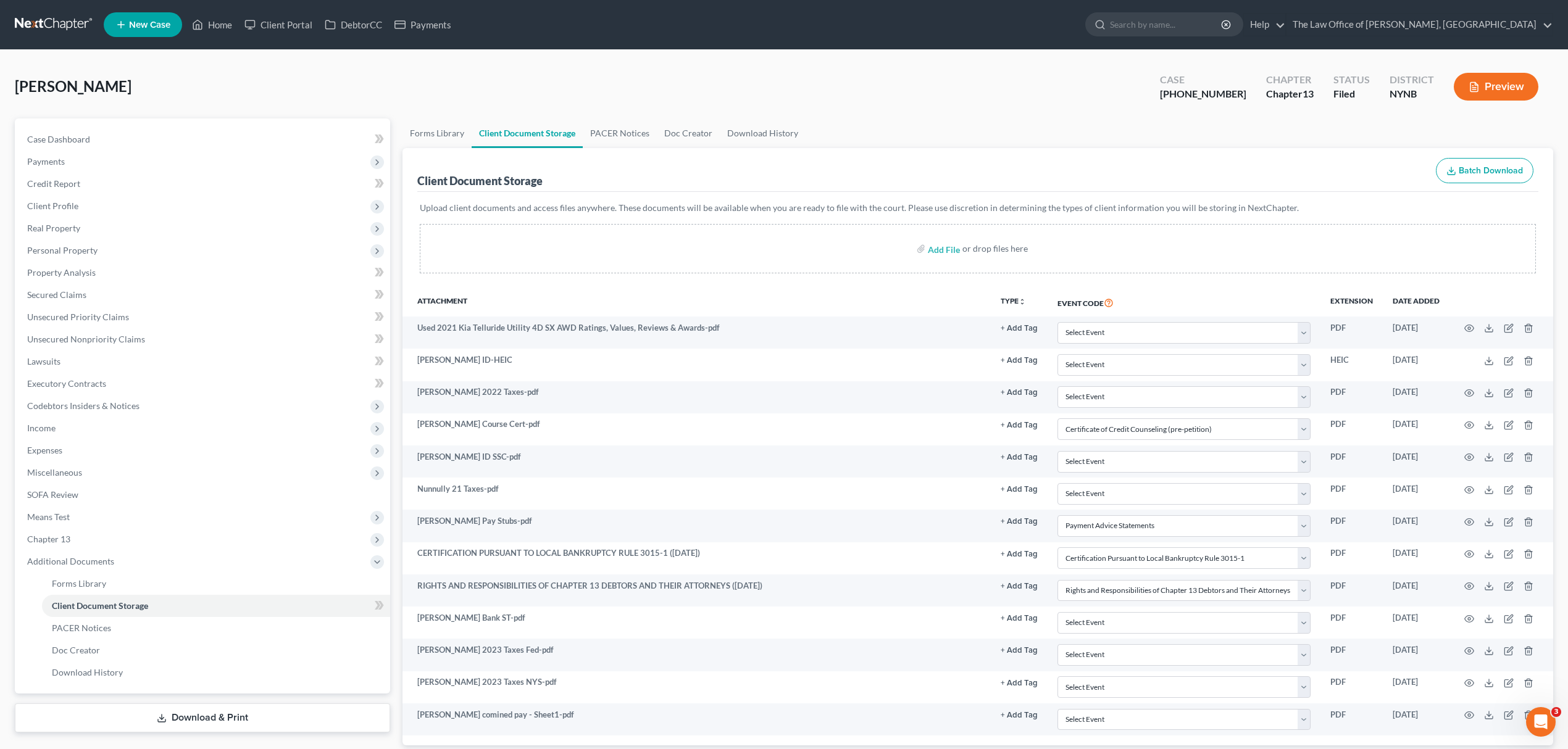
click at [40, 23] on link at bounding box center [54, 25] width 79 height 22
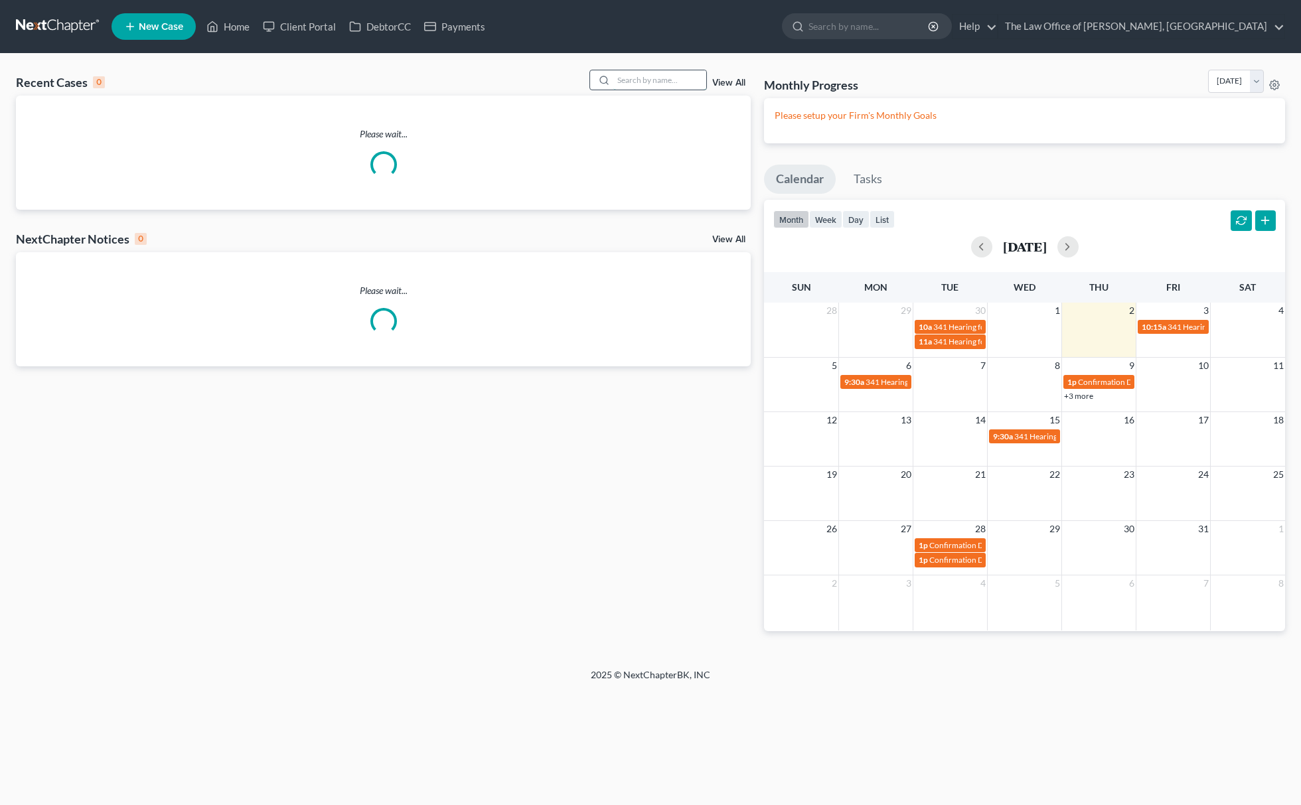
click at [685, 76] on input "search" at bounding box center [660, 79] width 93 height 19
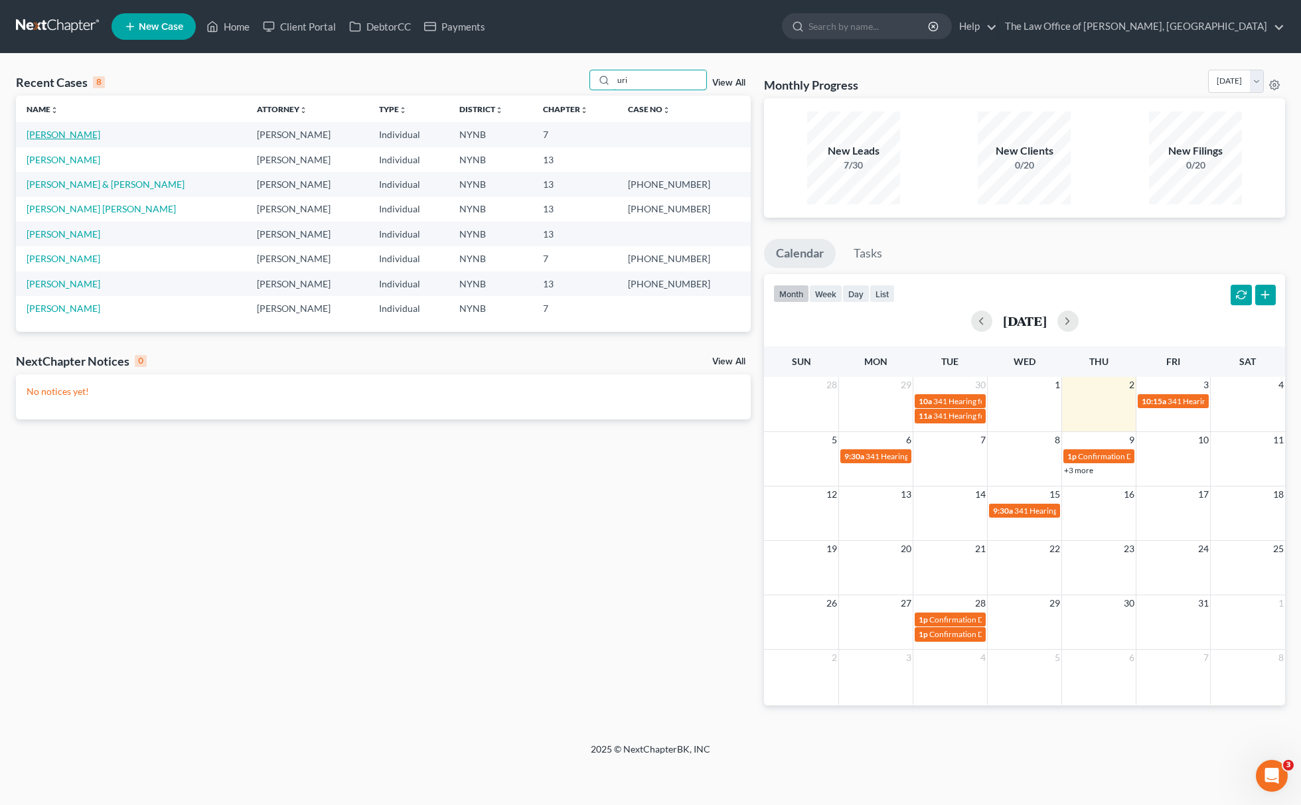
type input "uri"
click at [51, 133] on link "[PERSON_NAME]" at bounding box center [64, 134] width 74 height 11
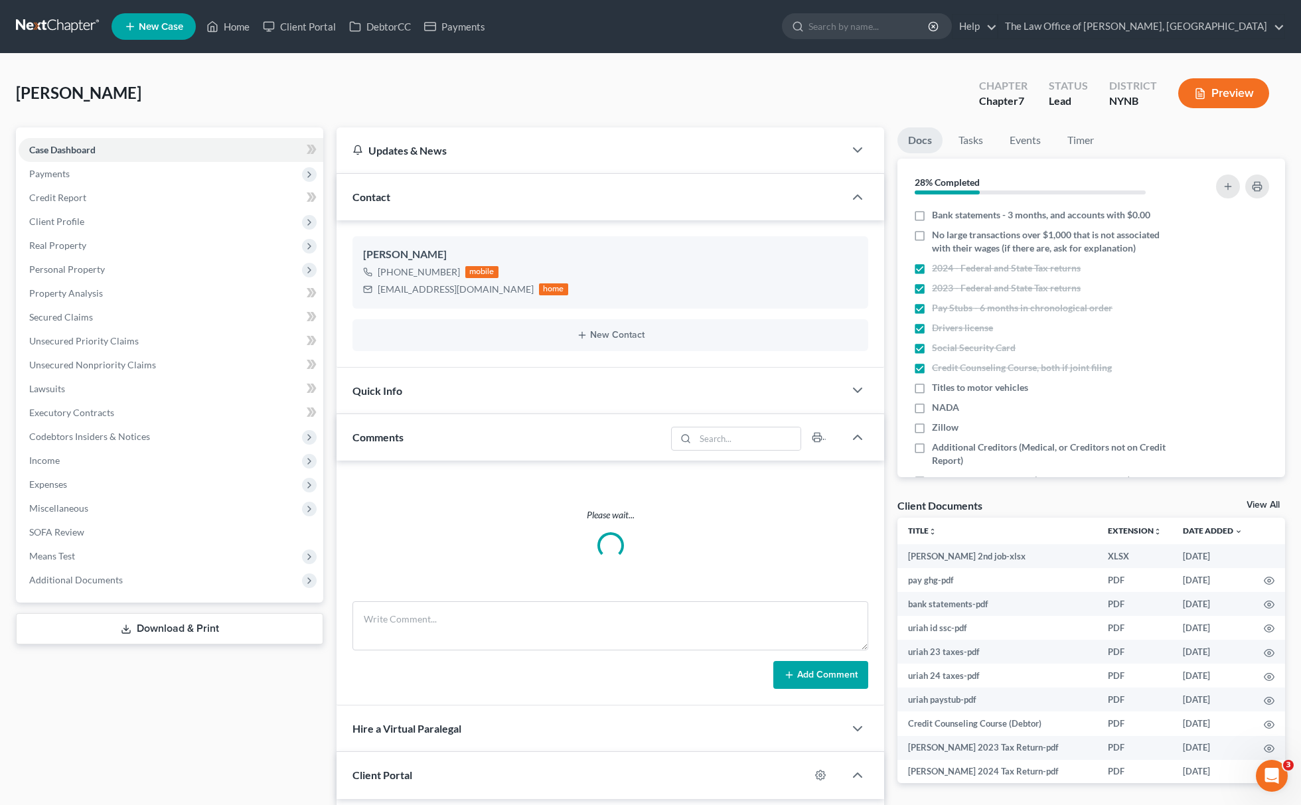
click at [108, 580] on span "Additional Documents" at bounding box center [76, 579] width 94 height 11
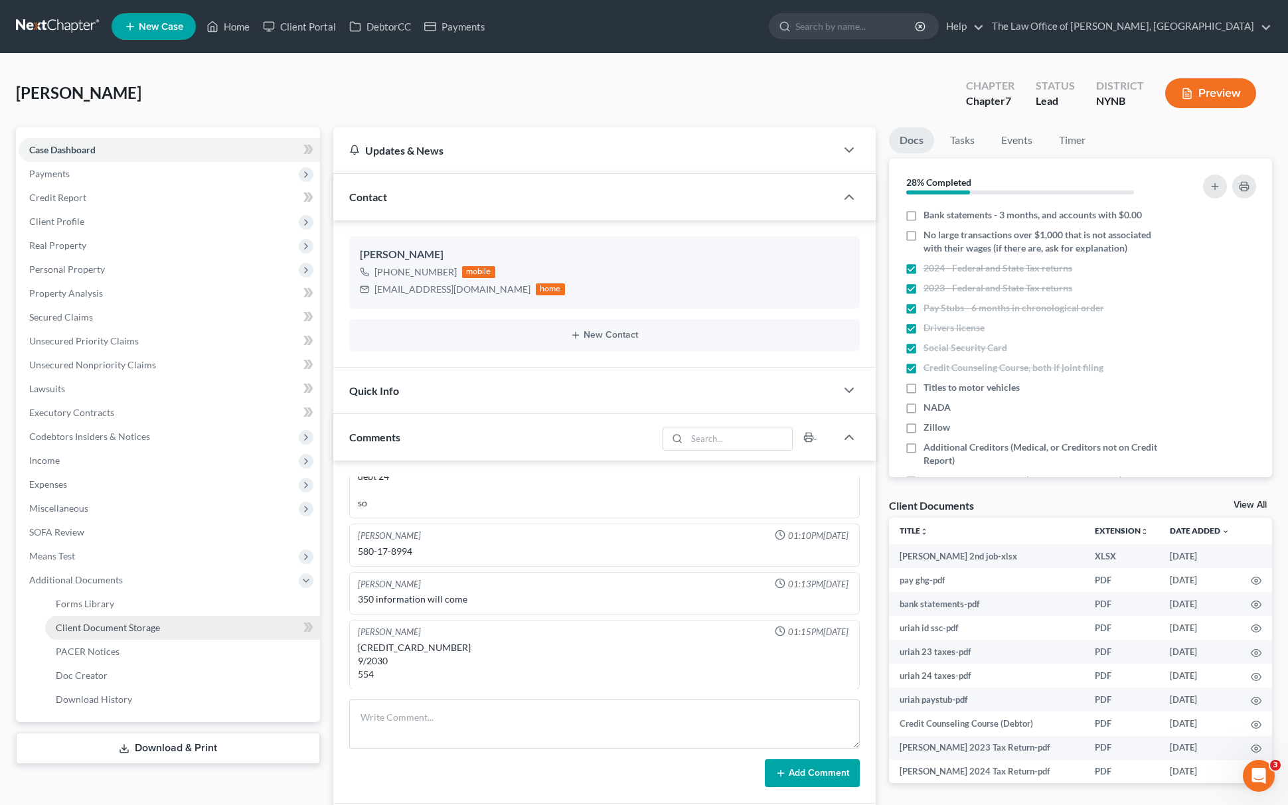
scroll to position [603, 0]
click at [235, 622] on link "Client Document Storage" at bounding box center [182, 628] width 275 height 24
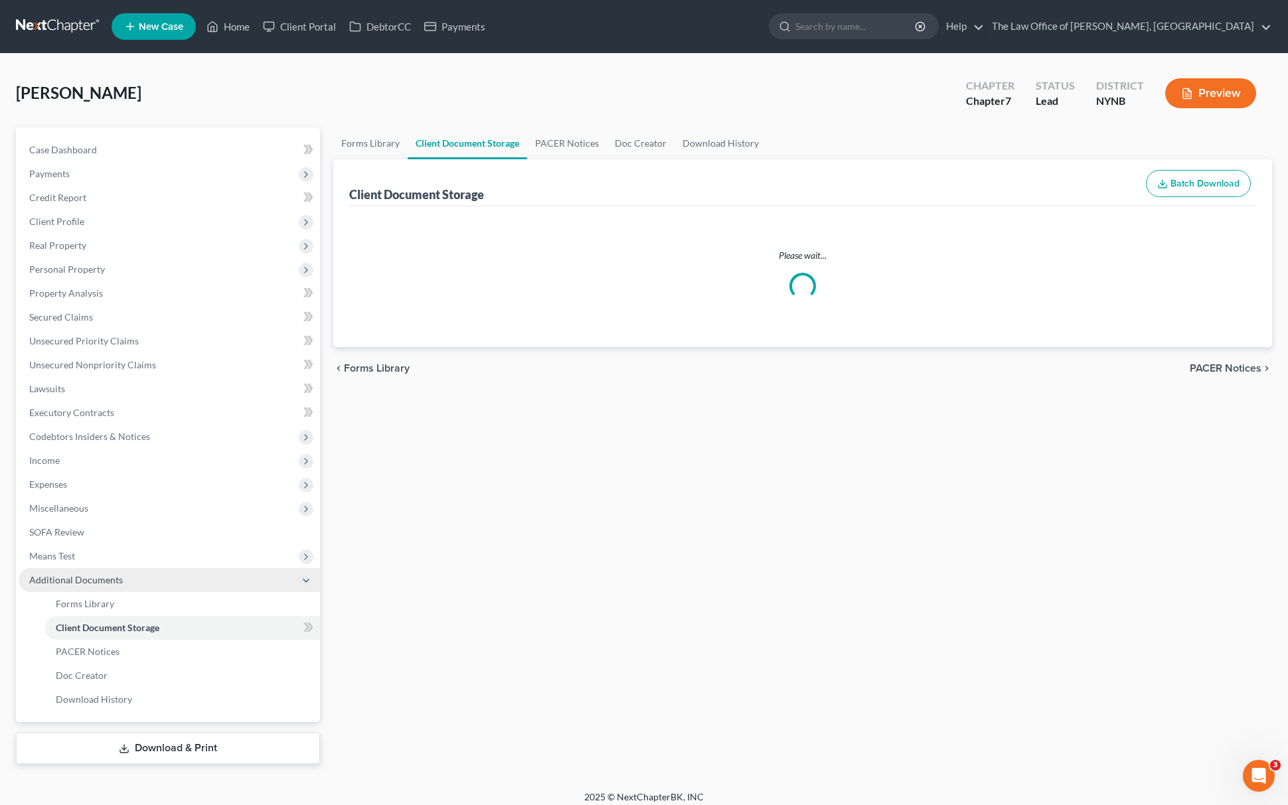
select select "1"
select select "5"
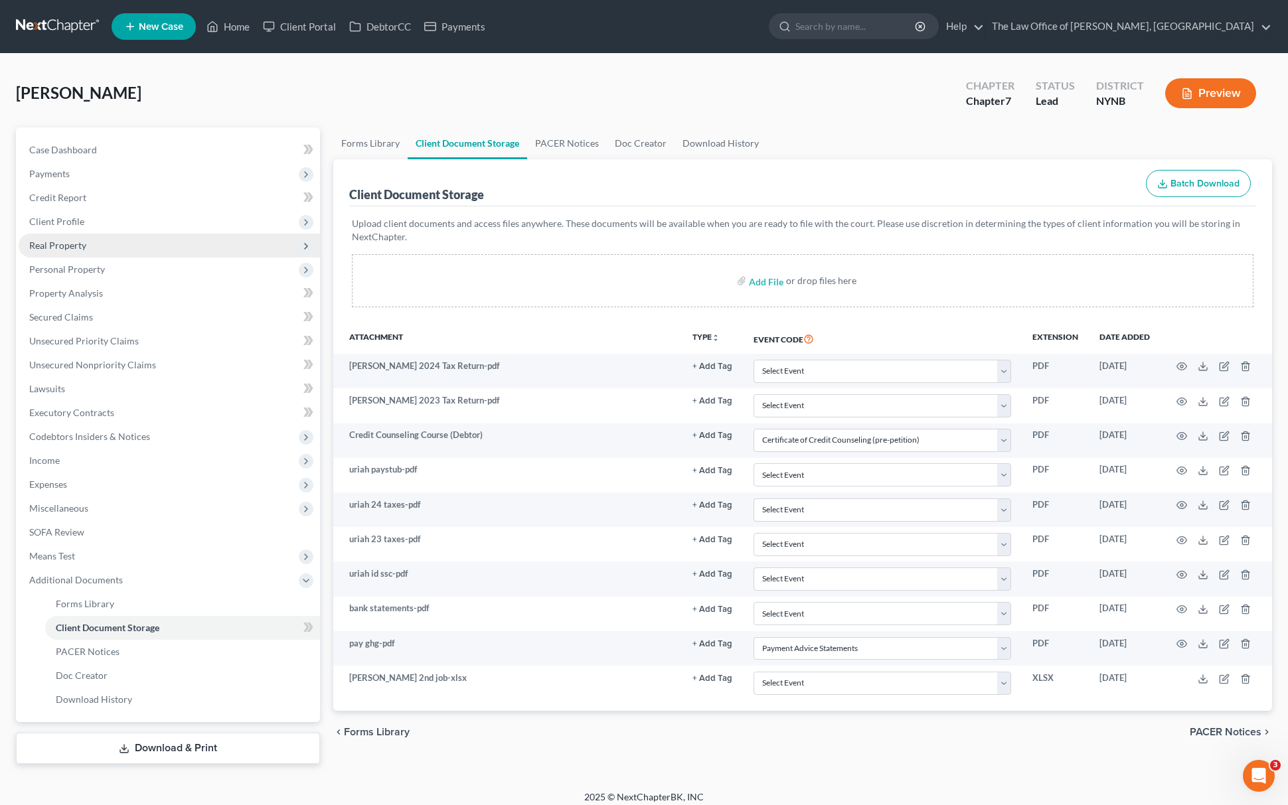
select select "1"
select select "5"
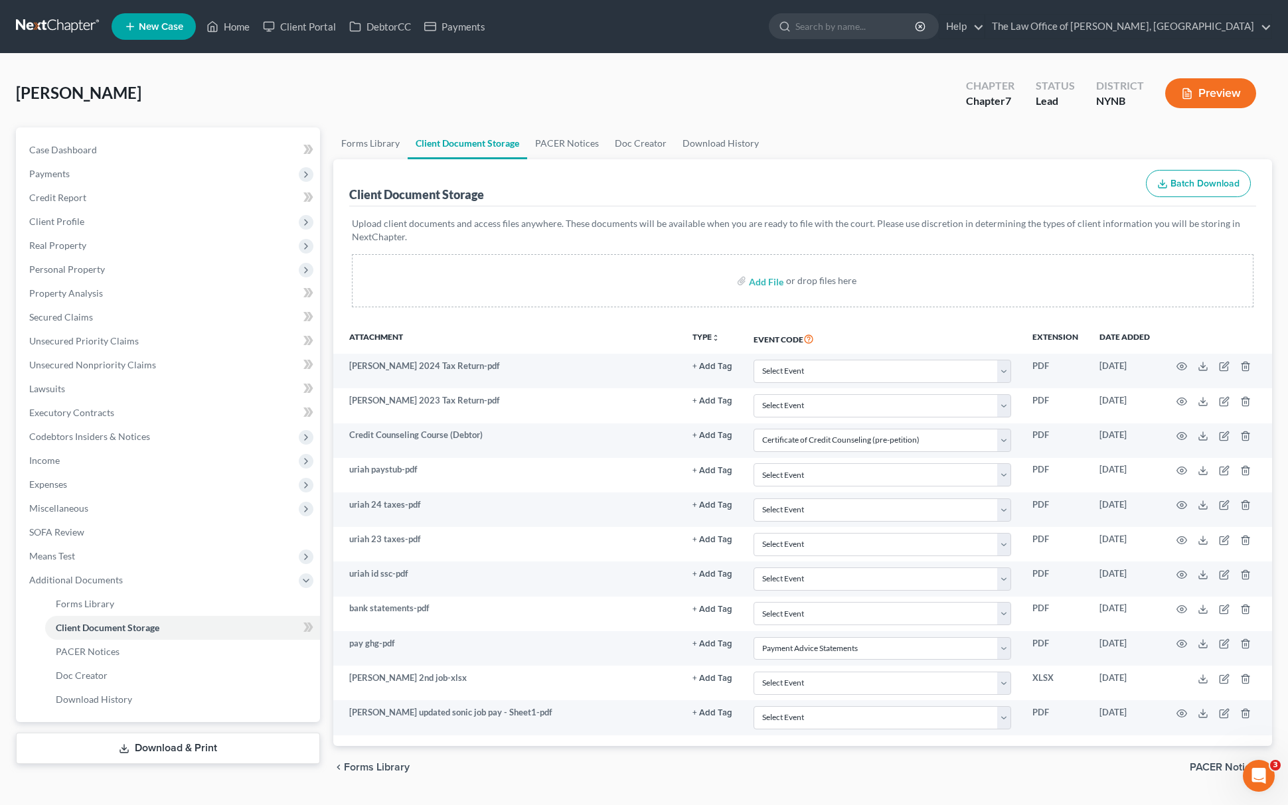
select select "1"
select select "5"
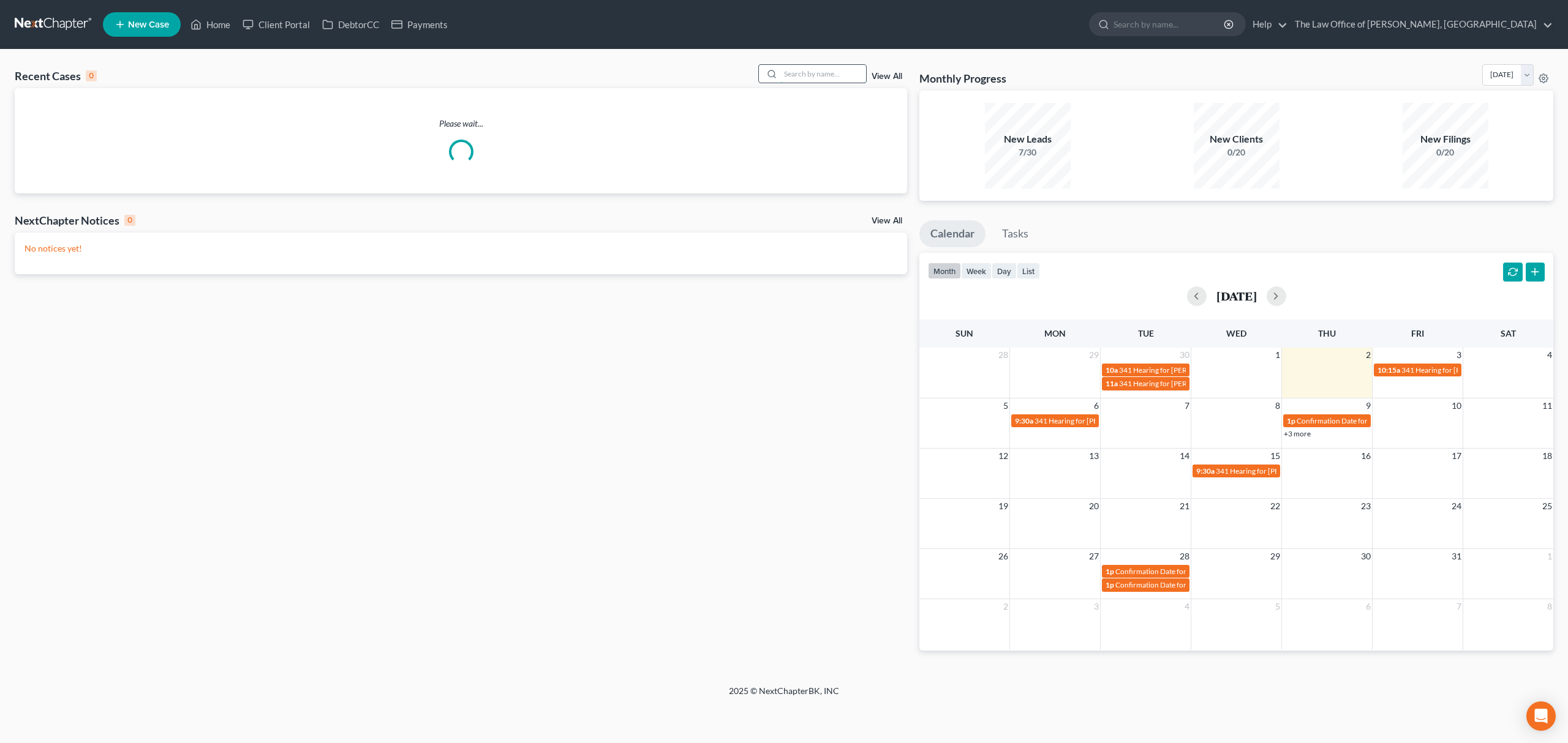
click at [785, 71] on input "search" at bounding box center [823, 73] width 86 height 18
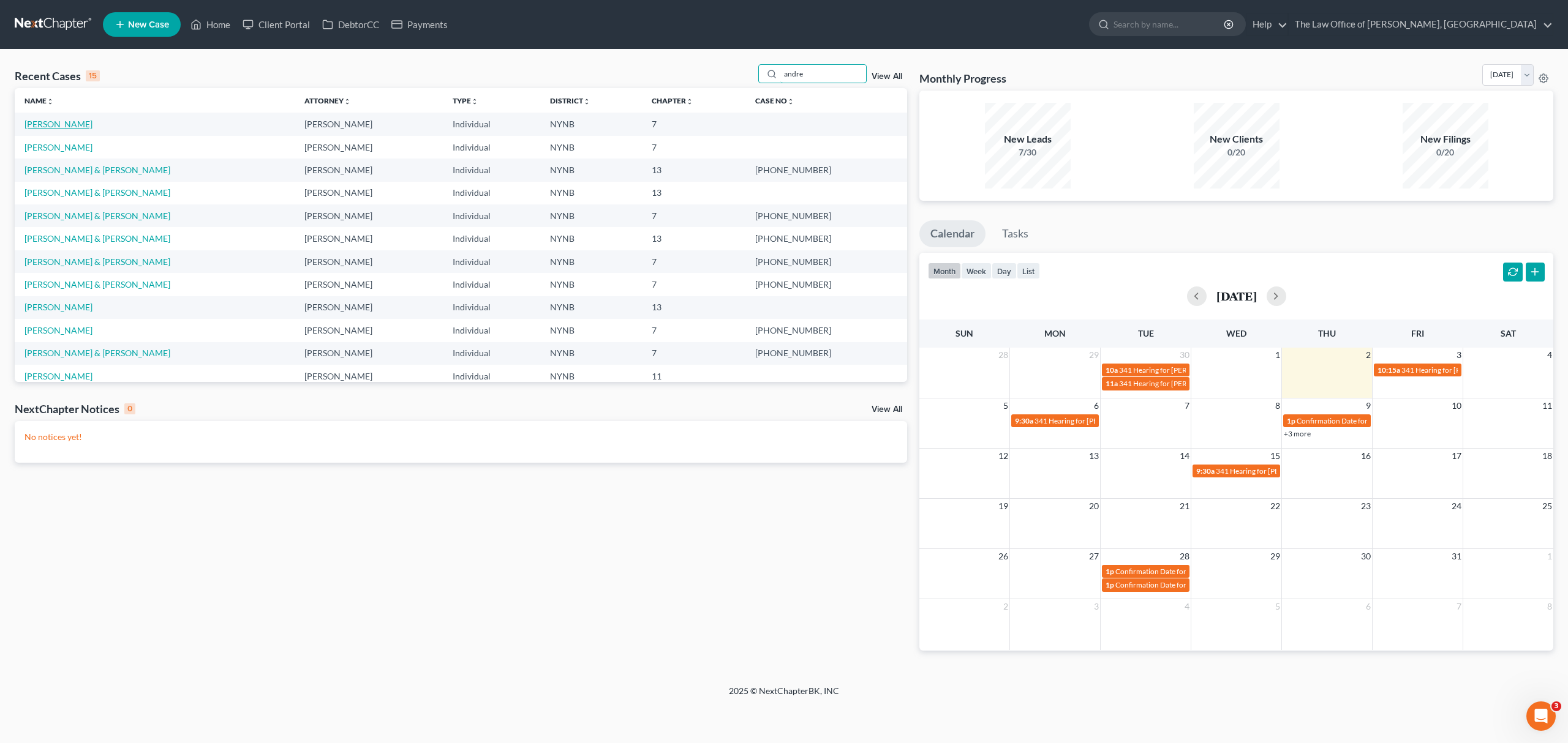
type input "andre"
click at [63, 123] on link "[PERSON_NAME]" at bounding box center [59, 124] width 68 height 10
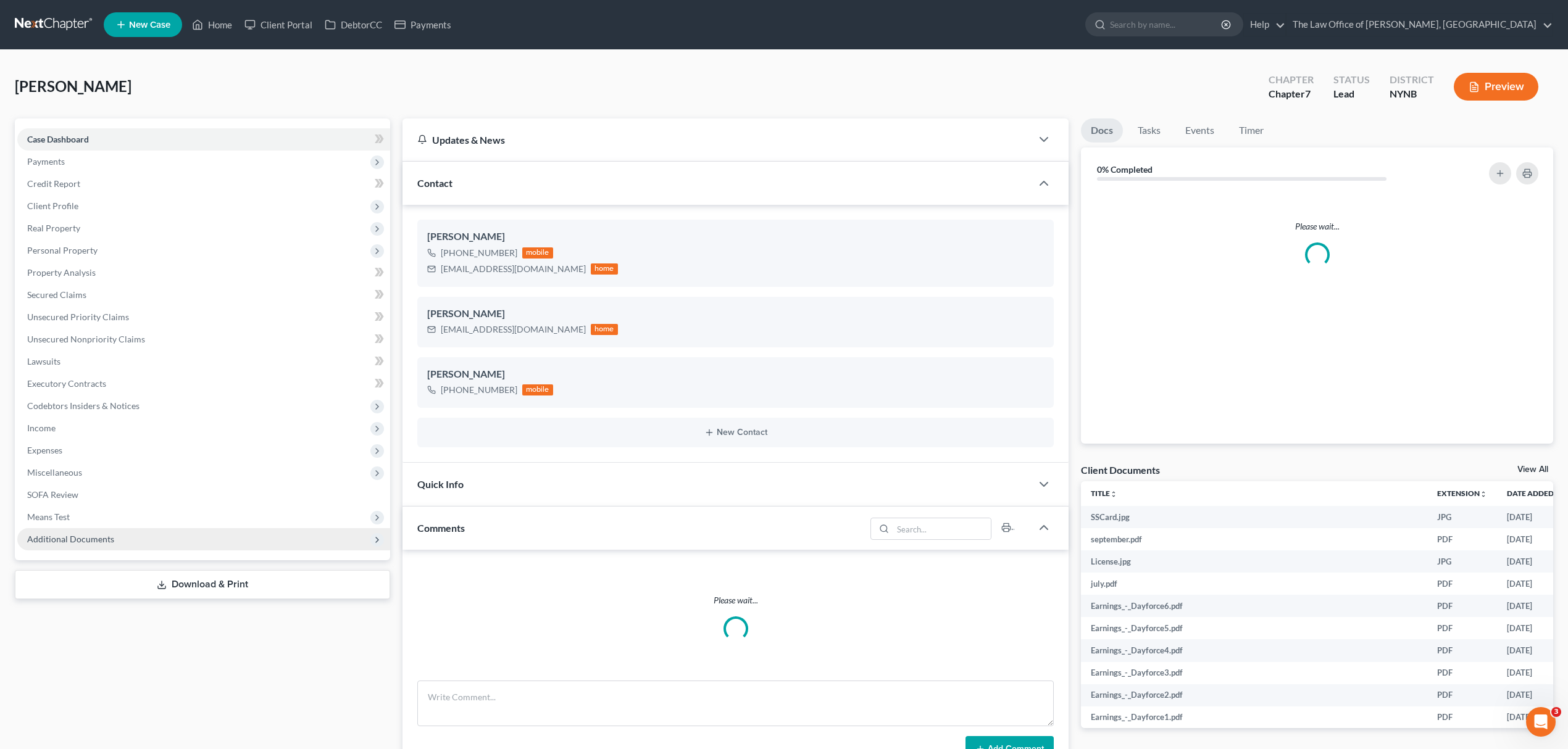
click at [108, 533] on span "Additional Documents" at bounding box center [71, 538] width 87 height 10
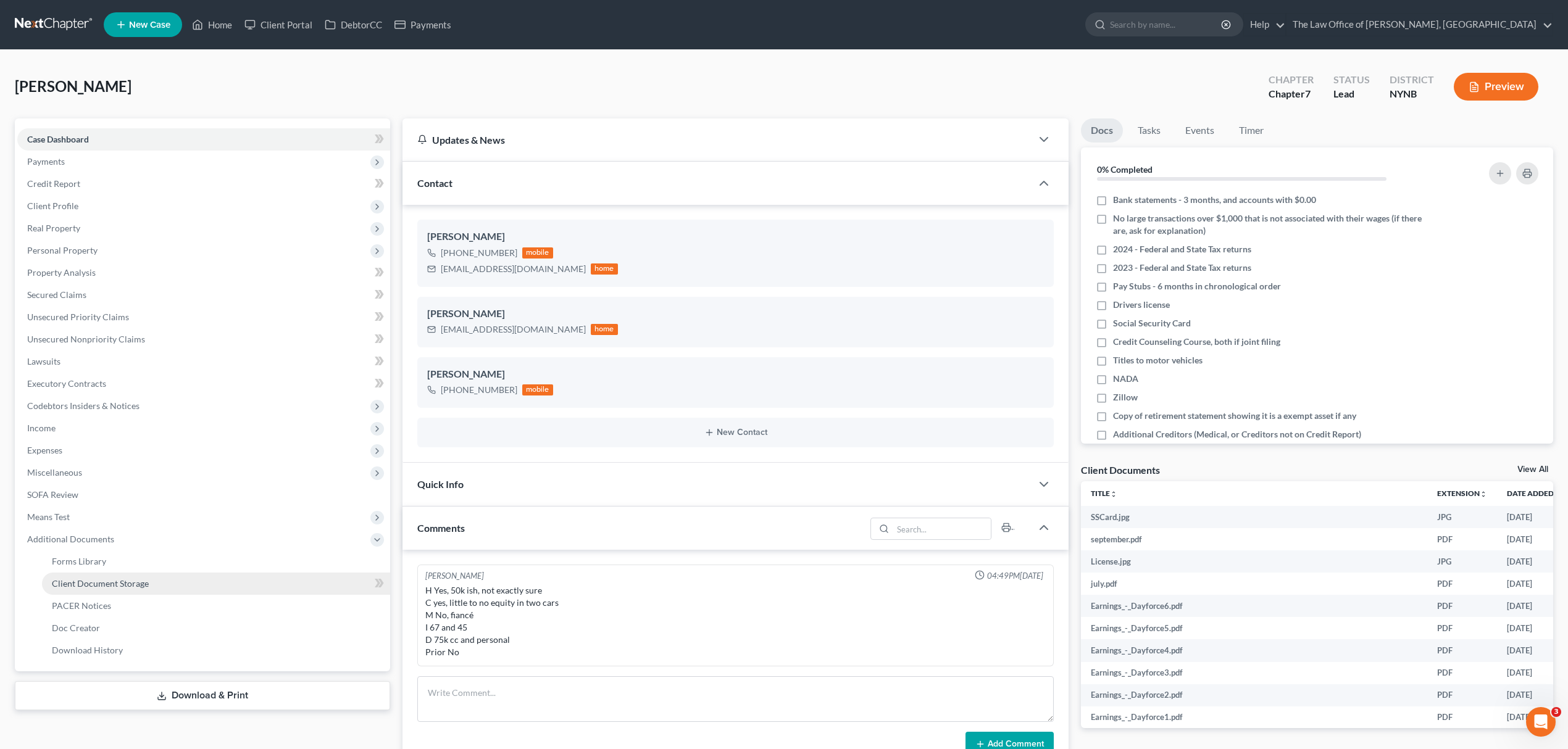
click at [183, 583] on link "Client Document Storage" at bounding box center [216, 584] width 349 height 22
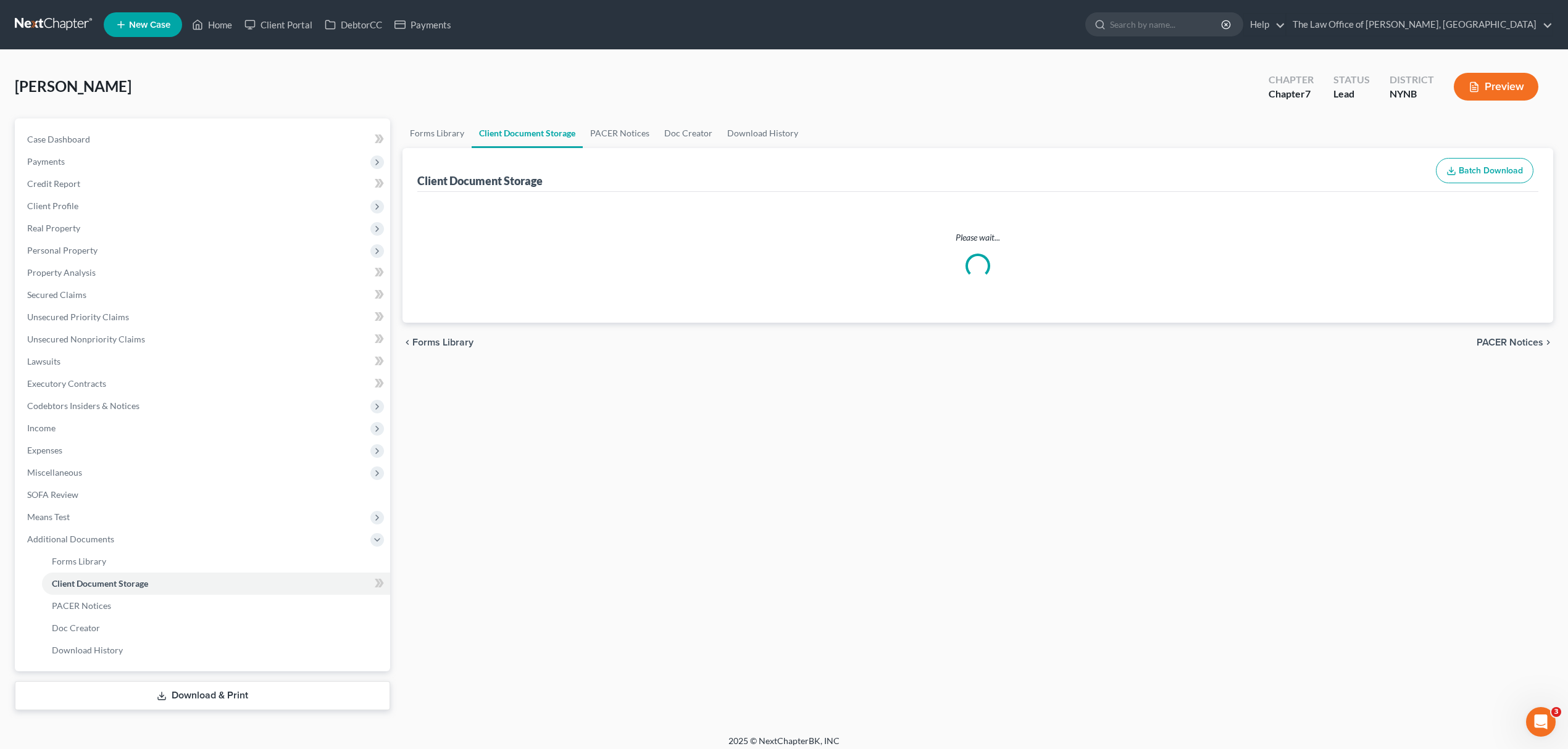
select select "1"
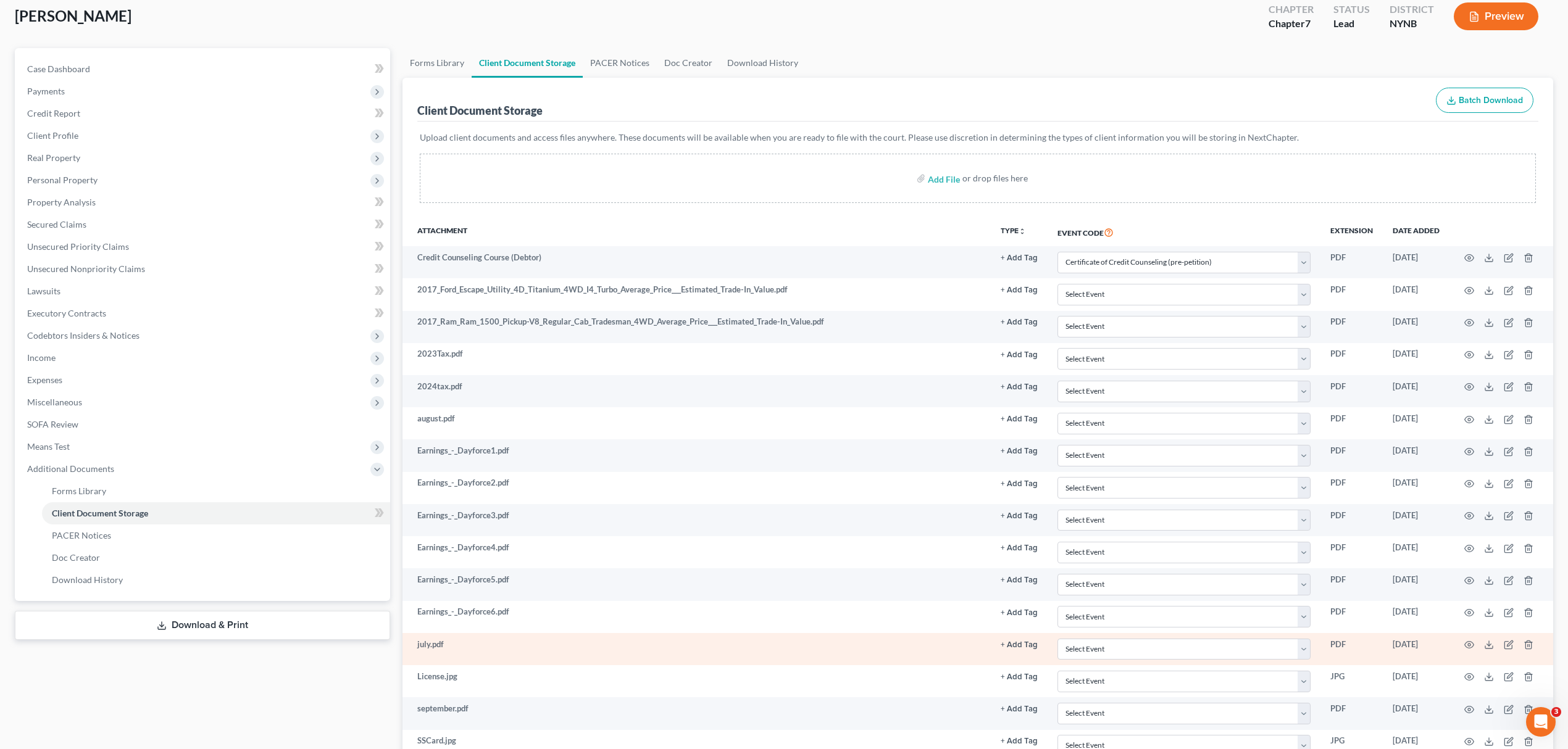
scroll to position [186, 0]
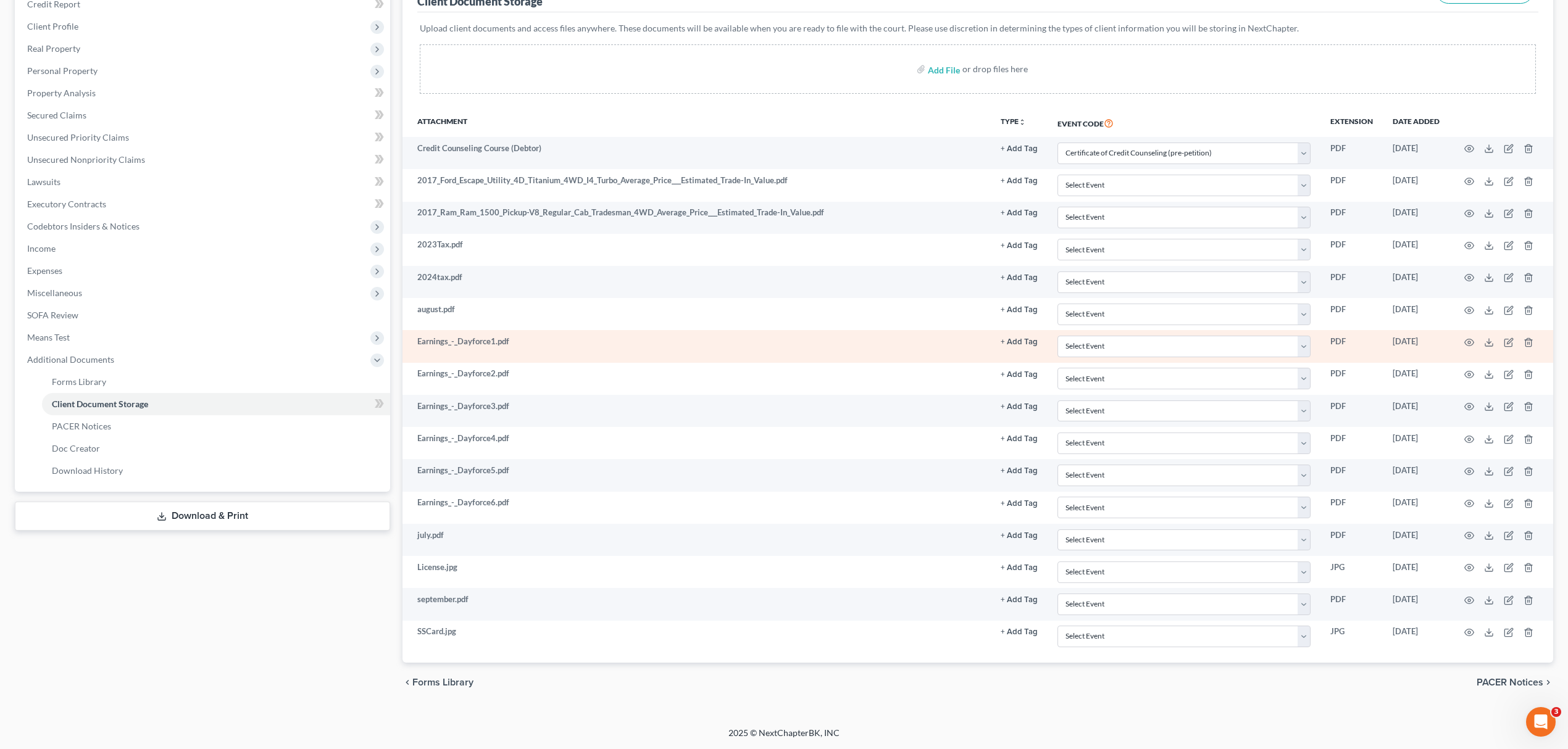
click at [1463, 338] on td at bounding box center [1501, 346] width 104 height 33
click at [1474, 335] on td at bounding box center [1501, 346] width 104 height 33
click at [1471, 339] on icon "button" at bounding box center [1469, 342] width 9 height 7
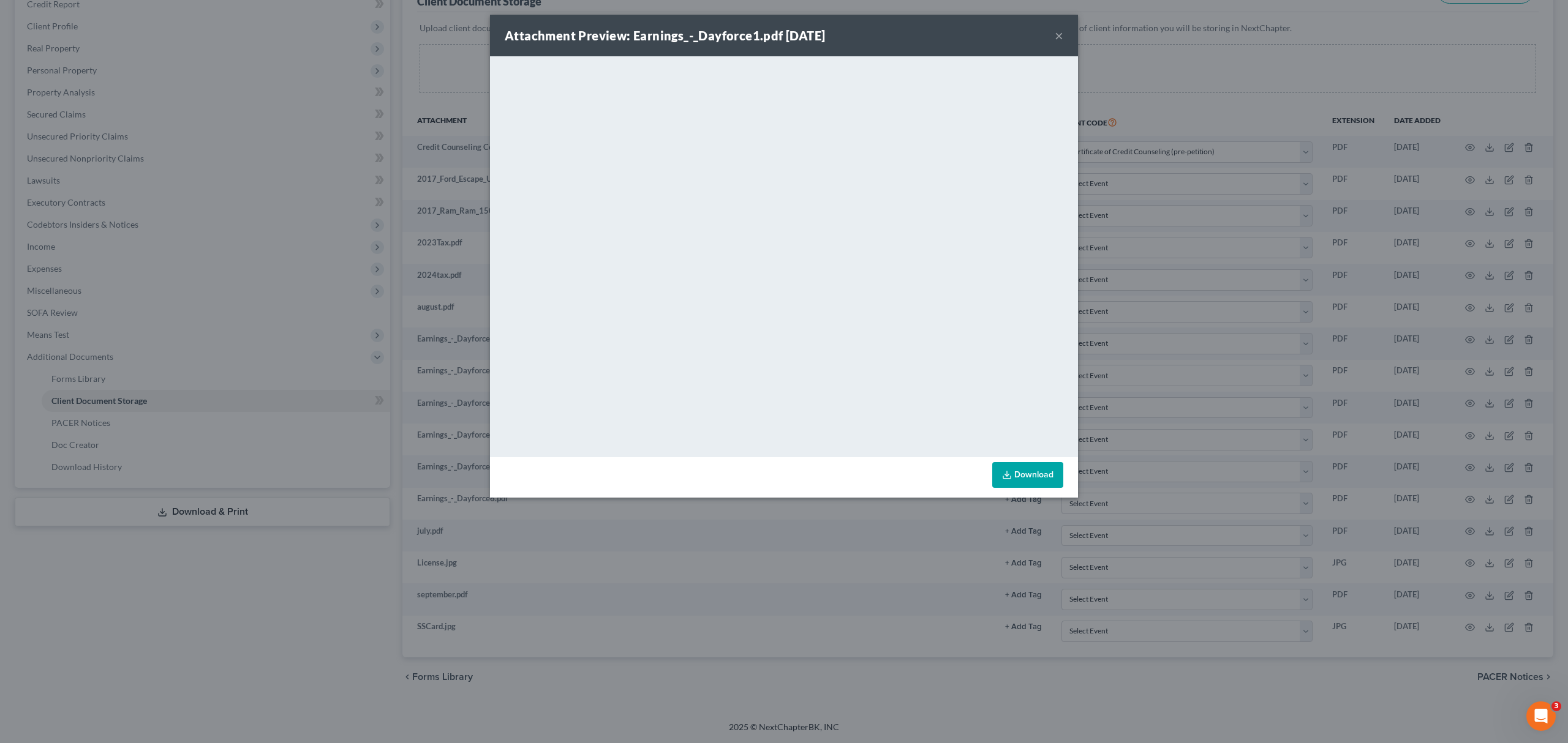
click at [1059, 39] on button "×" at bounding box center [1058, 36] width 8 height 15
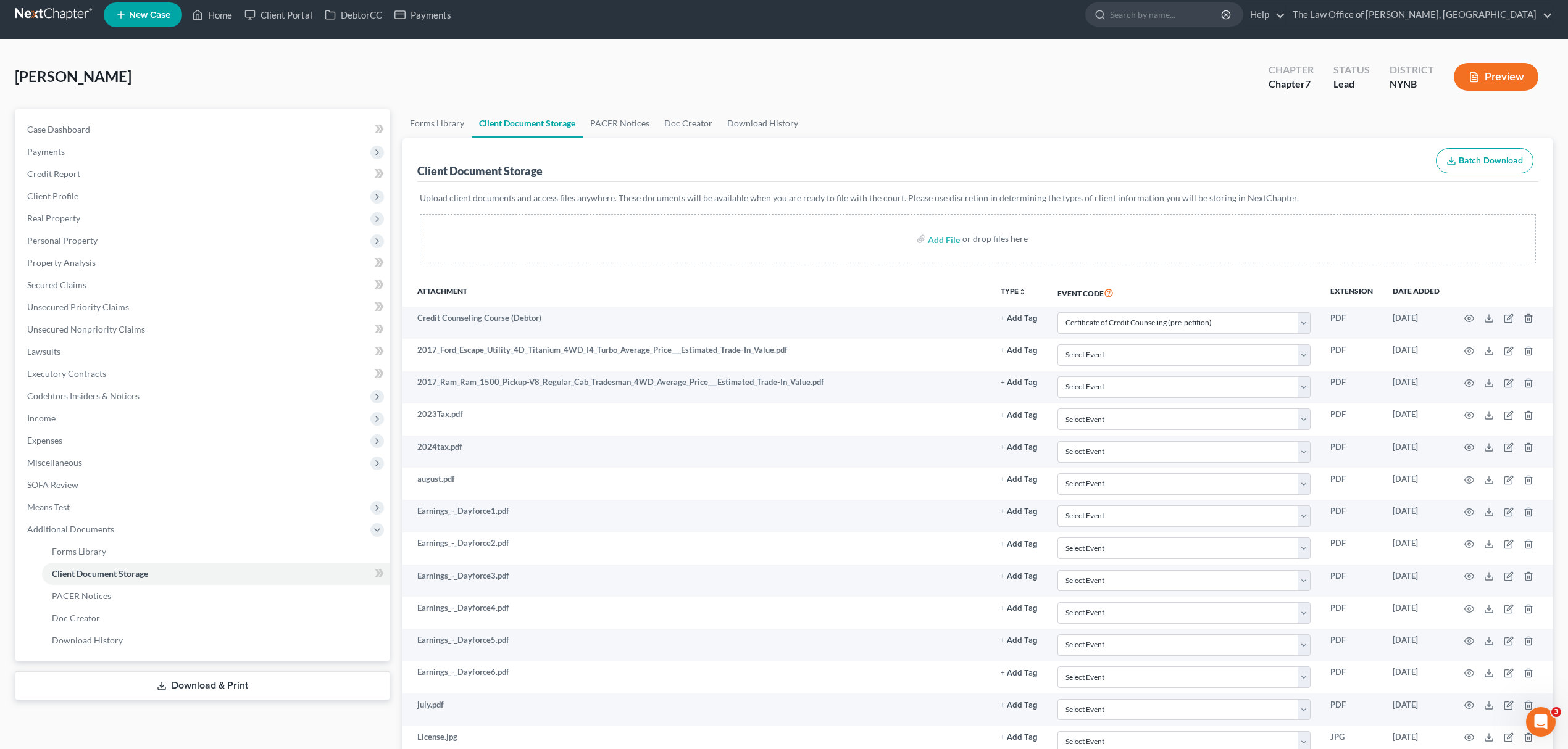
scroll to position [0, 0]
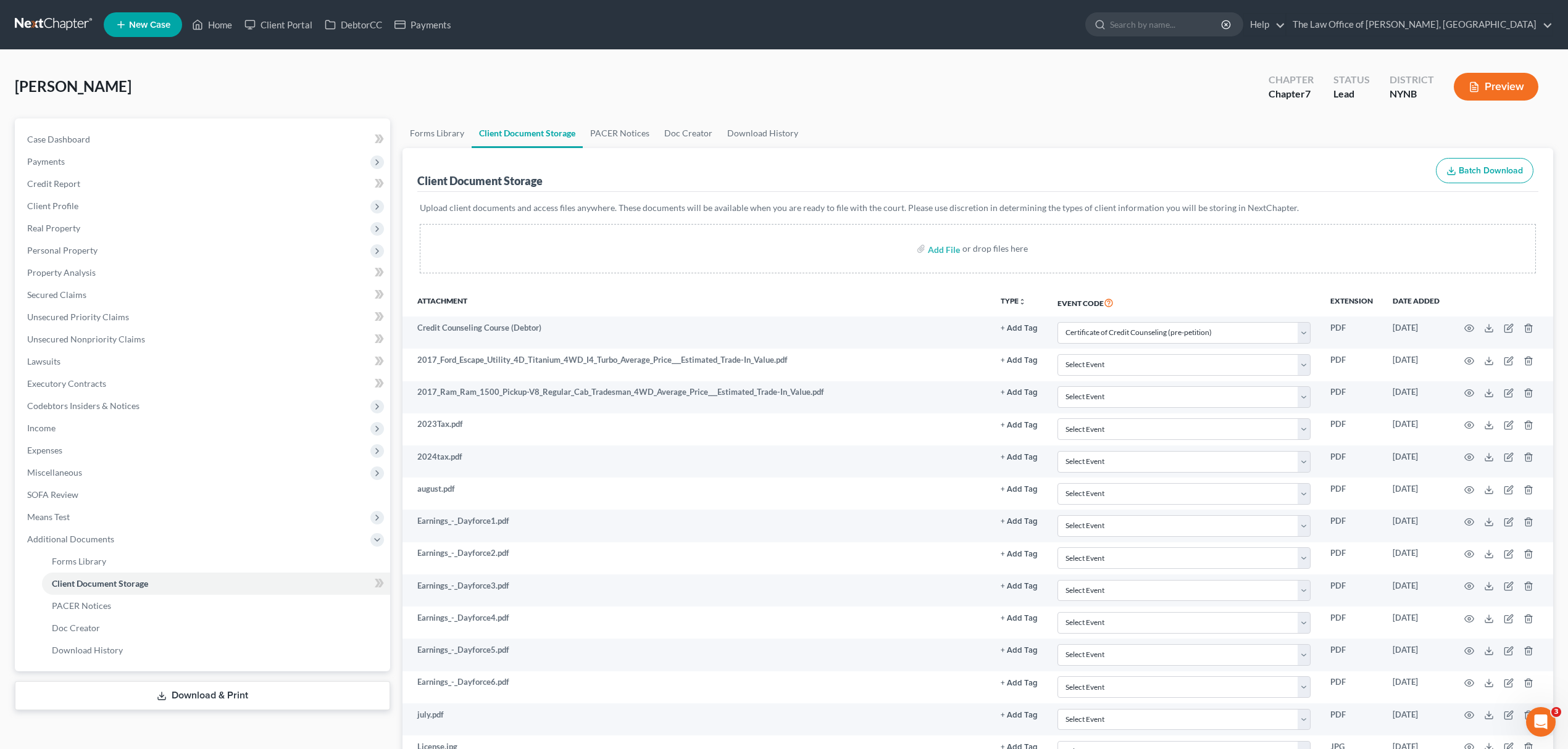
click at [56, 20] on link at bounding box center [54, 25] width 79 height 22
